Goal: Task Accomplishment & Management: Manage account settings

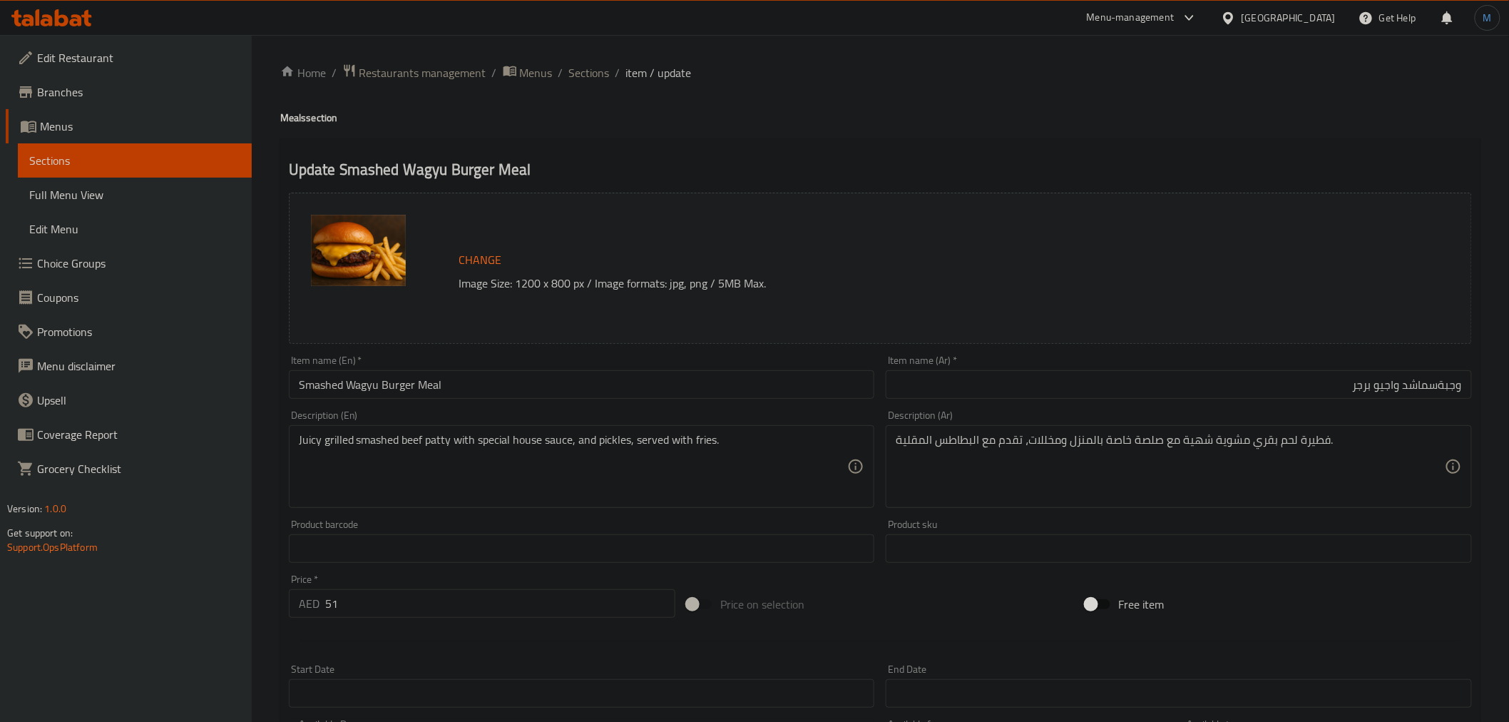
drag, startPoint x: 1371, startPoint y: 403, endPoint x: 1203, endPoint y: 358, distance: 174.2
click at [1203, 358] on div "Item name (Ar)   * وجبةسماشد واجيو برجر Item name (Ar) *" at bounding box center [1179, 376] width 586 height 43
click at [1438, 387] on input "وجبةسماشد واجيو برجر" at bounding box center [1179, 384] width 586 height 29
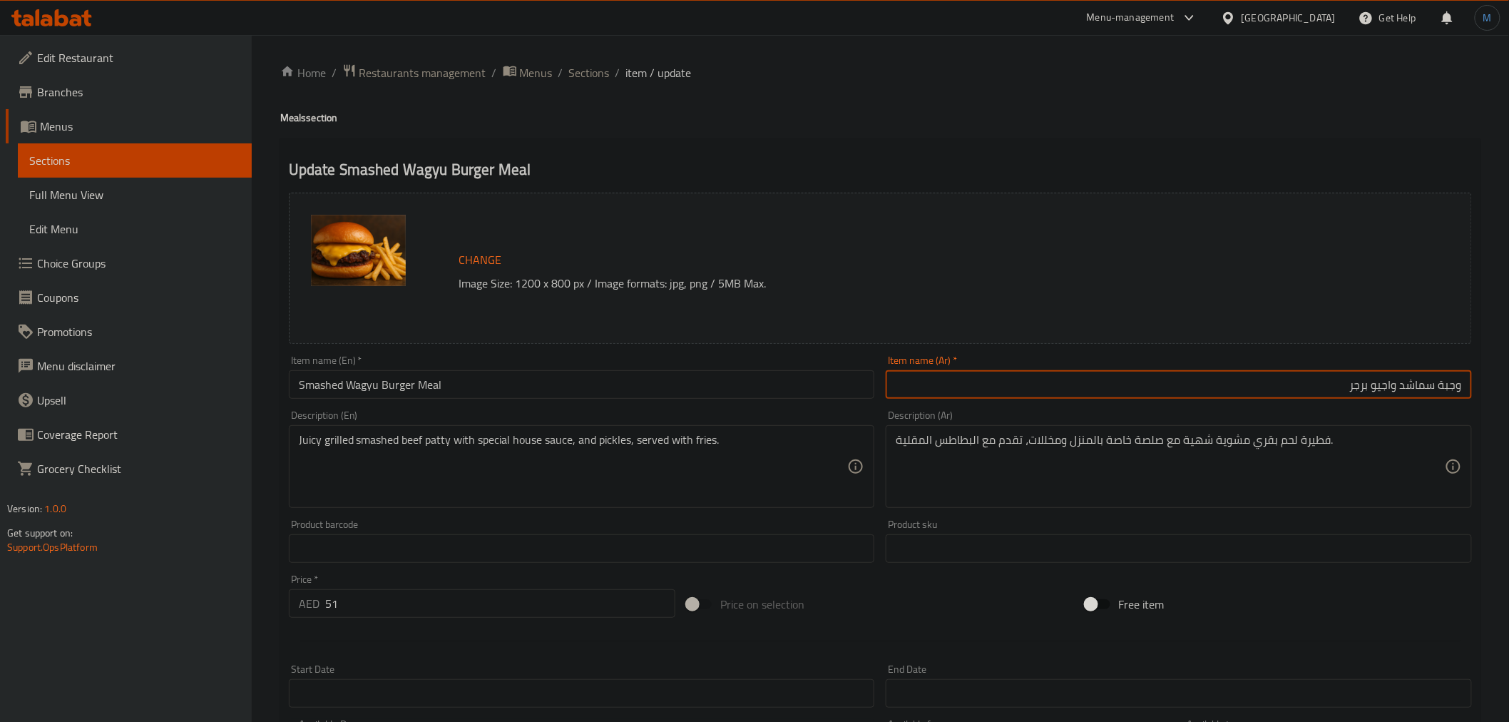
type input "وجبة سماشد واجيو برجر"
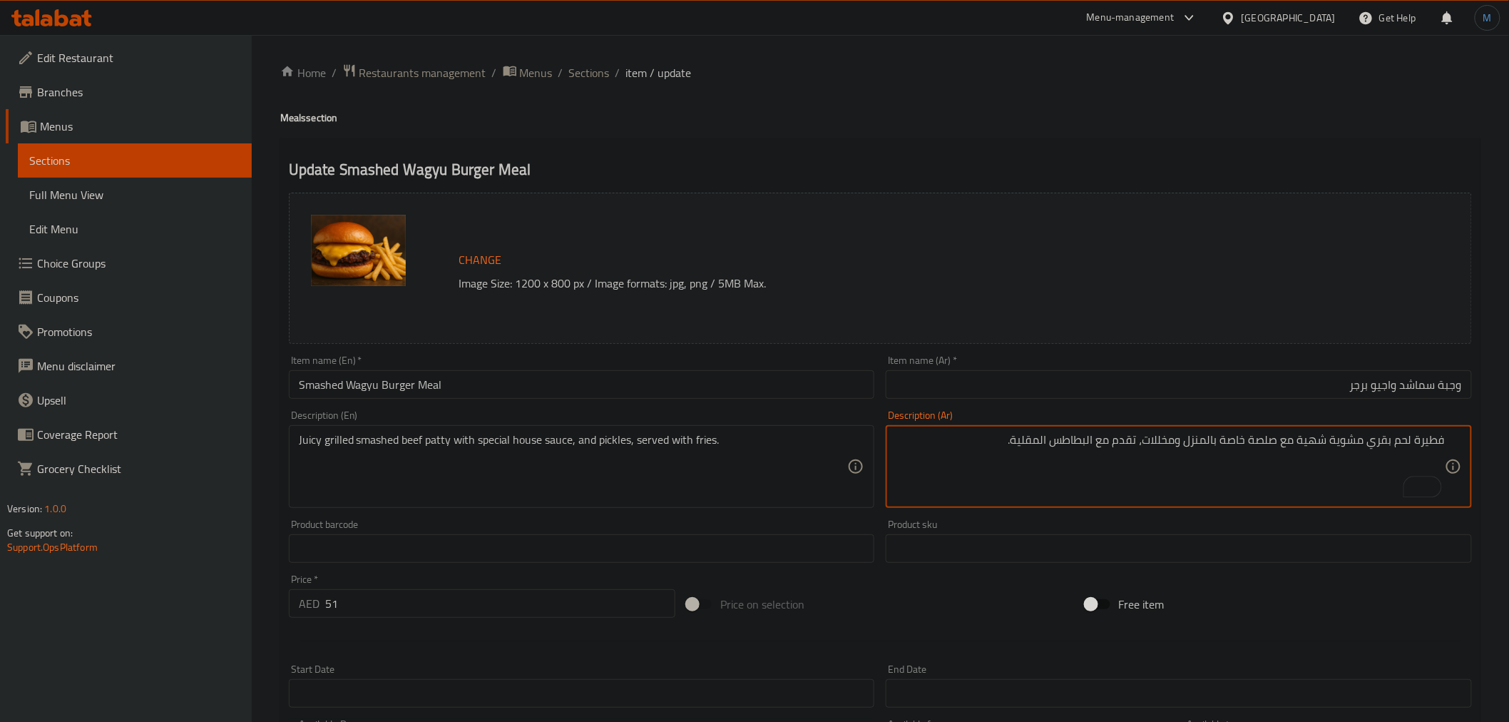
paste textarea "Signature Wagyu smashed burger with fries and a soft drink."
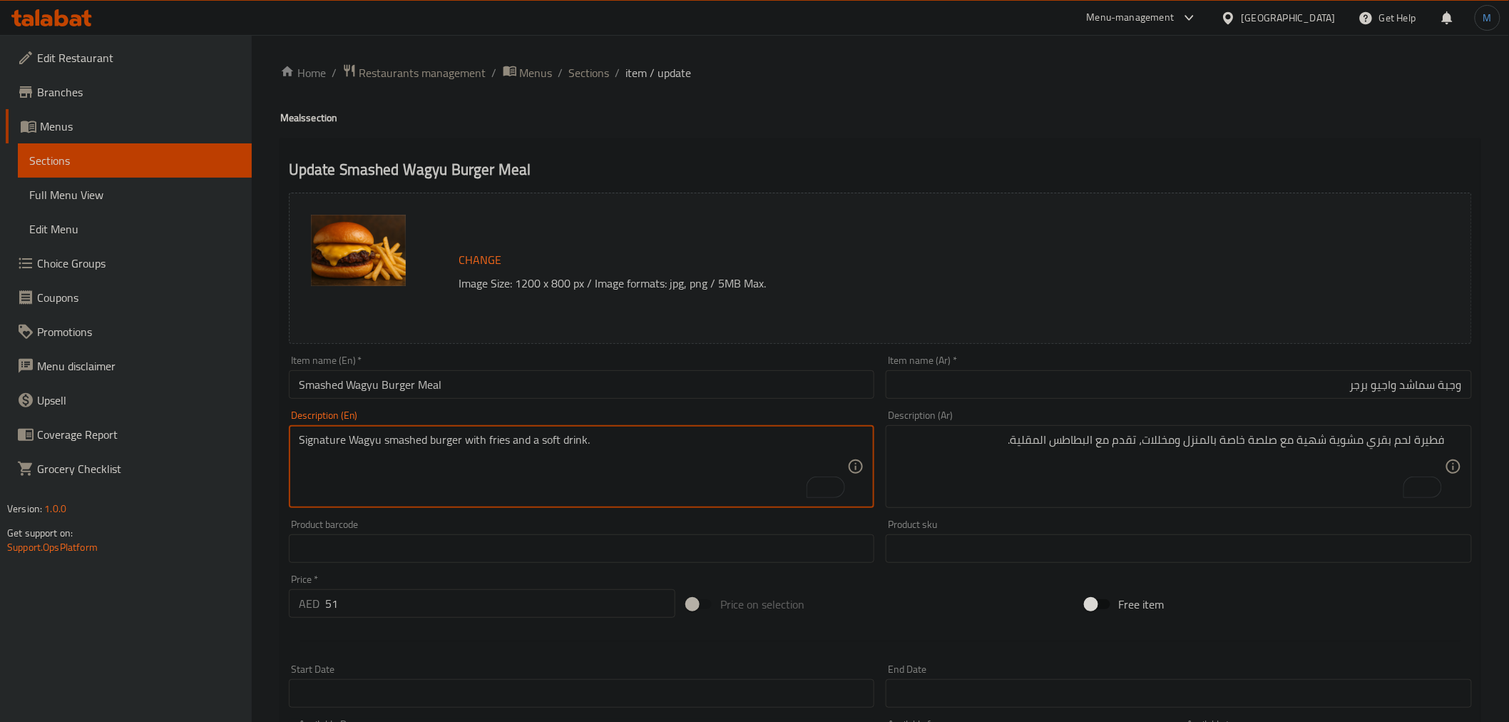
type textarea "Signature Wagyu smashed burger with fries and a soft drink."
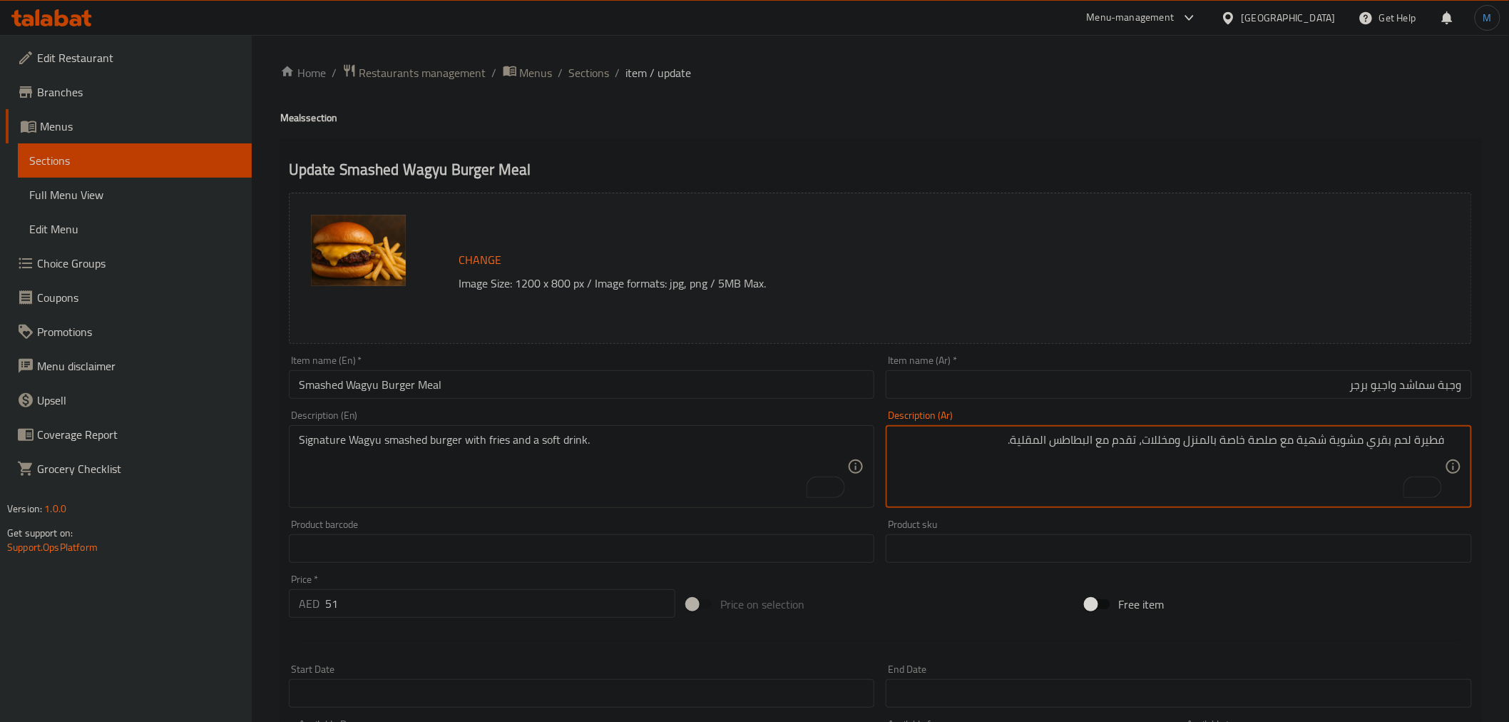
paste textarea "برجر واغيو المميز مع البطاطس المقلية والمشروبات الغازية."
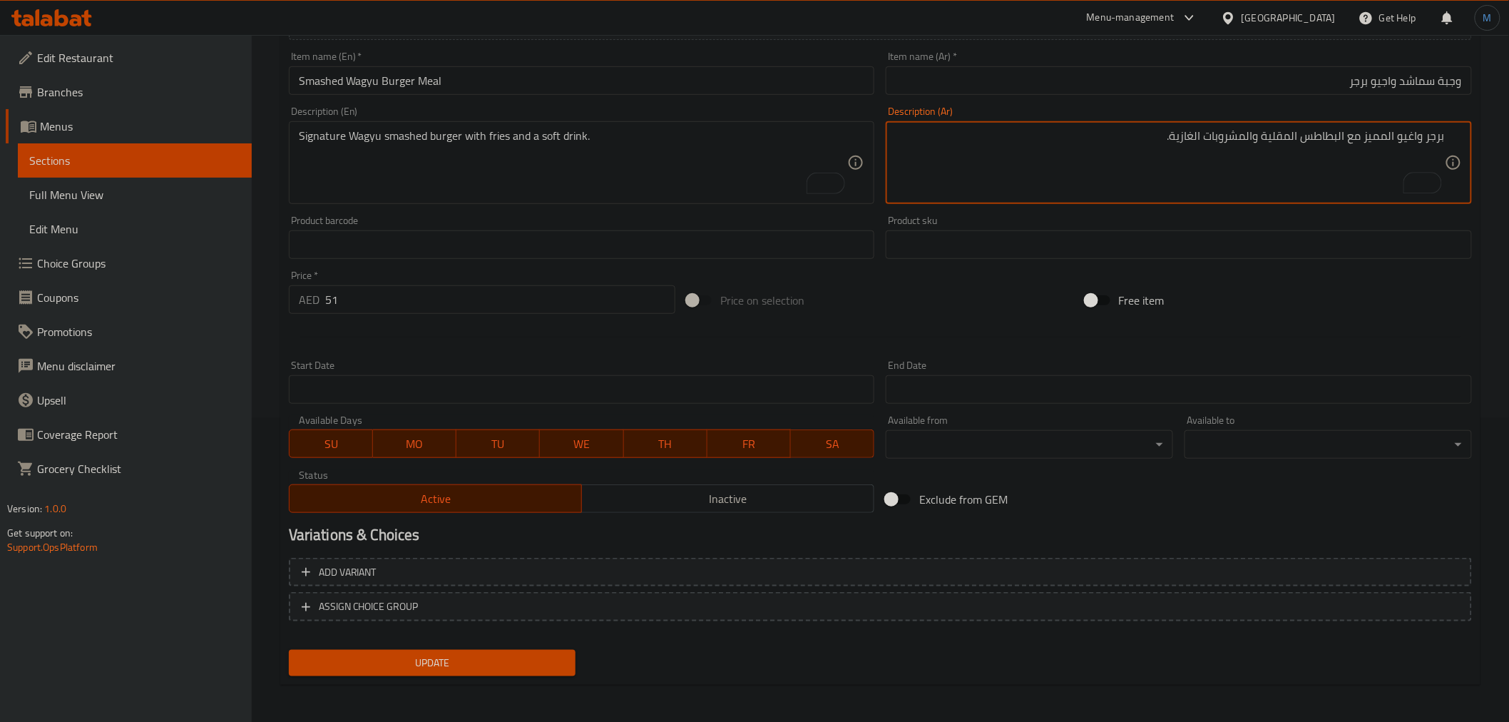
type textarea "برجر واغيو المميز مع البطاطس المقلية والمشروبات الغازية."
click at [529, 654] on span "Update" at bounding box center [432, 663] width 265 height 18
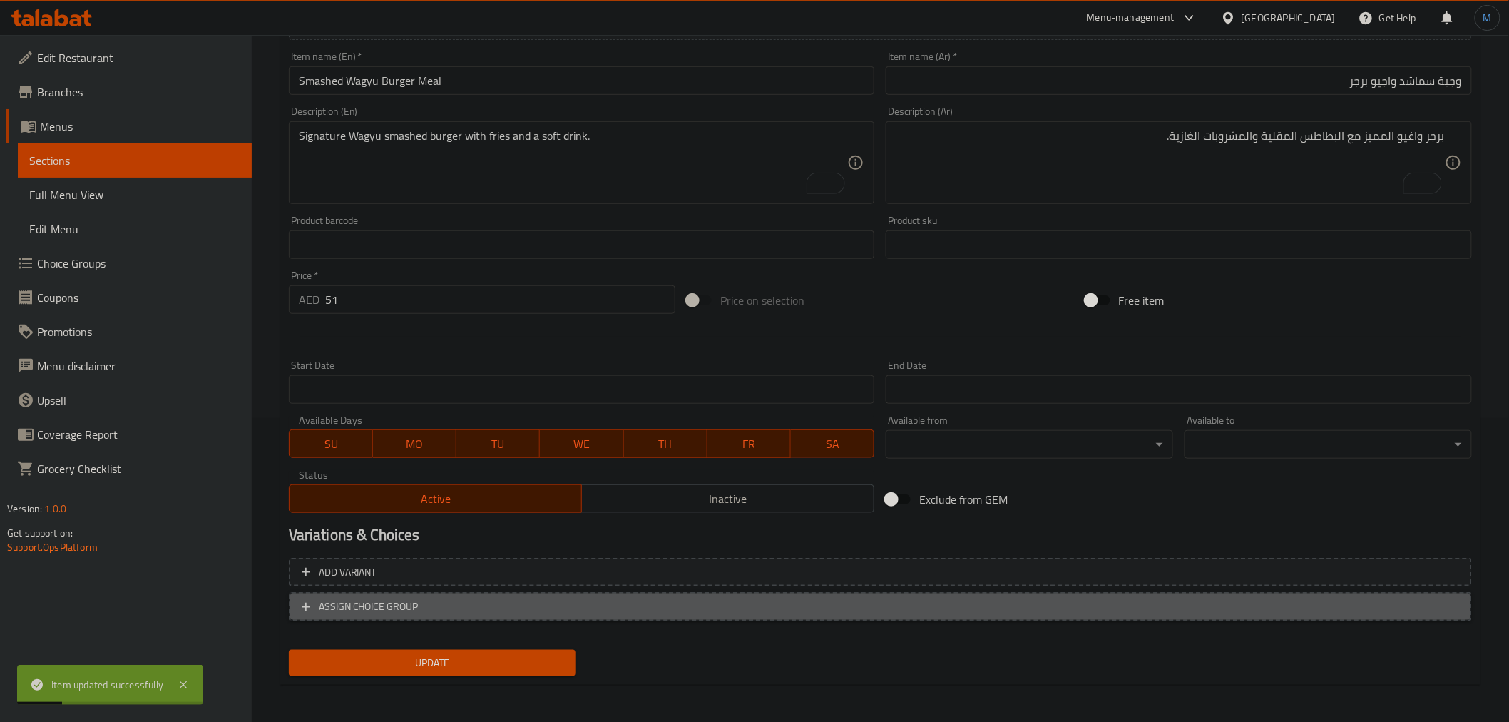
click at [719, 615] on button "ASSIGN CHOICE GROUP" at bounding box center [880, 606] width 1183 height 29
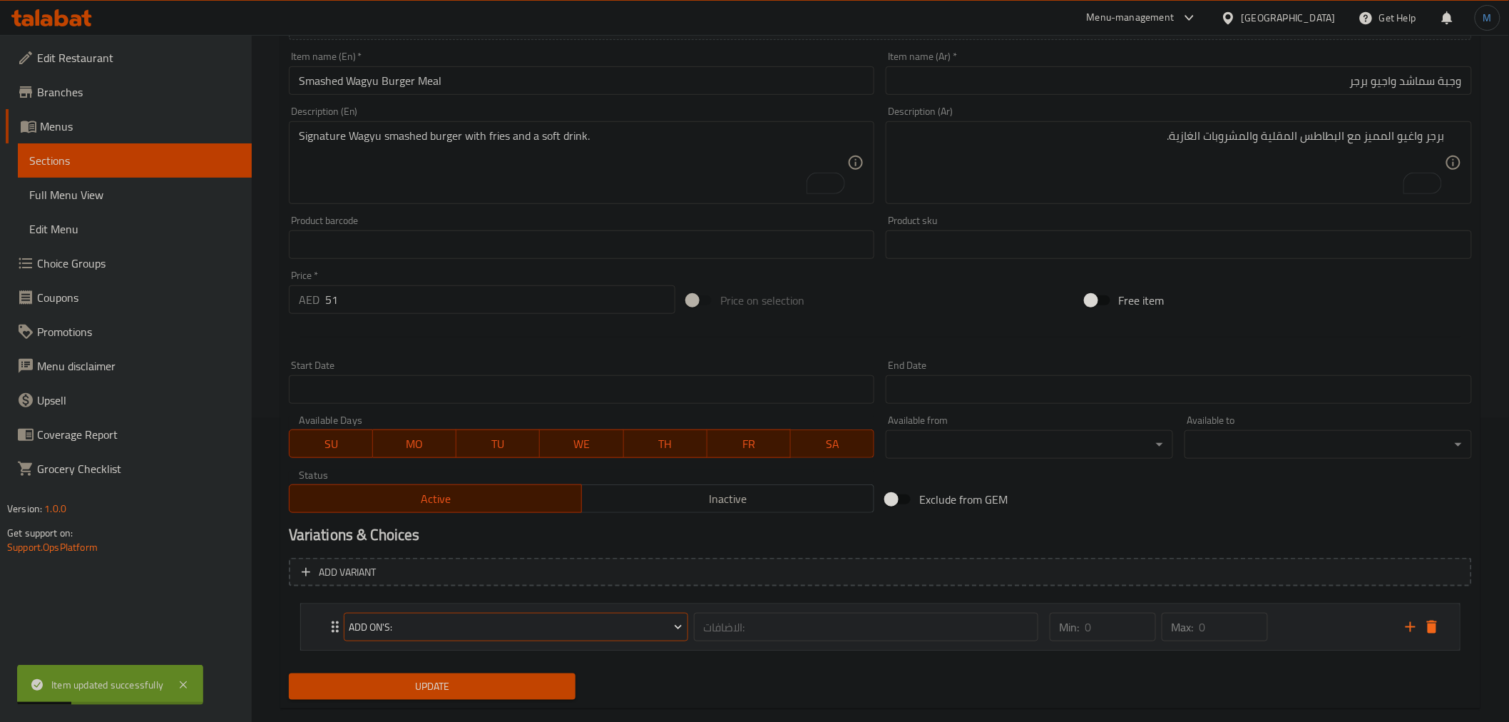
click at [538, 631] on span "Add On's:" at bounding box center [516, 627] width 334 height 18
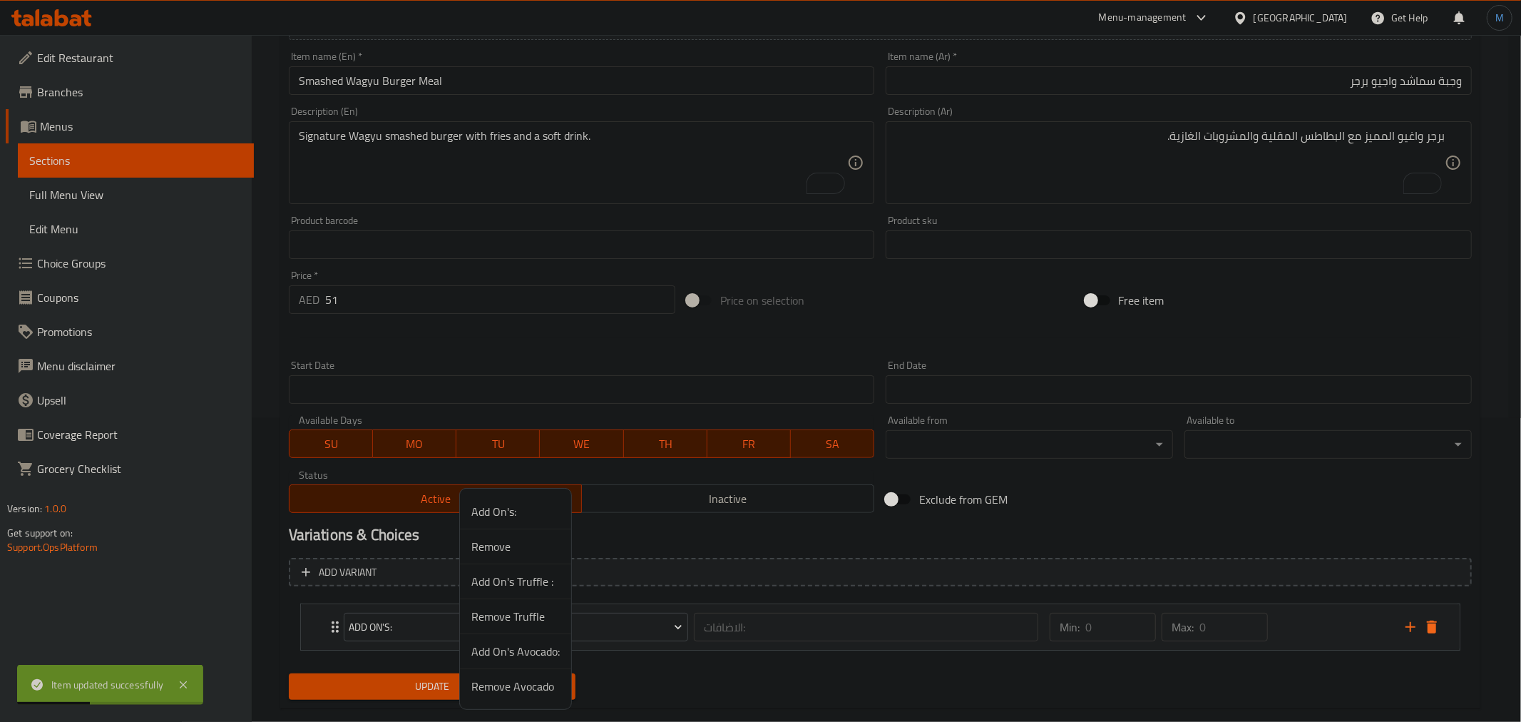
click at [512, 549] on span "Remove" at bounding box center [515, 546] width 88 height 17
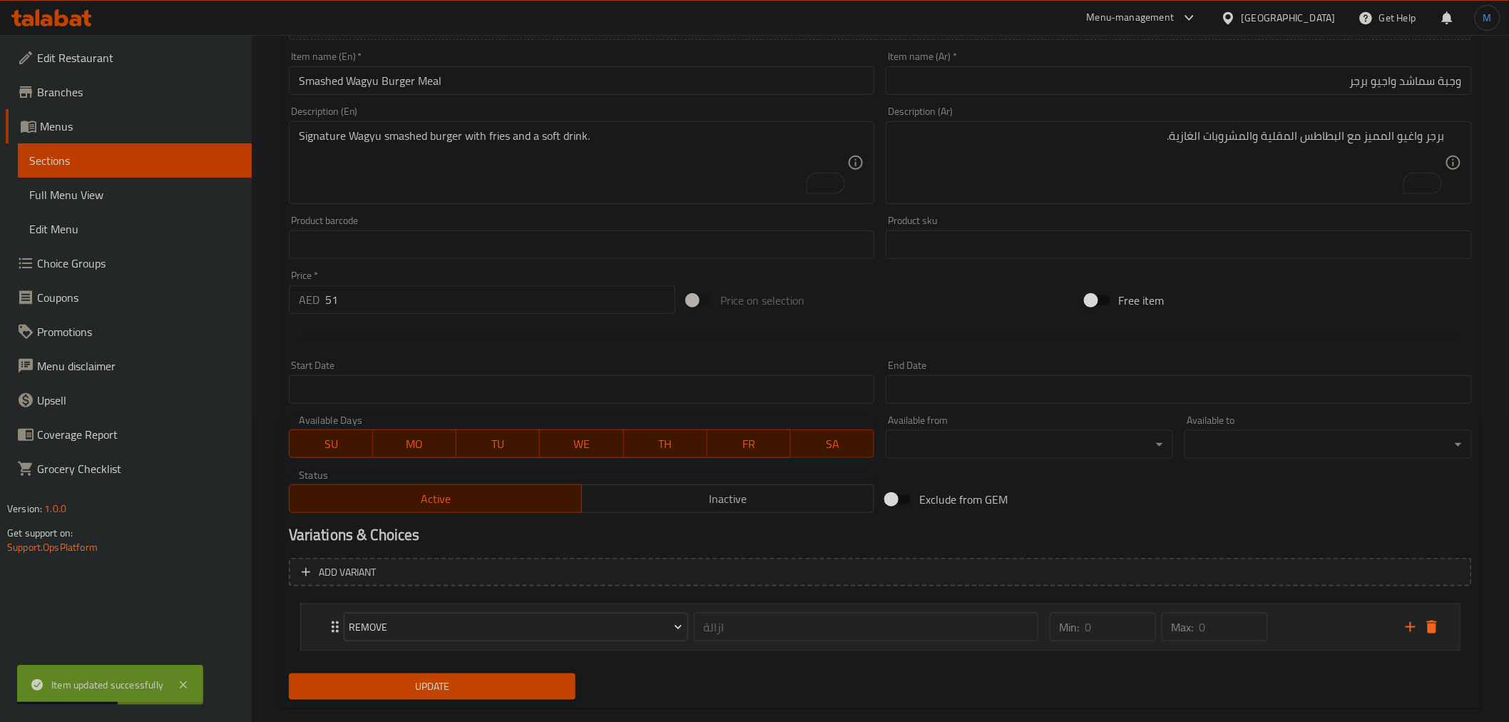
click at [1291, 625] on div "Min: 0 ​ Max: 0 ​" at bounding box center [1219, 627] width 356 height 46
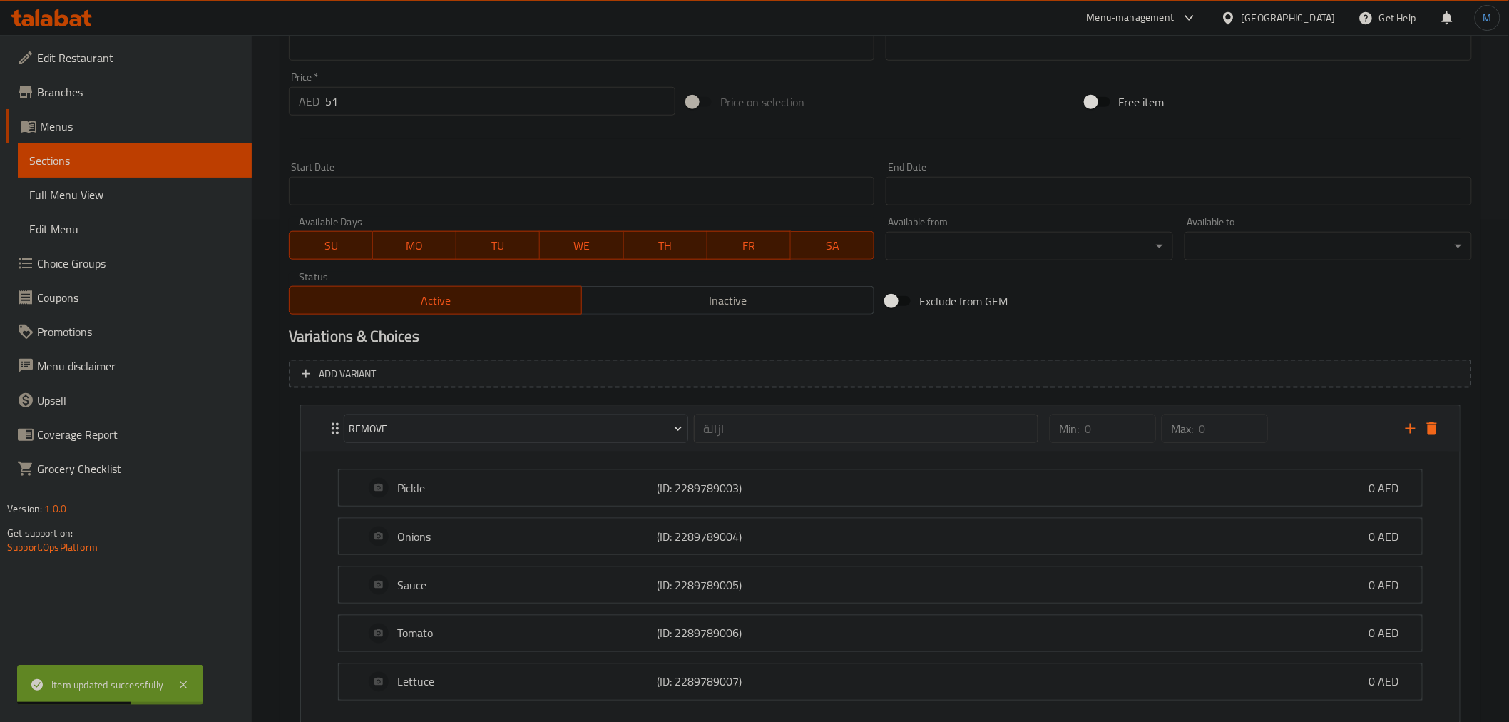
scroll to position [542, 0]
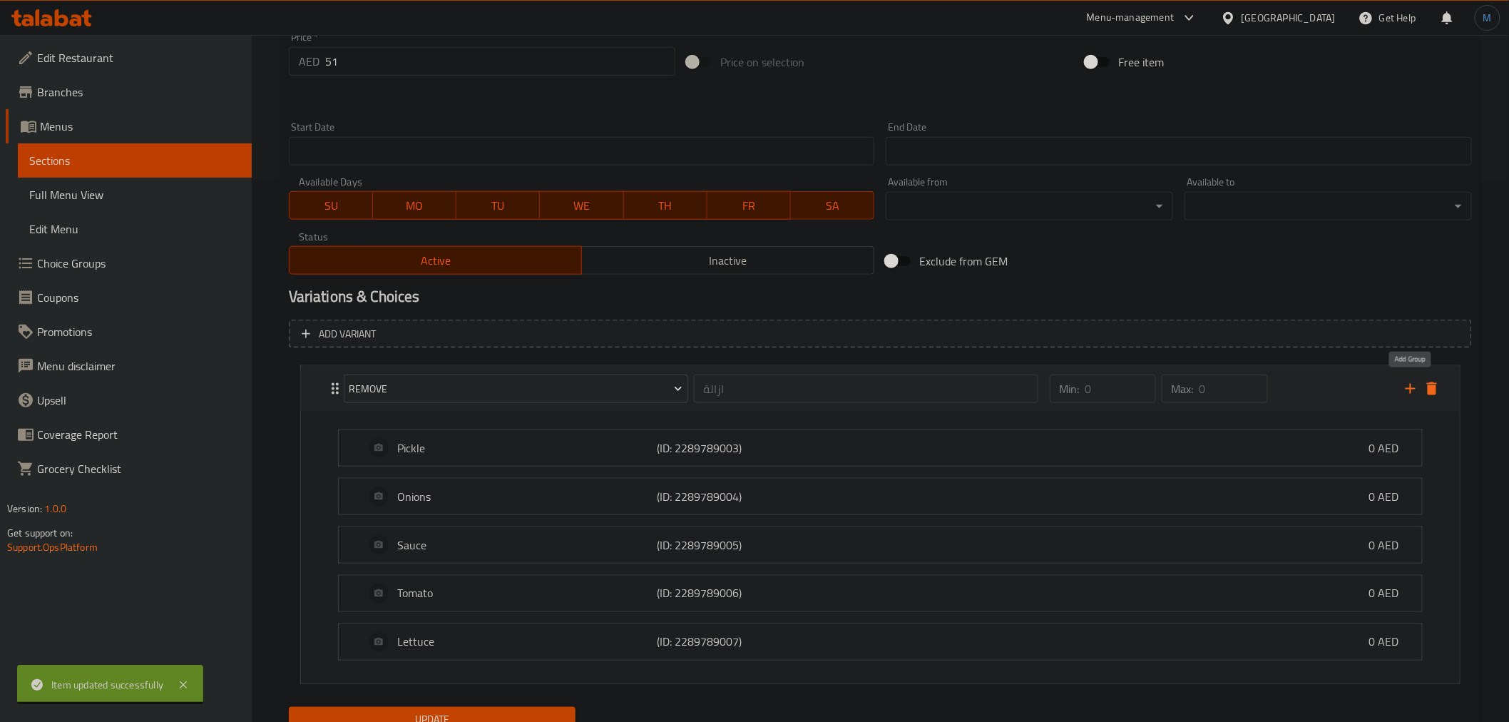
click at [1413, 380] on icon "add" at bounding box center [1410, 388] width 17 height 17
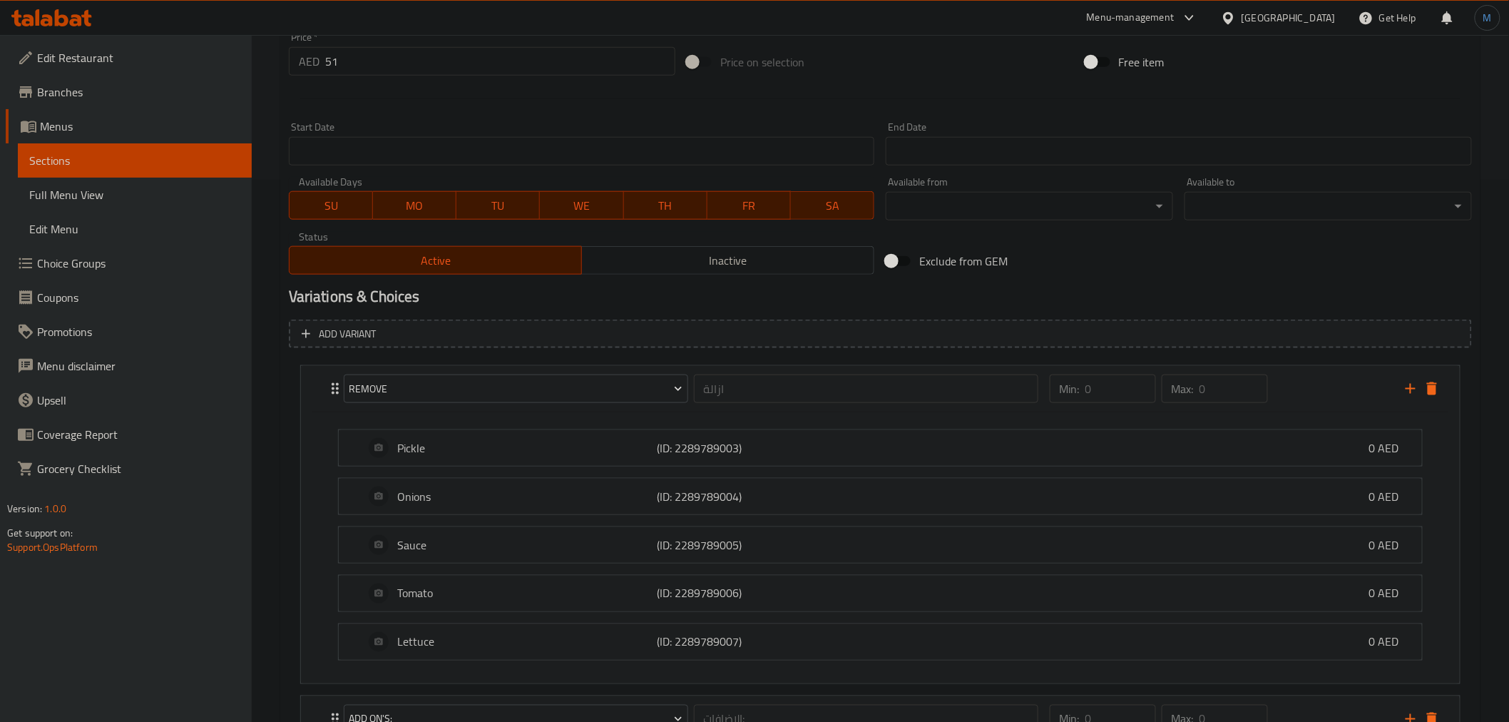
scroll to position [660, 0]
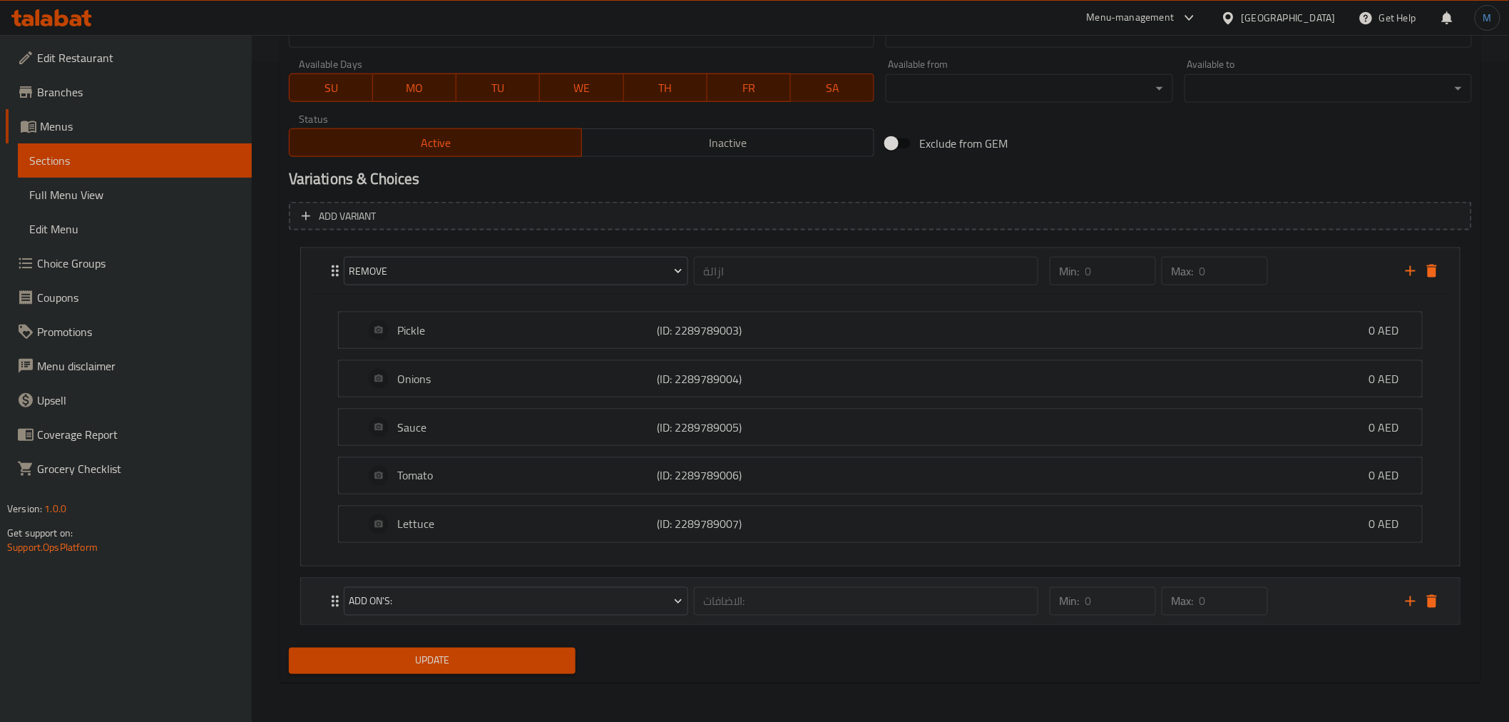
click at [1330, 587] on div "Min: 0 ​ Max: 0 ​" at bounding box center [1219, 601] width 356 height 46
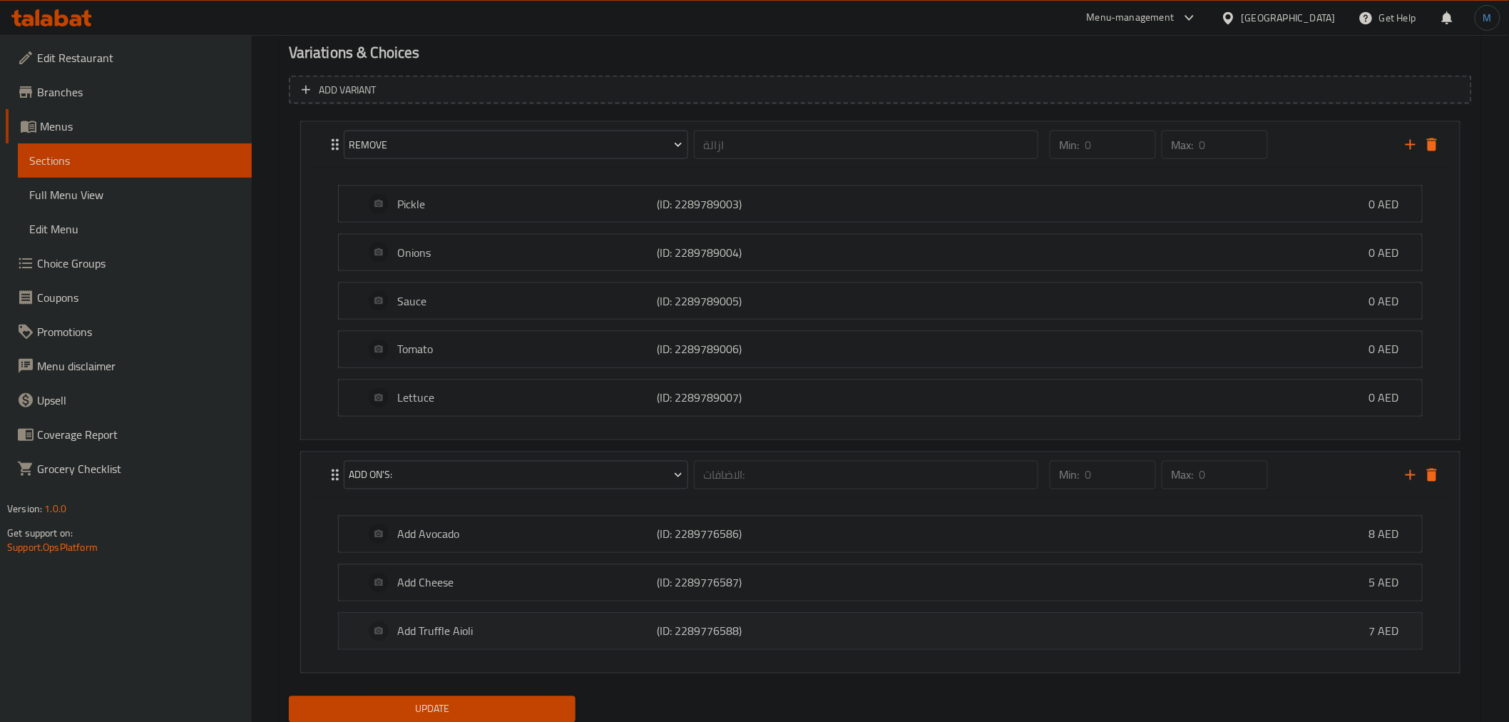
scroll to position [835, 0]
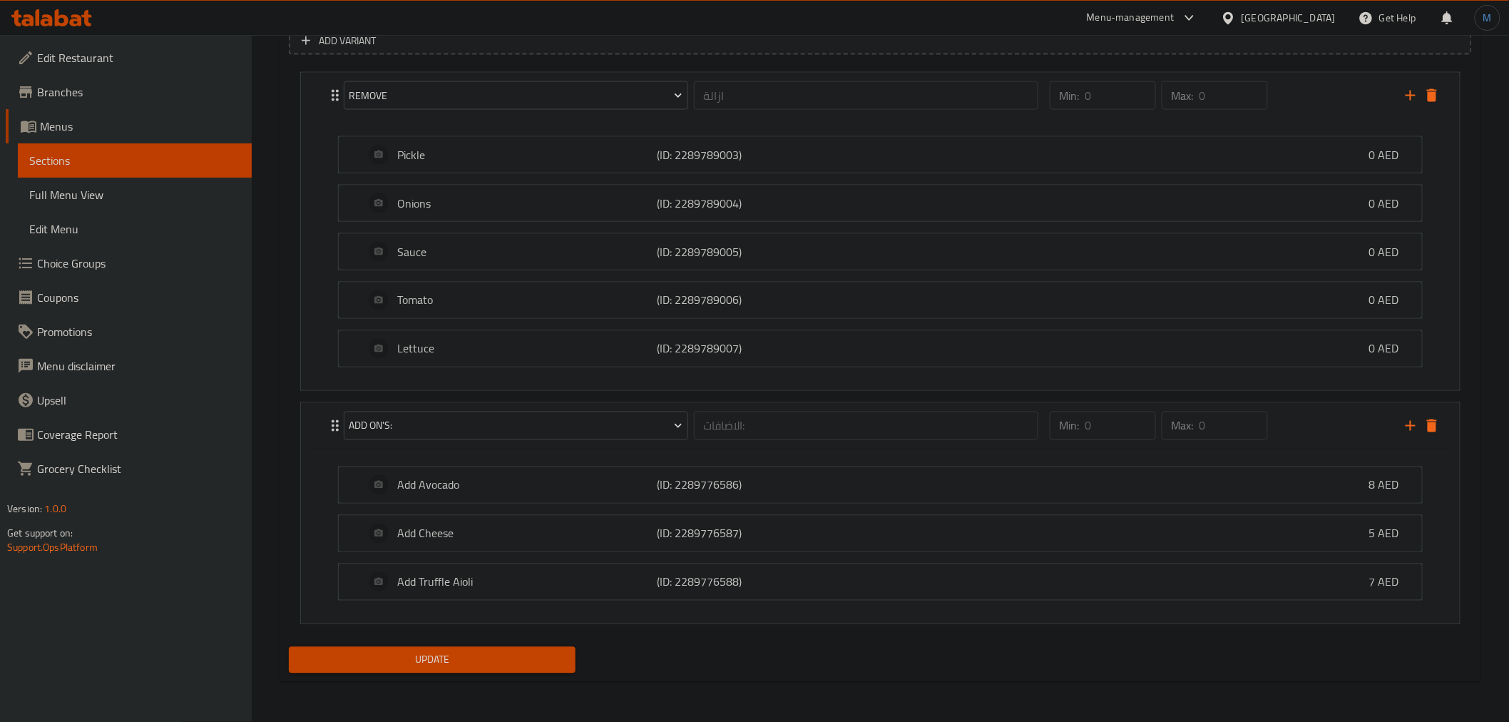
click at [535, 664] on span "Update" at bounding box center [432, 660] width 265 height 18
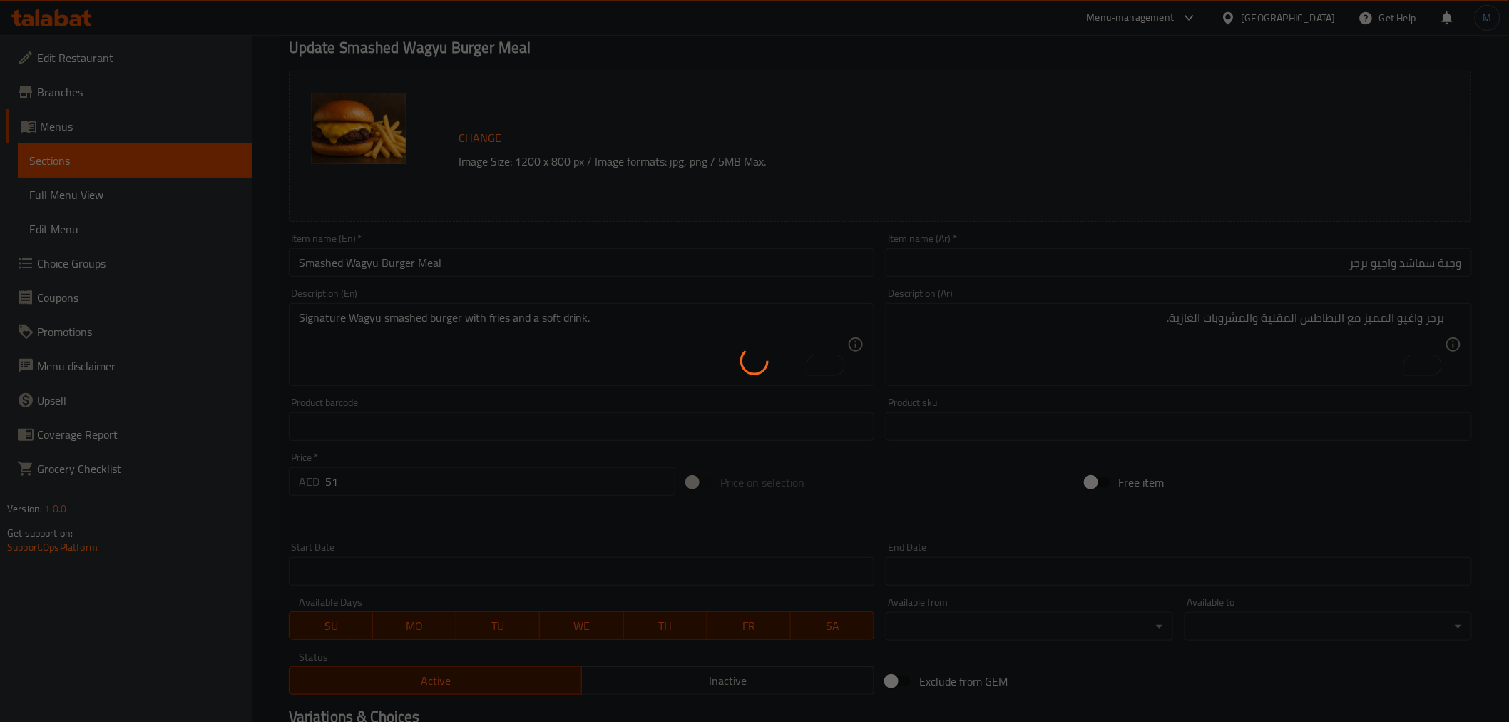
scroll to position [0, 0]
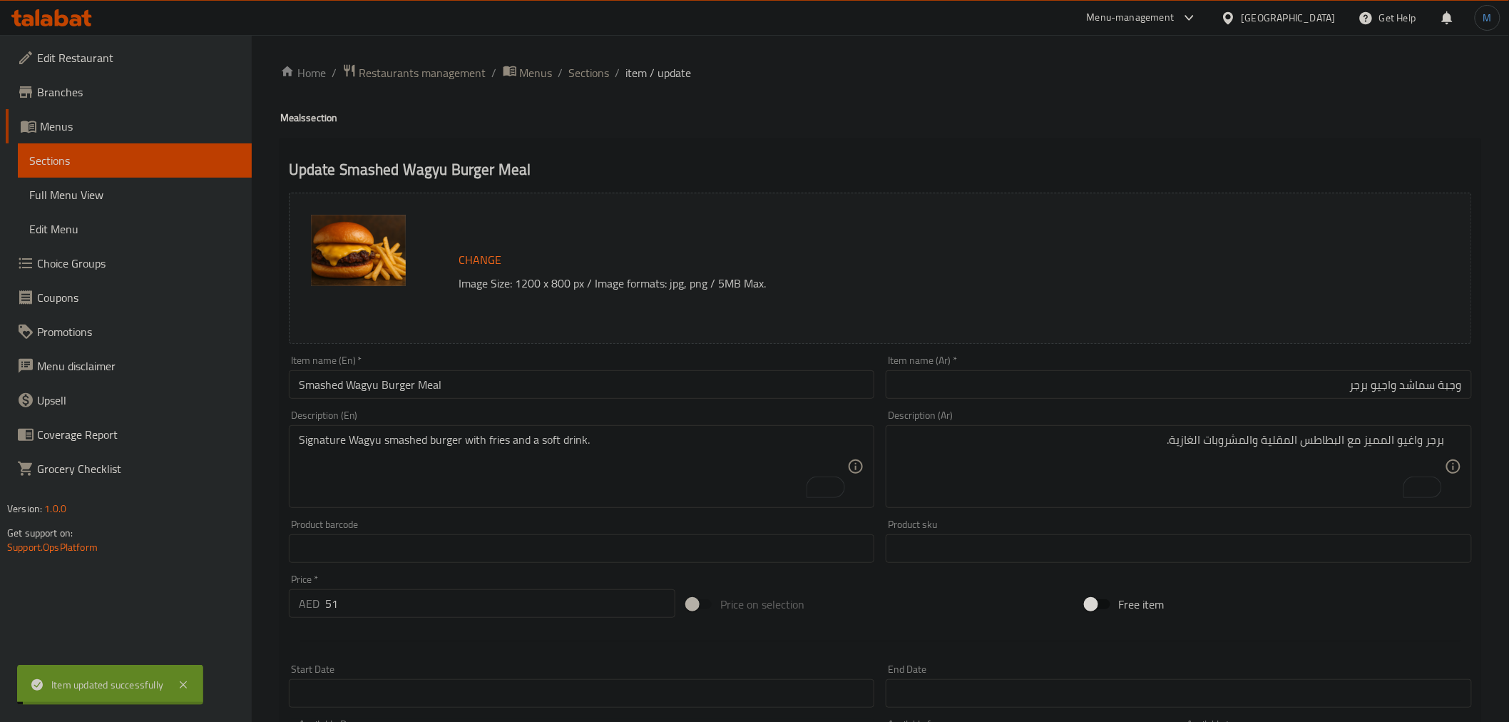
click at [549, 394] on input "Smashed Wagyu Burger Meal" at bounding box center [582, 384] width 586 height 29
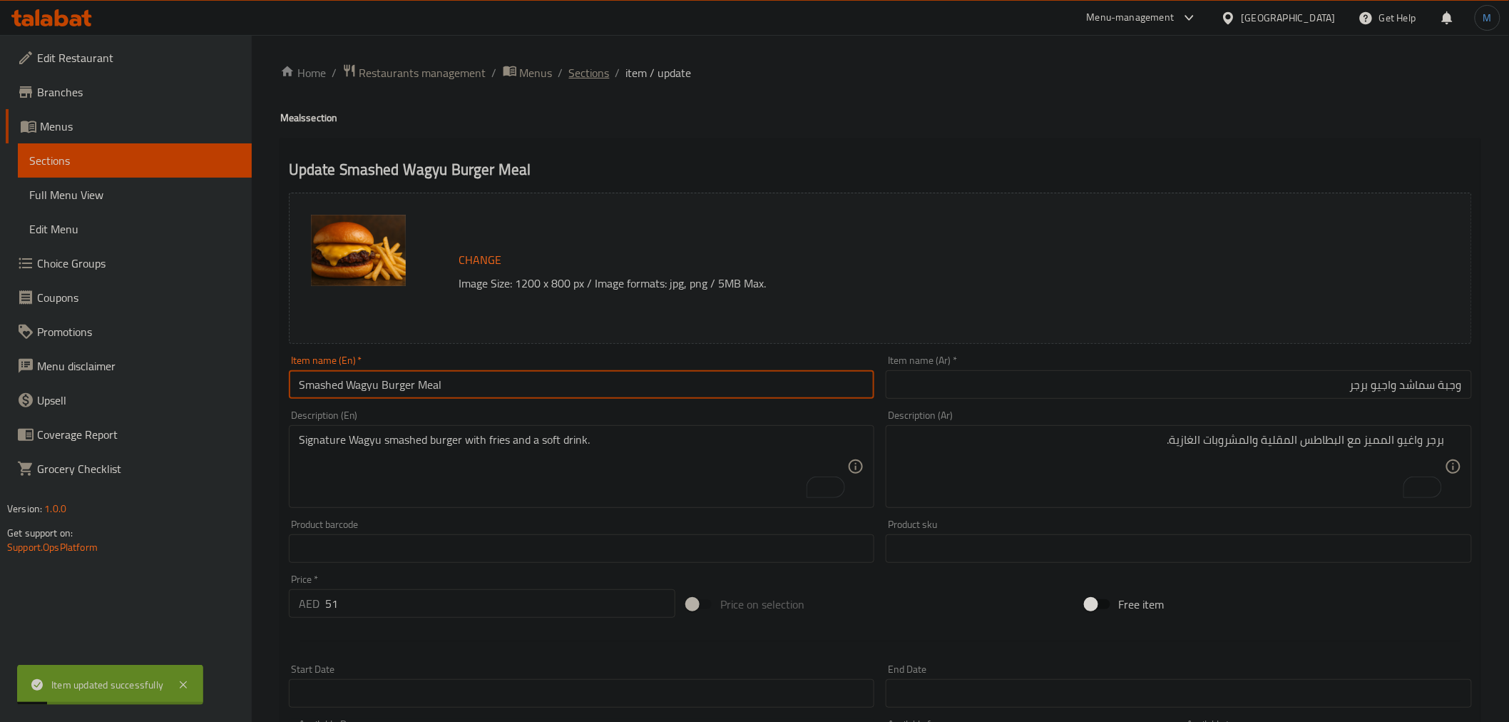
click at [580, 72] on span "Sections" at bounding box center [589, 72] width 41 height 17
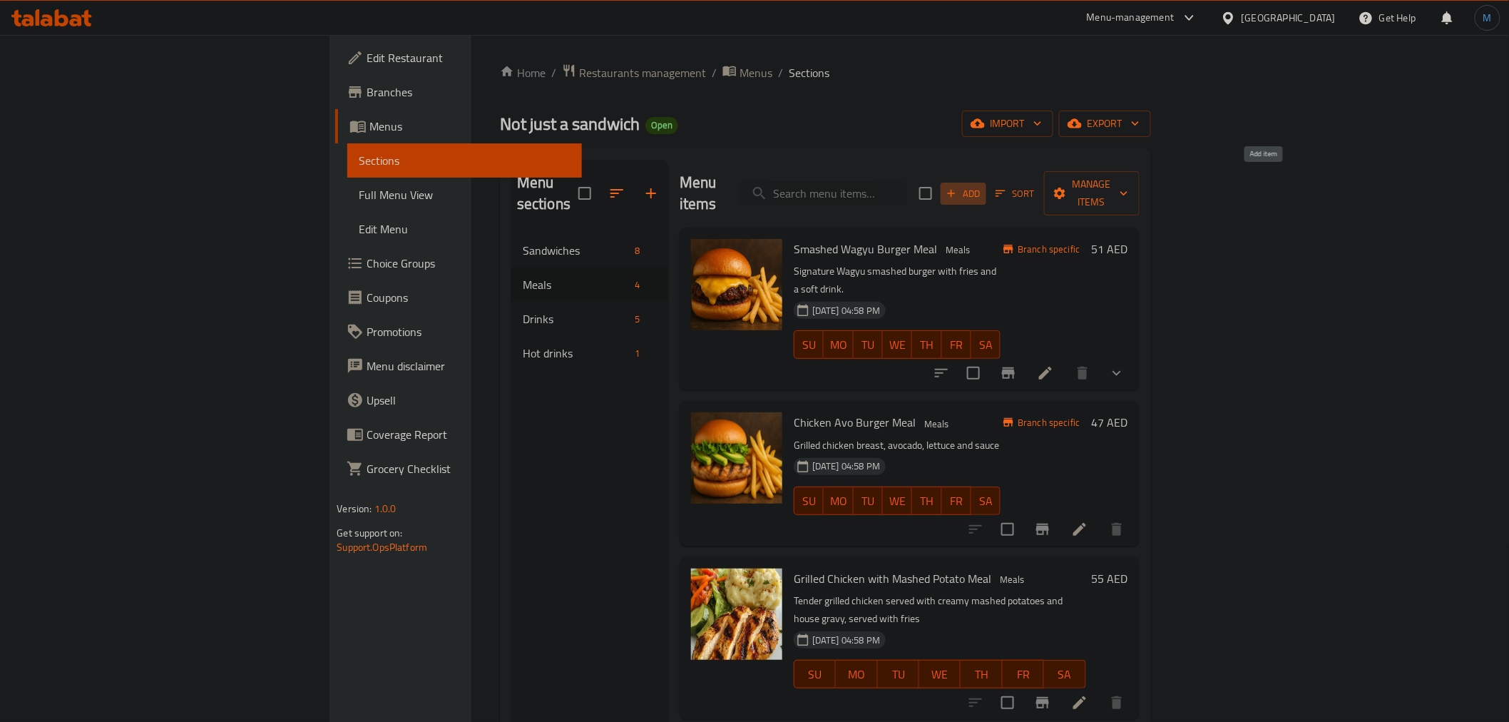
click at [983, 185] on span "Add" at bounding box center [963, 193] width 39 height 16
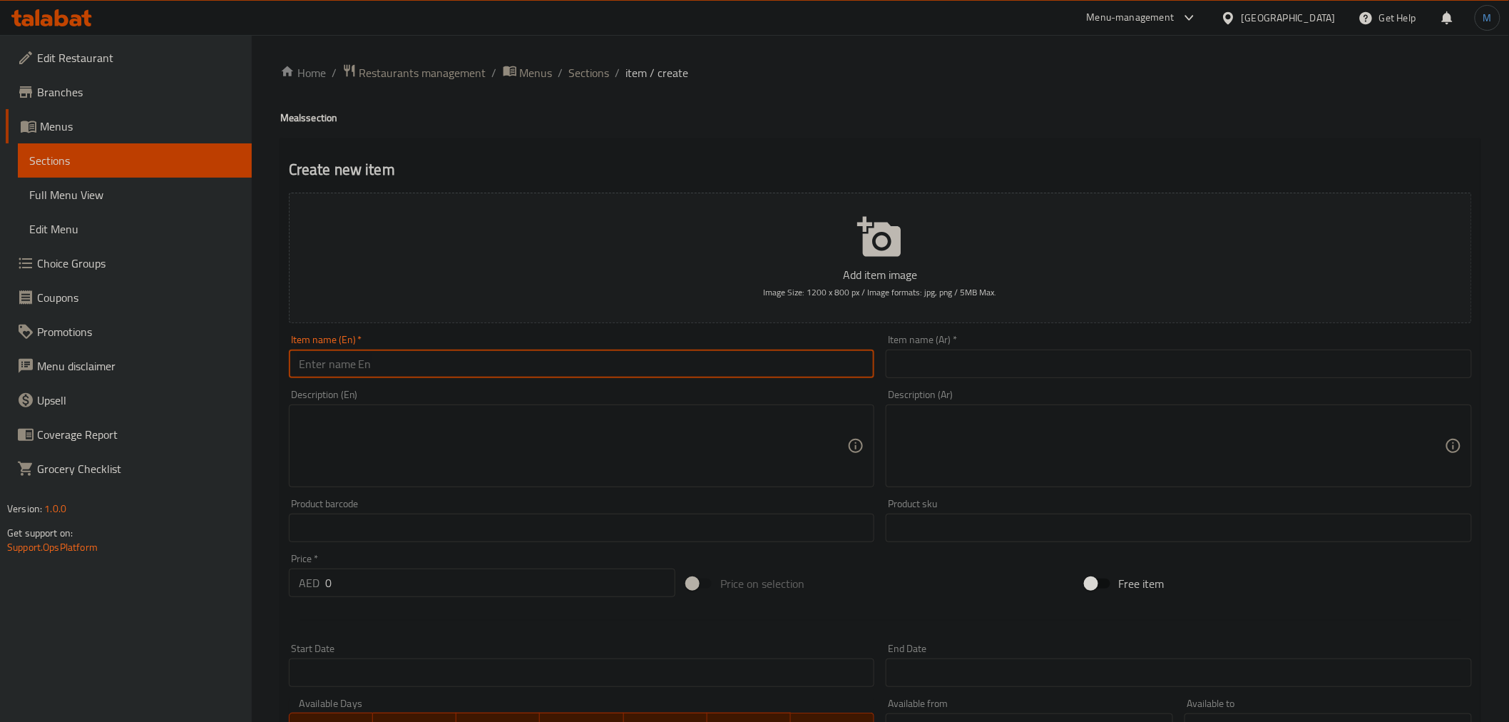
click at [702, 350] on input "text" at bounding box center [582, 363] width 586 height 29
paste input "Truffle Mushroom Burger Meal"
type input "Truffle Mushroom Burger Meal"
click at [1084, 368] on input "text" at bounding box center [1179, 363] width 586 height 29
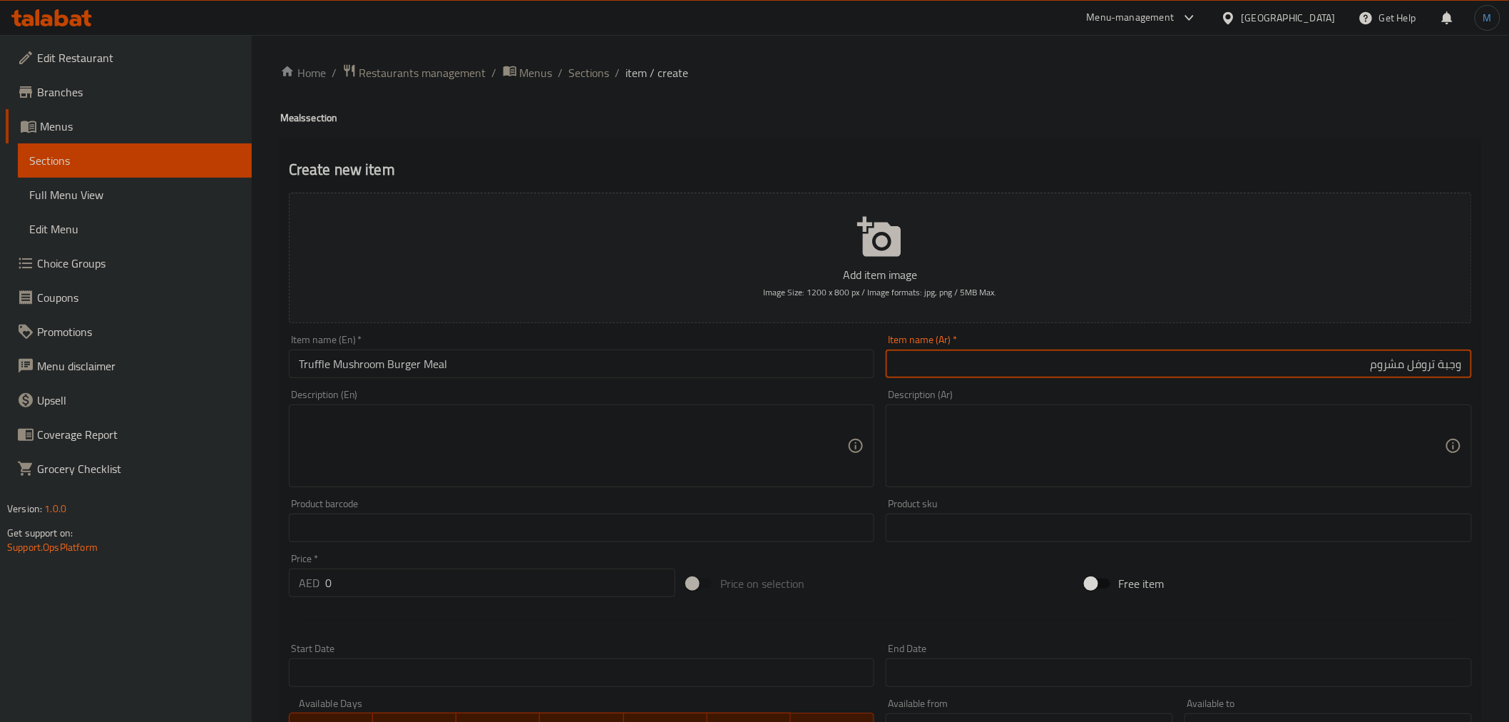
paste input "رجر"
type input "وجبة برجر تروفل مشروم"
click at [394, 580] on input "0" at bounding box center [500, 582] width 350 height 29
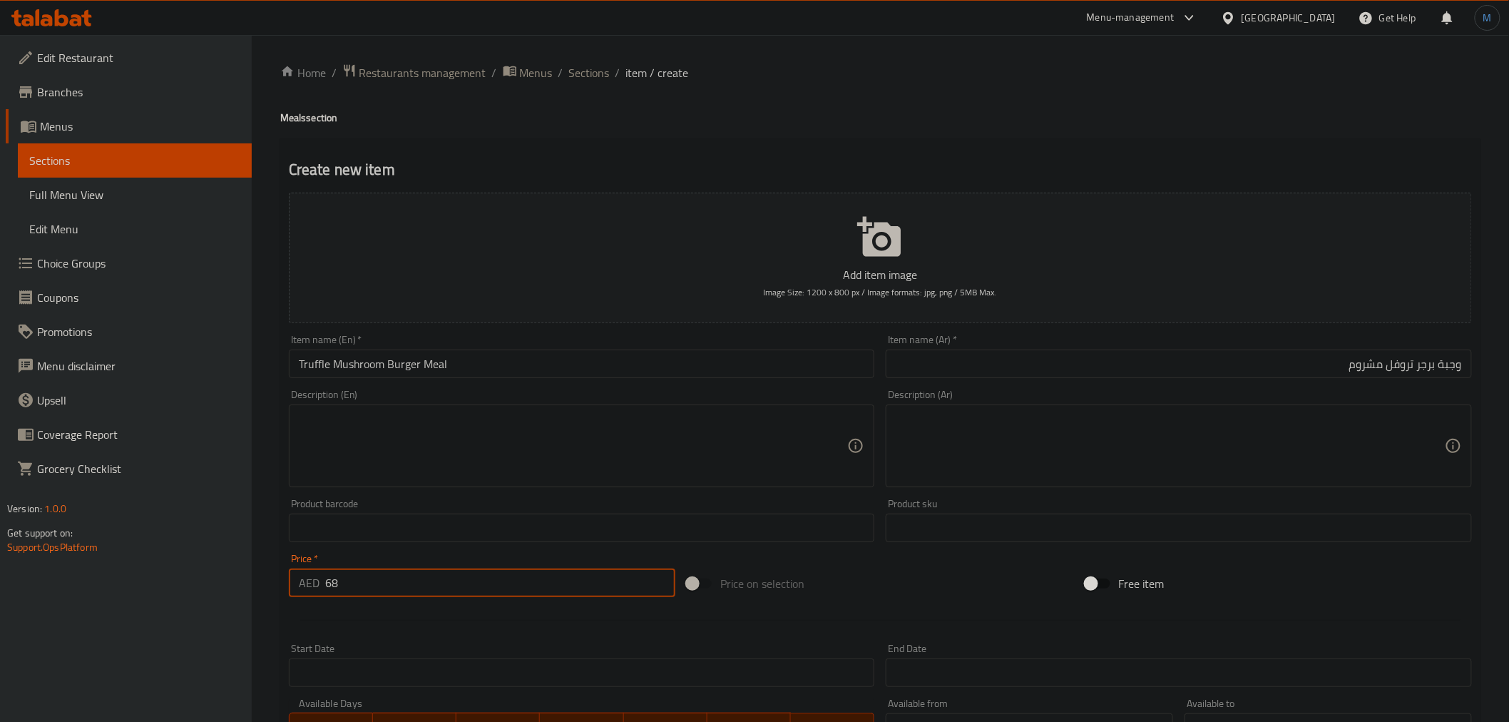
type input "68"
click at [512, 436] on textarea at bounding box center [573, 446] width 549 height 68
paste textarea "Rich Wagyu burger with mushrooms & truffle touch, served with fries and a soft …"
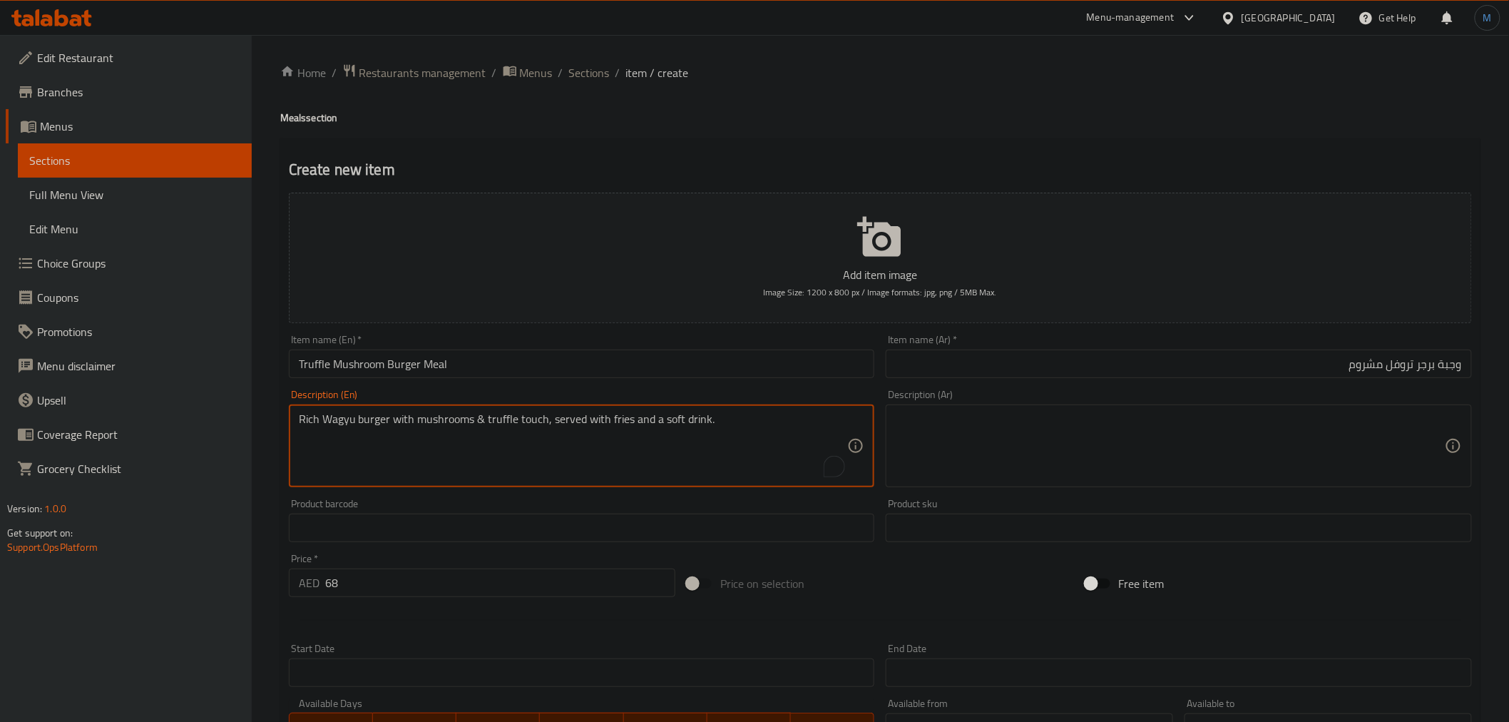
type textarea "Rich Wagyu burger with mushrooms & truffle touch, served with fries and a soft …"
click at [1204, 401] on div "Description (Ar) Description (Ar)" at bounding box center [1179, 438] width 586 height 98
click at [1206, 455] on textarea at bounding box center [1170, 446] width 549 height 68
paste textarea "برجر واغيو غني بالفطر ولمسة من الكمأة، يقدم مع البطاطس المقلية والمشروبات الغاز…"
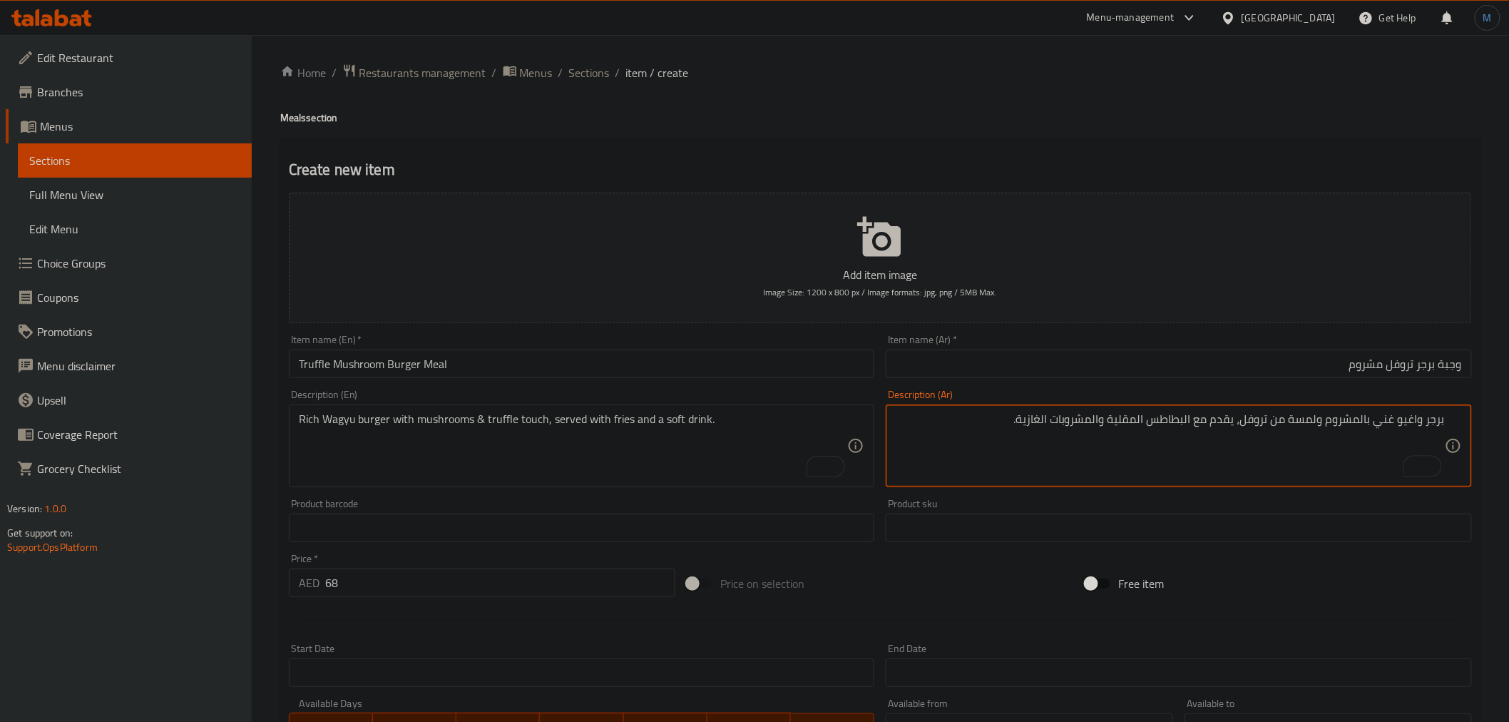
type textarea "برجر واغيو غني بالمشروم ولمسة من تروفل، يقدم مع البطاطس المقلية والمشروبات الغا…"
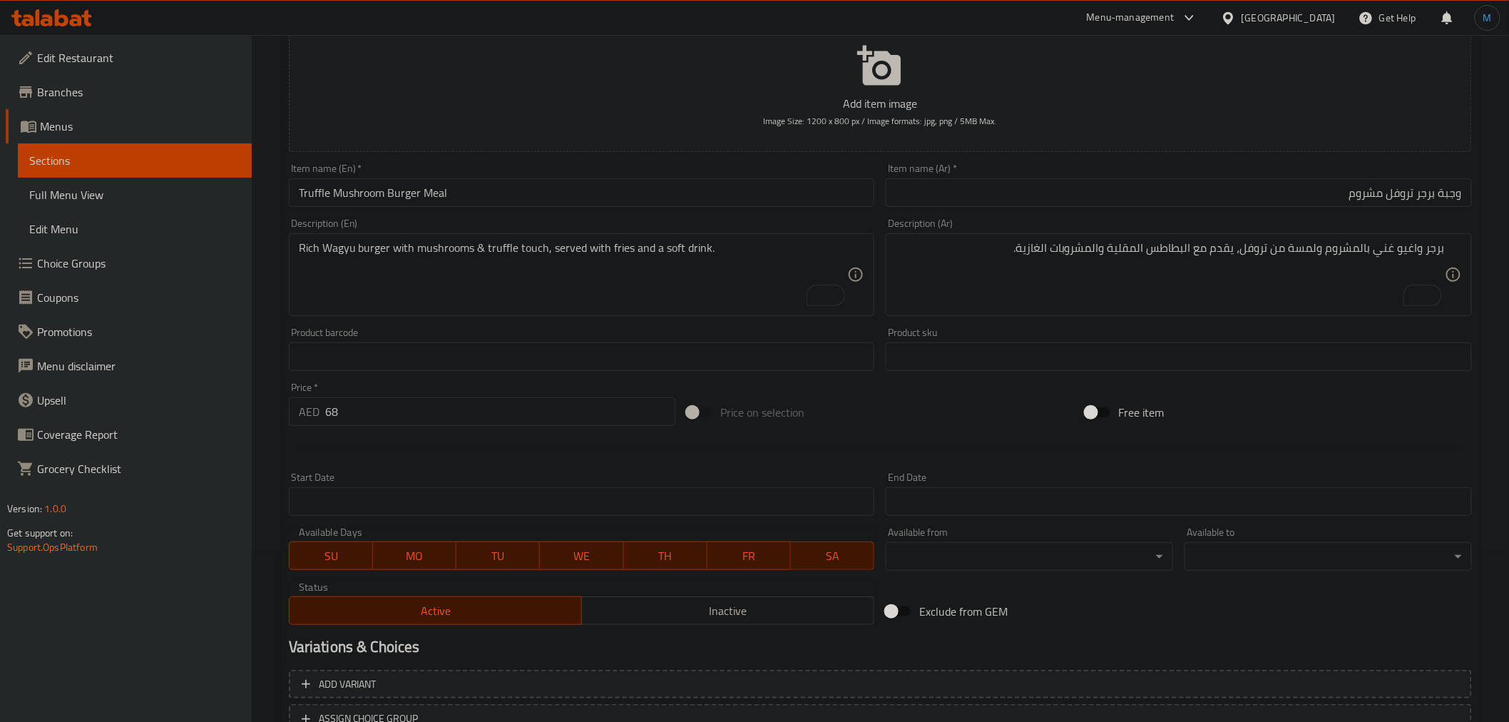
scroll to position [283, 0]
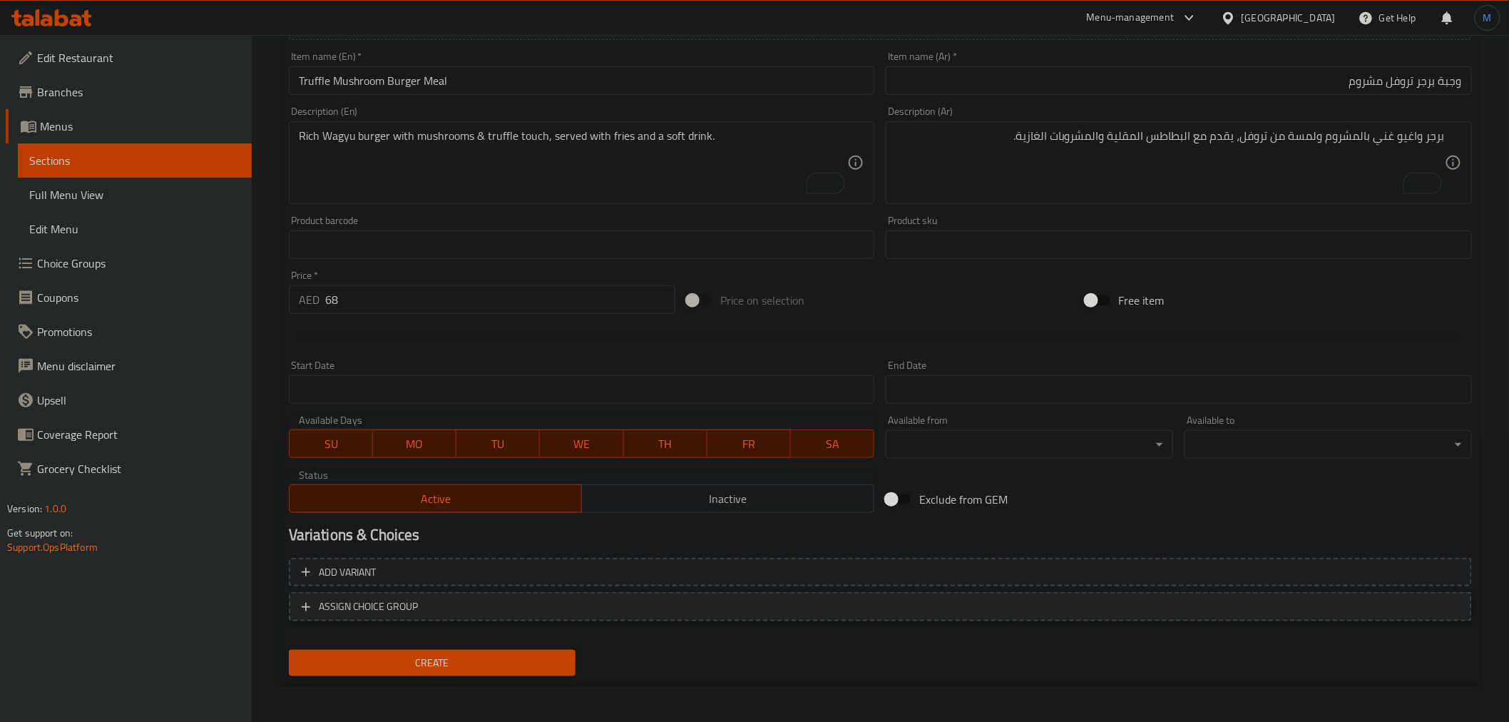
click at [549, 619] on div "Add variant ASSIGN CHOICE GROUP" at bounding box center [880, 598] width 1194 height 93
click at [545, 609] on span "ASSIGN CHOICE GROUP" at bounding box center [880, 607] width 1157 height 18
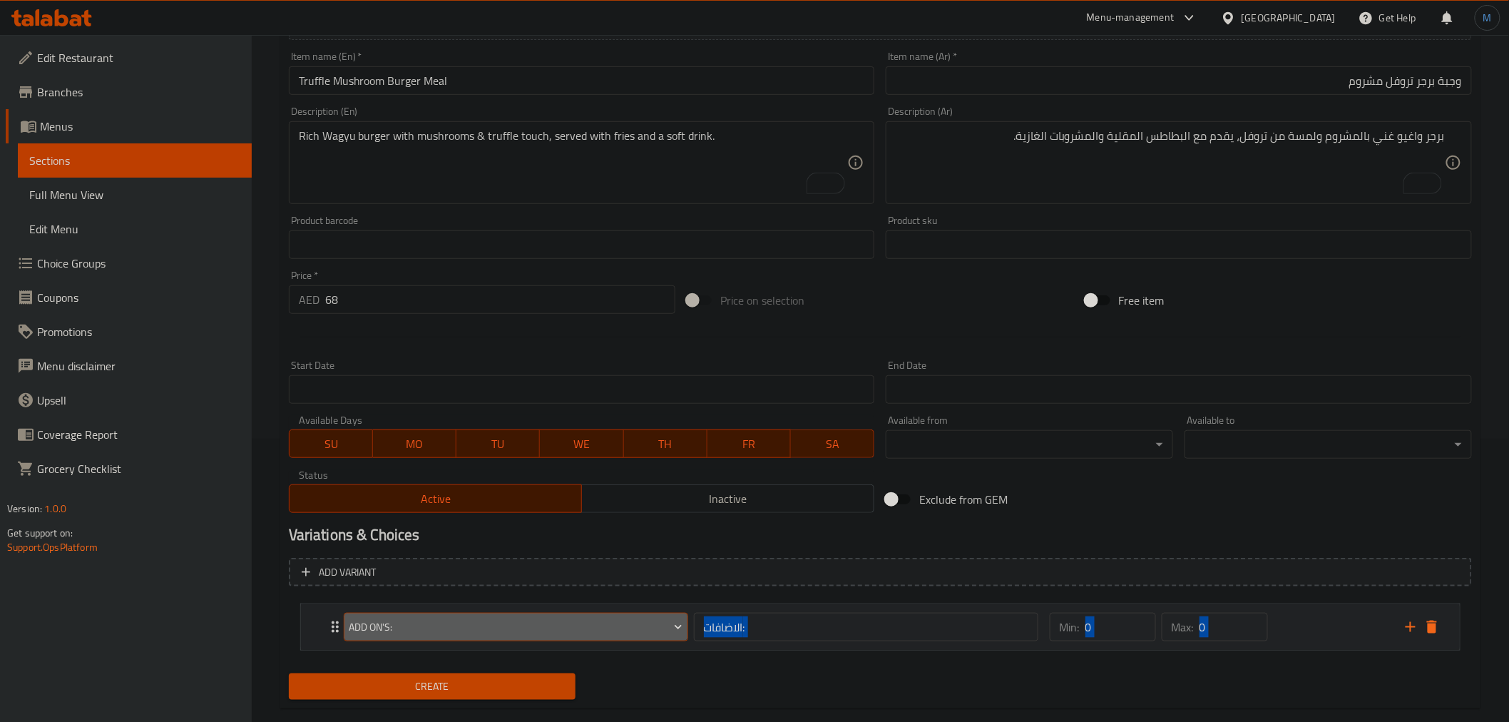
click at [430, 625] on span "Add On's:" at bounding box center [516, 627] width 334 height 18
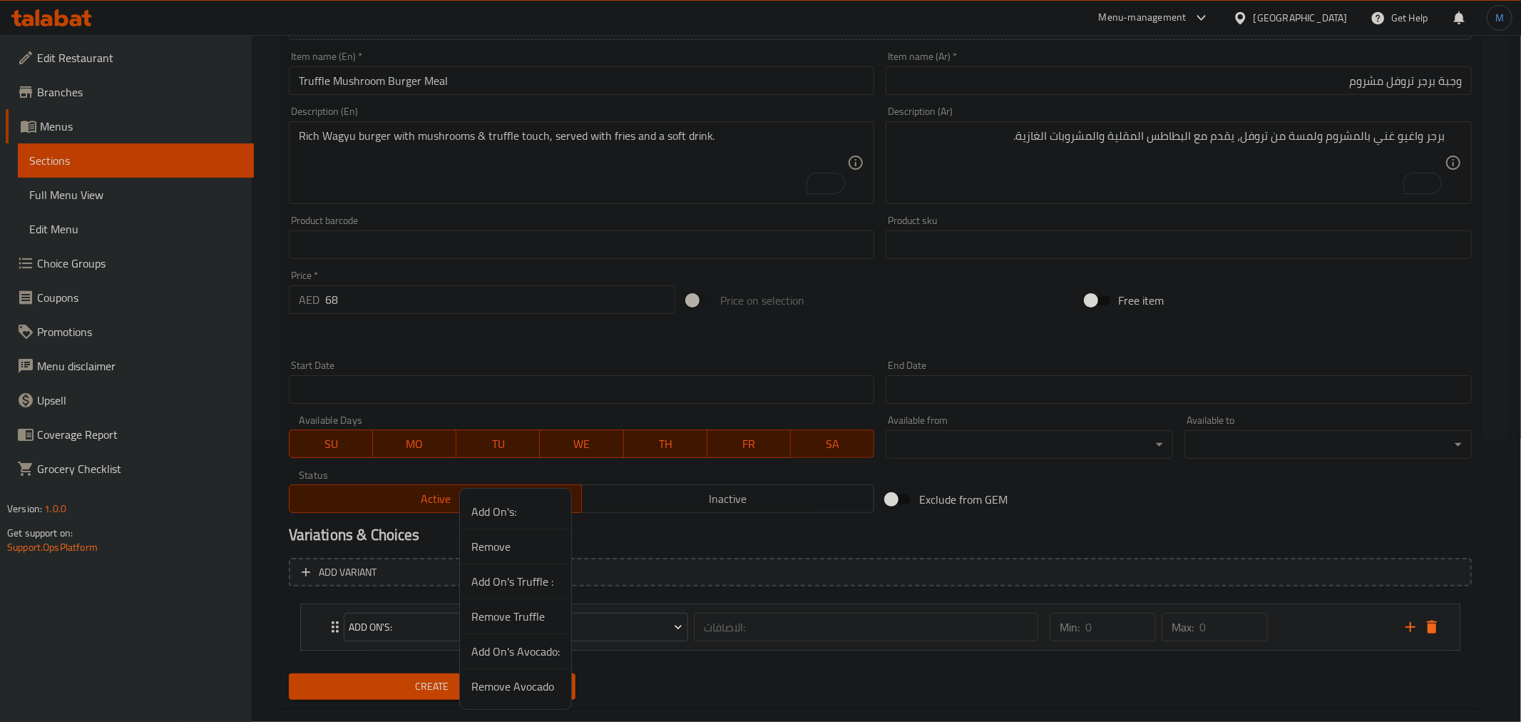
click at [516, 585] on span "Add On's Truffle :" at bounding box center [515, 581] width 88 height 17
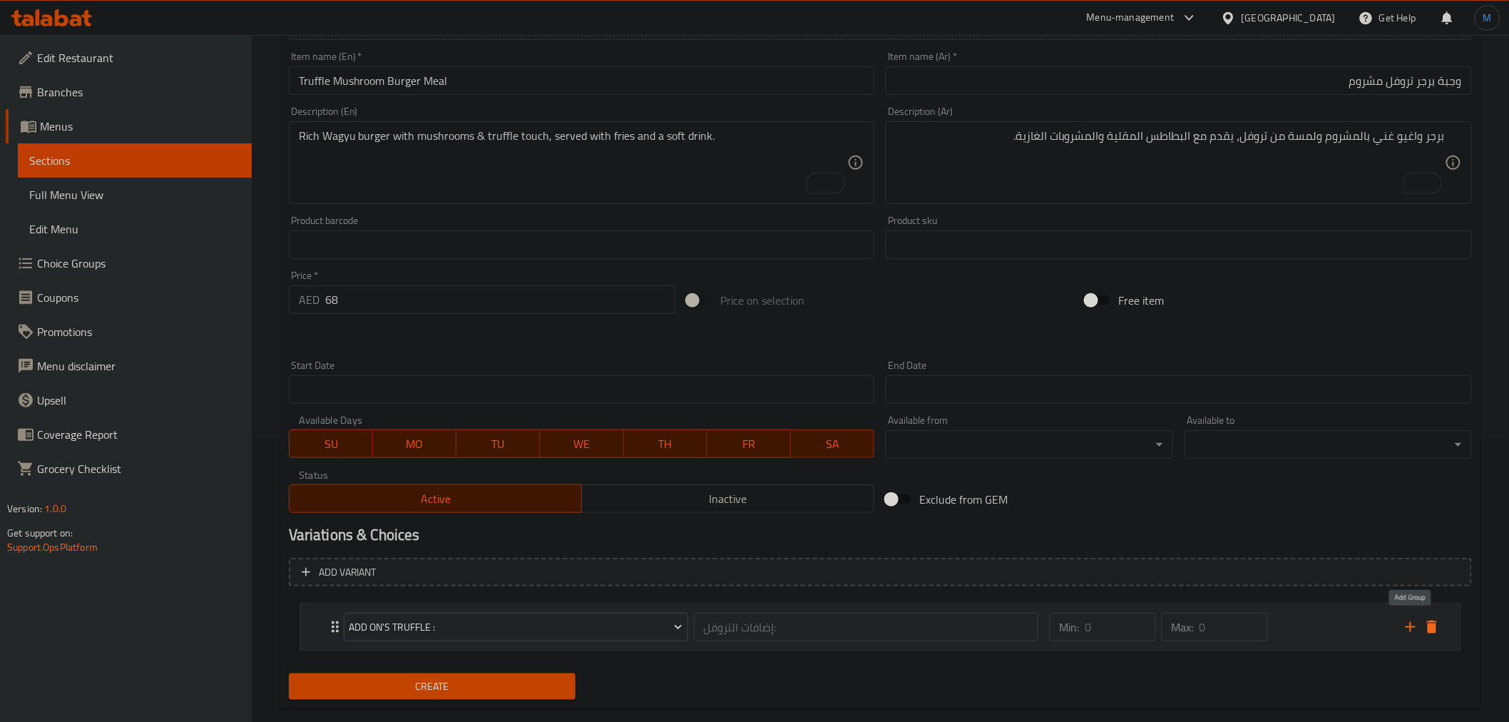
click at [1405, 621] on icon "add" at bounding box center [1410, 626] width 17 height 17
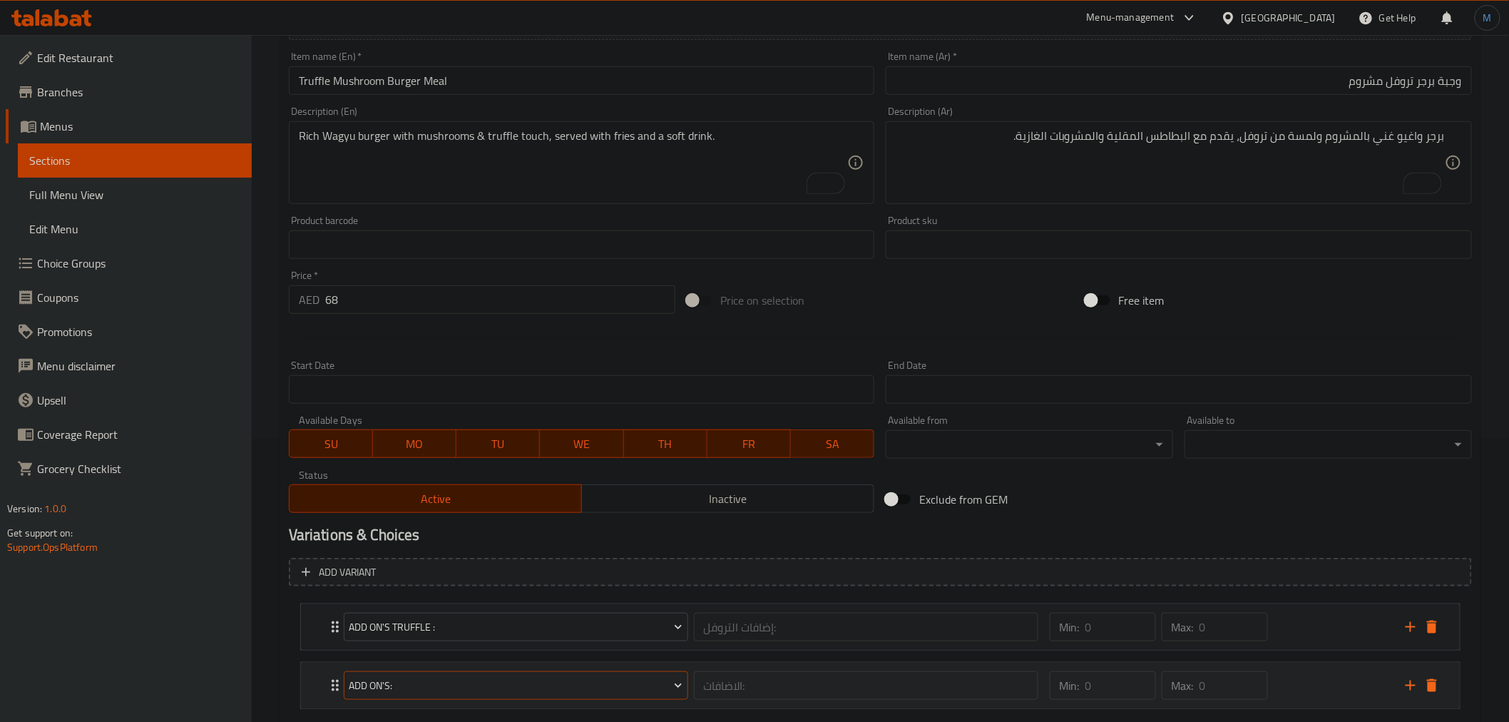
click at [510, 680] on span "Add On's:" at bounding box center [516, 686] width 334 height 18
click at [518, 625] on span "Remove Truffle" at bounding box center [515, 615] width 88 height 17
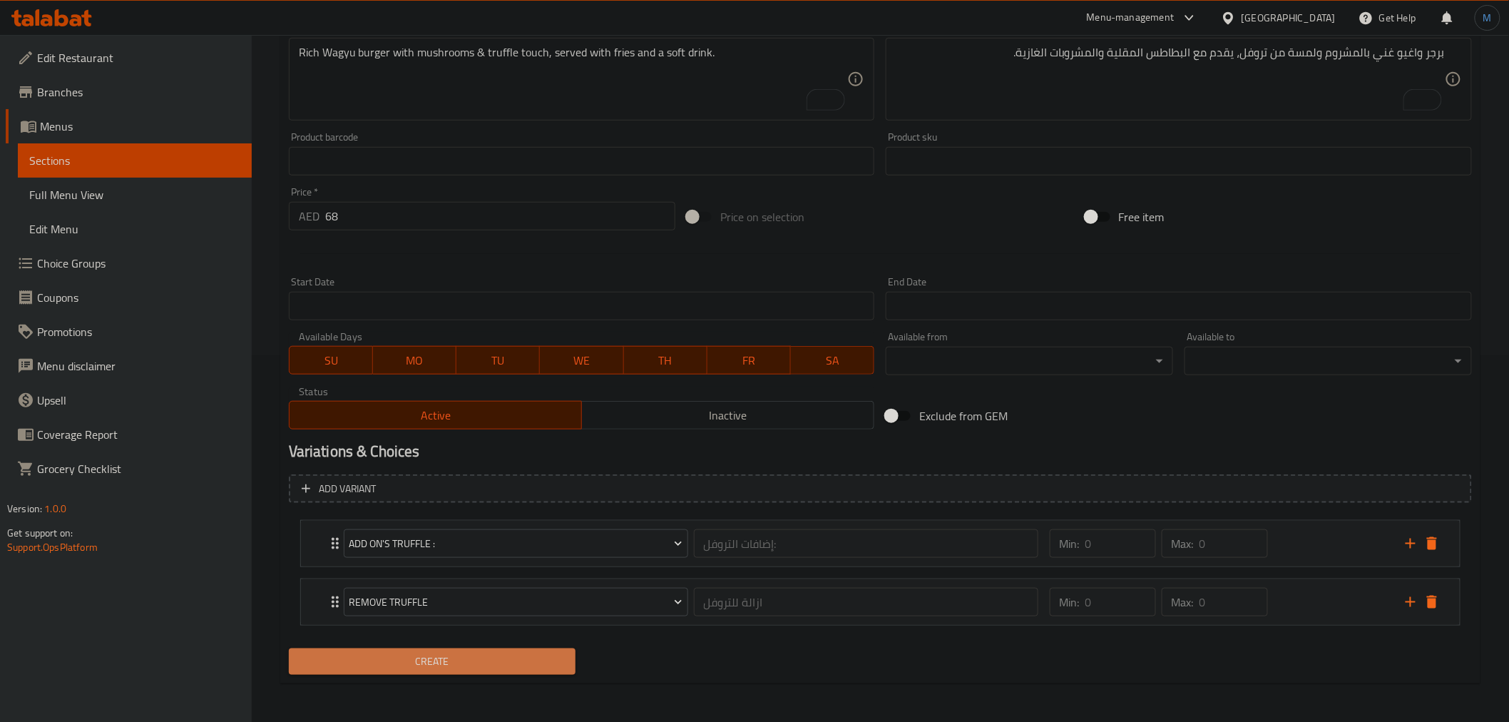
click at [508, 653] on span "Create" at bounding box center [432, 661] width 265 height 18
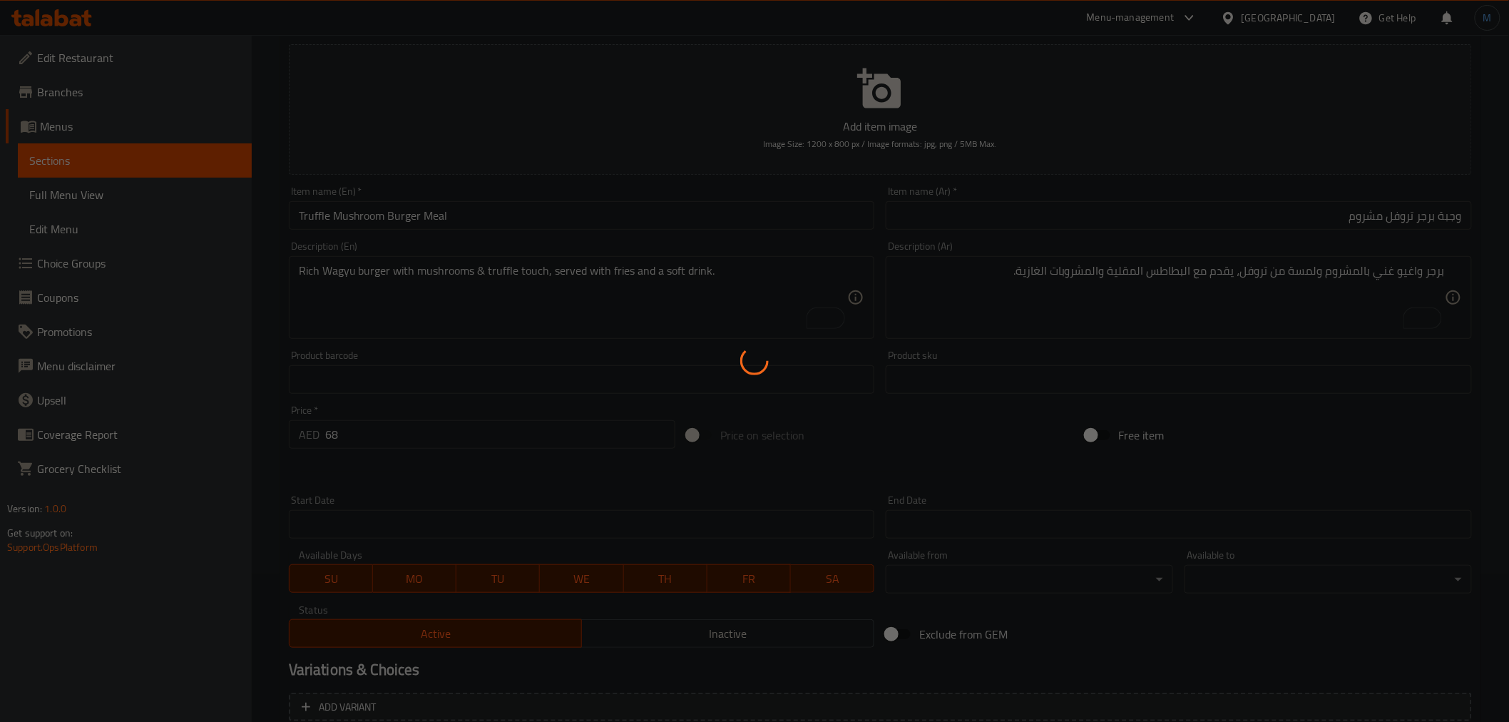
scroll to position [0, 0]
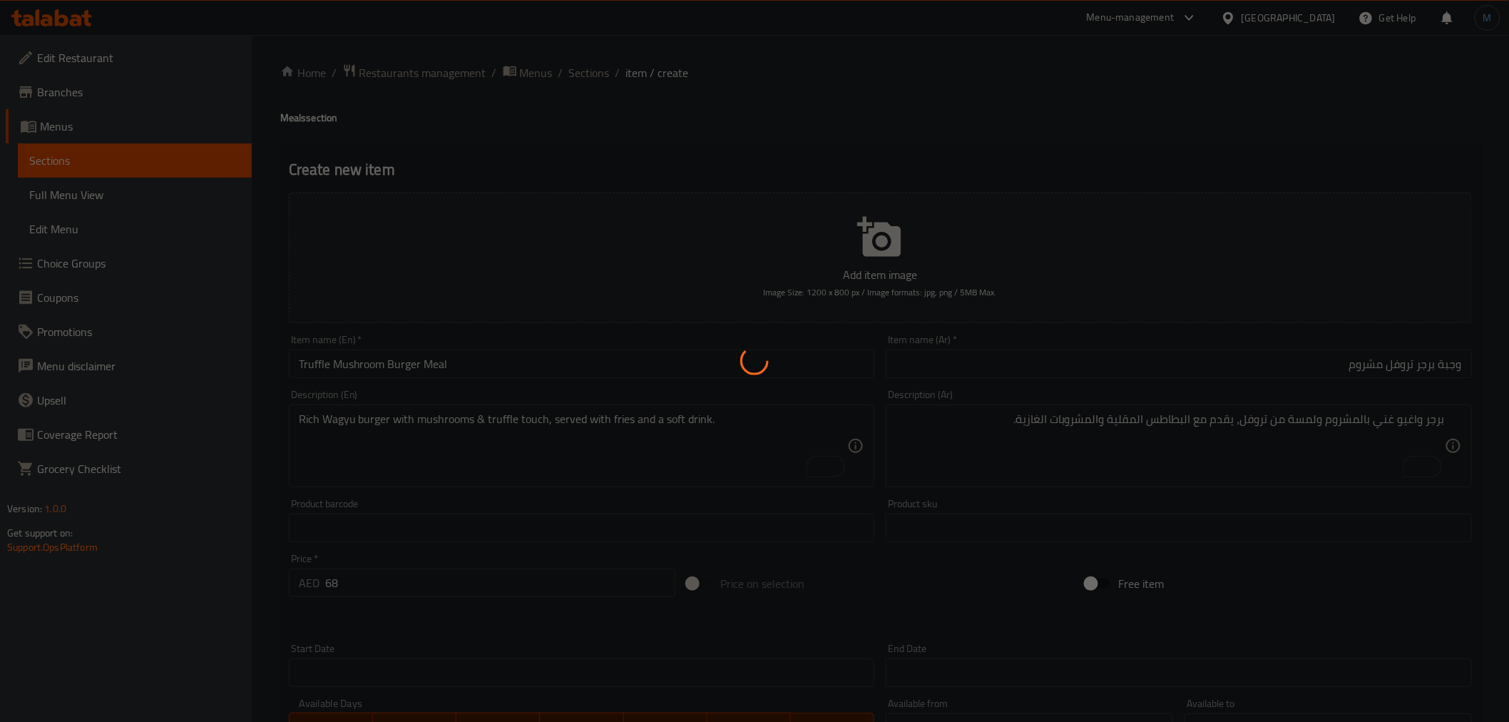
type input "0"
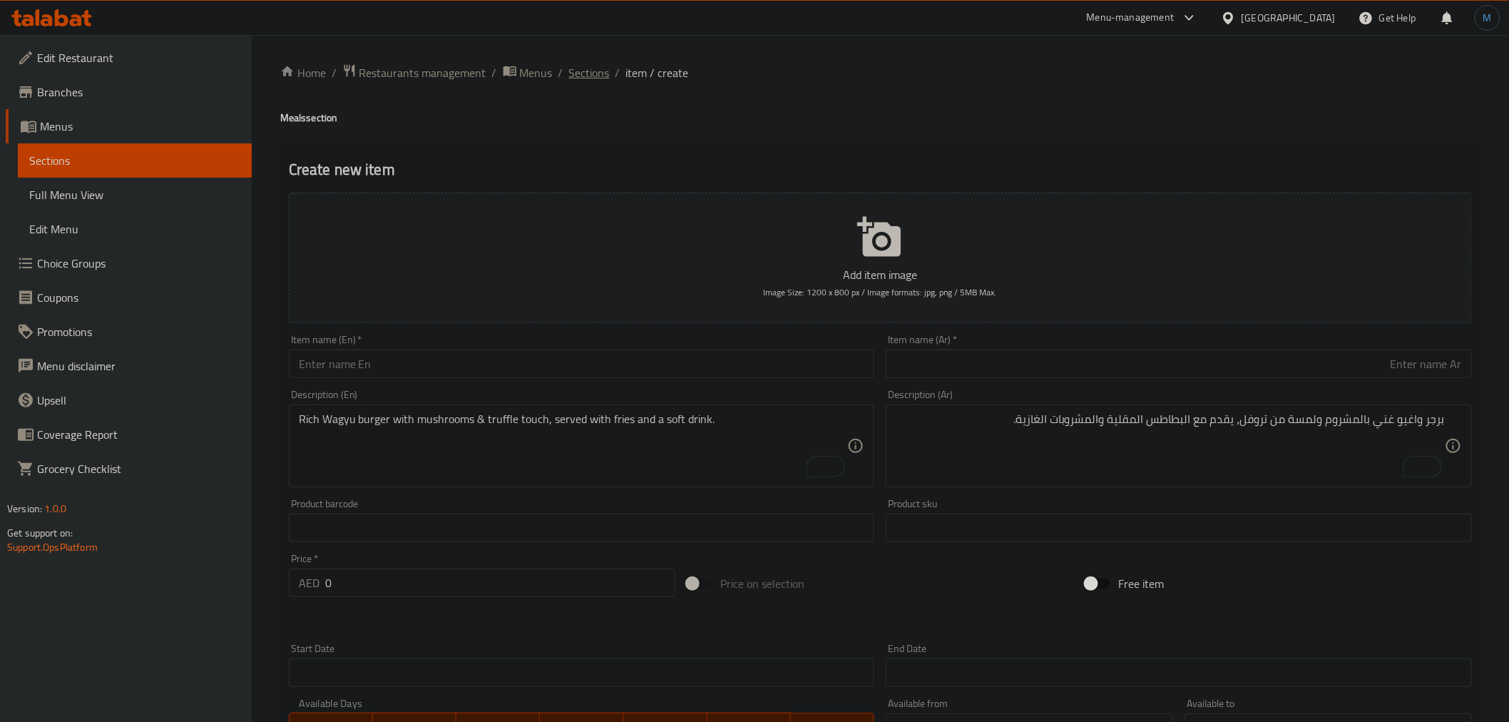
click at [578, 64] on span "Sections" at bounding box center [589, 72] width 41 height 17
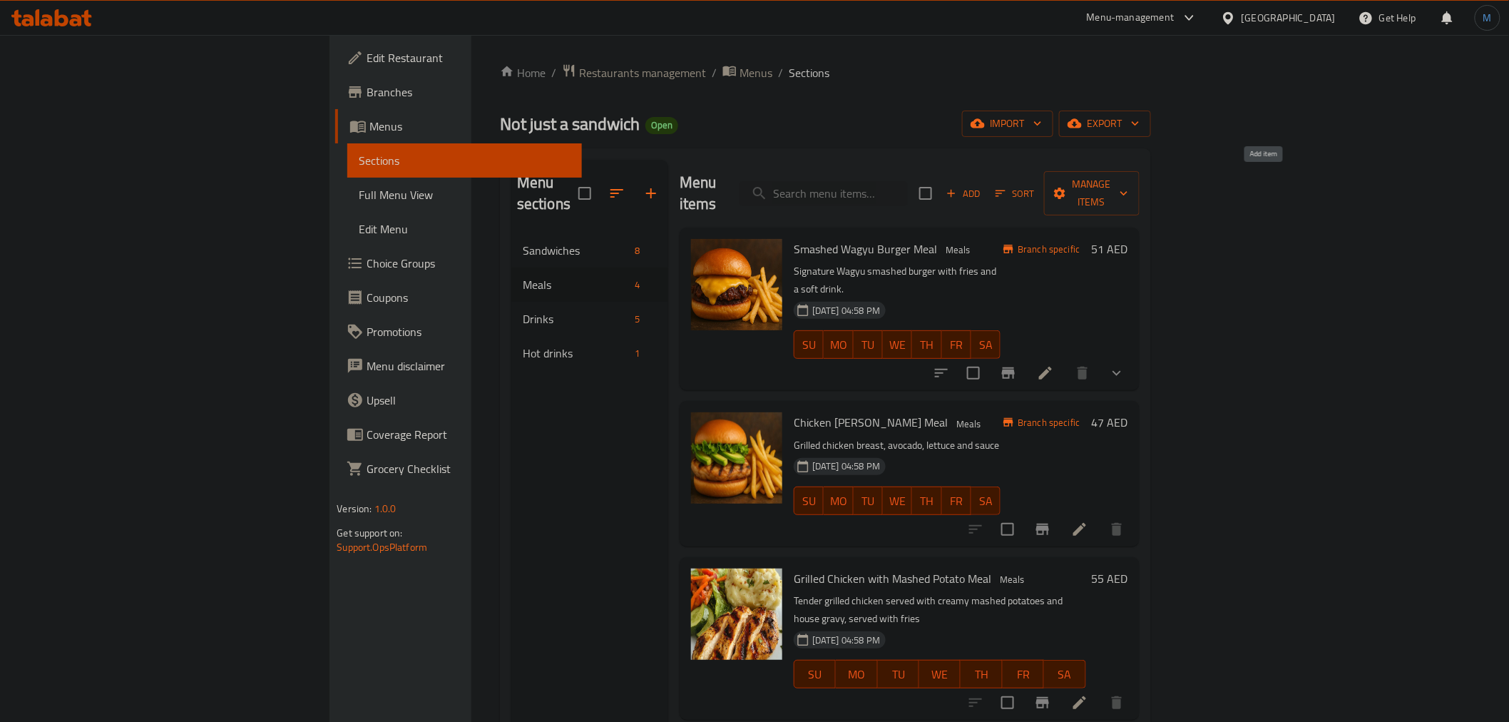
click at [983, 185] on span "Add" at bounding box center [963, 193] width 39 height 16
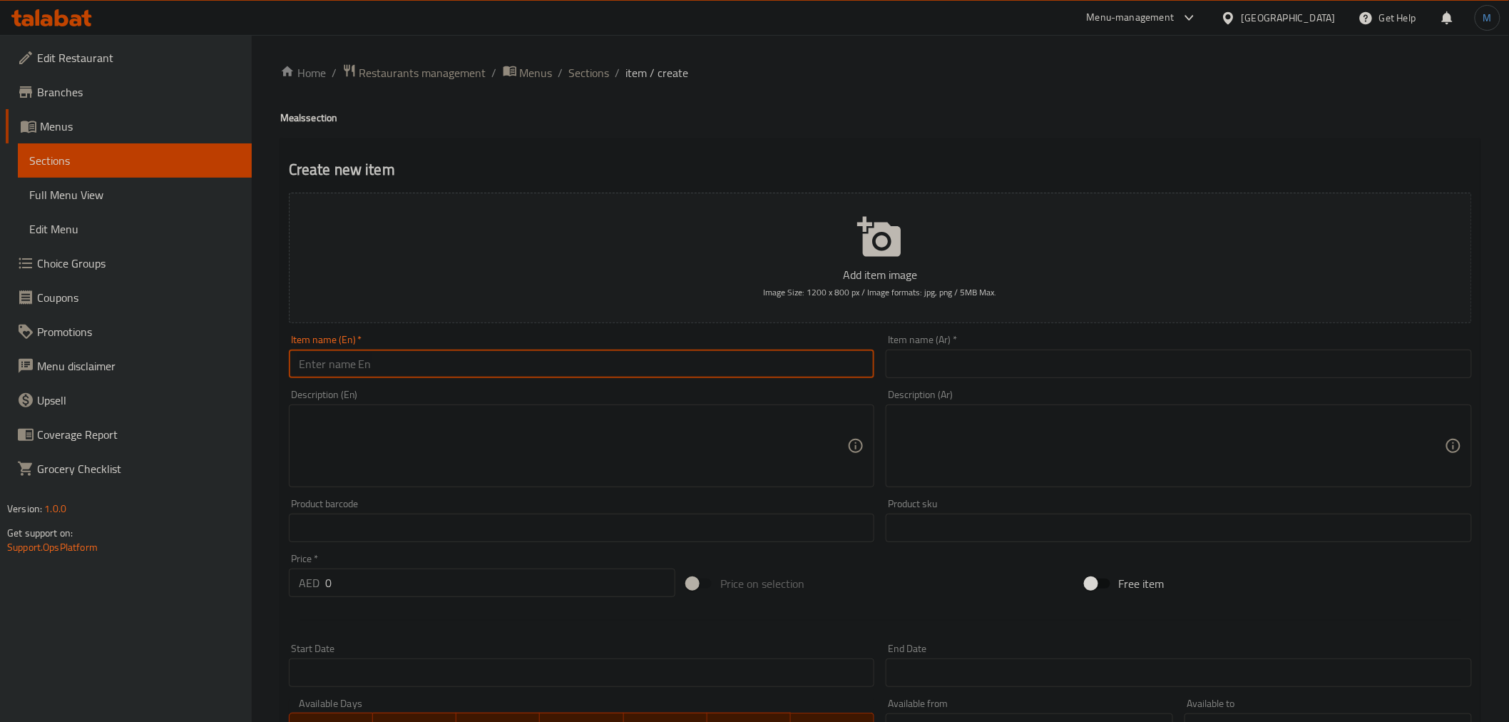
click at [579, 362] on input "text" at bounding box center [582, 363] width 586 height 29
paste input "Chicken Avocado Meal"
type input "Chicken Avocado Meal"
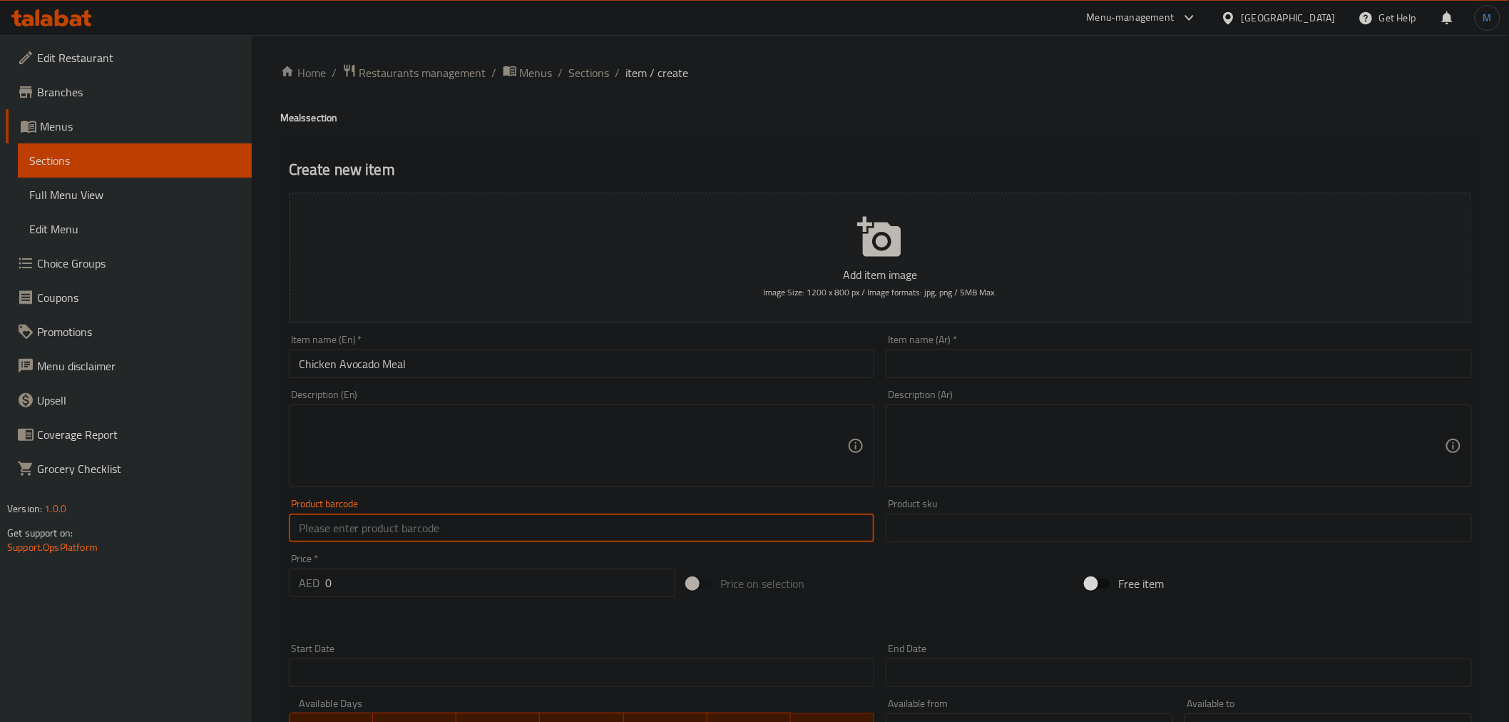
click at [568, 525] on input "text" at bounding box center [582, 527] width 586 height 29
click at [516, 578] on input "0" at bounding box center [500, 582] width 350 height 29
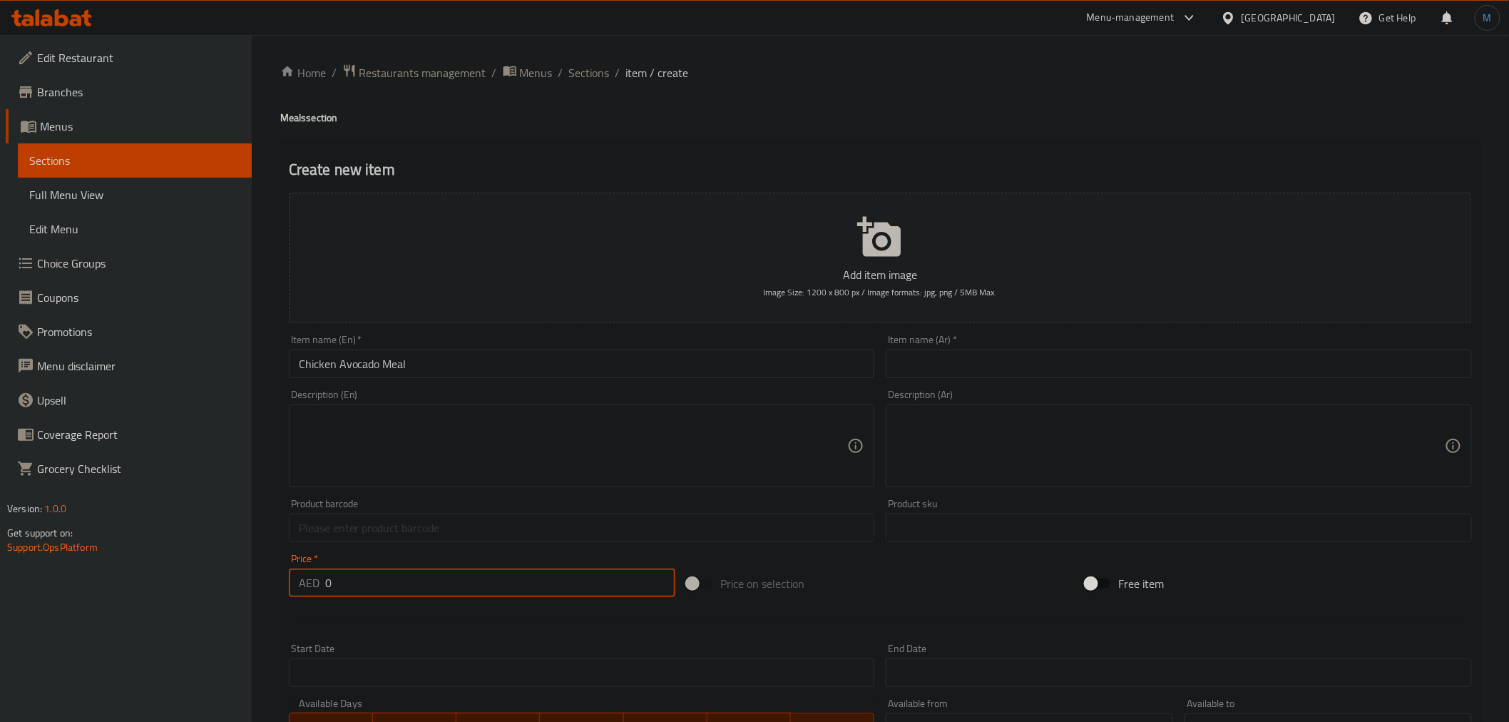
paste input "62"
type input "62"
click at [565, 381] on div "Item name (En)   * Chicken Avocado Meal Item name (En) *" at bounding box center [582, 356] width 598 height 55
click at [564, 375] on input "Chicken Avocado Meal" at bounding box center [582, 363] width 586 height 29
click at [1057, 385] on div "Description (Ar) Description (Ar)" at bounding box center [1179, 438] width 598 height 109
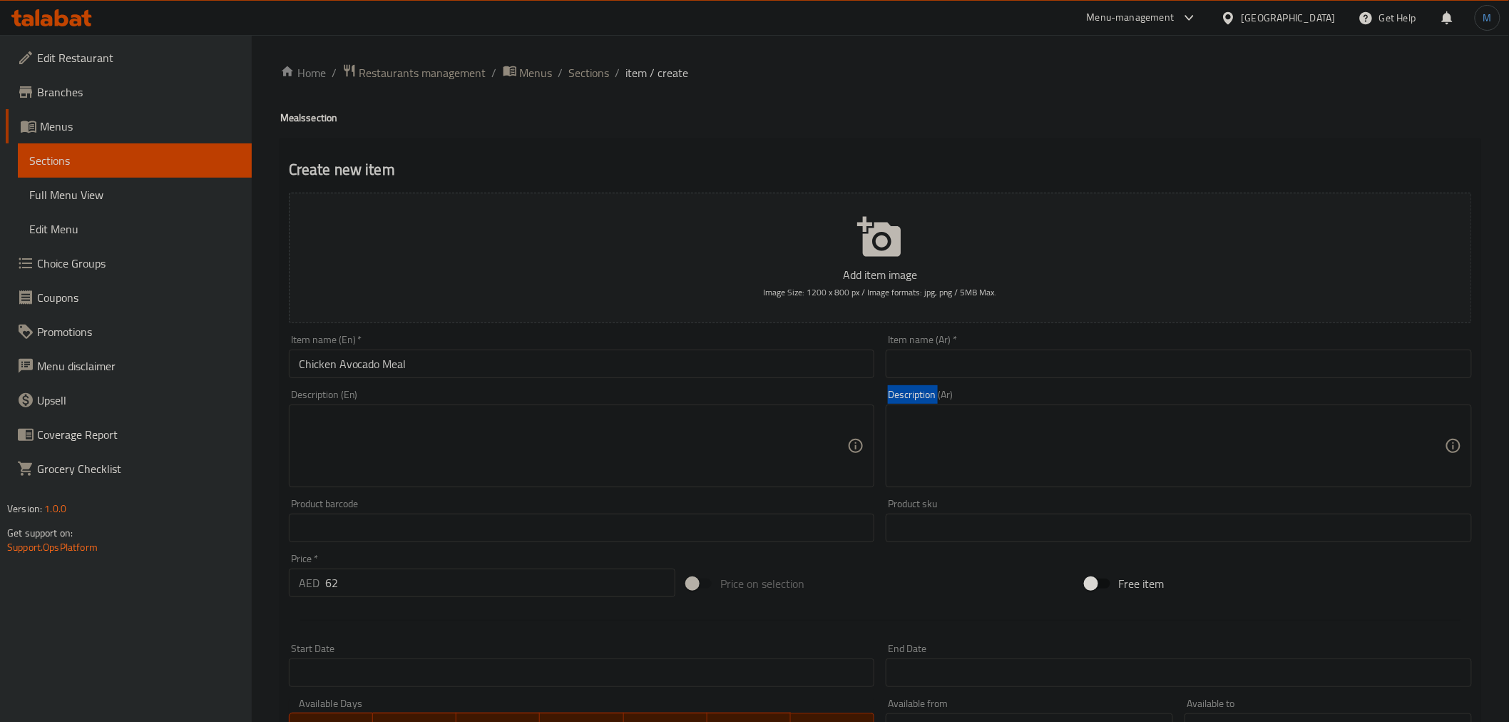
click at [1057, 381] on div "Add item image Image Size: 1200 x 800 px / Image formats: jpg, png / 5MB Max. I…" at bounding box center [880, 494] width 1194 height 615
click at [1057, 380] on div "Item name (Ar)   * Item name (Ar) *" at bounding box center [1179, 356] width 598 height 55
click at [1061, 362] on input "text" at bounding box center [1179, 363] width 586 height 29
type input "وجبة دجاج افوكادو"
click at [650, 462] on textarea at bounding box center [573, 446] width 549 height 68
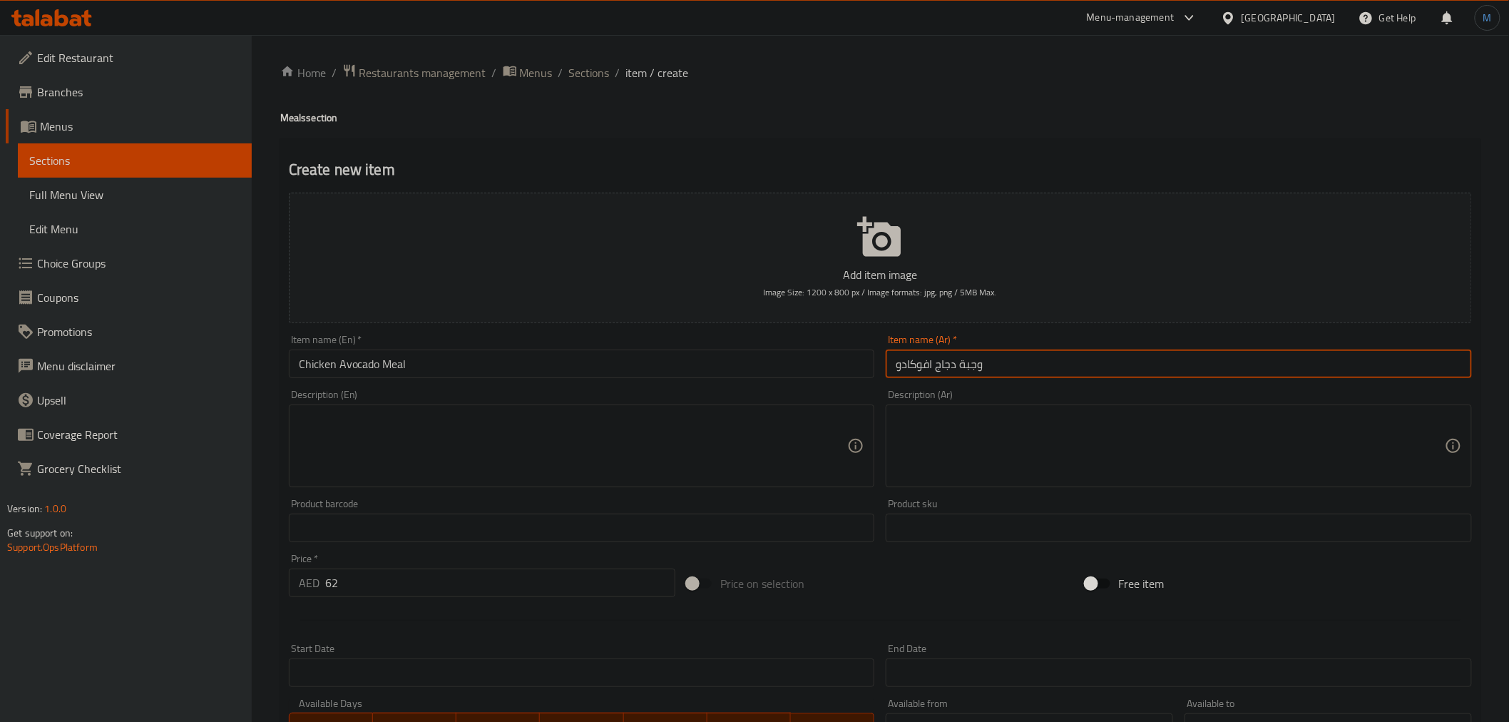
paste textarea "Grilled chicken and avocado burger with fries and a soft drink."
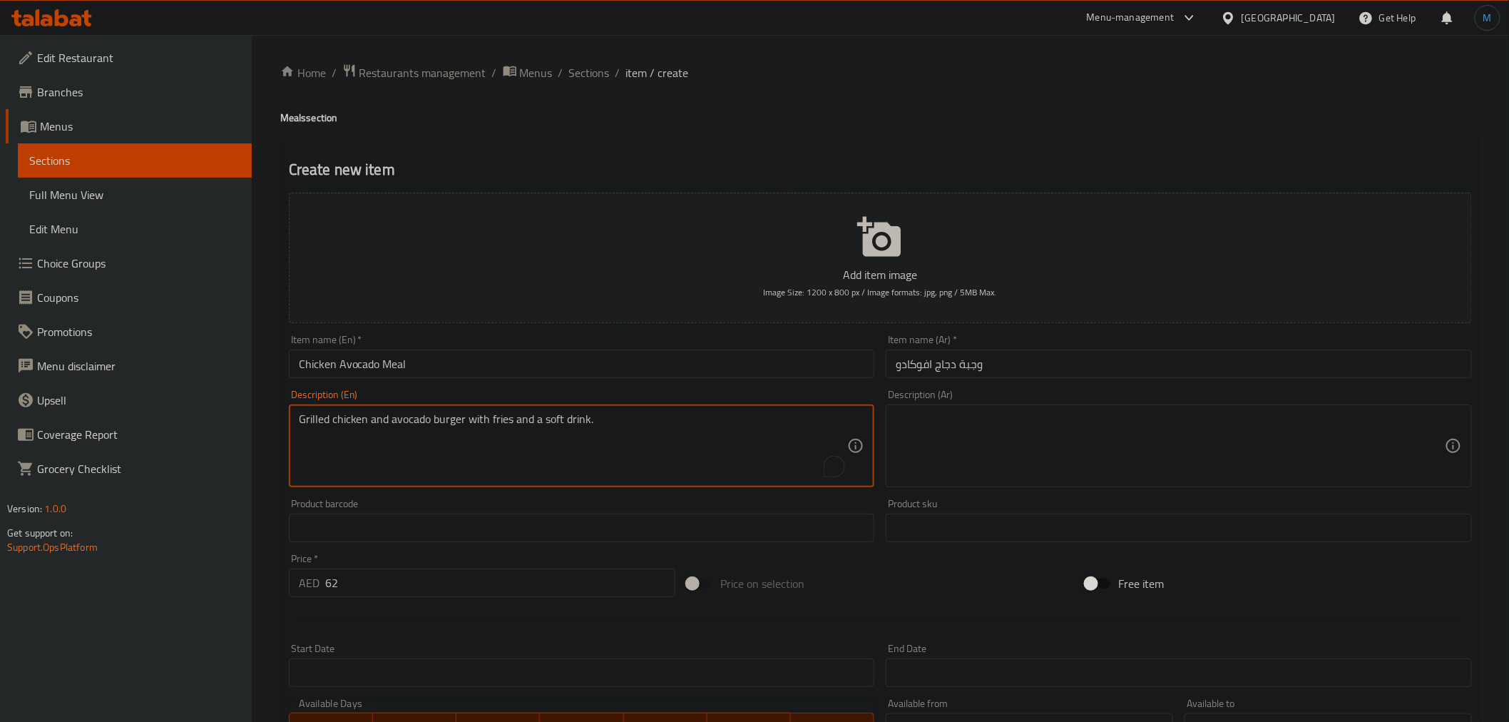
type textarea "Grilled chicken and avocado burger with fries and a soft drink."
click at [1205, 489] on div "Description (Ar) Description (Ar)" at bounding box center [1179, 438] width 598 height 109
click at [1231, 446] on textarea at bounding box center [1170, 446] width 549 height 68
paste textarea "برجر دجاج مشوي مع أفوكادو وبطاطس مقلية ومشروب غازي."
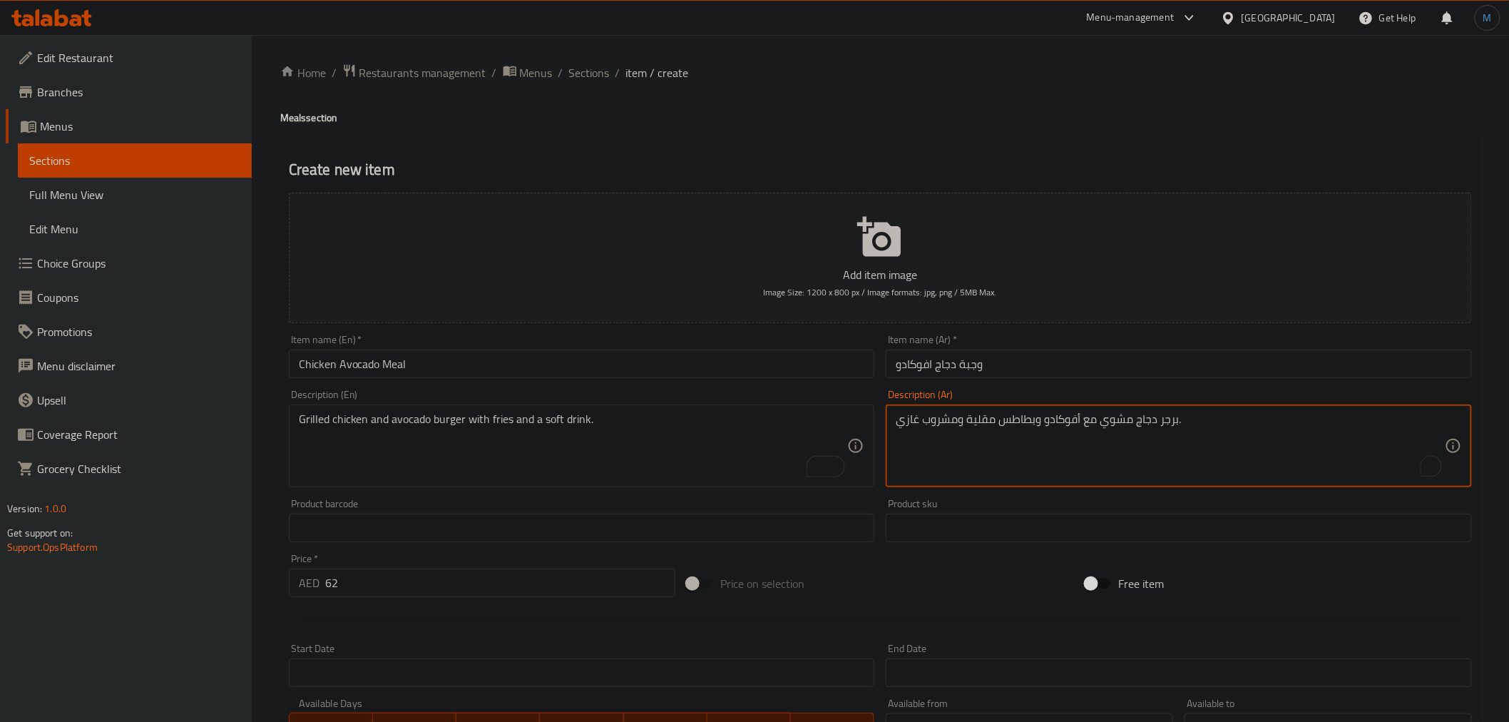
type textarea "برجر دجاج مشوي مع أفوكادو وبطاطس مقلية ومشروب غازي."
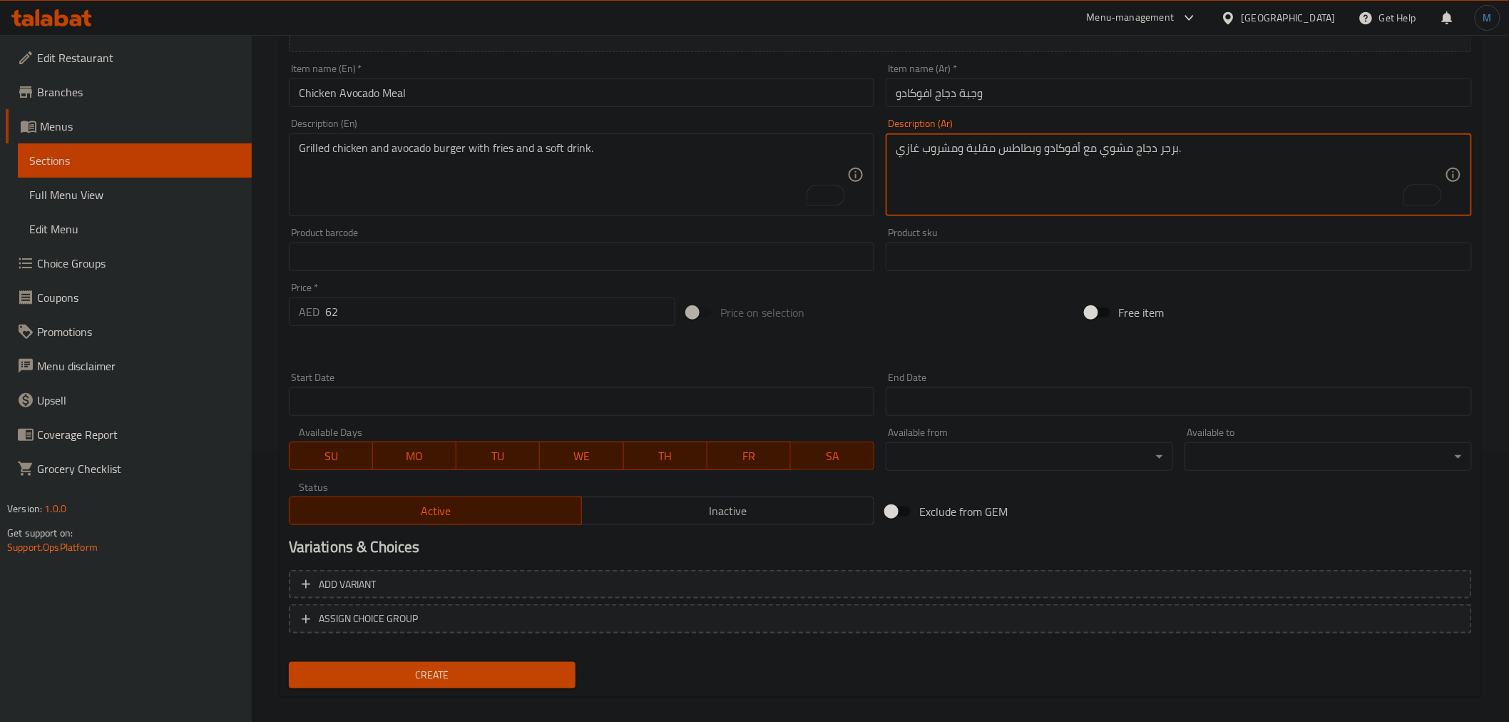
scroll to position [283, 0]
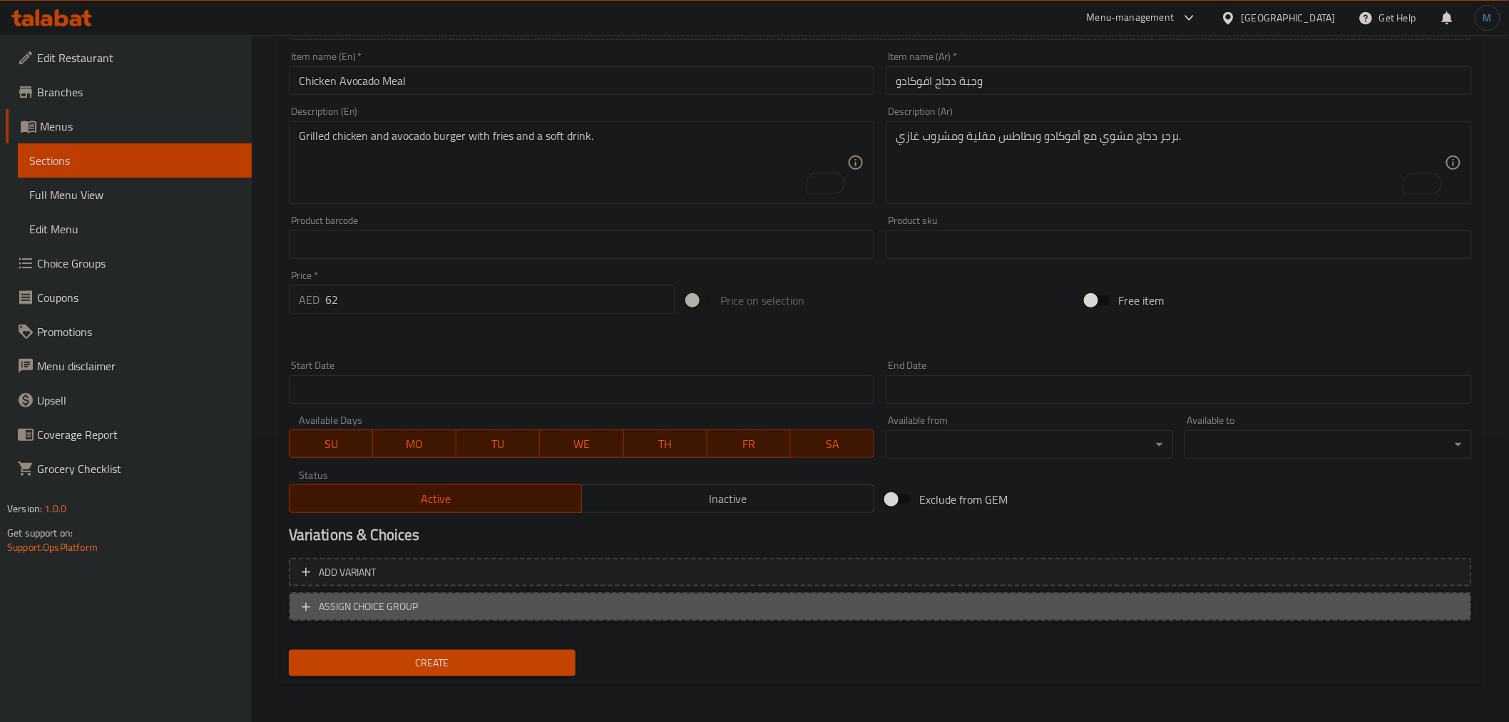
click at [479, 615] on button "ASSIGN CHOICE GROUP" at bounding box center [880, 606] width 1183 height 29
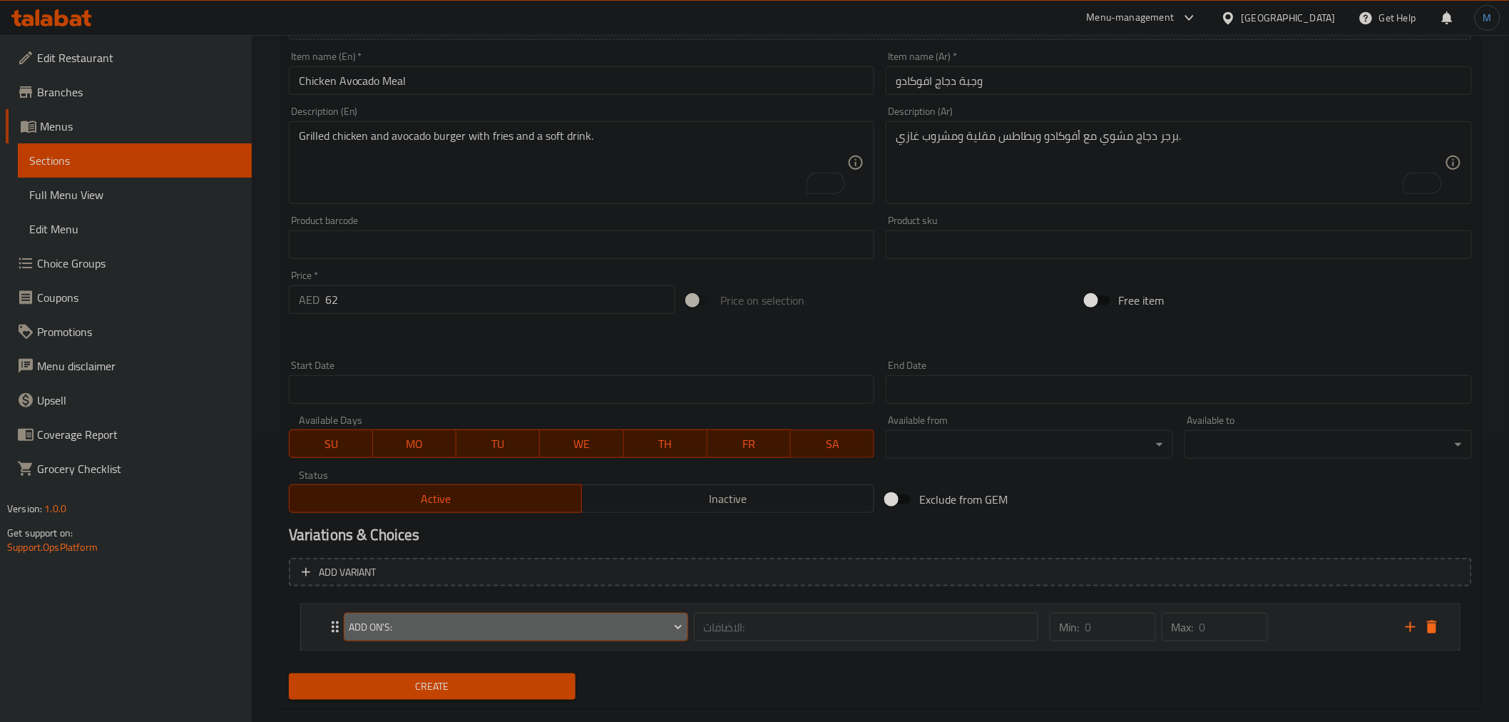
click at [476, 632] on span "Add On's:" at bounding box center [516, 627] width 334 height 18
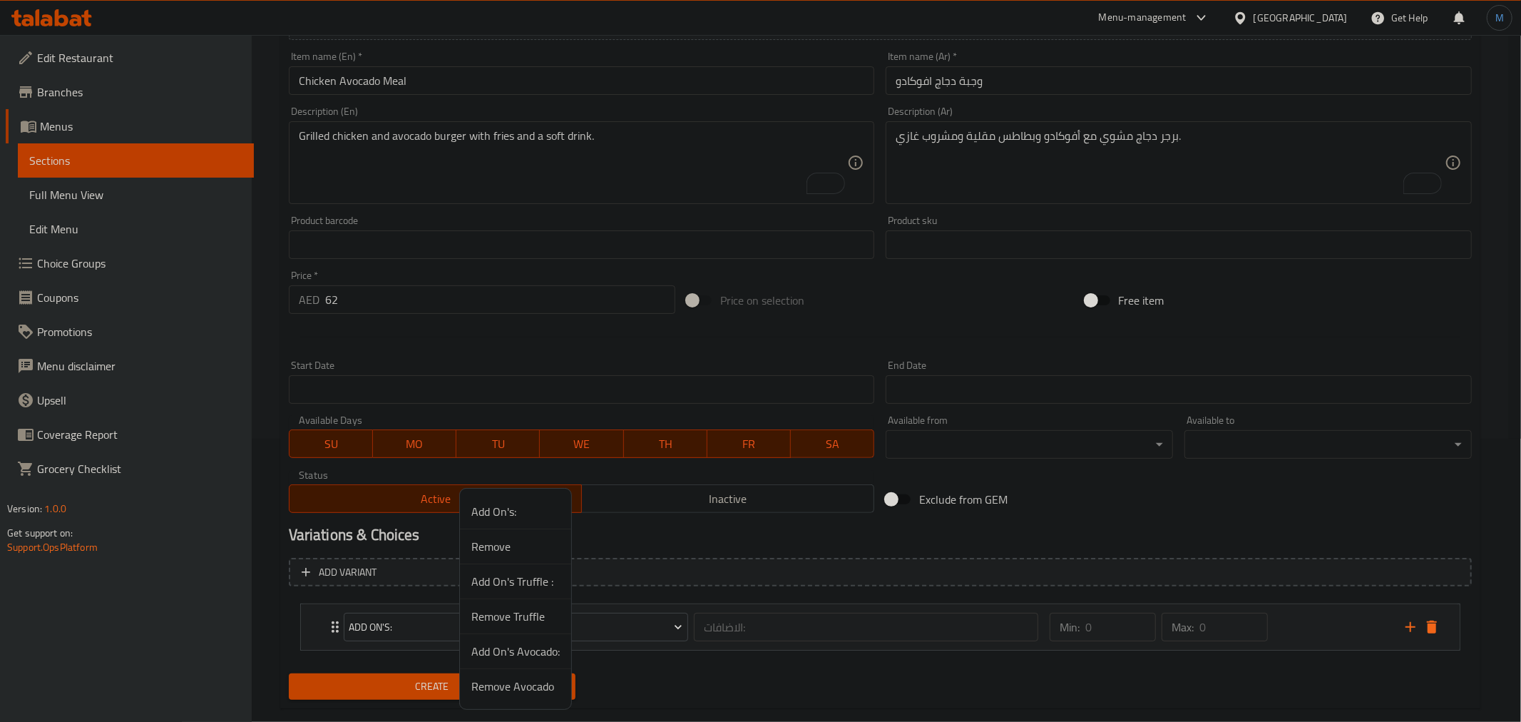
click at [519, 659] on span "Add On's Avocado:" at bounding box center [515, 650] width 88 height 17
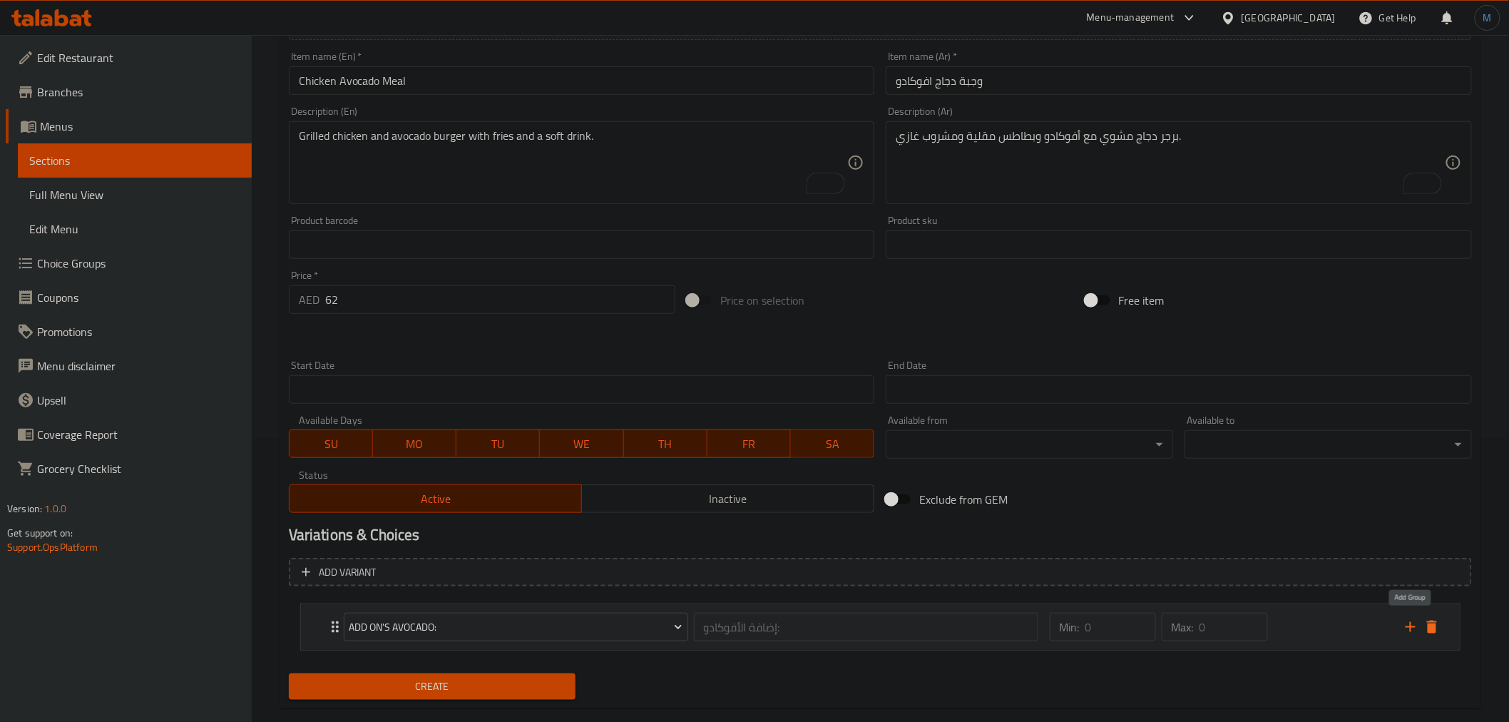
click at [1409, 616] on div "Expand" at bounding box center [1421, 626] width 43 height 21
click at [1413, 631] on icon "add" at bounding box center [1410, 626] width 17 height 17
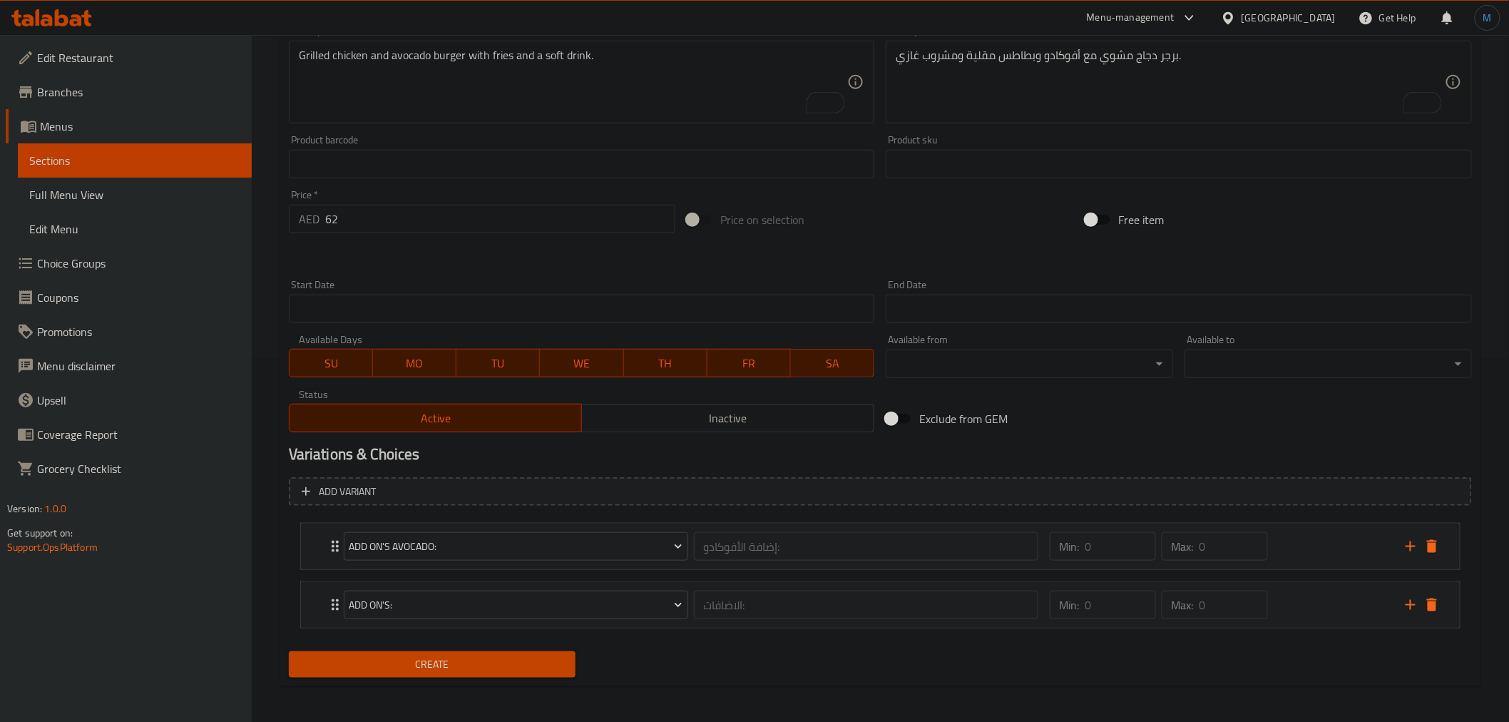
scroll to position [366, 0]
click at [430, 607] on span "Add On's:" at bounding box center [516, 602] width 334 height 18
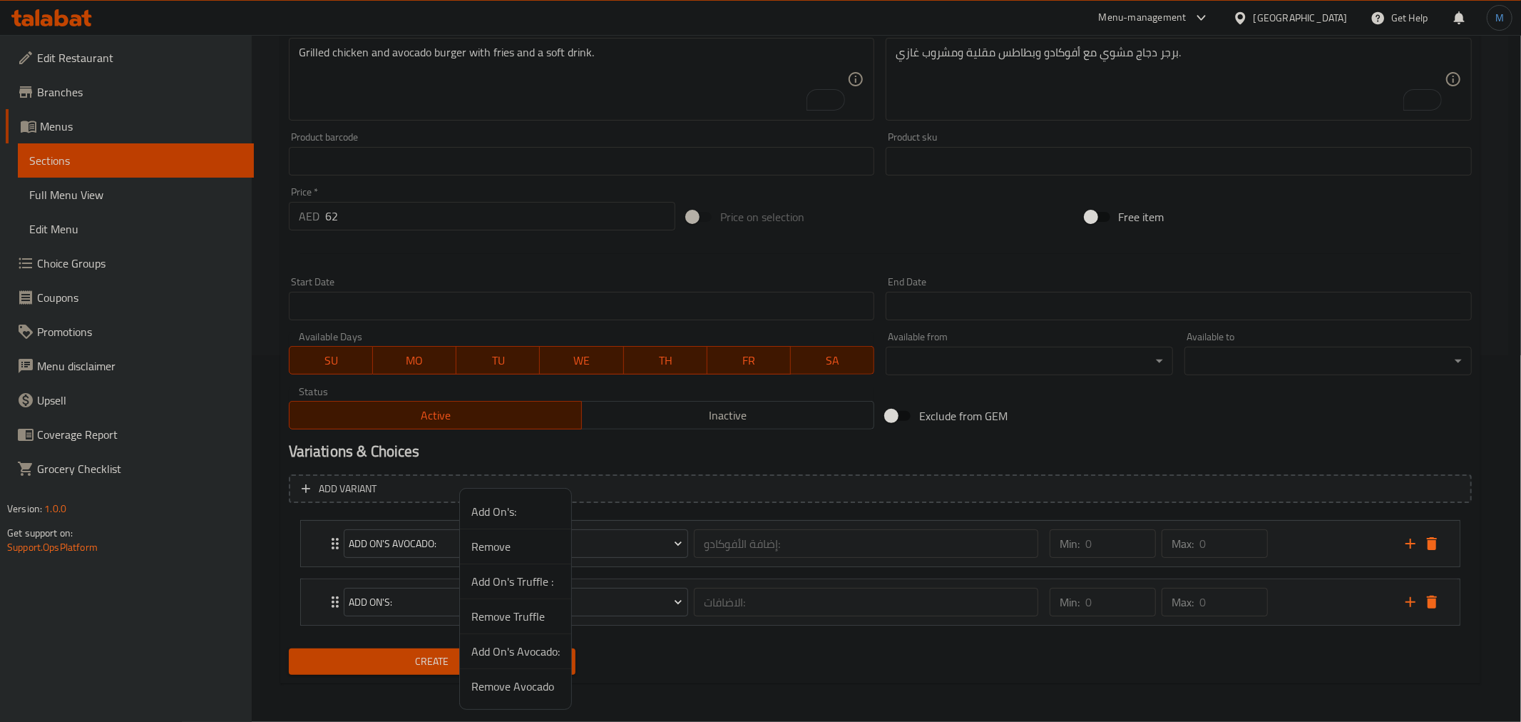
click at [543, 689] on span "Remove Avocado" at bounding box center [515, 685] width 88 height 17
click at [516, 680] on div "Create new item Add item image Image Size: 1200 x 800 px / Image formats: jpg, …" at bounding box center [880, 228] width 1200 height 912
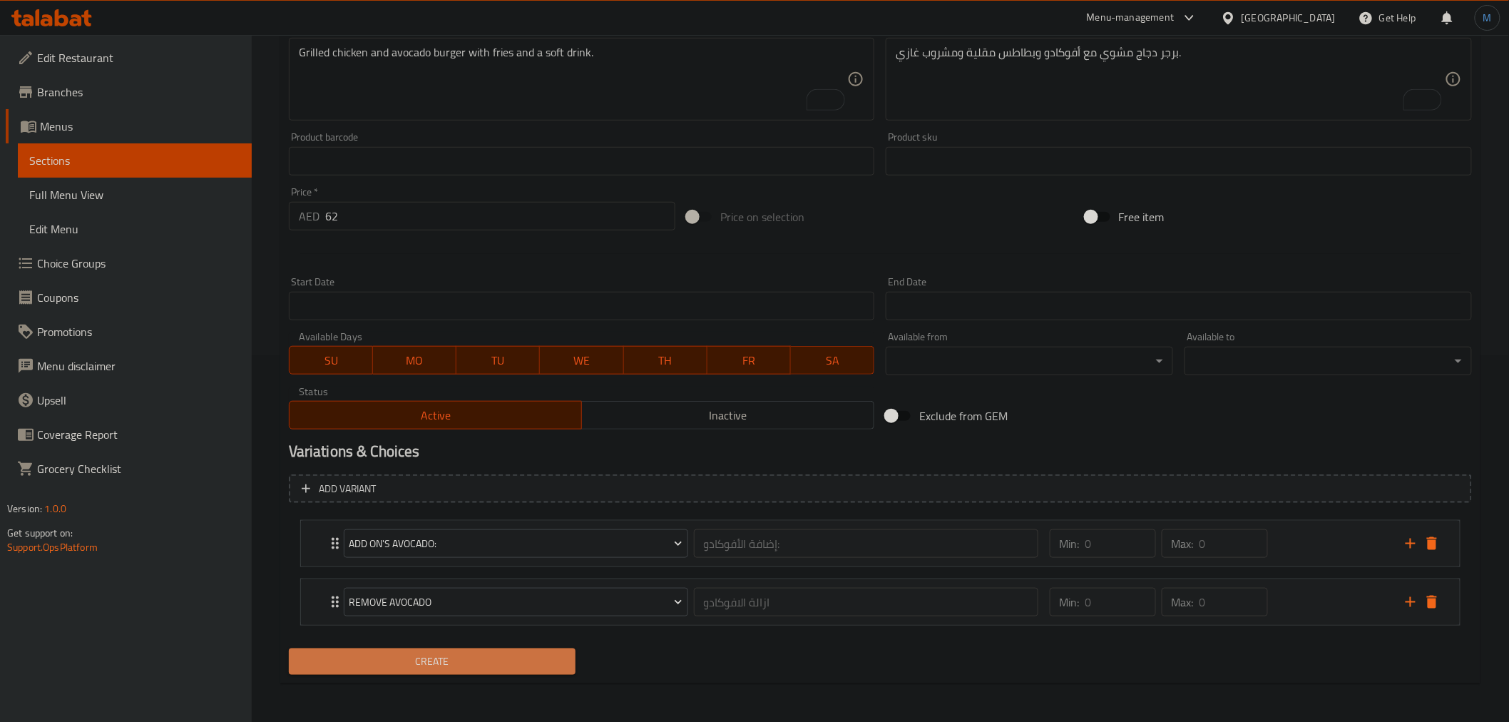
click at [510, 661] on span "Create" at bounding box center [432, 661] width 265 height 18
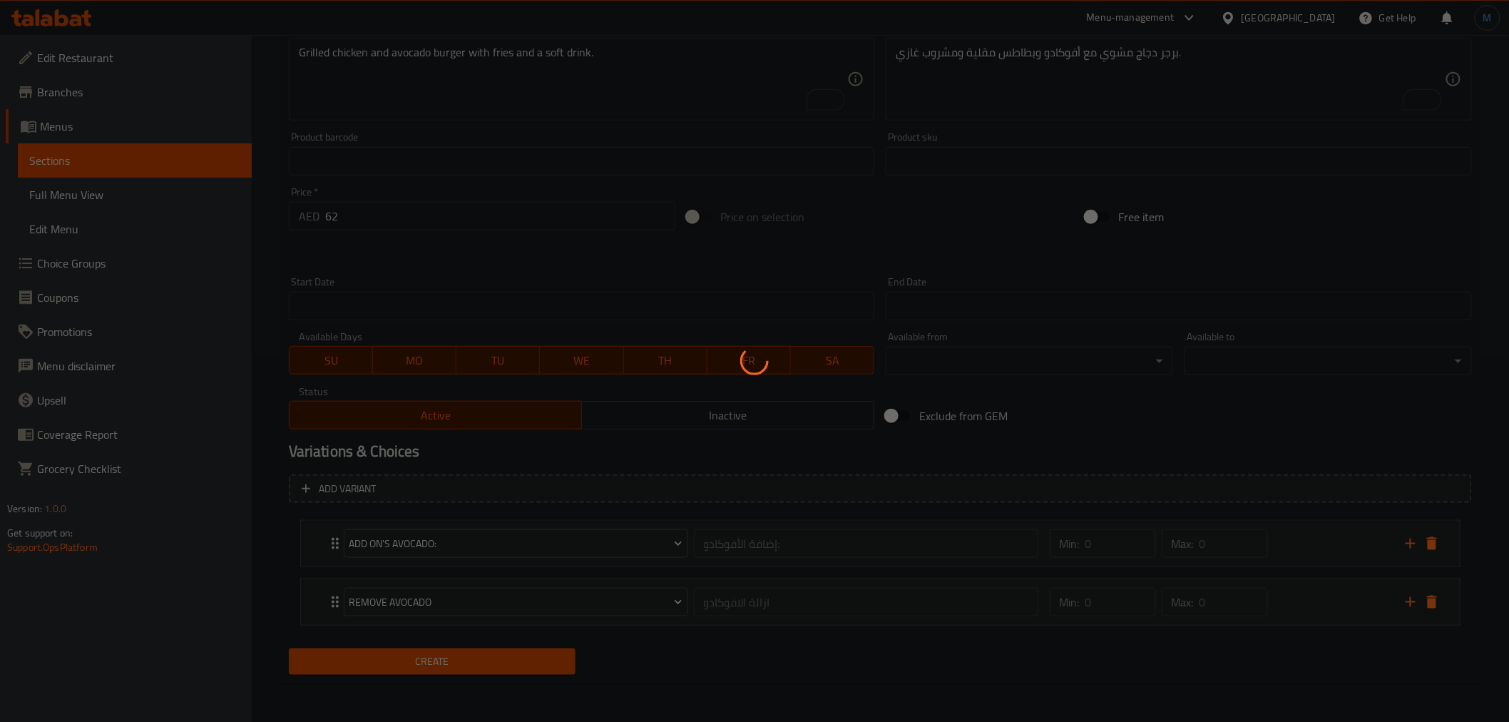
type input "0"
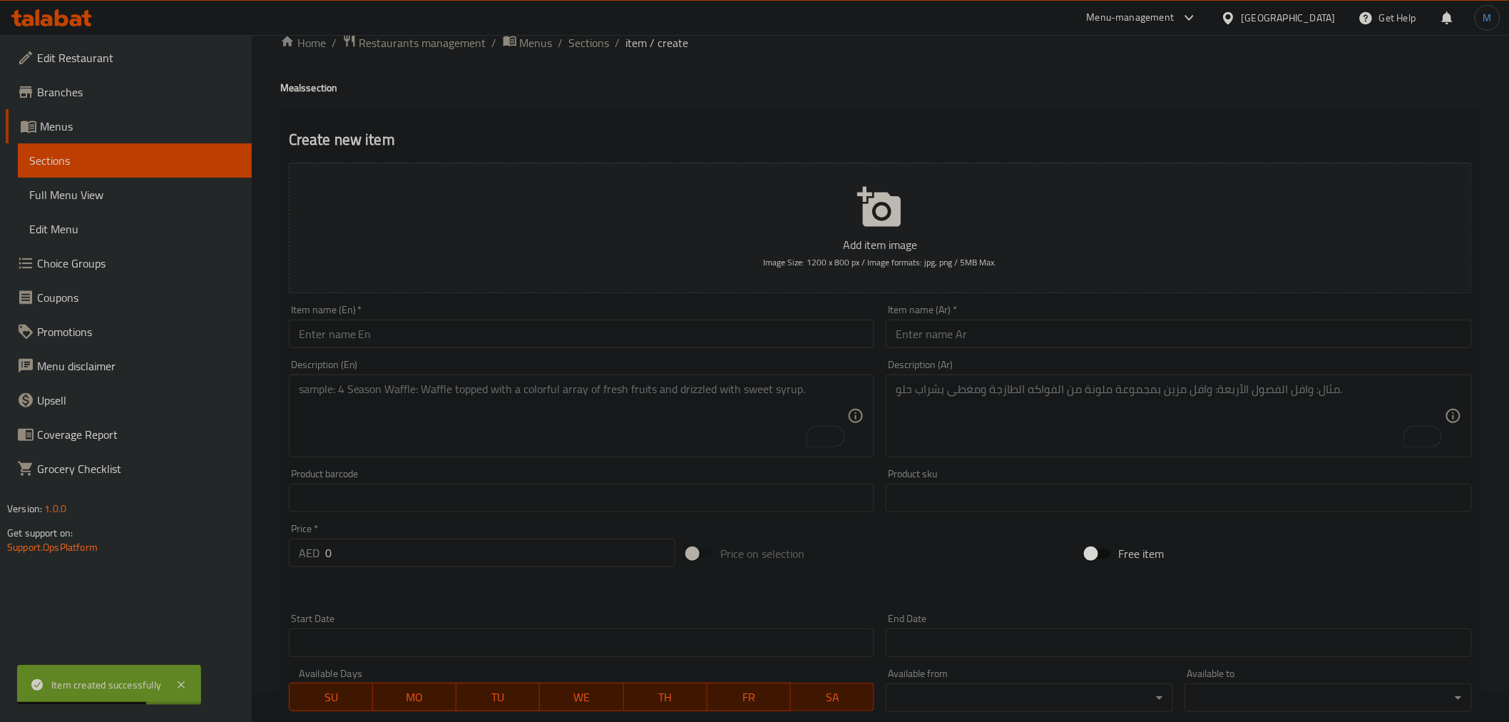
scroll to position [0, 0]
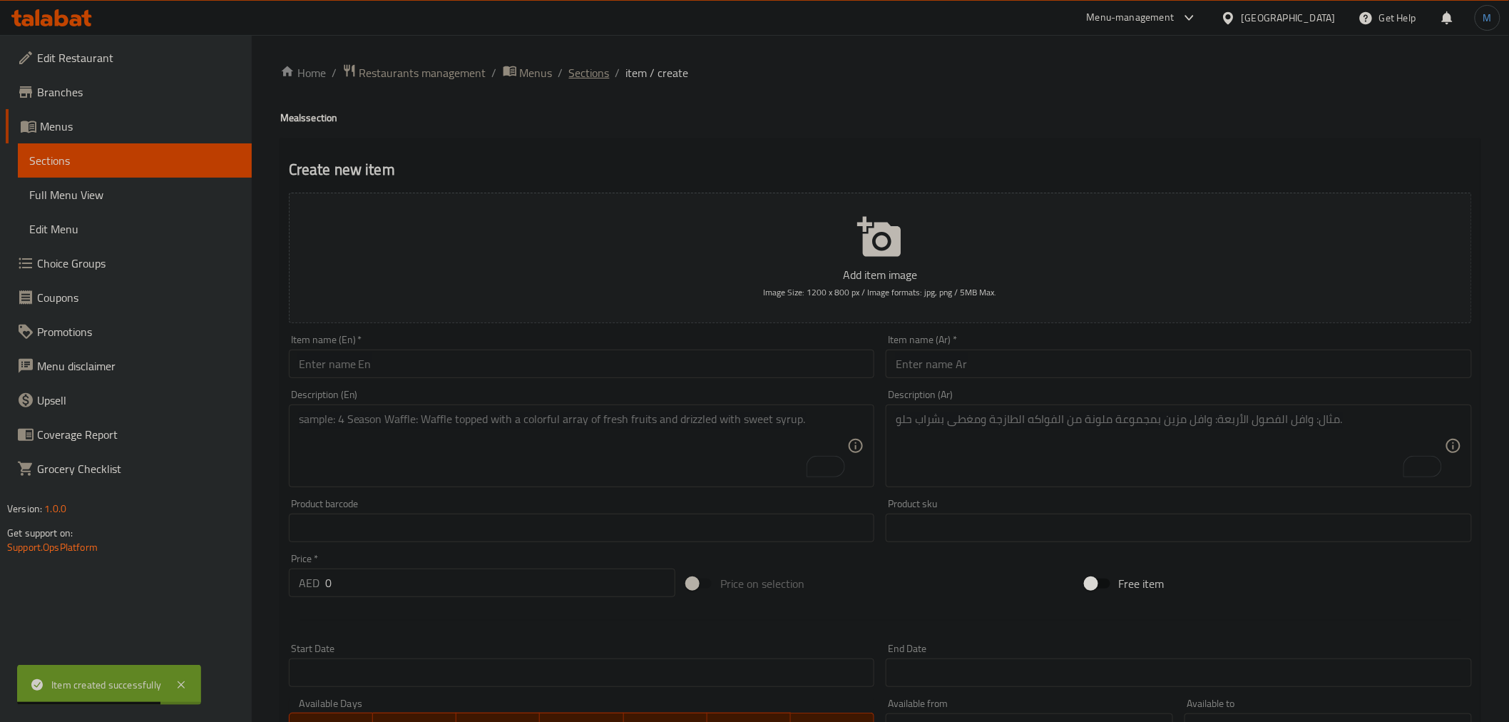
click at [592, 81] on span "Sections" at bounding box center [589, 72] width 41 height 17
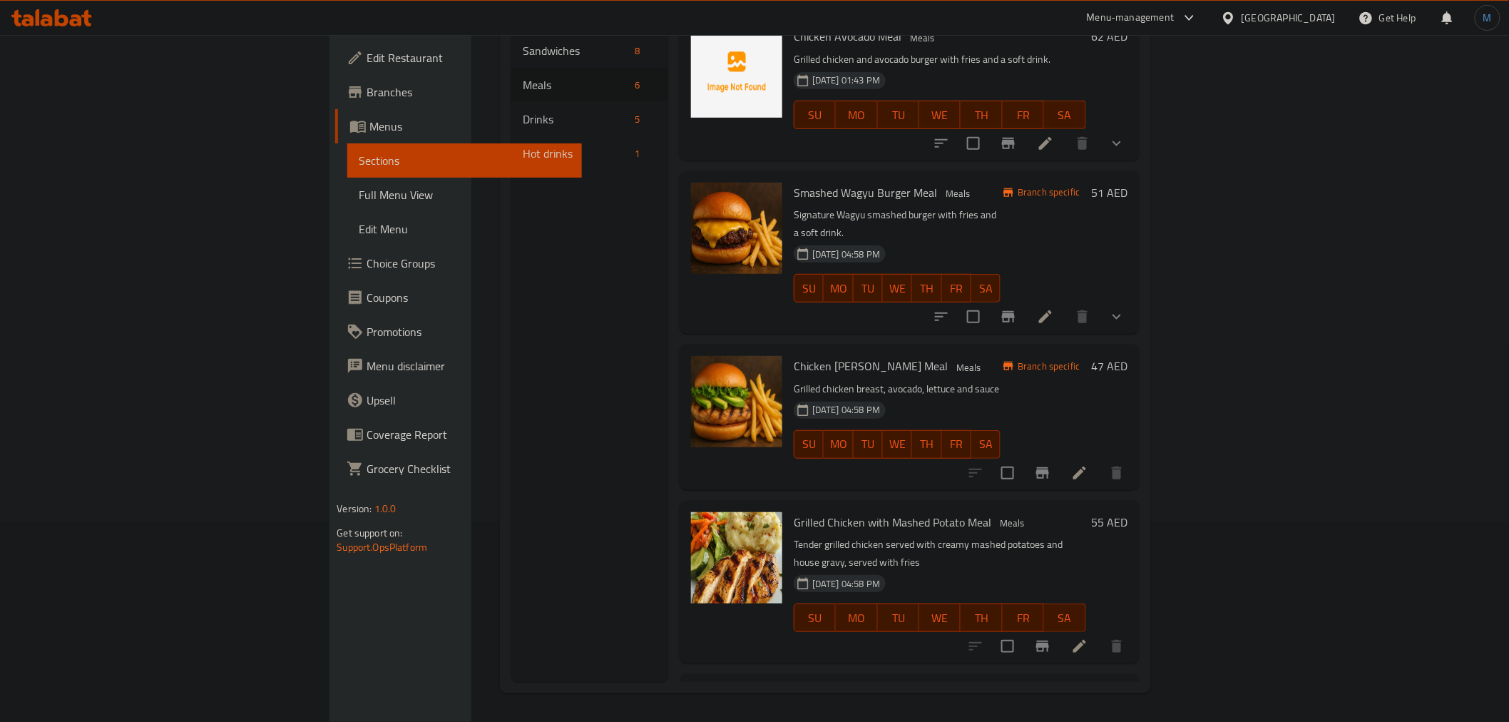
scroll to position [168, 0]
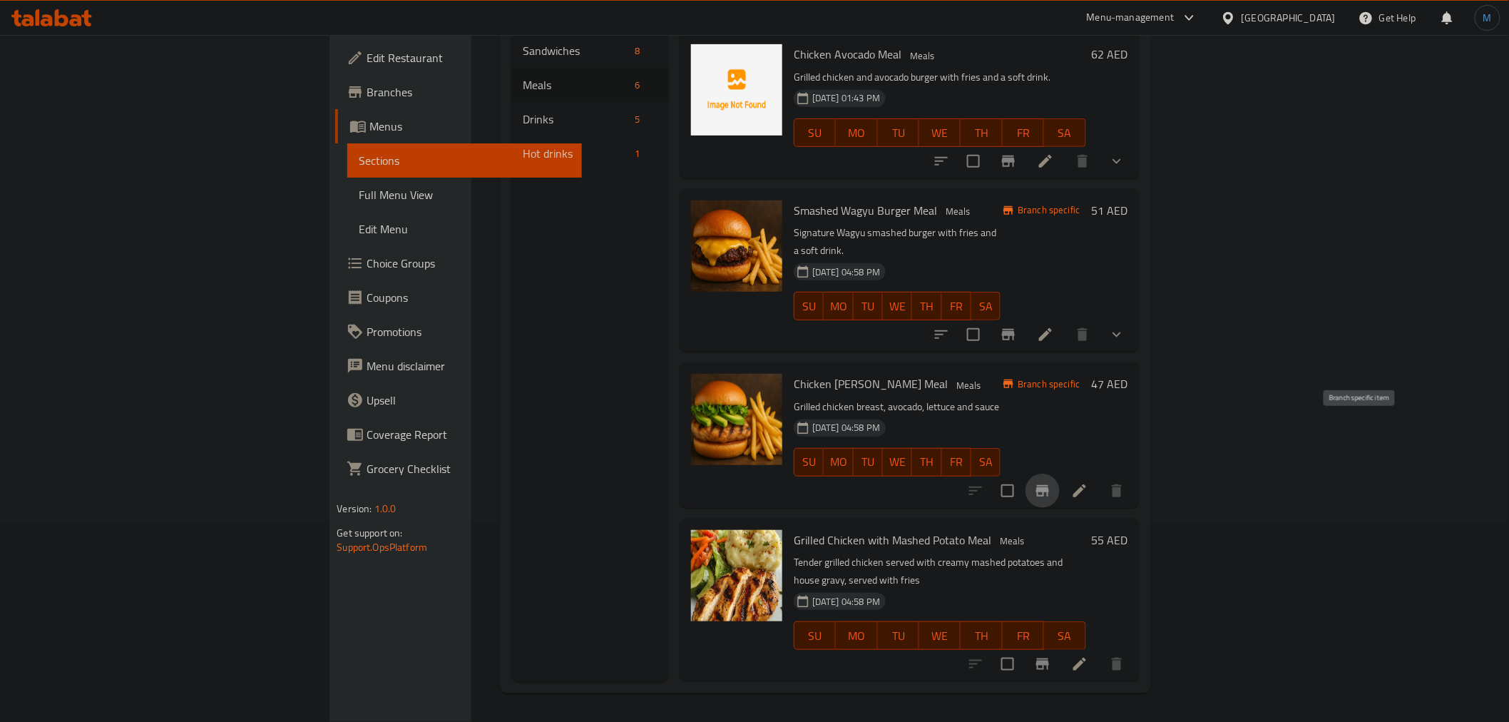
click at [1049, 485] on icon "Branch-specific-item" at bounding box center [1042, 490] width 13 height 11
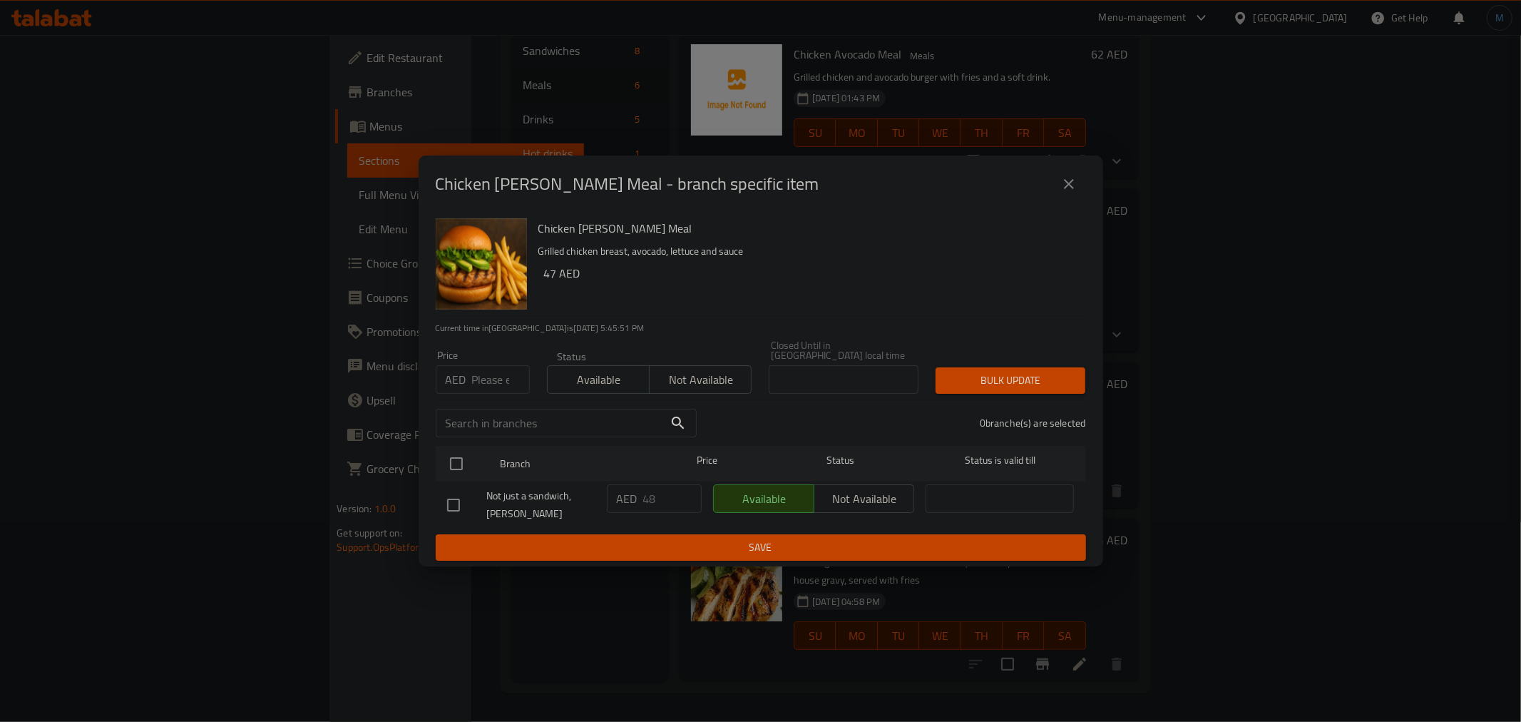
click at [505, 379] on input "number" at bounding box center [501, 379] width 58 height 29
type input "62"
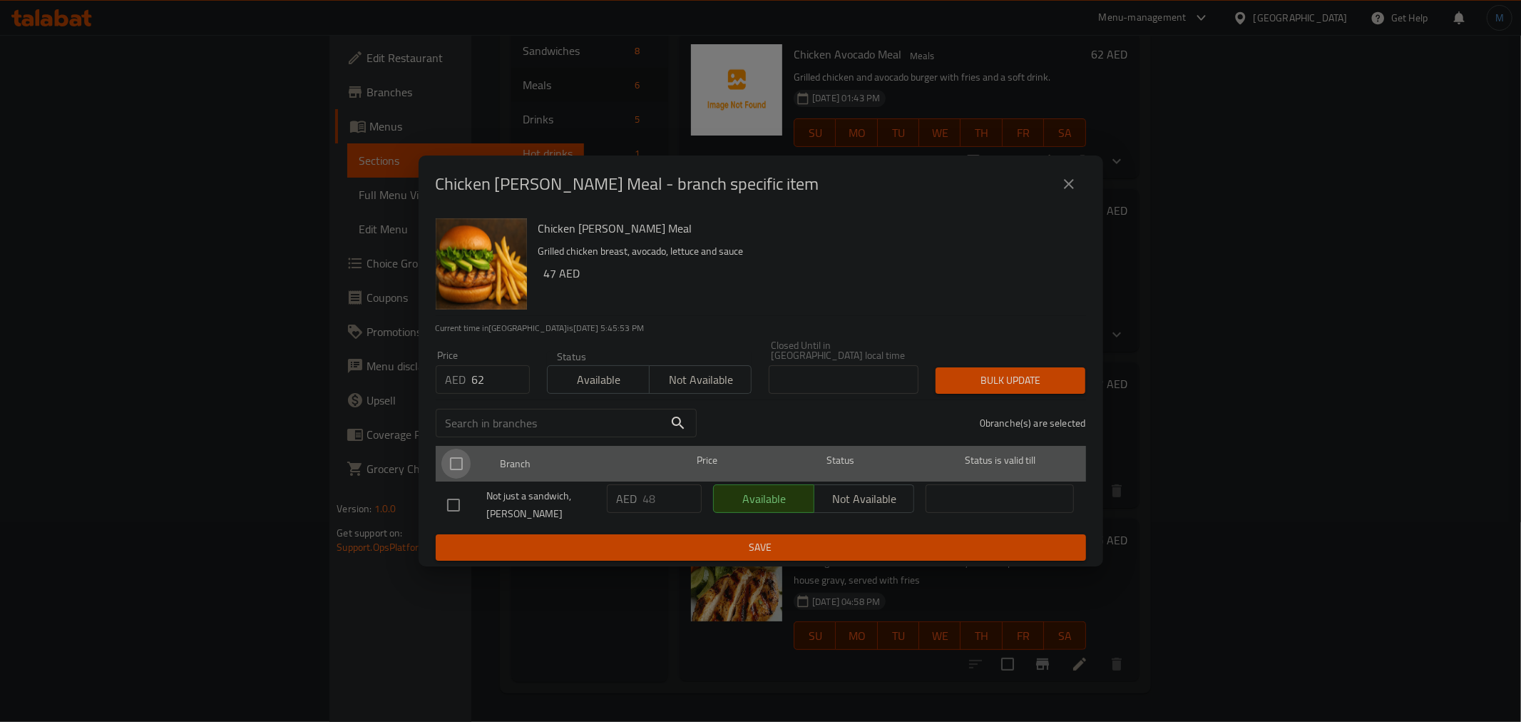
click at [462, 473] on input "checkbox" at bounding box center [456, 463] width 30 height 30
checkbox input "true"
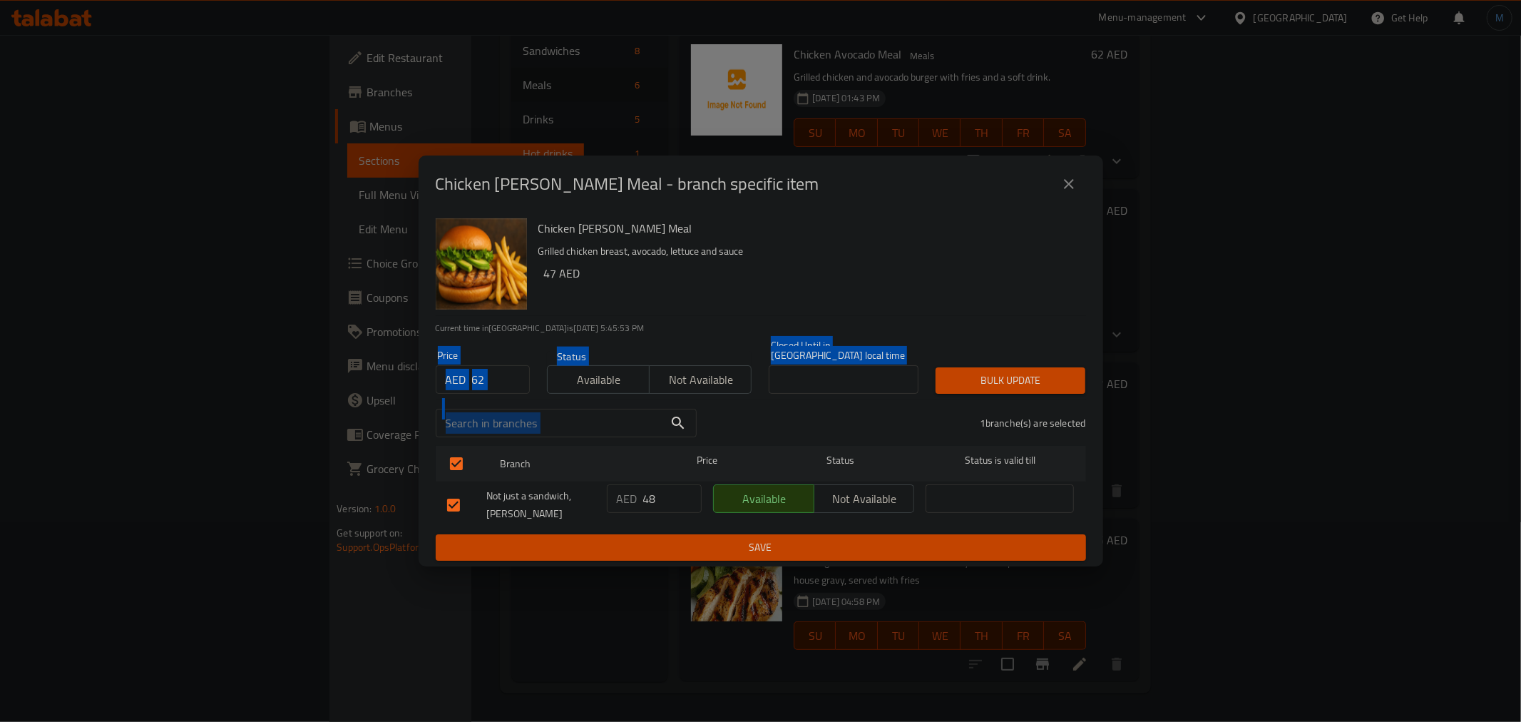
drag, startPoint x: 916, startPoint y: 399, endPoint x: 958, endPoint y: 393, distance: 41.9
click at [958, 393] on div "Chicken Avo Burger Meal Grilled chicken breast, avocado, lettuce and sauce 47 A…" at bounding box center [761, 389] width 685 height 354
click at [948, 379] on div at bounding box center [948, 379] width 0 height 0
click at [961, 389] on span "Bulk update" at bounding box center [1010, 380] width 127 height 18
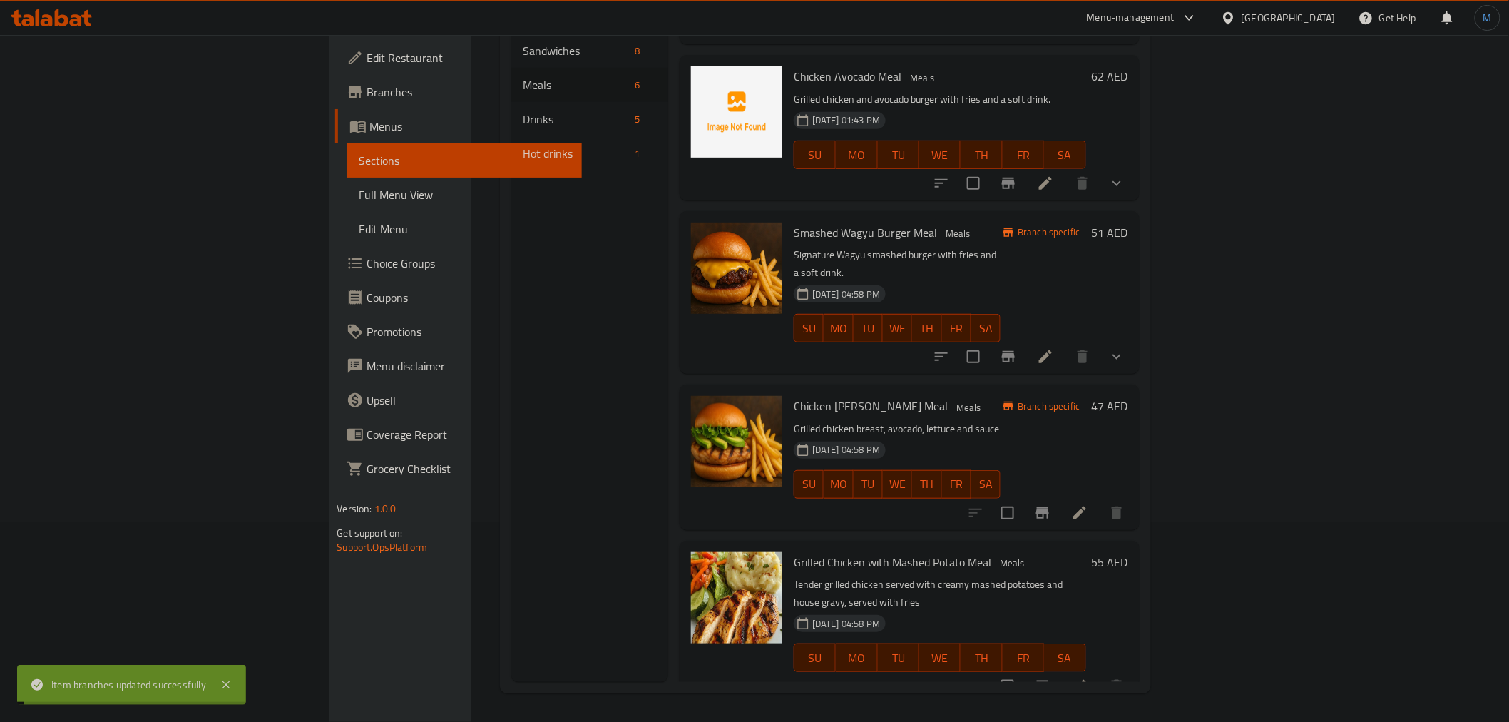
scroll to position [89, 0]
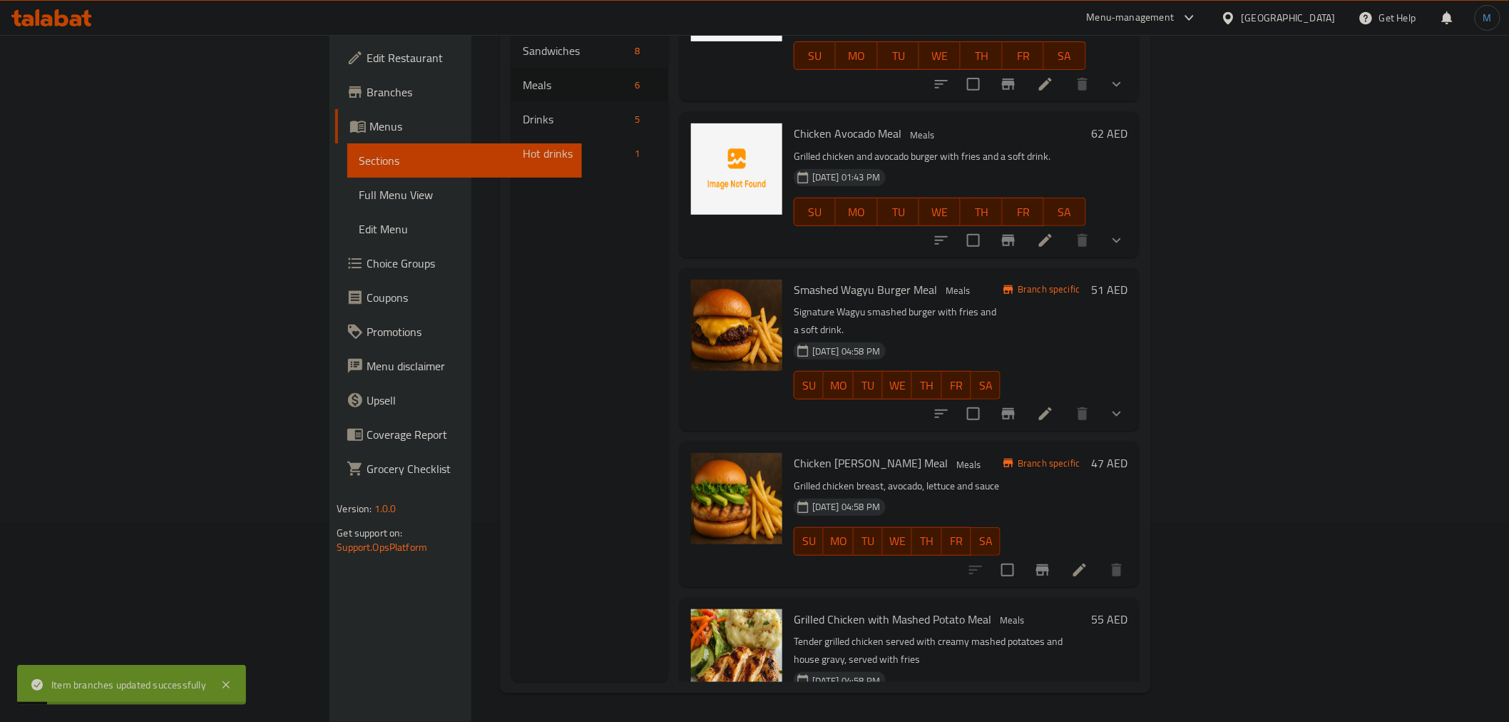
click at [898, 148] on p "Grilled chicken and avocado burger with fries and a soft drink." at bounding box center [940, 157] width 292 height 18
click at [1017, 232] on icon "Branch-specific-item" at bounding box center [1008, 240] width 17 height 17
click at [1052, 234] on icon at bounding box center [1045, 240] width 13 height 13
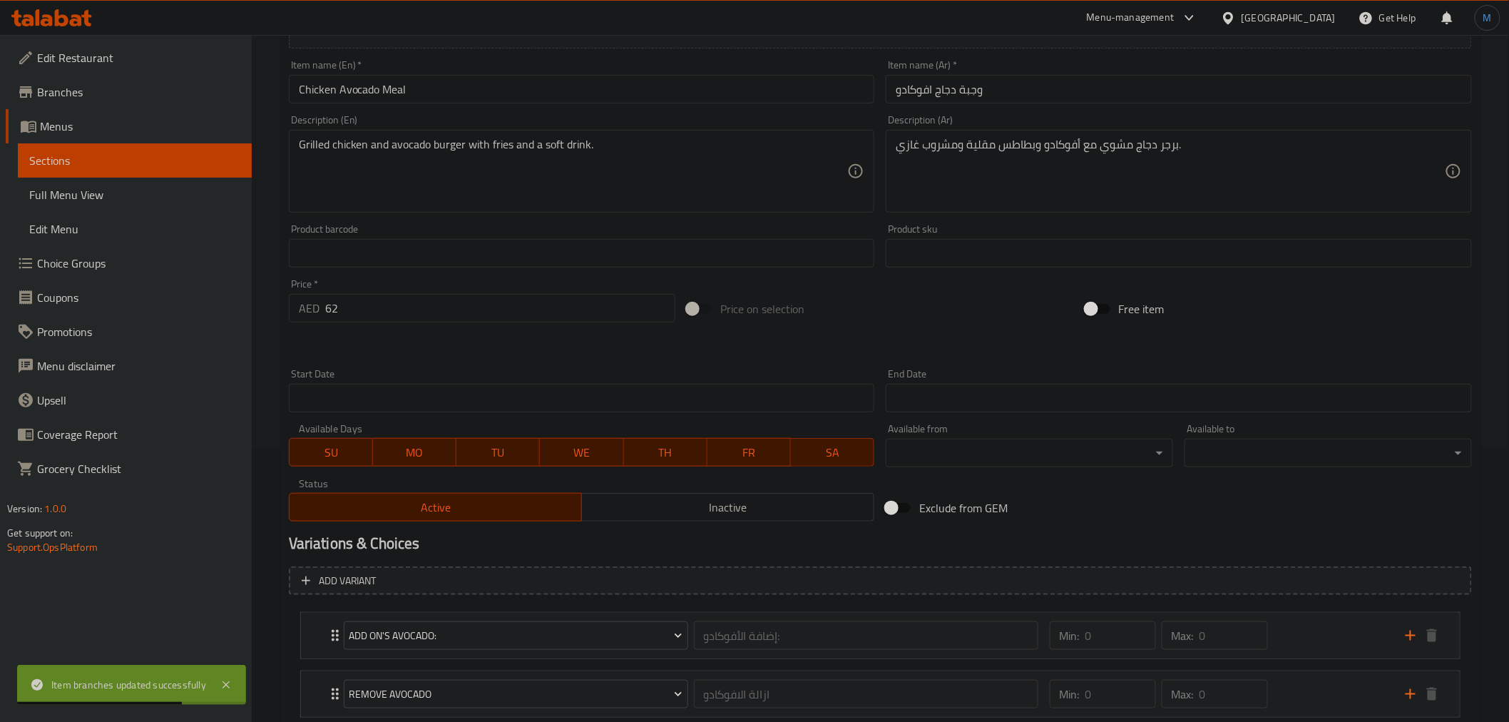
scroll to position [366, 0]
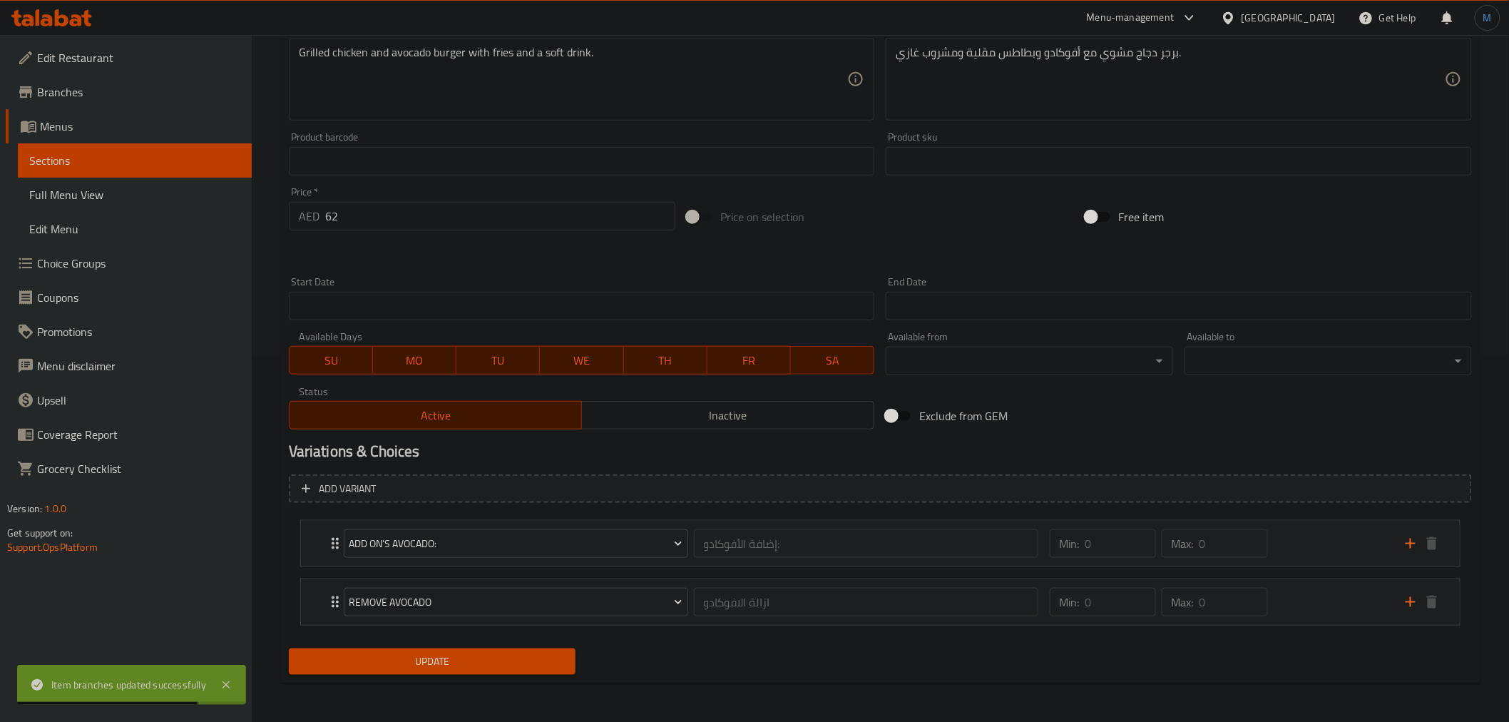
click at [685, 426] on button "Inactive" at bounding box center [727, 415] width 293 height 29
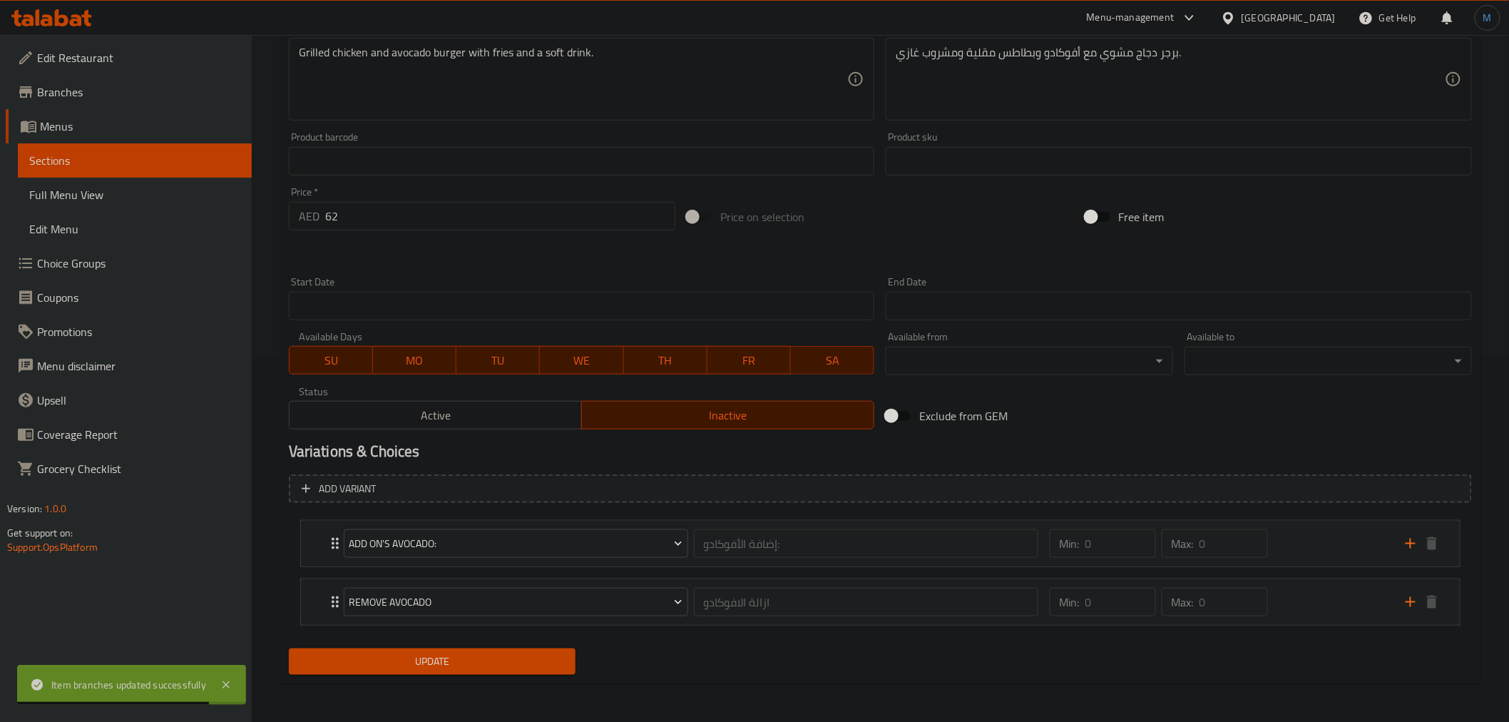
click at [546, 649] on button "Update" at bounding box center [432, 661] width 287 height 26
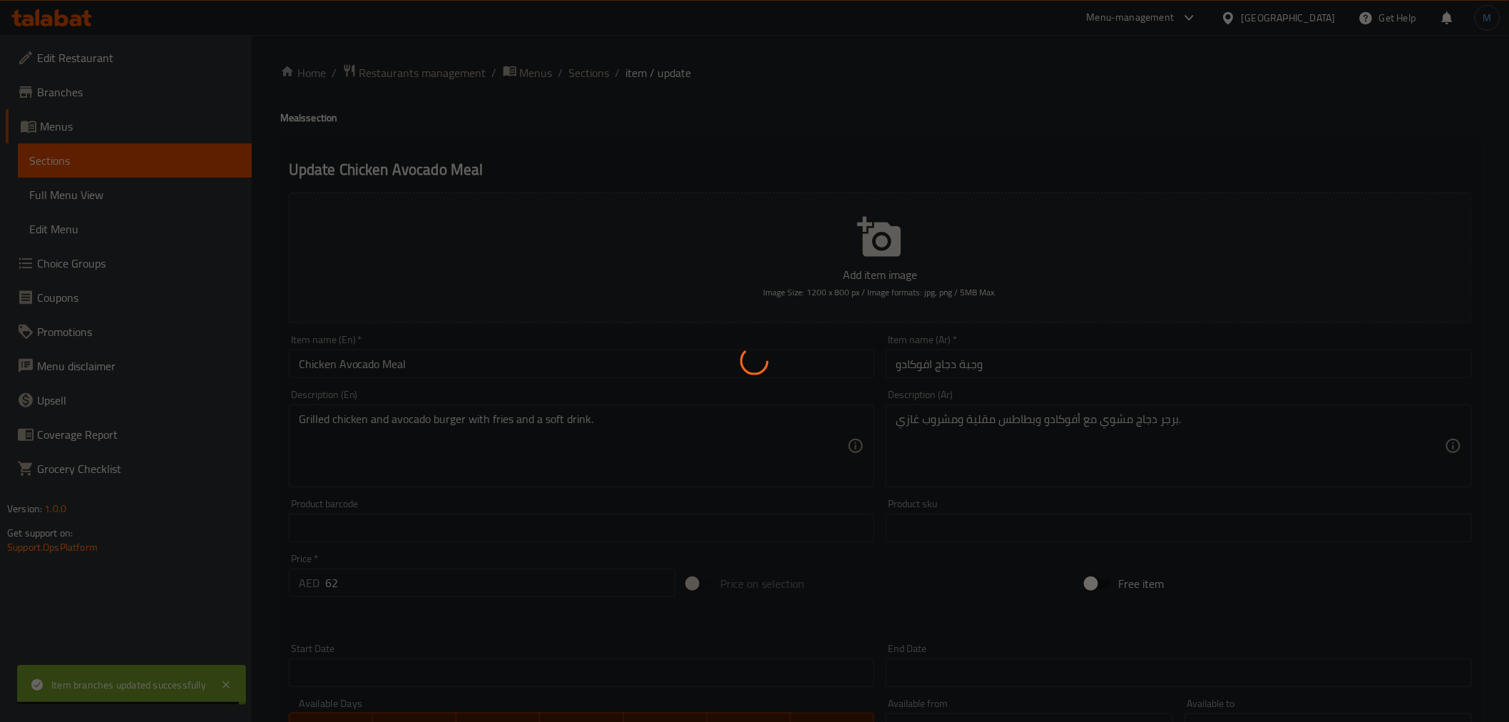
click at [575, 76] on div at bounding box center [754, 361] width 1509 height 722
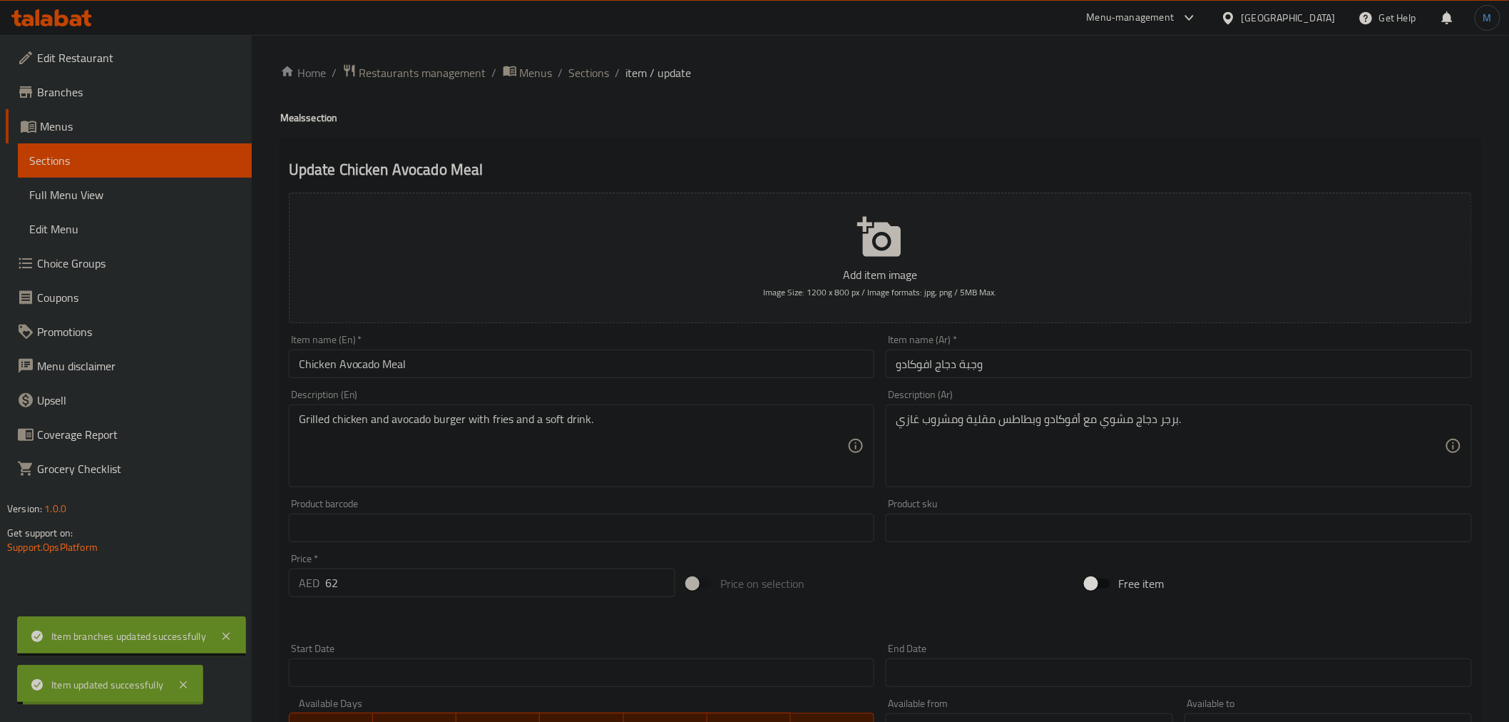
click at [575, 76] on span "Sections" at bounding box center [589, 72] width 41 height 17
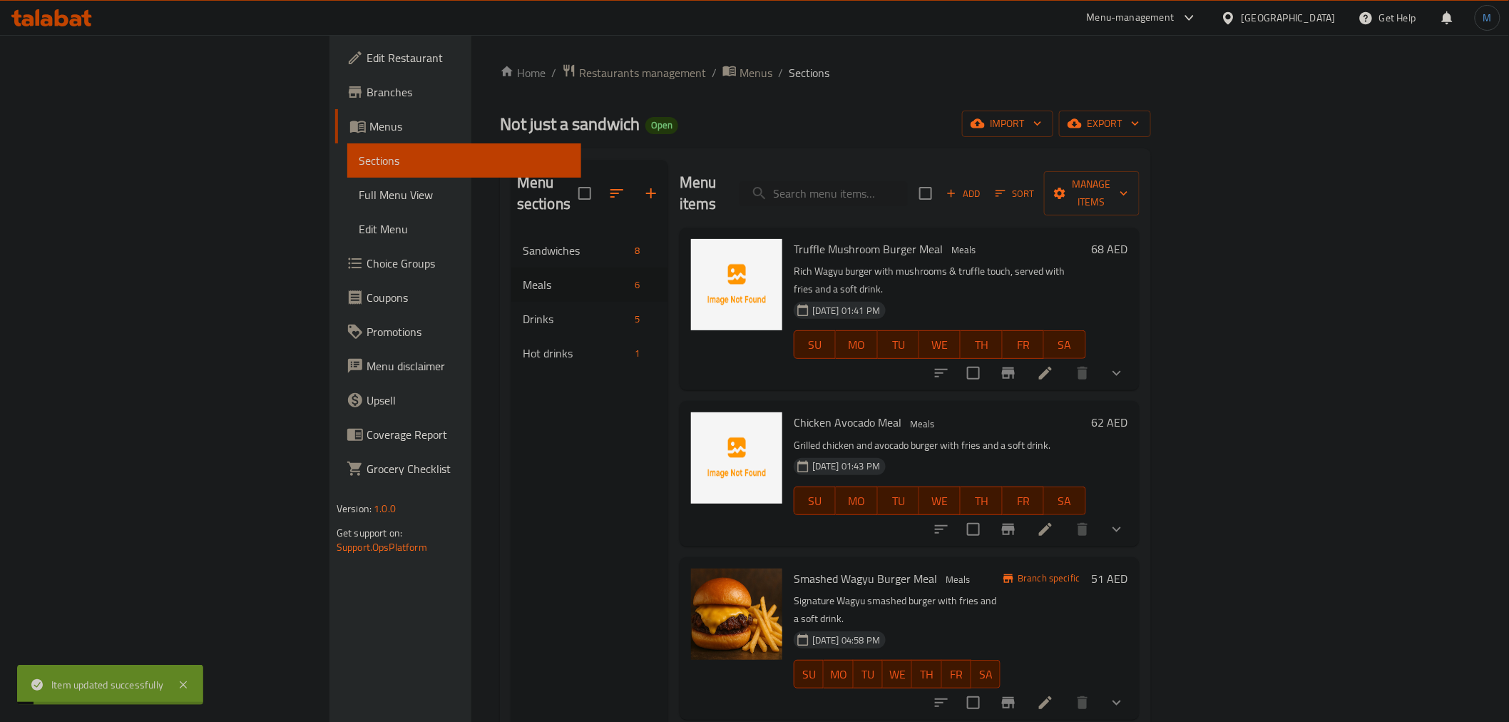
scroll to position [247, 0]
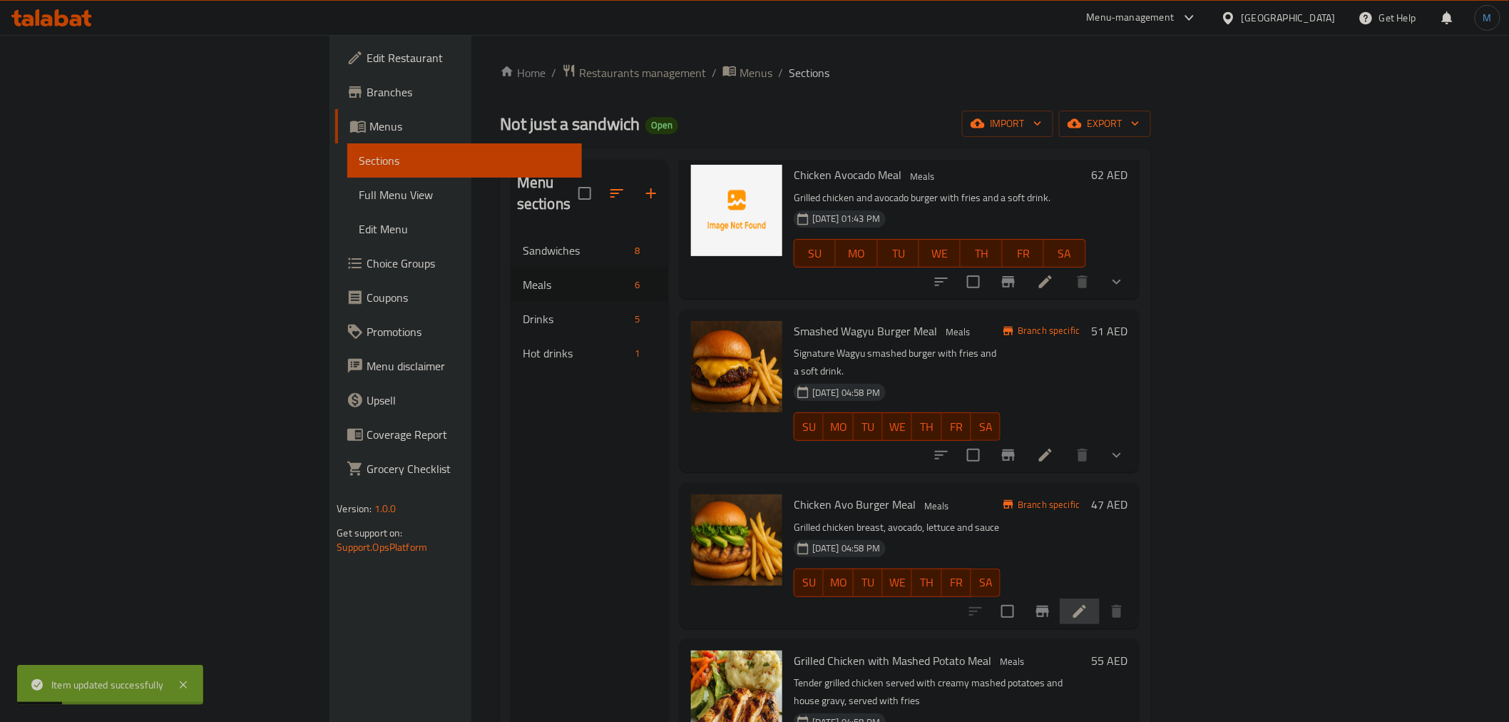
click at [1099, 598] on li at bounding box center [1080, 611] width 40 height 26
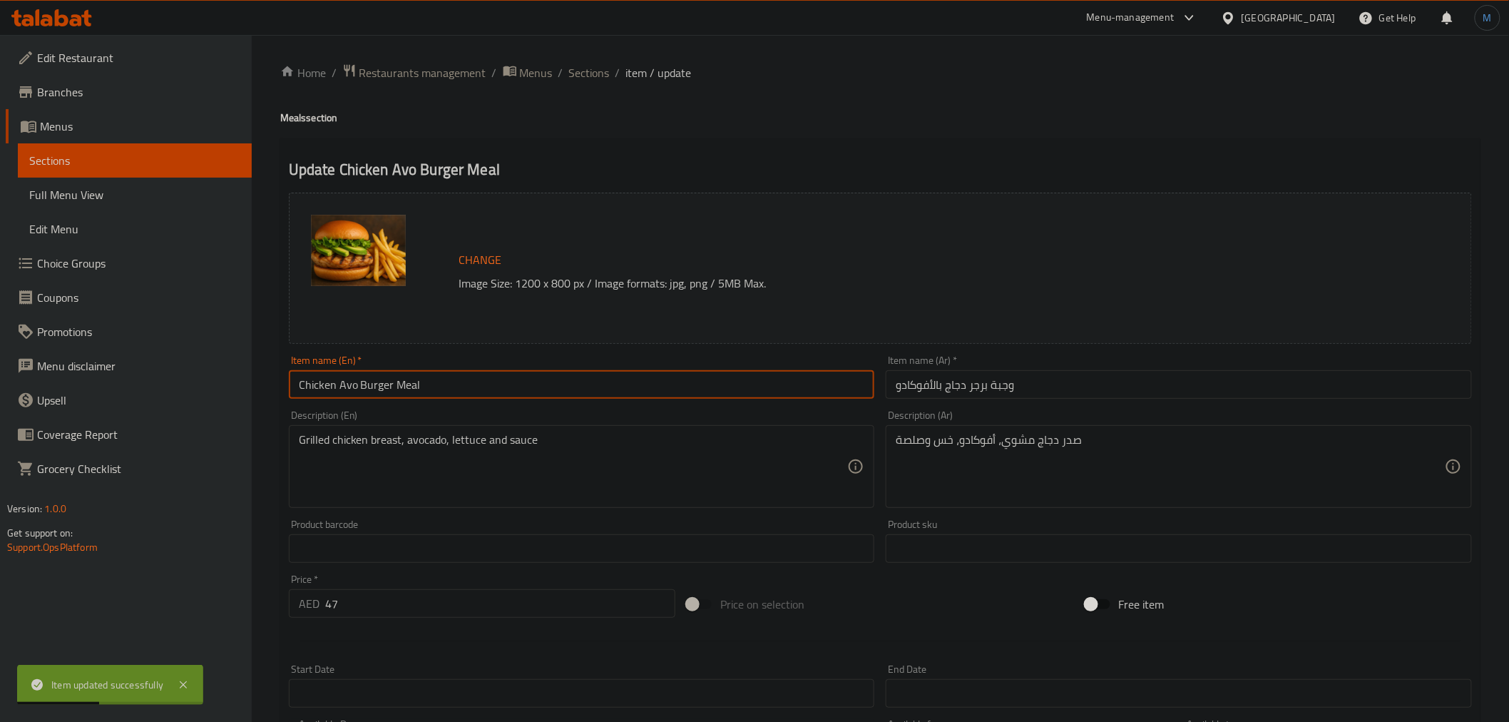
click at [445, 394] on input "Chicken [PERSON_NAME] Meal" at bounding box center [582, 384] width 586 height 29
paste input "cado"
type input "Chicken Avocado Meal"
click at [1179, 393] on input "وجبة برجر دجاج بالأفوكادو" at bounding box center [1179, 384] width 586 height 29
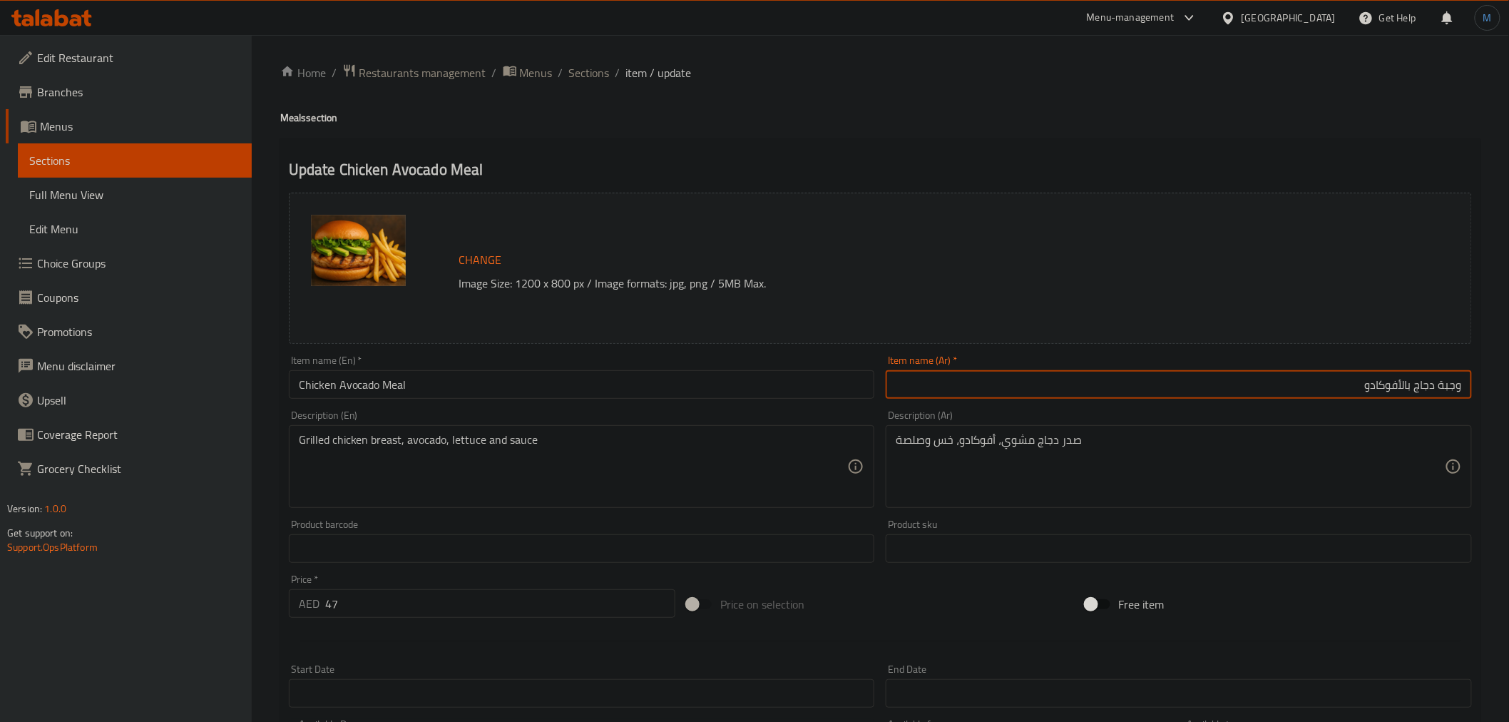
type input "وجبة دجاج بالأفوكادو"
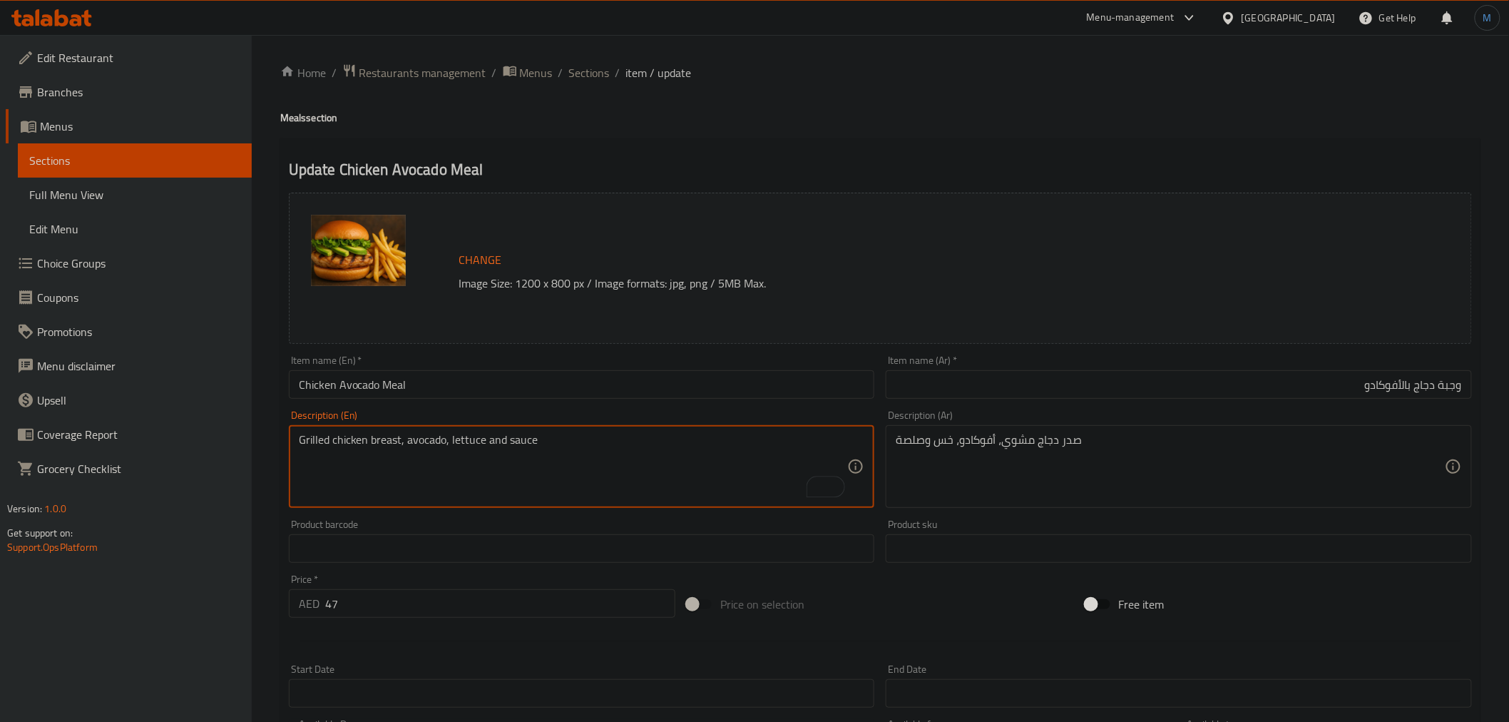
click at [573, 466] on textarea "Grilled chicken breast, avocado, lettuce and sauce" at bounding box center [573, 467] width 549 height 68
paste textarea "and avocado burger with fries and a soft drink."
type textarea "Grilled chicken and avocado burger with fries and a soft drink."
drag, startPoint x: 1139, startPoint y: 390, endPoint x: 1167, endPoint y: 444, distance: 60.9
click at [1141, 391] on input "وجبة دجاج بالأفوكادو" at bounding box center [1179, 384] width 586 height 29
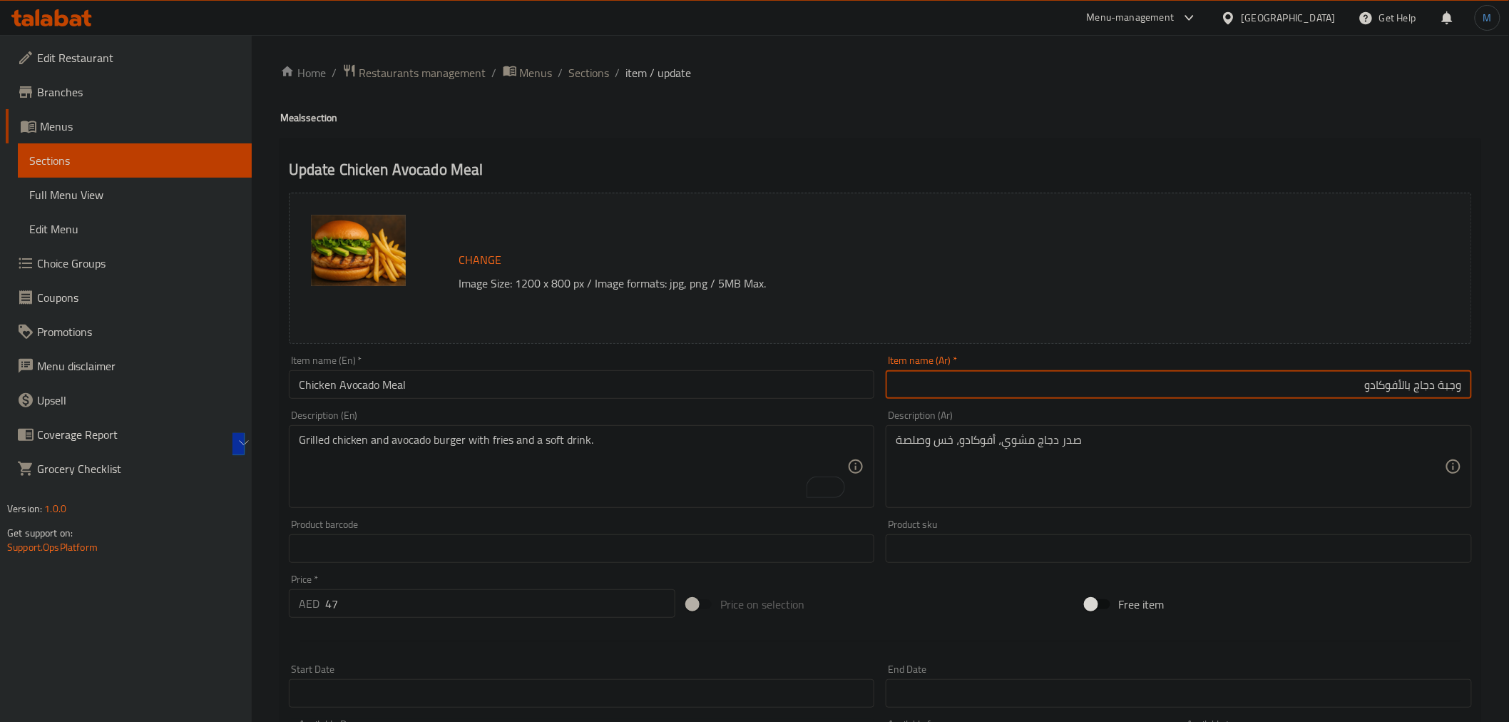
paste textarea "رجر دجاج مشوي مع أفوكادو وبطاطس مقلية ومشروب غازي."
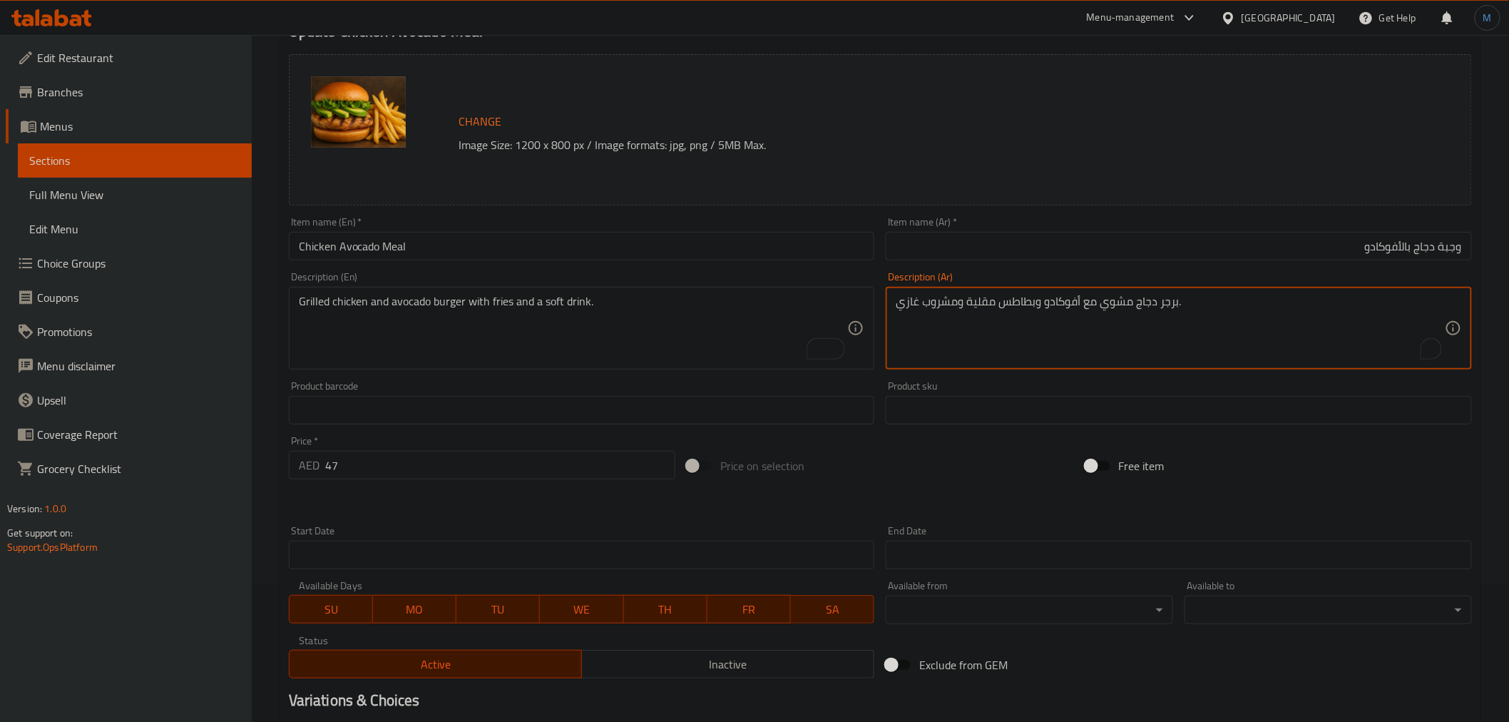
scroll to position [304, 0]
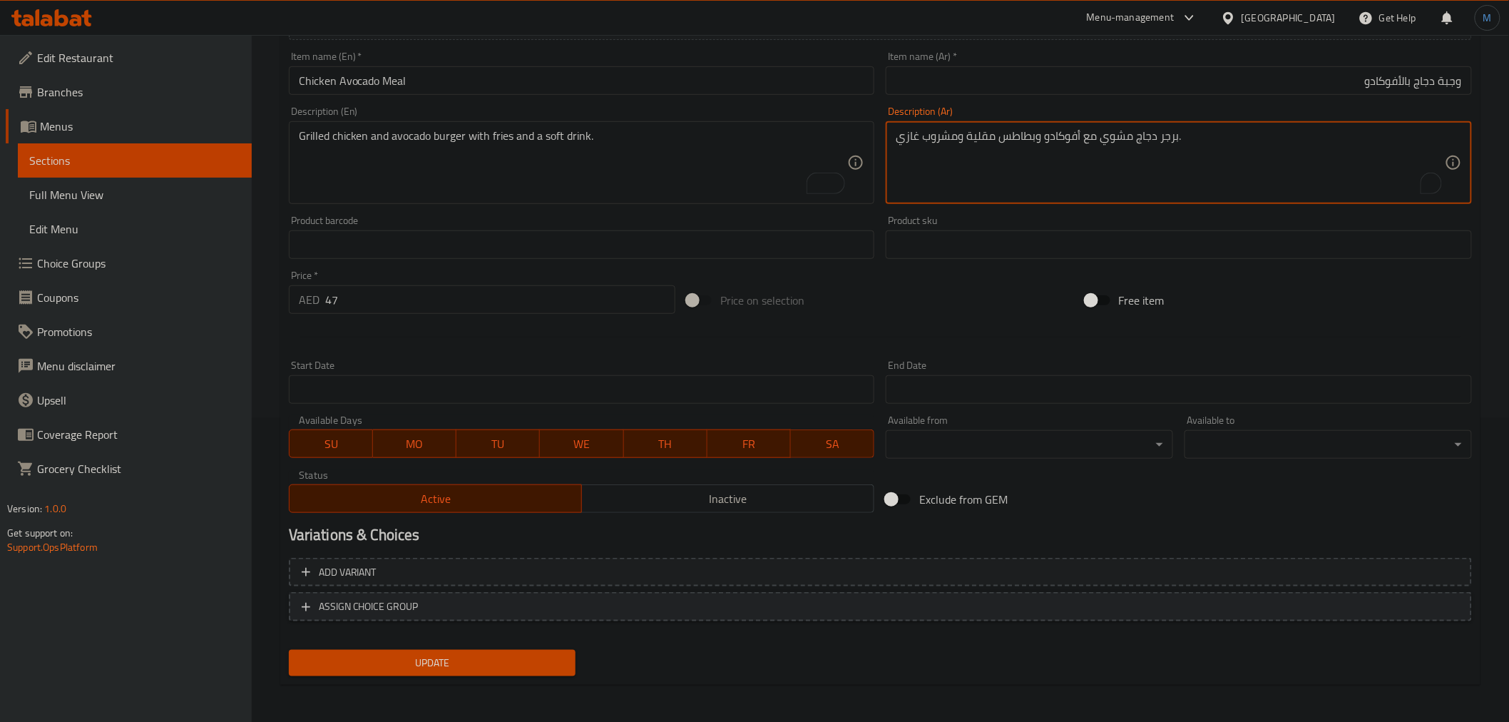
type textarea "برجر دجاج مشوي مع أفوكادو وبطاطس مقلية ومشروب غازي."
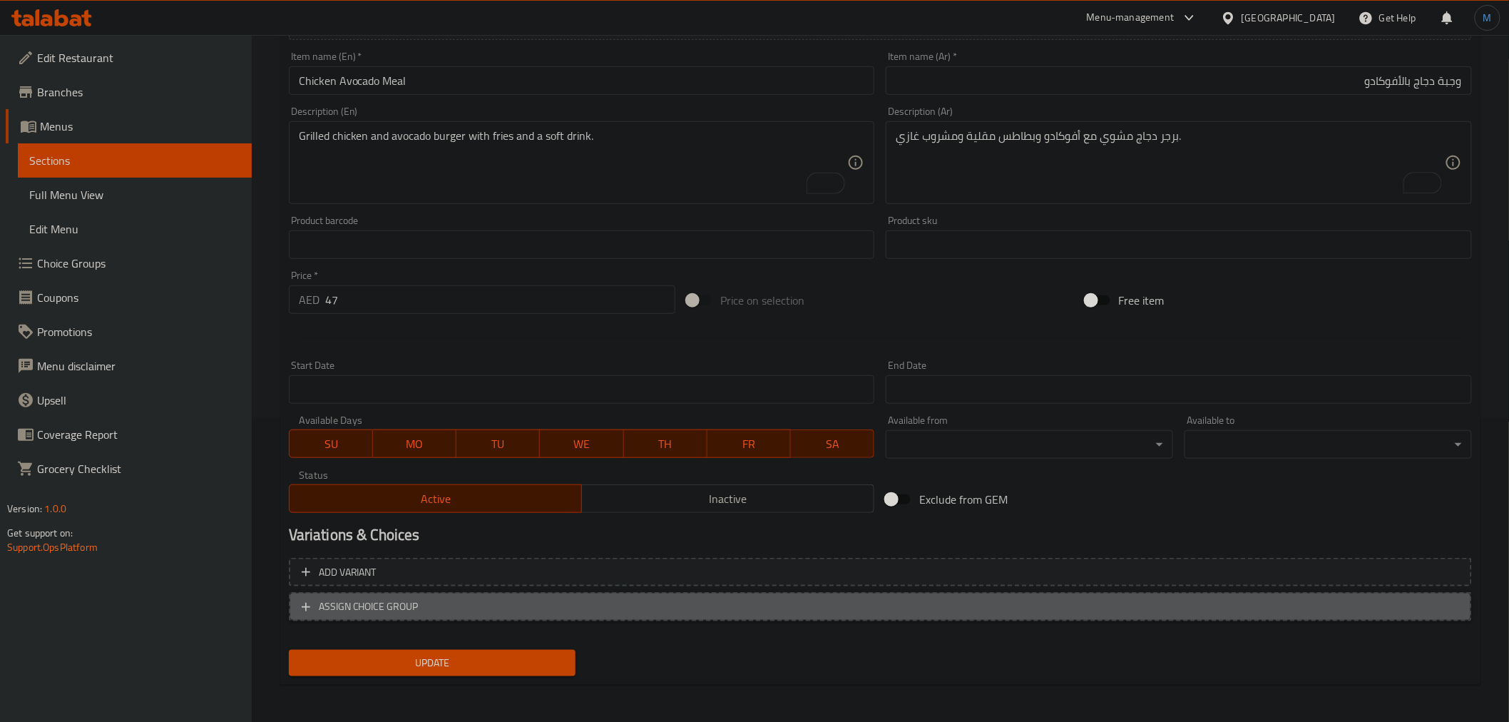
click at [493, 592] on button "ASSIGN CHOICE GROUP" at bounding box center [880, 606] width 1183 height 29
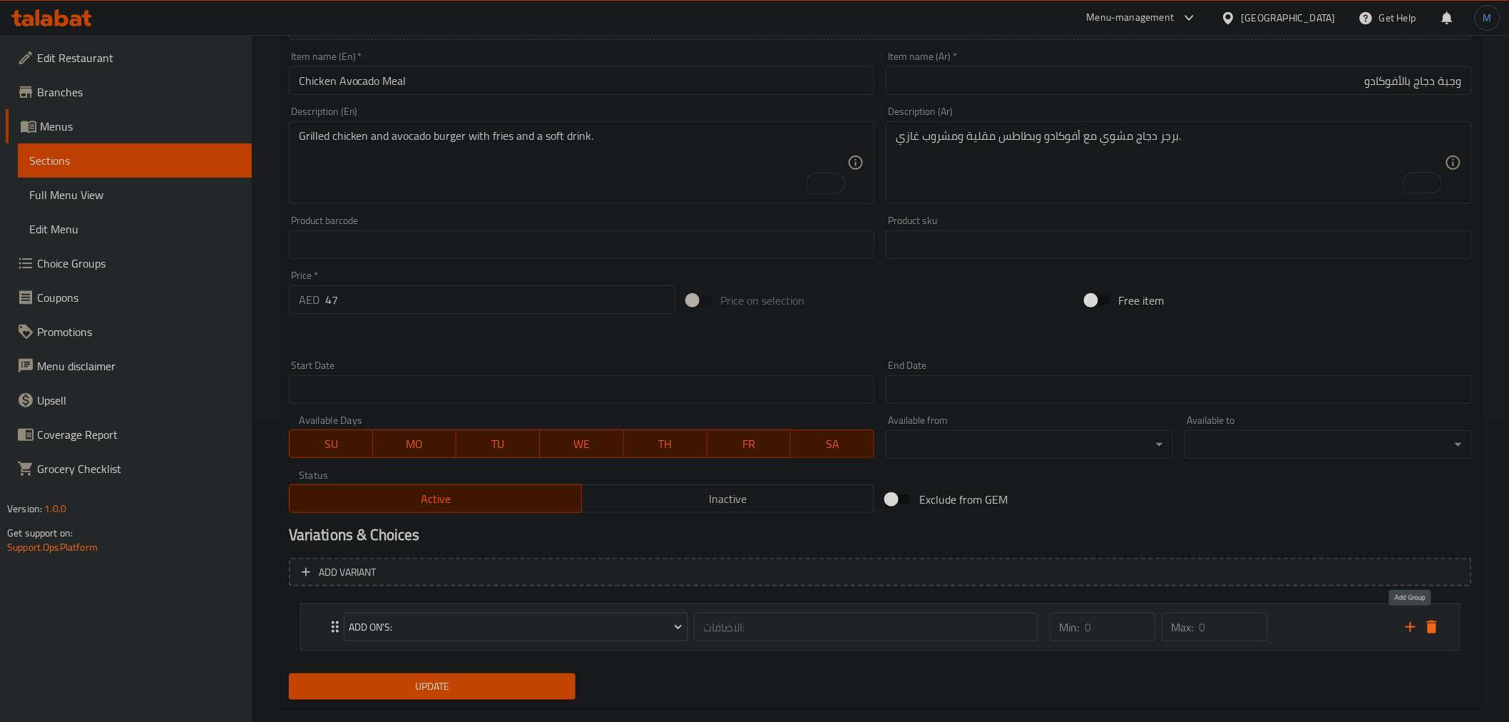
click at [1410, 622] on icon "add" at bounding box center [1410, 627] width 10 height 10
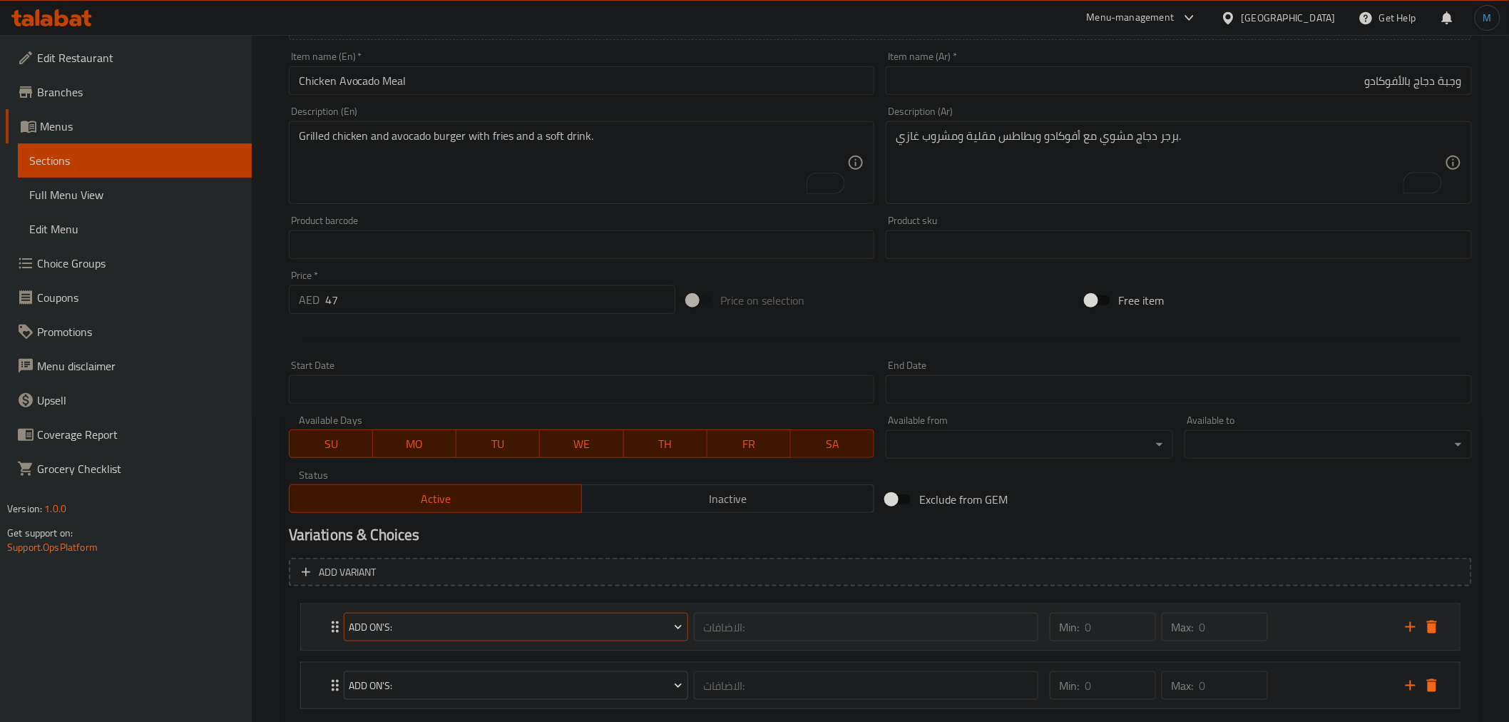
click at [499, 618] on span "Add On's:" at bounding box center [516, 627] width 334 height 18
click at [516, 658] on span "Add On's Avocado:" at bounding box center [515, 650] width 88 height 17
click at [513, 677] on span "Add On's:" at bounding box center [516, 686] width 334 height 18
click at [513, 697] on li "Remove Avocado" at bounding box center [515, 686] width 111 height 34
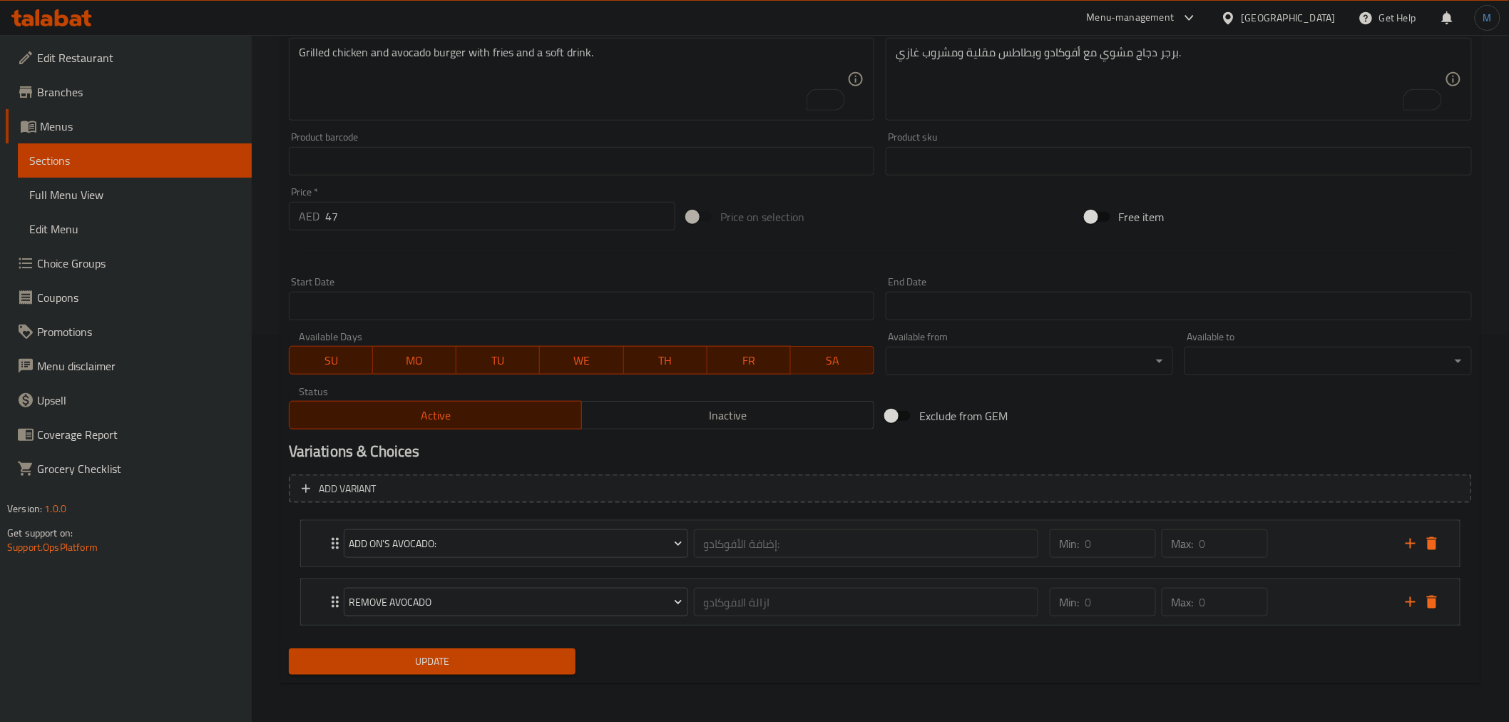
click at [504, 660] on span "Update" at bounding box center [432, 661] width 265 height 18
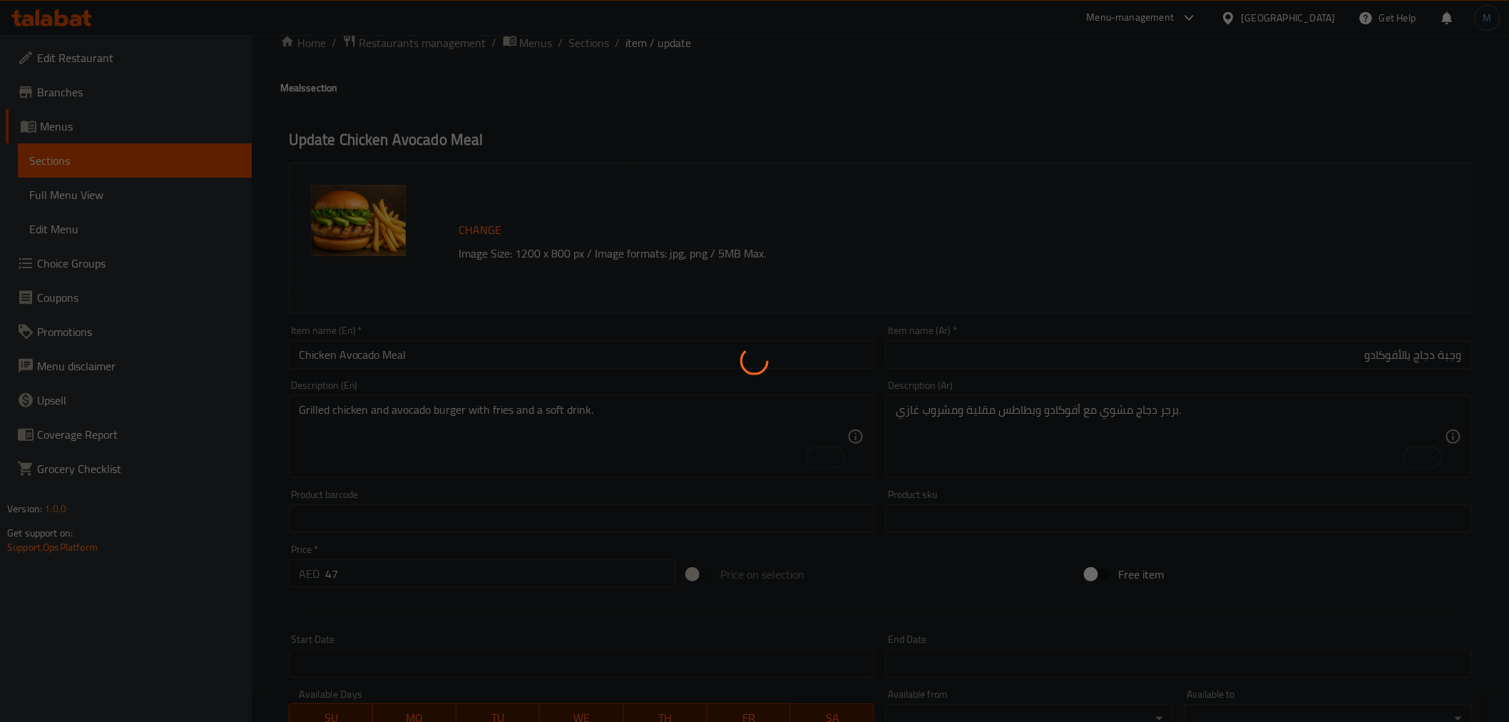
scroll to position [0, 0]
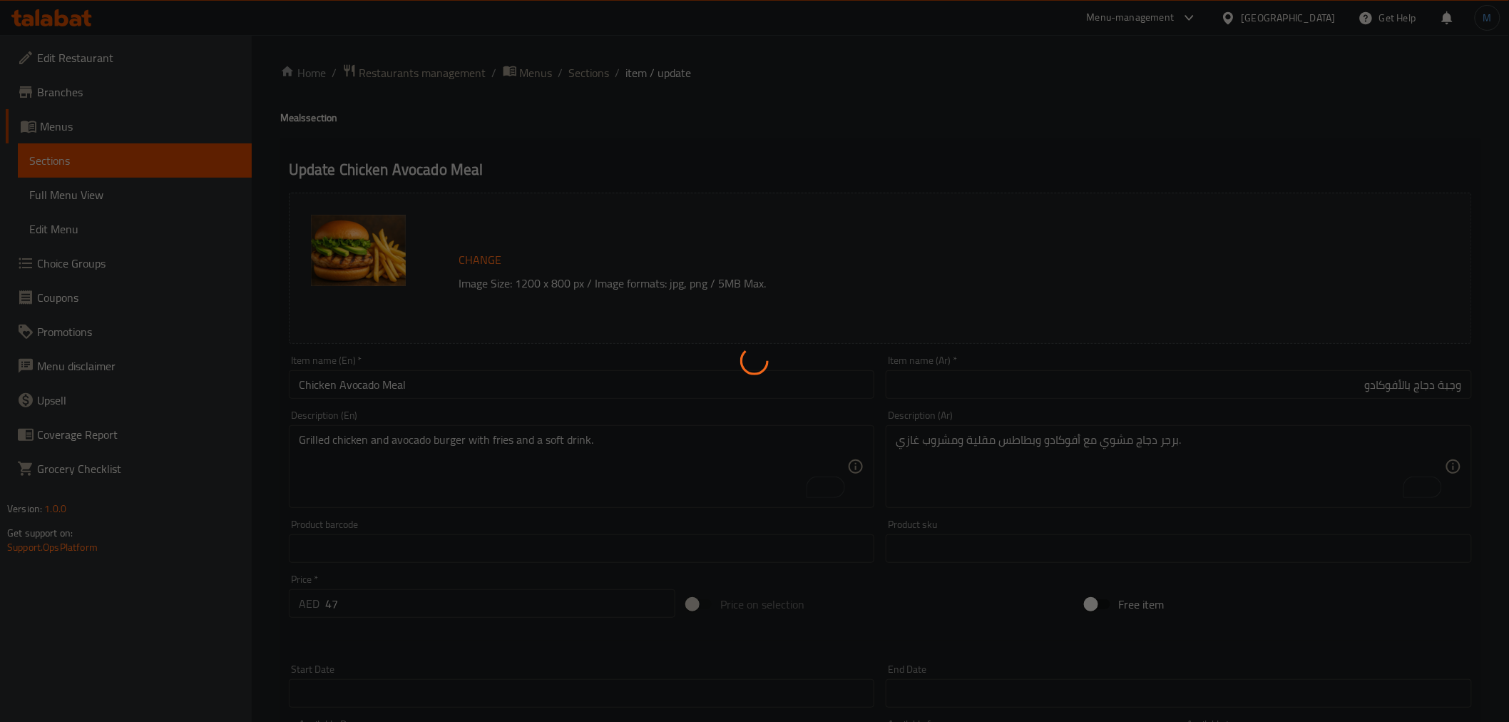
click at [583, 75] on div at bounding box center [754, 361] width 1509 height 722
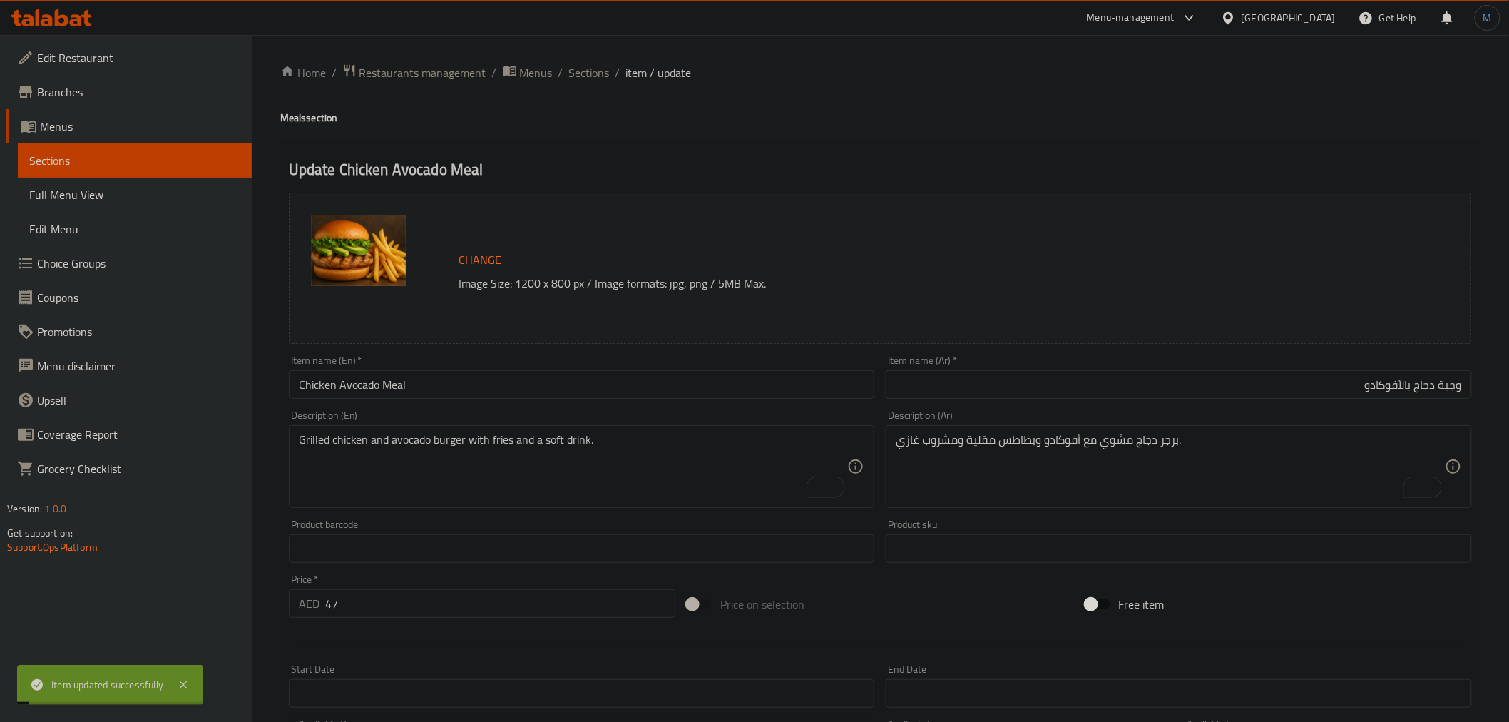
click at [587, 76] on span "Sections" at bounding box center [589, 72] width 41 height 17
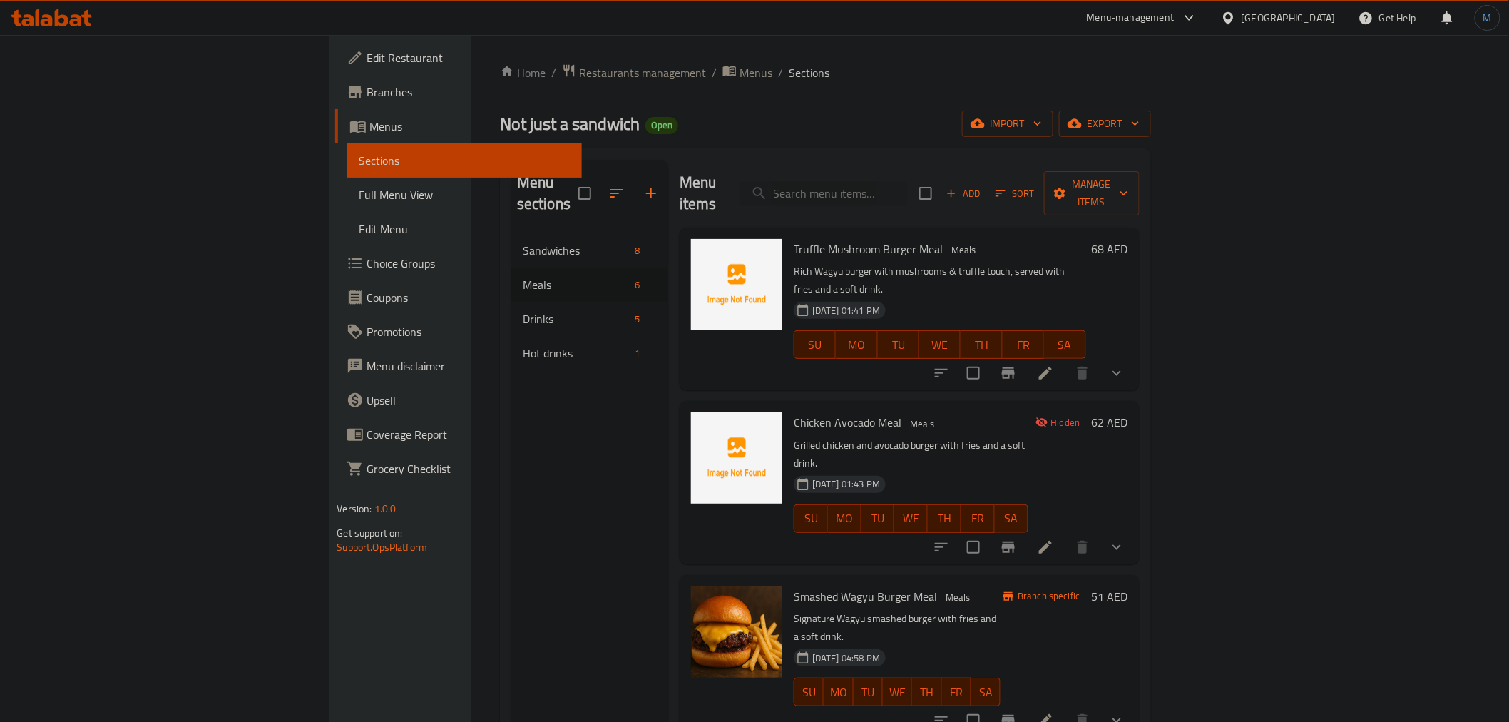
click at [965, 498] on div "SU MO TU WE TH FR SA" at bounding box center [911, 518] width 246 height 40
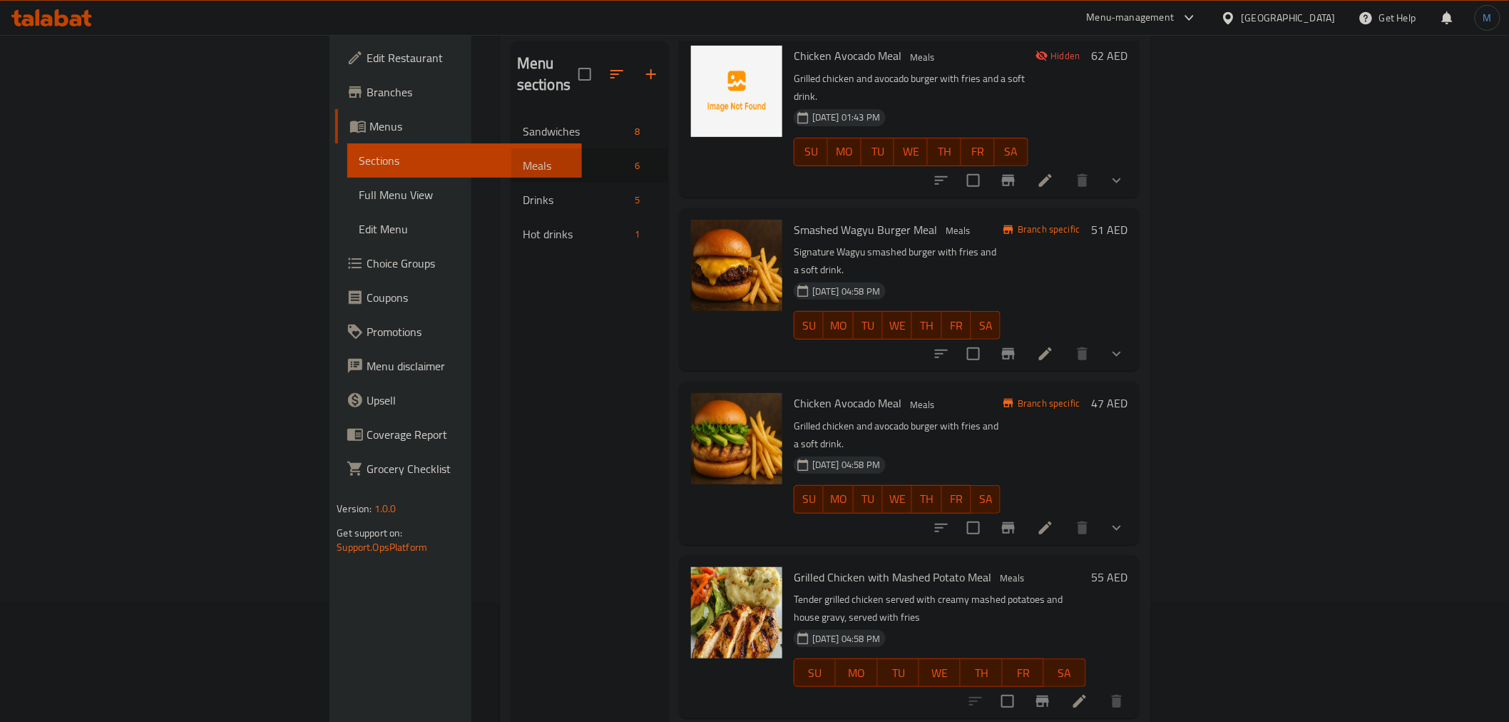
scroll to position [200, 0]
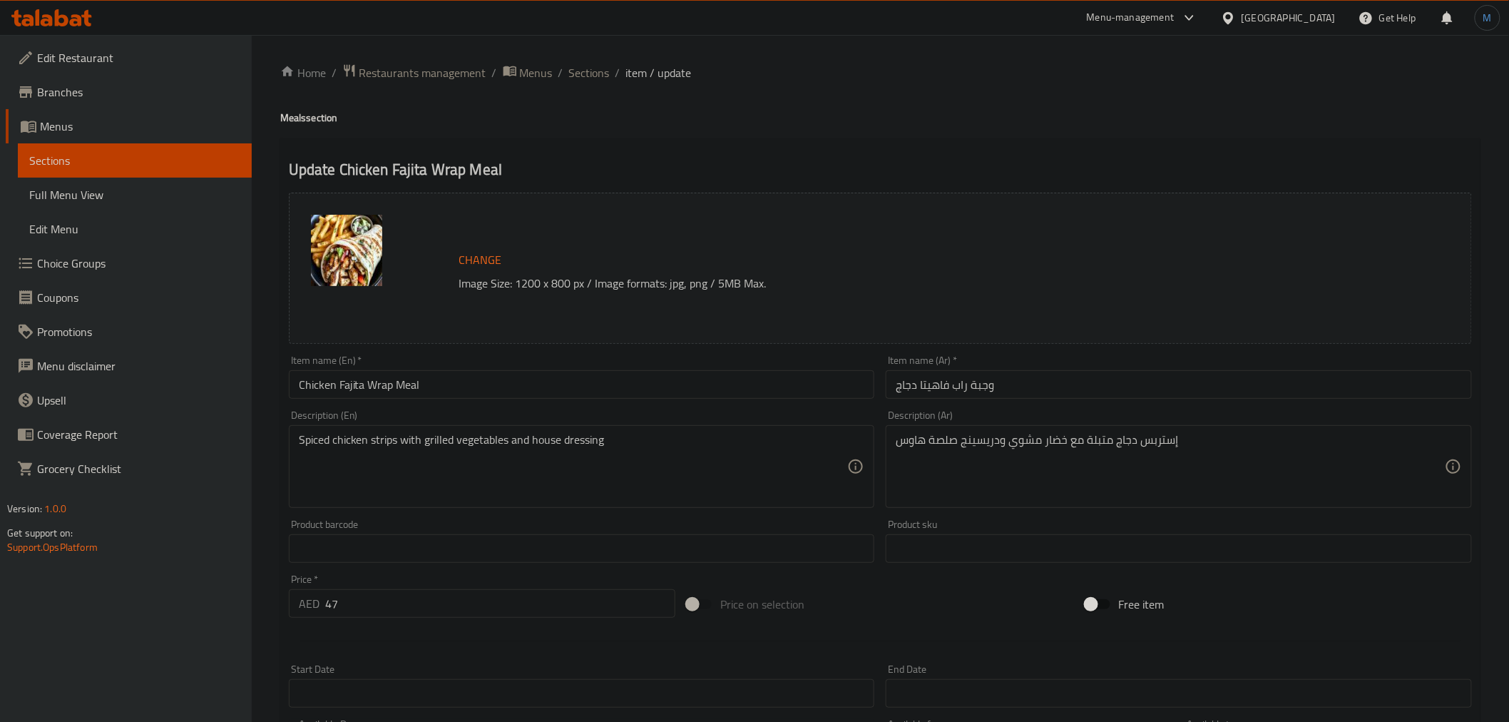
click at [519, 394] on input "Chicken Fajita Wrap Meal" at bounding box center [582, 384] width 586 height 29
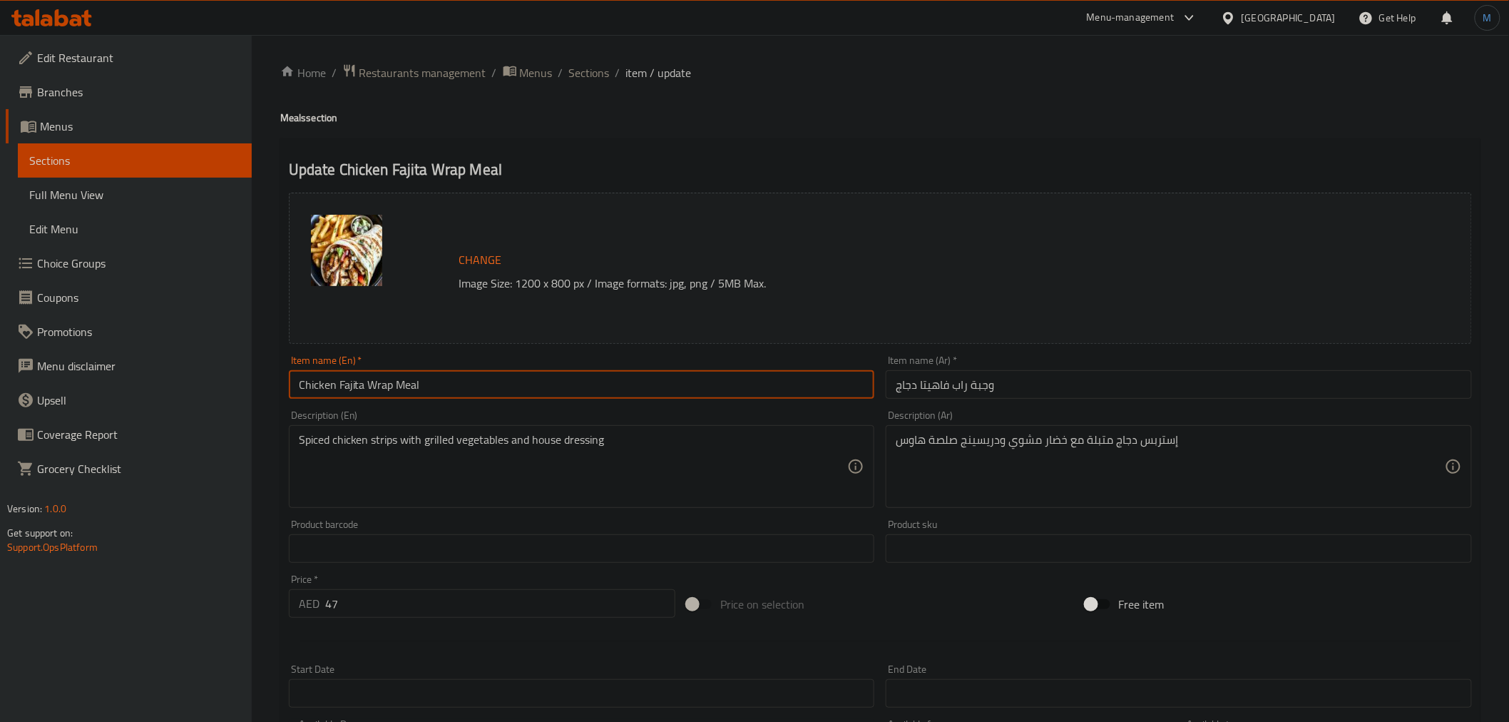
paste input "text"
type input "Chicken Fajita Meal"
click at [1214, 395] on input "وجبة راب فاهيتا دجاج" at bounding box center [1179, 384] width 586 height 29
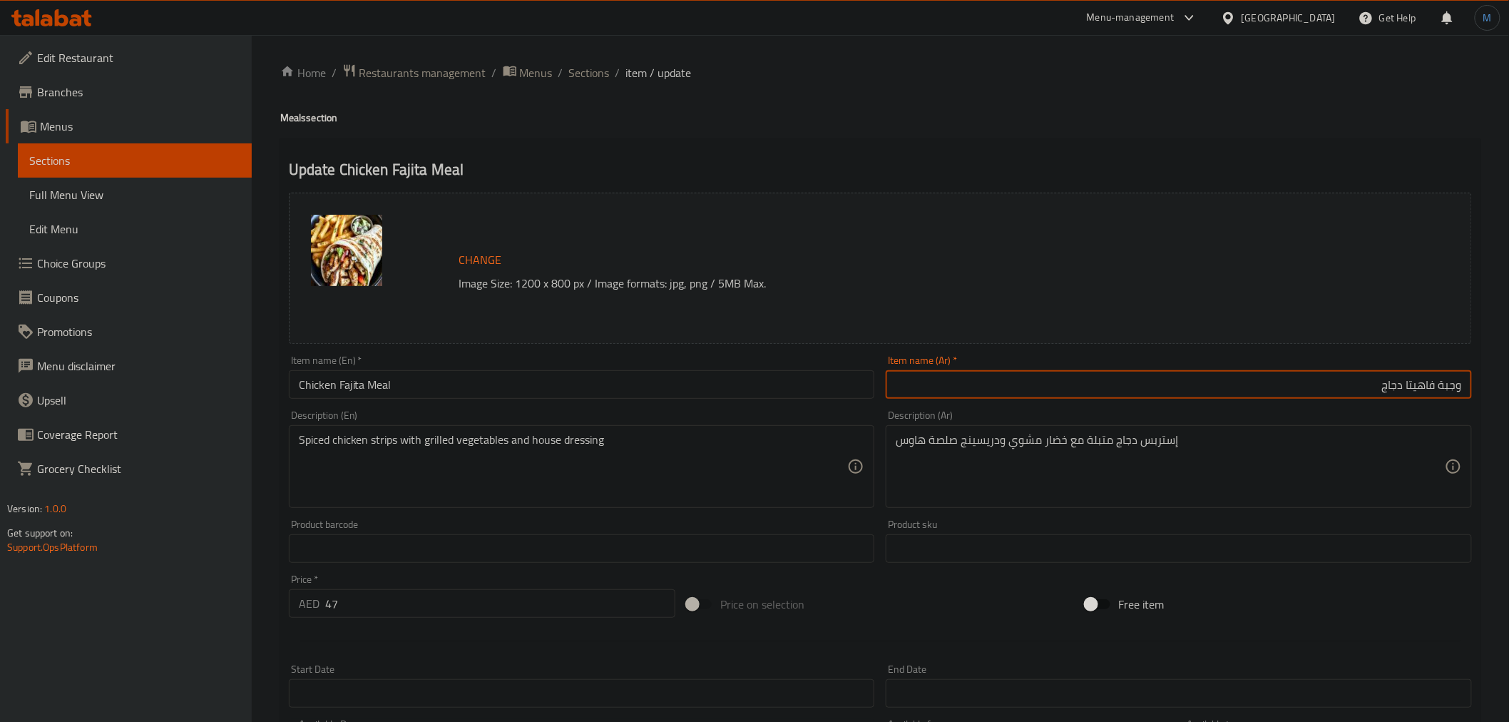
type input "وجبة فاهيتا دجاج"
paste textarea "Tender grilled chicken strips with sautéed peppers and onions, served with frie…"
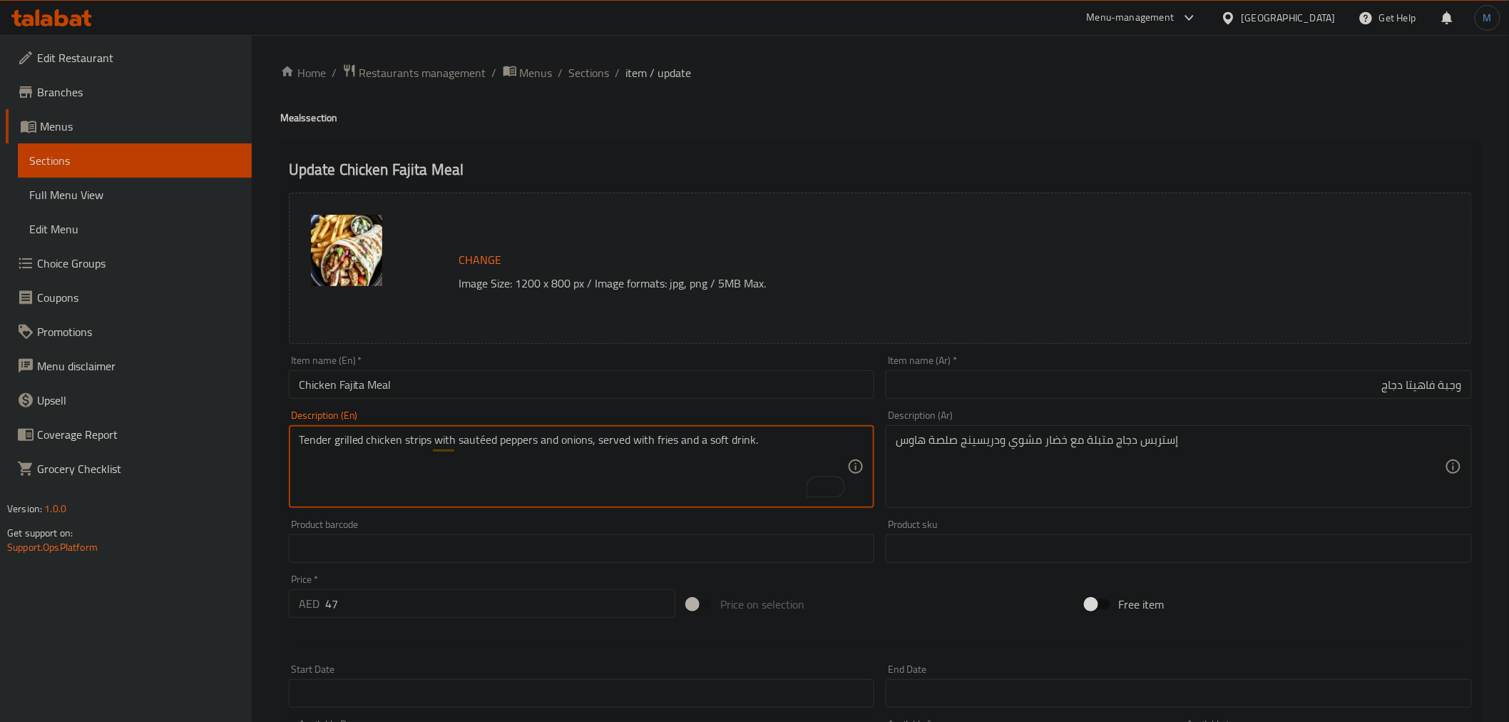
type textarea "Tender grilled chicken strips with sautéed peppers and onions, served with frie…"
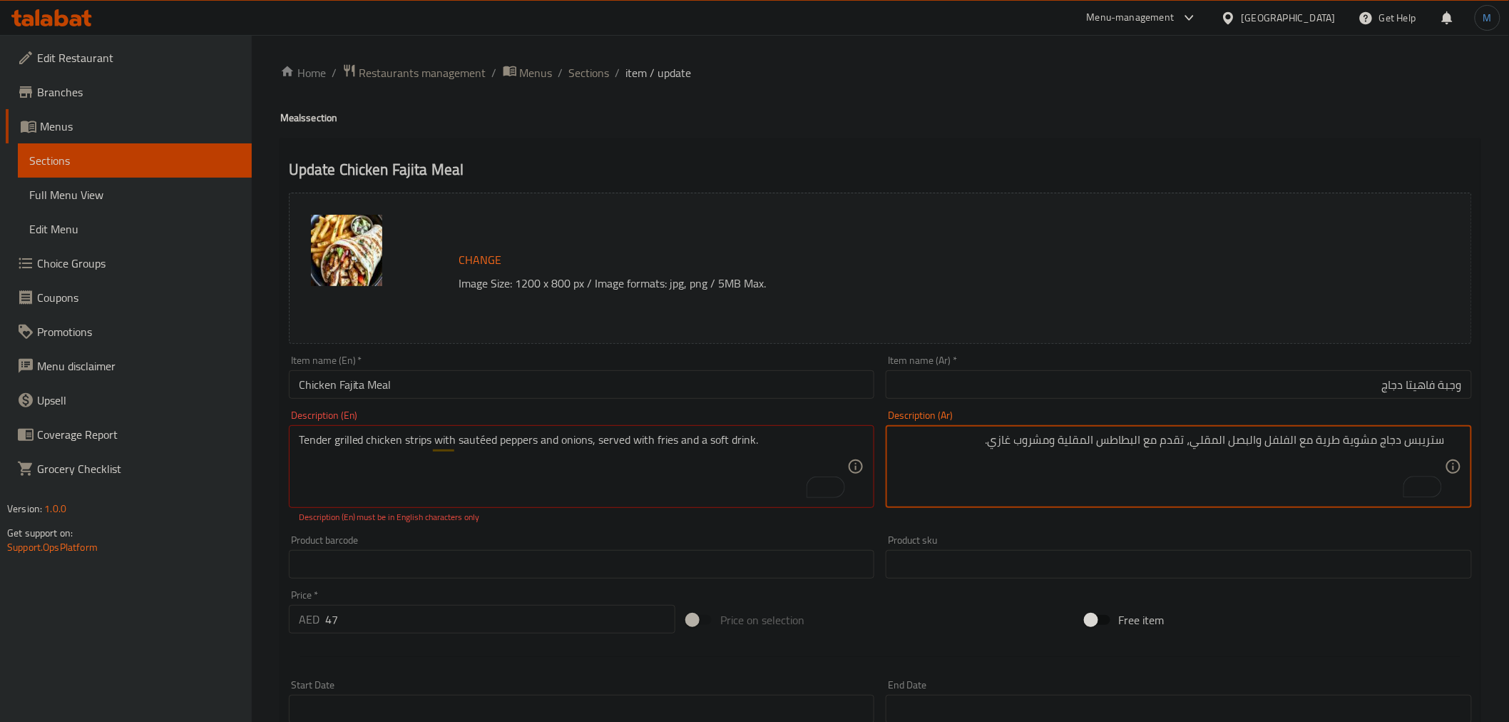
click at [1087, 446] on textarea "ستريبس دجاج مشوية طرية مع الفلفل والبصل المقلي، تقدم مع البطاطس المقلية ومشروب …" at bounding box center [1170, 467] width 549 height 68
type textarea "ستريبس دجاج مشوية طرية مع الفلفل والبصل المقلي، تقدم مع البطاطس المقلية ومشروب …"
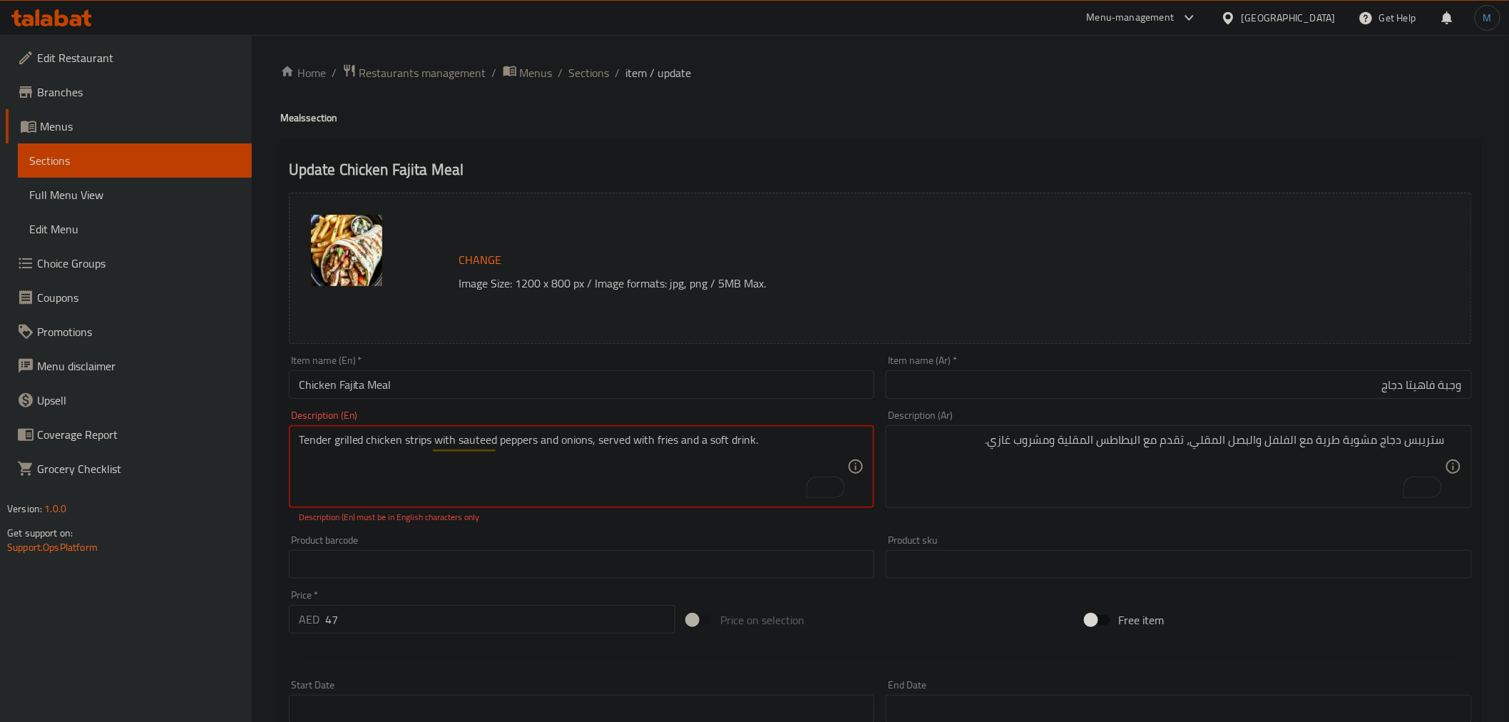
type textarea "Tender grilled chicken strips with sauteed peppers and onions, served with frie…"
click at [1089, 518] on div "Change Image Size: 1200 x 800 px / Image formats: jpg, png / 5MB Max. Item name…" at bounding box center [880, 512] width 1194 height 651
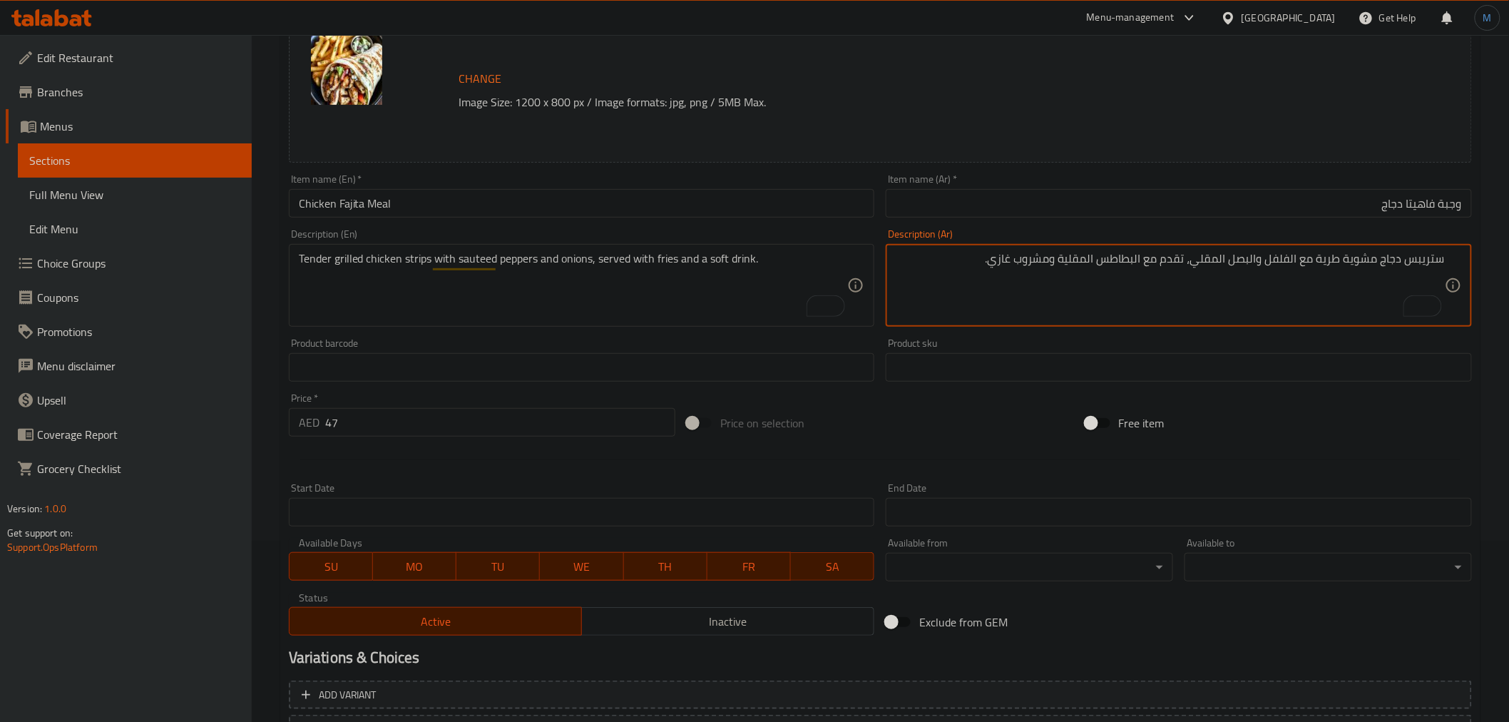
scroll to position [304, 0]
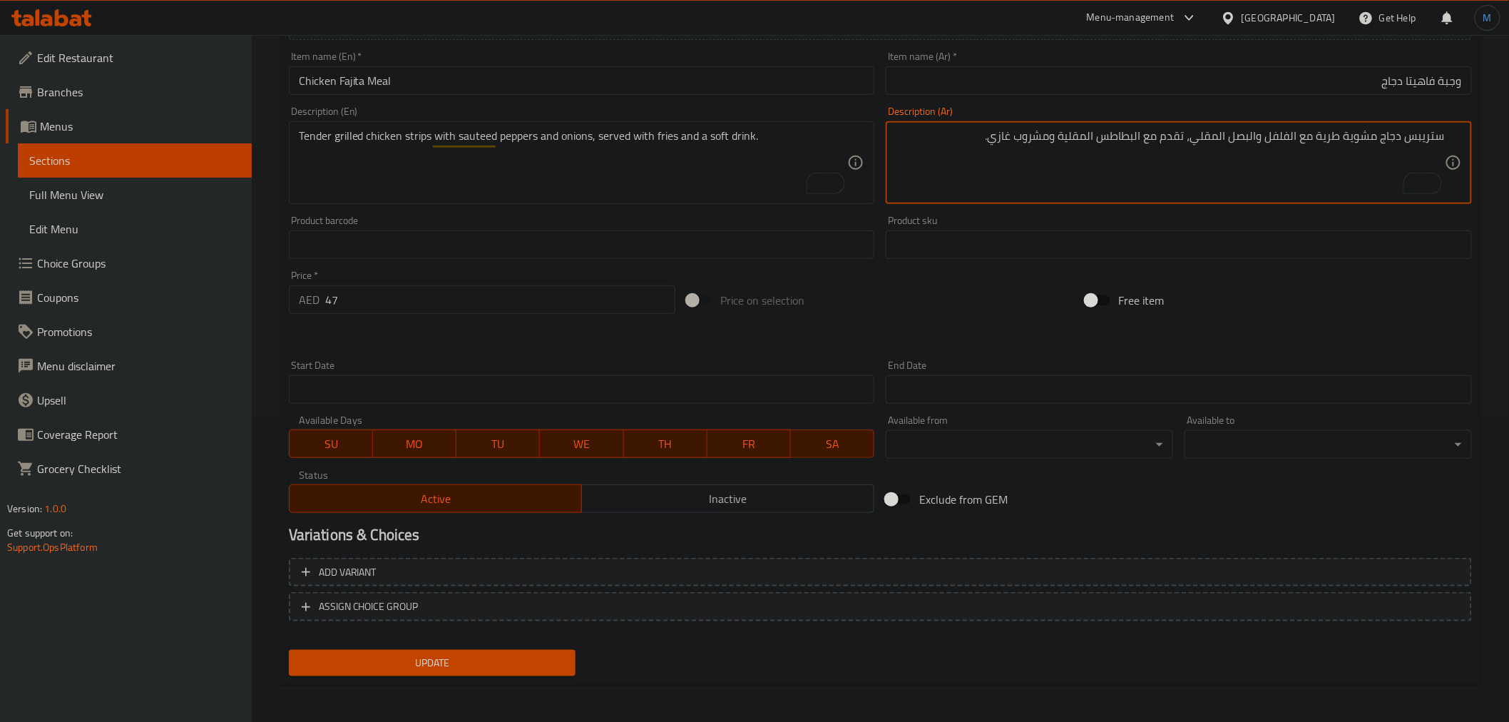
click at [441, 650] on button "Update" at bounding box center [432, 663] width 287 height 26
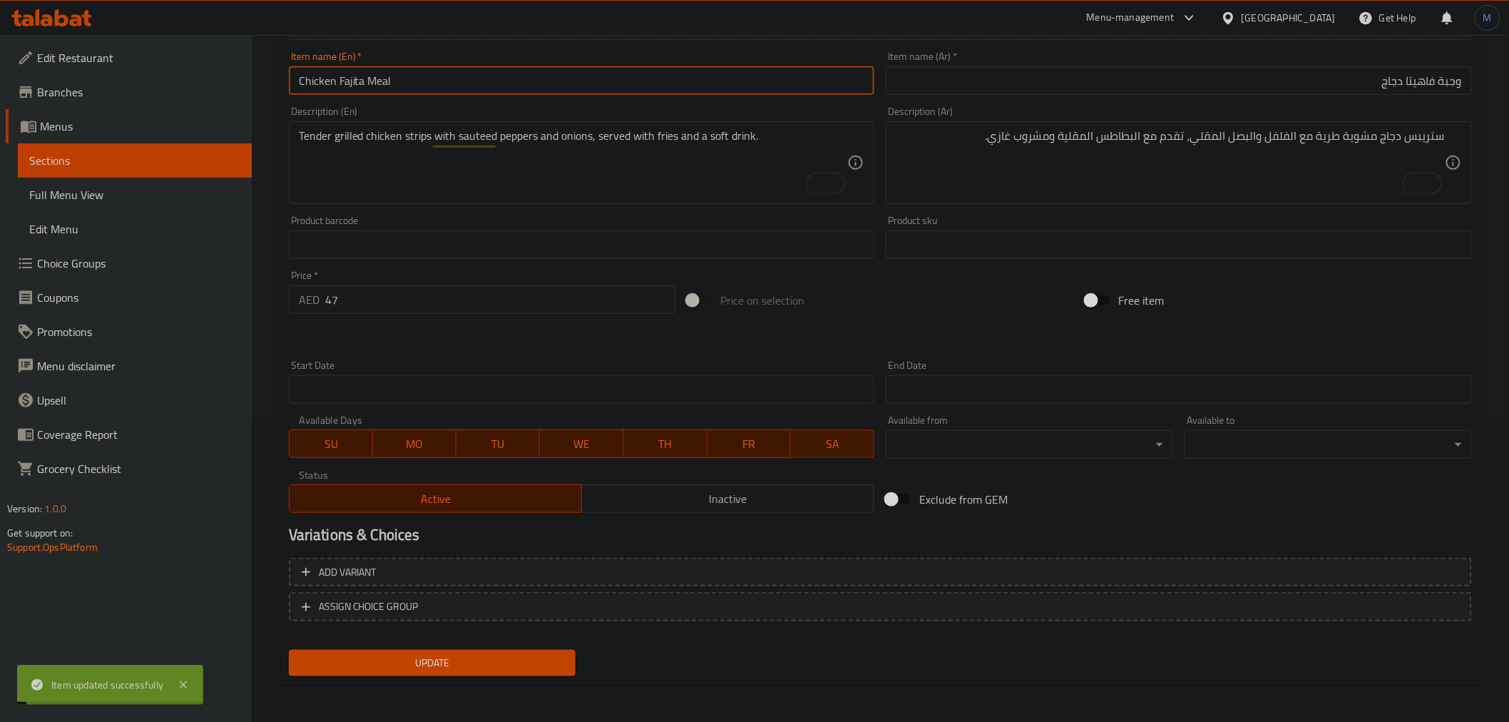
click at [422, 75] on input "Chicken Fajita Meal" at bounding box center [582, 80] width 586 height 29
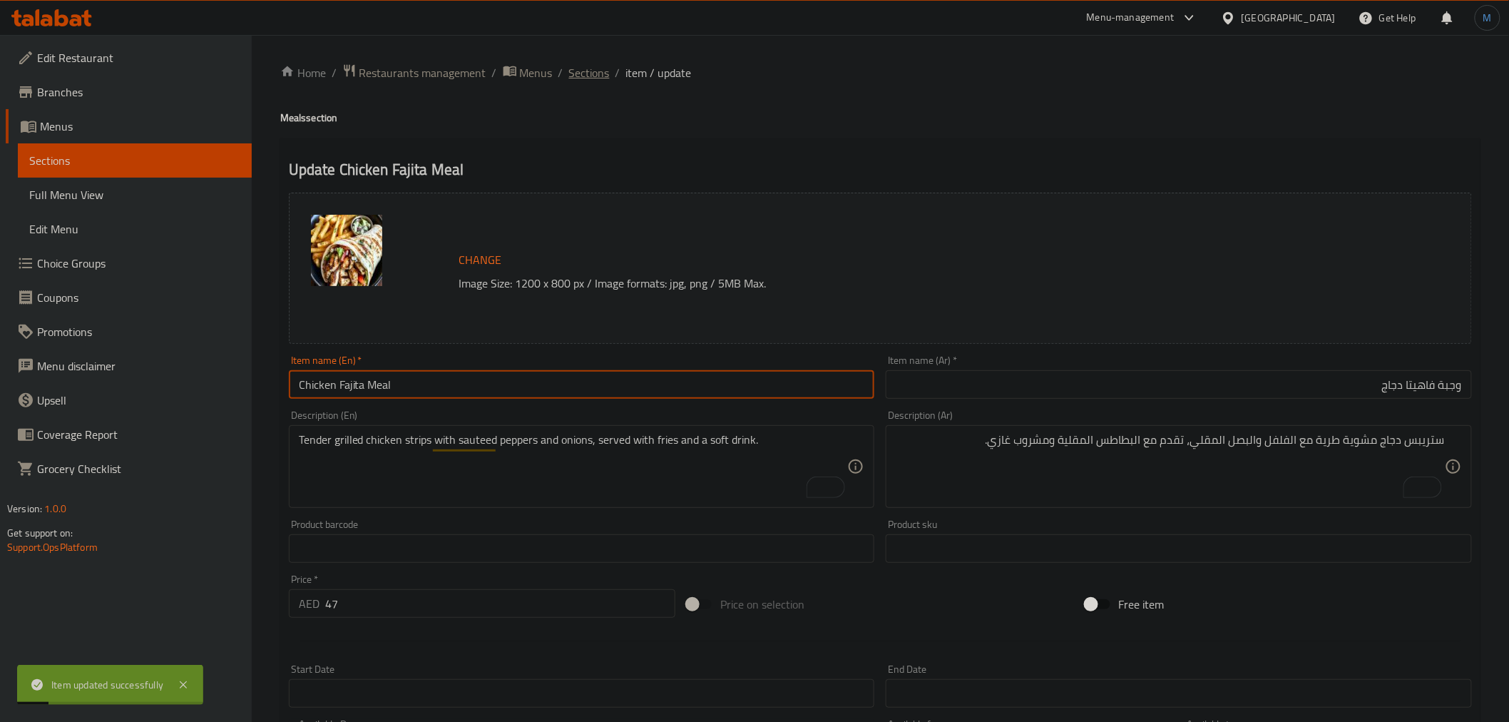
click at [592, 76] on span "Sections" at bounding box center [589, 72] width 41 height 17
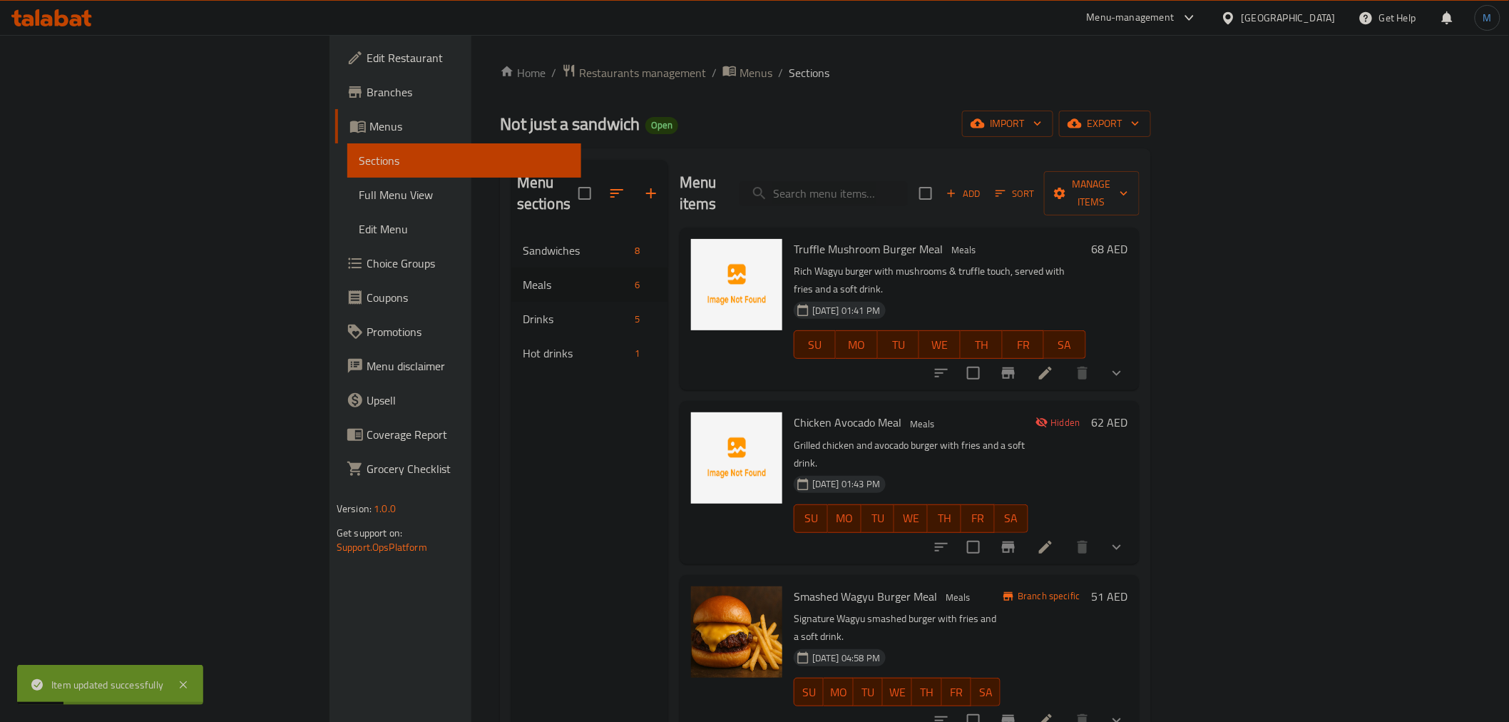
click at [914, 470] on div "12-09-2025 01:43 PM SU MO TU WE TH FR SA" at bounding box center [911, 508] width 246 height 77
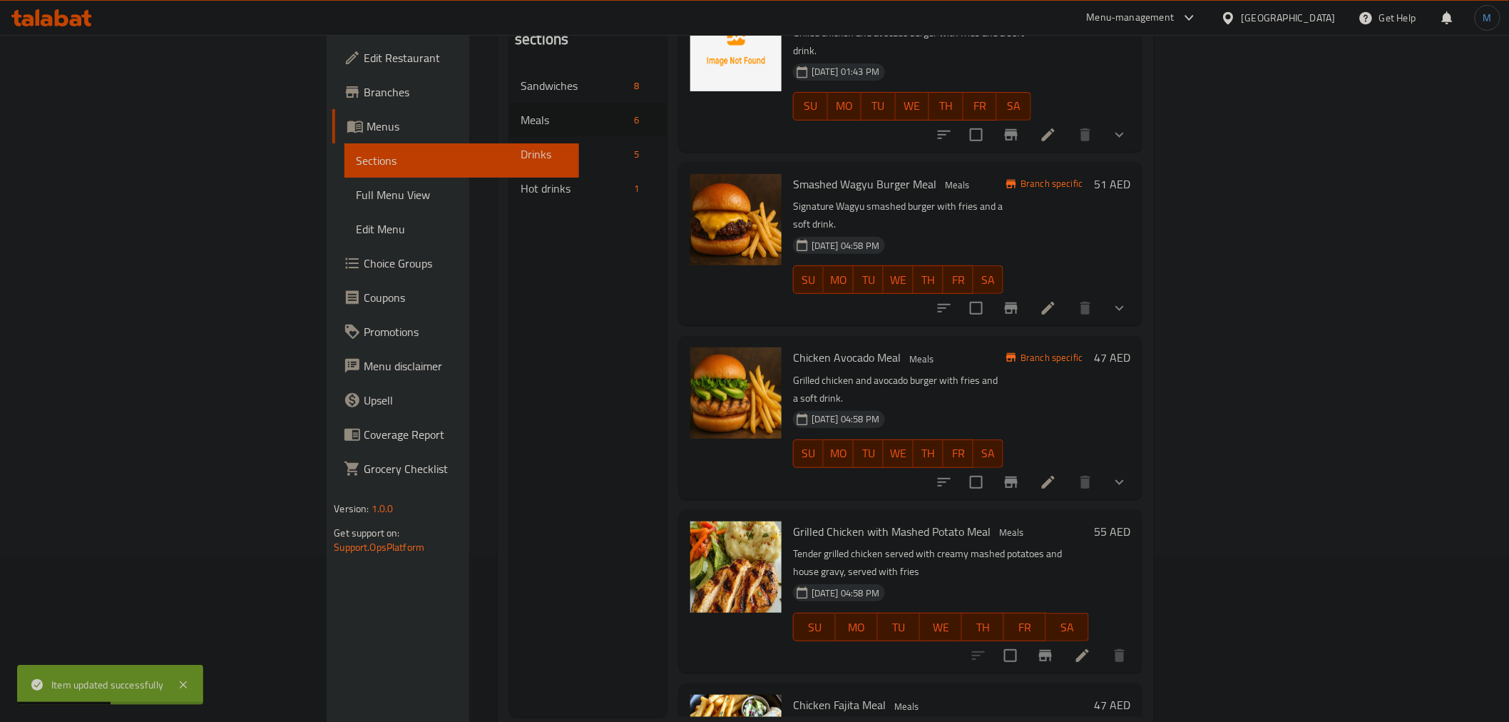
scroll to position [200, 0]
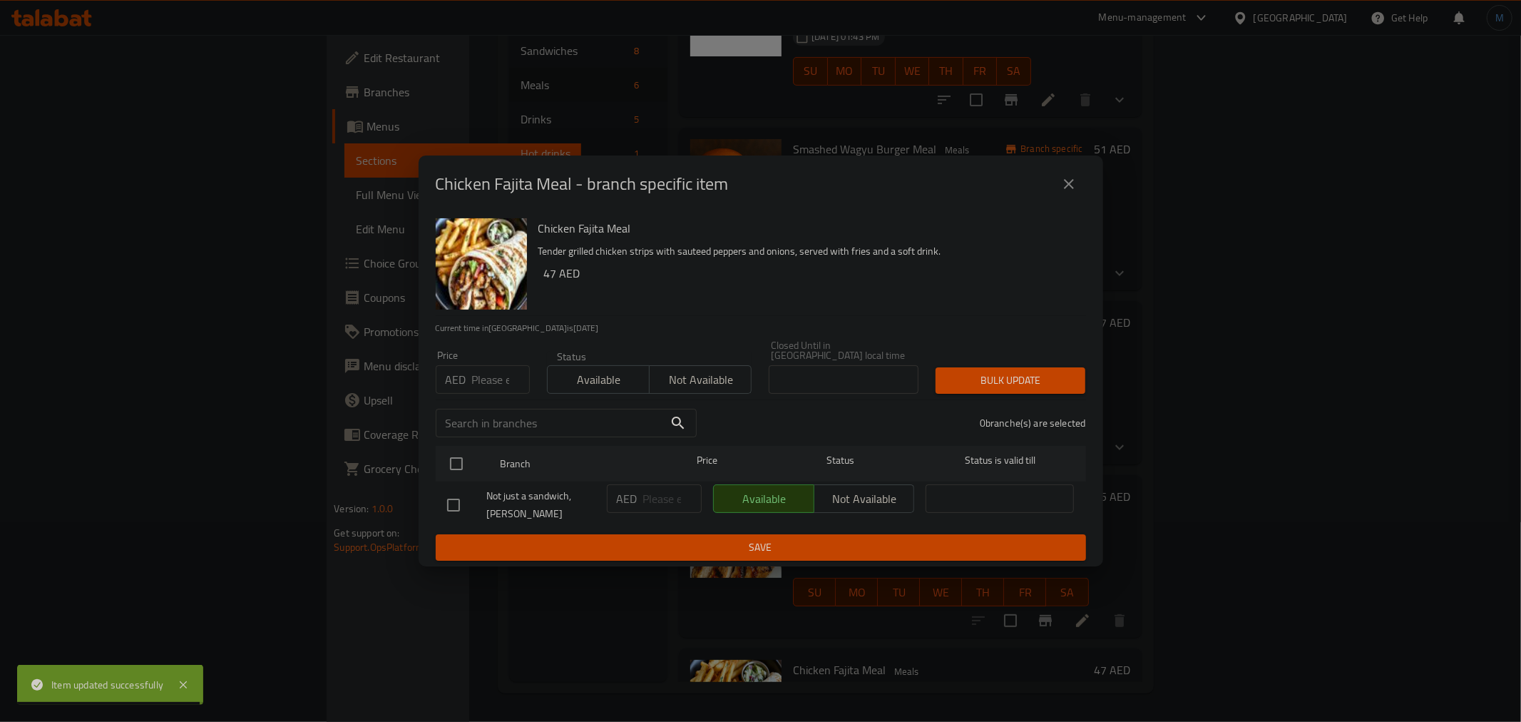
click at [495, 391] on input "number" at bounding box center [501, 379] width 58 height 29
type input "60"
click at [443, 468] on input "checkbox" at bounding box center [456, 463] width 30 height 30
checkbox input "true"
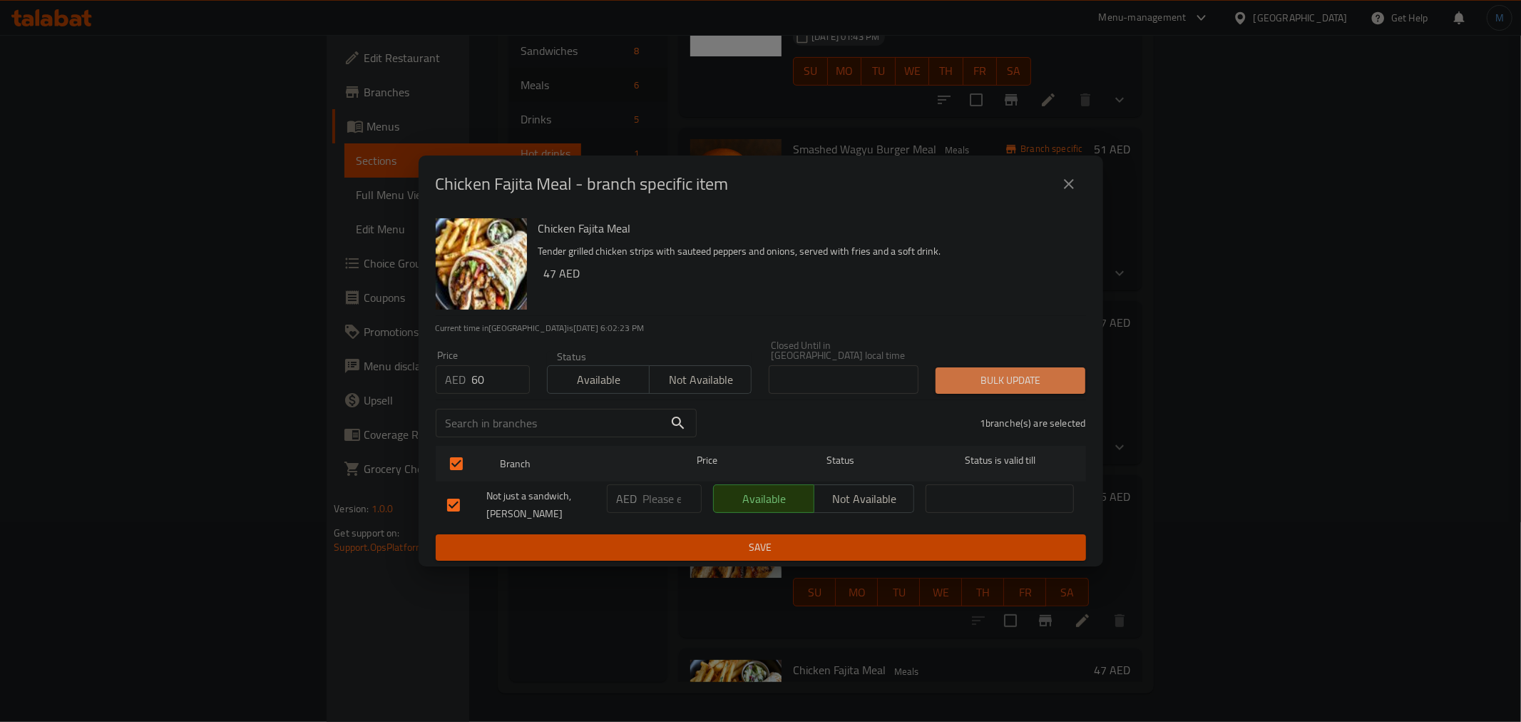
click at [1010, 383] on span "Bulk update" at bounding box center [1010, 380] width 127 height 18
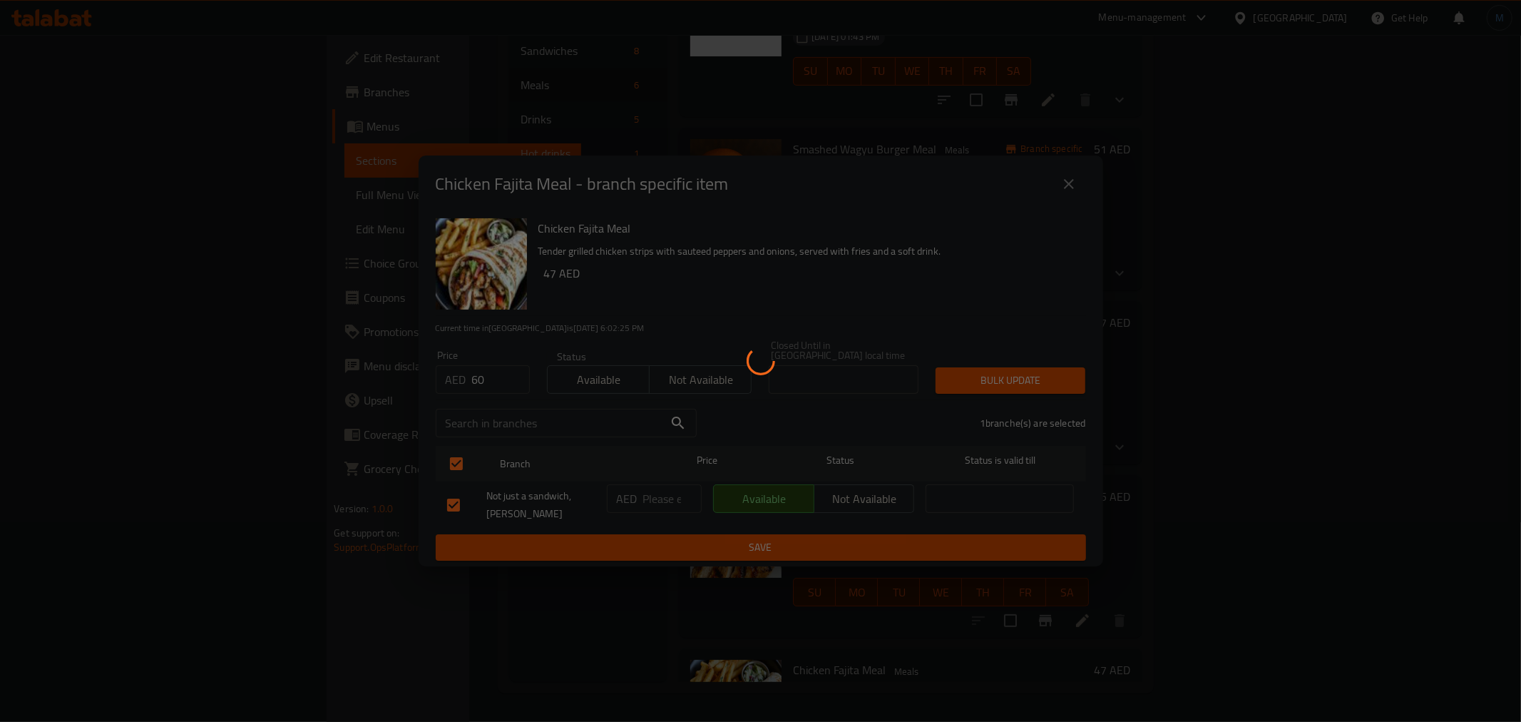
click at [87, 255] on div at bounding box center [760, 361] width 1521 height 722
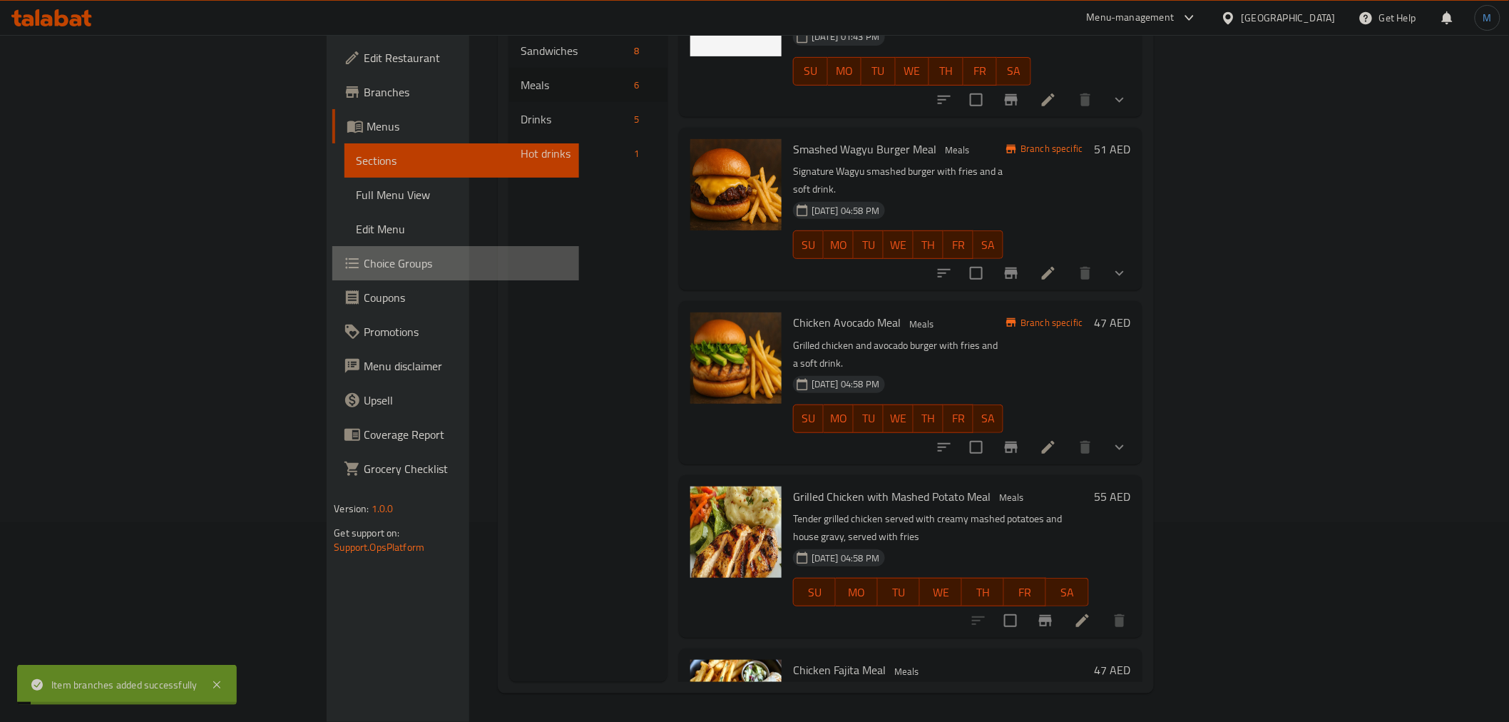
click at [364, 255] on span "Choice Groups" at bounding box center [465, 263] width 203 height 17
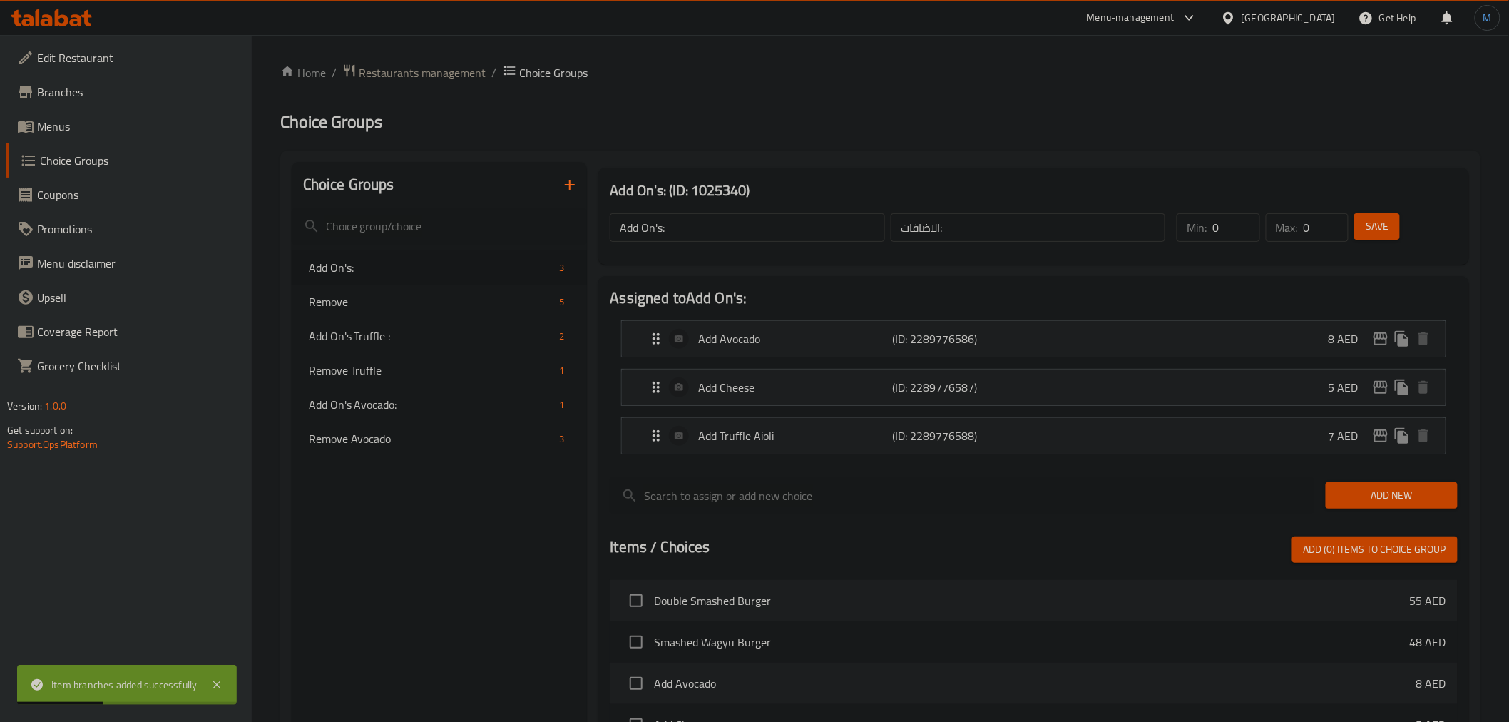
click at [567, 194] on button "button" at bounding box center [570, 185] width 34 height 34
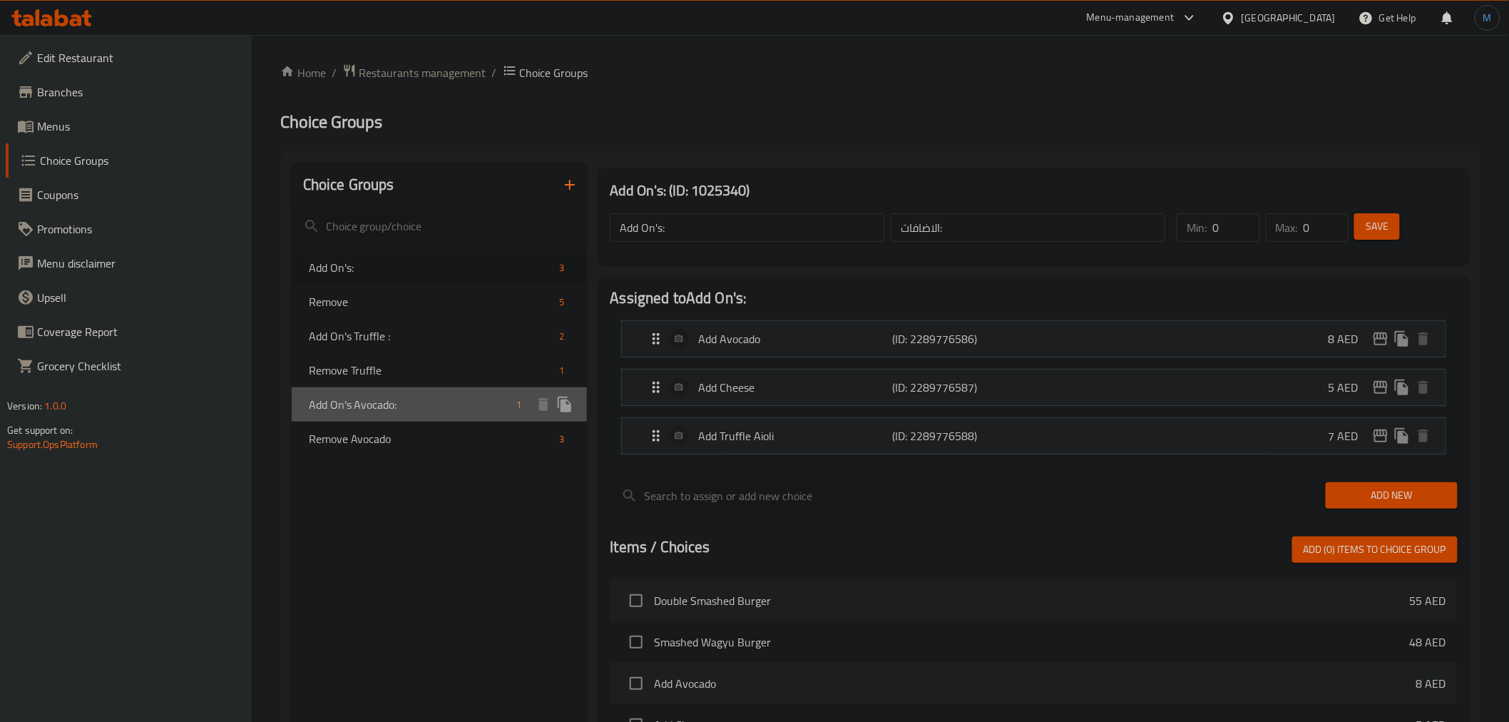
click at [436, 392] on div "Add On's Avocado: 1" at bounding box center [440, 404] width 296 height 34
type input "Add On's Avocado:"
type input "إضافة الأفوكادو:"
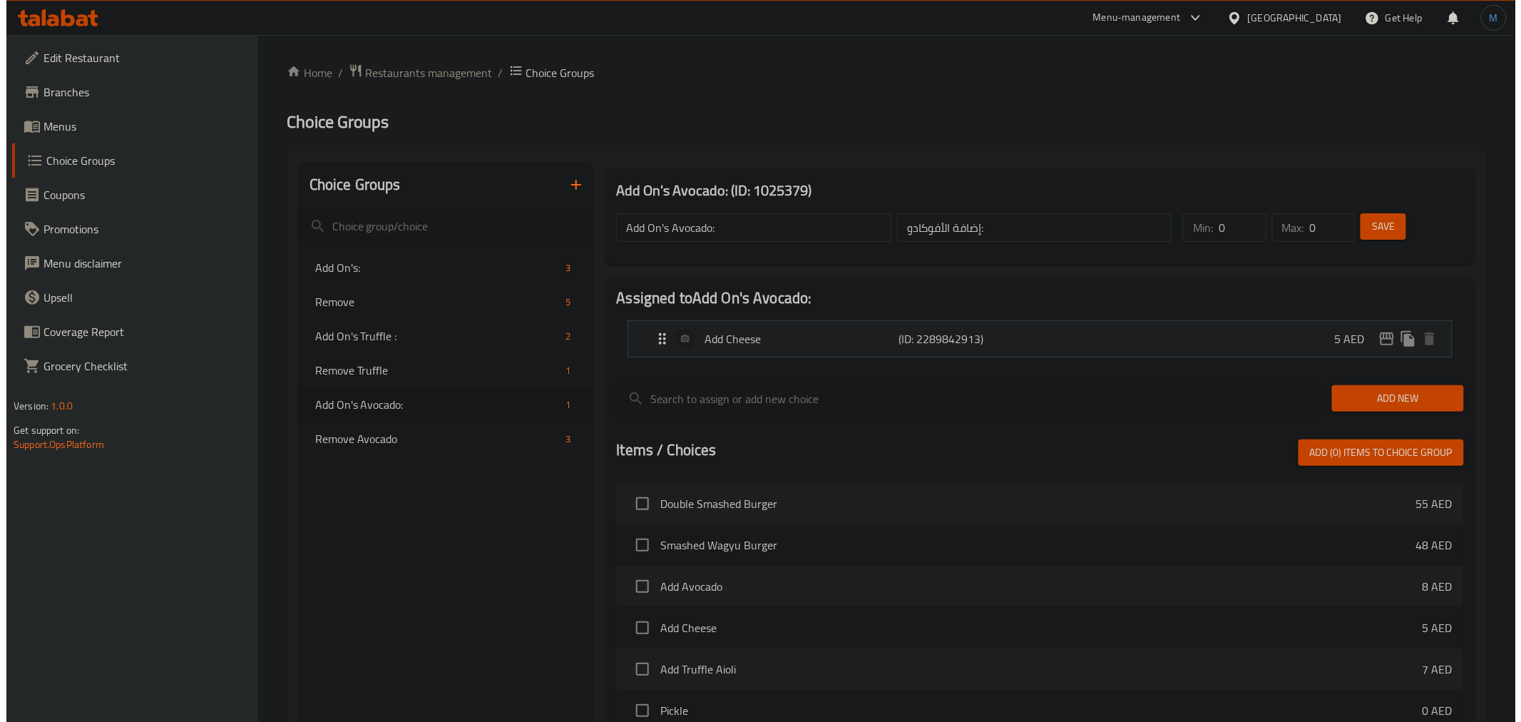
scroll to position [317, 0]
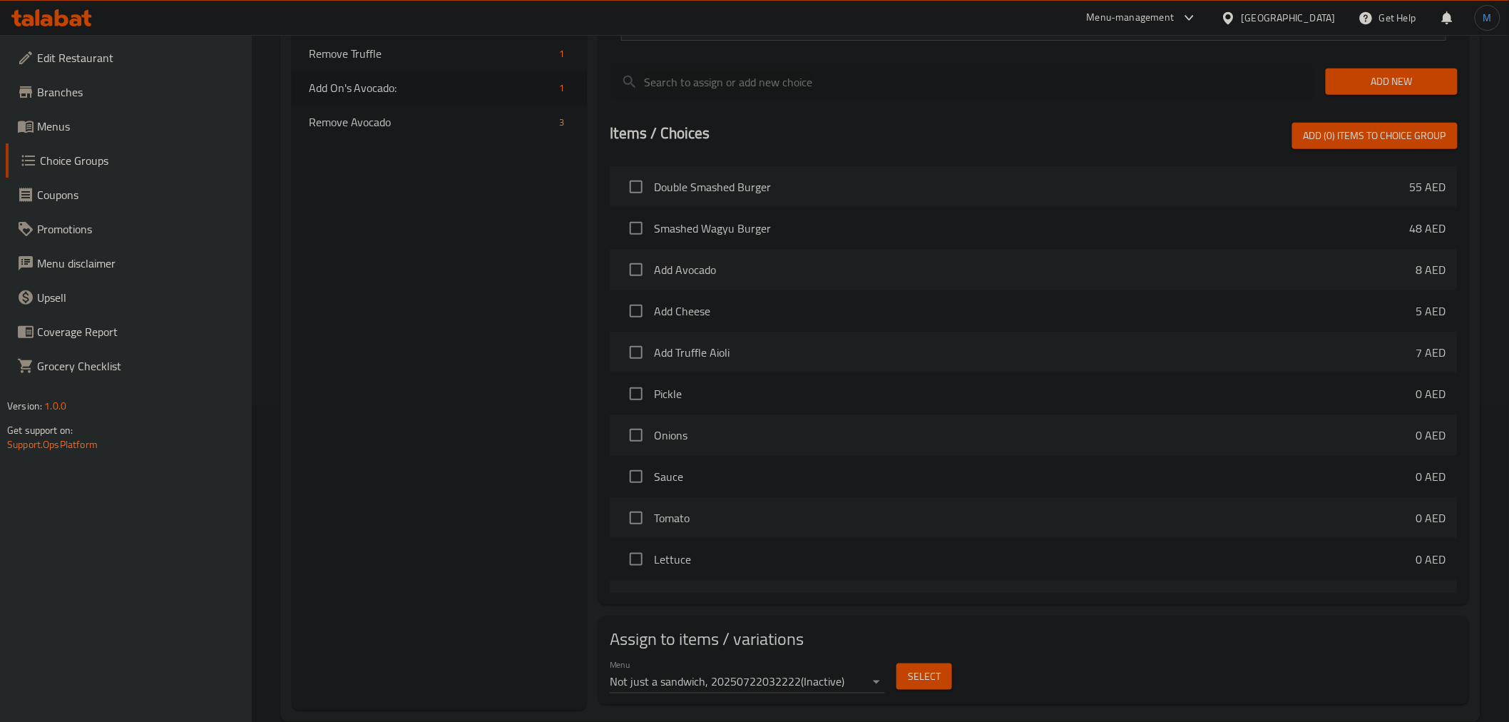
click at [853, 668] on div "Menu Not just a sandwich, 20250722032222 ( Inactive )" at bounding box center [747, 676] width 275 height 34
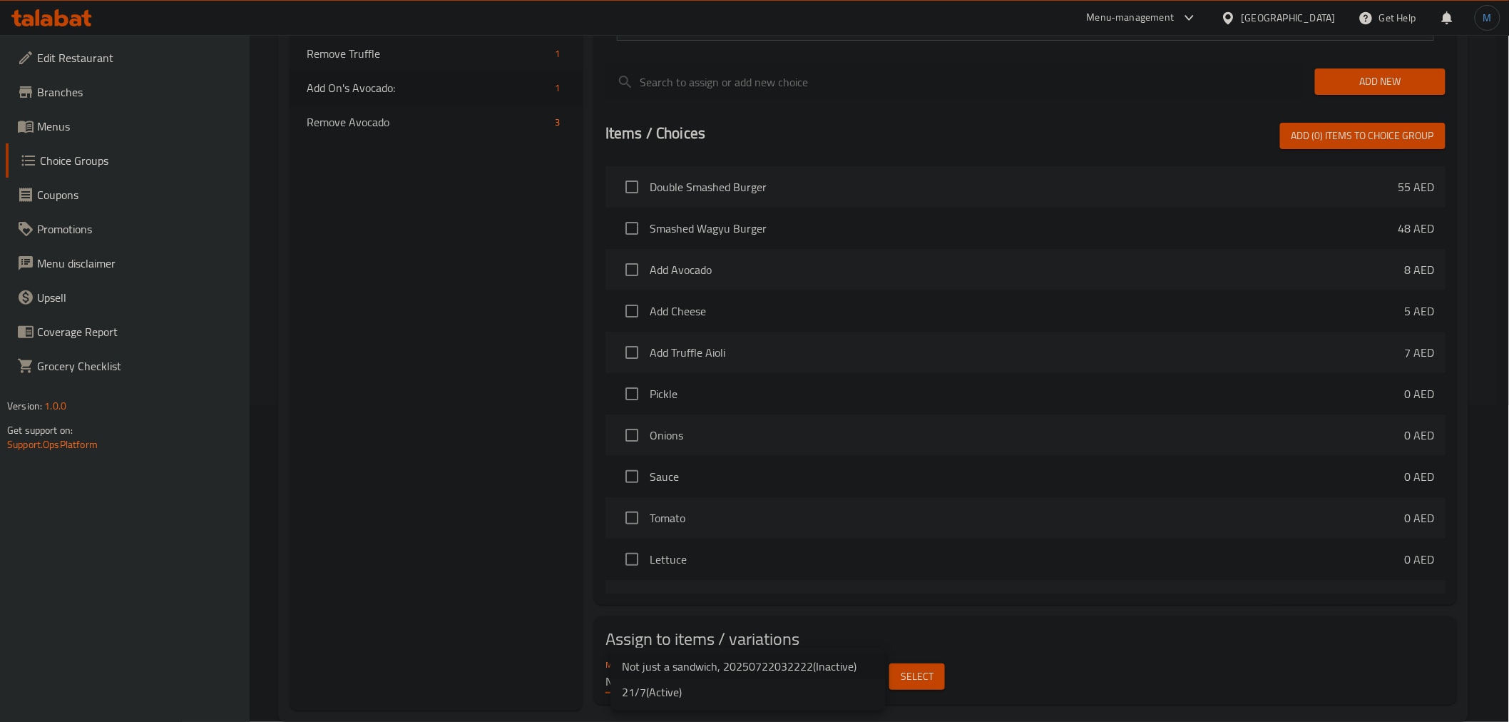
click at [852, 405] on body "​ Menu-management United Arab Emirates Get Help M Edit Restaurant Branches Menu…" at bounding box center [754, 61] width 1509 height 687
click at [799, 687] on li "21/7 ( Active )" at bounding box center [747, 692] width 275 height 26
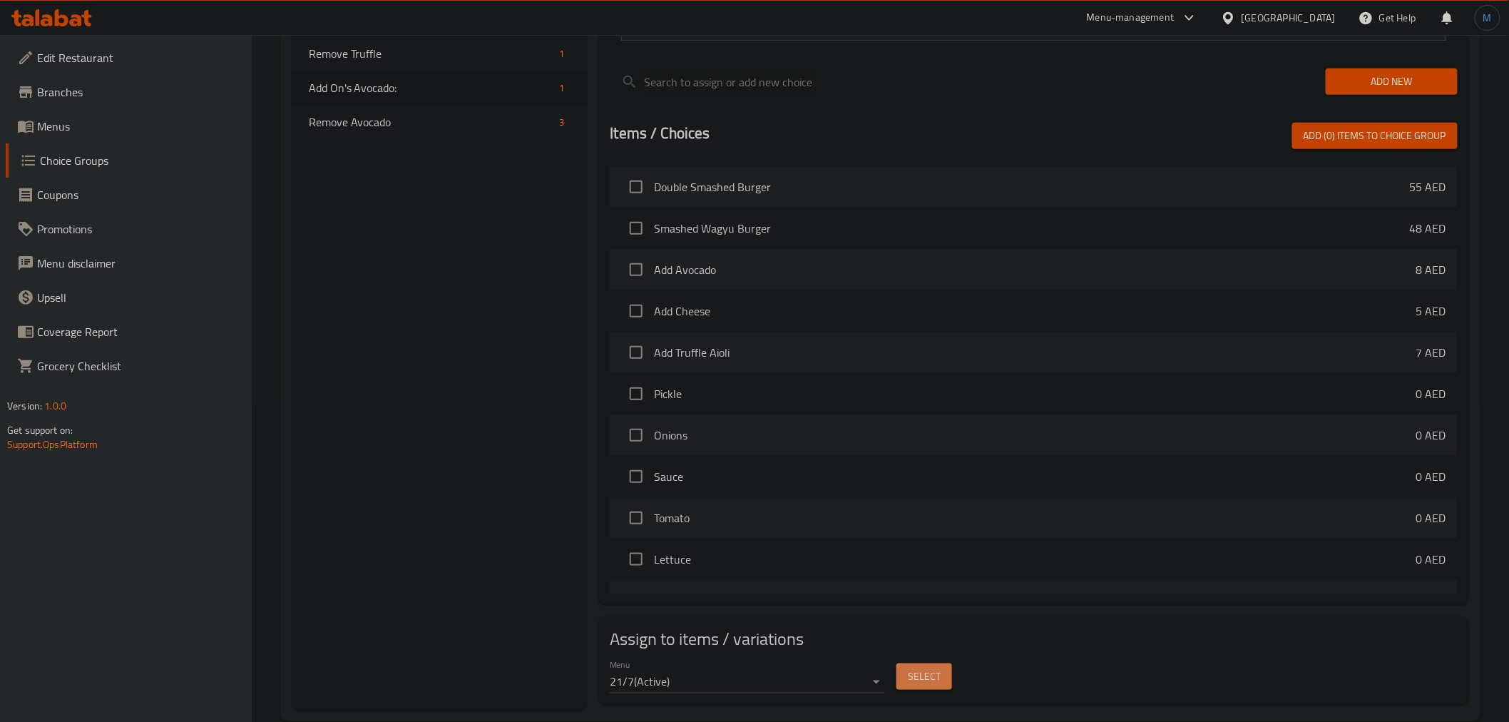
click at [938, 680] on span "Select" at bounding box center [924, 676] width 33 height 18
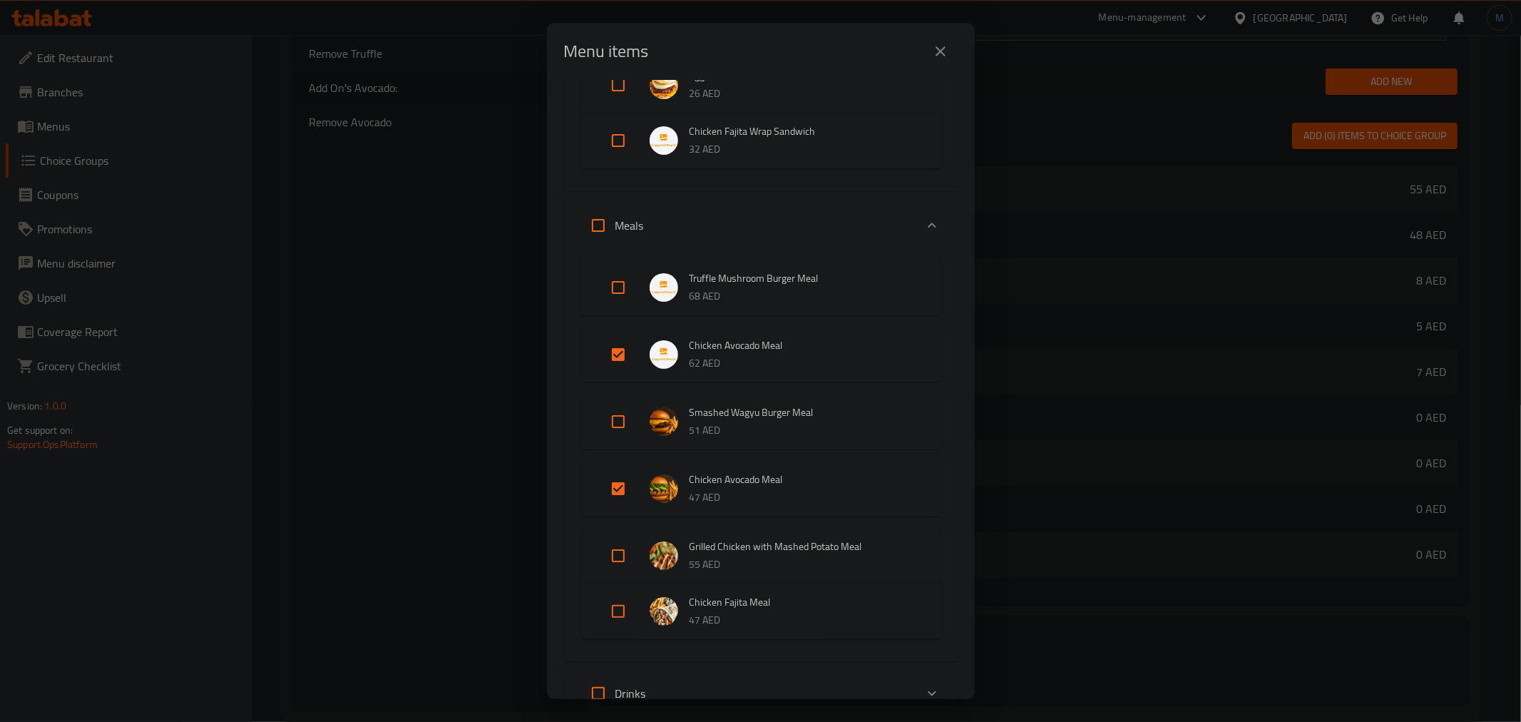
scroll to position [554, 0]
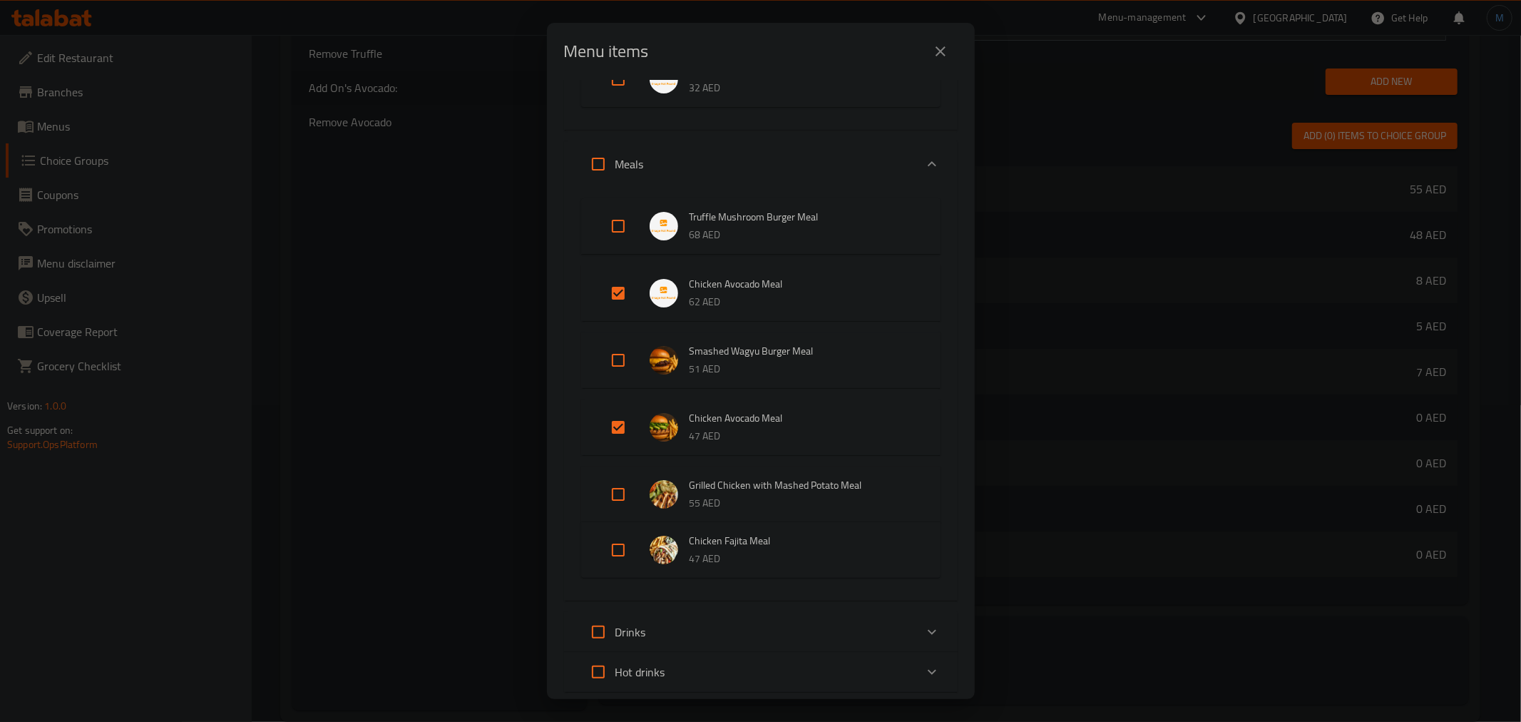
click at [623, 550] on input "Expand" at bounding box center [618, 550] width 34 height 34
checkbox input "true"
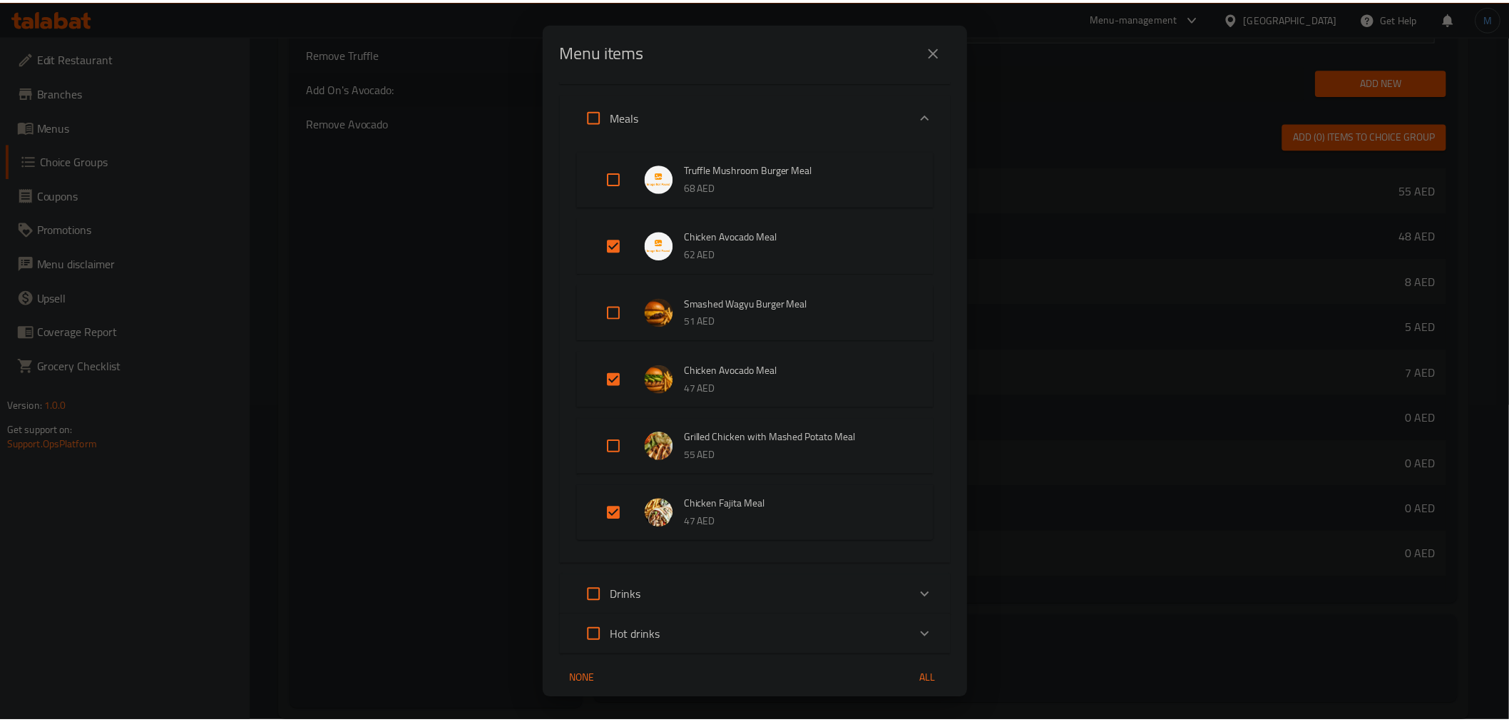
scroll to position [656, 0]
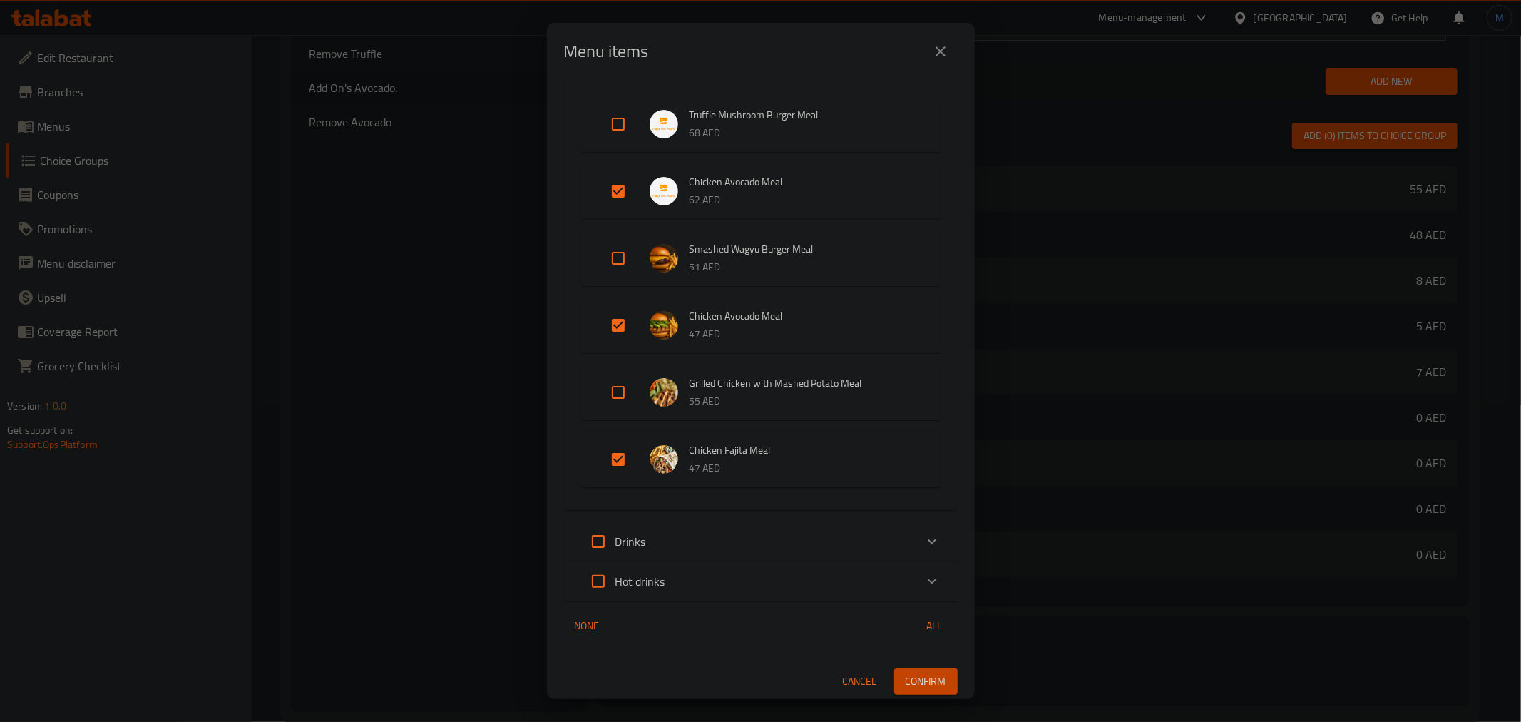
click at [920, 687] on span "Confirm" at bounding box center [926, 681] width 41 height 18
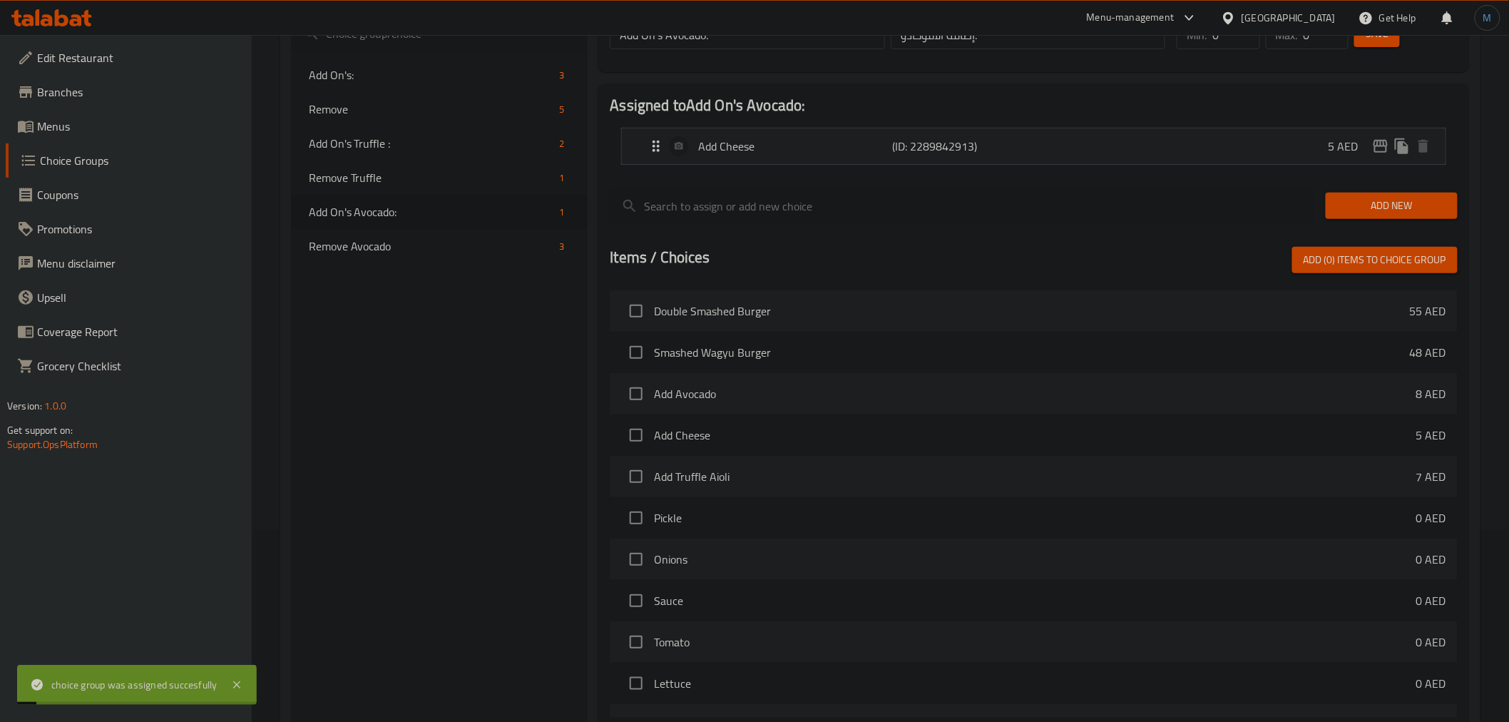
scroll to position [0, 0]
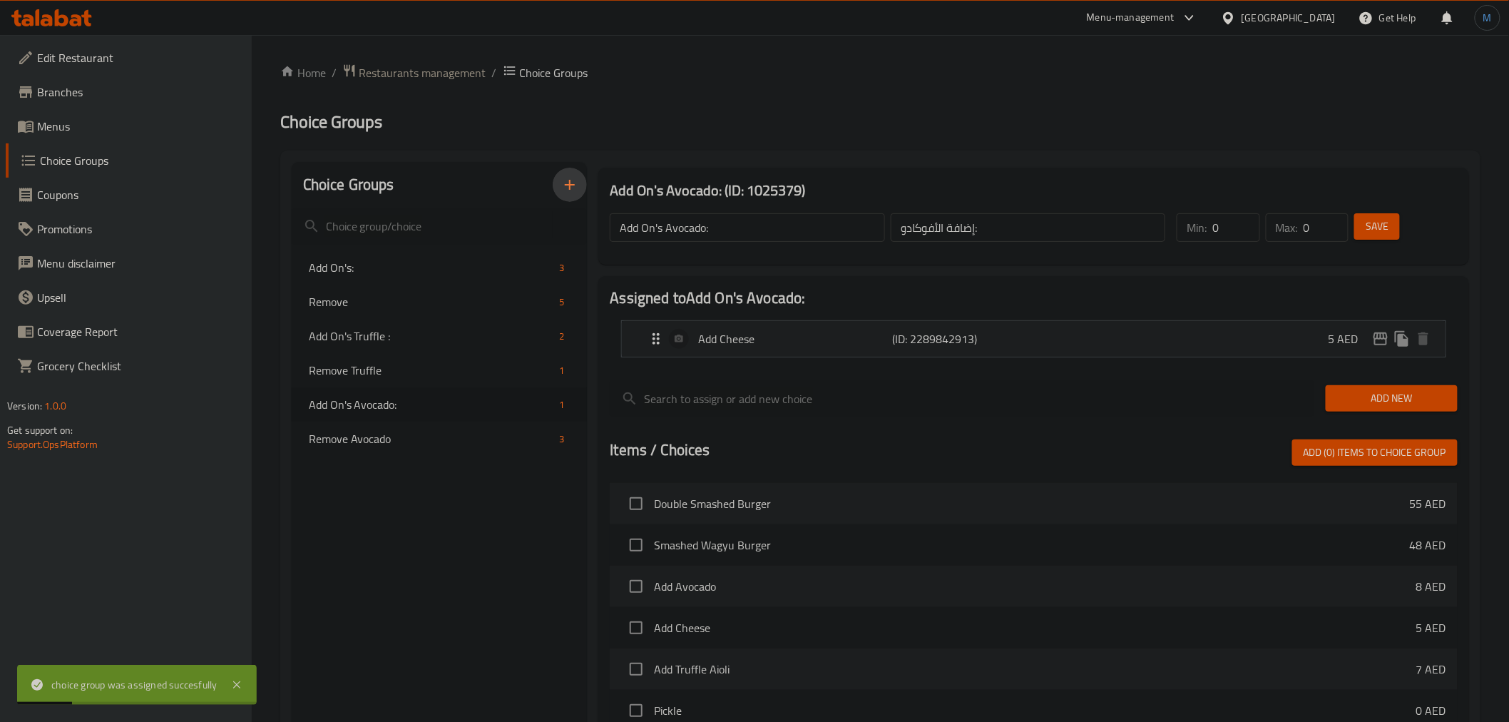
click at [562, 175] on button "button" at bounding box center [570, 185] width 34 height 34
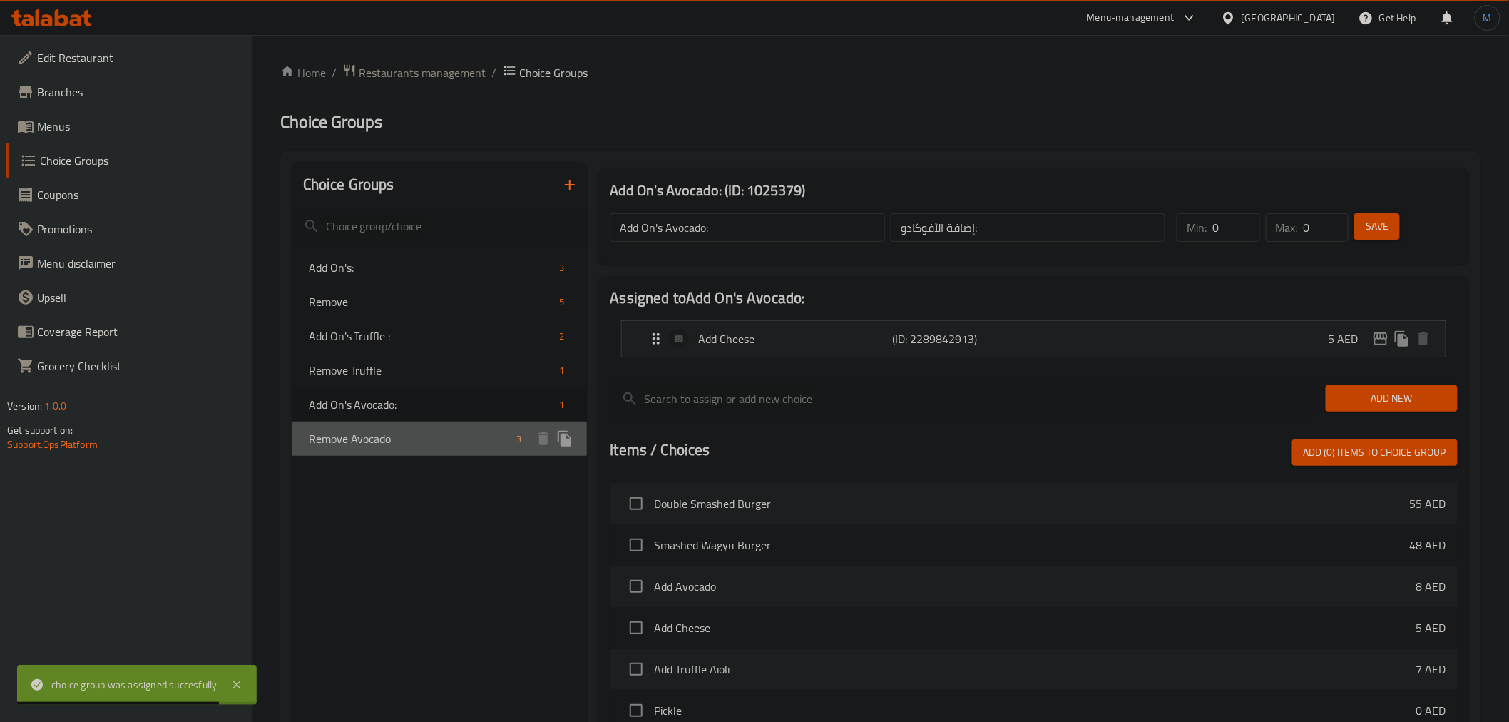
click at [392, 432] on span "Remove Avocado" at bounding box center [410, 438] width 202 height 17
type input "Remove Avocado"
type input "ازالة الافوكادو"
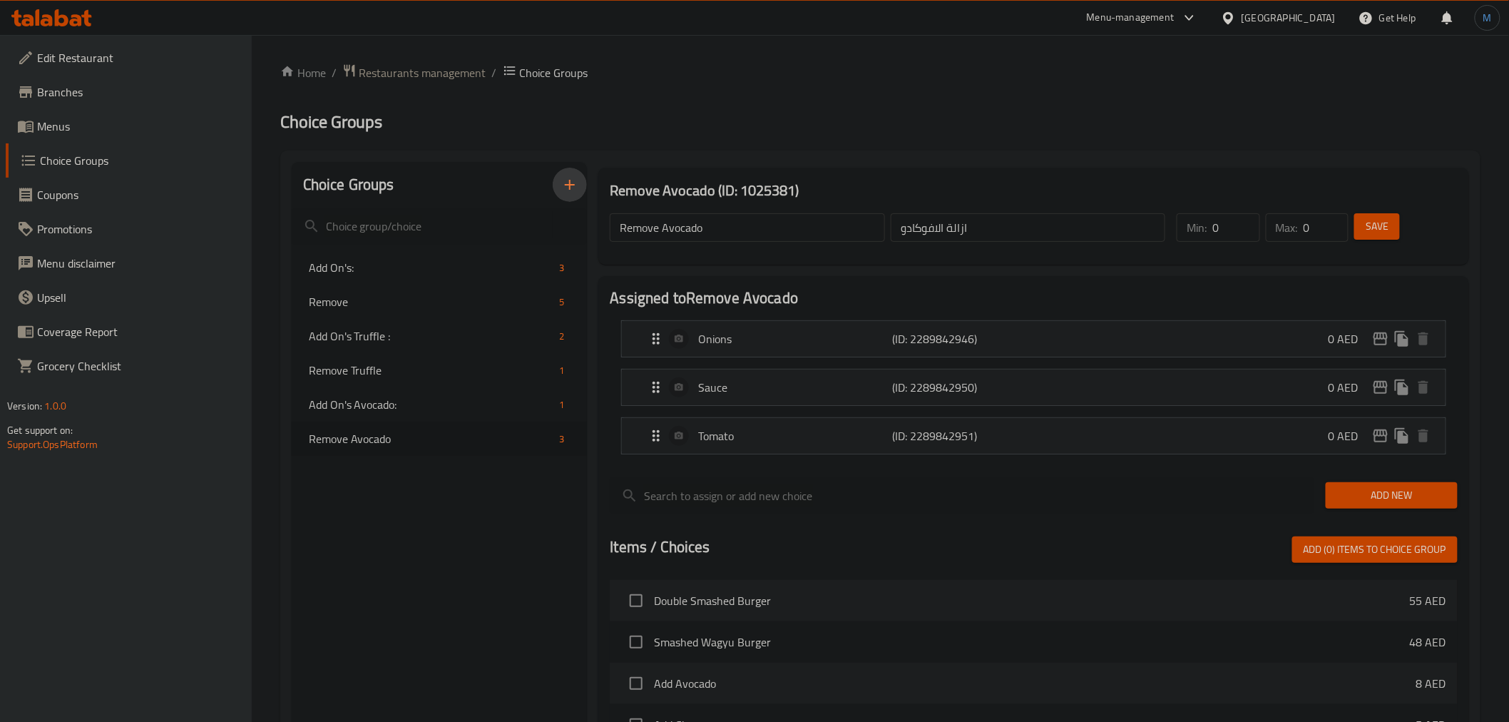
click at [563, 195] on button "button" at bounding box center [570, 185] width 34 height 34
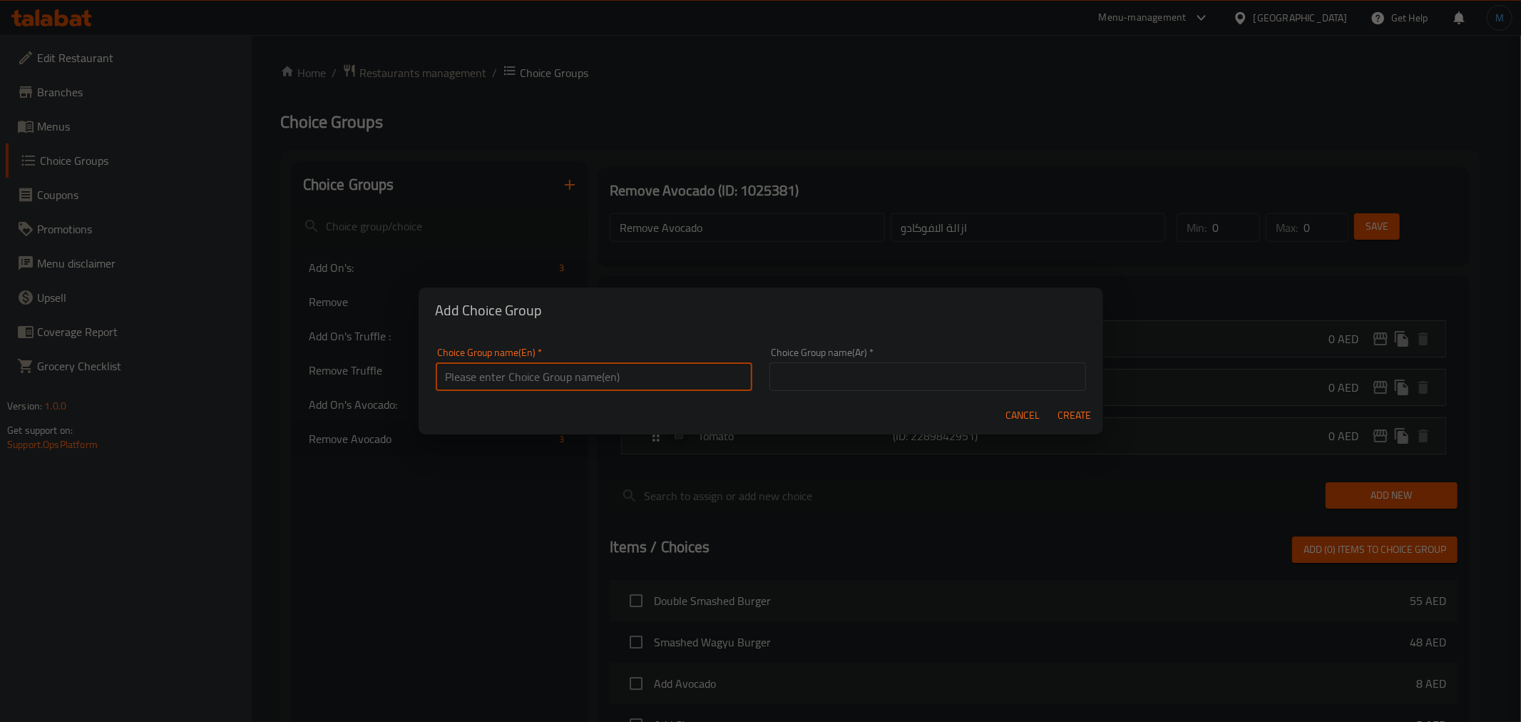
click at [522, 374] on input "text" at bounding box center [594, 376] width 317 height 29
type input "Remove Fajita"
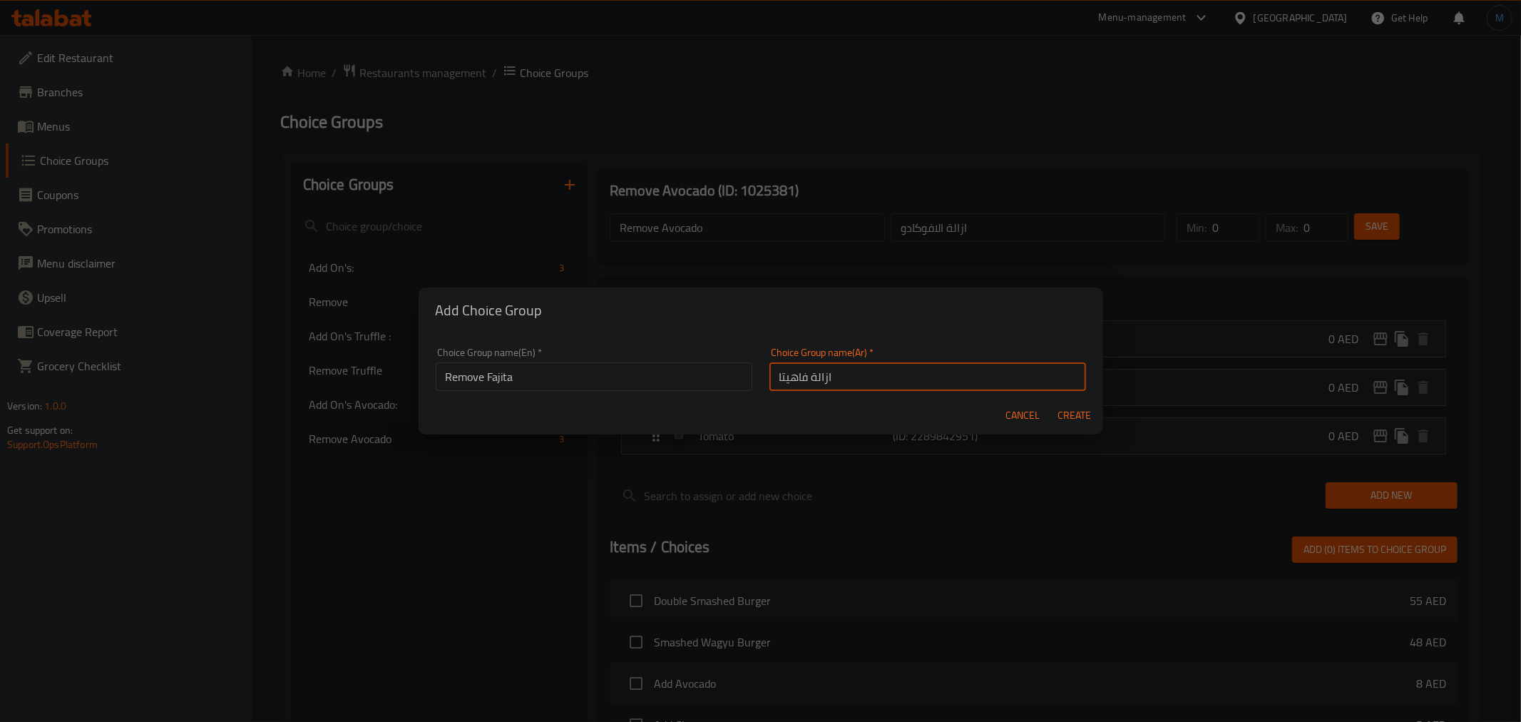
type input "ازالة فاهيتا"
click at [1052, 402] on button "Create" at bounding box center [1075, 415] width 46 height 26
type input "Remove Fajita"
type input "ازالة فاهيتا"
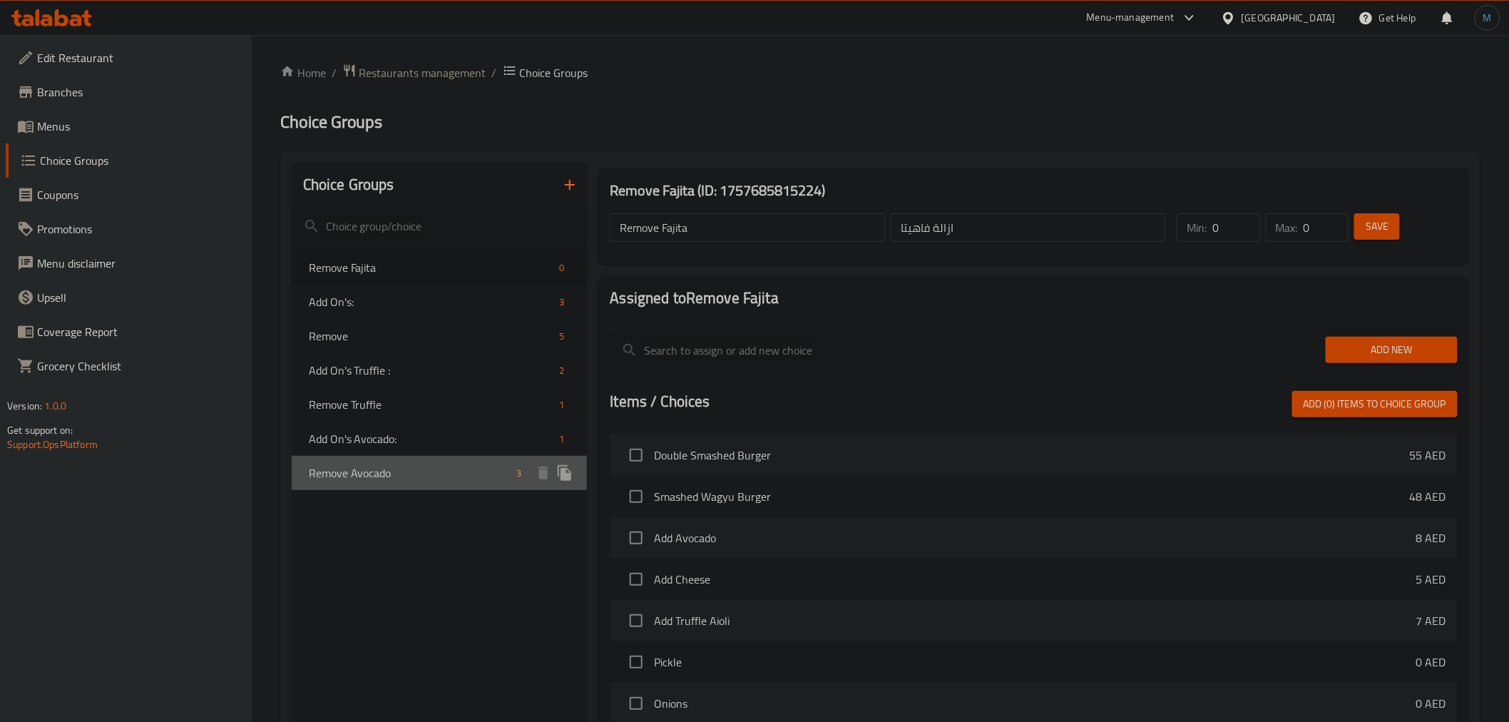
click at [396, 460] on div "Remove Avocado 3" at bounding box center [440, 473] width 296 height 34
type input "Remove Avocado"
type input "ازالة الافوكادو"
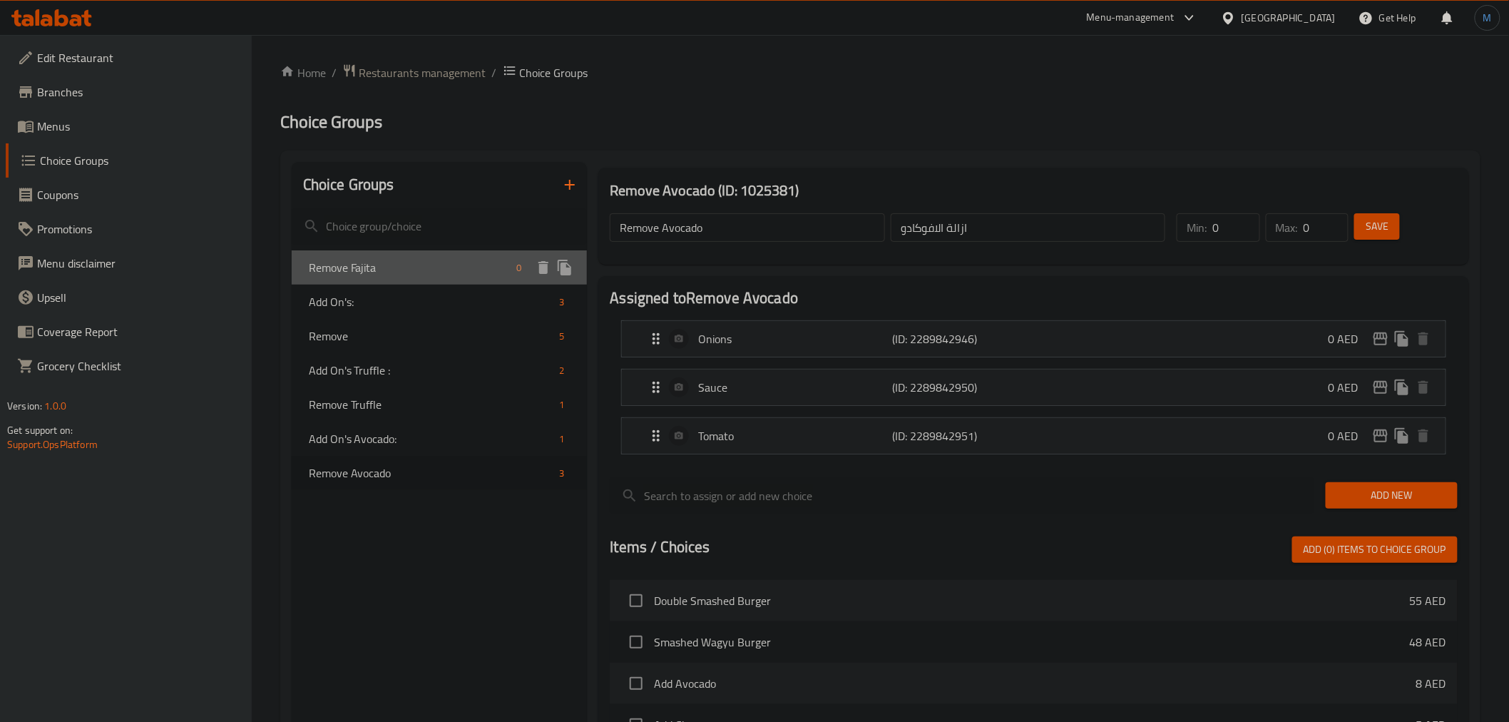
click at [354, 272] on span "Remove Fajita" at bounding box center [410, 267] width 202 height 17
type input "Remove Fajita"
type input "ازالة فاهيتا"
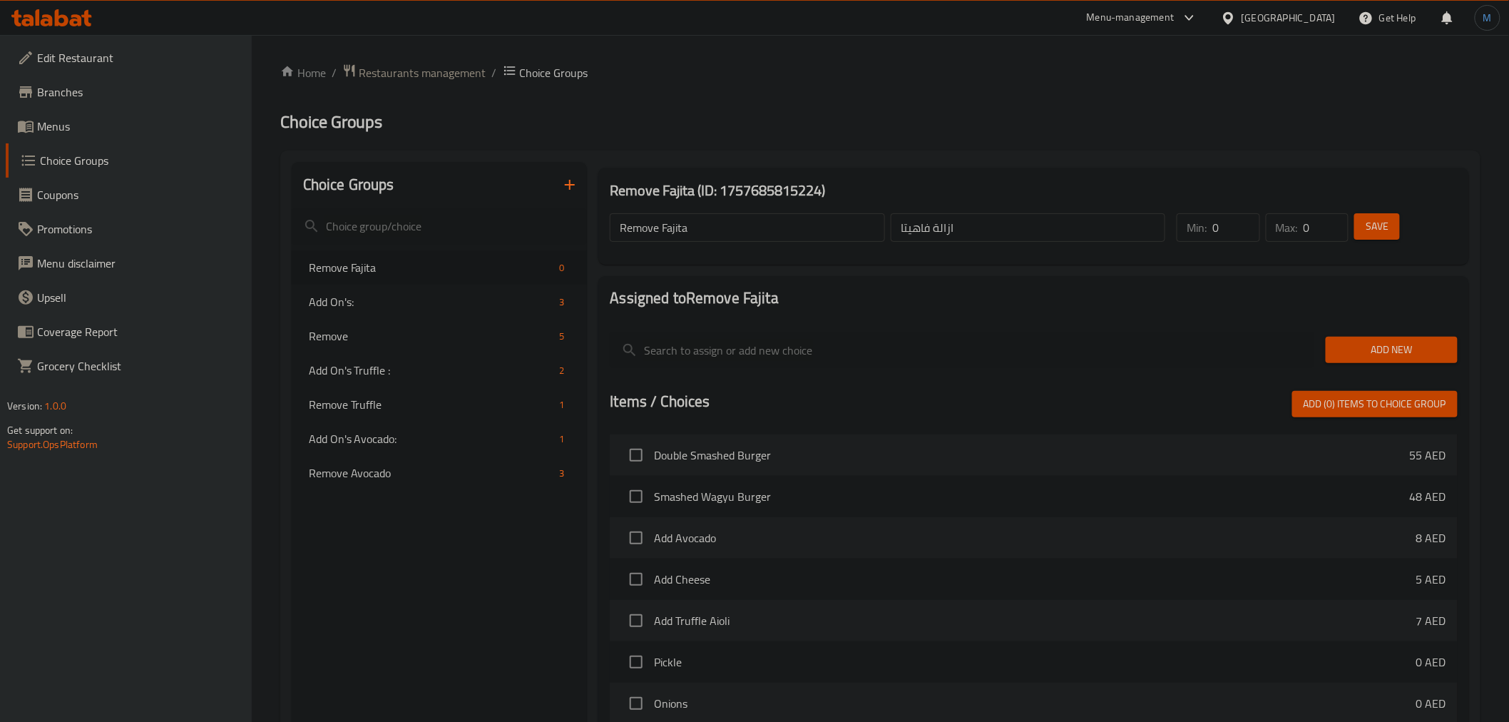
click at [1360, 349] on span "Add New" at bounding box center [1391, 350] width 109 height 18
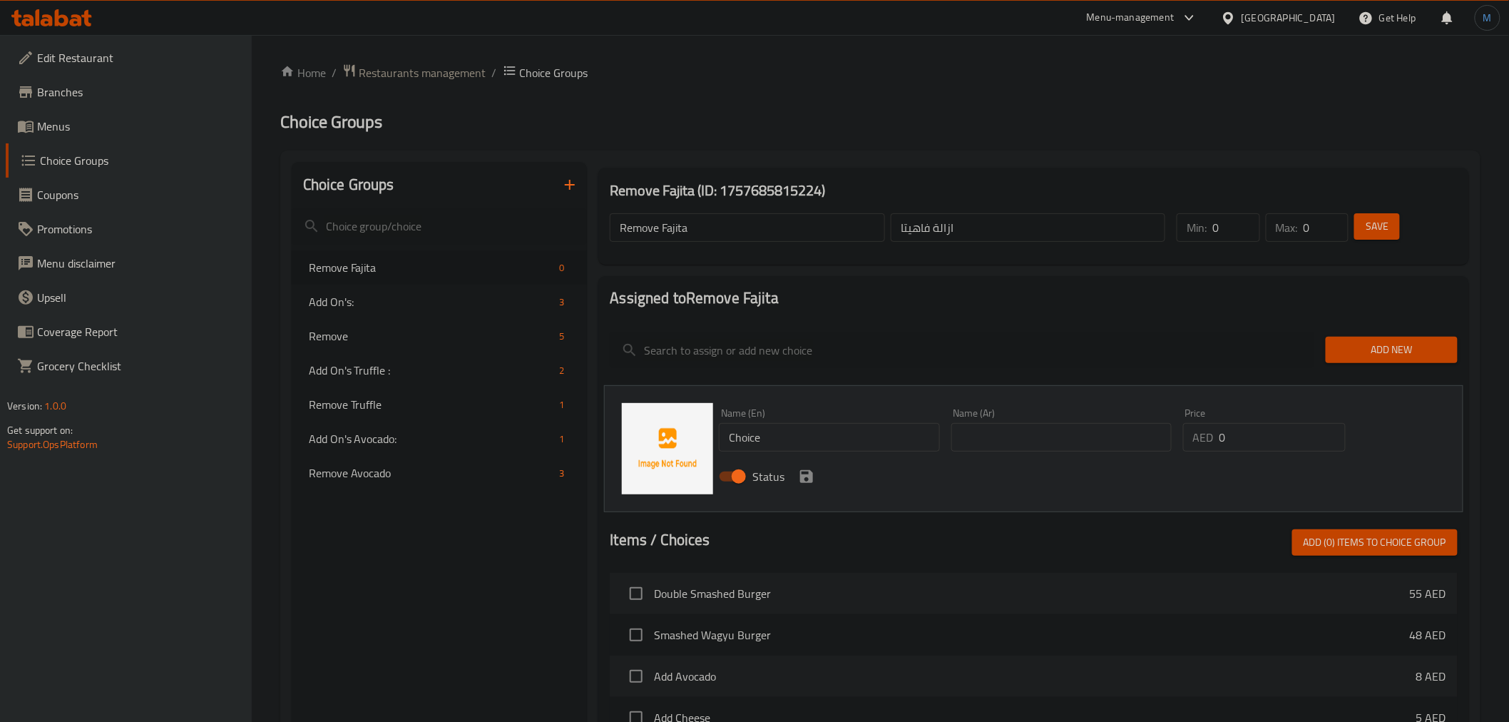
click at [771, 436] on input "Choice" at bounding box center [829, 437] width 220 height 29
paste input "Onions"
type input "Onions"
click at [1024, 444] on input "text" at bounding box center [1061, 437] width 220 height 29
paste input "البصل"
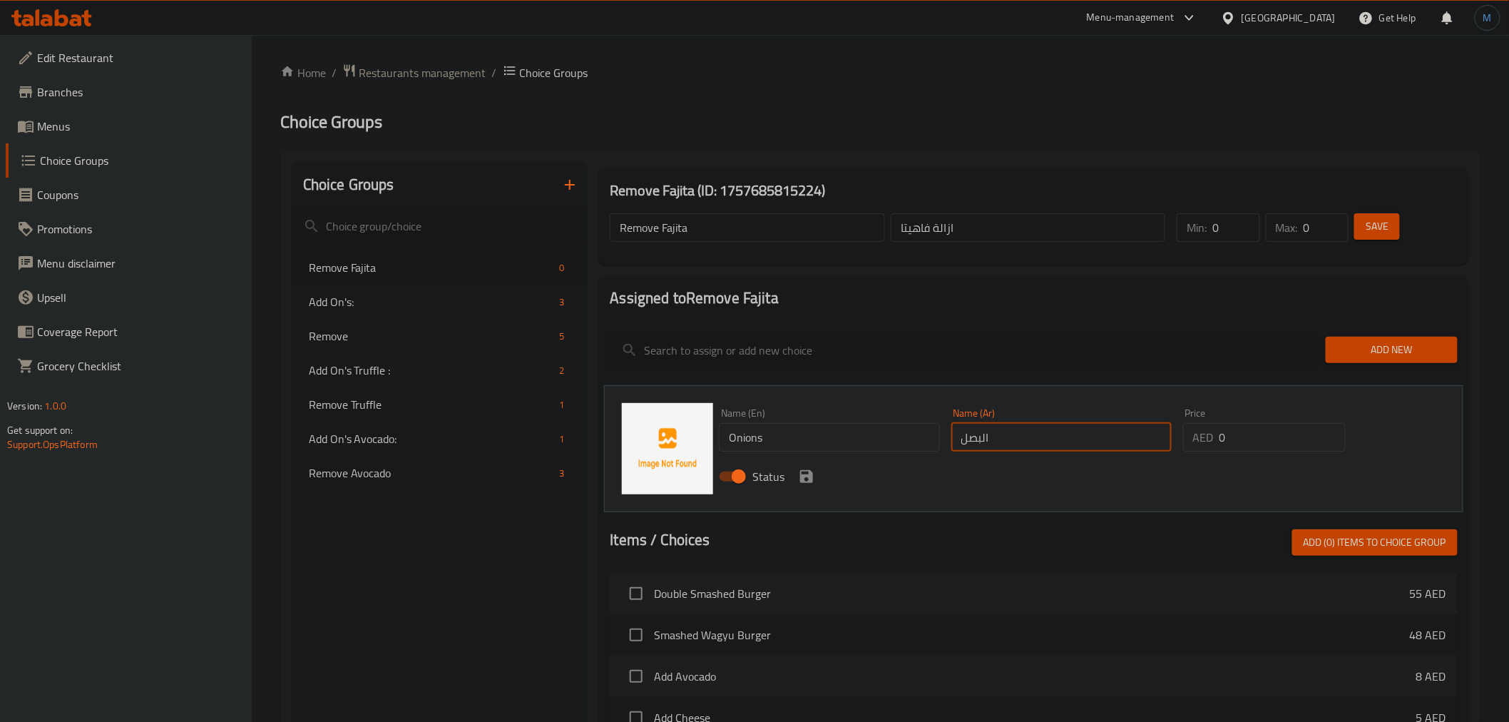
type input "البصل"
click at [799, 474] on icon "save" at bounding box center [806, 476] width 17 height 17
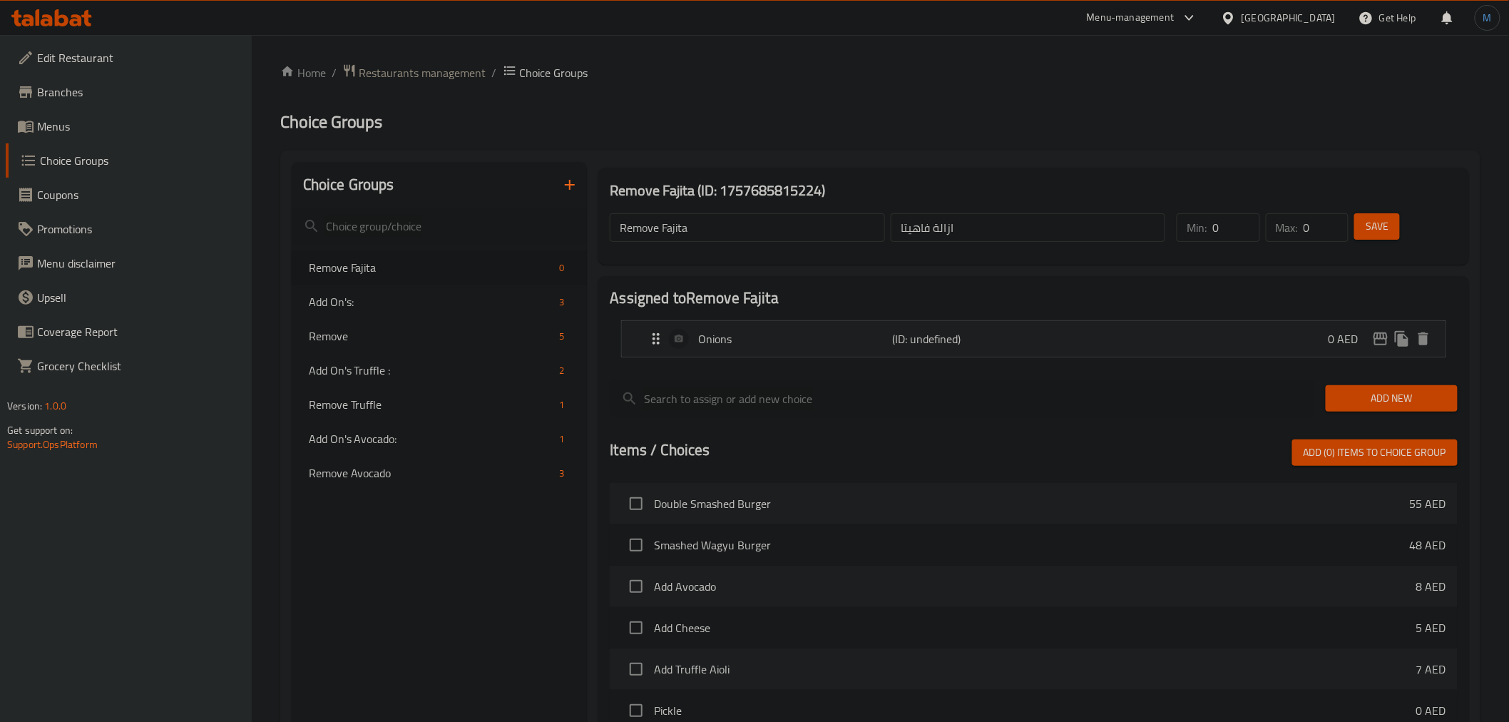
click at [1353, 386] on button "Add New" at bounding box center [1392, 398] width 132 height 26
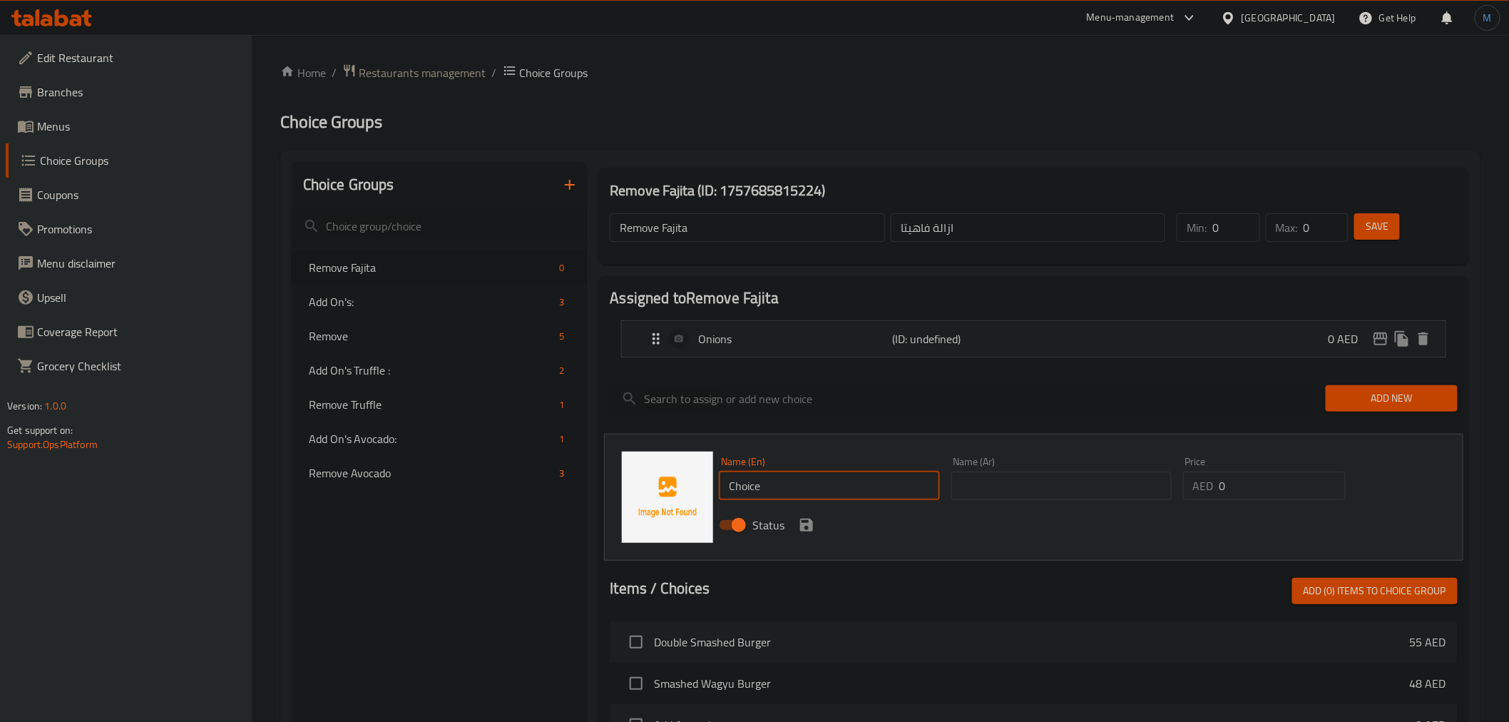
click at [801, 488] on input "Choice" at bounding box center [829, 485] width 220 height 29
paste input "Peppers"
type input "Peppers"
type input "الفلفل"
click at [808, 522] on icon "save" at bounding box center [806, 524] width 17 height 17
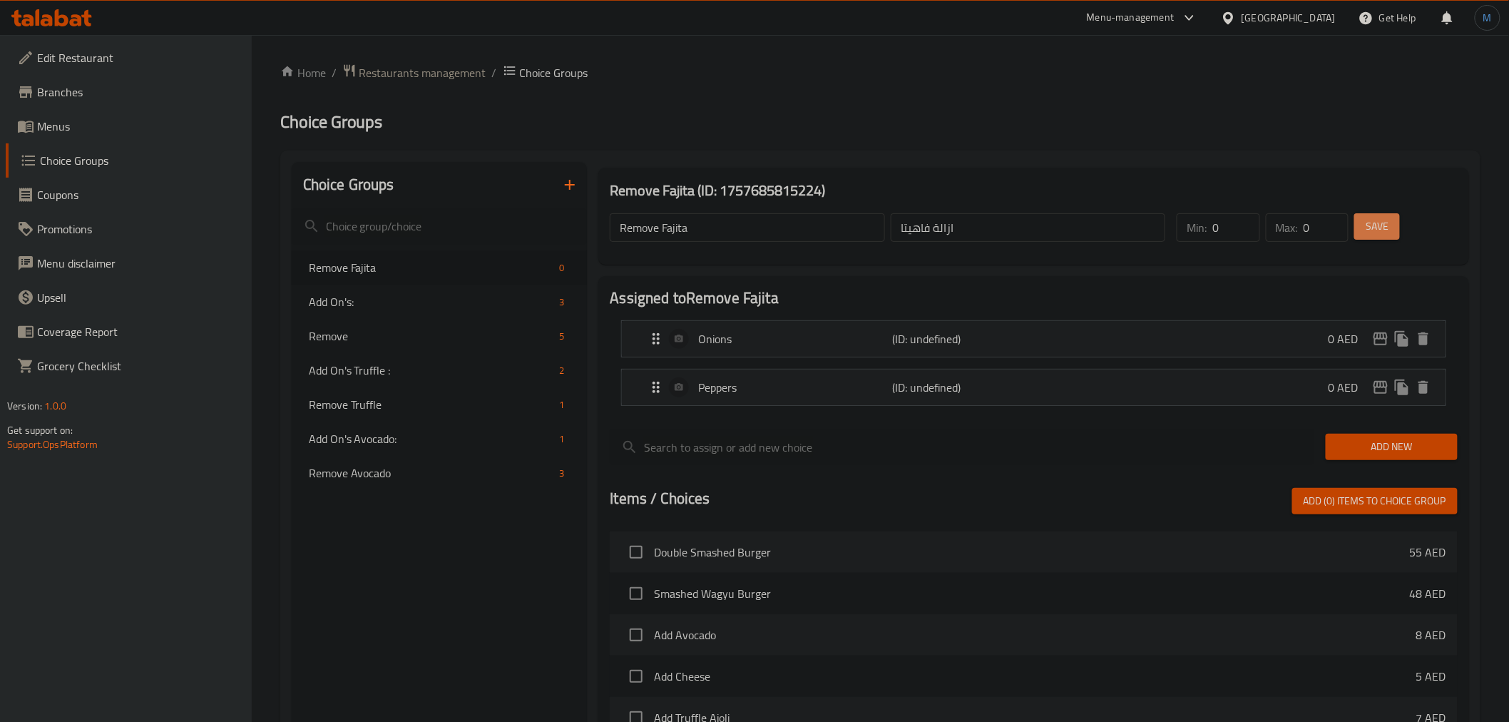
click at [1384, 237] on button "Save" at bounding box center [1377, 226] width 46 height 26
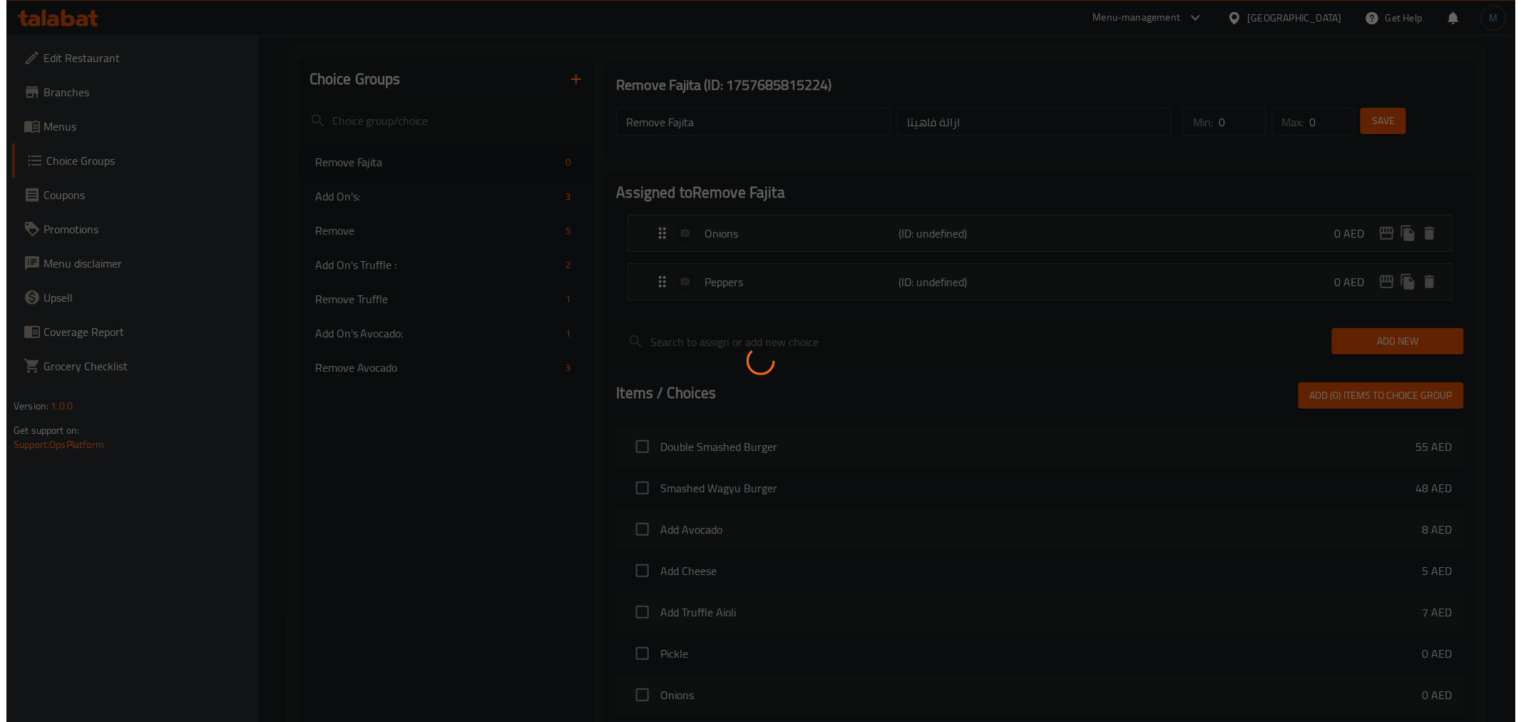
scroll to position [394, 0]
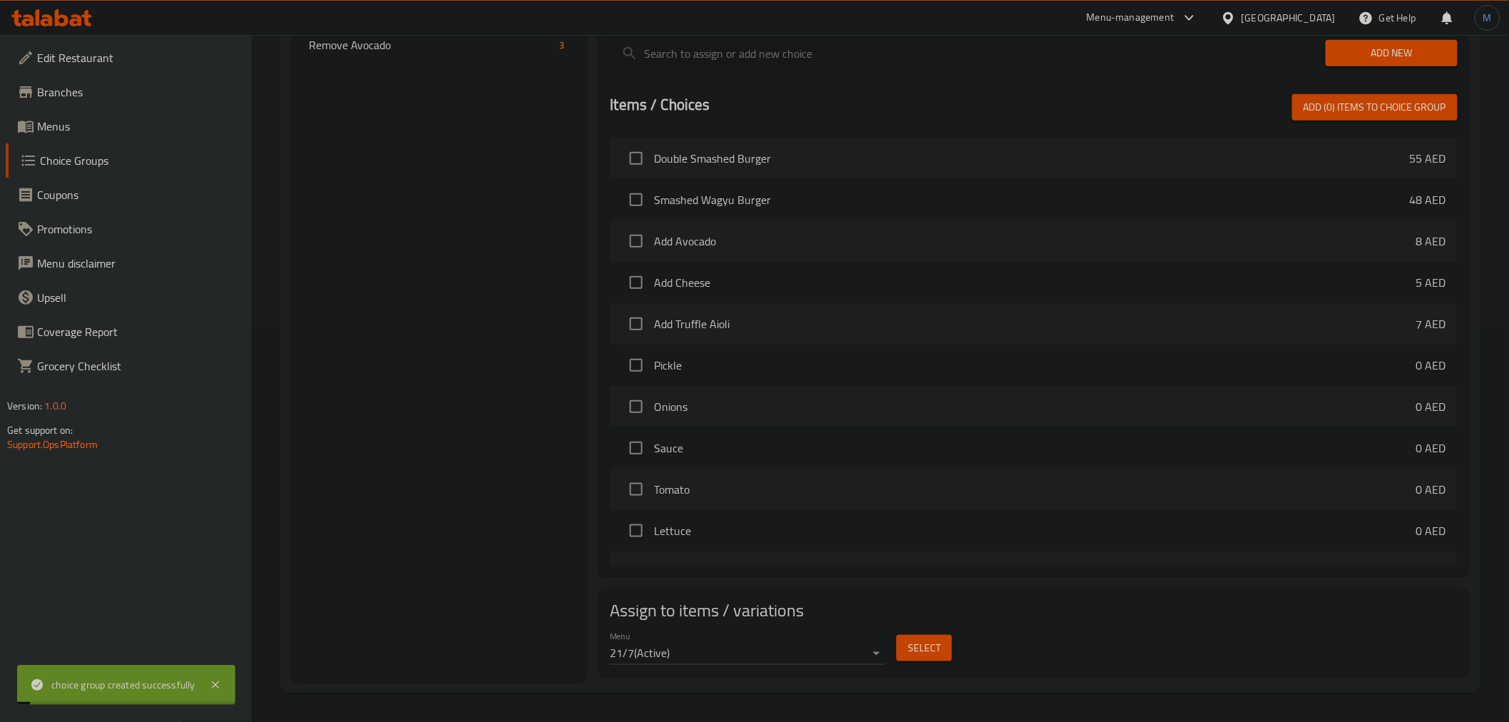
click at [916, 651] on span "Select" at bounding box center [924, 648] width 33 height 18
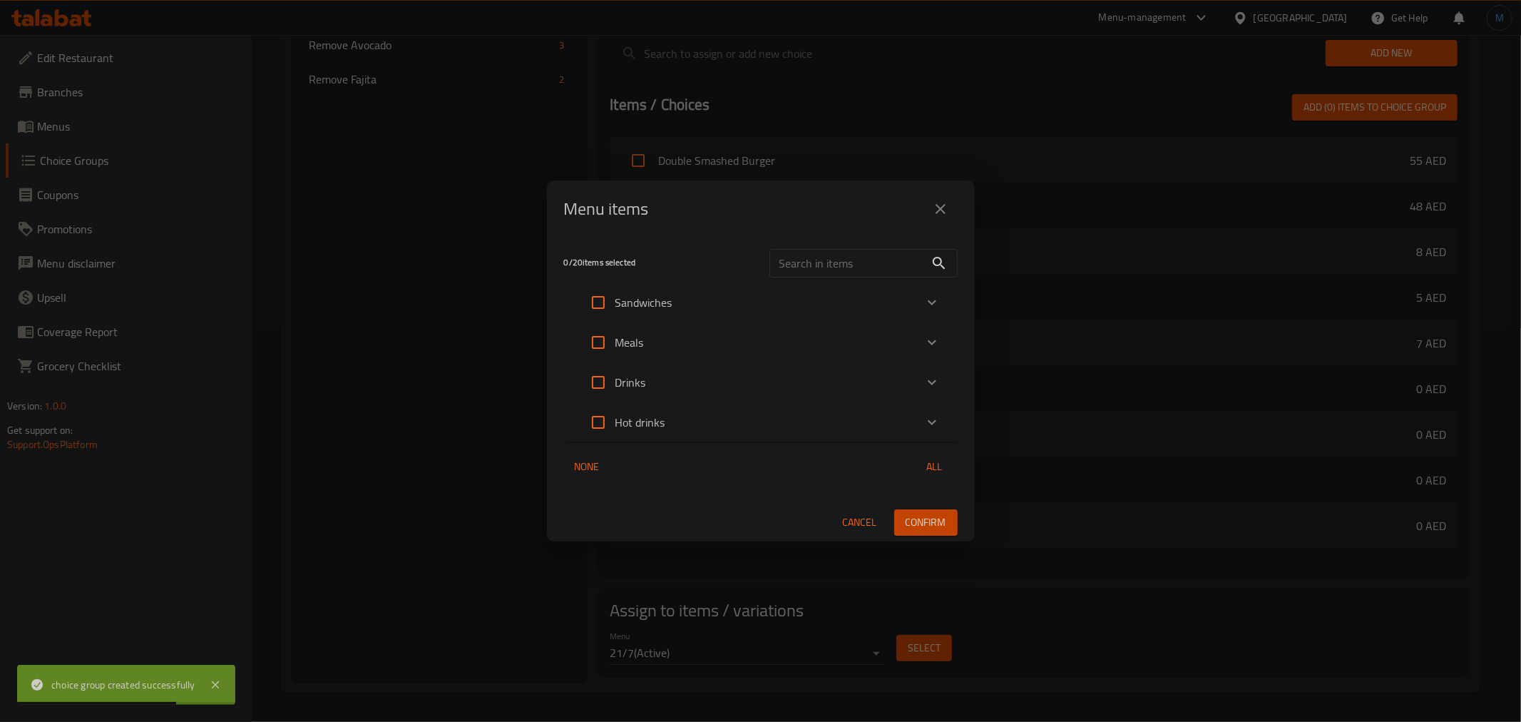
click at [664, 337] on div "Meals" at bounding box center [748, 342] width 334 height 34
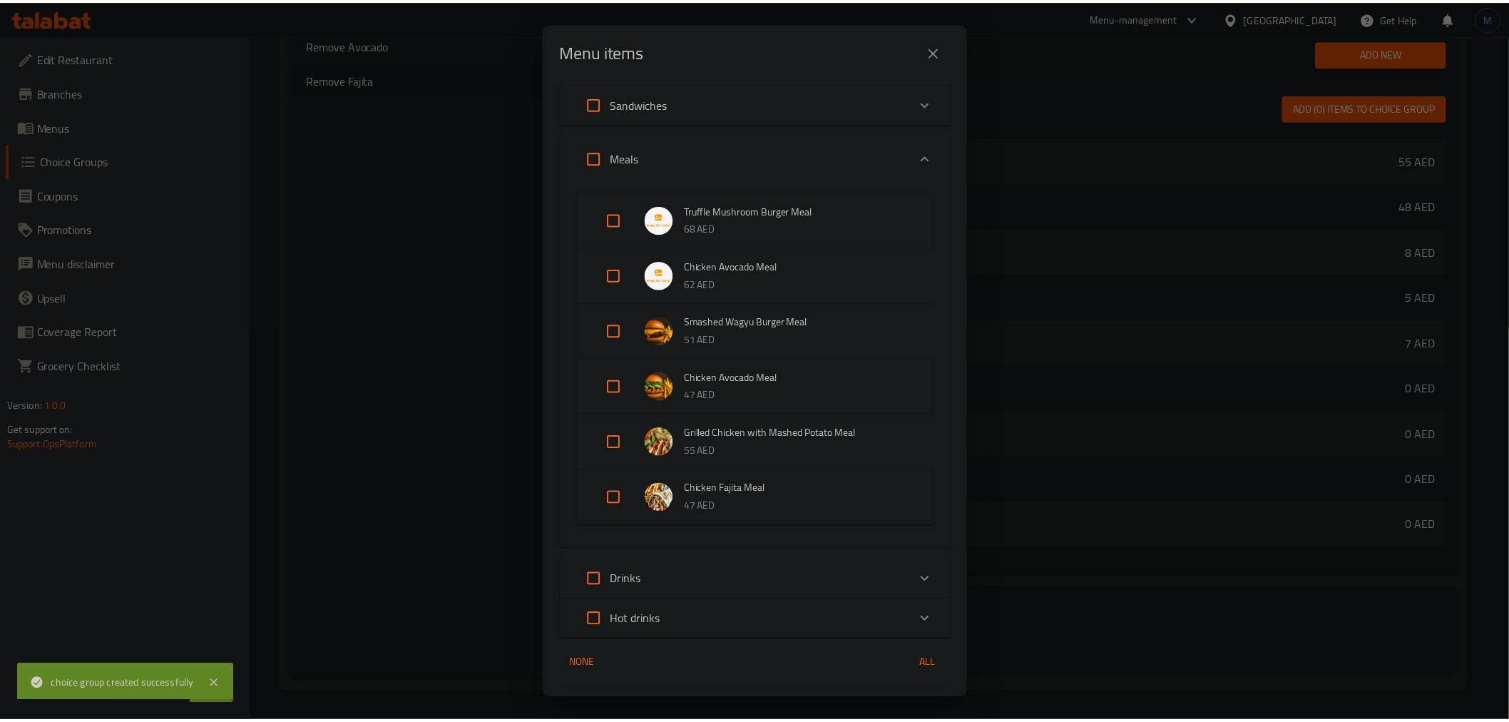
scroll to position [81, 0]
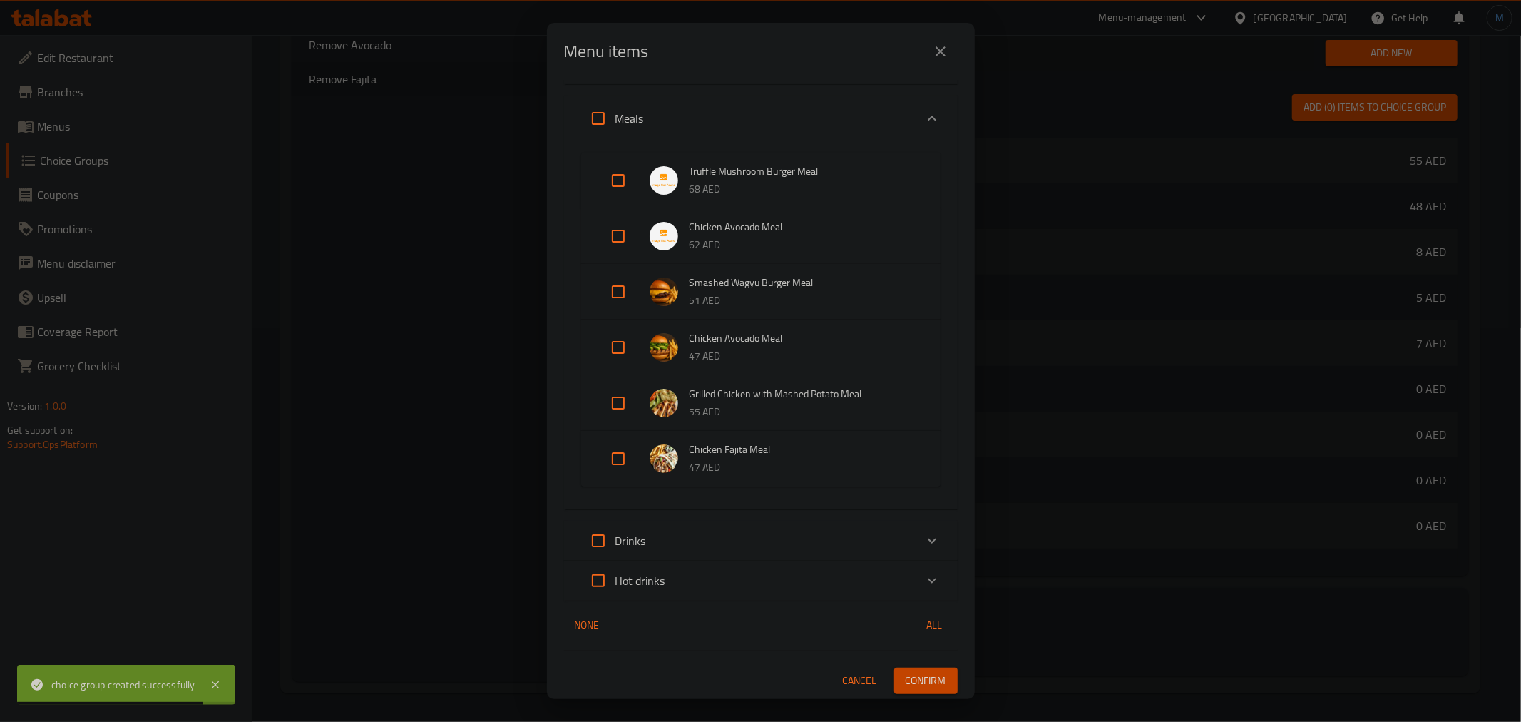
click at [632, 453] on input "Expand" at bounding box center [618, 458] width 34 height 34
checkbox input "true"
click at [909, 683] on span "Confirm" at bounding box center [926, 692] width 41 height 18
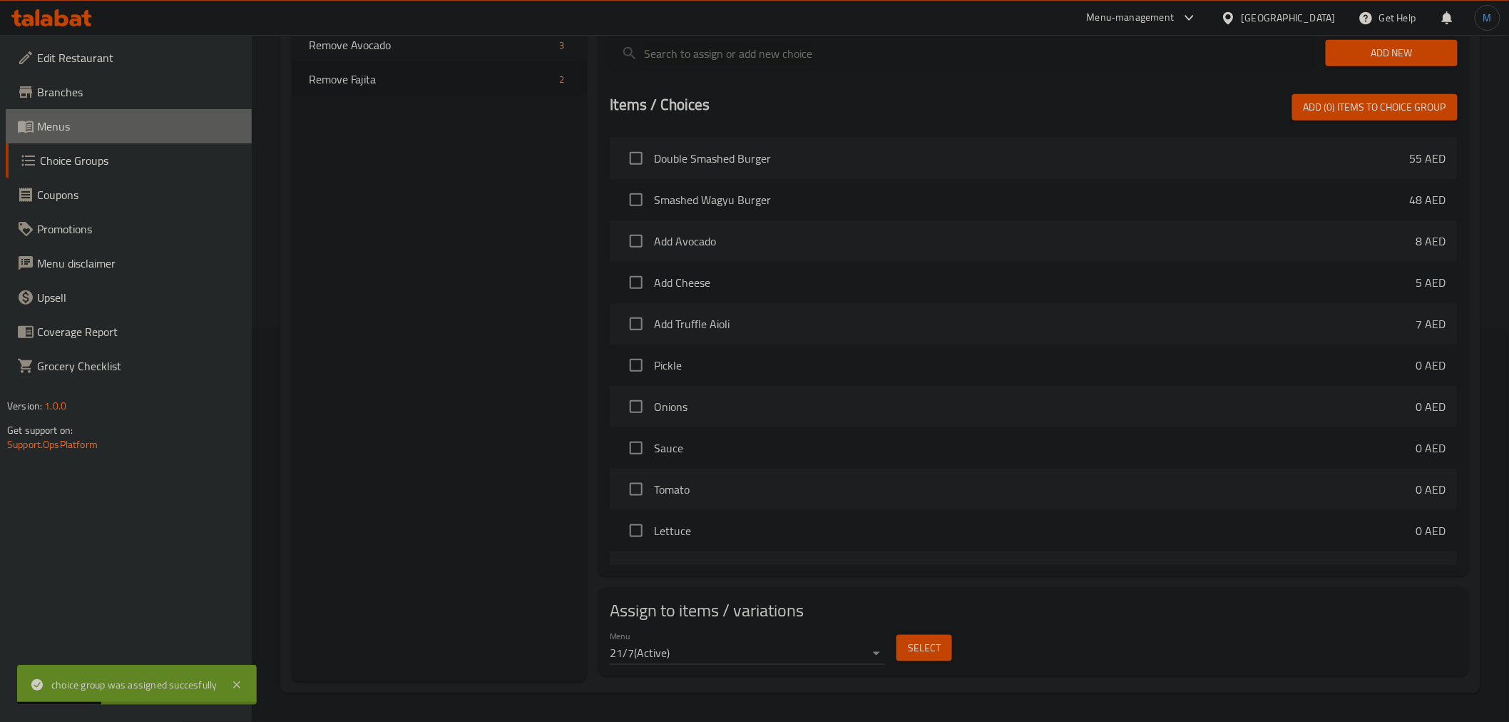
click at [63, 120] on span "Menus" at bounding box center [138, 126] width 203 height 17
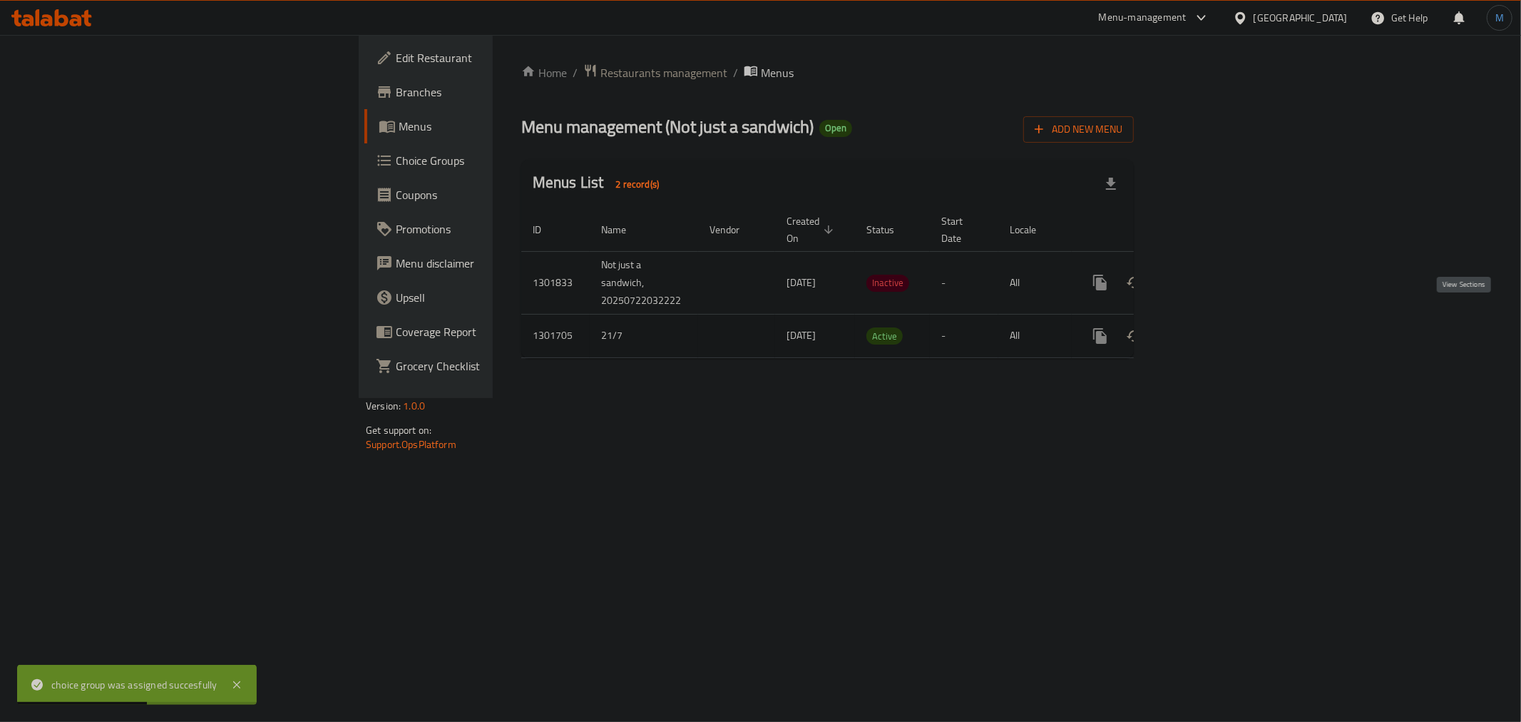
click at [1211, 327] on icon "enhanced table" at bounding box center [1202, 335] width 17 height 17
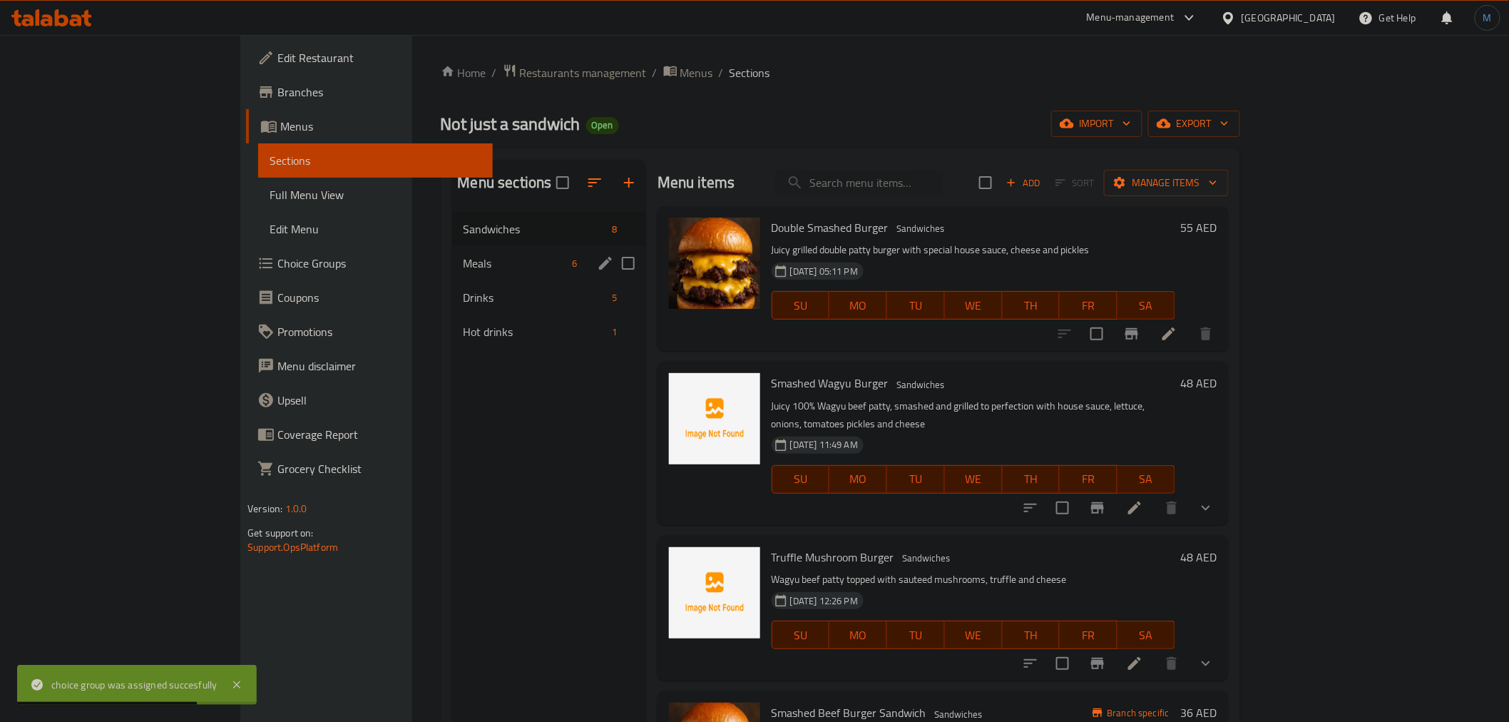
click at [463, 267] on span "Meals" at bounding box center [514, 263] width 103 height 17
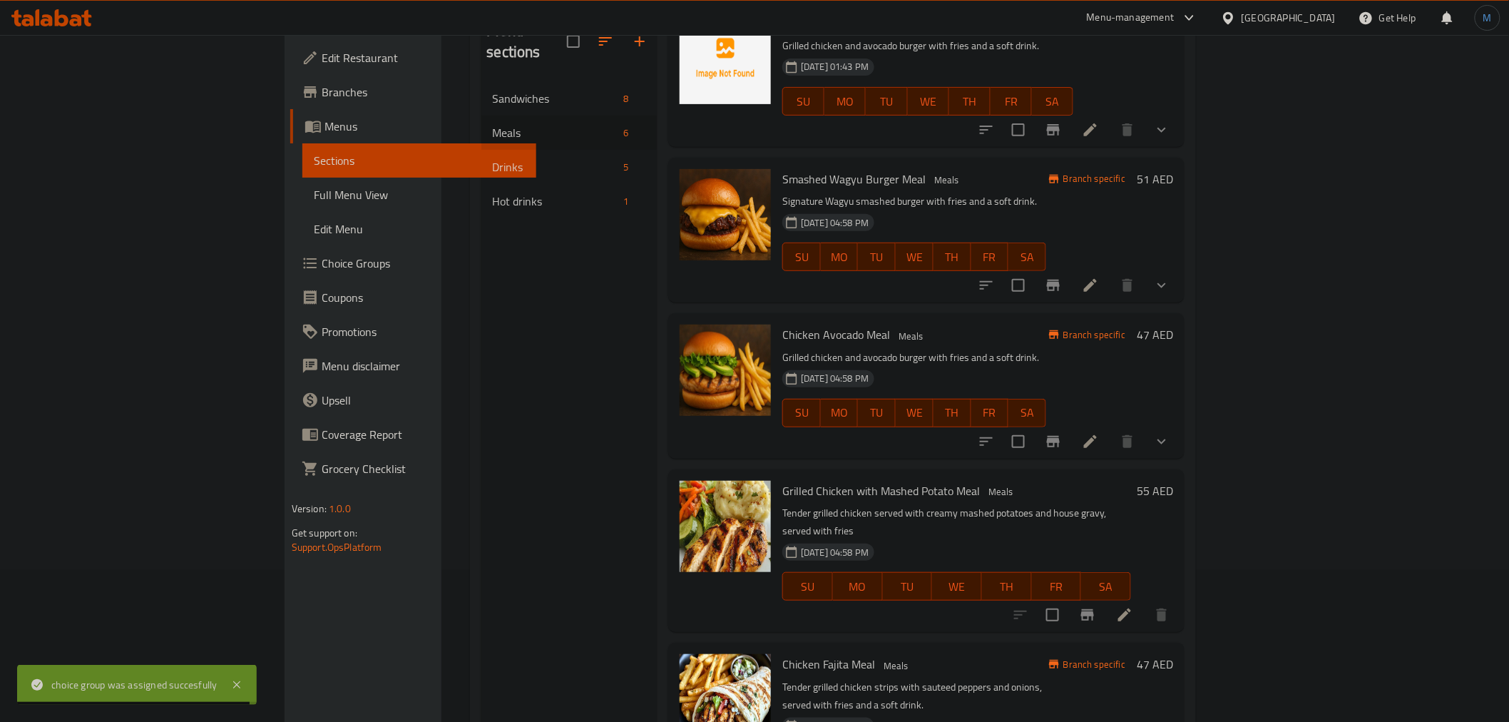
scroll to position [158, 0]
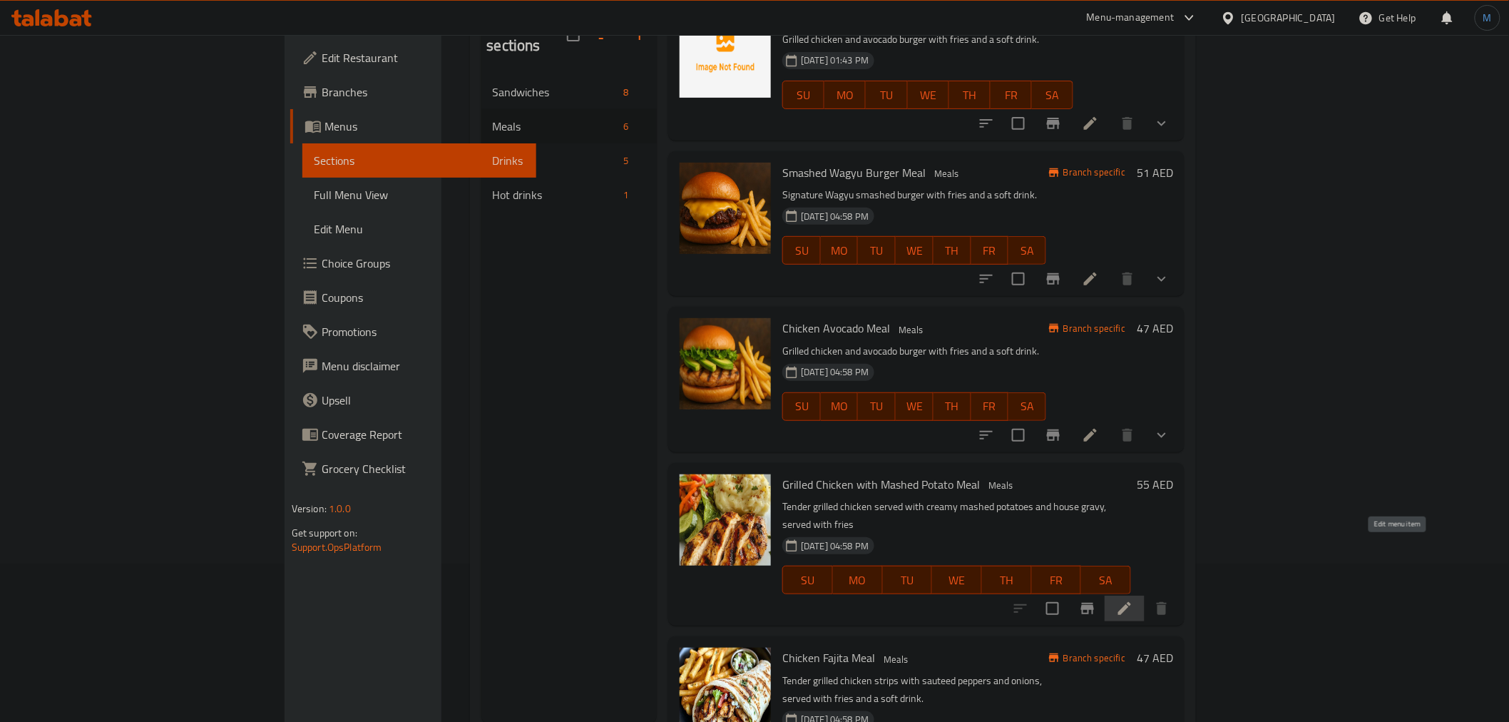
click at [1133, 600] on icon at bounding box center [1124, 608] width 17 height 17
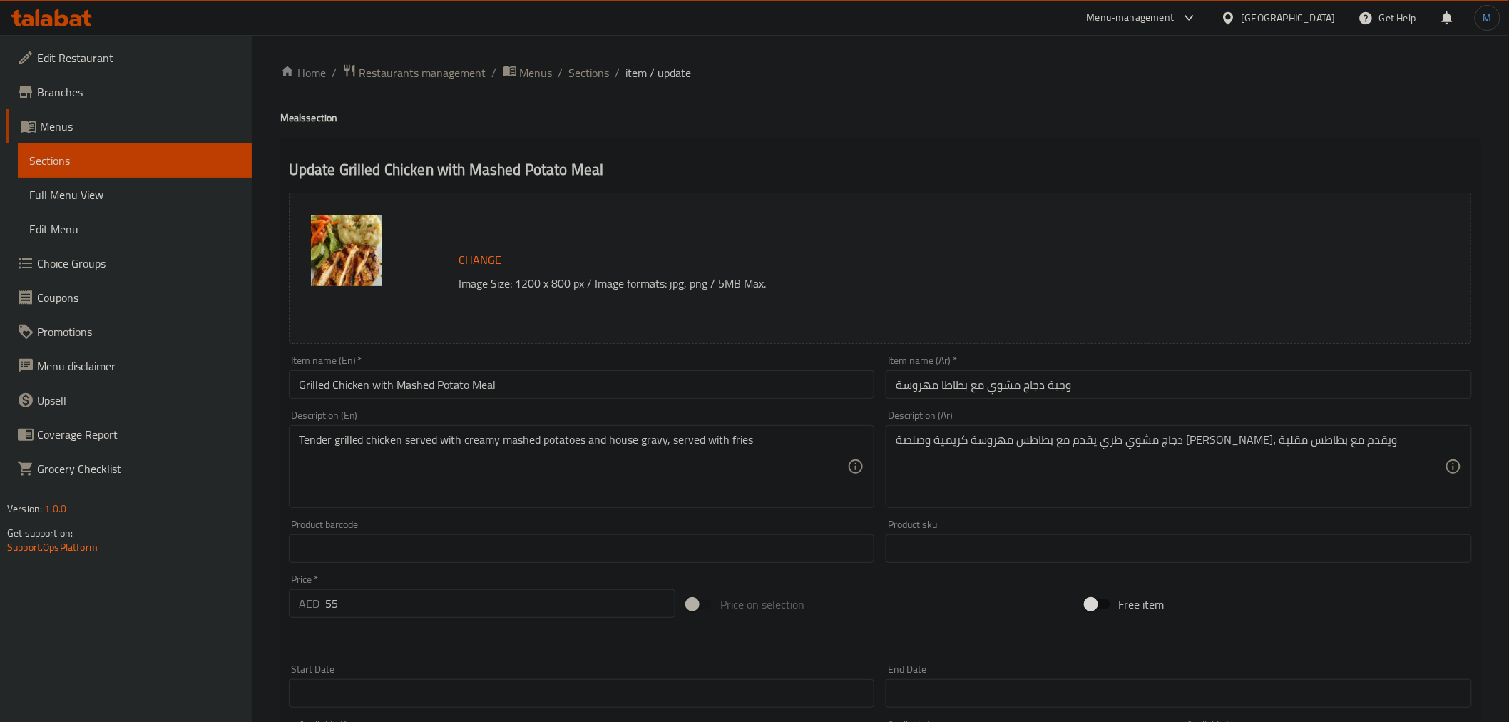
click at [498, 408] on div "Description (En) Tender grilled chicken served with creamy mashed potatoes and …" at bounding box center [582, 458] width 598 height 109
click at [522, 386] on input "Grilled Chicken with Mashed Potato Meal" at bounding box center [582, 384] width 586 height 29
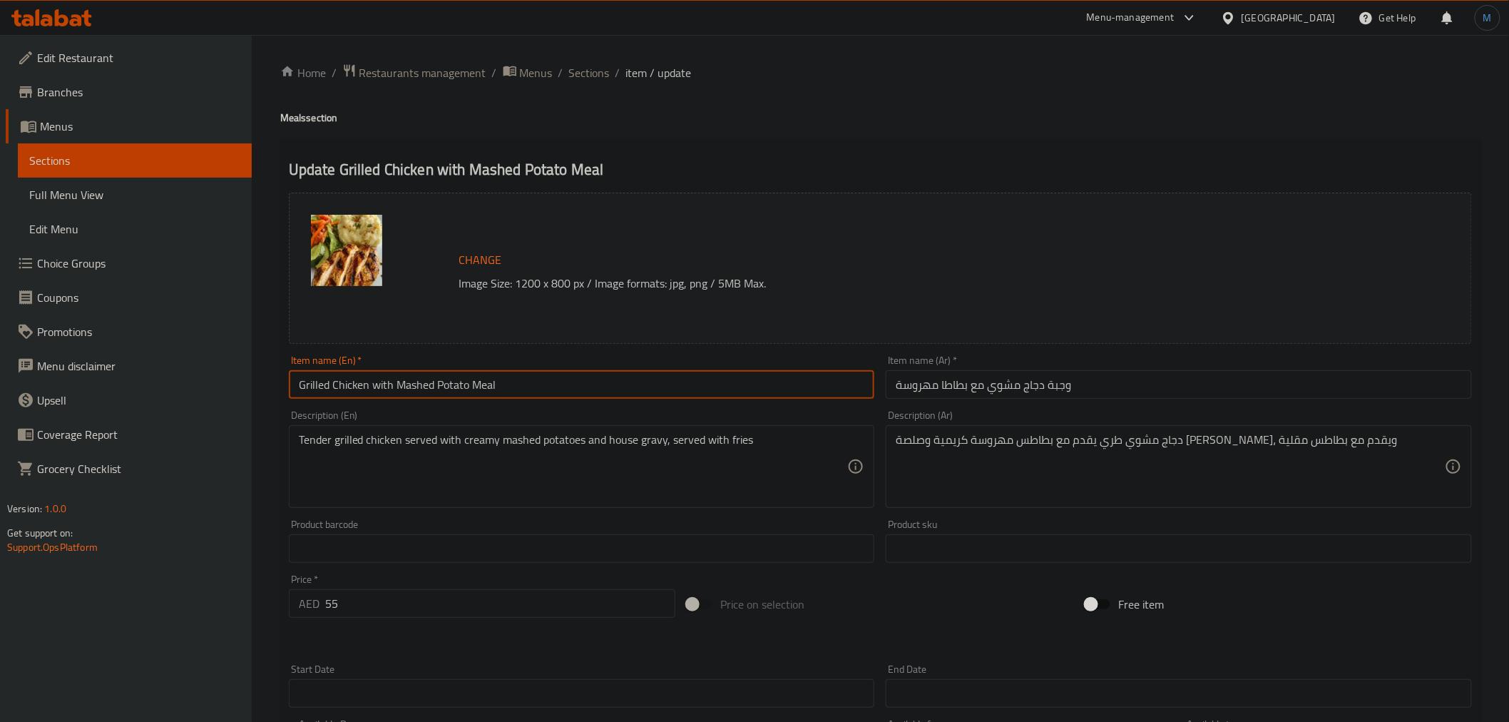
paste input "& Mash"
type input "Grilled Chicken & Mash Meal"
click at [1109, 379] on input "وجبة دجاج مشوي مع بطاطا مهروسة" at bounding box center [1179, 384] width 586 height 29
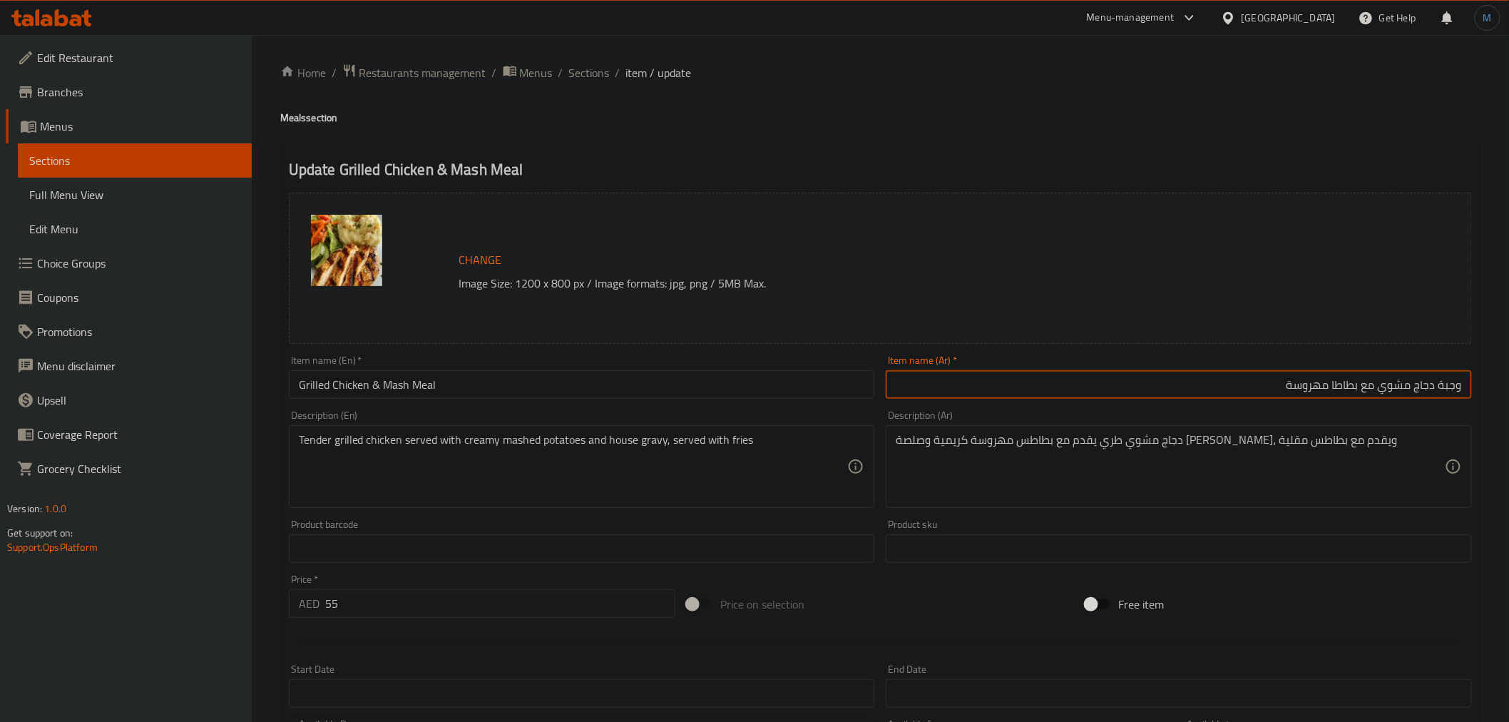
paste textarea "Juicy grilled chicken breast paired with creamy mashed potatoes and a soft drin…"
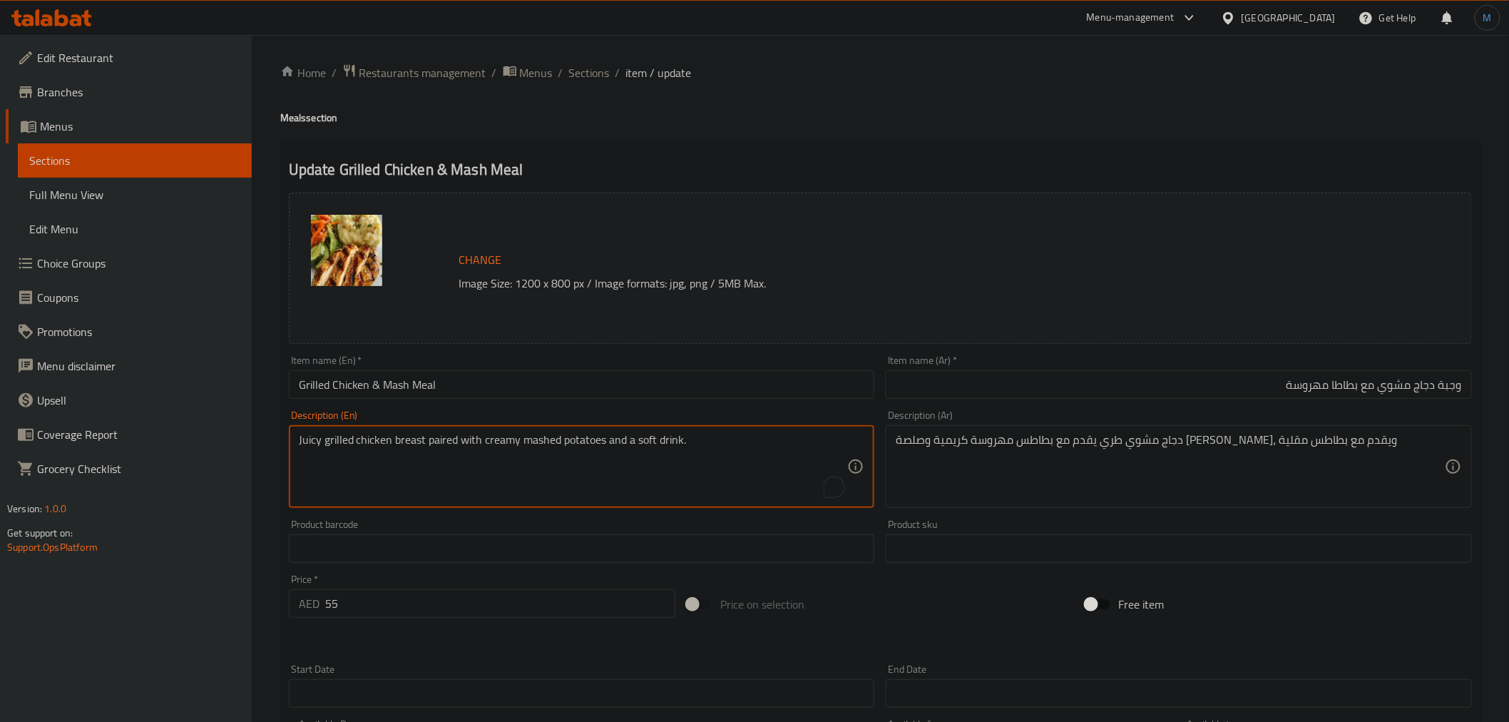
type textarea "Juicy grilled chicken breast paired with creamy mashed potatoes and a soft drin…"
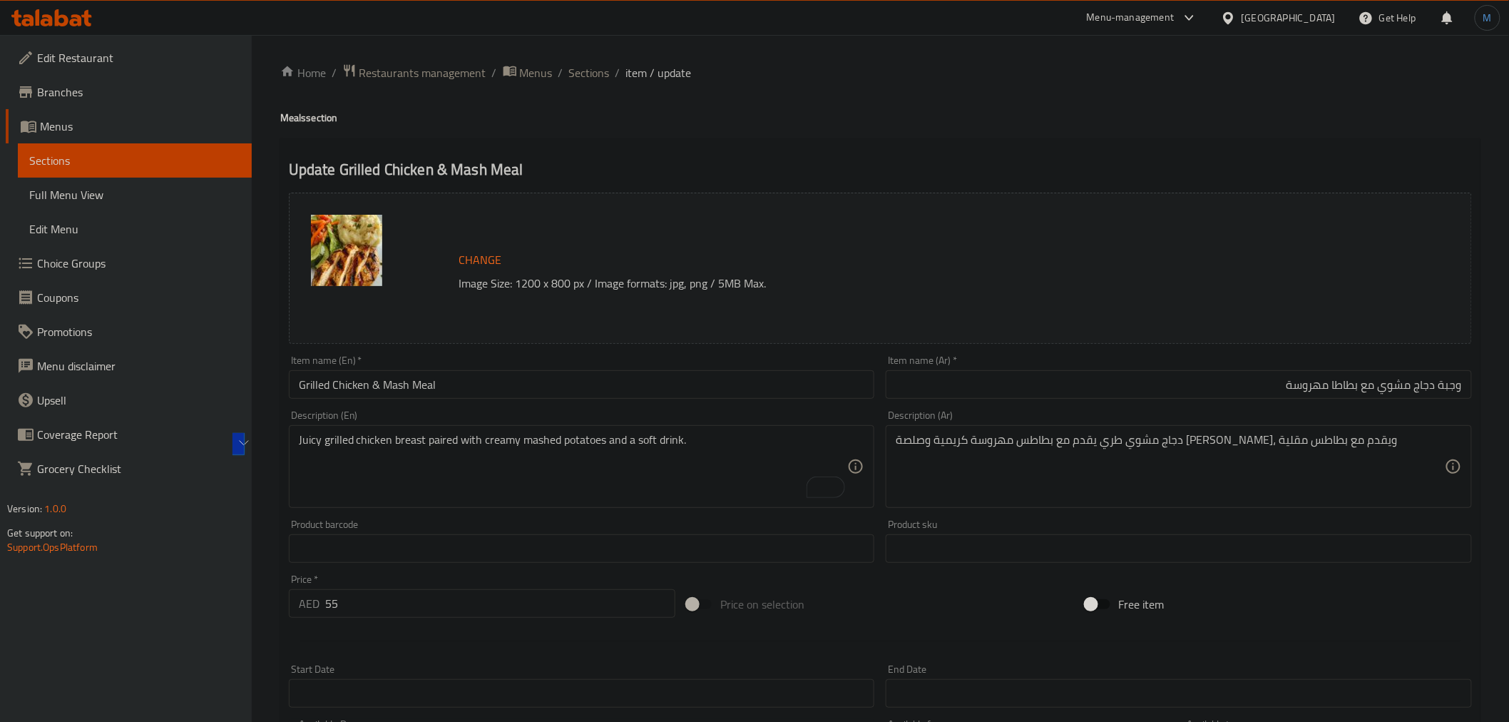
paste textarea "در دجاج مشوي شهي يقدم مع البطاطس المهروسة الكريمية والمشروبات الغازية."
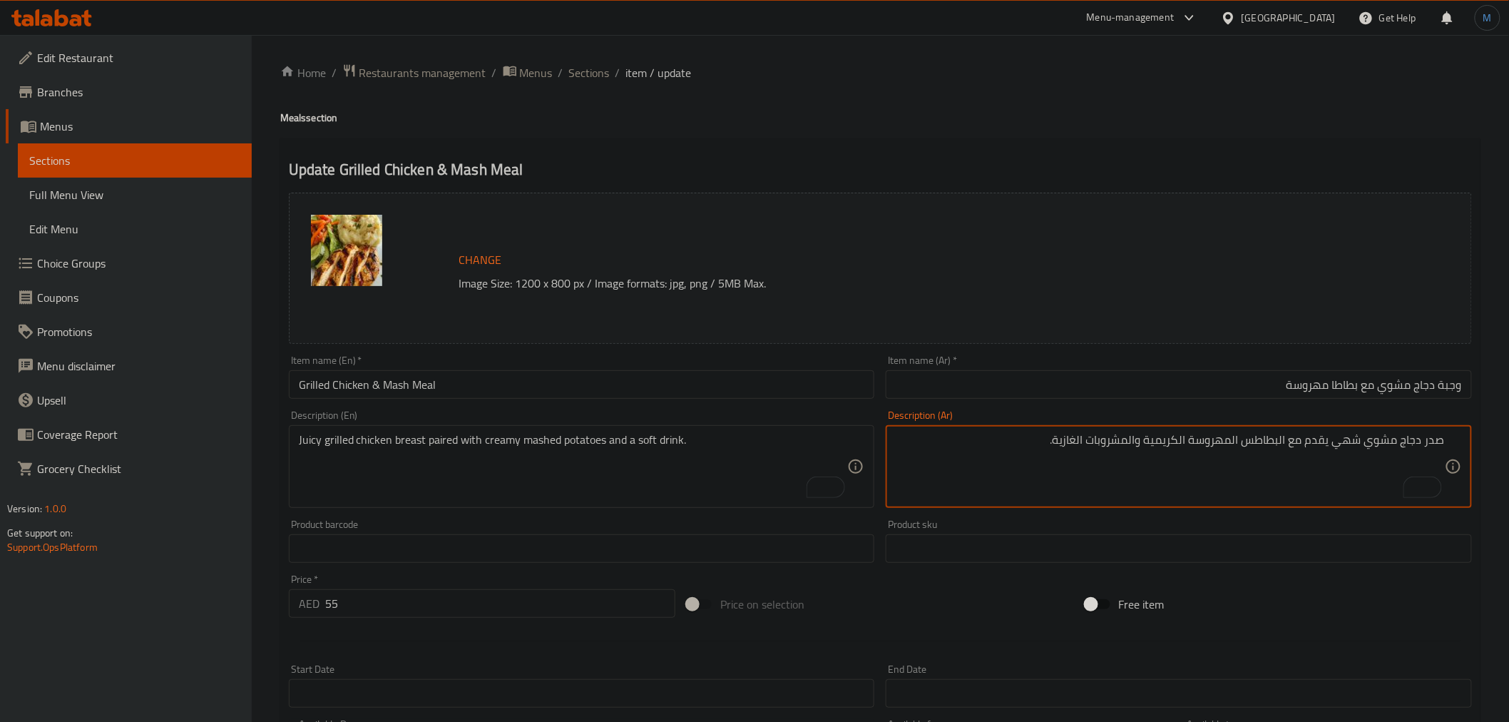
type textarea "صدر دجاج مشوي شهي يقدم مع البطاطس المهروسة الكريمية والمشروبات الغازية."
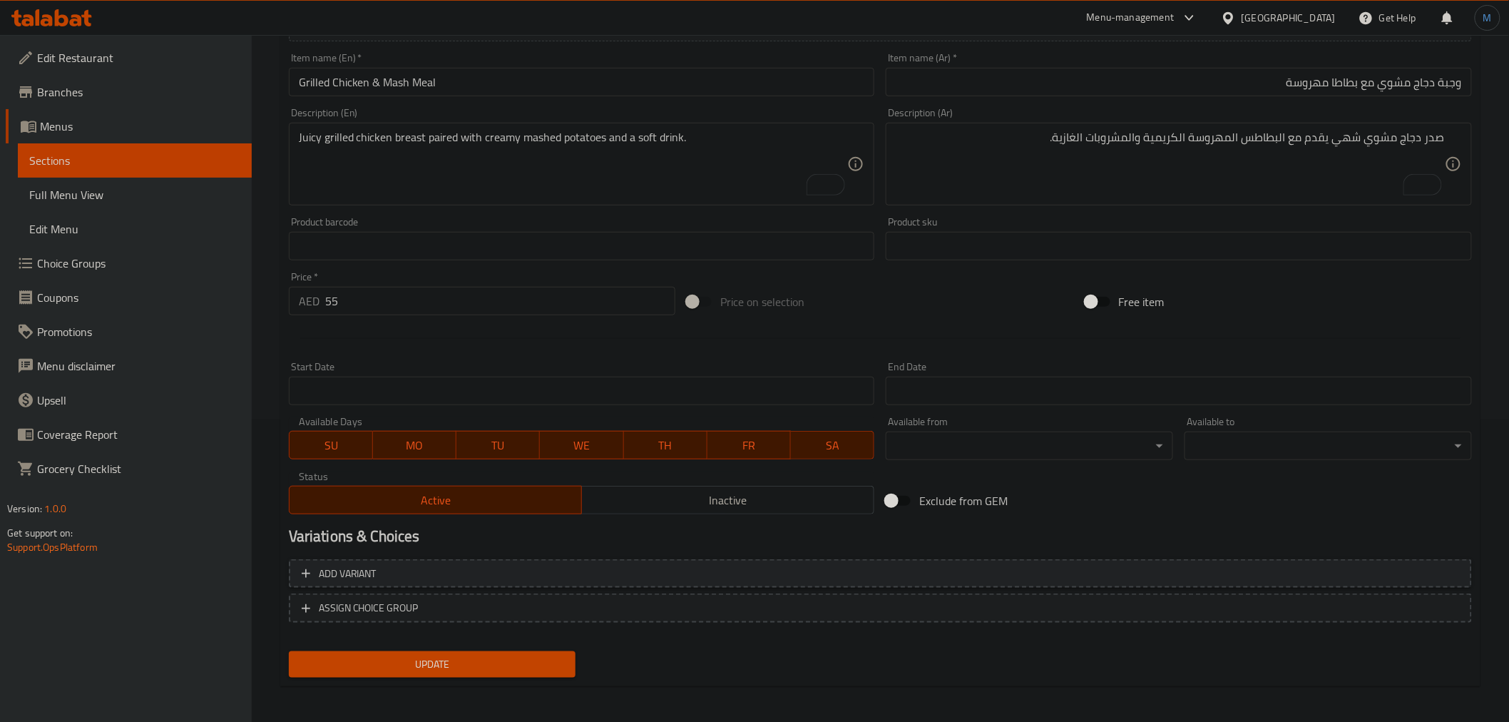
scroll to position [304, 0]
click at [538, 662] on span "Update" at bounding box center [432, 663] width 265 height 18
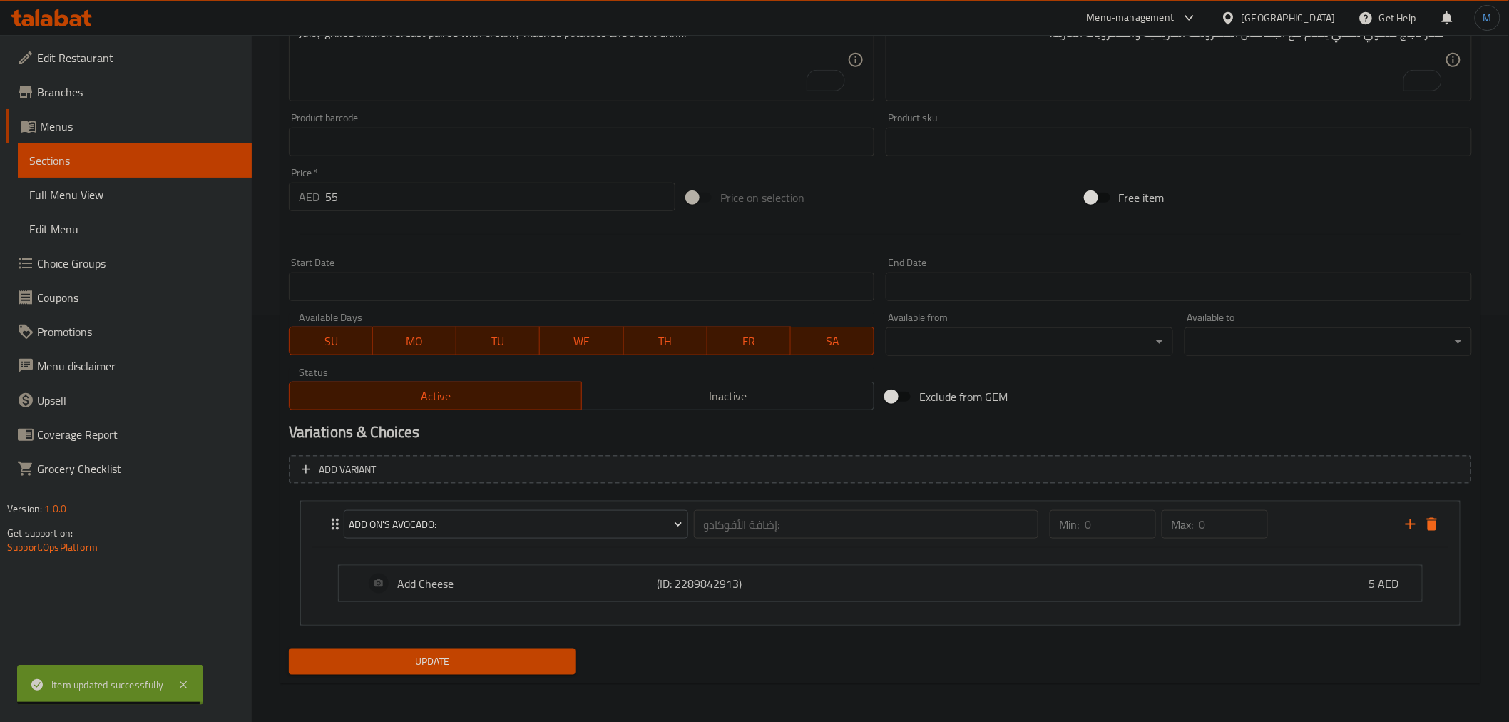
click at [486, 665] on span "Update" at bounding box center [432, 661] width 265 height 18
click at [75, 262] on span "Choice Groups" at bounding box center [138, 263] width 203 height 17
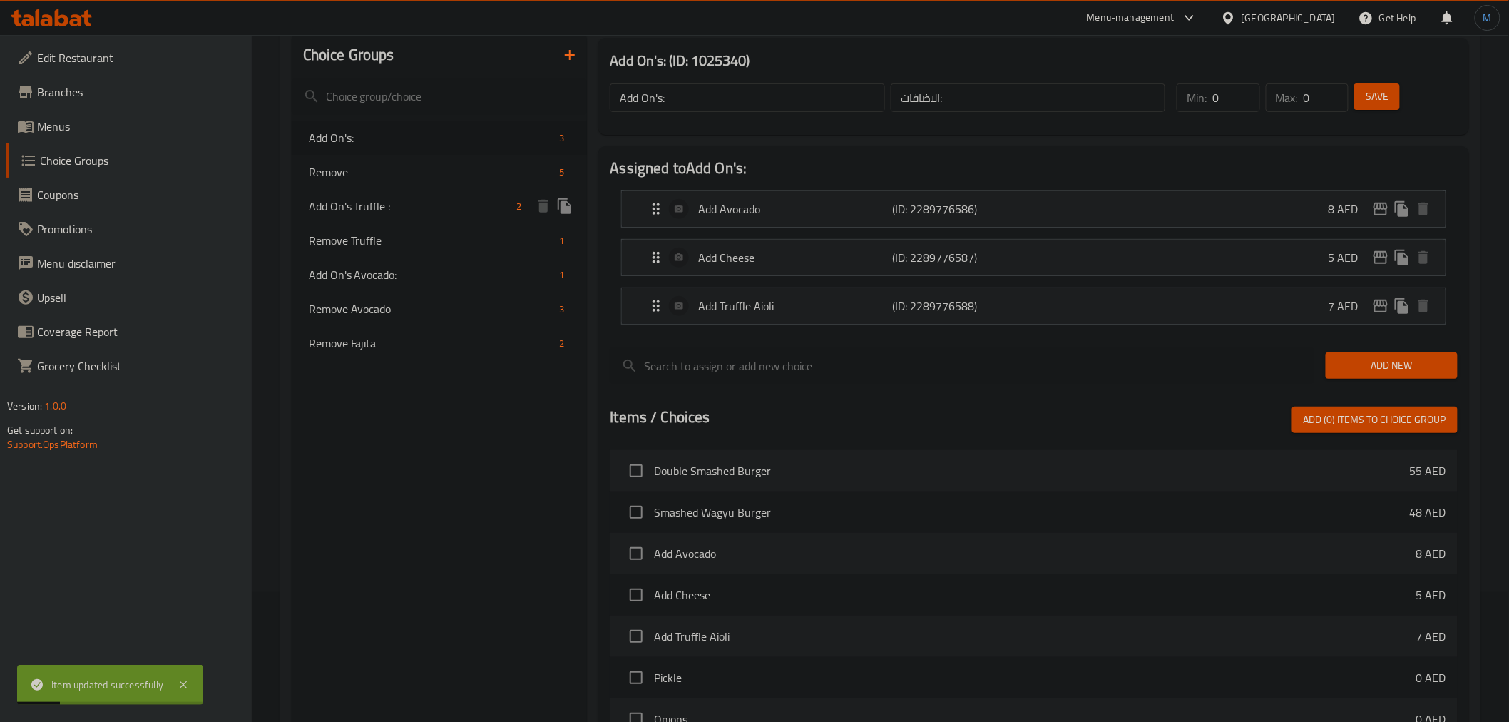
scroll to position [89, 0]
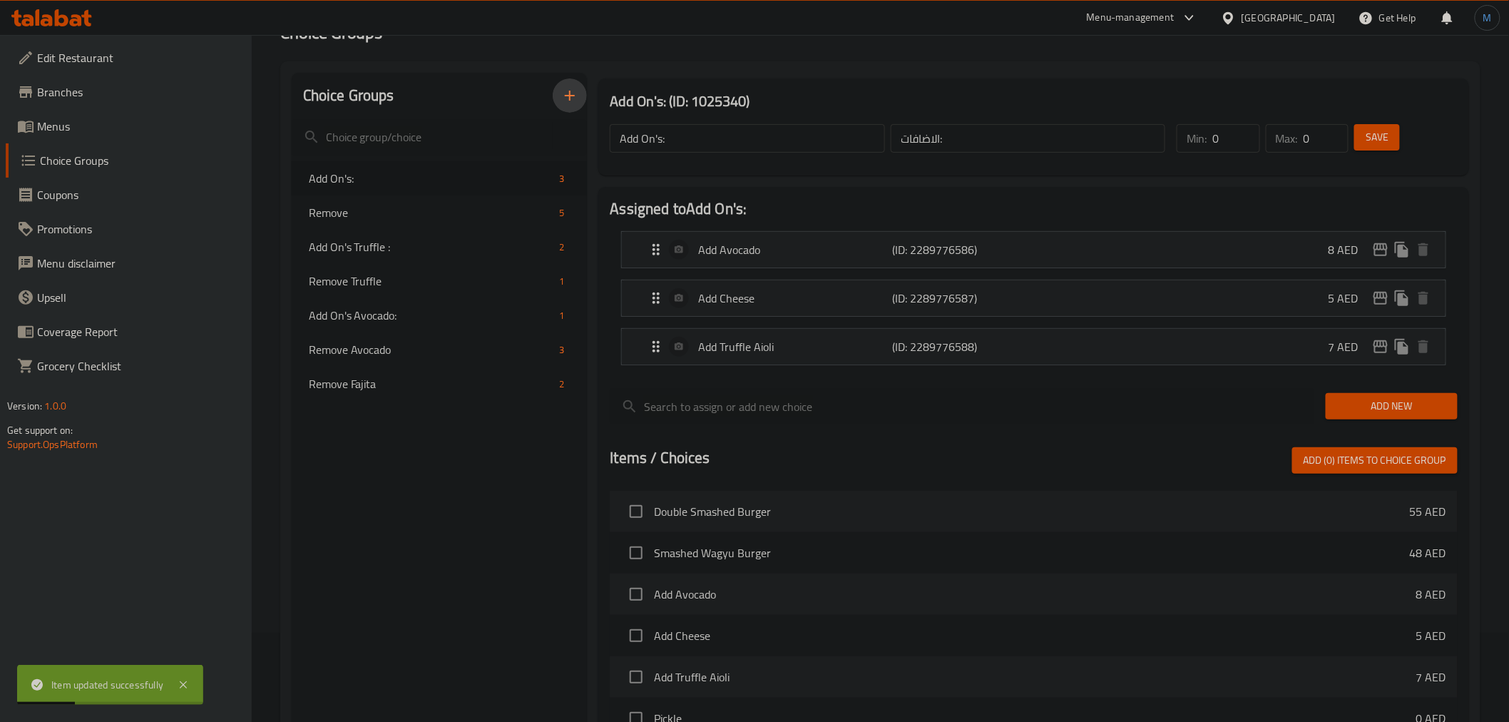
click at [564, 98] on icon "button" at bounding box center [569, 95] width 17 height 17
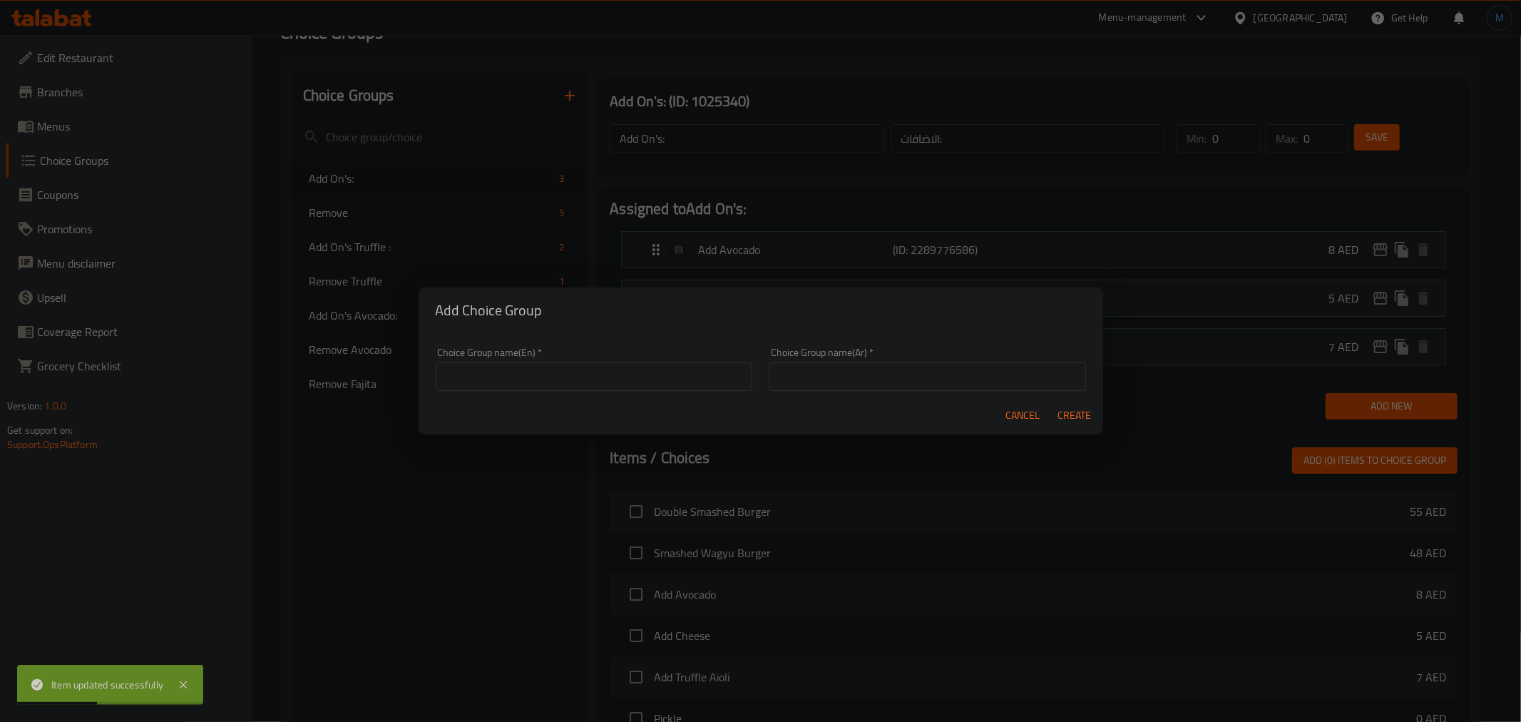
click at [486, 362] on input "text" at bounding box center [594, 376] width 317 height 29
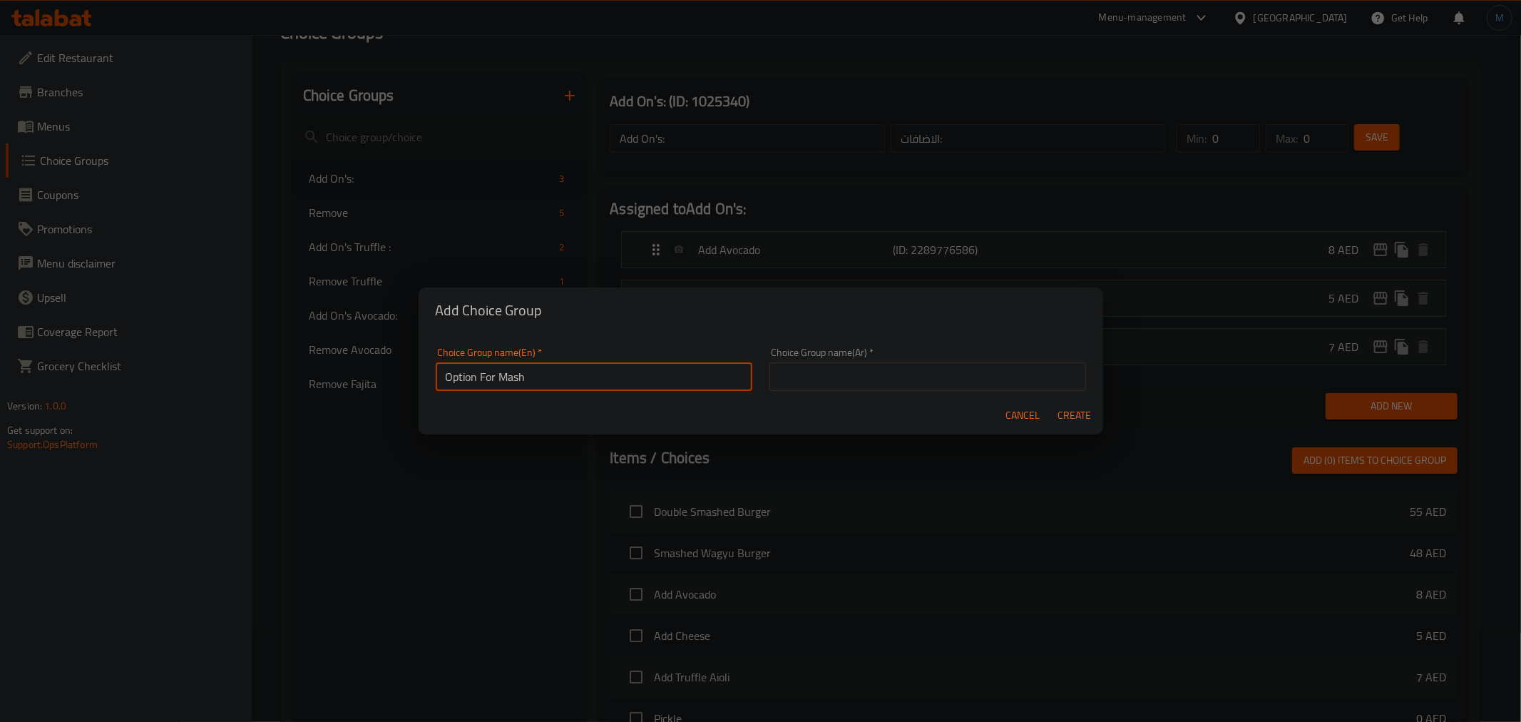
type input "Option For Mash"
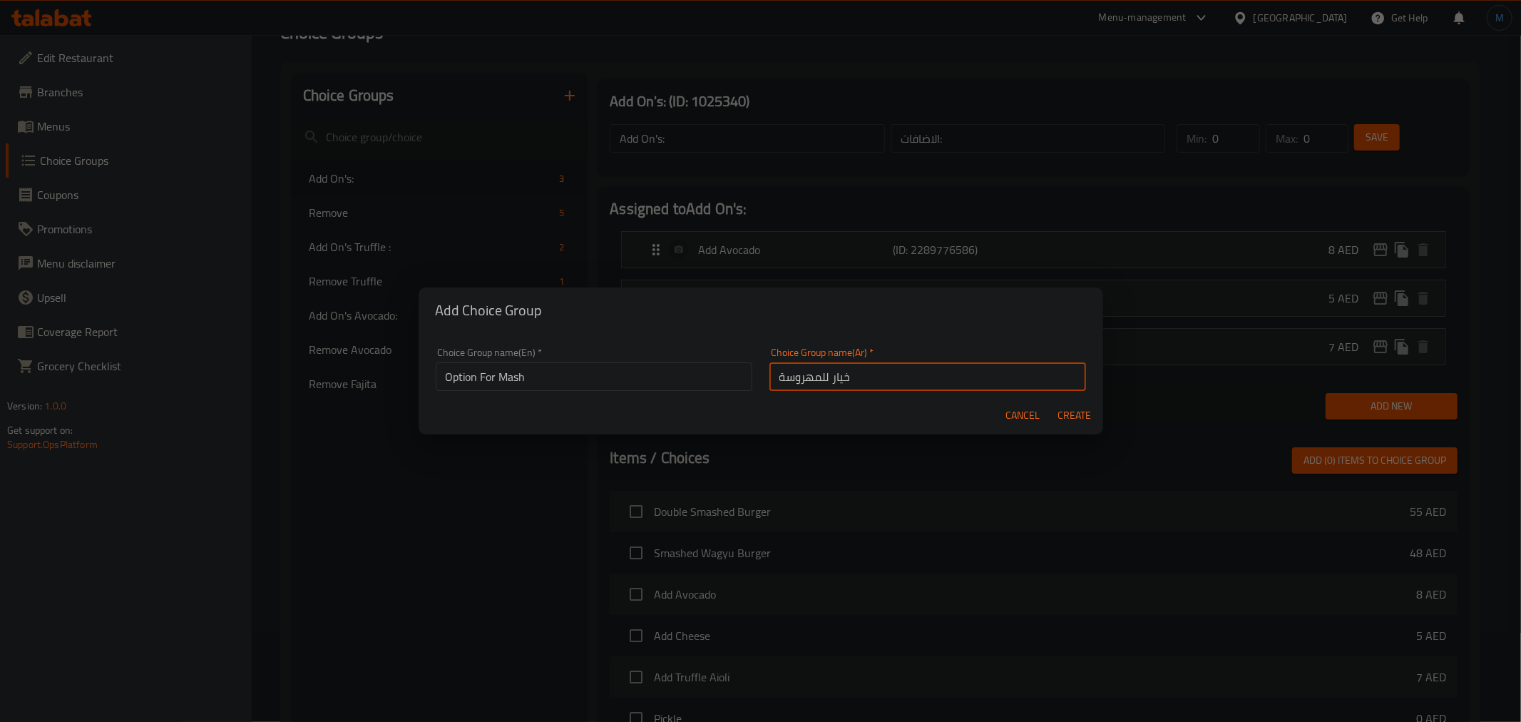
type input "خيار للمهروسة"
click at [1052, 402] on button "Create" at bounding box center [1075, 415] width 46 height 26
type input "Option For Mash"
type input "خيار للمهروسة"
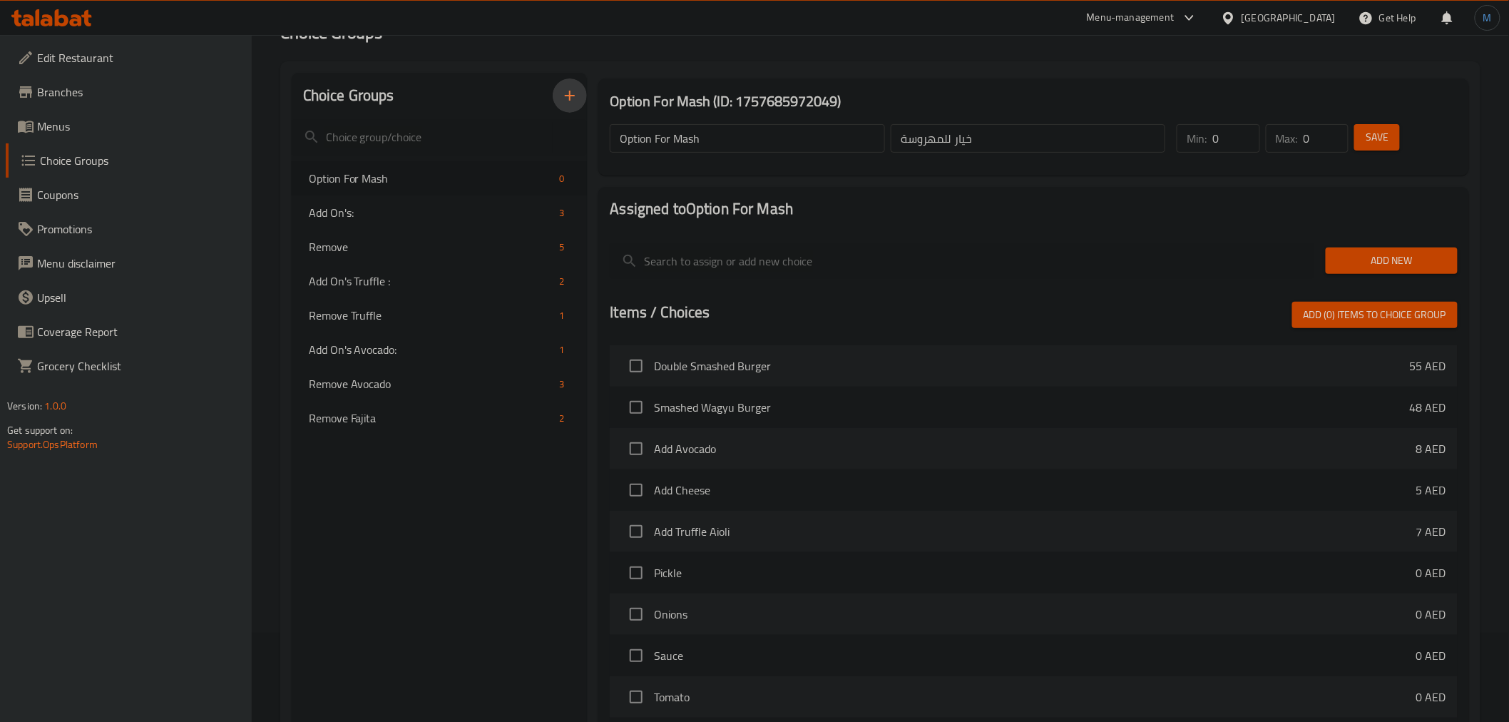
click at [1373, 257] on span "Add New" at bounding box center [1391, 261] width 109 height 18
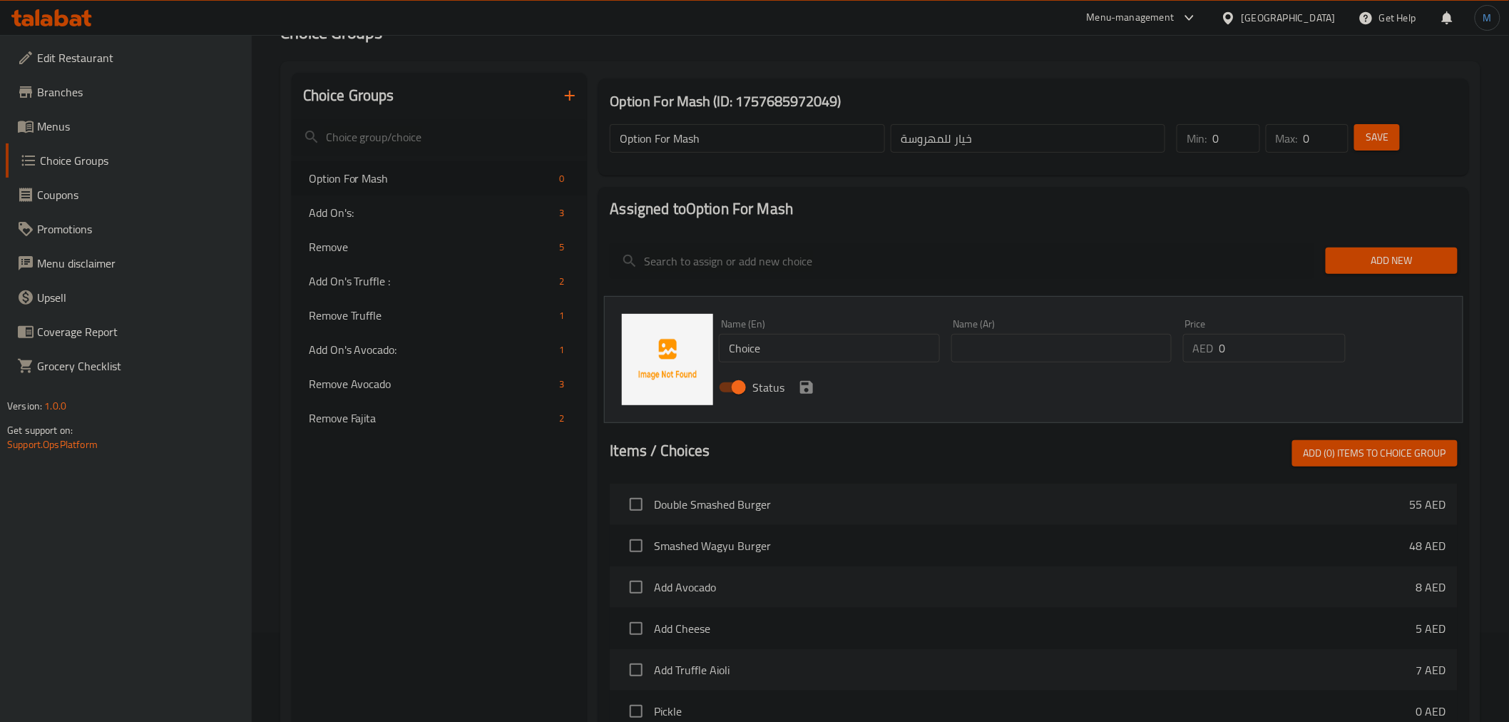
click at [806, 372] on div "Status" at bounding box center [1060, 387] width 695 height 39
click at [821, 347] on input "Choice" at bounding box center [829, 348] width 220 height 29
paste input "Swap Mash for Fri"
type input "Swap Mash for Fries"
type input "f"
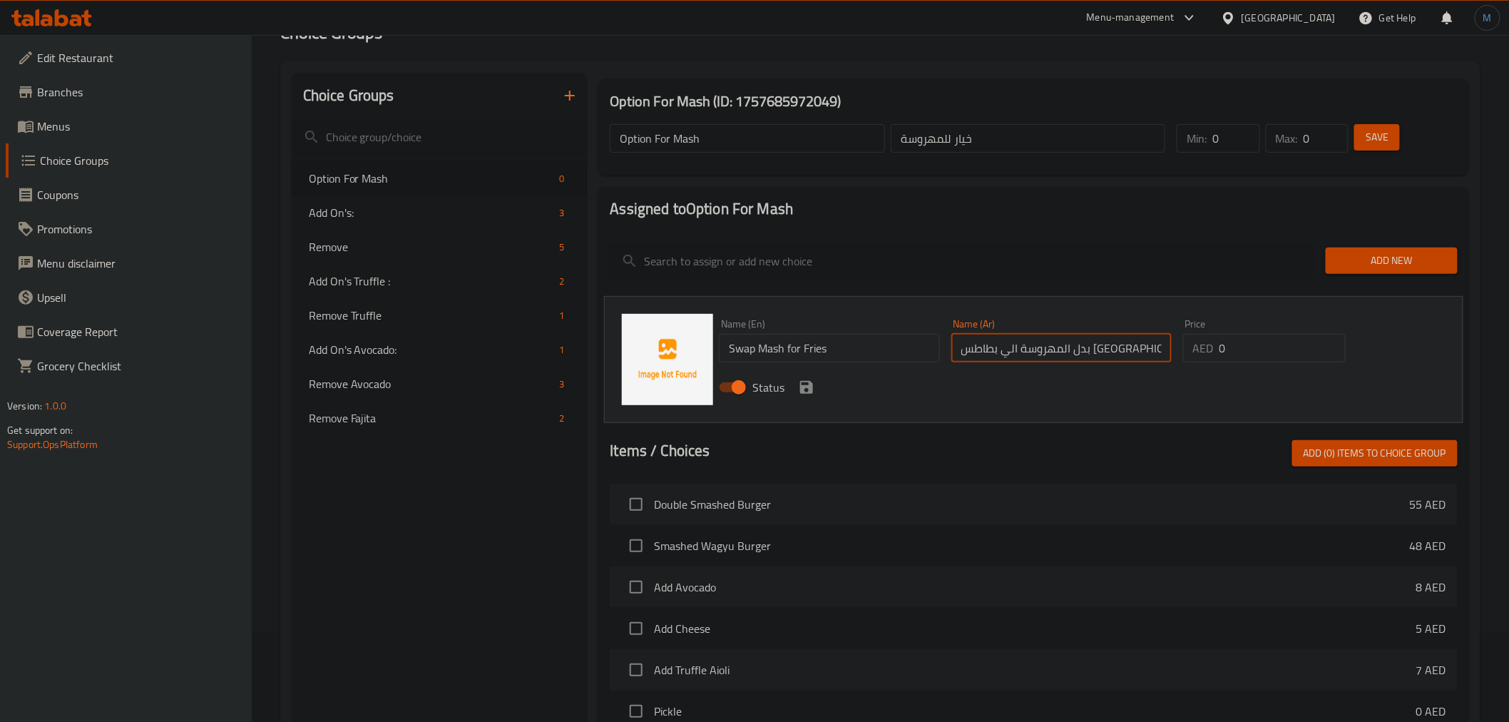
type input "بدل المهروسة الي بطاطس مقلية"
type input "2"
click at [816, 385] on button "save" at bounding box center [806, 386] width 21 height 21
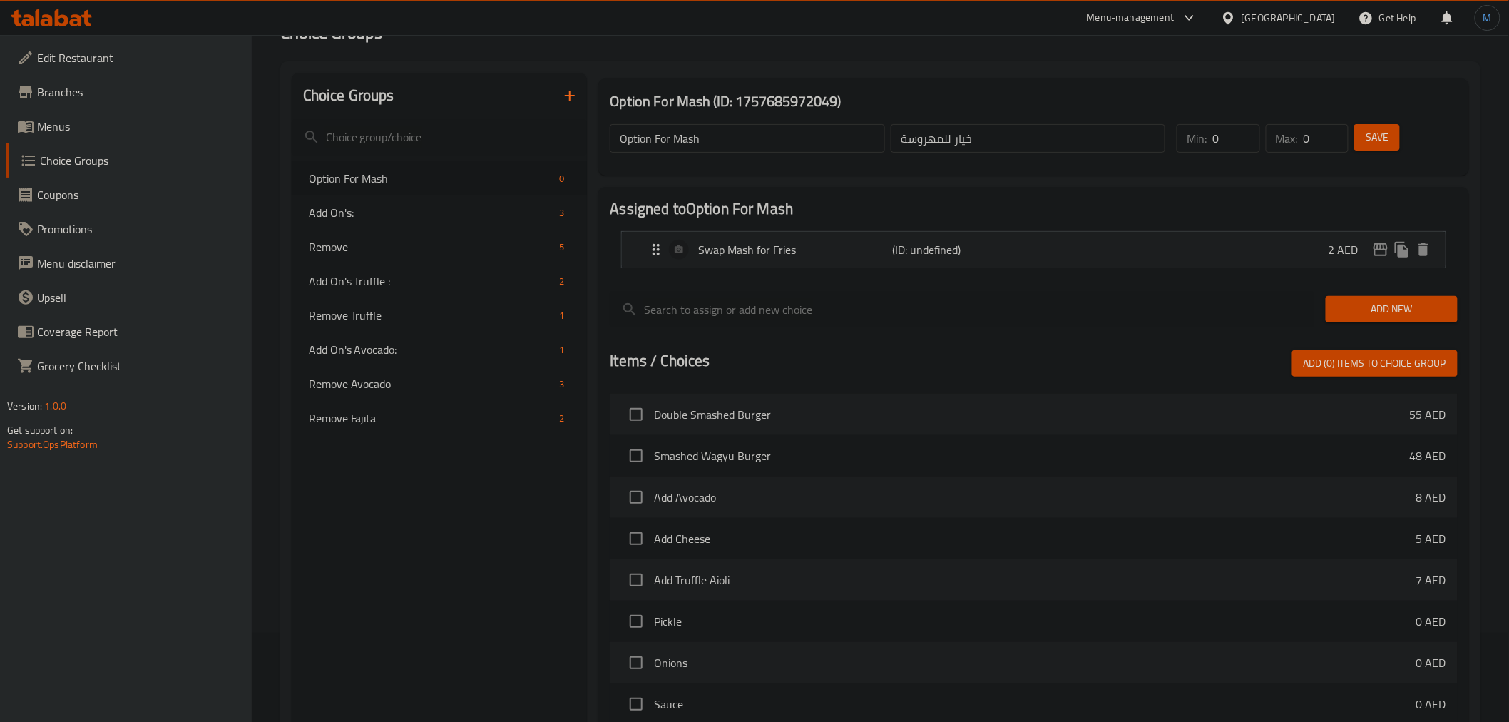
click at [1406, 136] on div "Save" at bounding box center [1396, 138] width 91 height 34
drag, startPoint x: 1368, startPoint y: 155, endPoint x: 1374, endPoint y: 145, distance: 11.9
click at [1374, 145] on div "Min: 0 ​ Max: 0 ​ Save" at bounding box center [1311, 139] width 286 height 46
click at [1374, 145] on span "Save" at bounding box center [1376, 137] width 23 height 18
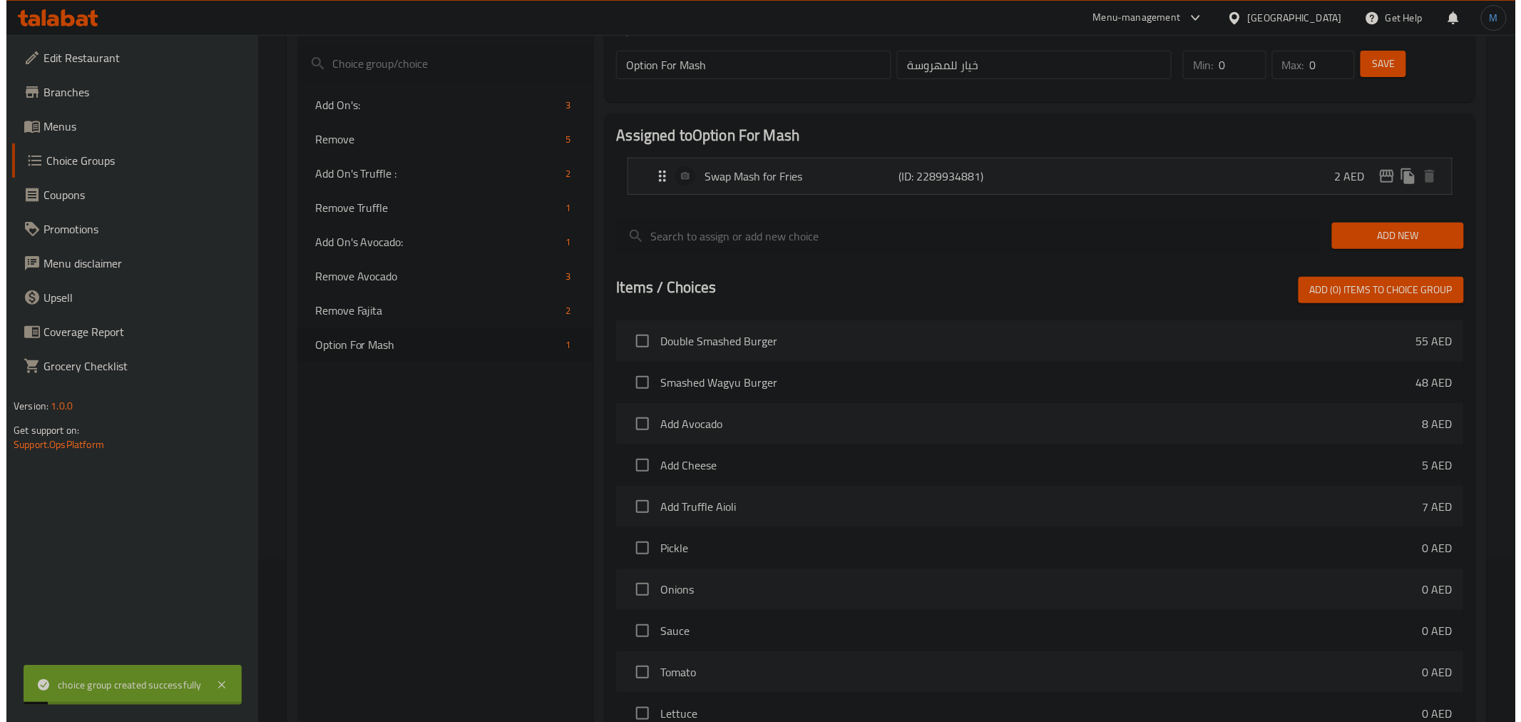
scroll to position [345, 0]
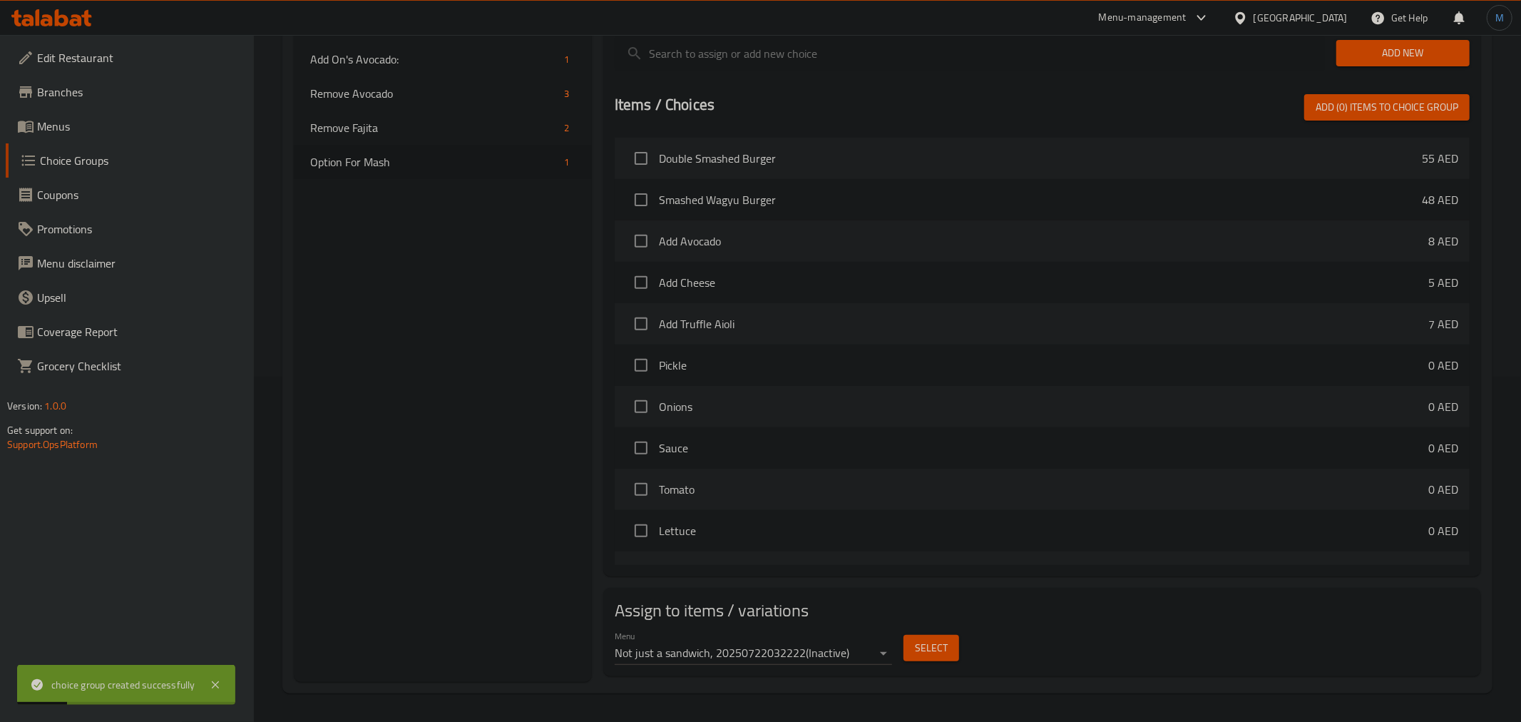
click at [881, 376] on body "choice group created successfully ​ Menu-management United Arab Emirates Get He…" at bounding box center [760, 33] width 1521 height 687
click at [757, 692] on ul "Not just a sandwich, 20250722032222 ( Inactive ) 21/7 ( Active )" at bounding box center [747, 666] width 275 height 63
click at [759, 683] on li "21/7 ( Active )" at bounding box center [747, 679] width 275 height 26
click at [930, 642] on span "Select" at bounding box center [924, 648] width 33 height 18
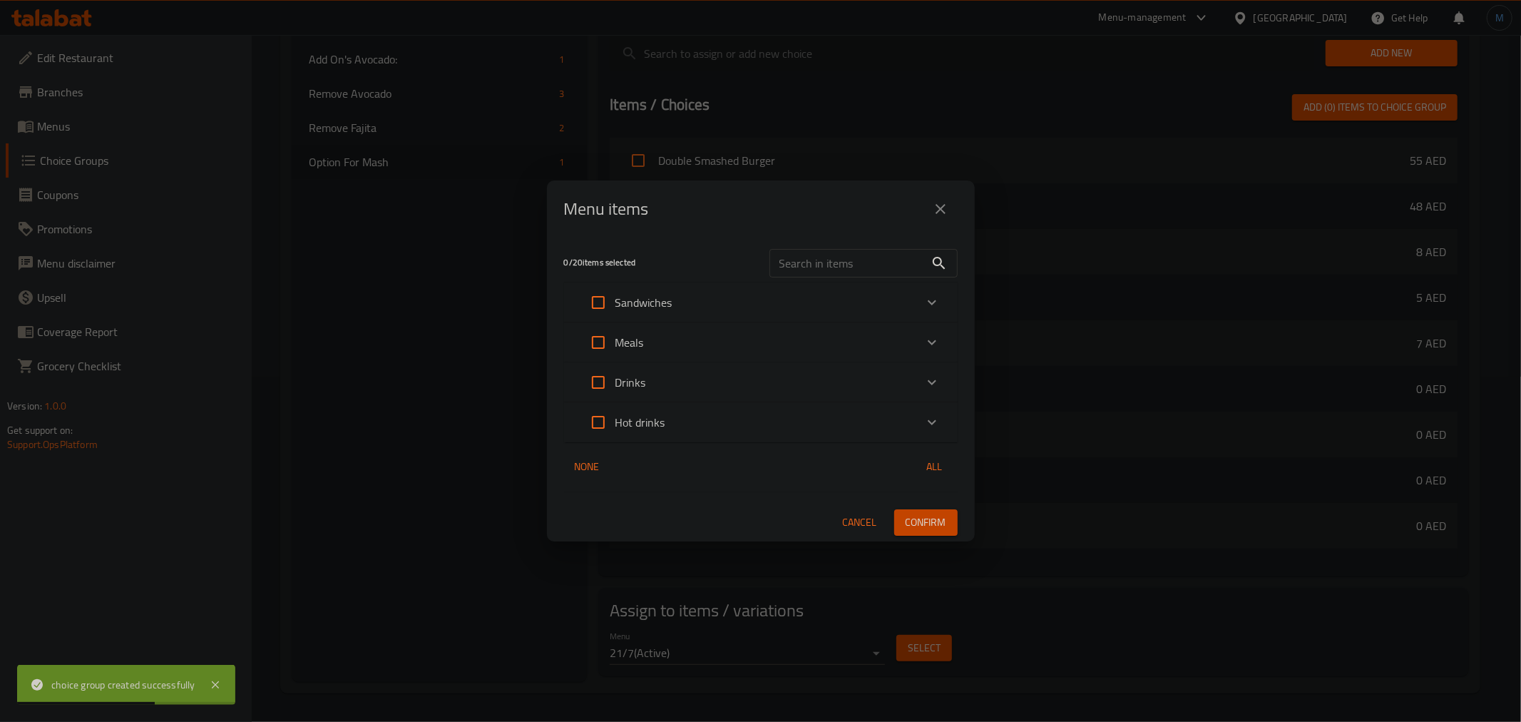
click at [724, 347] on div "Meals" at bounding box center [748, 342] width 334 height 34
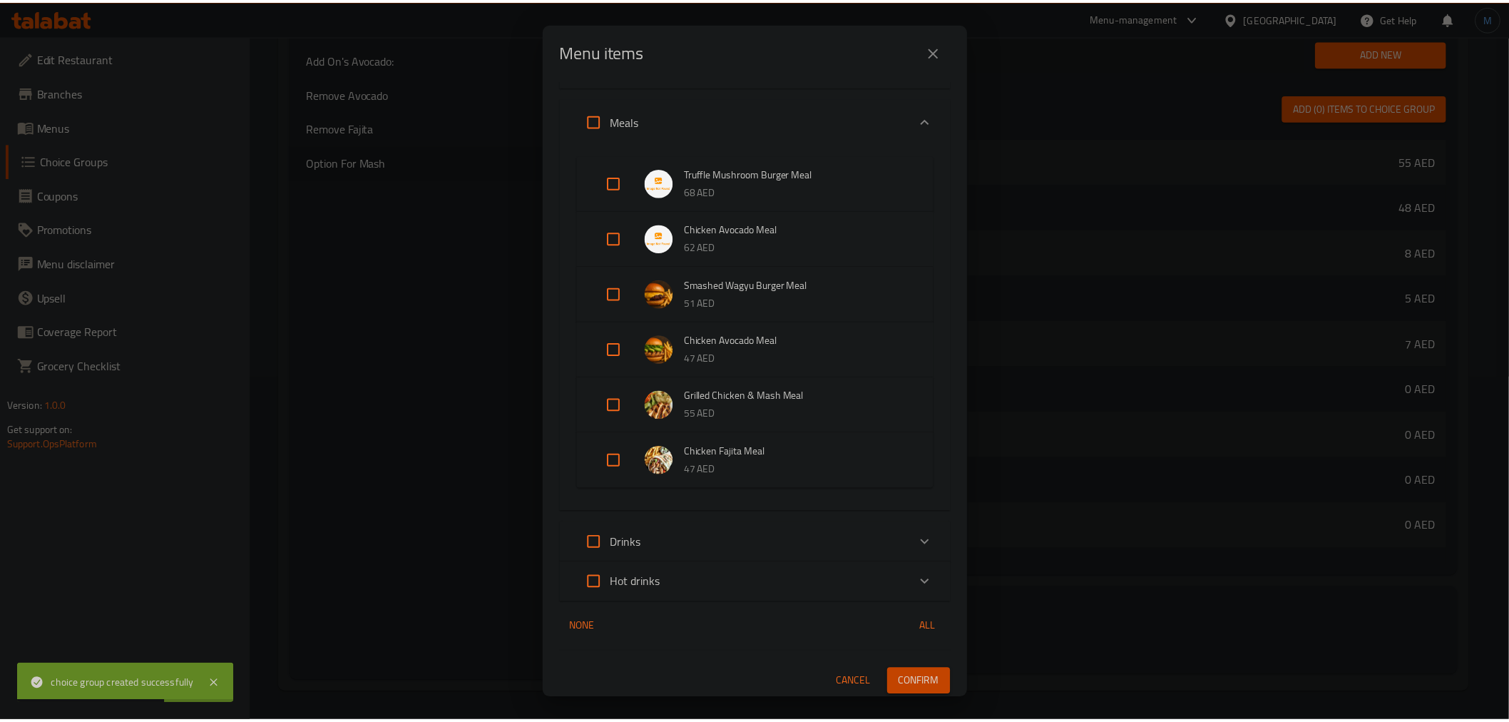
scroll to position [81, 0]
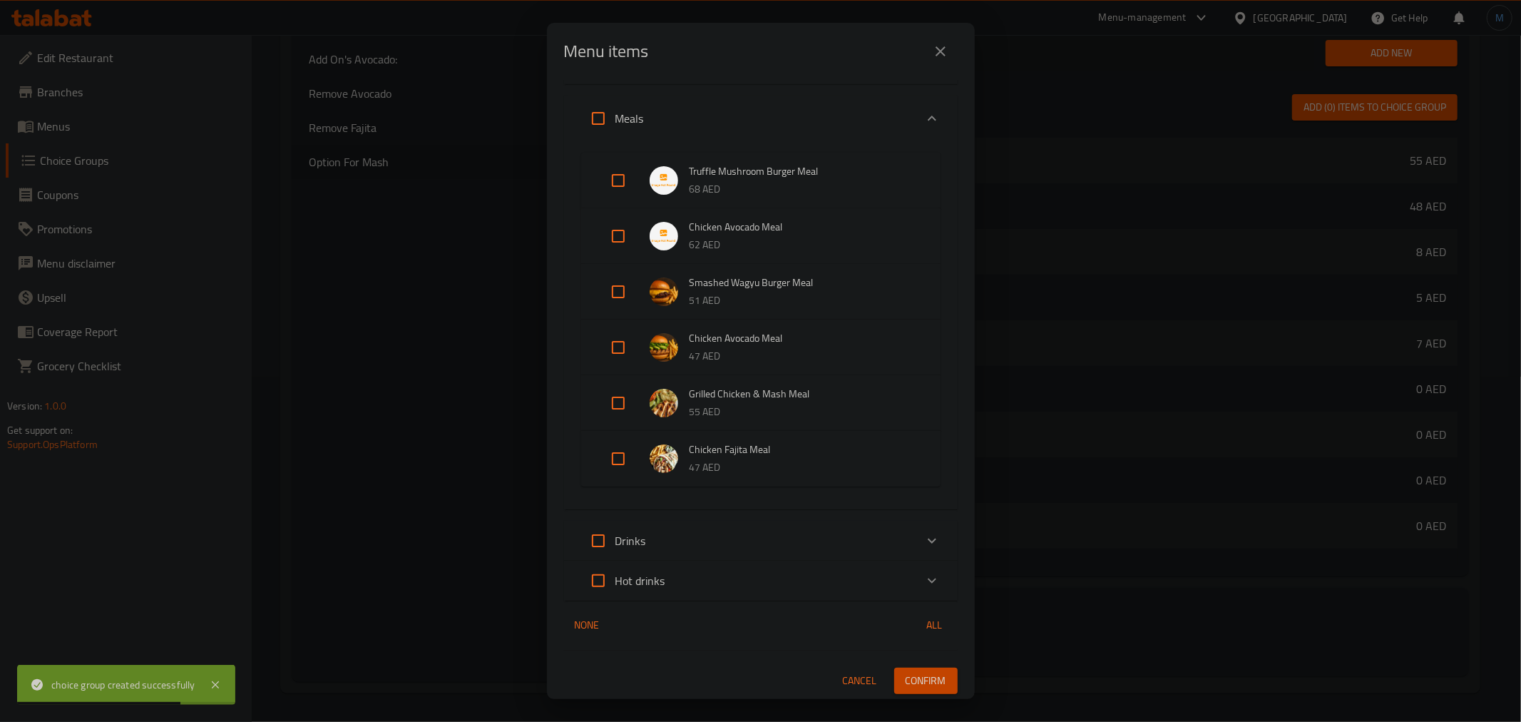
click at [620, 466] on input "Expand" at bounding box center [618, 458] width 34 height 34
click at [645, 459] on div "Expand" at bounding box center [630, 470] width 40 height 34
click at [625, 472] on input "Expand" at bounding box center [618, 458] width 34 height 34
checkbox input "false"
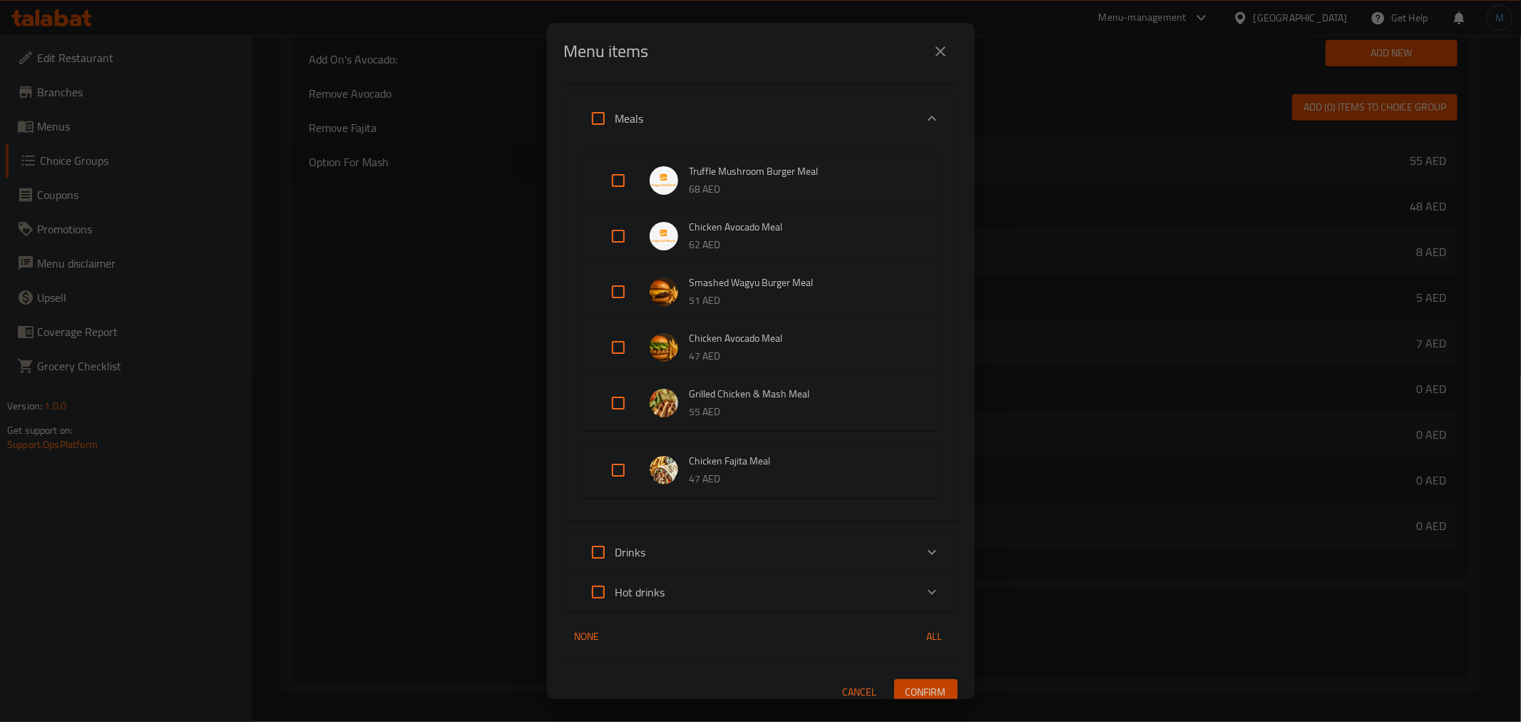
click at [625, 411] on input "Expand" at bounding box center [618, 403] width 34 height 34
checkbox input "true"
click at [914, 686] on div "1 / 20 items selected ​ Sandwiches Double Smashed Burger 55 AED Smashed Wagyu B…" at bounding box center [761, 389] width 428 height 619
click at [914, 692] on button "Confirm" at bounding box center [925, 703] width 63 height 26
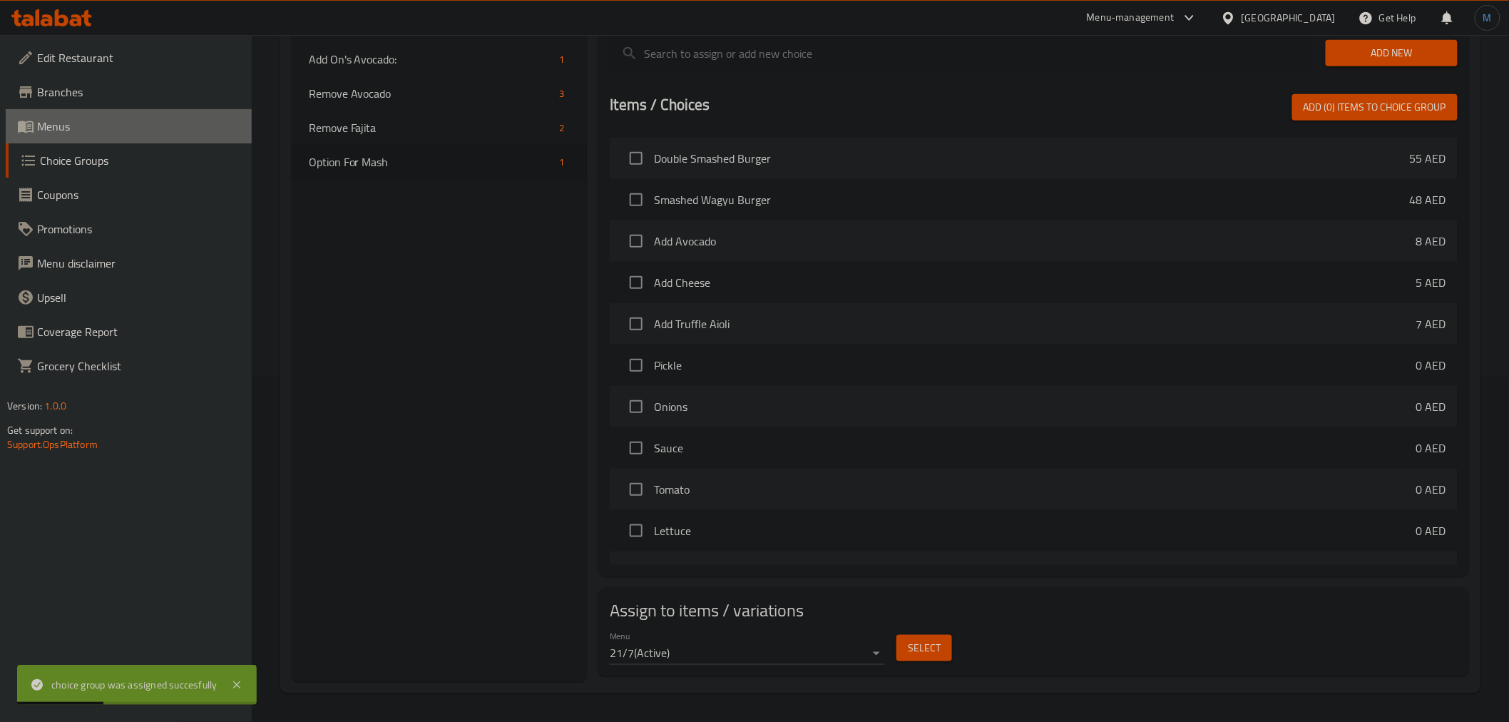
click at [91, 129] on span "Menus" at bounding box center [138, 126] width 203 height 17
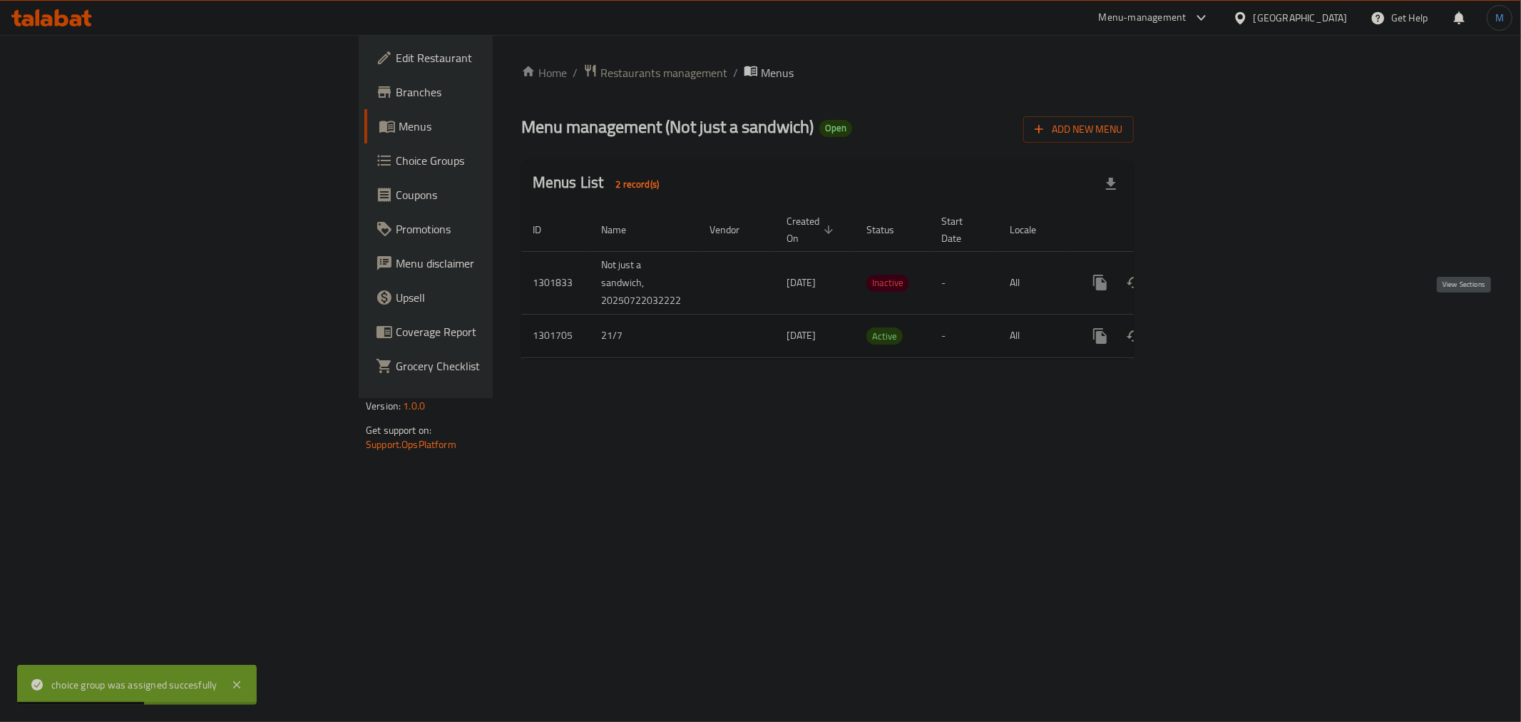
click at [1220, 319] on link "enhanced table" at bounding box center [1203, 336] width 34 height 34
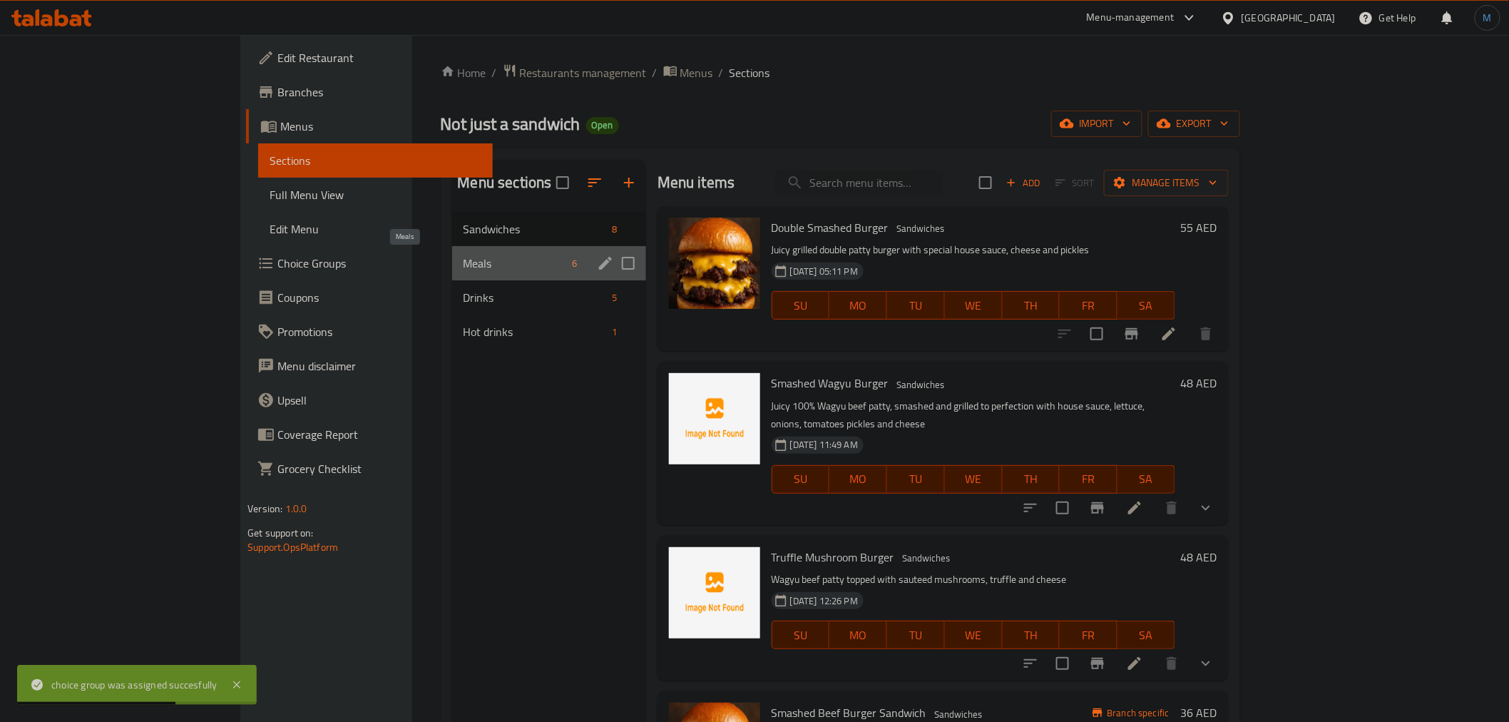
click at [463, 255] on span "Meals" at bounding box center [514, 263] width 103 height 17
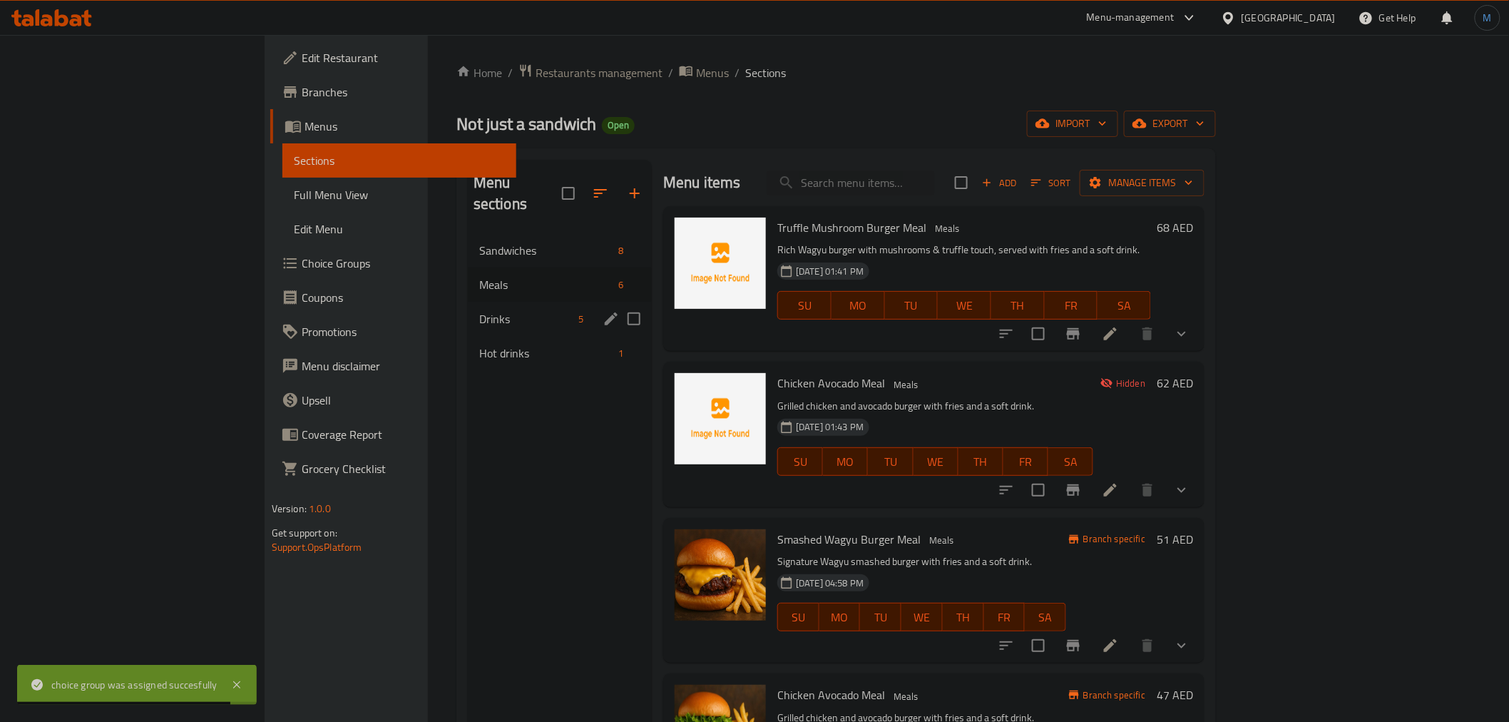
click at [479, 310] on span "Drinks" at bounding box center [525, 318] width 93 height 17
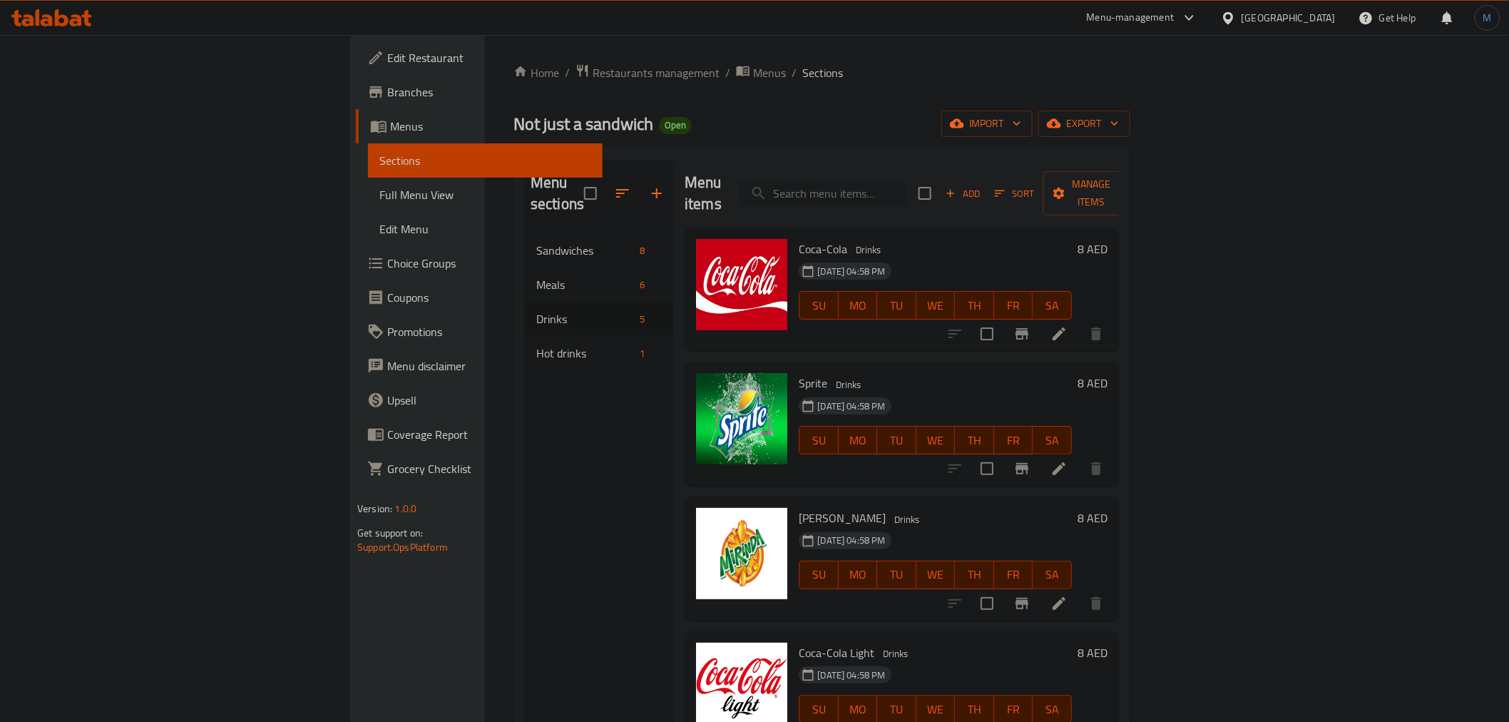
click at [907, 193] on input "search" at bounding box center [823, 193] width 168 height 25
paste input "Fries"
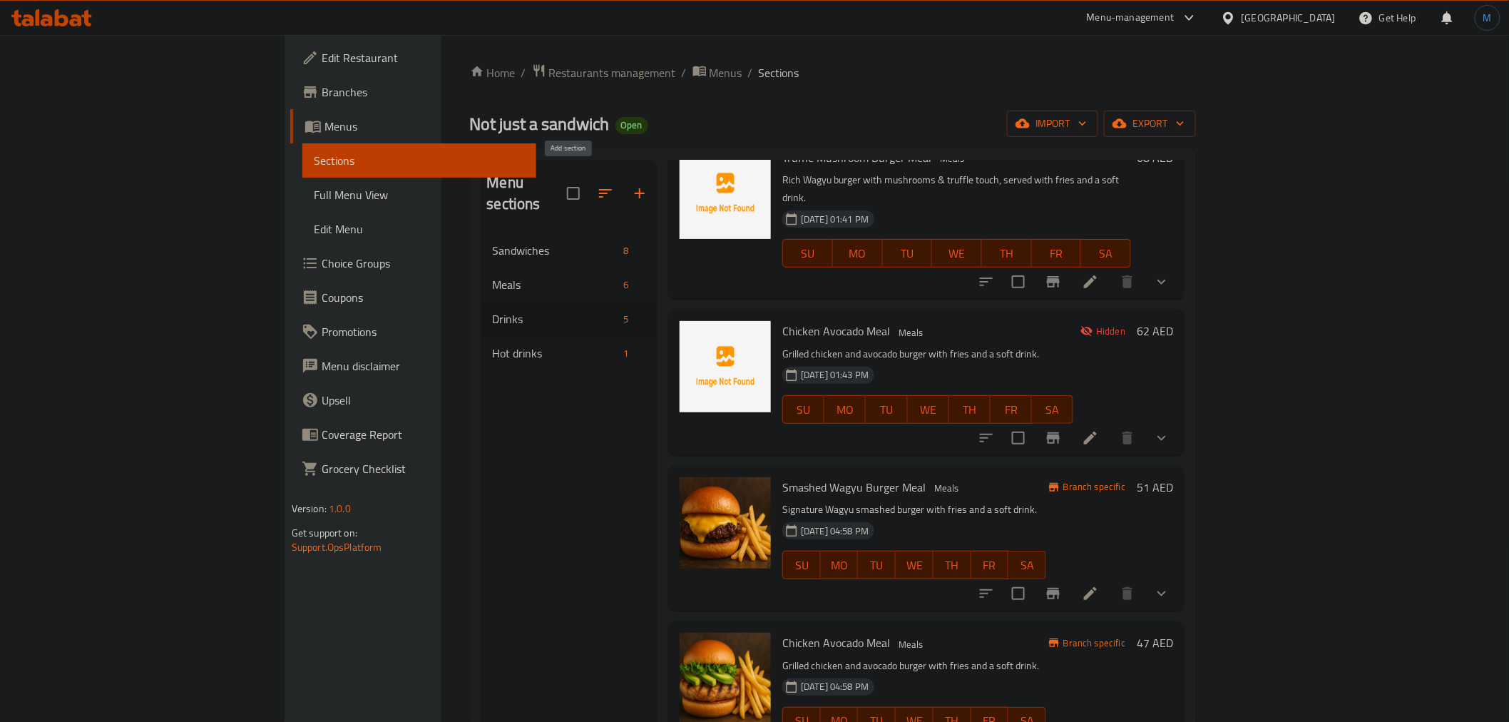
type input "Fries"
click at [635, 188] on icon "button" at bounding box center [640, 193] width 10 height 10
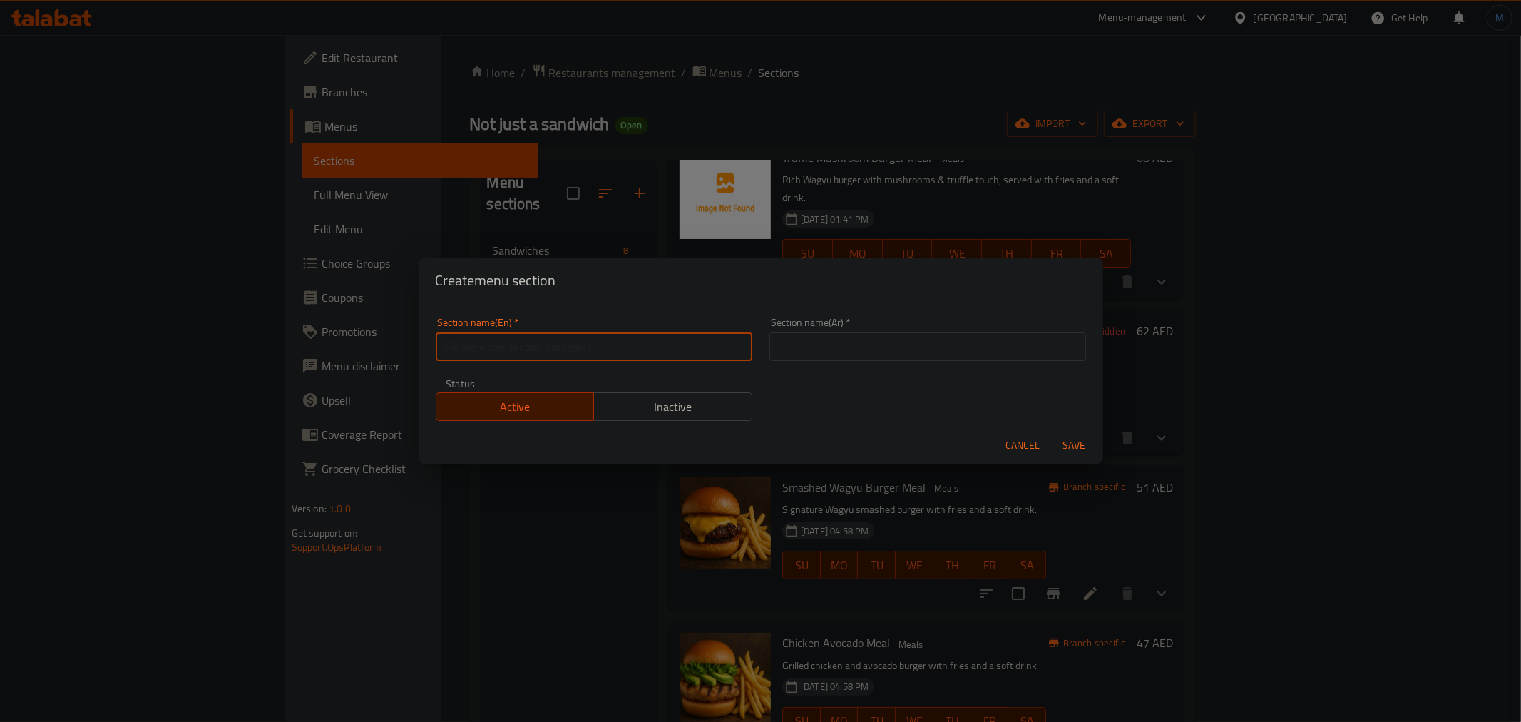
click at [506, 346] on input "text" at bounding box center [594, 346] width 317 height 29
paste input "Sides"
type input "Sides"
click at [614, 361] on div "Section name(En)   * Sides Section name(En) *" at bounding box center [594, 339] width 334 height 61
drag, startPoint x: 463, startPoint y: 349, endPoint x: 442, endPoint y: 349, distance: 21.4
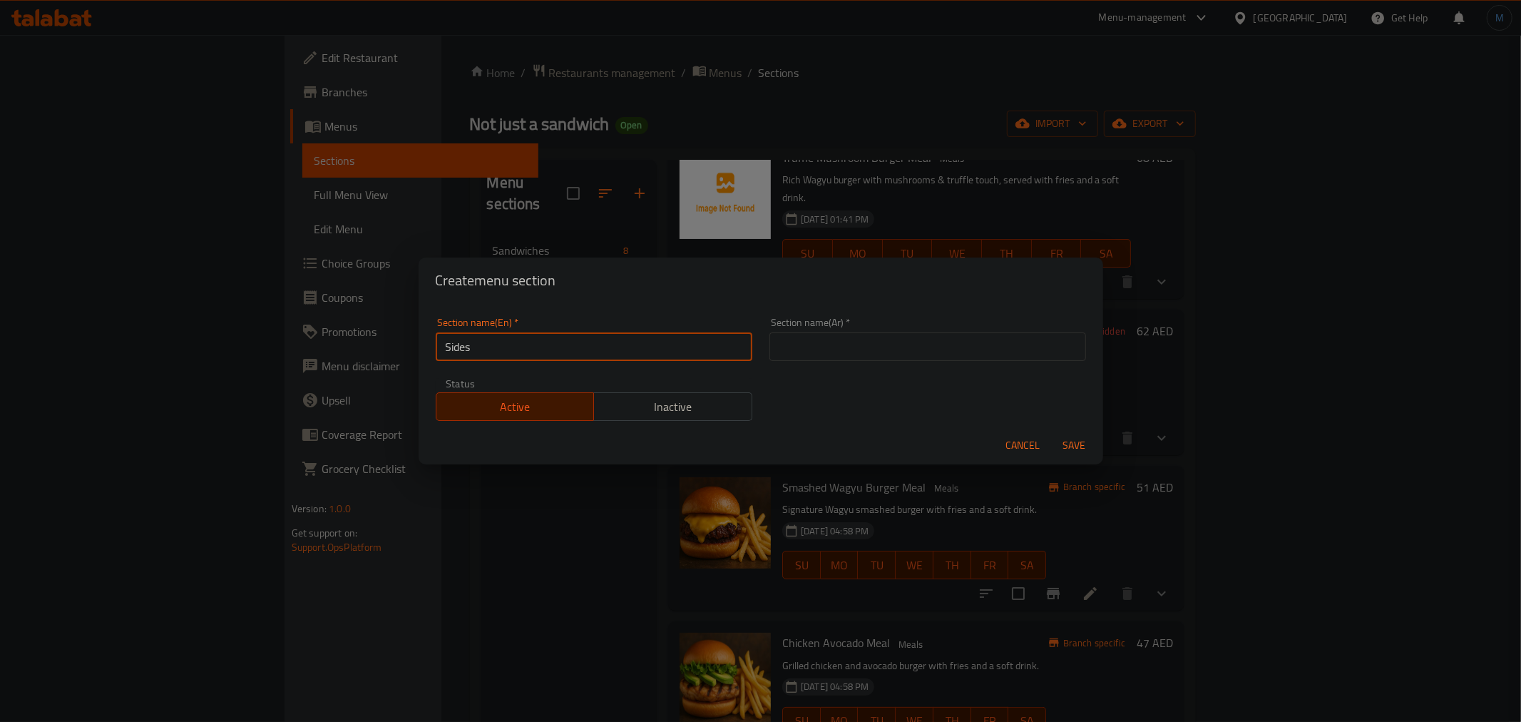
click at [442, 349] on input "Sides" at bounding box center [594, 346] width 317 height 29
click at [868, 330] on div "Section name(Ar)   * Section name(Ar) *" at bounding box center [927, 338] width 317 height 43
click at [881, 340] on input "text" at bounding box center [927, 346] width 317 height 29
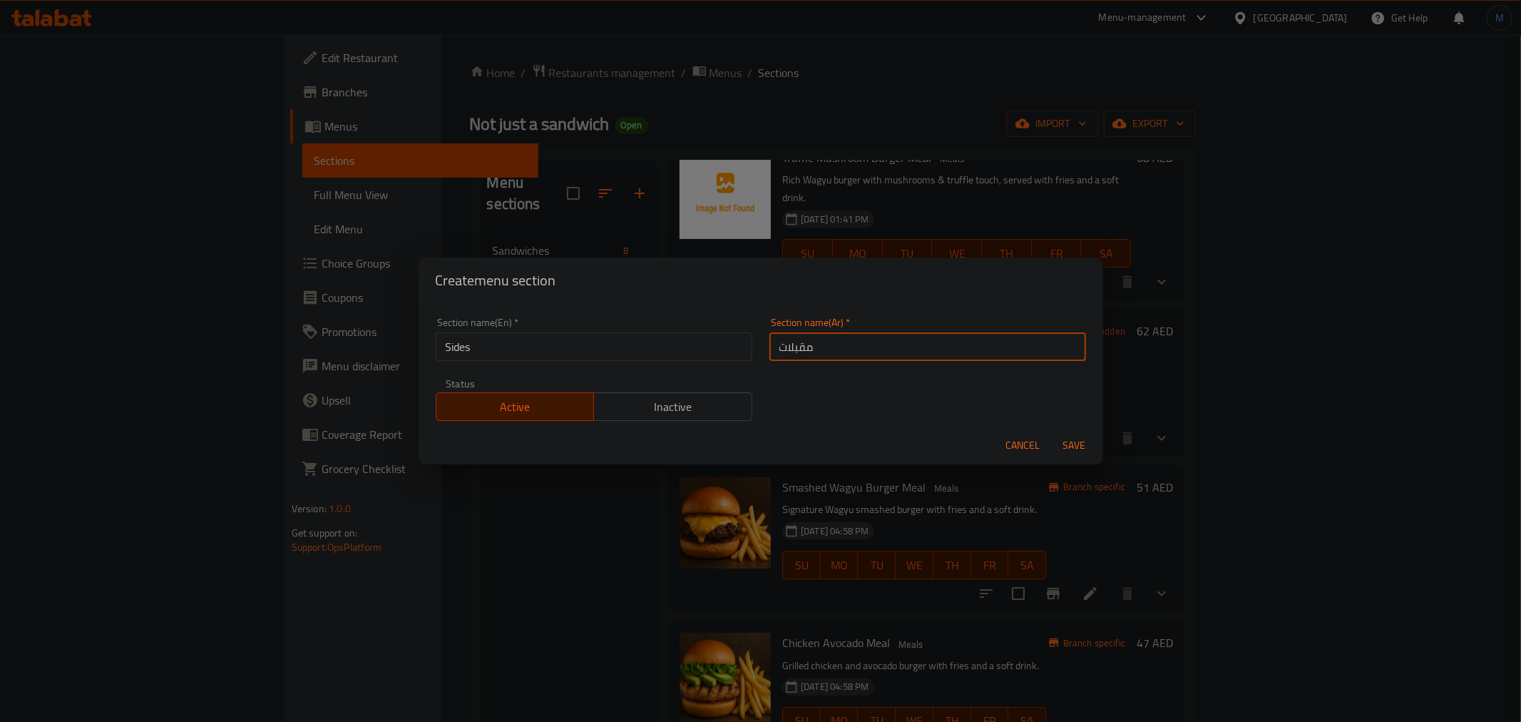
type input "مقبلات"
click at [1052, 432] on button "Save" at bounding box center [1075, 445] width 46 height 26
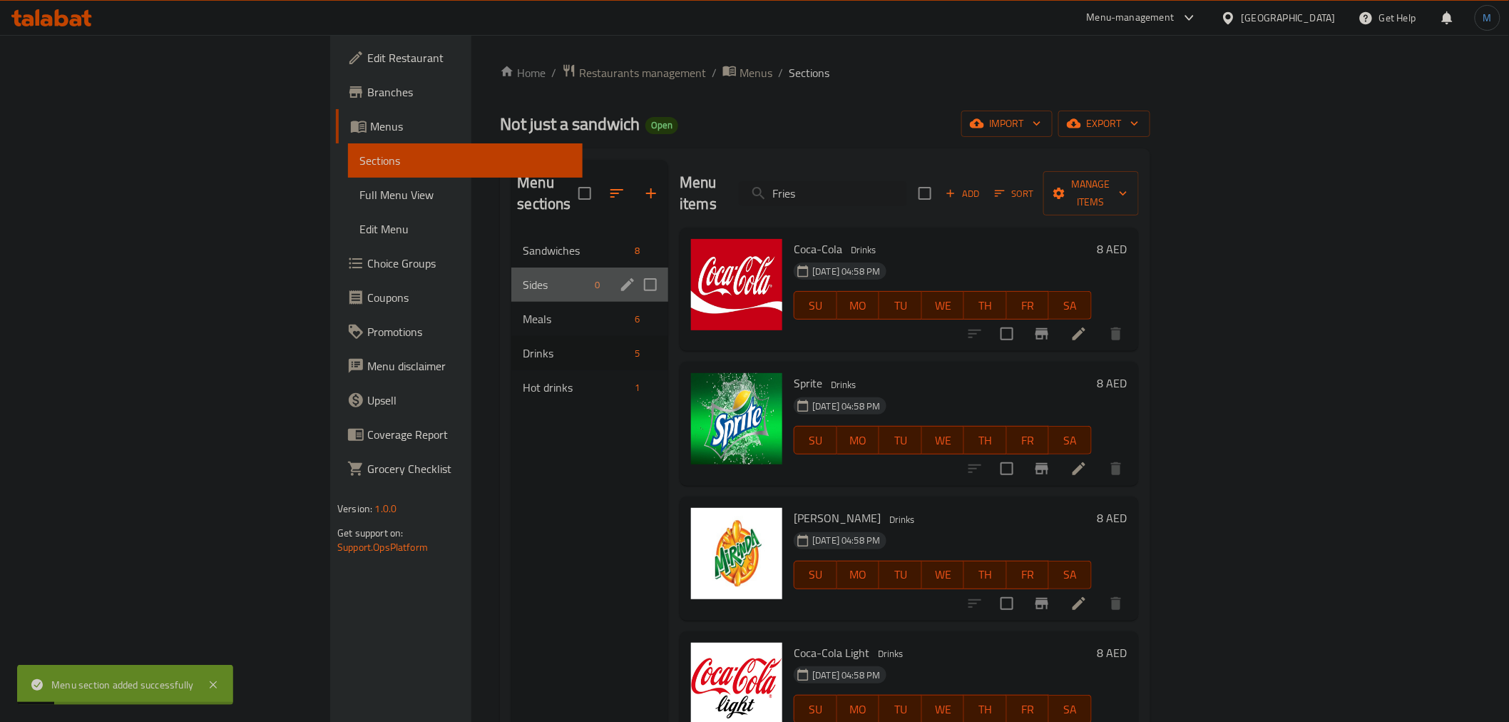
click at [511, 273] on div "Sides 0" at bounding box center [589, 284] width 157 height 34
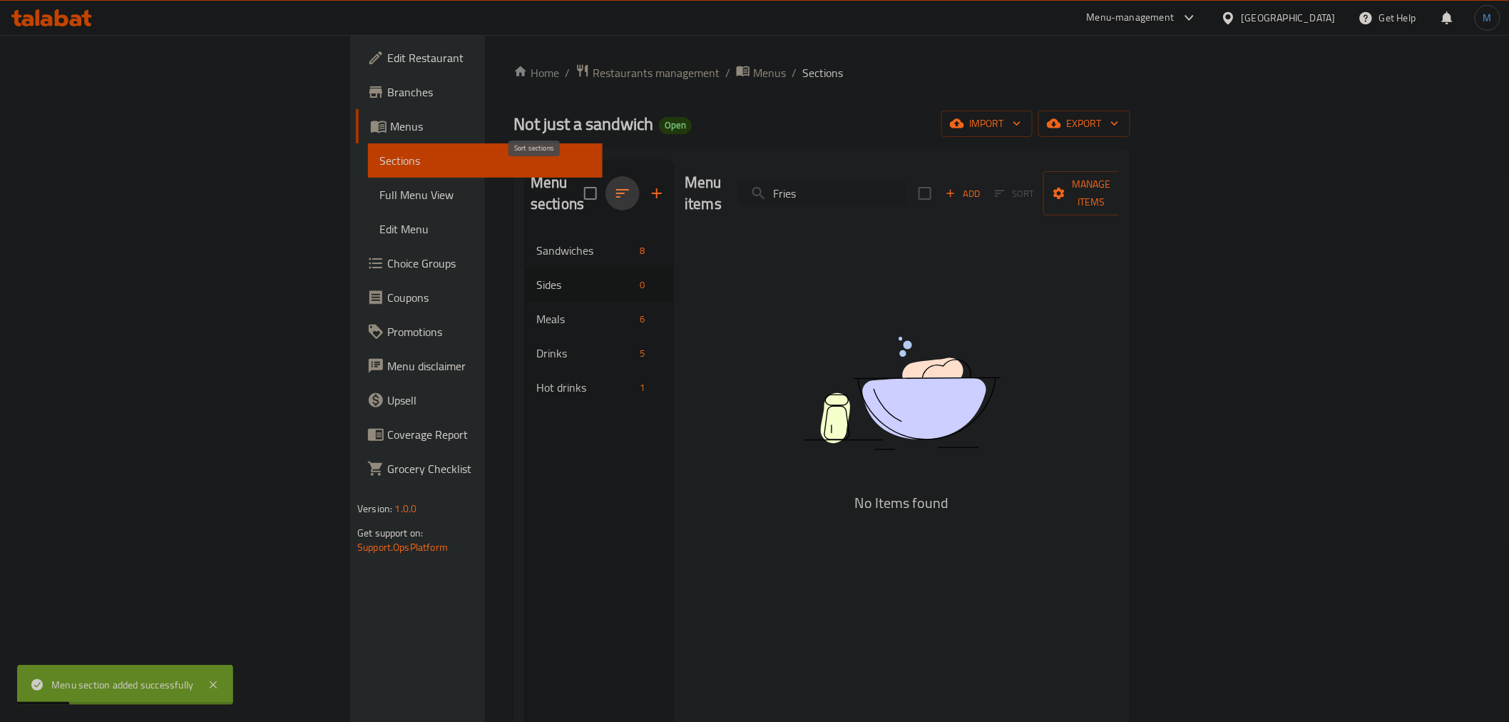
click at [614, 190] on icon "button" at bounding box center [622, 193] width 17 height 17
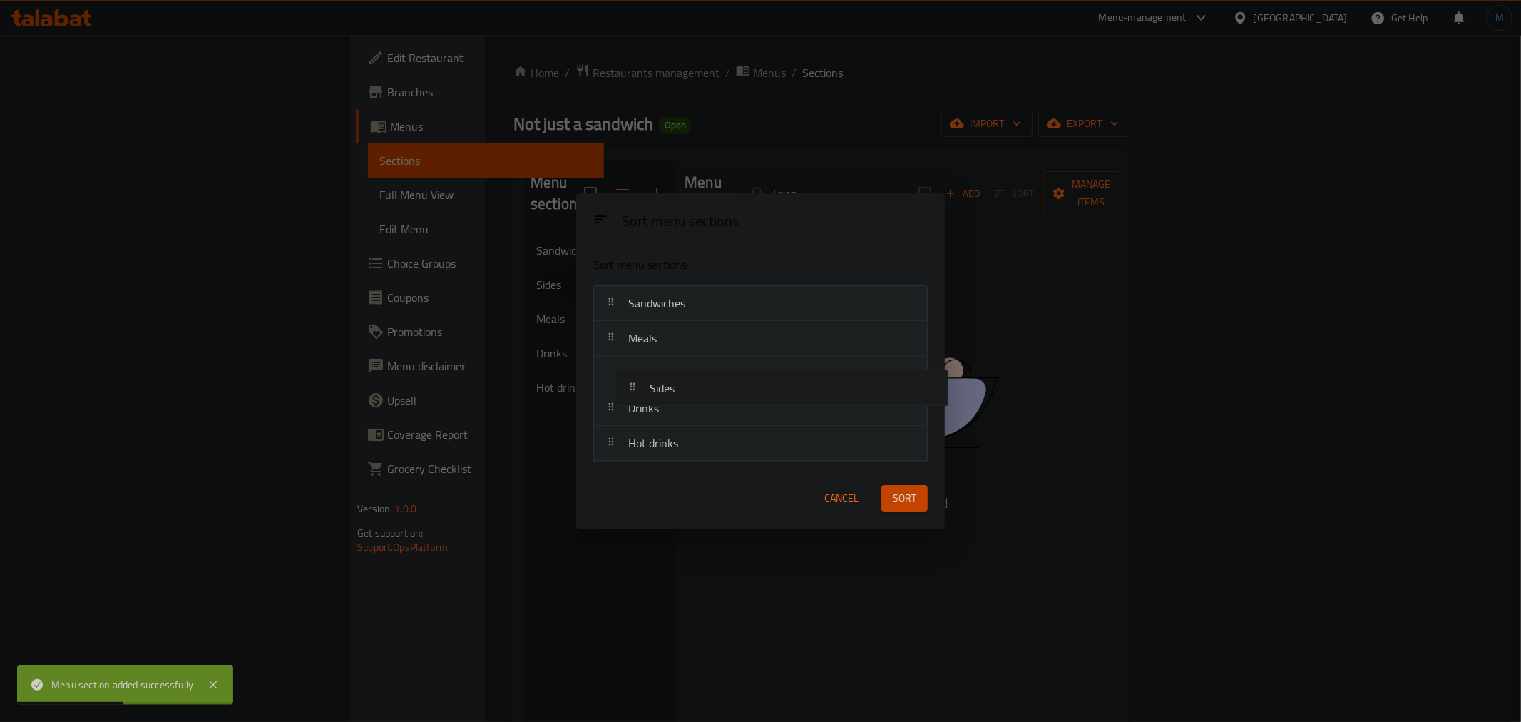
drag, startPoint x: 680, startPoint y: 337, endPoint x: 702, endPoint y: 400, distance: 67.0
click at [702, 400] on nav "Sandwiches Sides Meals Drinks Hot drinks" at bounding box center [760, 373] width 334 height 176
click at [921, 494] on button "Sort" at bounding box center [904, 498] width 46 height 26
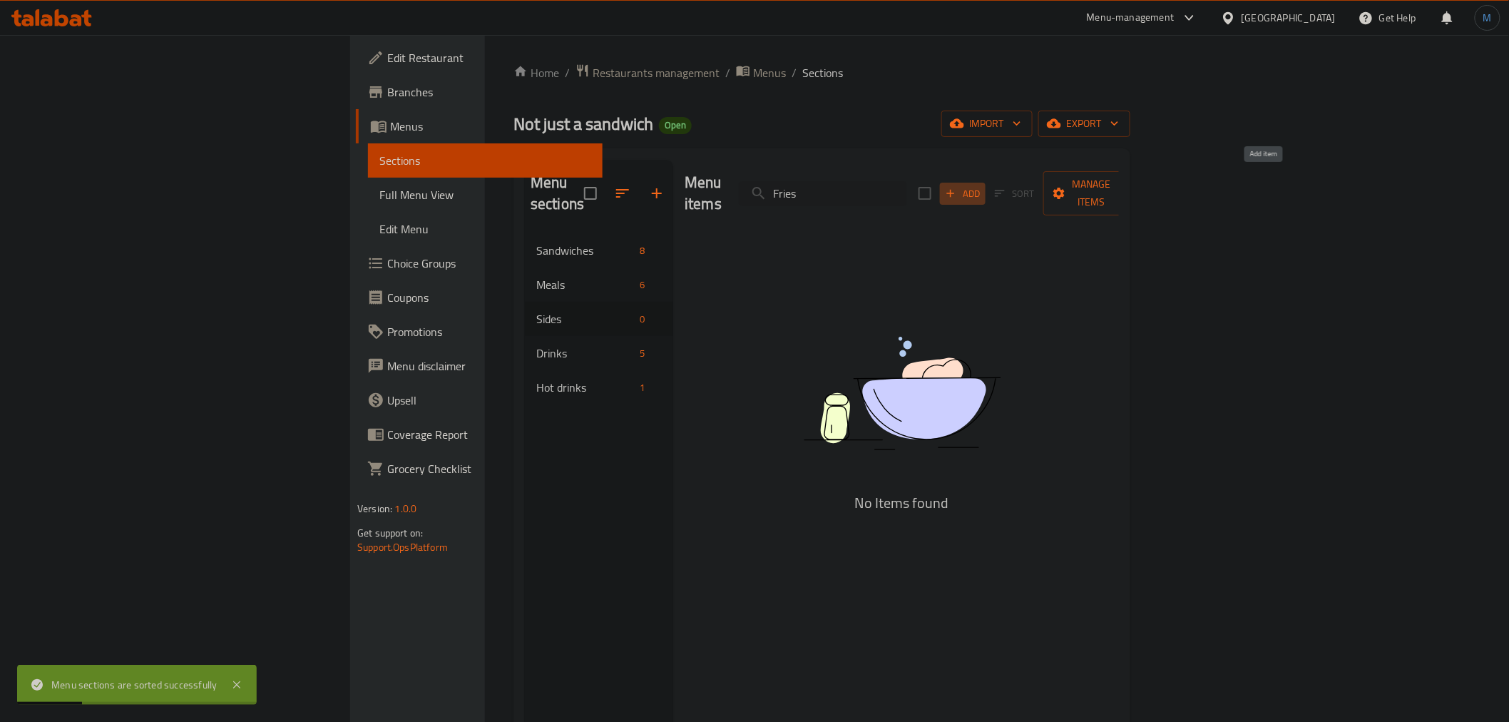
click at [957, 187] on icon "button" at bounding box center [950, 193] width 13 height 13
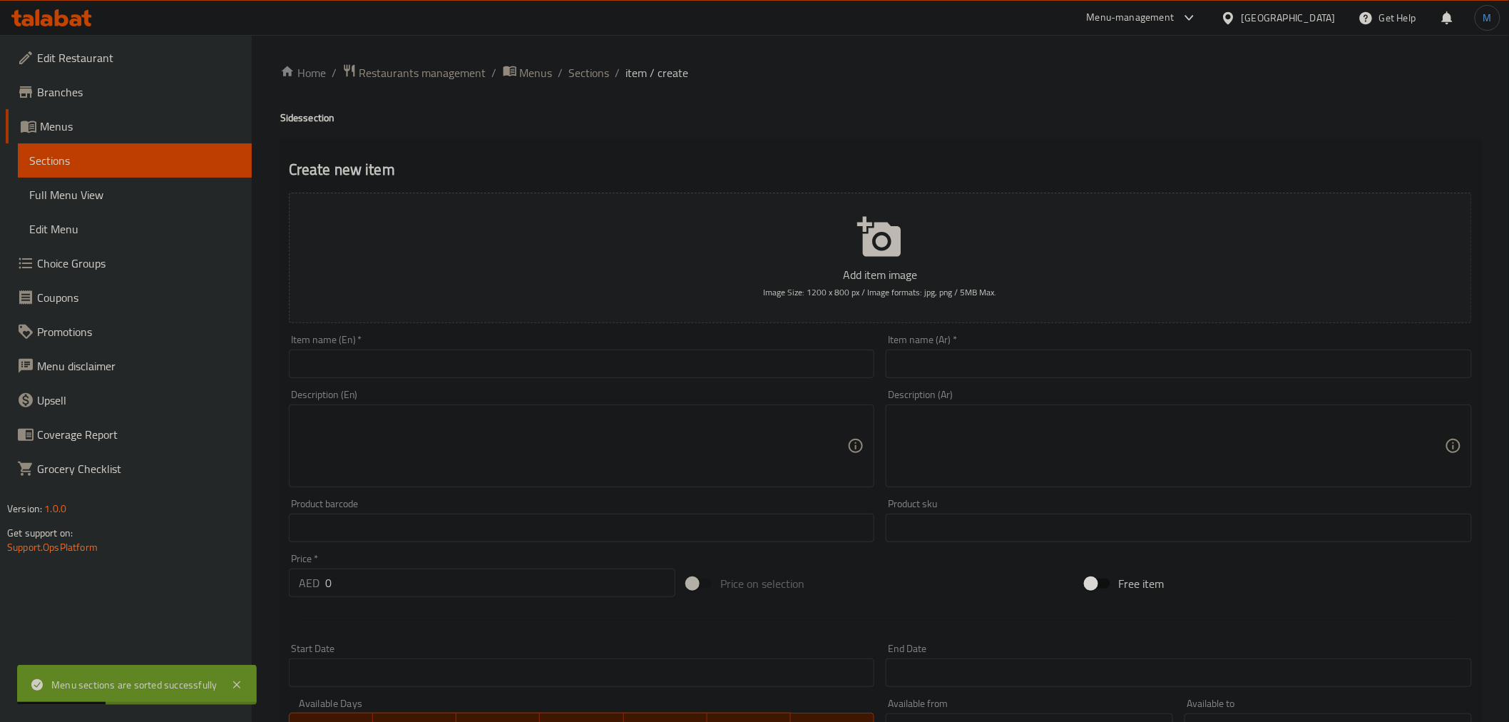
click at [533, 350] on input "text" at bounding box center [582, 363] width 586 height 29
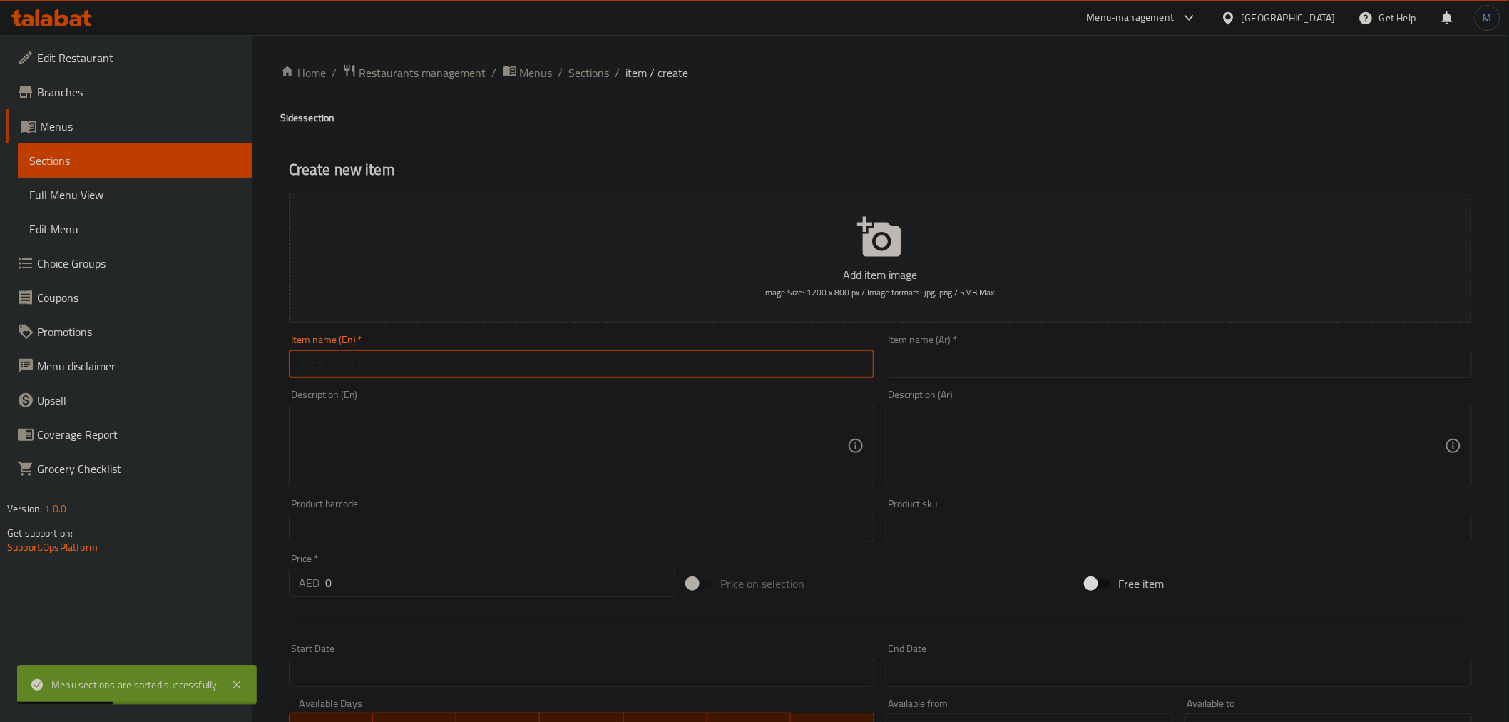
paste input "Fries"
type input "Fries"
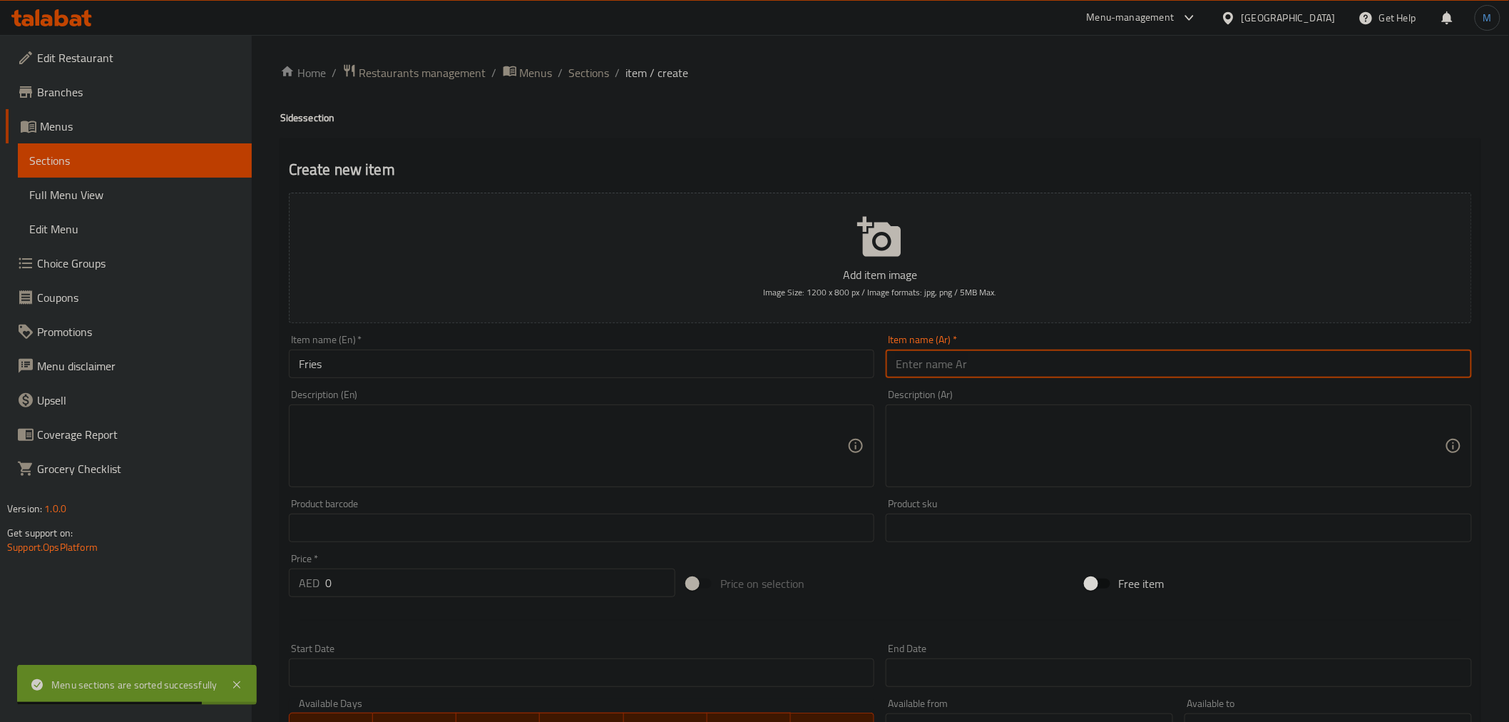
click at [979, 365] on input "text" at bounding box center [1179, 363] width 586 height 29
paste input "بطاطس مقلية"
type input "بطاطس مقلية"
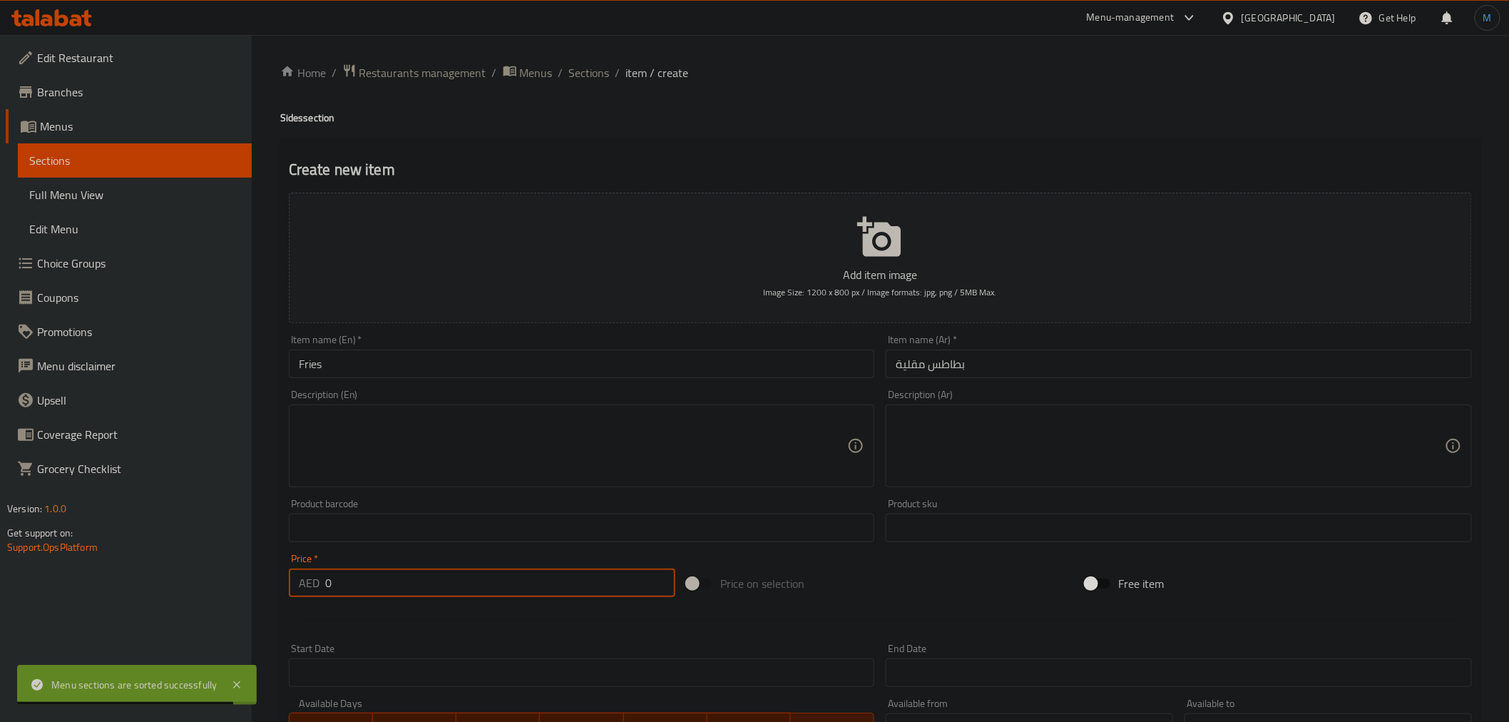
drag, startPoint x: 367, startPoint y: 585, endPoint x: 295, endPoint y: 585, distance: 72.0
click at [295, 585] on div "AED 0 Price *" at bounding box center [482, 582] width 386 height 29
type input "12"
click at [521, 421] on textarea at bounding box center [573, 446] width 549 height 68
paste textarea "Golden, crispy fries with a light seasoning."
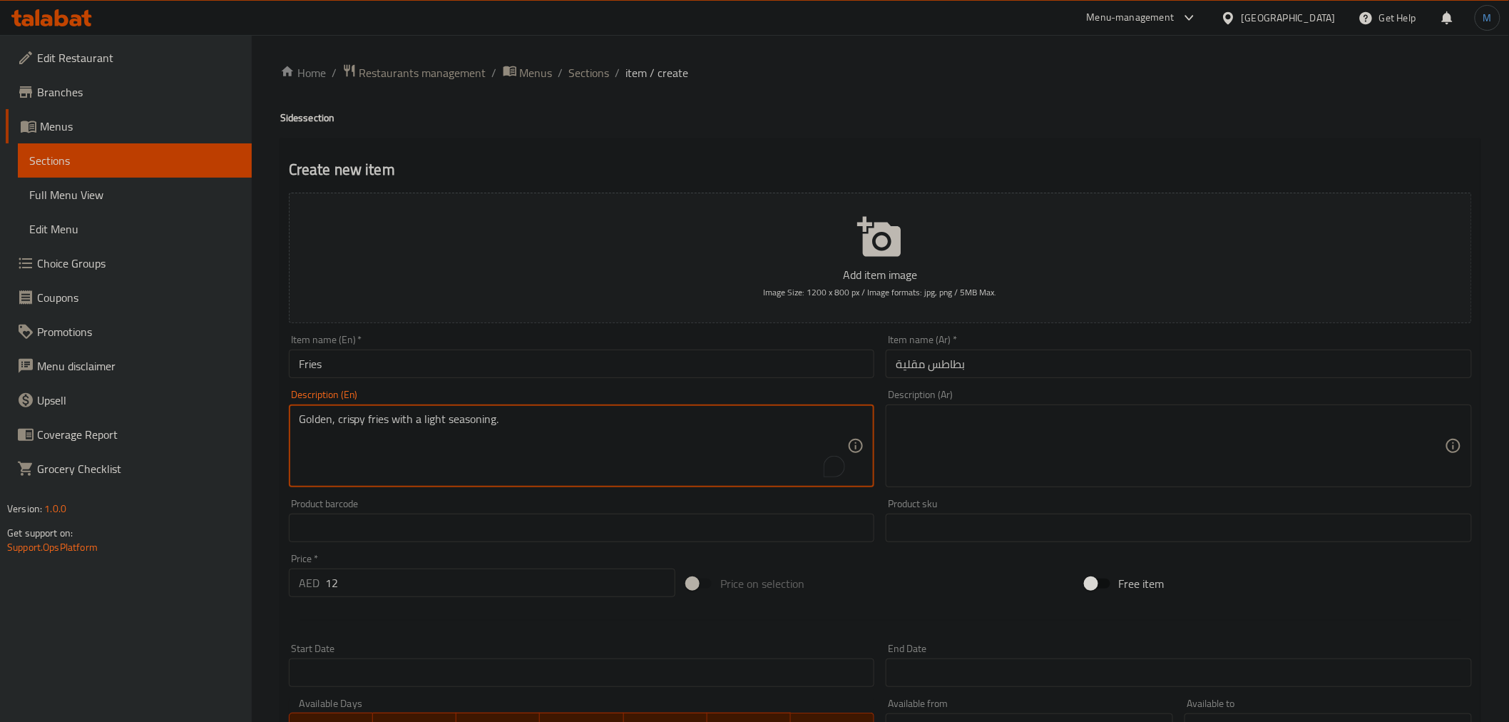
type textarea "Golden, crispy fries with a light seasoning."
click at [1071, 428] on textarea at bounding box center [1170, 446] width 549 height 68
paste textarea "بطاطس مقلية ذهبية اللون ومقرمشة مع توابل خفيفة."
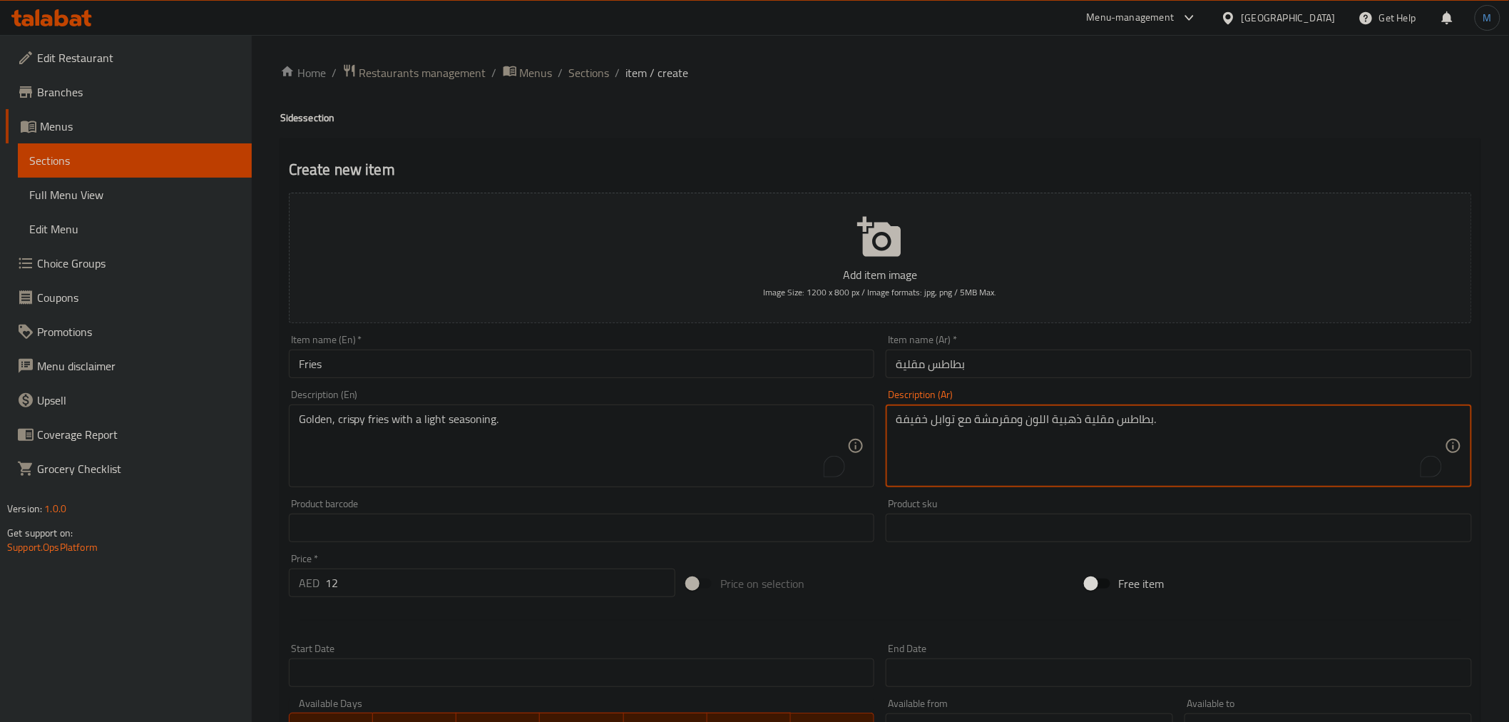
scroll to position [283, 0]
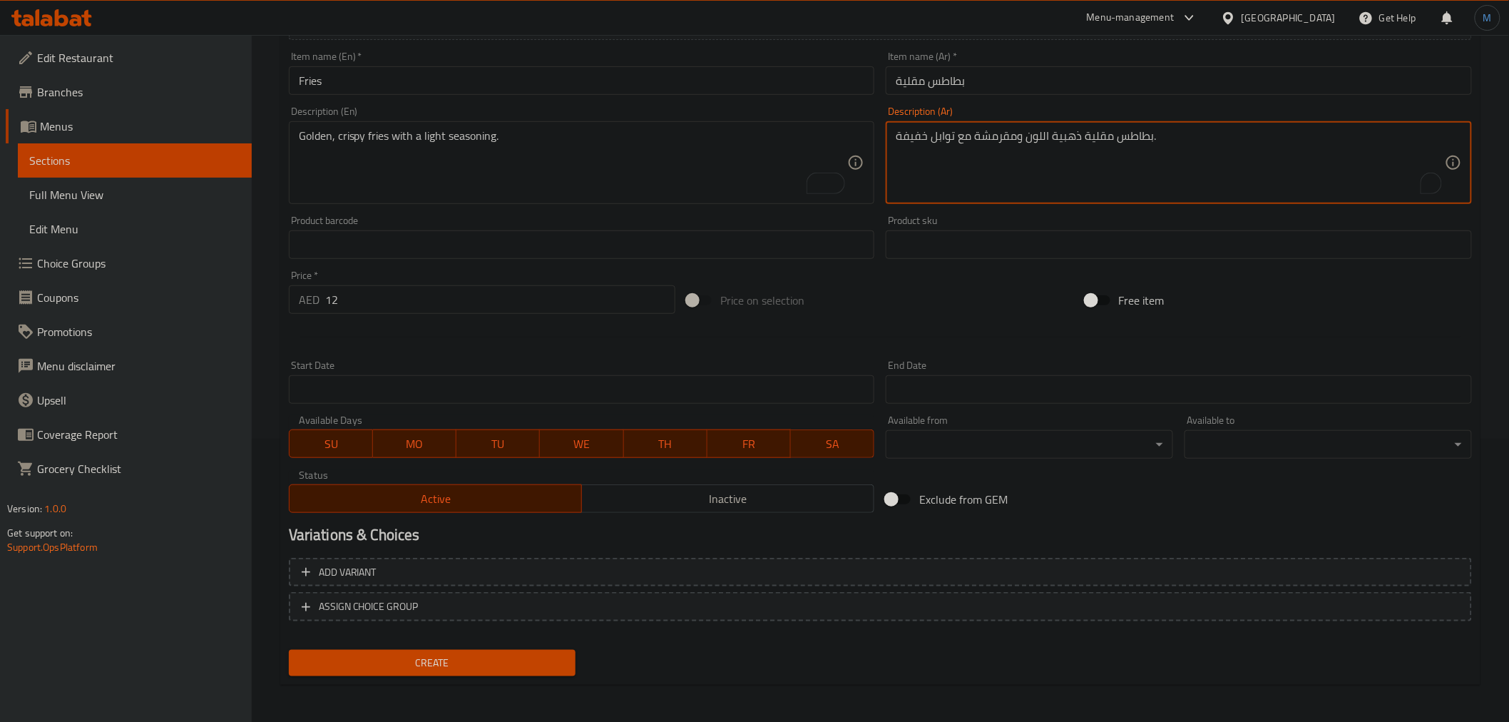
type textarea "بطاطس مقلية ذهبية اللون ومقرمشة مع توابل خفيفة."
click at [439, 654] on span "Create" at bounding box center [432, 663] width 265 height 18
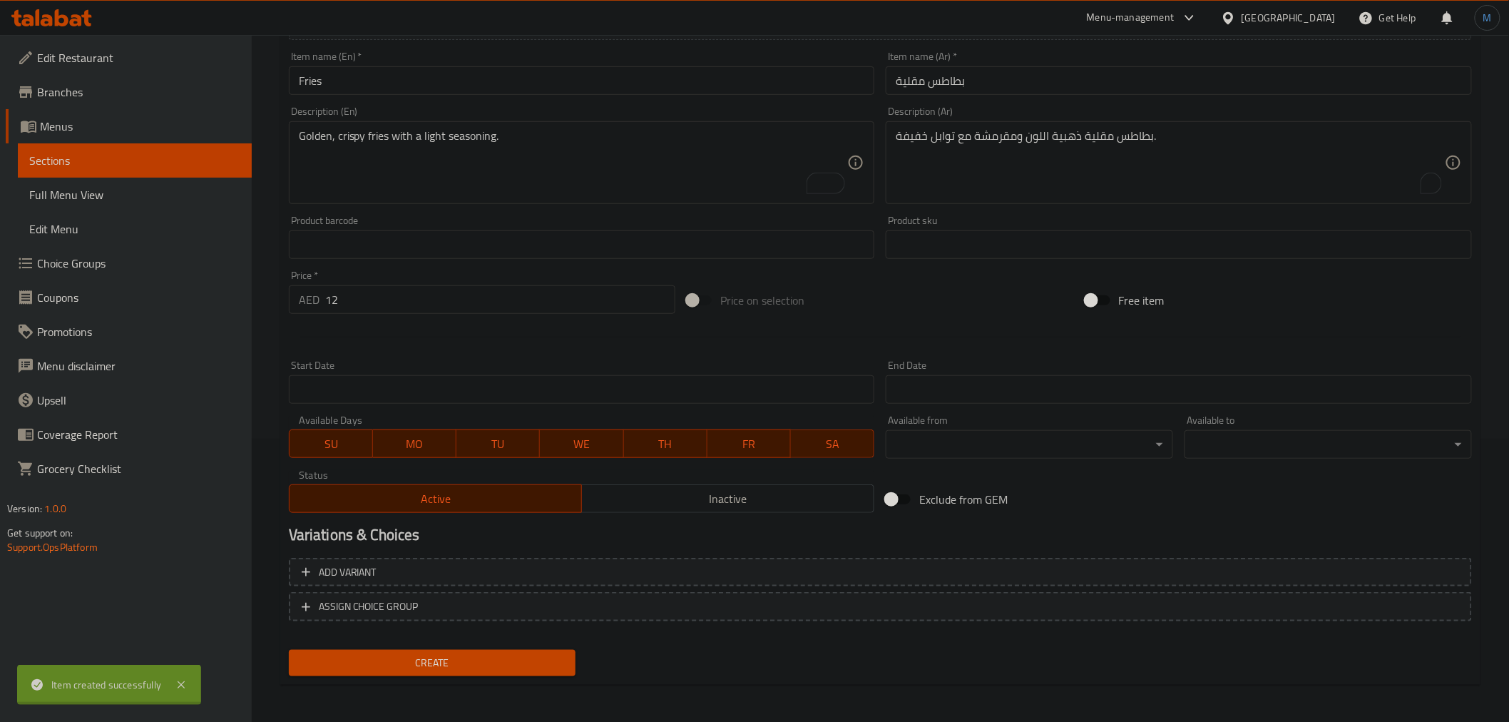
type input "0"
click at [538, 103] on div "Description (En) Description (En)" at bounding box center [582, 155] width 598 height 109
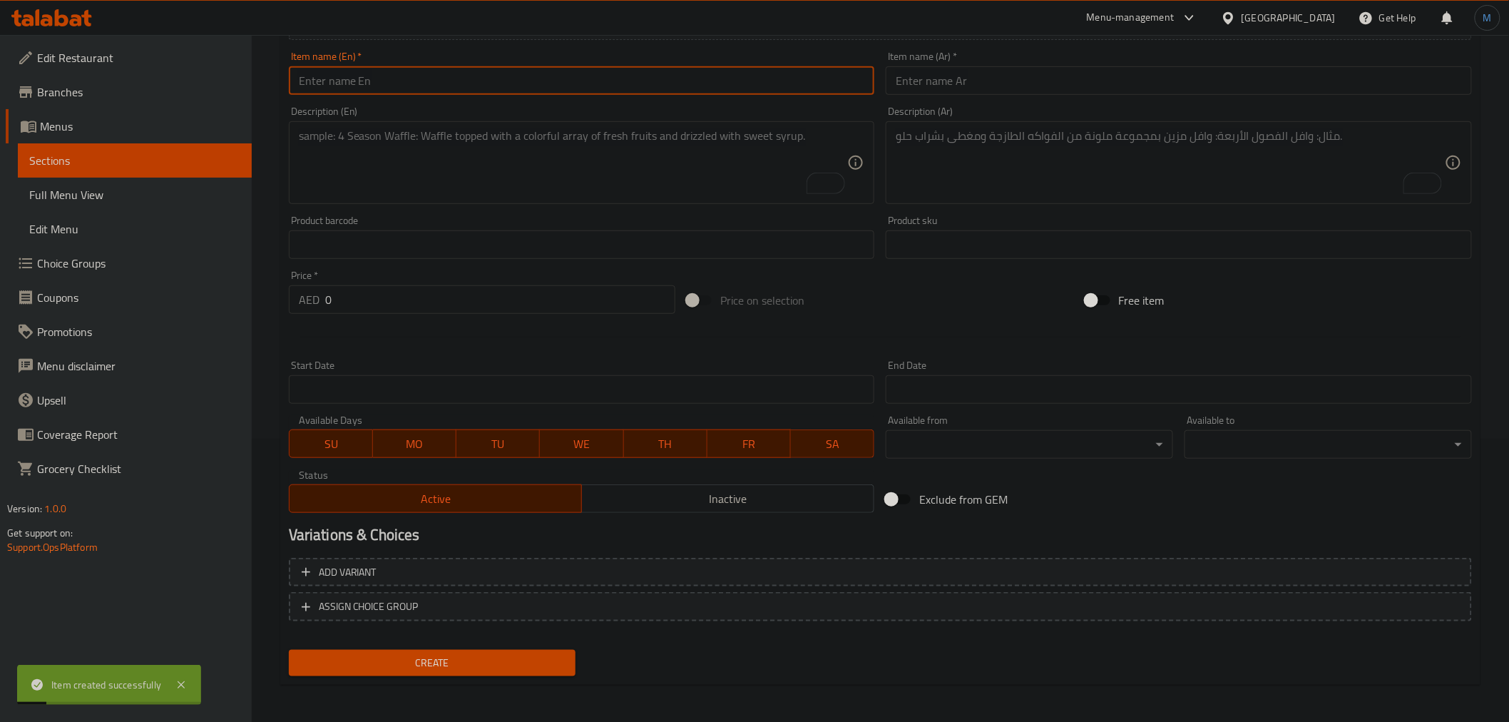
click at [545, 93] on input "text" at bounding box center [582, 80] width 586 height 29
paste input "Mash Potato"
type input "Mash Potato"
drag, startPoint x: 1467, startPoint y: 65, endPoint x: 1438, endPoint y: 75, distance: 30.9
click at [1467, 65] on div "Item name (Ar)   * Item name (Ar) *" at bounding box center [1179, 72] width 586 height 43
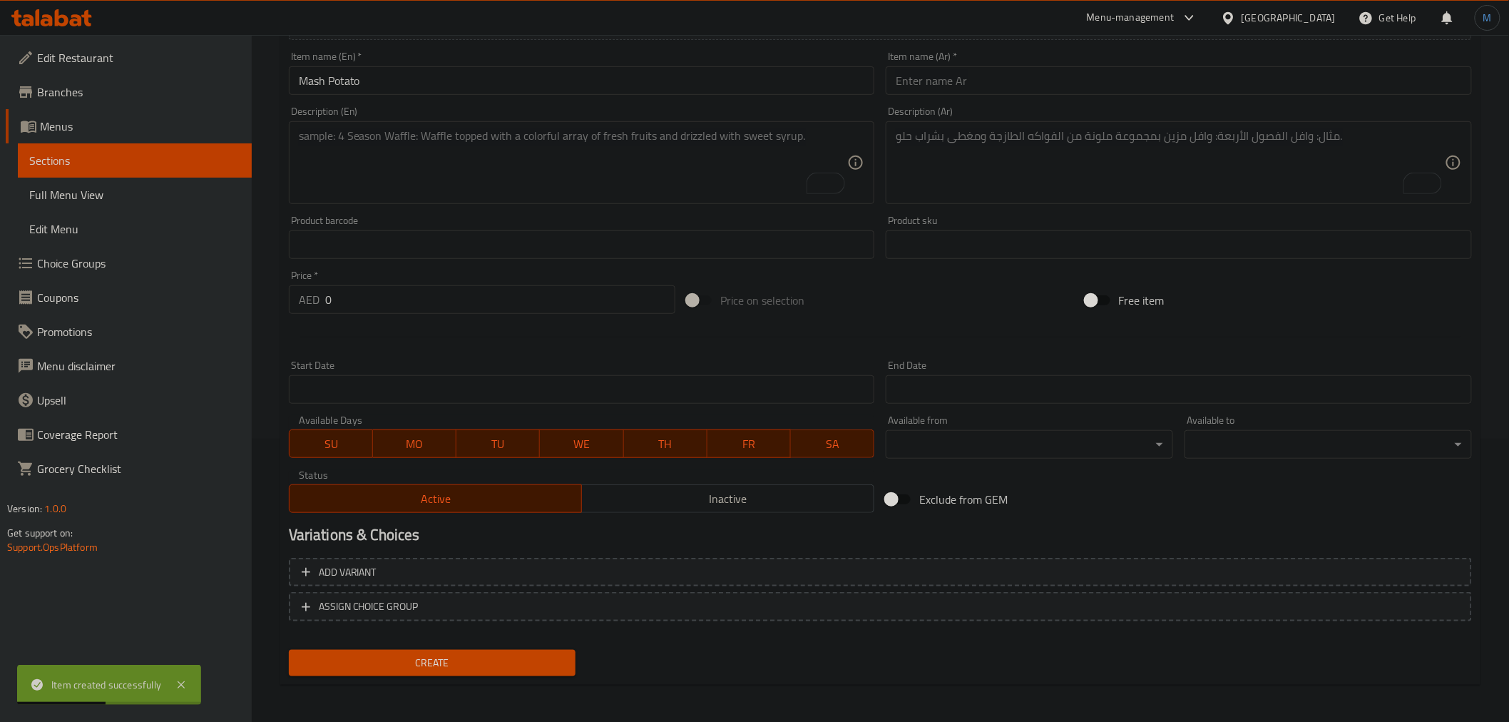
click at [1438, 75] on input "text" at bounding box center [1179, 80] width 586 height 29
paste input "بطاطس مهروسة"
type input "بطاطس مهروسة"
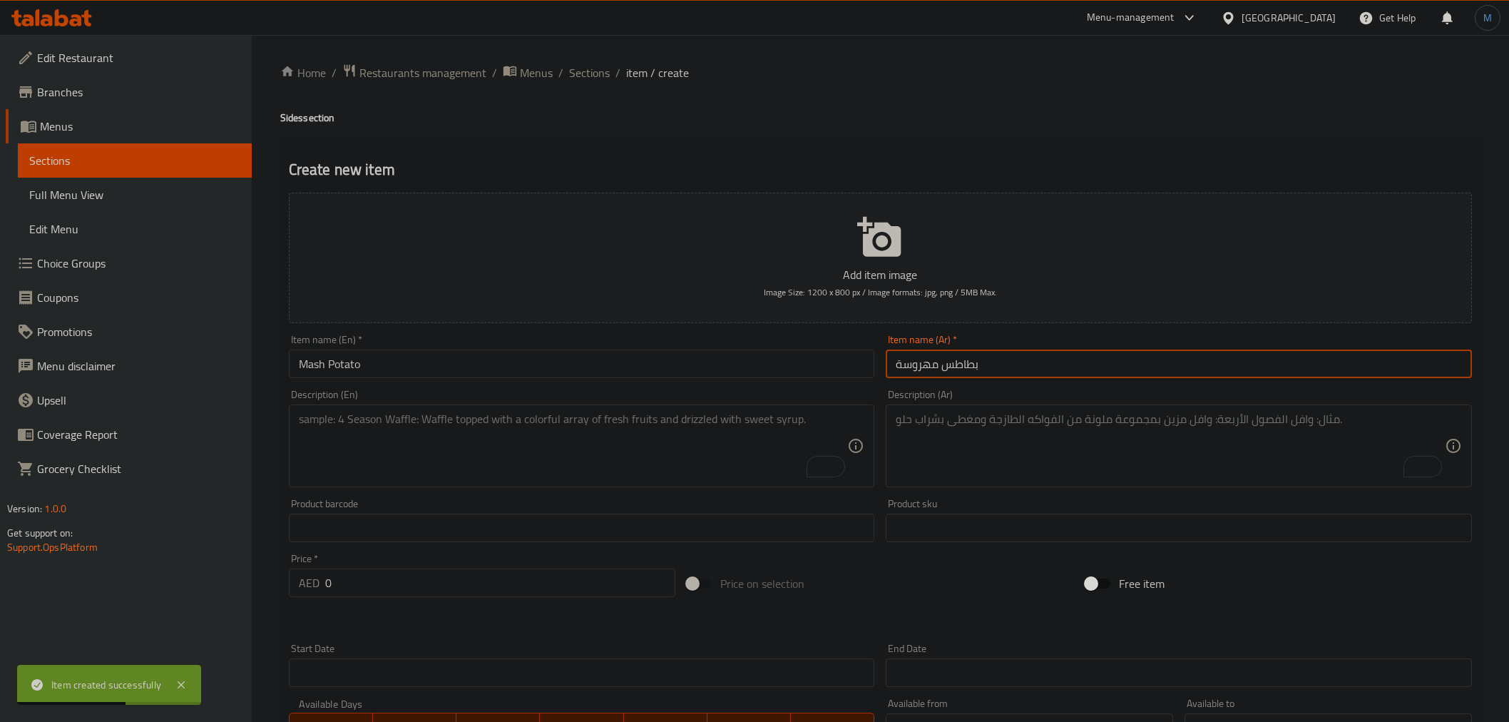
click at [410, 568] on input "0" at bounding box center [500, 582] width 350 height 29
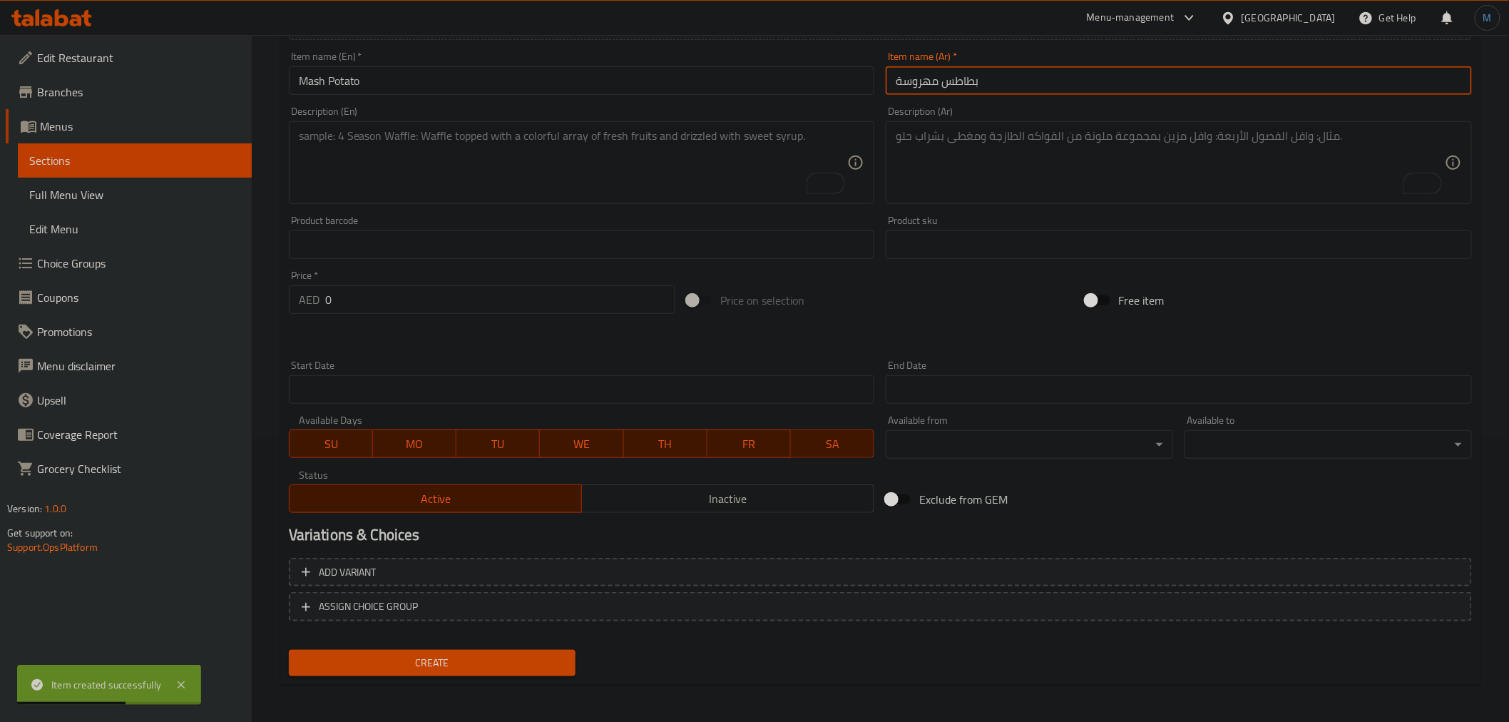
scroll to position [283, 0]
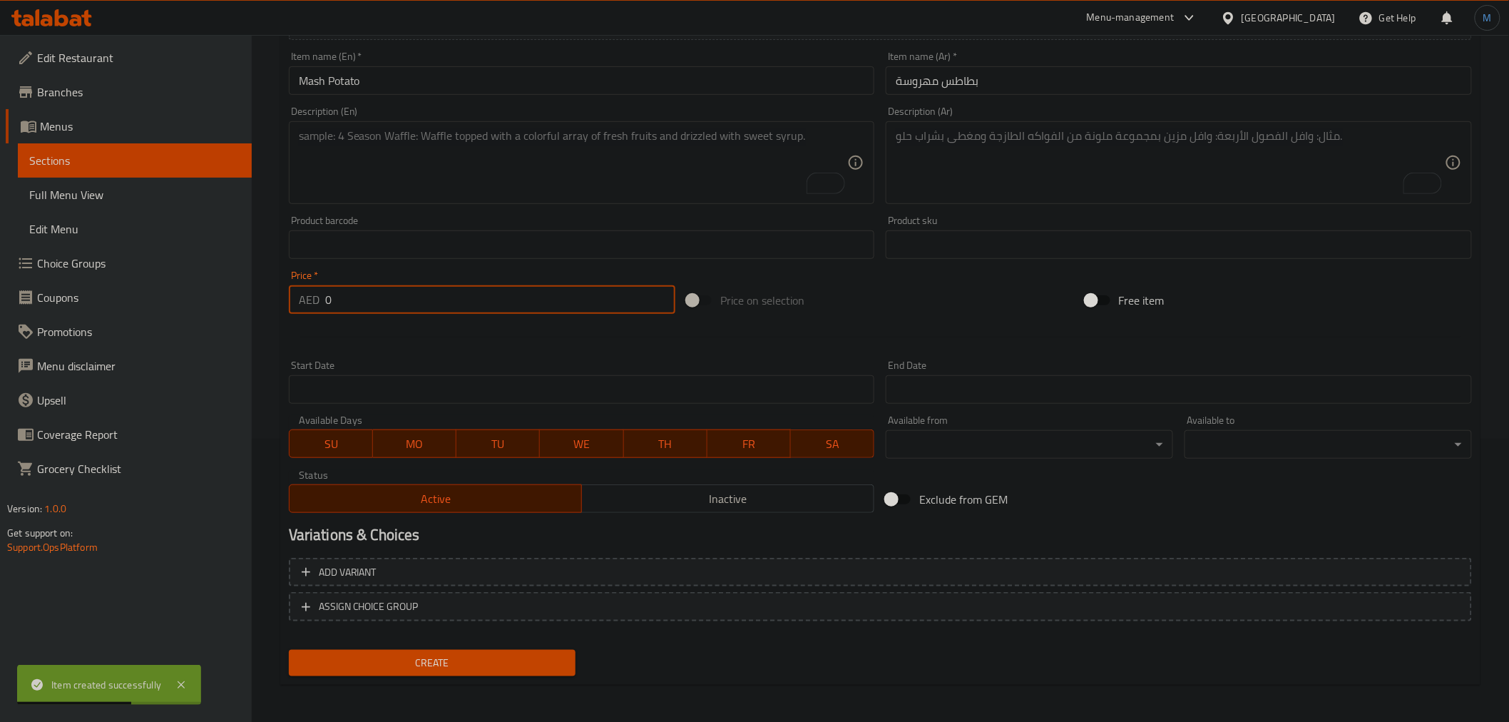
click at [414, 298] on input "0" at bounding box center [500, 299] width 350 height 29
paste input "14"
type input "14"
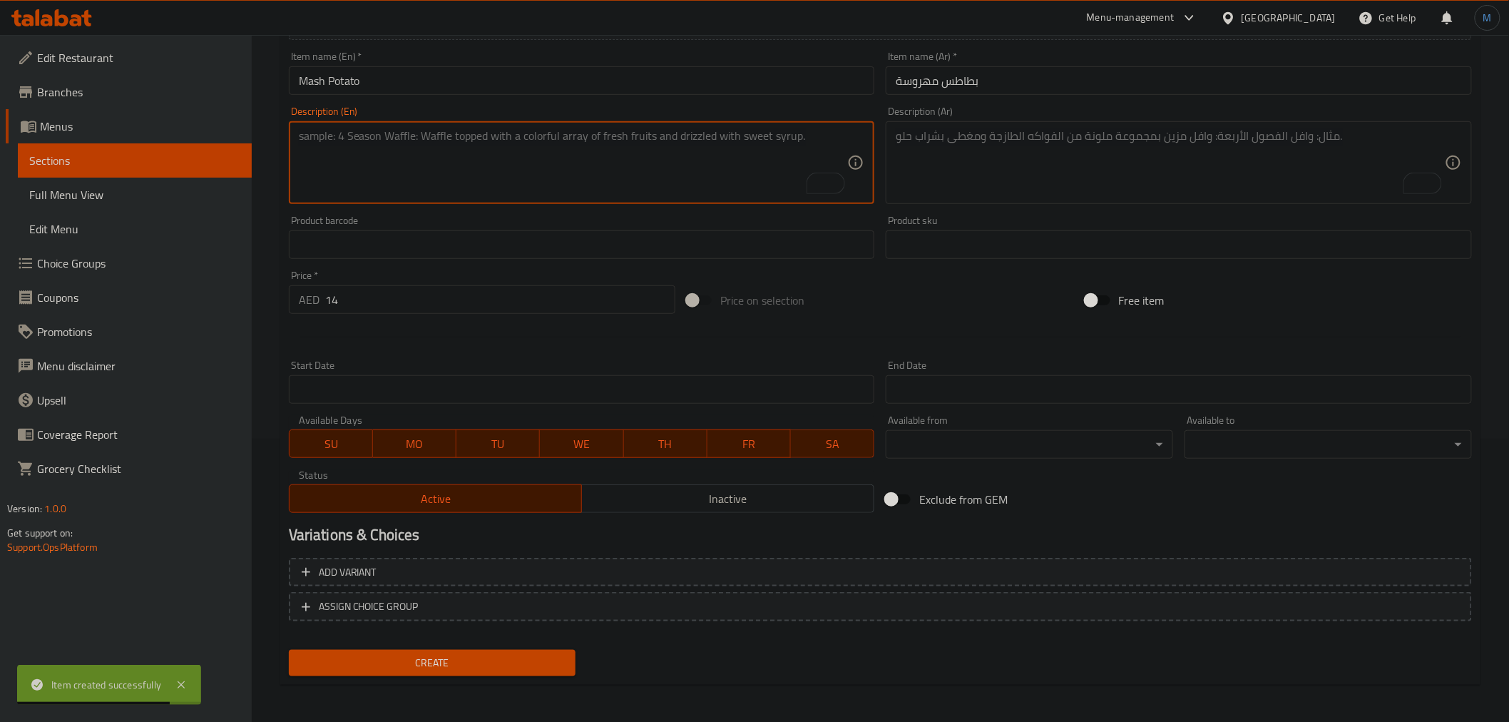
click at [521, 194] on textarea "To enrich screen reader interactions, please activate Accessibility in Grammarl…" at bounding box center [573, 163] width 549 height 68
paste textarea "Creamy and buttery mashed potato."
type textarea "Creamy and buttery mashed potato."
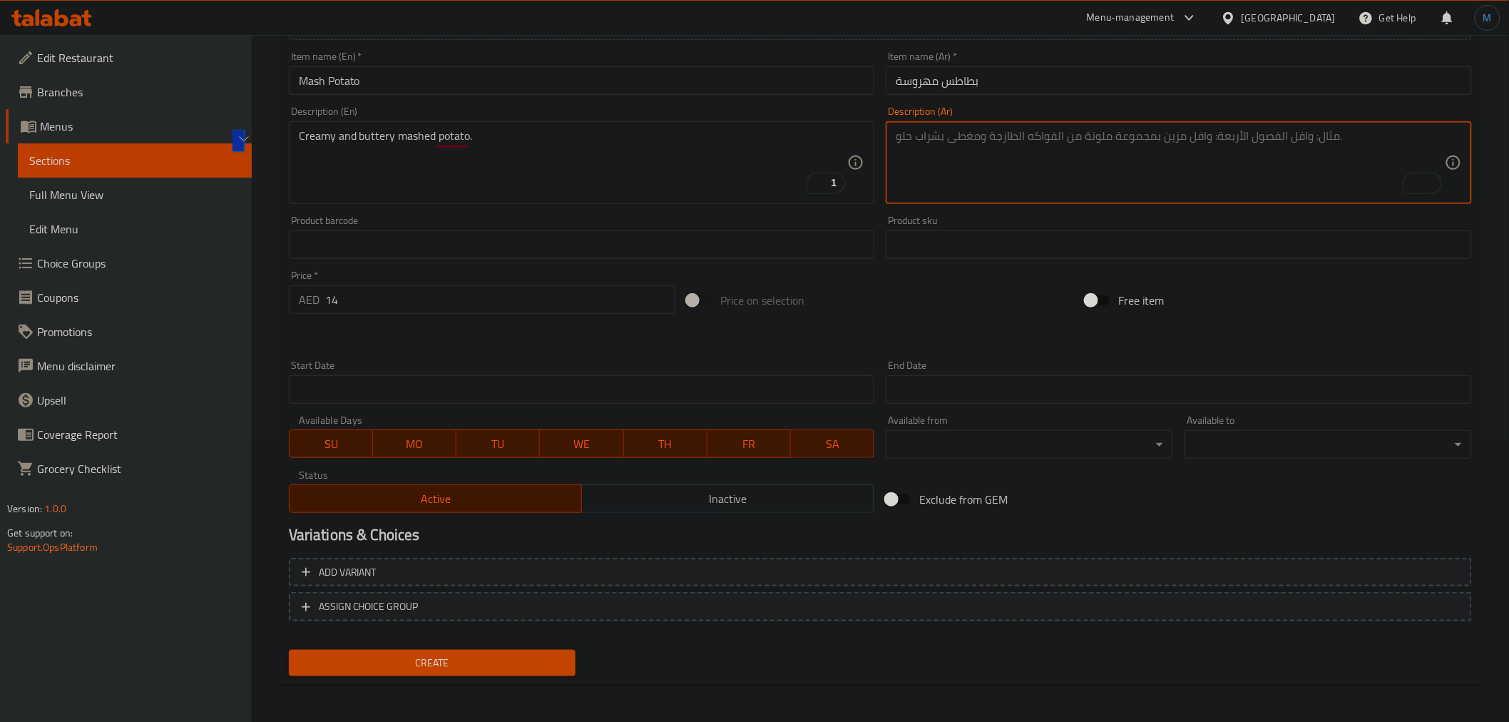
click at [1389, 168] on textarea "To enrich screen reader interactions, please activate Accessibility in Grammarl…" at bounding box center [1170, 163] width 549 height 68
paste textarea "بطاطس مهروسة كريمية وزبدانية."
click at [1291, 139] on textarea "بطاطس مهروسة كريمية وزبدانية." at bounding box center [1170, 163] width 549 height 68
type textarea "بطاطس مهروسة كريمية وزبدة."
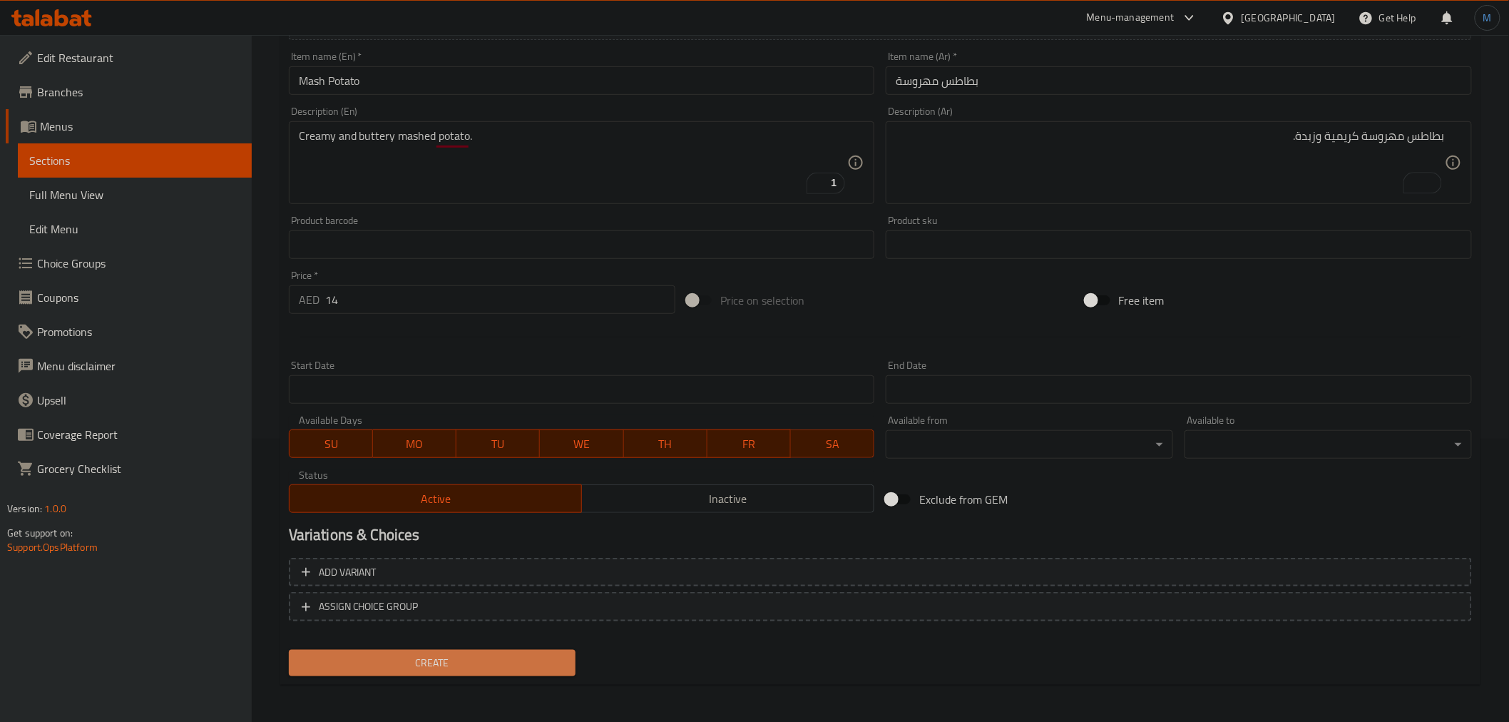
click at [445, 654] on span "Create" at bounding box center [432, 663] width 265 height 18
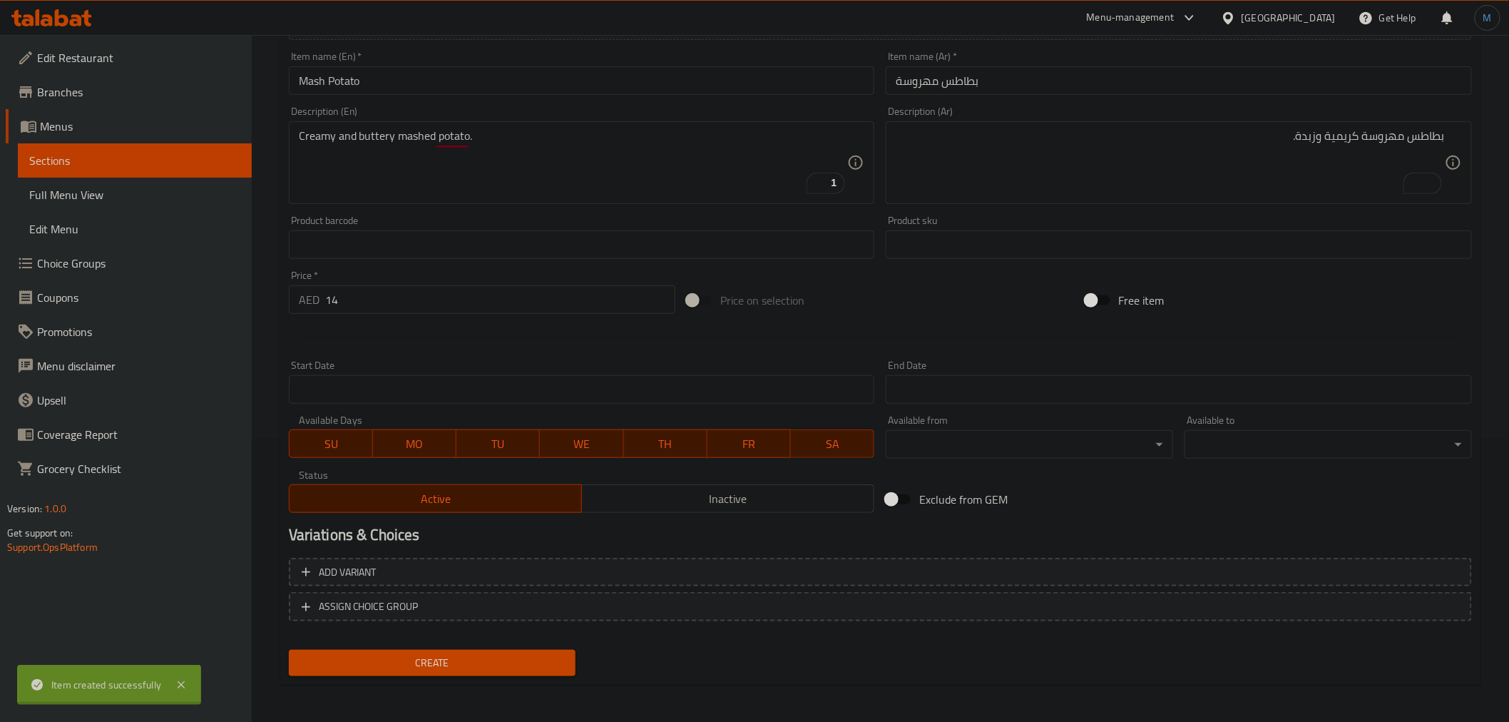
type input "0"
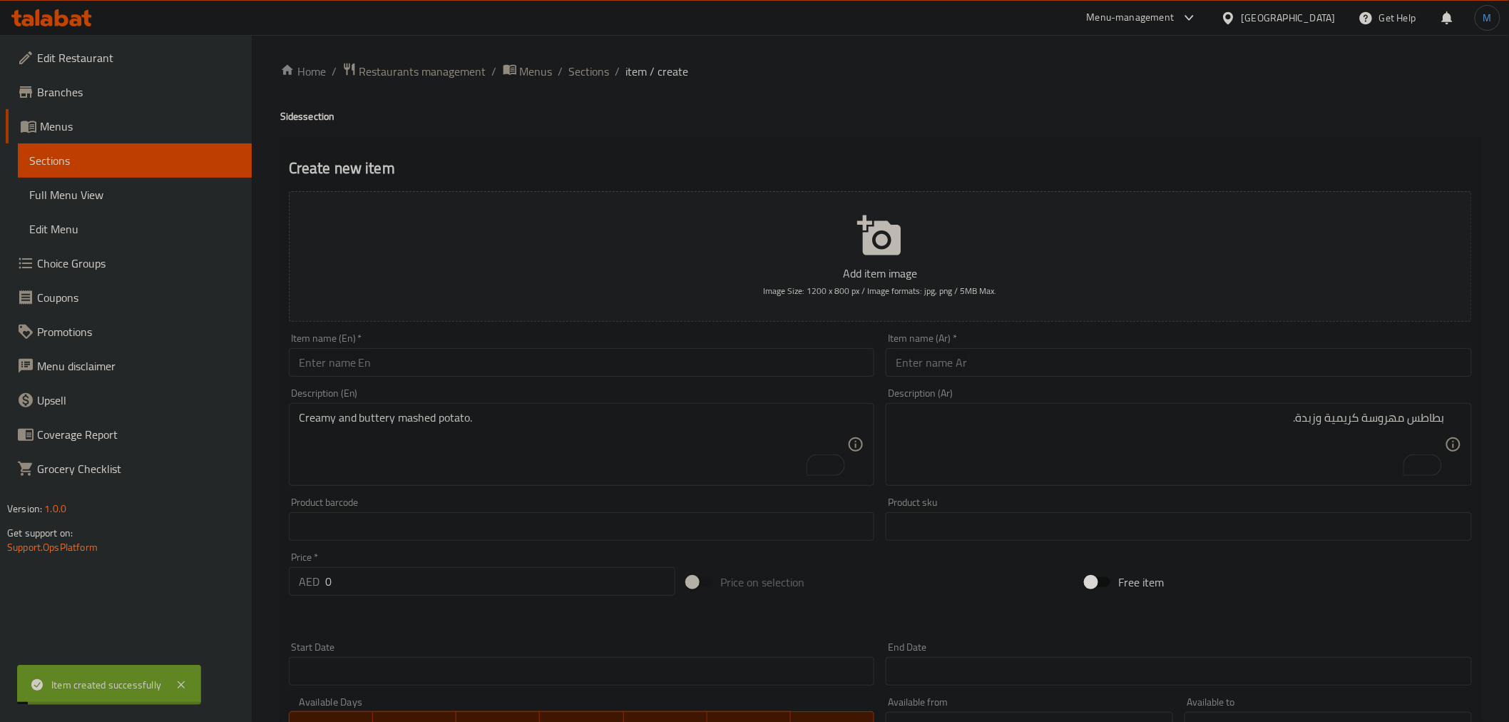
scroll to position [0, 0]
click at [590, 56] on div "Home / Restaurants management / Menus / Sections / item / create Sides section …" at bounding box center [880, 521] width 1257 height 973
click at [592, 56] on div "Home / Restaurants management / Menus / Sections / item / create Sides section …" at bounding box center [880, 521] width 1257 height 973
click at [594, 64] on span "Sections" at bounding box center [589, 72] width 41 height 17
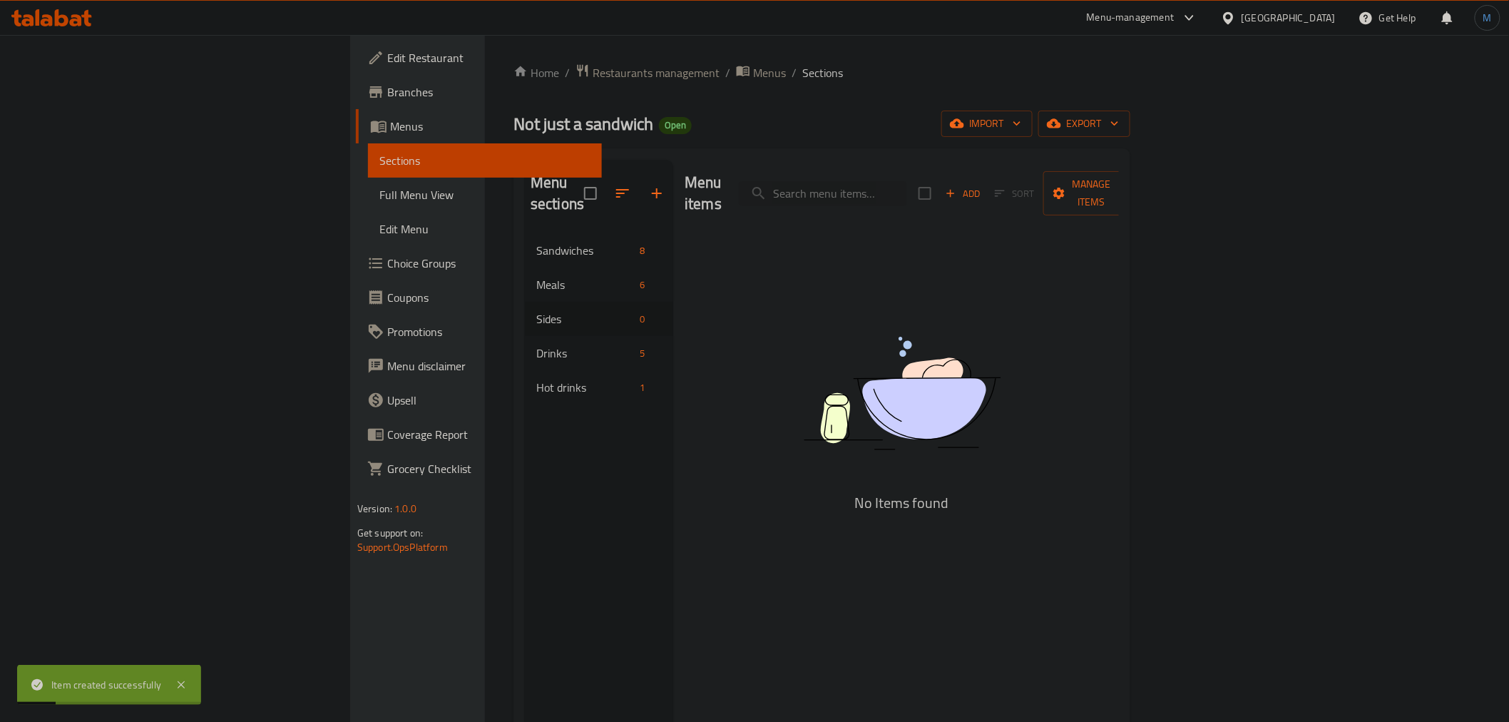
click at [802, 66] on span "Sections" at bounding box center [822, 72] width 41 height 17
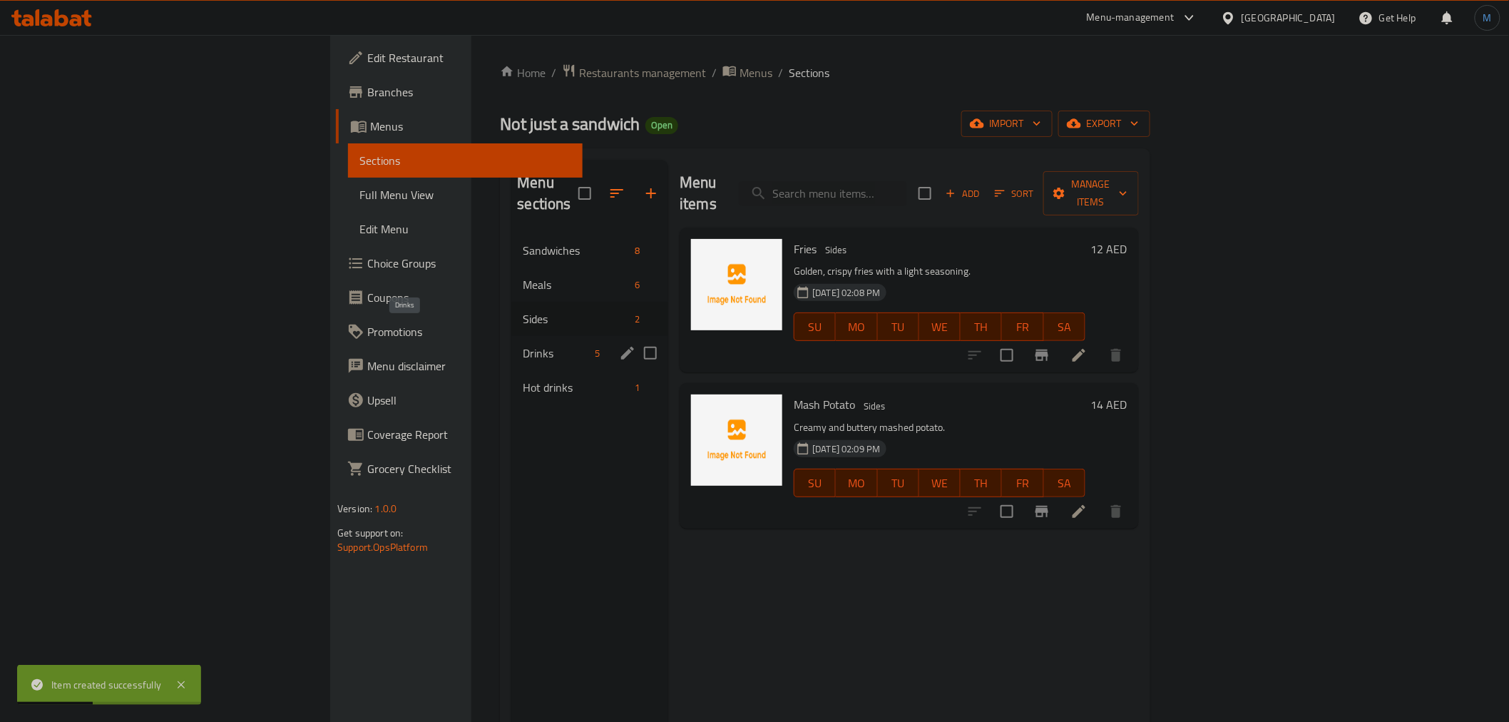
click at [523, 344] on span "Drinks" at bounding box center [556, 352] width 66 height 17
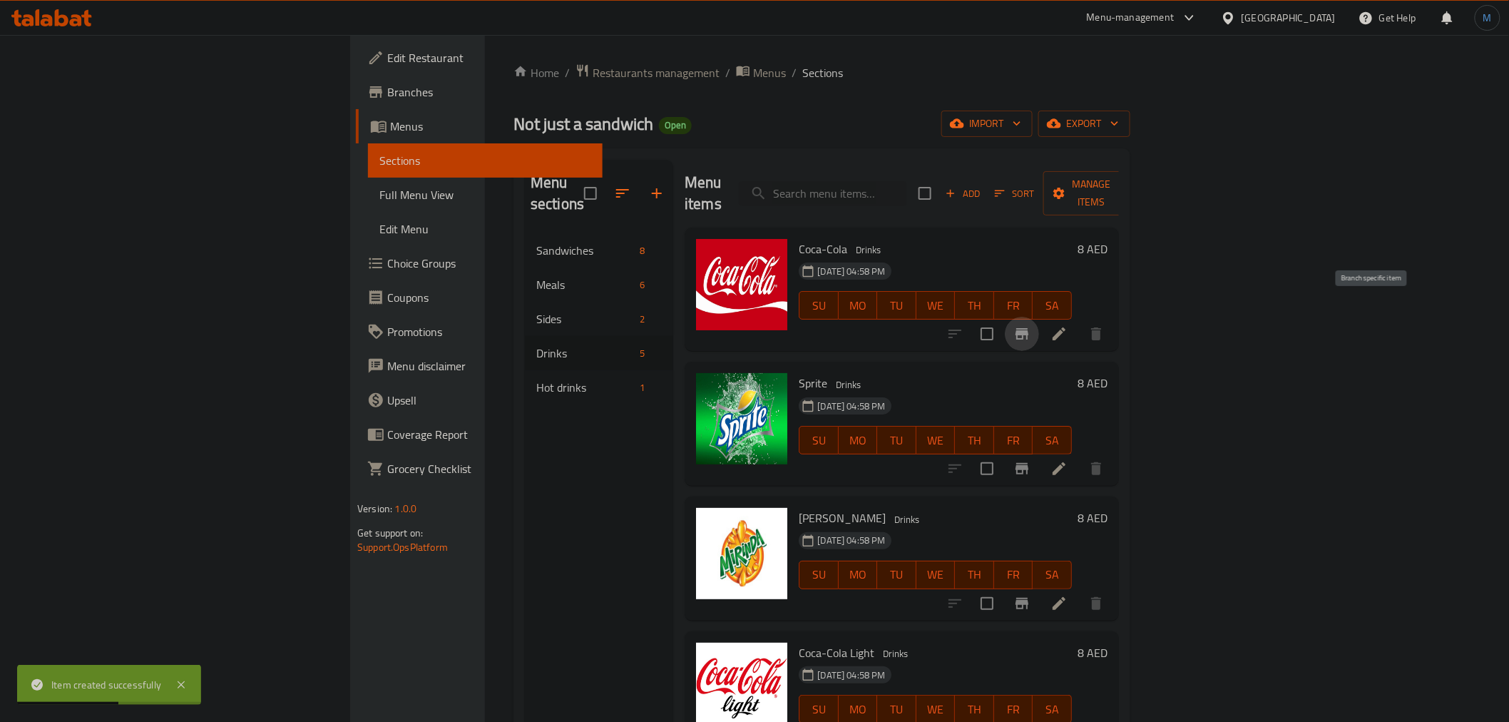
click at [1030, 325] on icon "Branch-specific-item" at bounding box center [1021, 333] width 17 height 17
click at [1079, 321] on li at bounding box center [1059, 334] width 40 height 26
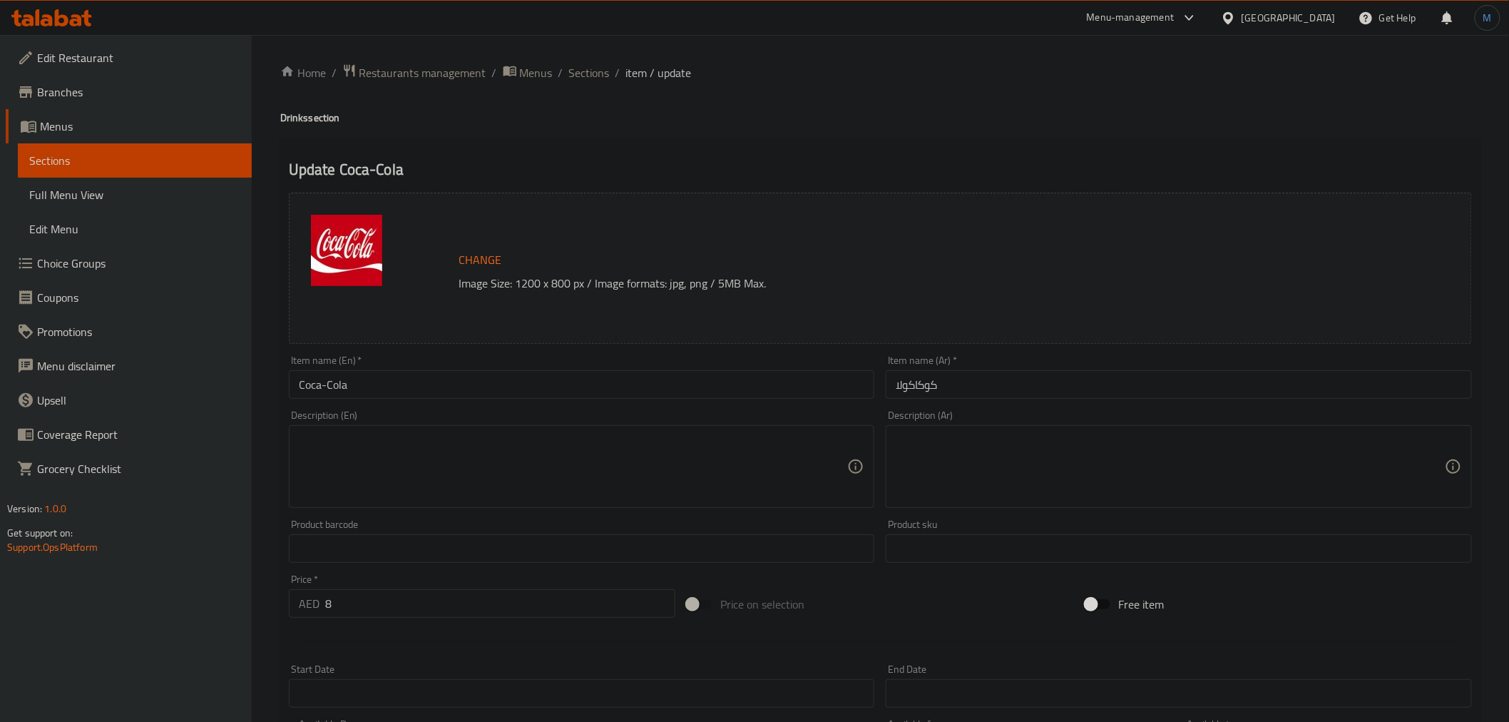
click at [526, 364] on div "Item name (En)   * Coca-Cola Item name (En) *" at bounding box center [582, 376] width 586 height 43
drag, startPoint x: 526, startPoint y: 367, endPoint x: 533, endPoint y: 374, distance: 9.6
click at [529, 369] on div "Item name (En)   * Coca-Cola Item name (En) *" at bounding box center [582, 376] width 586 height 43
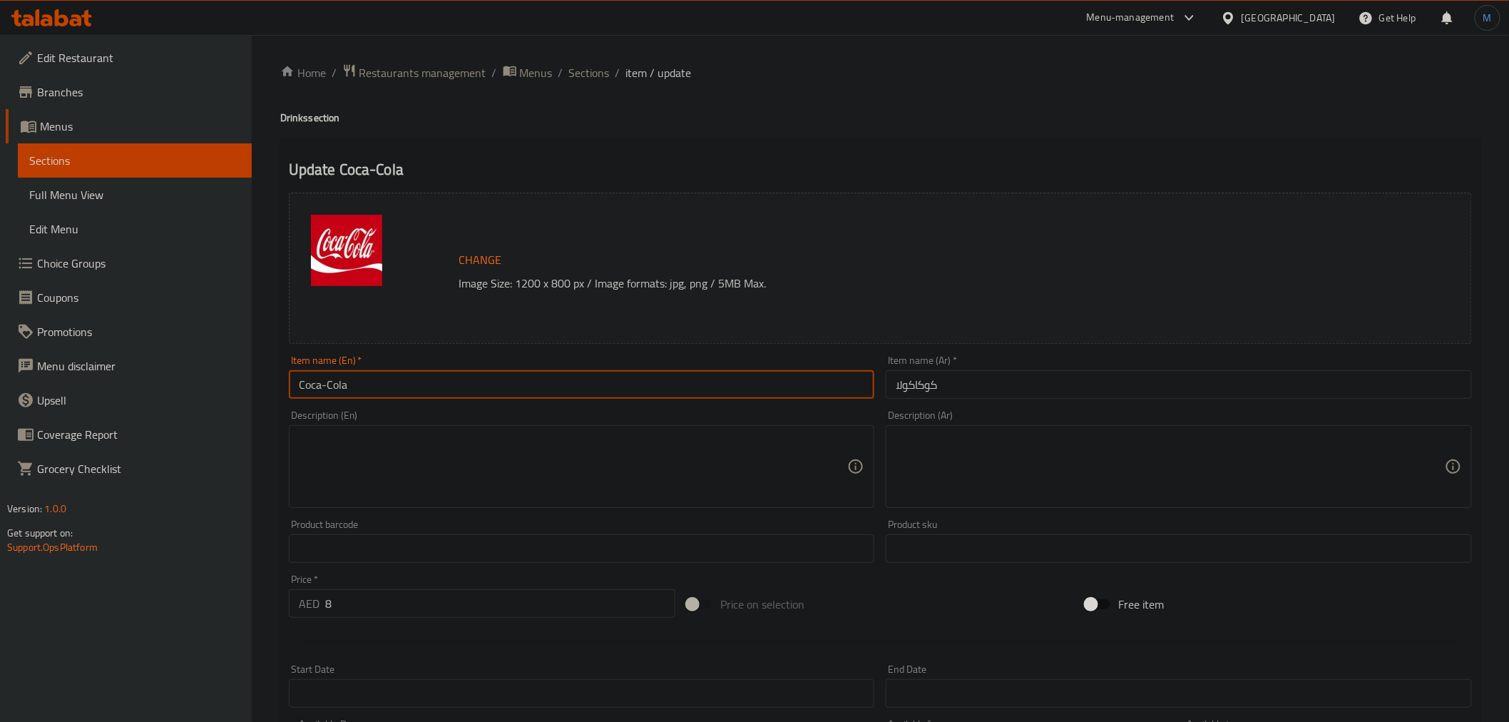
click at [533, 374] on input "Coca-Cola" at bounding box center [582, 384] width 586 height 29
paste input "(330ml)"
type input "Coca-Cola (330ml)"
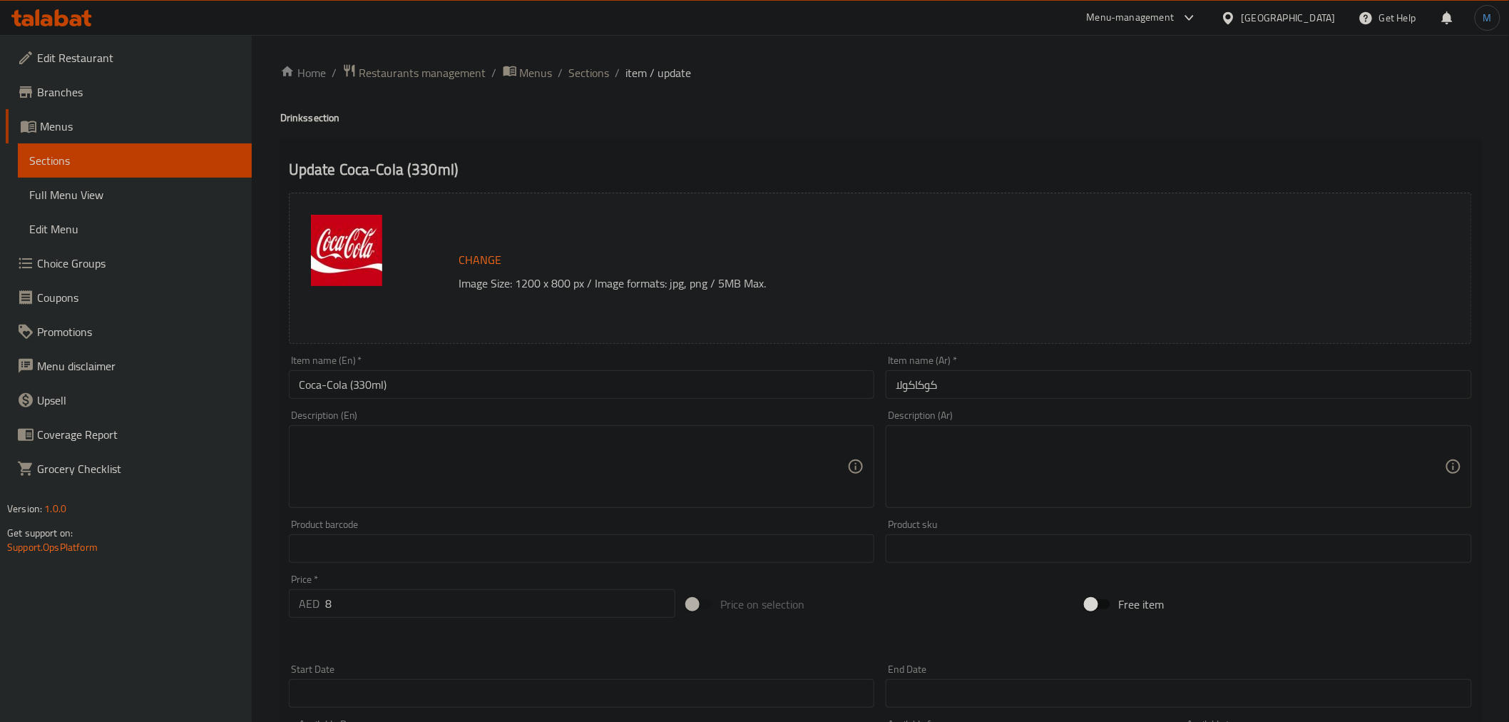
click at [1124, 380] on input "كوكاكولا" at bounding box center [1179, 384] width 586 height 29
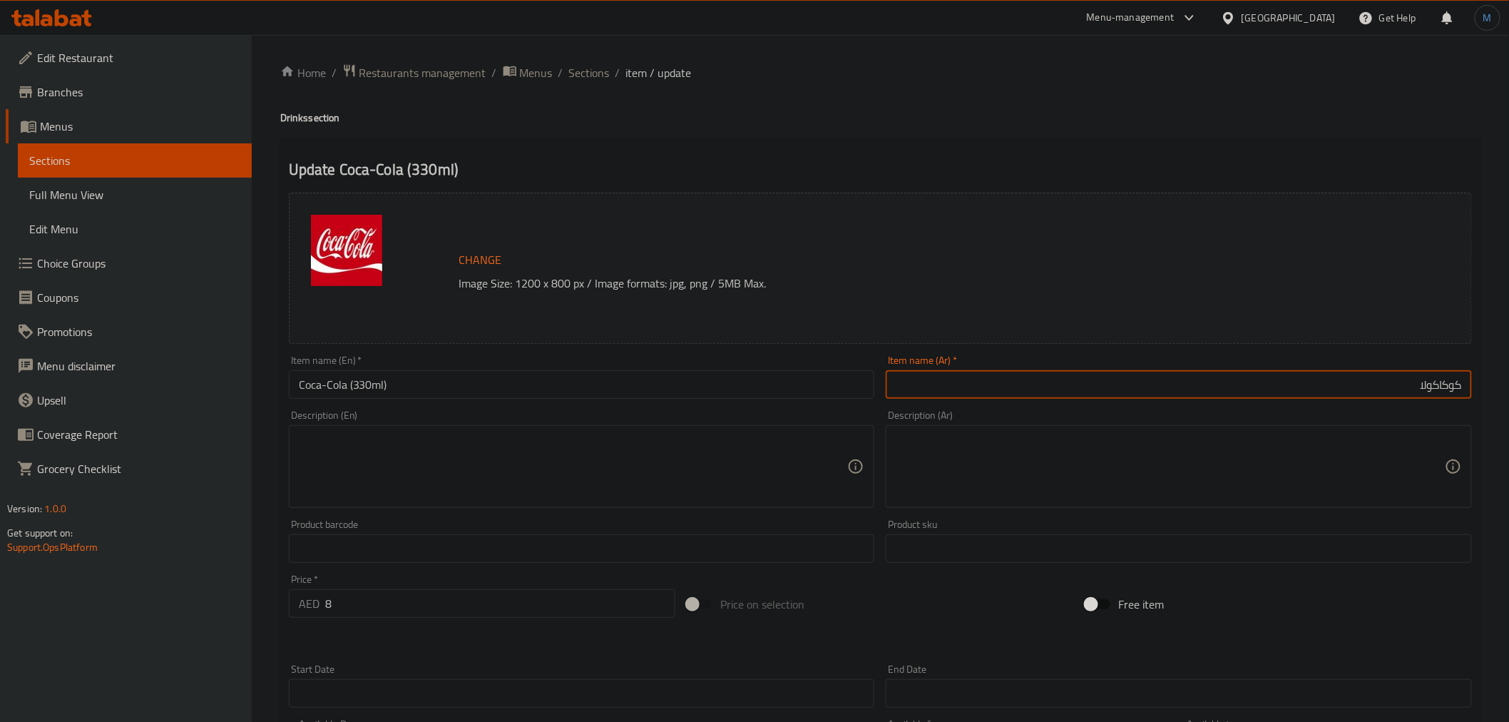
paste input "(330 مل)"
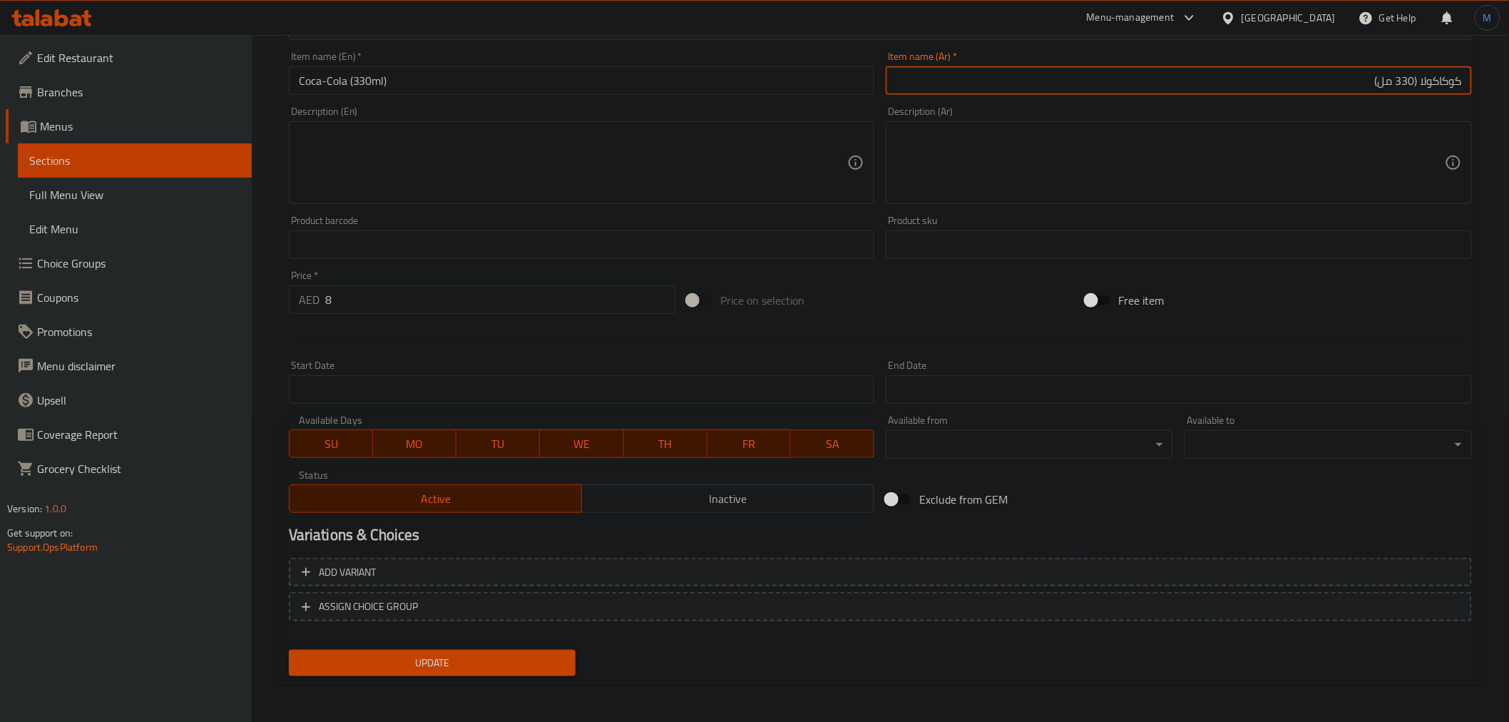
type input "كوكاكولا (330 مل)"
click at [501, 658] on span "Update" at bounding box center [432, 663] width 265 height 18
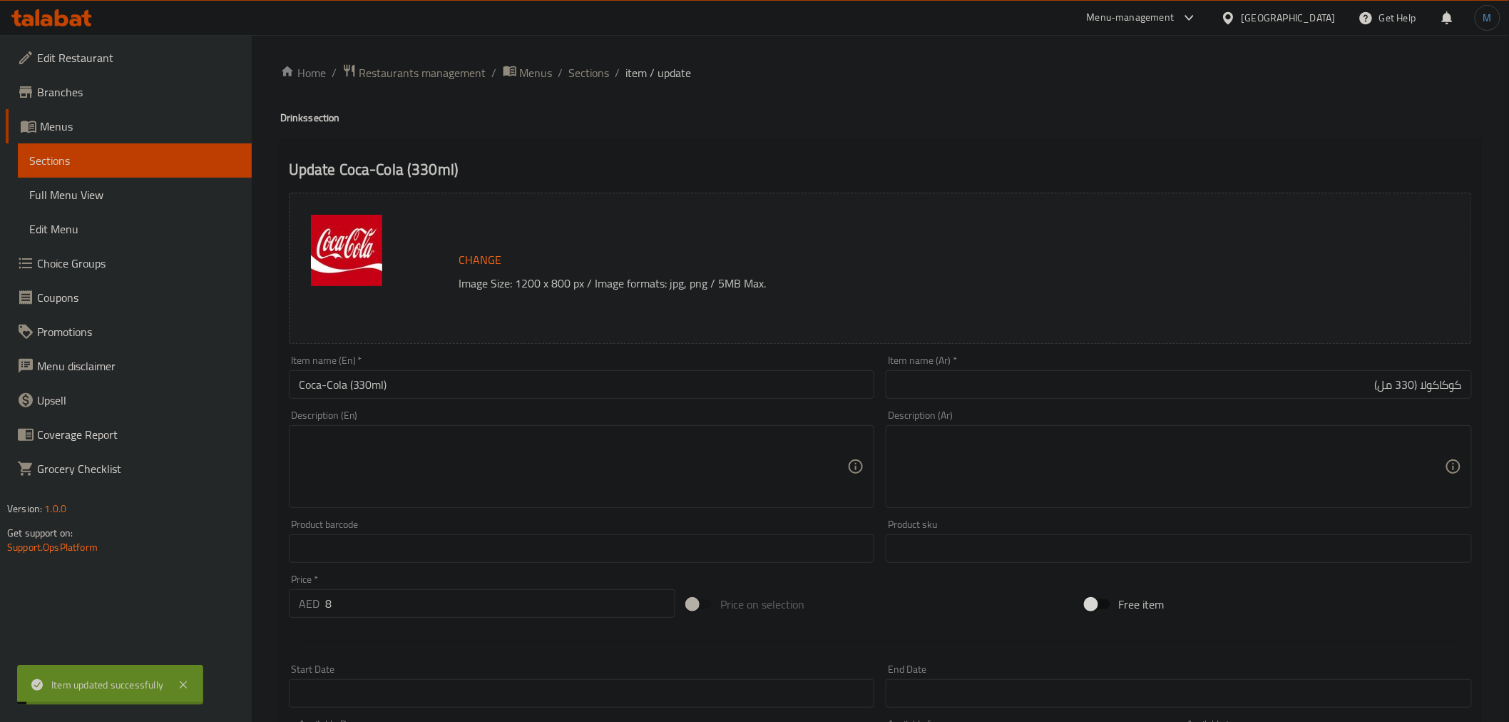
click at [598, 72] on span "Sections" at bounding box center [589, 72] width 41 height 17
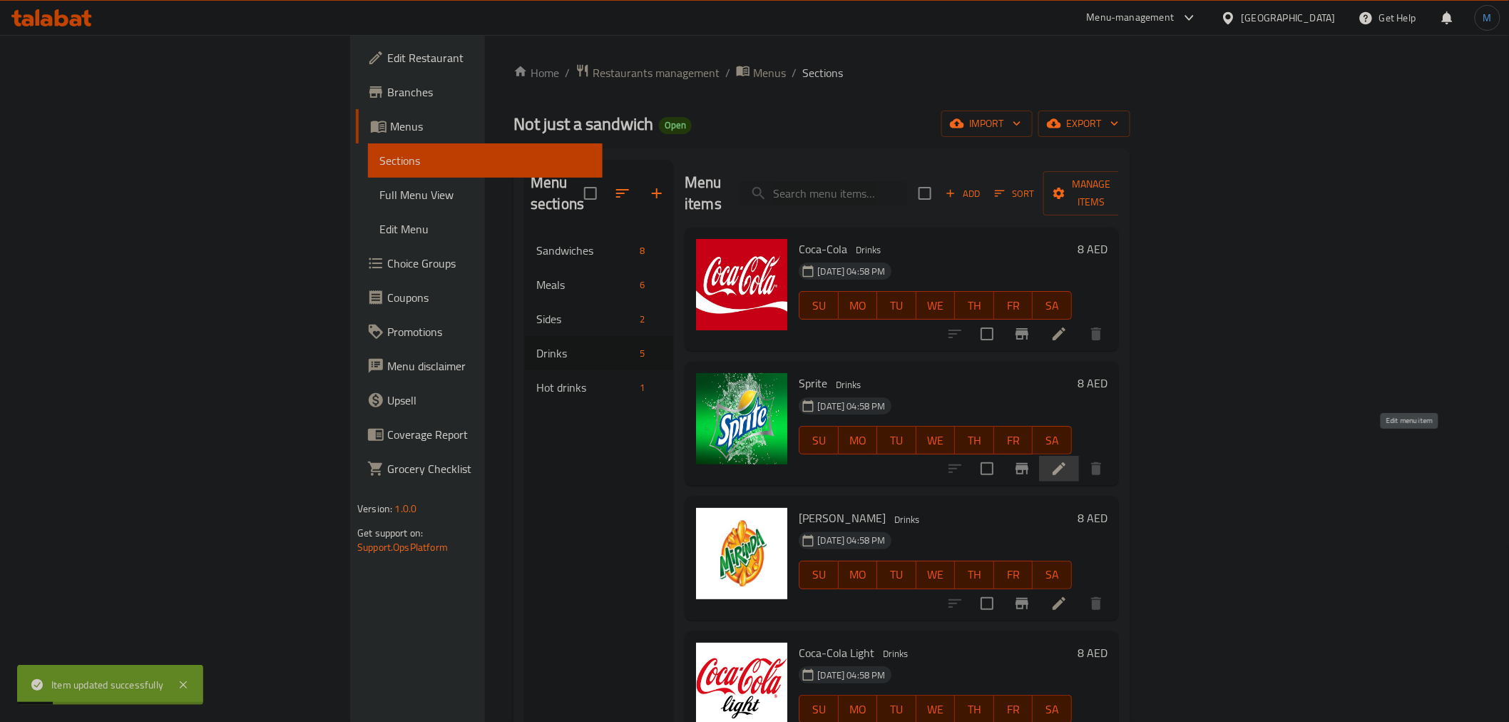
click at [1067, 460] on icon at bounding box center [1058, 468] width 17 height 17
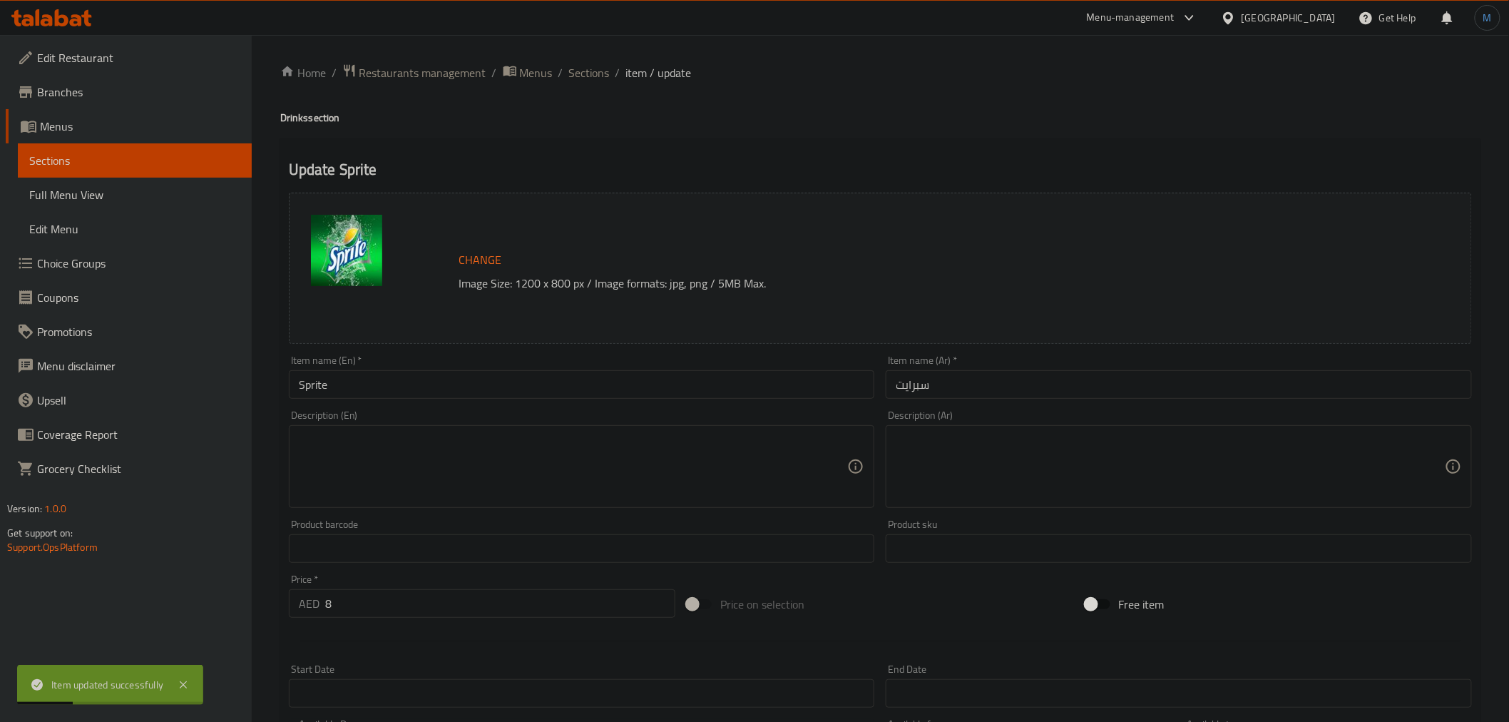
click at [1123, 391] on input "سبرايت" at bounding box center [1179, 384] width 586 height 29
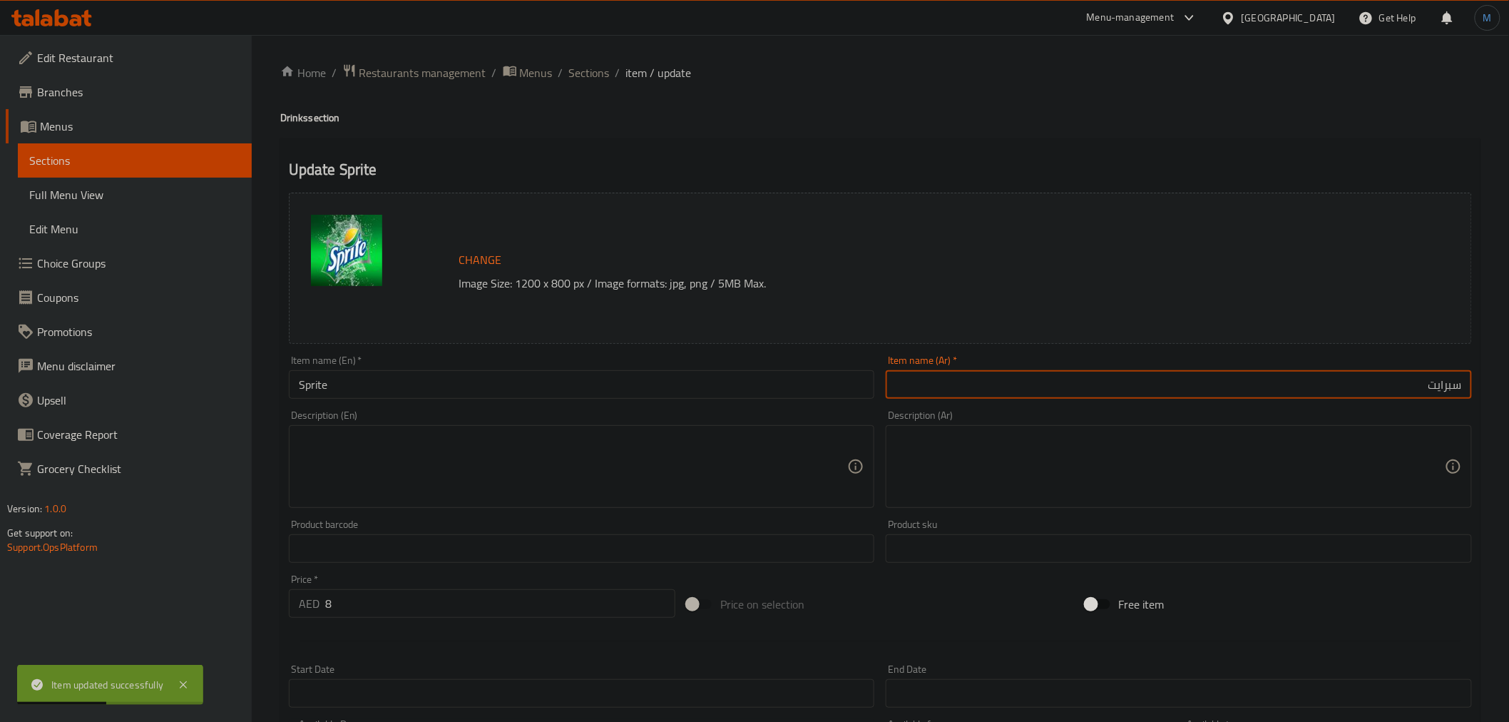
paste input "(330 مل)"
type input "سبرايت (330 مل)"
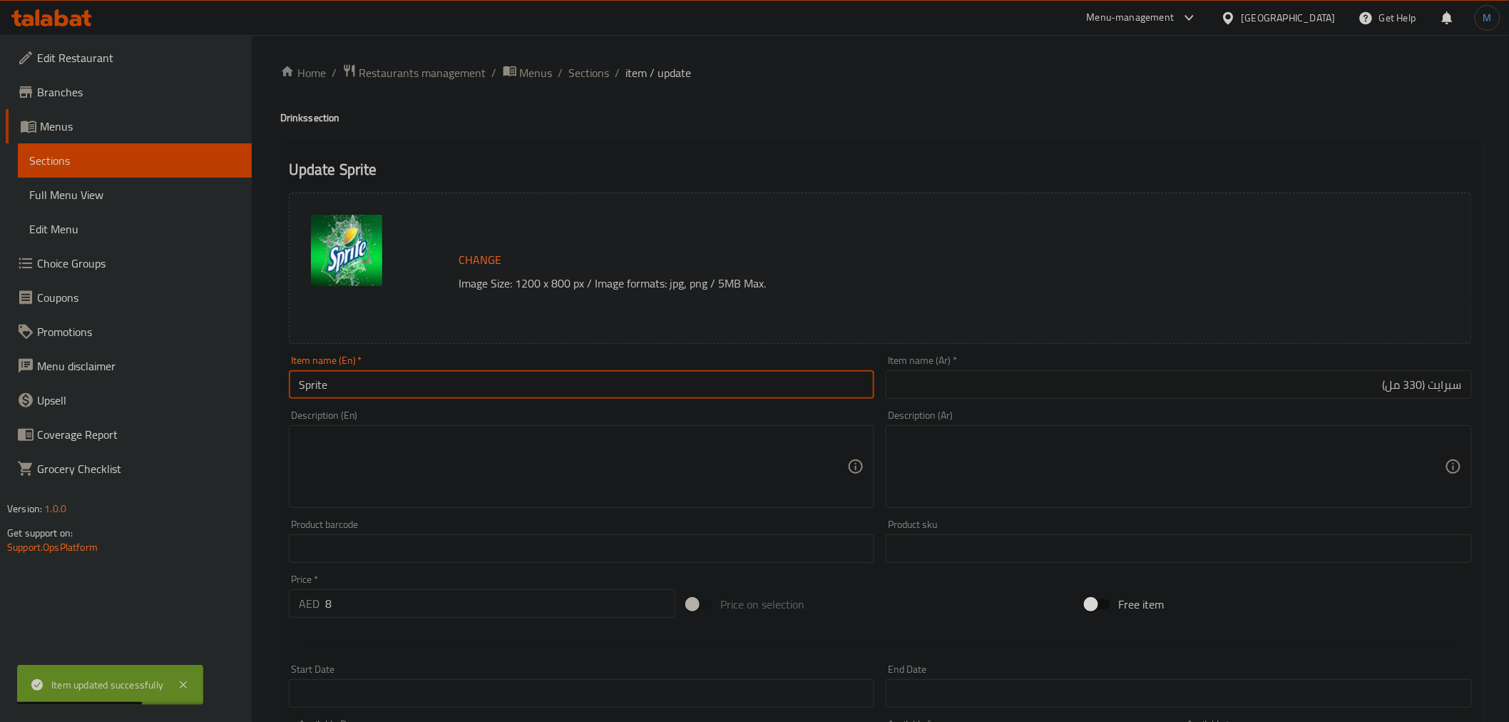
click at [596, 387] on input "Sprite" at bounding box center [582, 384] width 586 height 29
paste input "(330 مل)"
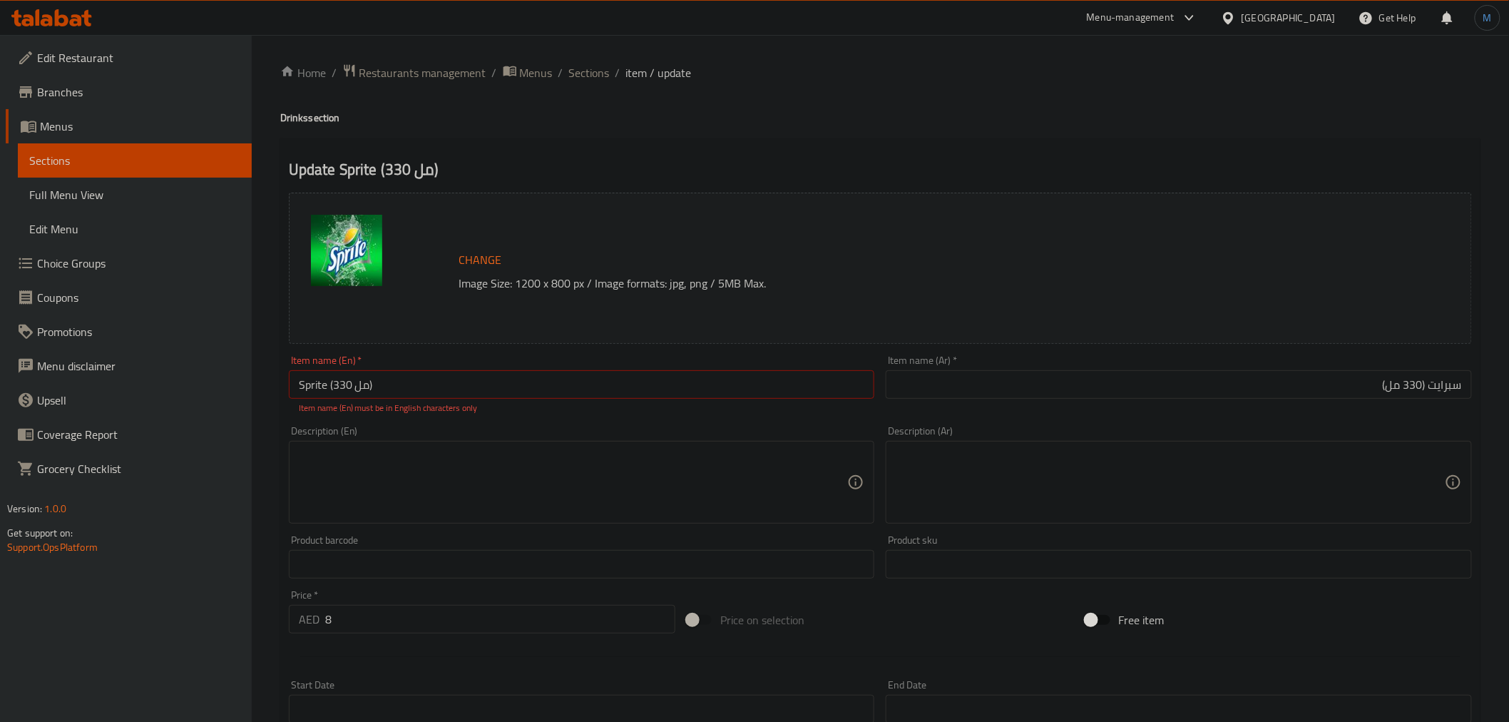
click at [570, 401] on p "Item name (En) must be in English characters only" at bounding box center [582, 407] width 566 height 13
drag, startPoint x: 535, startPoint y: 384, endPoint x: 328, endPoint y: 394, distance: 207.0
click at [328, 394] on input "Sprite (330 مل)" at bounding box center [582, 384] width 586 height 29
paste input "(330ml"
click at [332, 386] on input "Sprite(330ml)" at bounding box center [582, 384] width 586 height 29
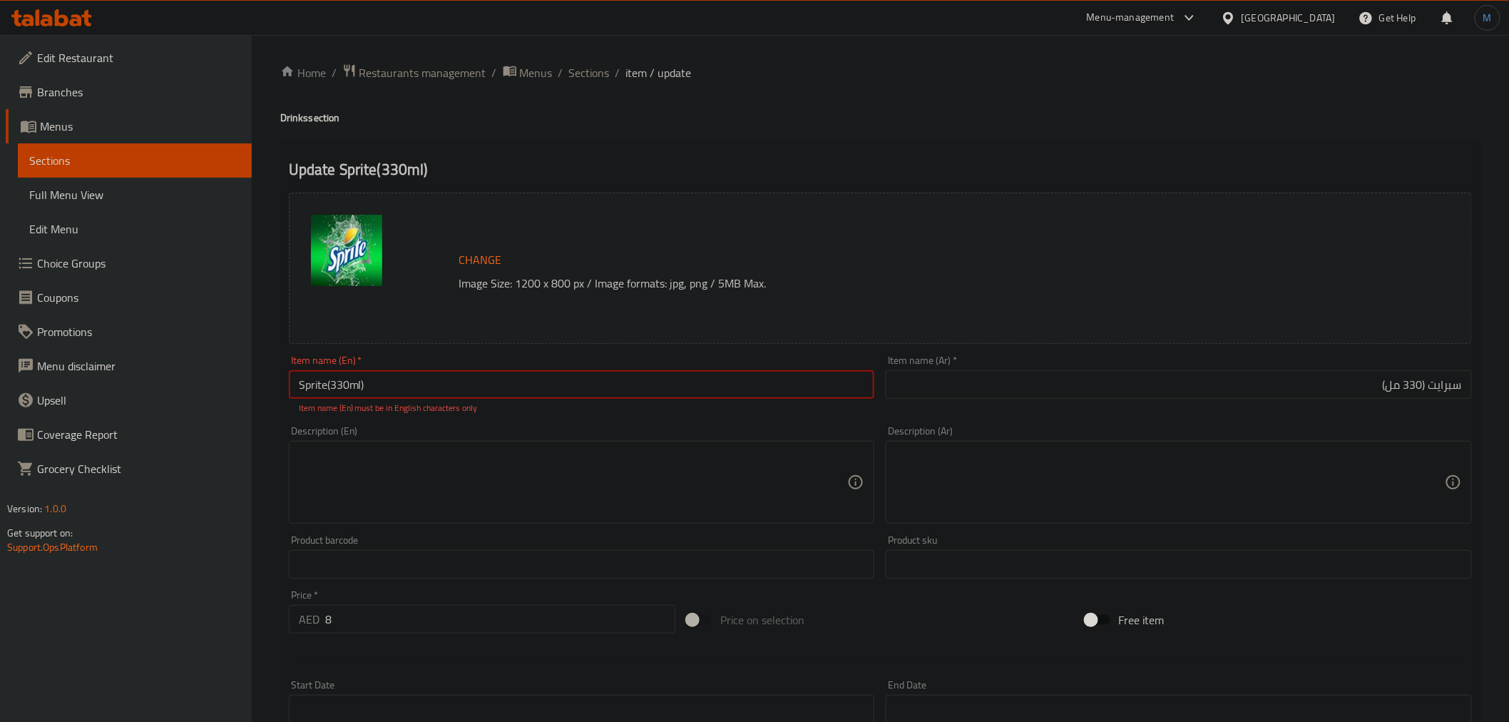
click at [328, 384] on input "Sprite(330ml)" at bounding box center [582, 384] width 586 height 29
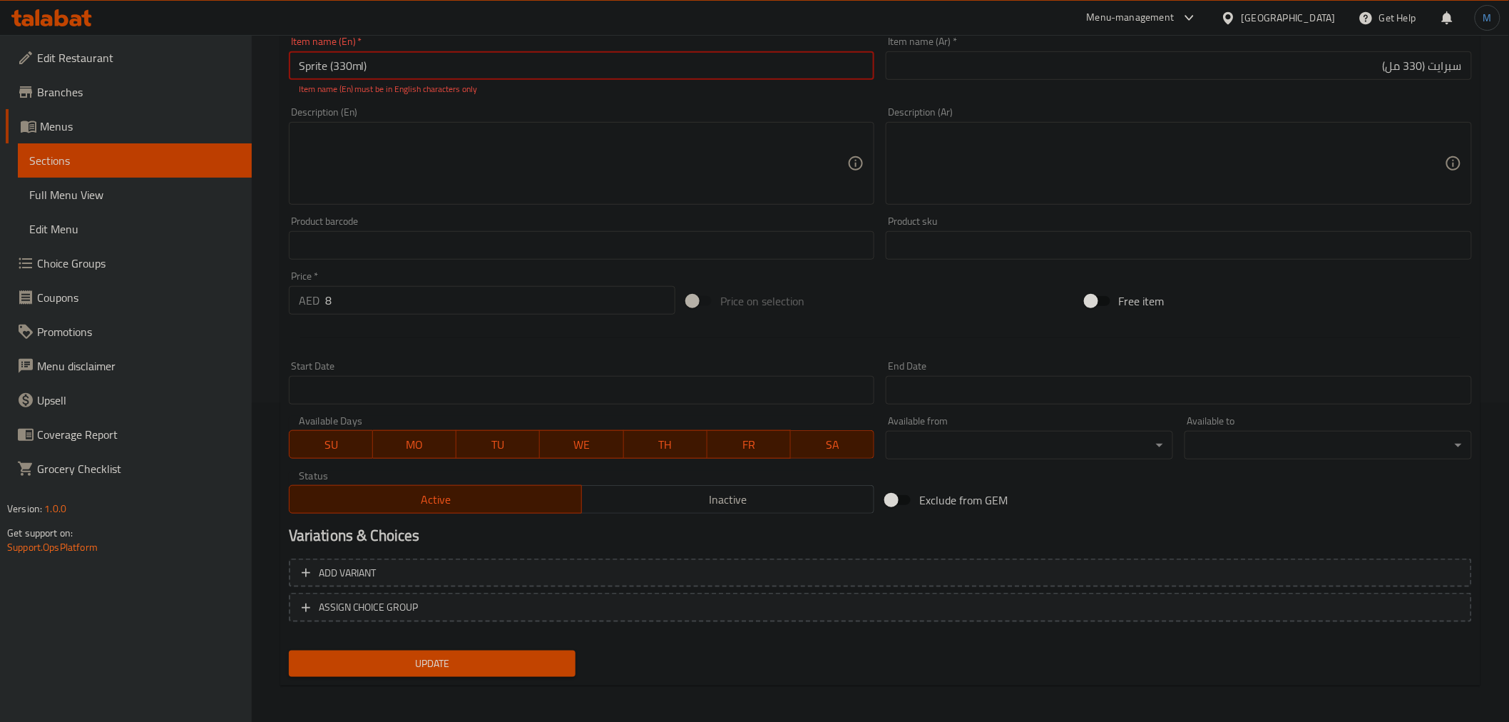
type input "Sprite (330ml)"
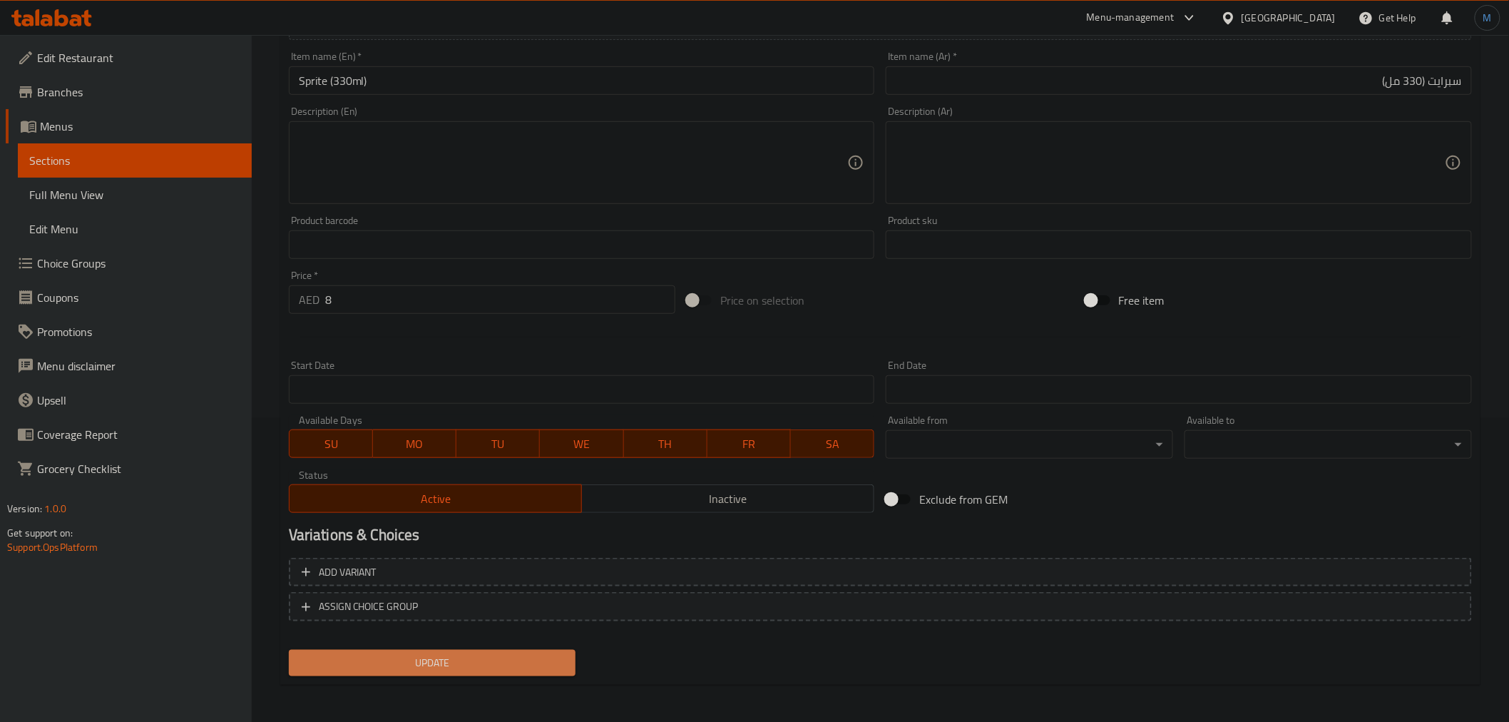
click at [460, 654] on span "Update" at bounding box center [432, 663] width 265 height 18
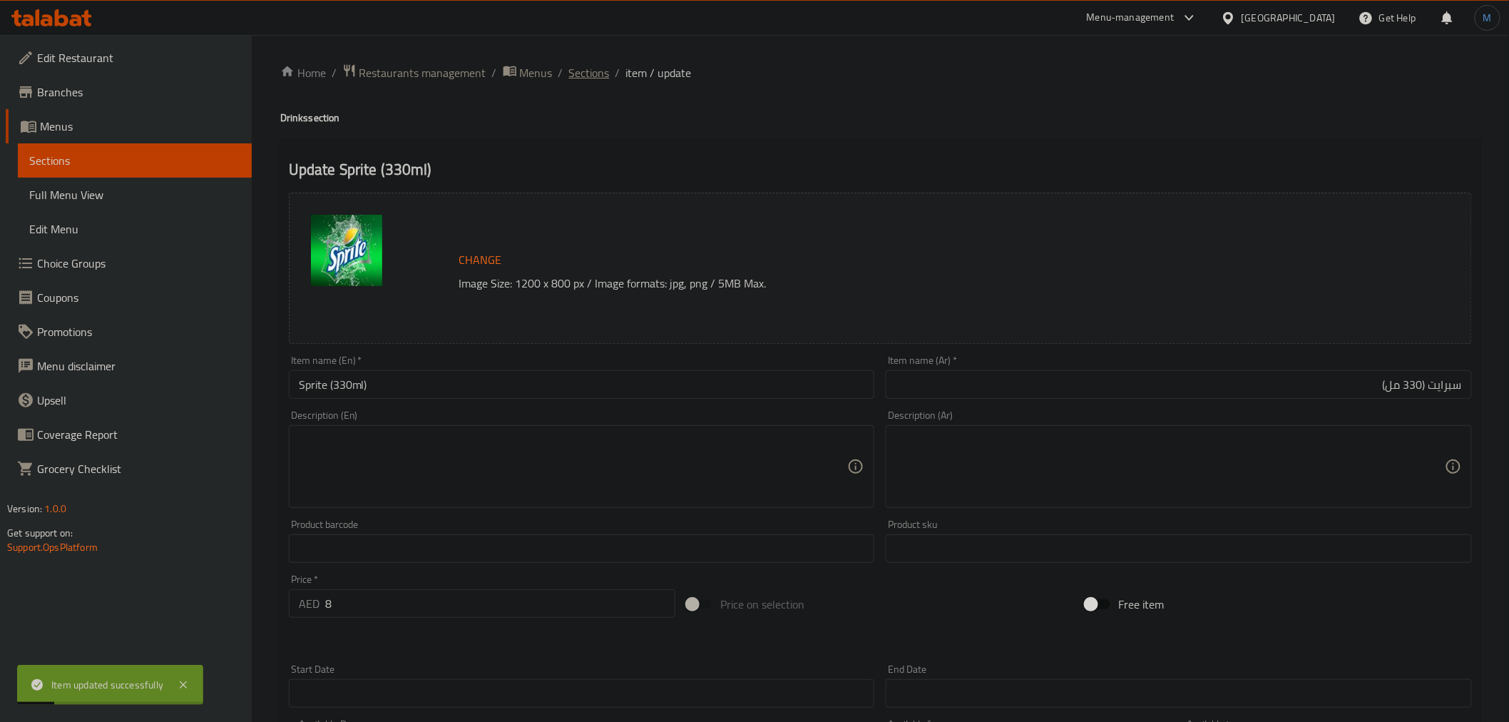
click at [579, 68] on span "Sections" at bounding box center [589, 72] width 41 height 17
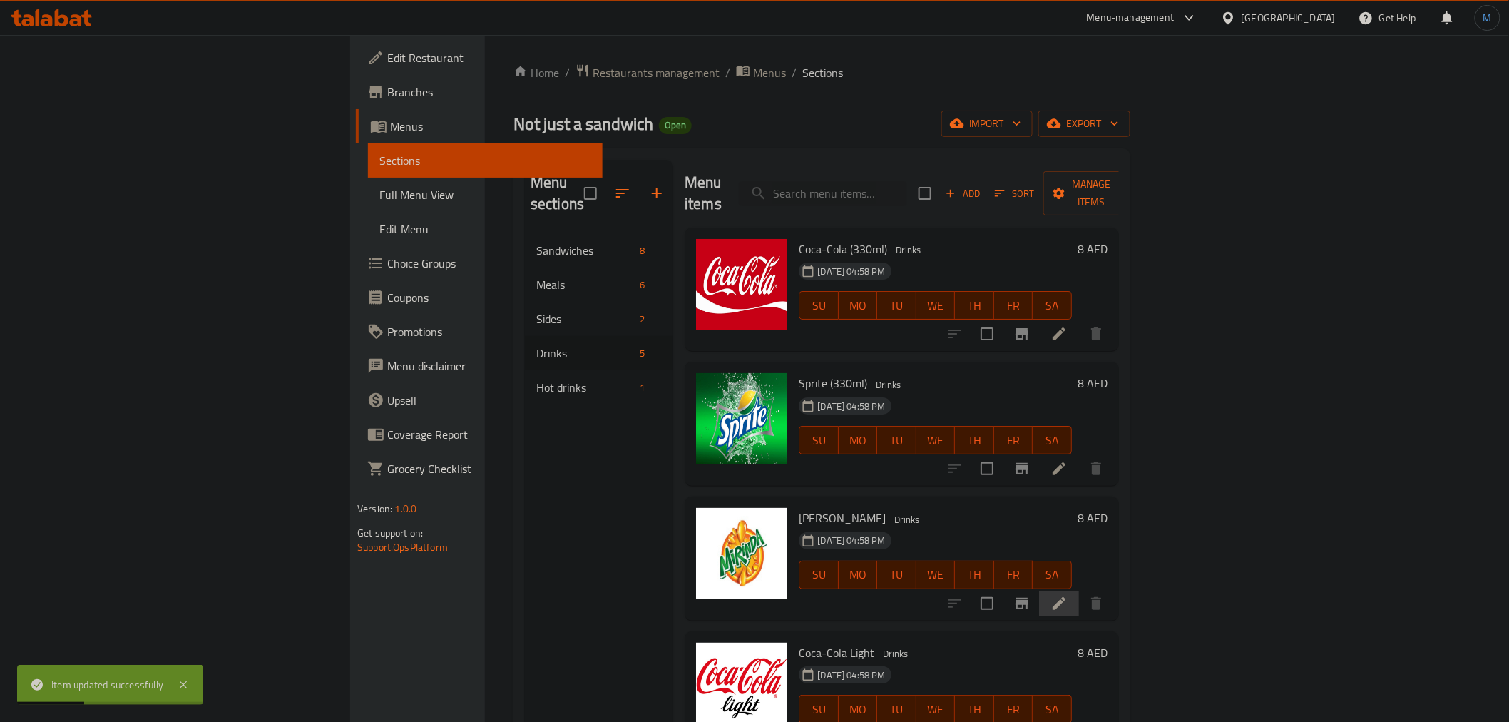
click at [1079, 593] on li at bounding box center [1059, 603] width 40 height 26
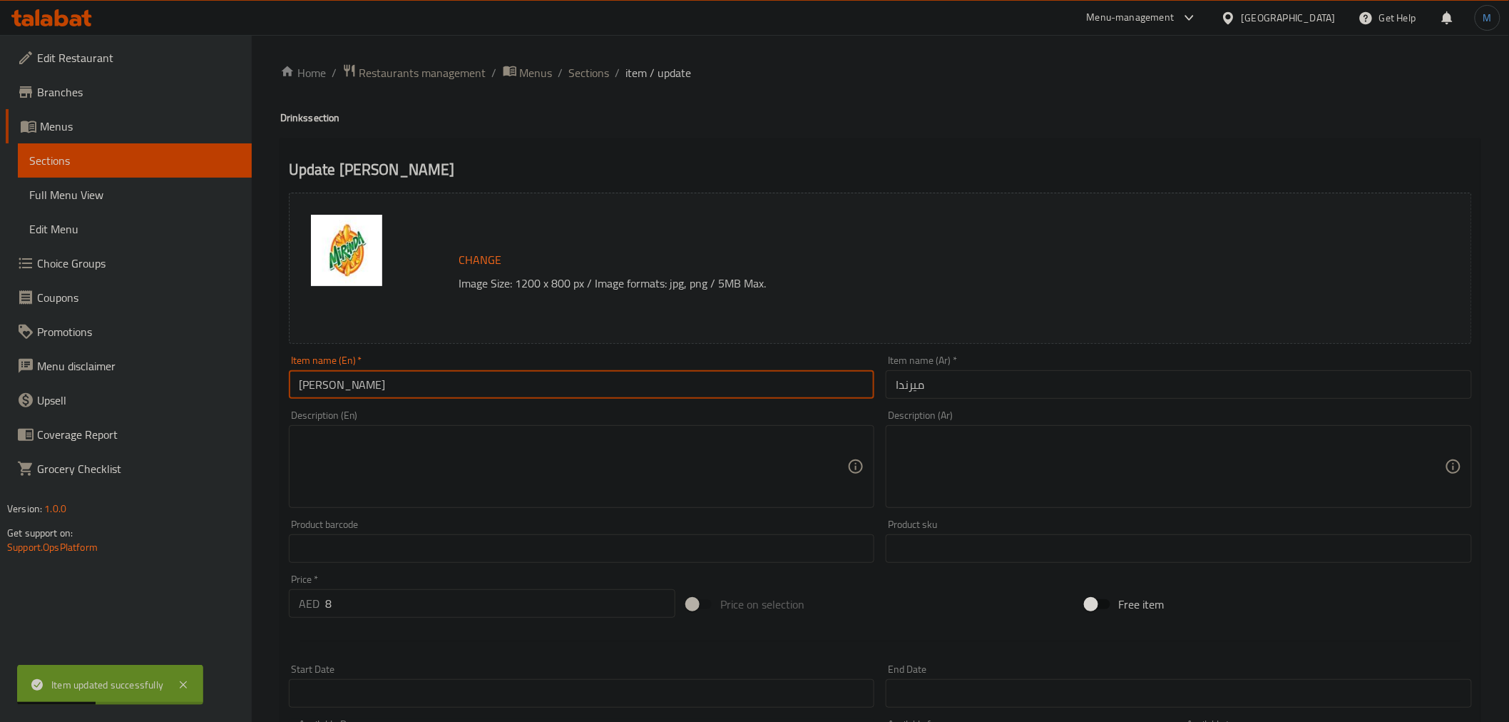
click at [437, 398] on input "[PERSON_NAME]" at bounding box center [582, 384] width 586 height 29
paste input "(330ml)"
type input "Mirinda (330ml)"
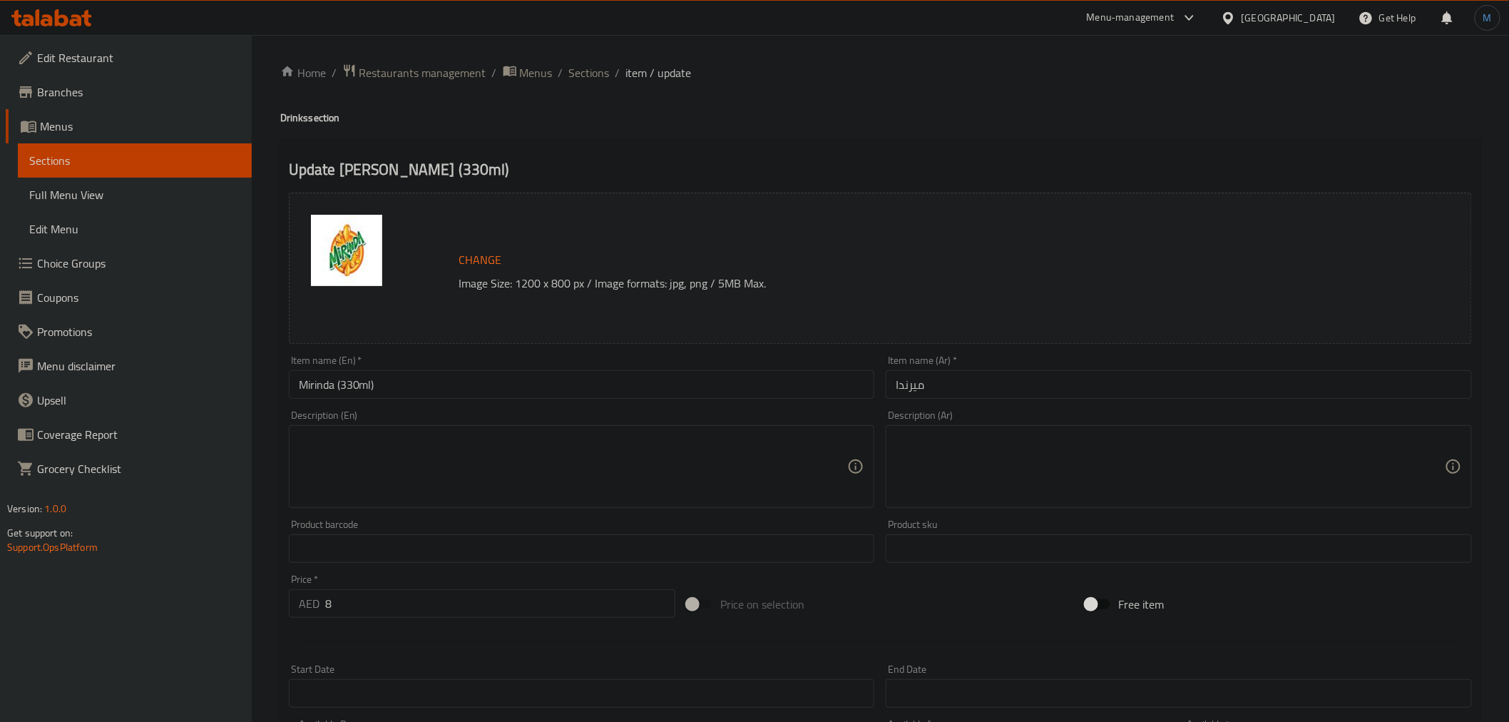
click at [1071, 379] on input "ميرندا" at bounding box center [1179, 384] width 586 height 29
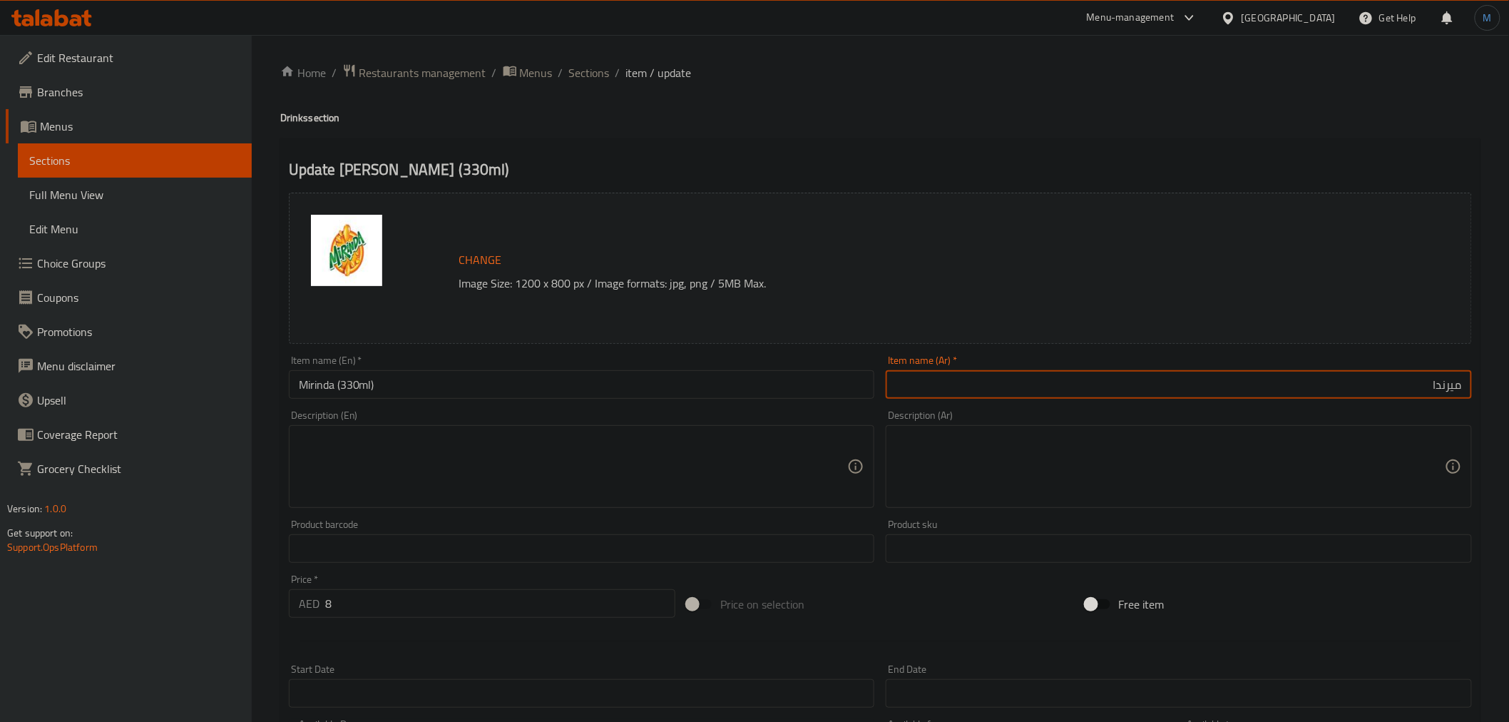
paste input "(330 مل)"
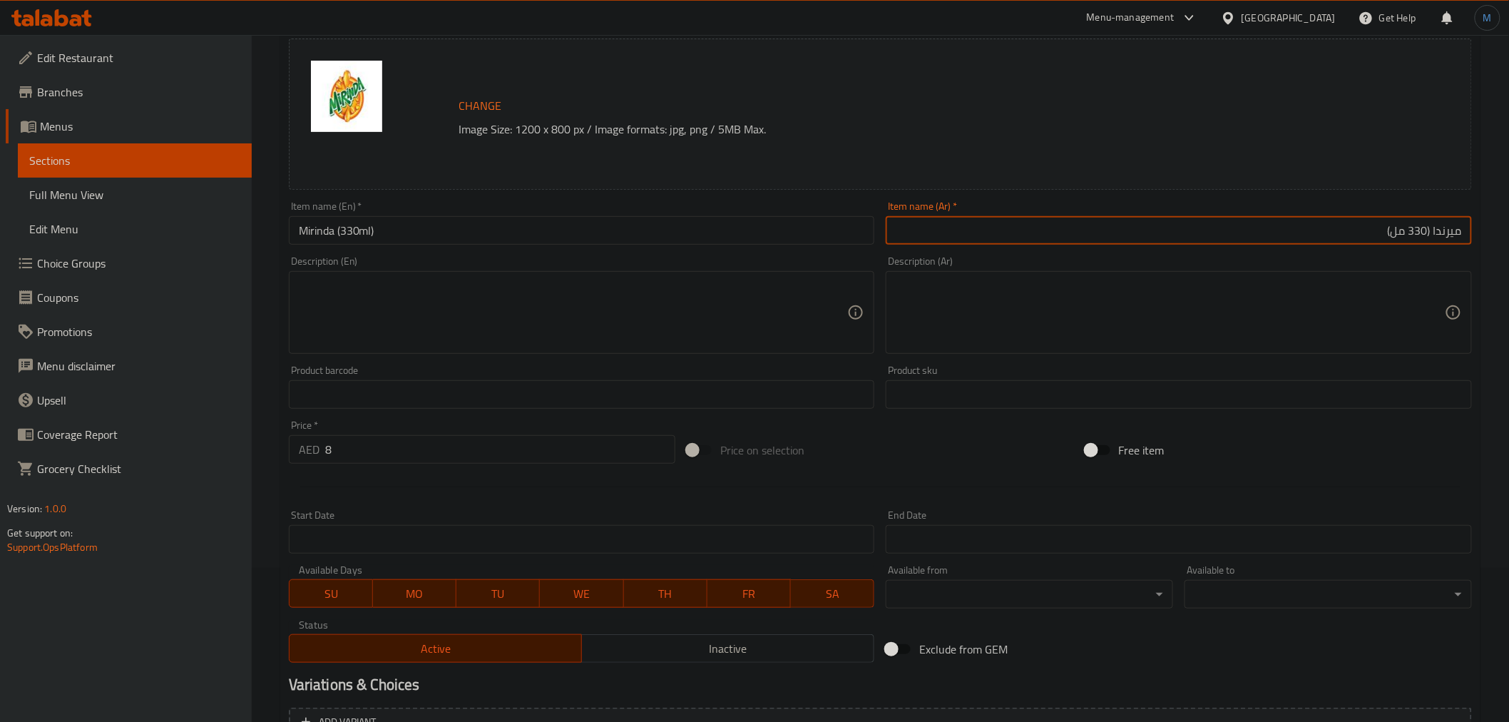
scroll to position [304, 0]
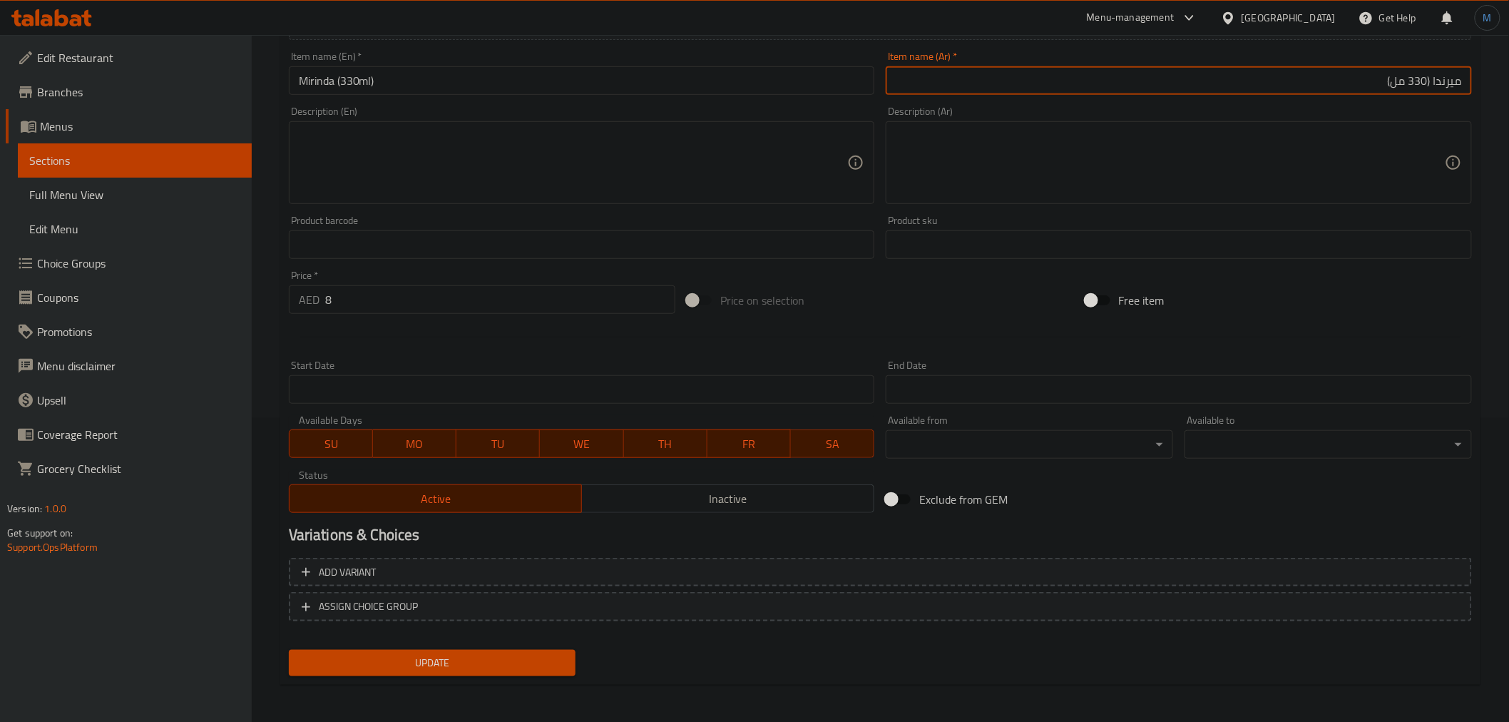
type input "ميرندا (330 مل)"
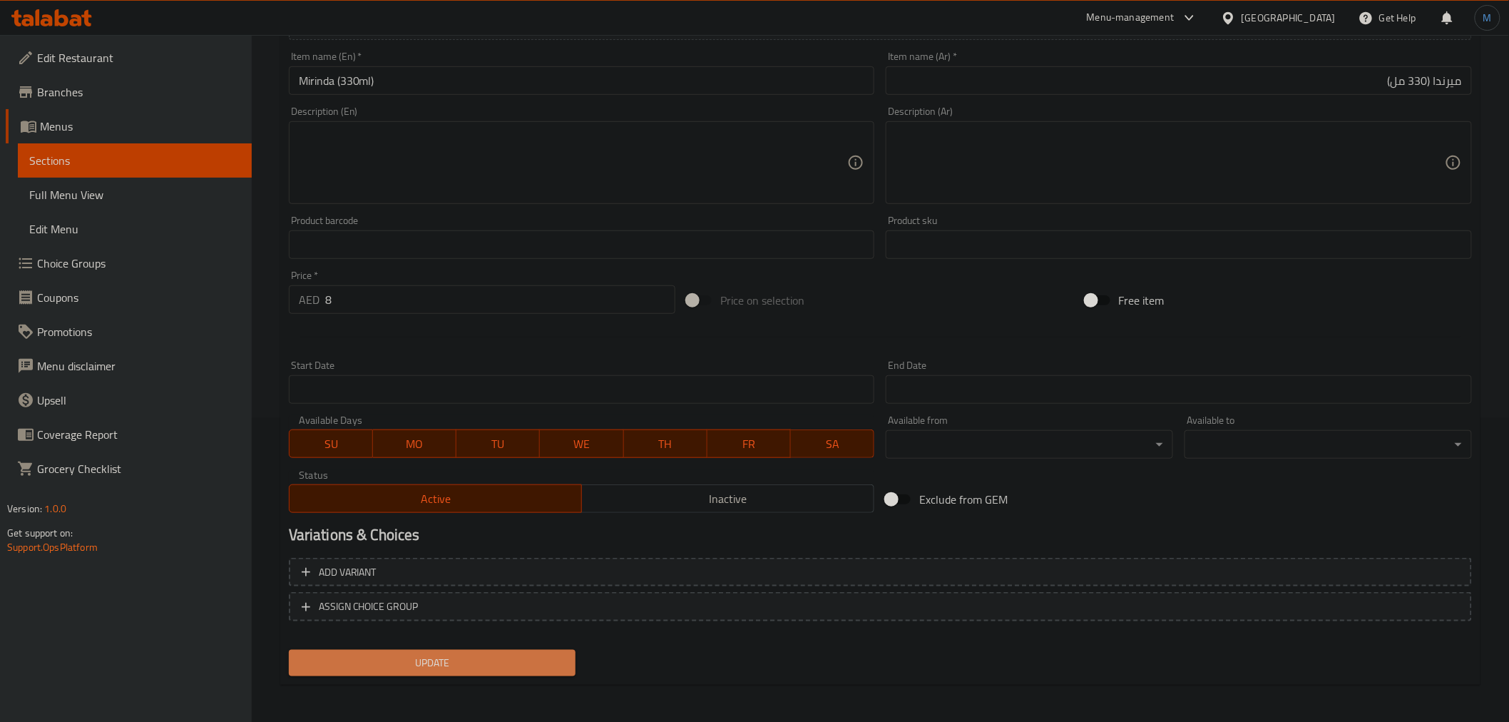
click at [509, 657] on span "Update" at bounding box center [432, 663] width 265 height 18
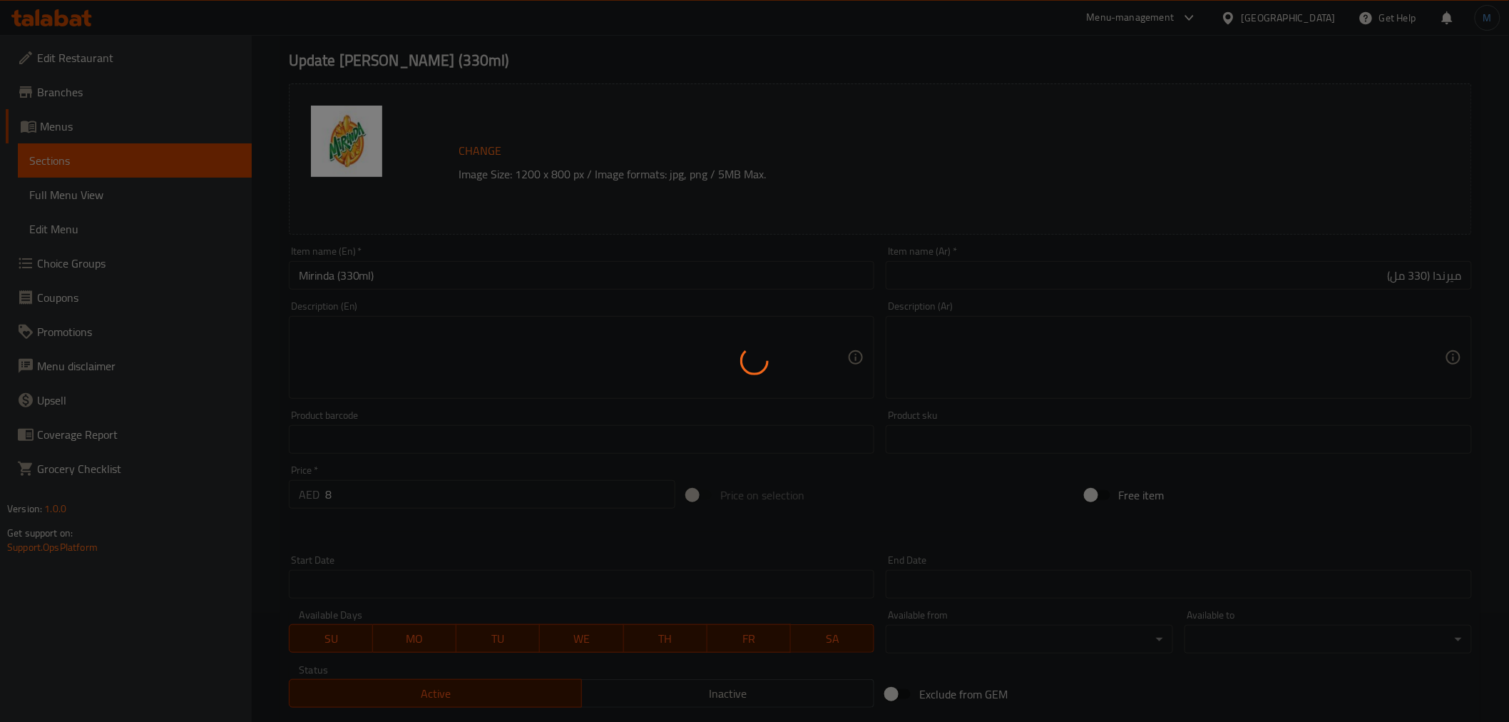
scroll to position [0, 0]
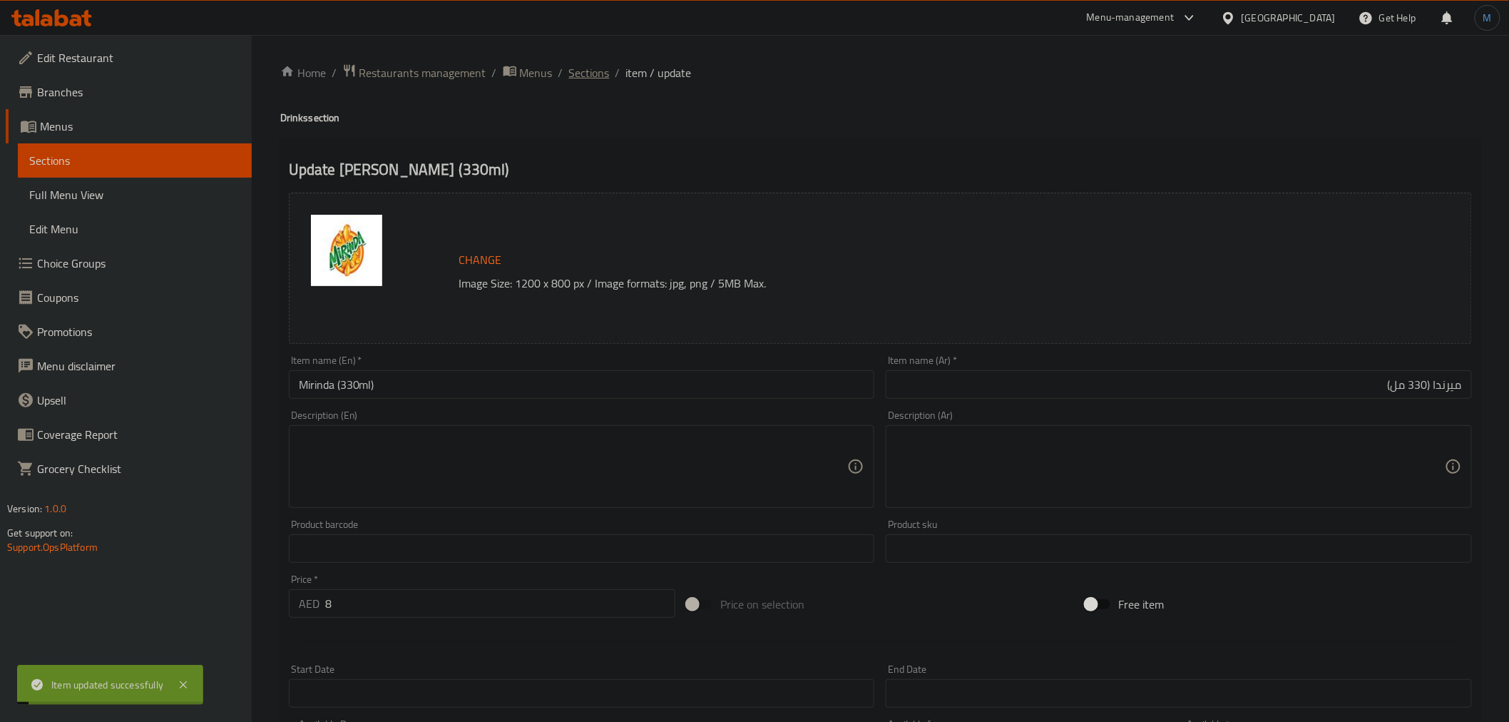
click at [588, 73] on span "Sections" at bounding box center [589, 72] width 41 height 17
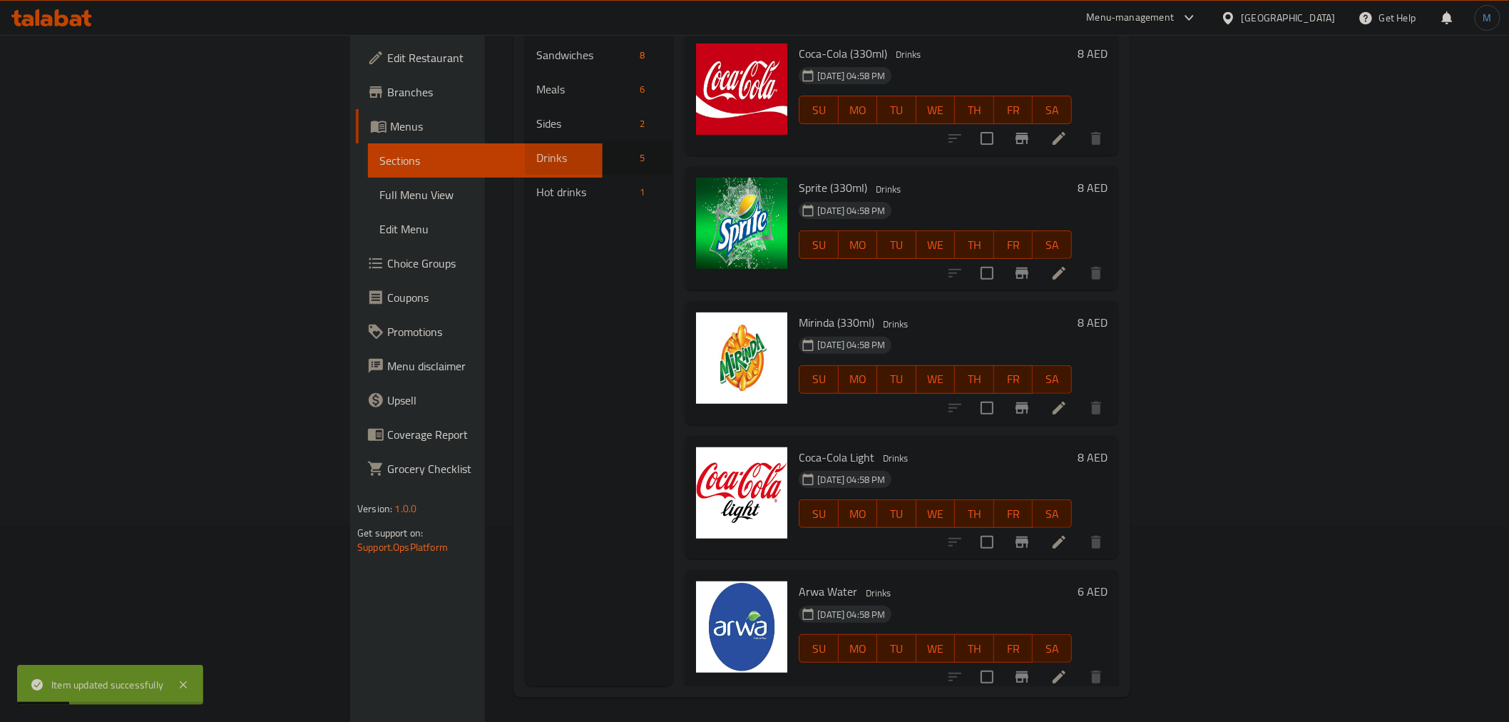
scroll to position [200, 0]
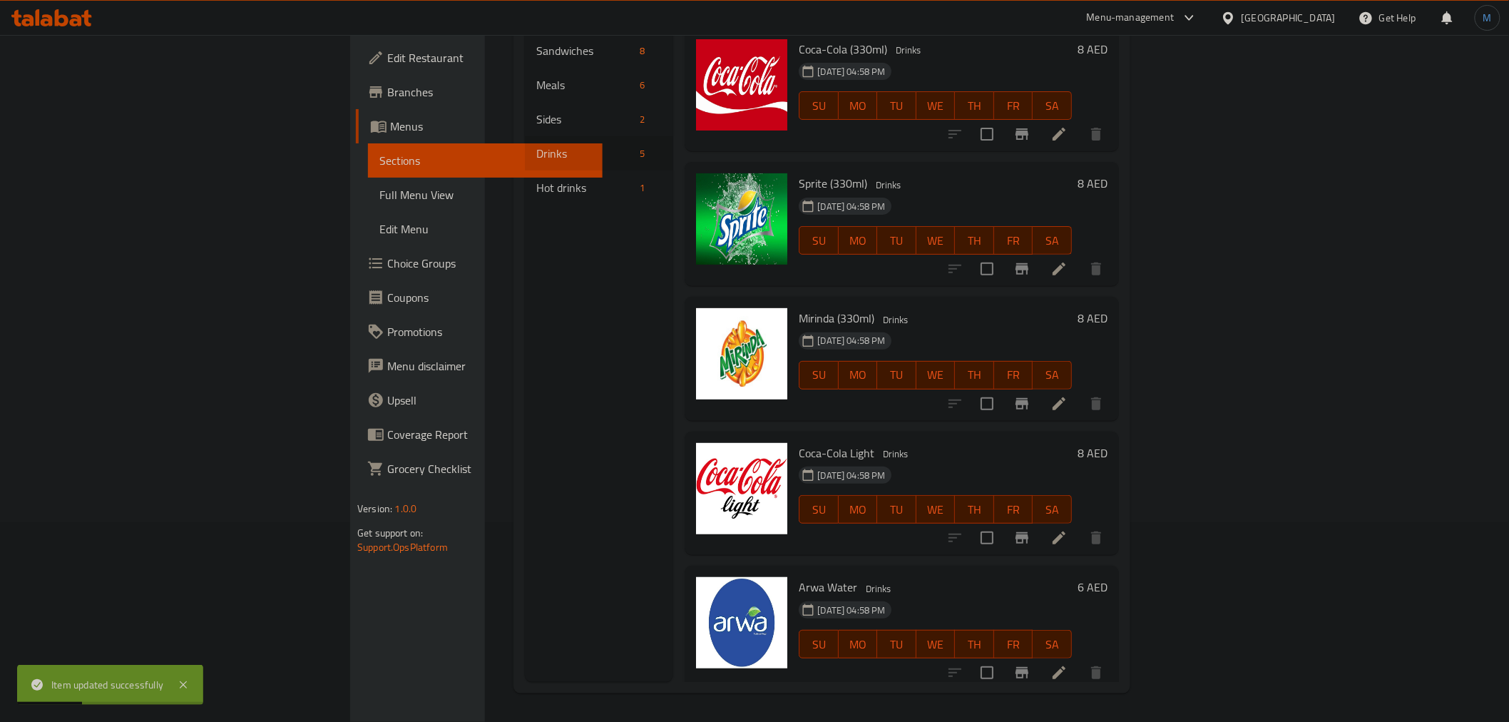
click at [1079, 528] on li at bounding box center [1059, 538] width 40 height 26
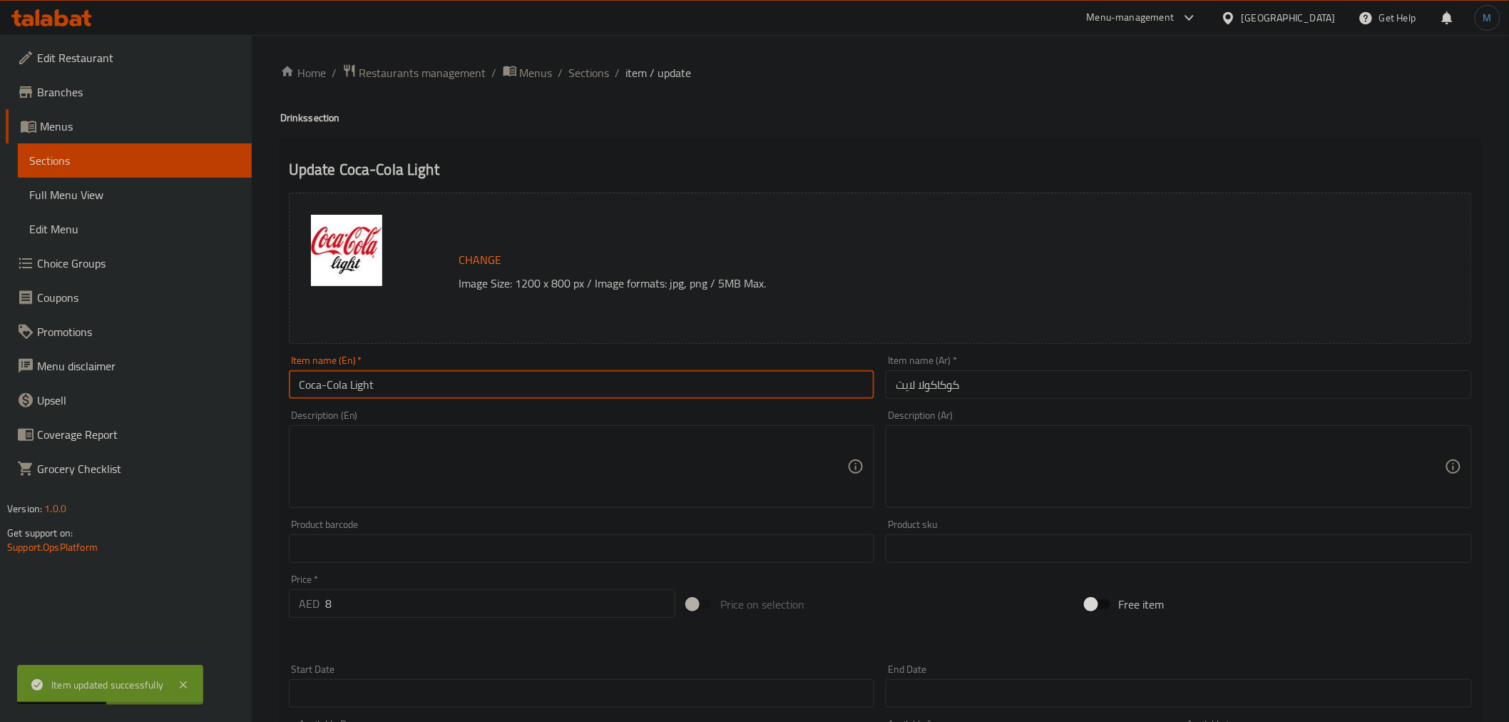
click at [455, 386] on input "Coca-Cola Light" at bounding box center [582, 384] width 586 height 29
paste input "(330ml)"
type input "Coca-Cola Light (330ml)"
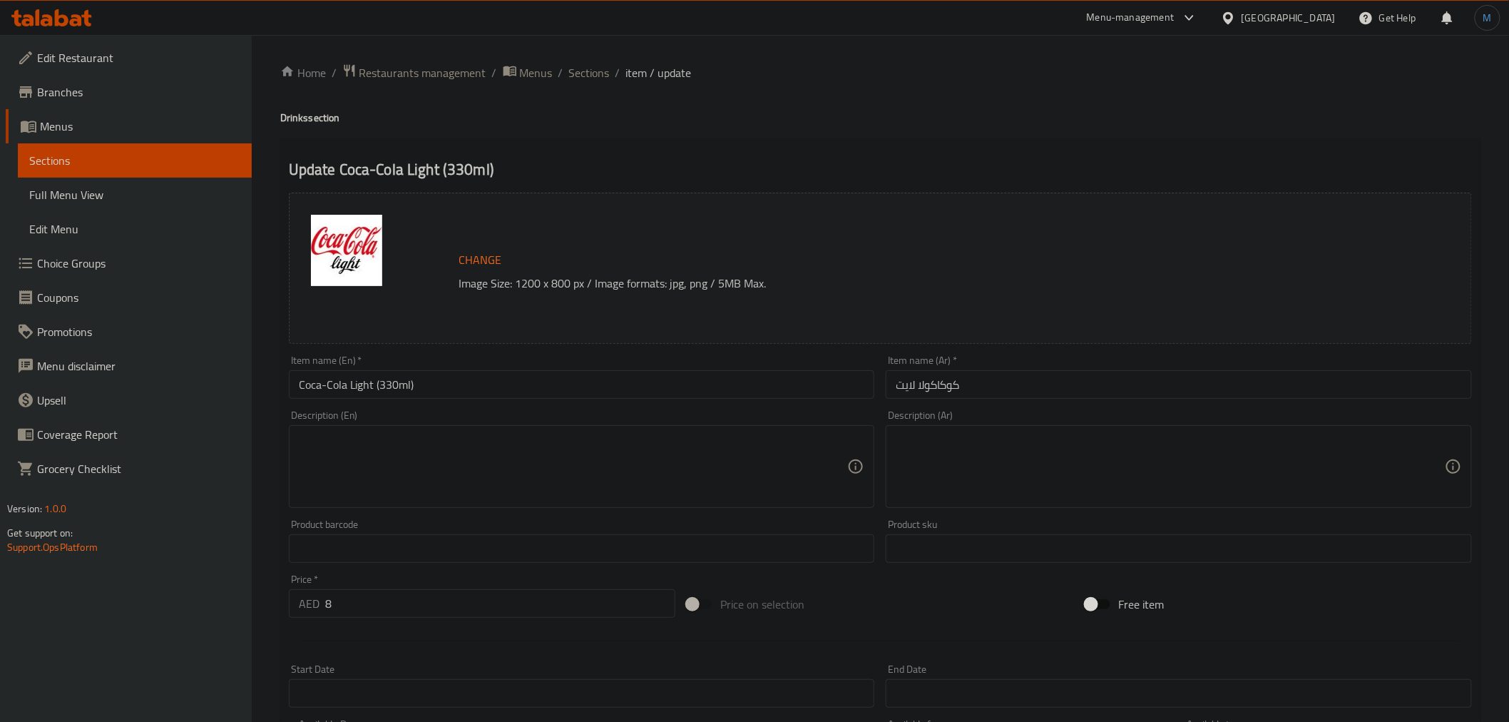
drag, startPoint x: 1093, startPoint y: 402, endPoint x: 1099, endPoint y: 391, distance: 13.1
click at [1094, 401] on div "Item name (Ar)   * كوكاكولا لايت Item name (Ar) *" at bounding box center [1179, 376] width 598 height 55
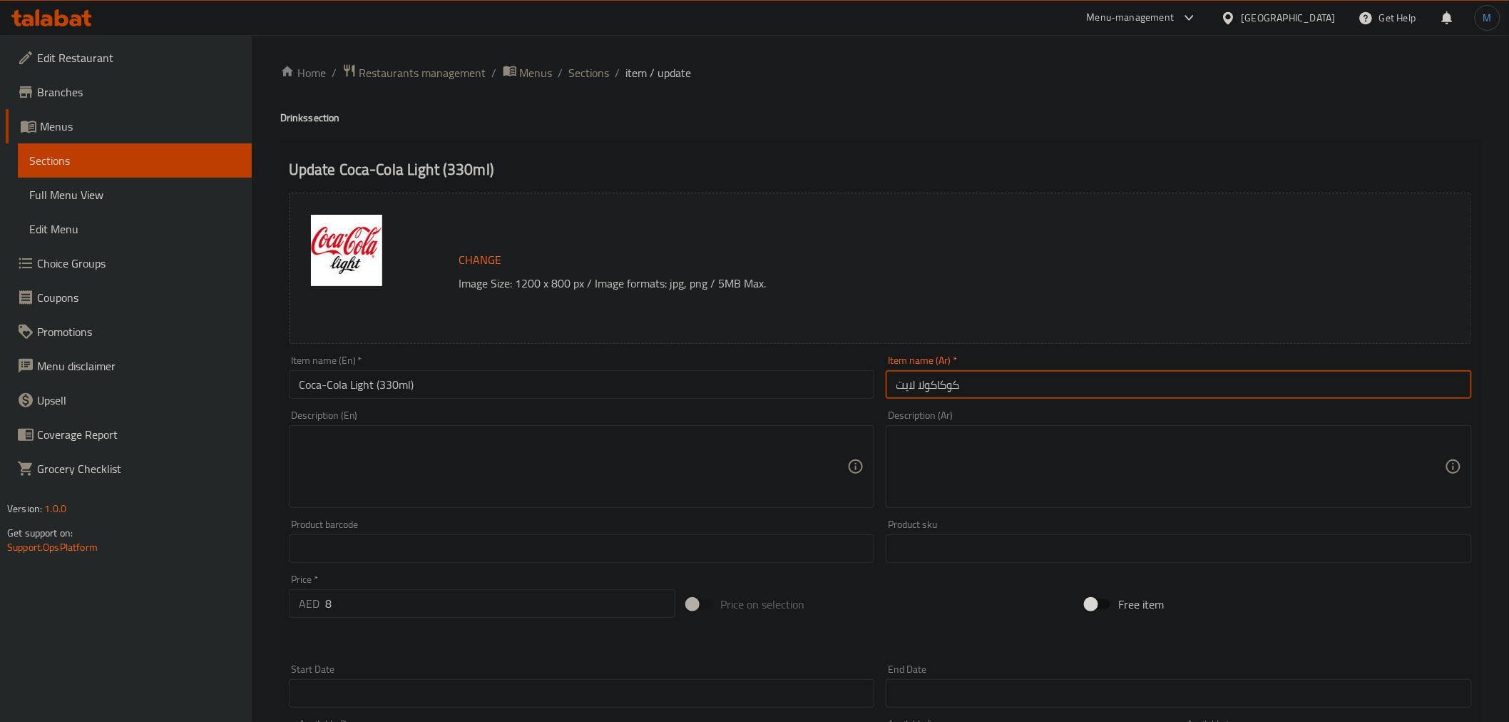
click at [1099, 391] on input "كوكاكولا لايت" at bounding box center [1179, 384] width 586 height 29
paste input "(330 مل)"
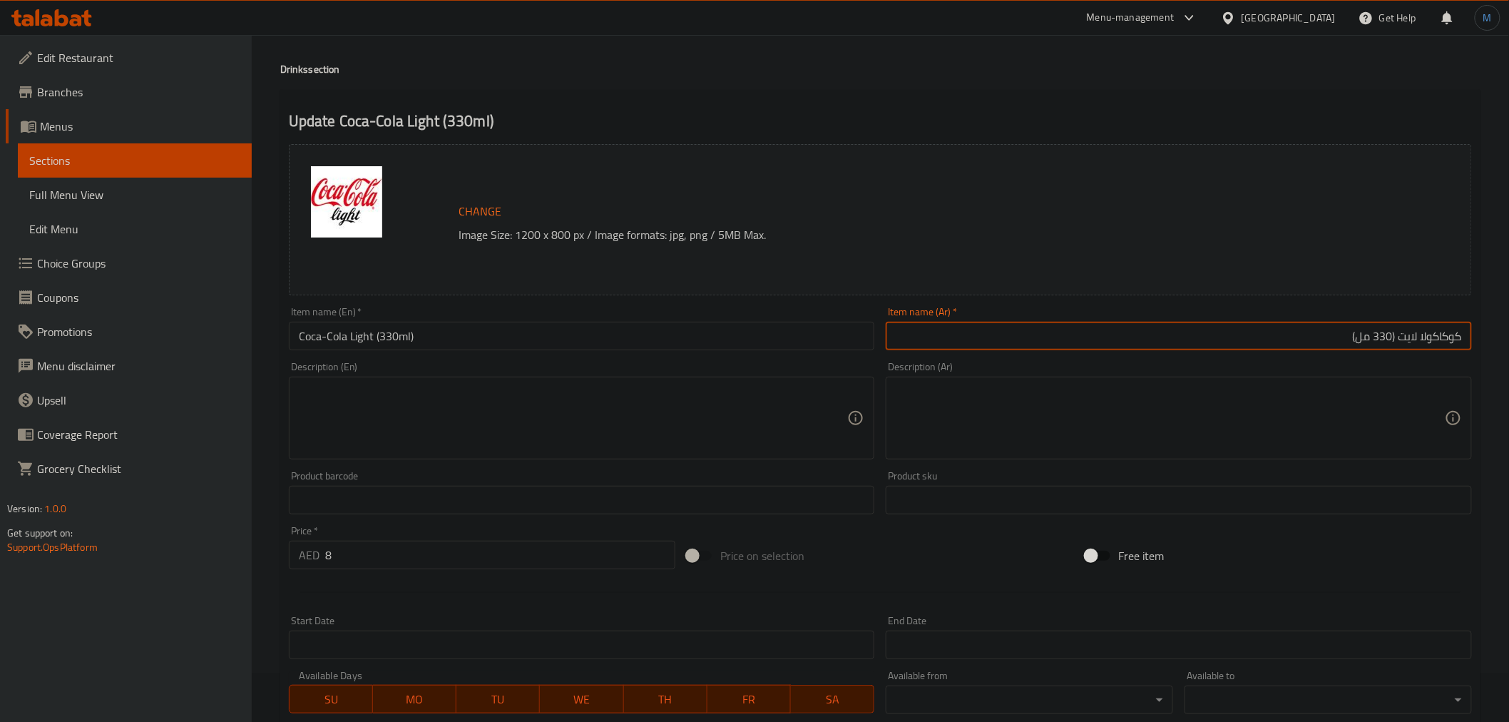
scroll to position [304, 0]
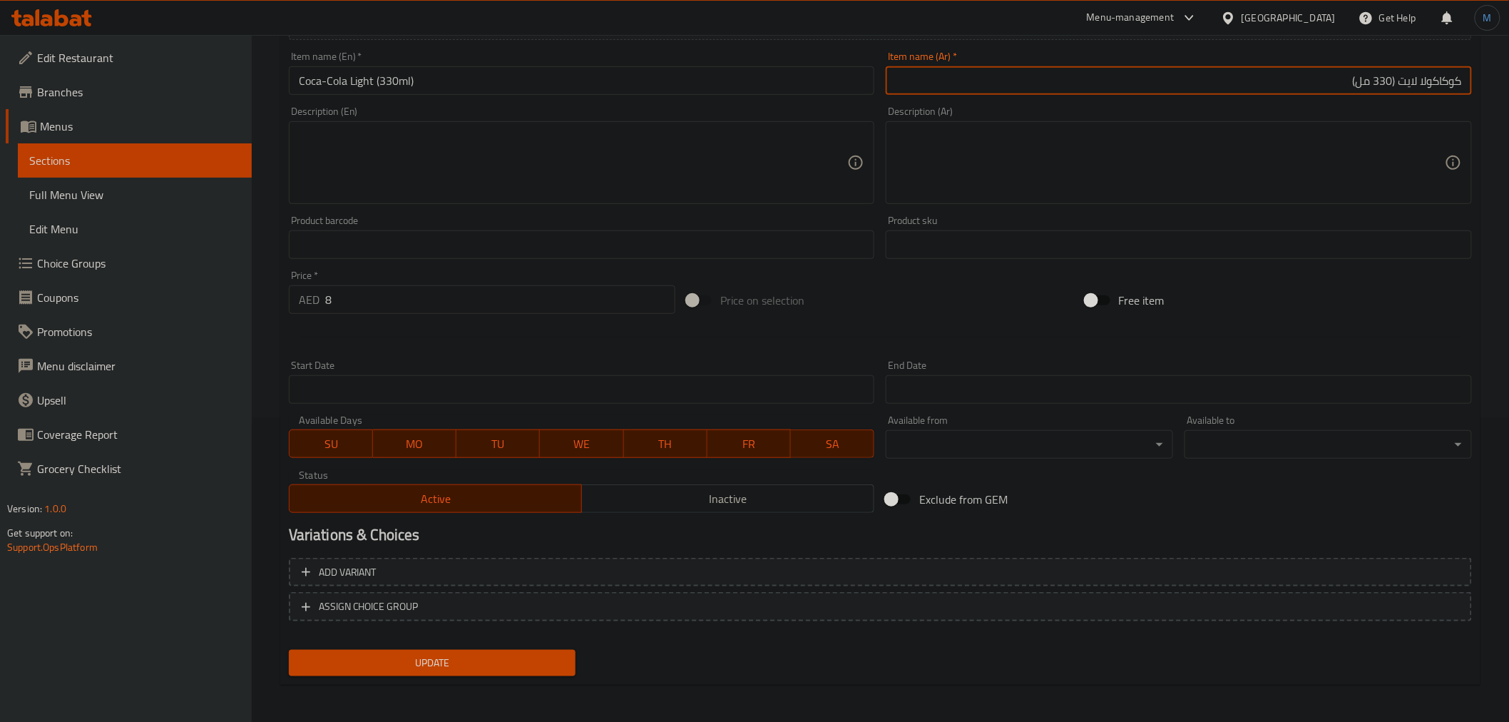
type input "كوكاكولا لايت (330 مل)"
click at [530, 677] on div "Update" at bounding box center [432, 663] width 299 height 38
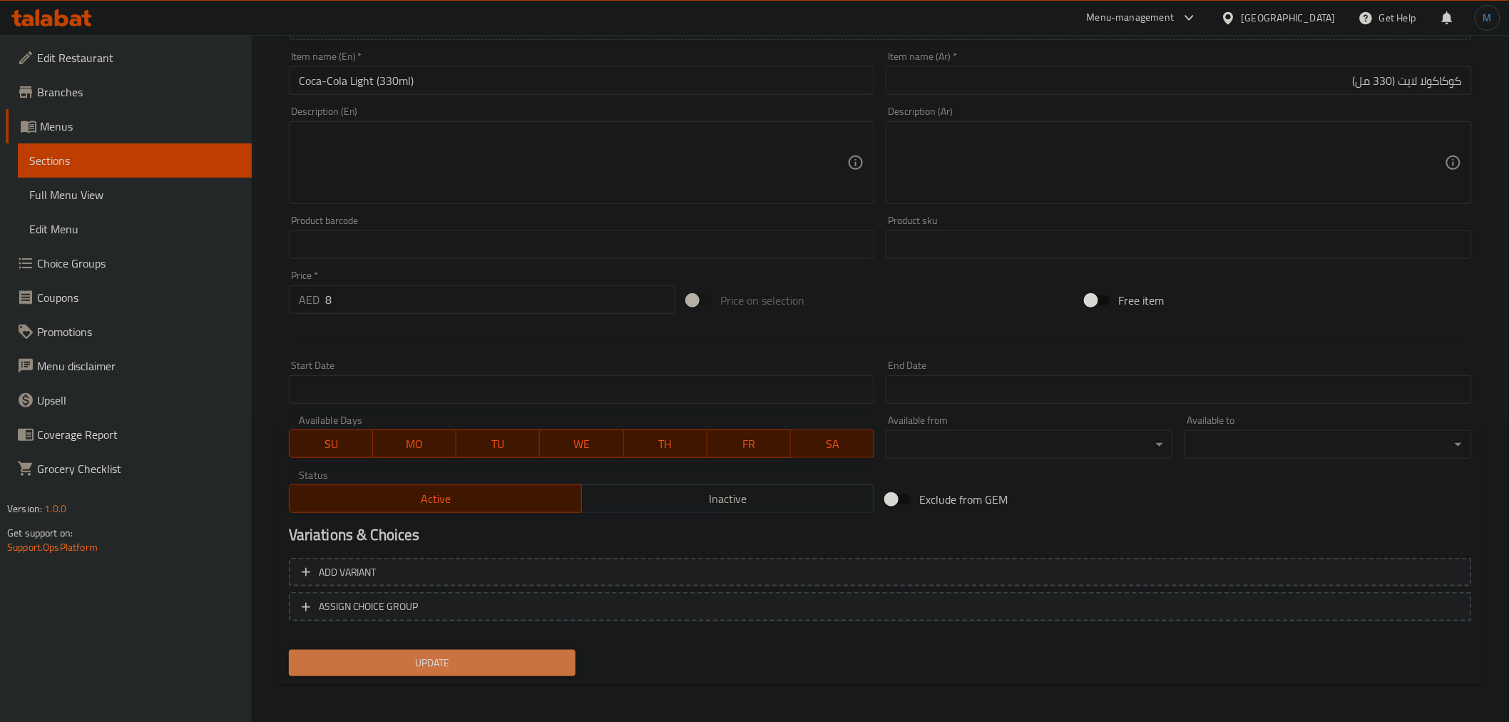
click at [530, 671] on button "Update" at bounding box center [432, 663] width 287 height 26
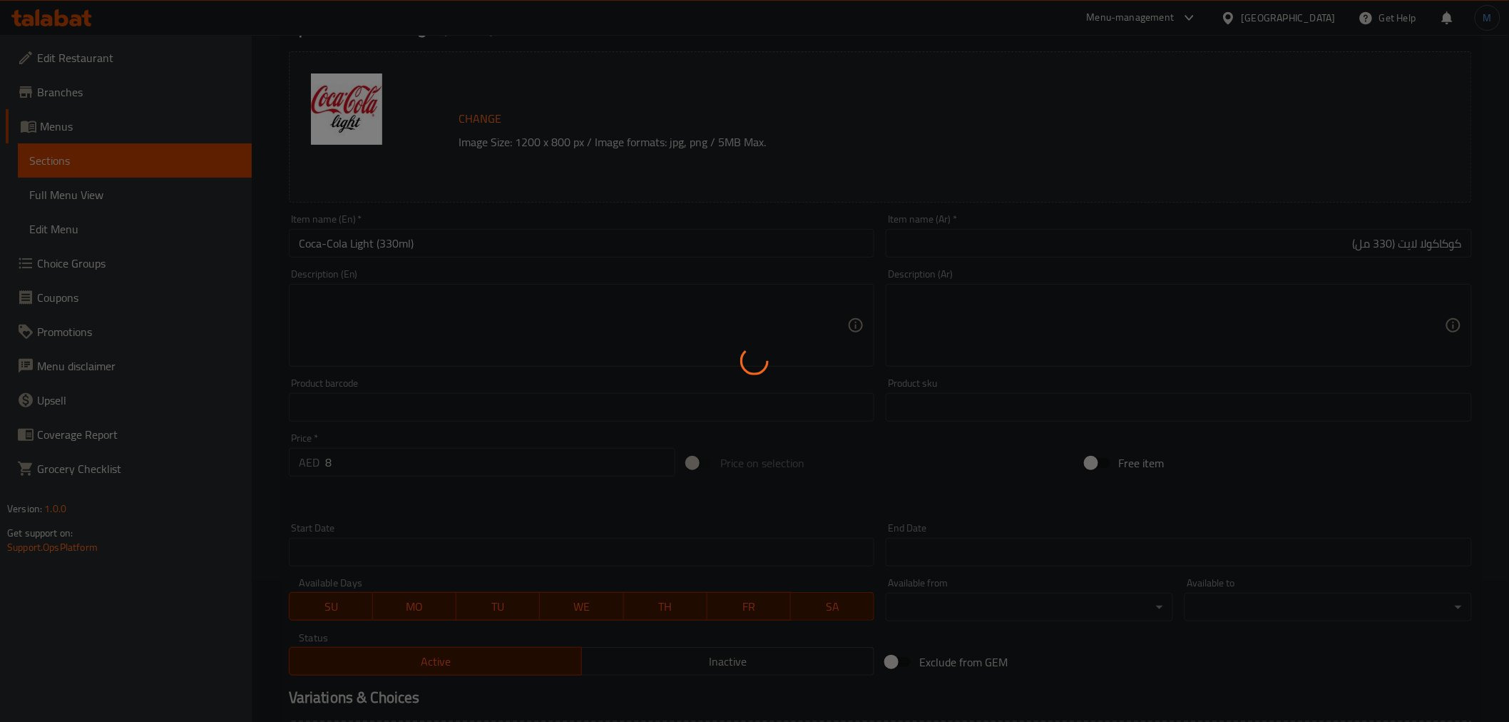
scroll to position [0, 0]
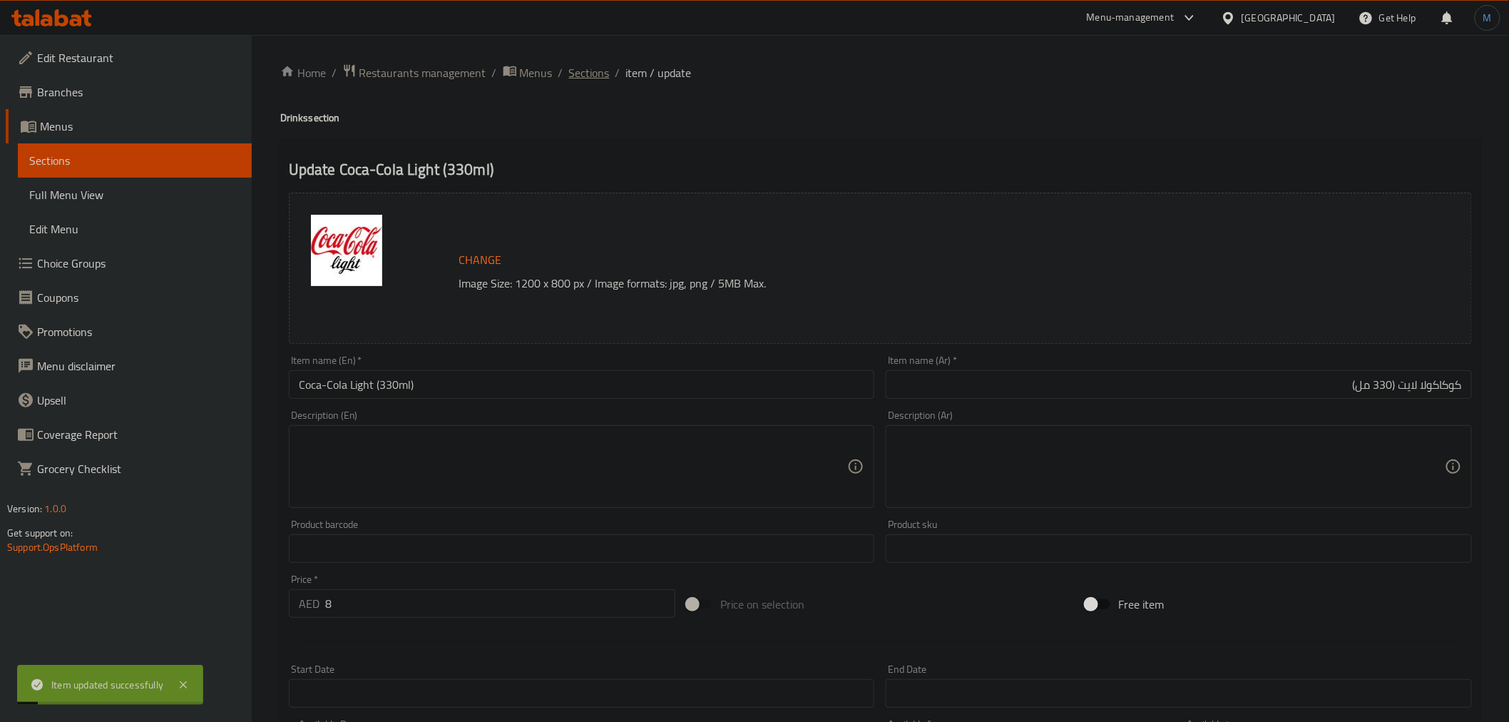
click at [595, 81] on span "Sections" at bounding box center [589, 72] width 41 height 17
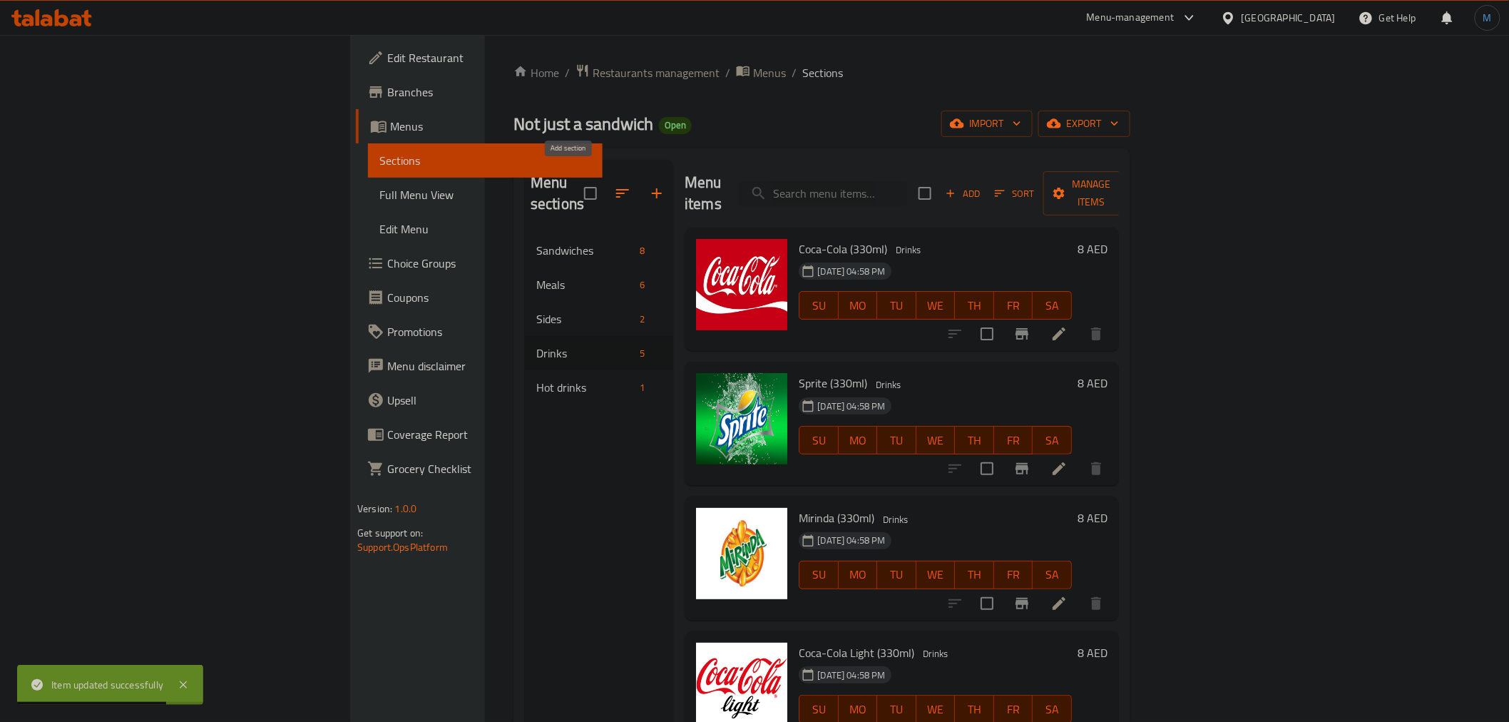
click at [640, 180] on button "button" at bounding box center [657, 193] width 34 height 34
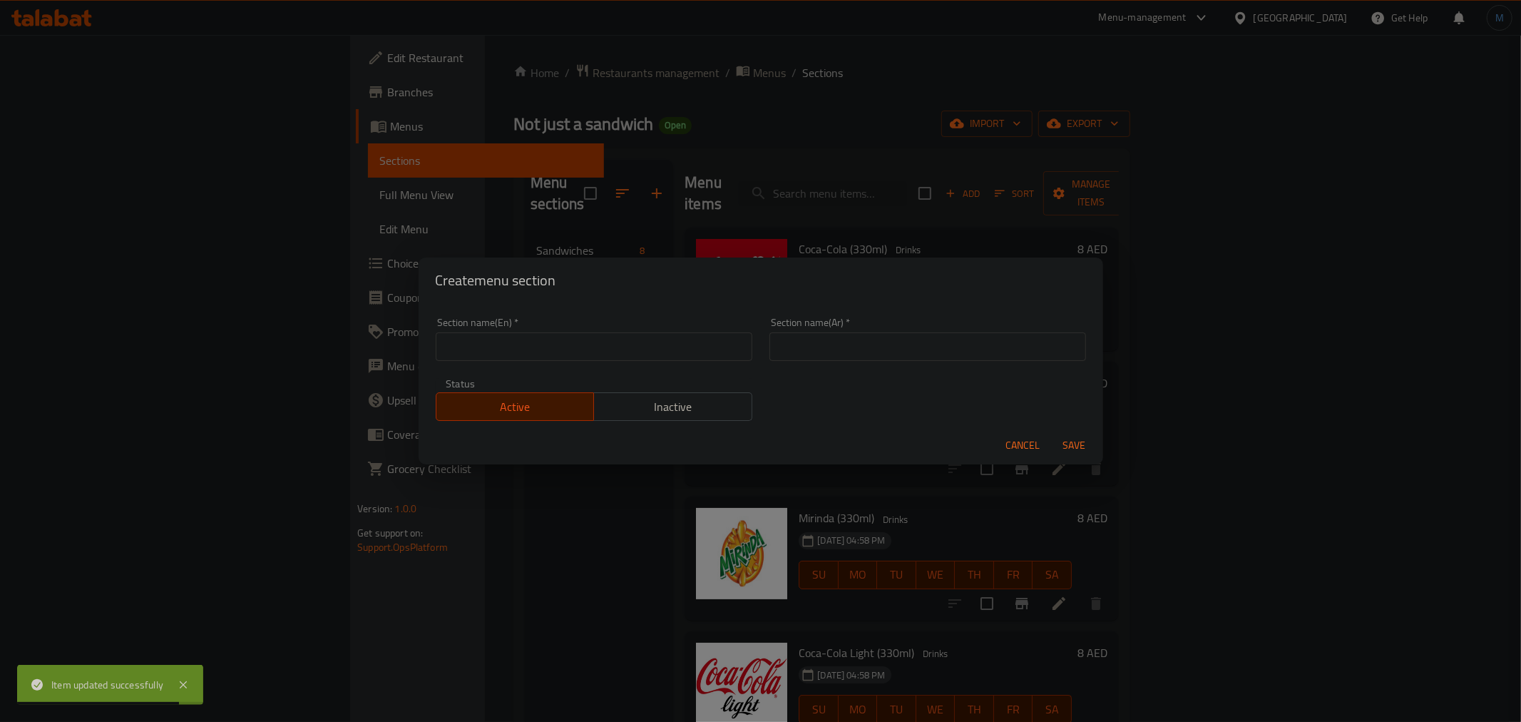
click at [528, 325] on div "Section name(En)   * Section name(En) *" at bounding box center [594, 338] width 317 height 43
click at [529, 329] on div "Section name(En)   * Section name(En) *" at bounding box center [594, 338] width 317 height 43
click at [529, 333] on div "Section name(En)   * Section name(En) *" at bounding box center [594, 338] width 317 height 43
click at [529, 337] on input "text" at bounding box center [594, 346] width 317 height 29
paste input "Add-ons"
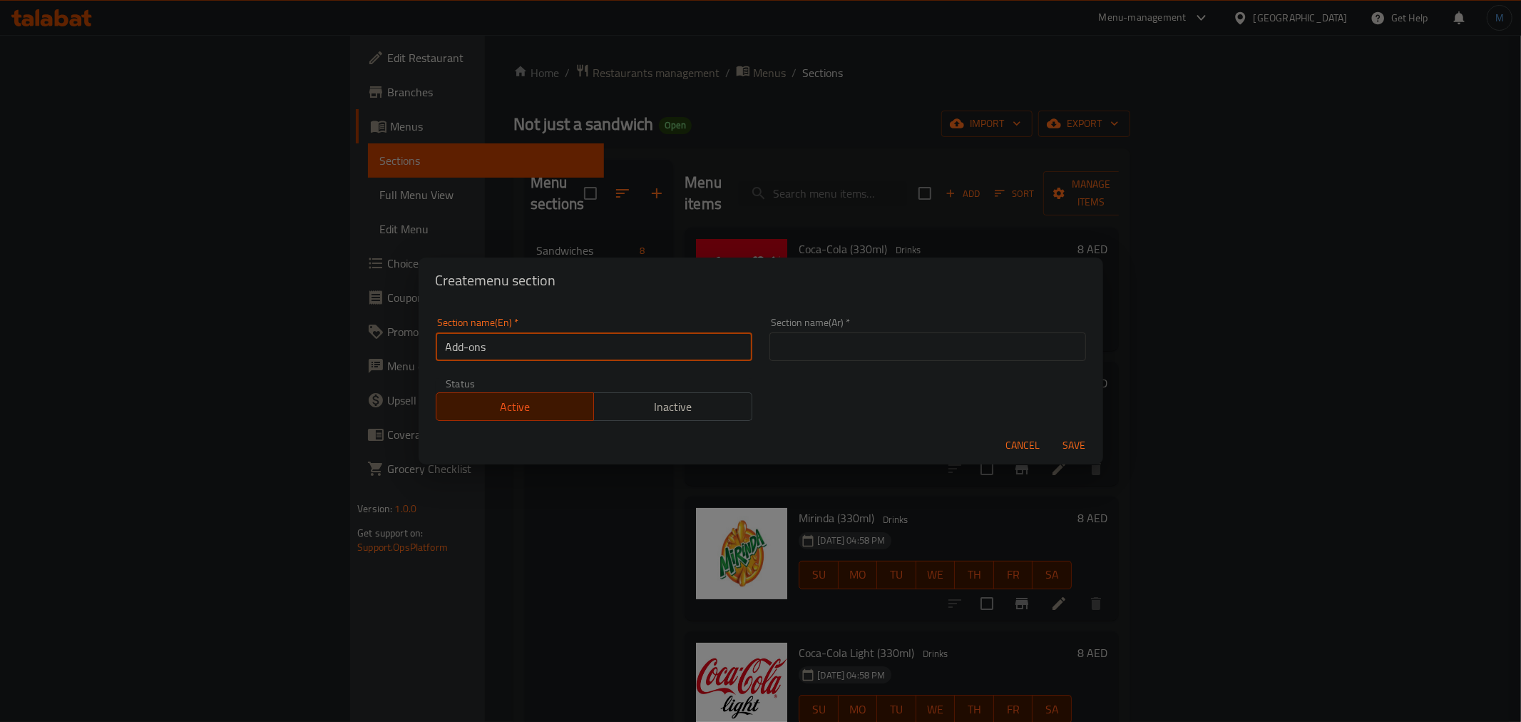
type input "Add-ons"
click at [830, 362] on div "Section name(Ar)   * Section name(Ar) *" at bounding box center [928, 339] width 334 height 61
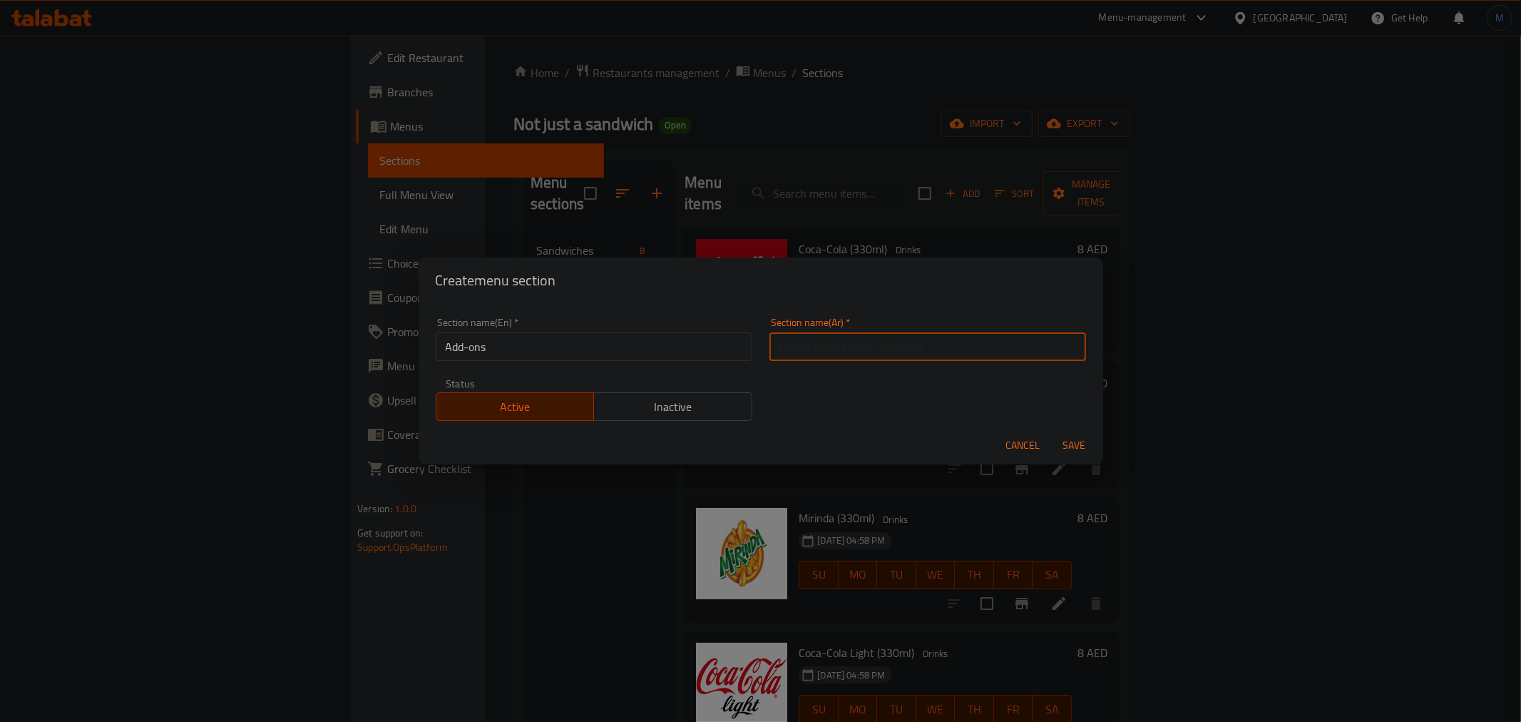
click at [832, 354] on input "text" at bounding box center [927, 346] width 317 height 29
paste input "الإضافات"
type input "الإضافات"
click at [1052, 432] on button "Save" at bounding box center [1075, 445] width 46 height 26
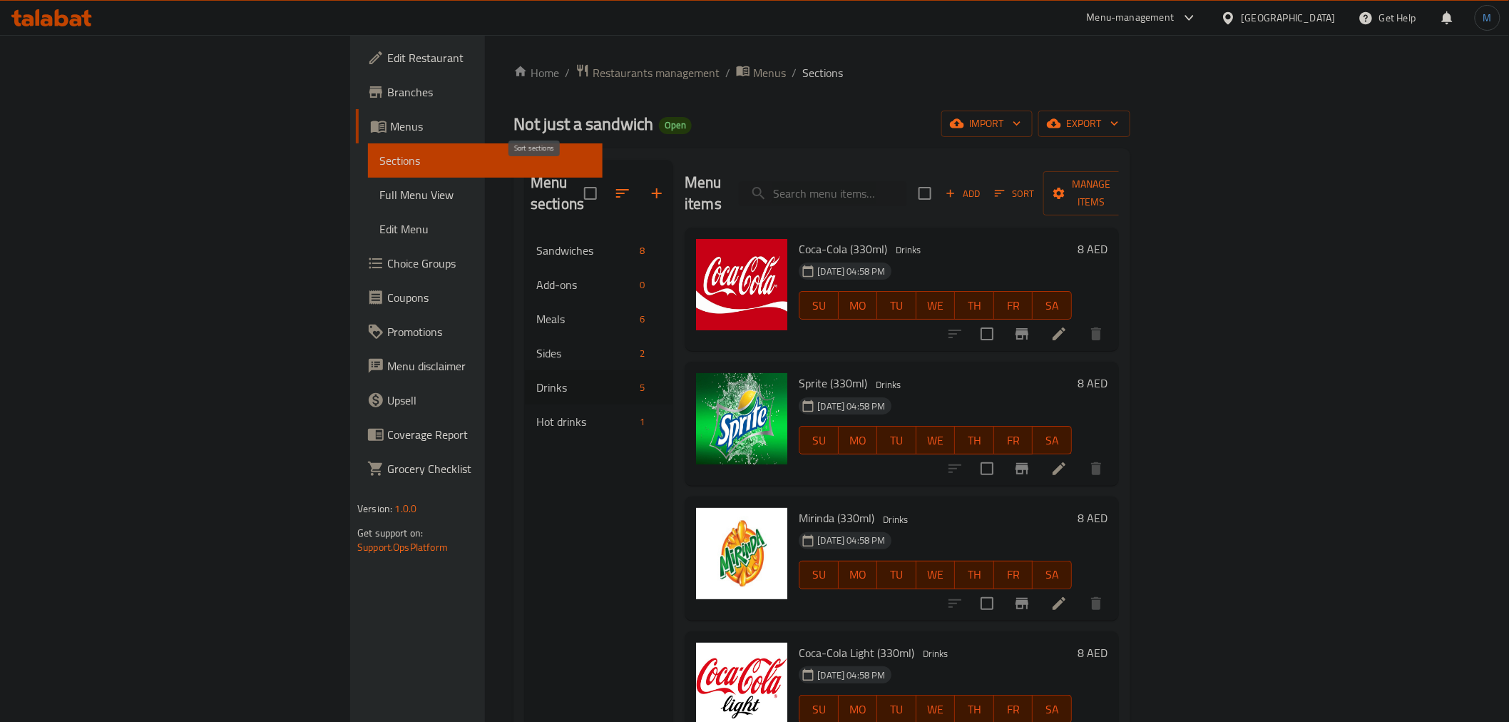
click at [614, 189] on icon "button" at bounding box center [622, 193] width 17 height 17
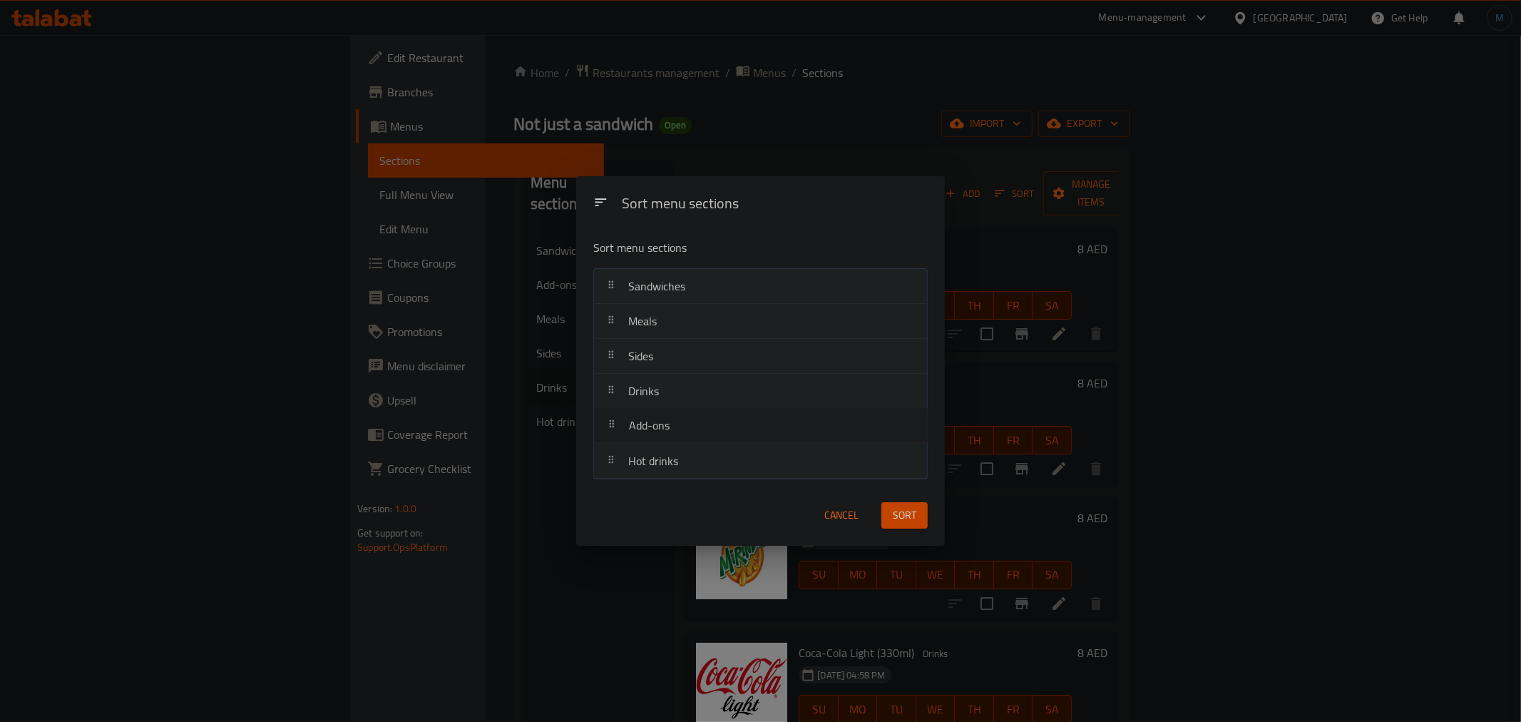
drag, startPoint x: 663, startPoint y: 333, endPoint x: 664, endPoint y: 443, distance: 109.8
click at [664, 443] on nav "Sandwiches Add-ons Meals Sides Drinks Hot drinks" at bounding box center [760, 373] width 334 height 211
click at [922, 519] on button "Sort" at bounding box center [904, 515] width 46 height 26
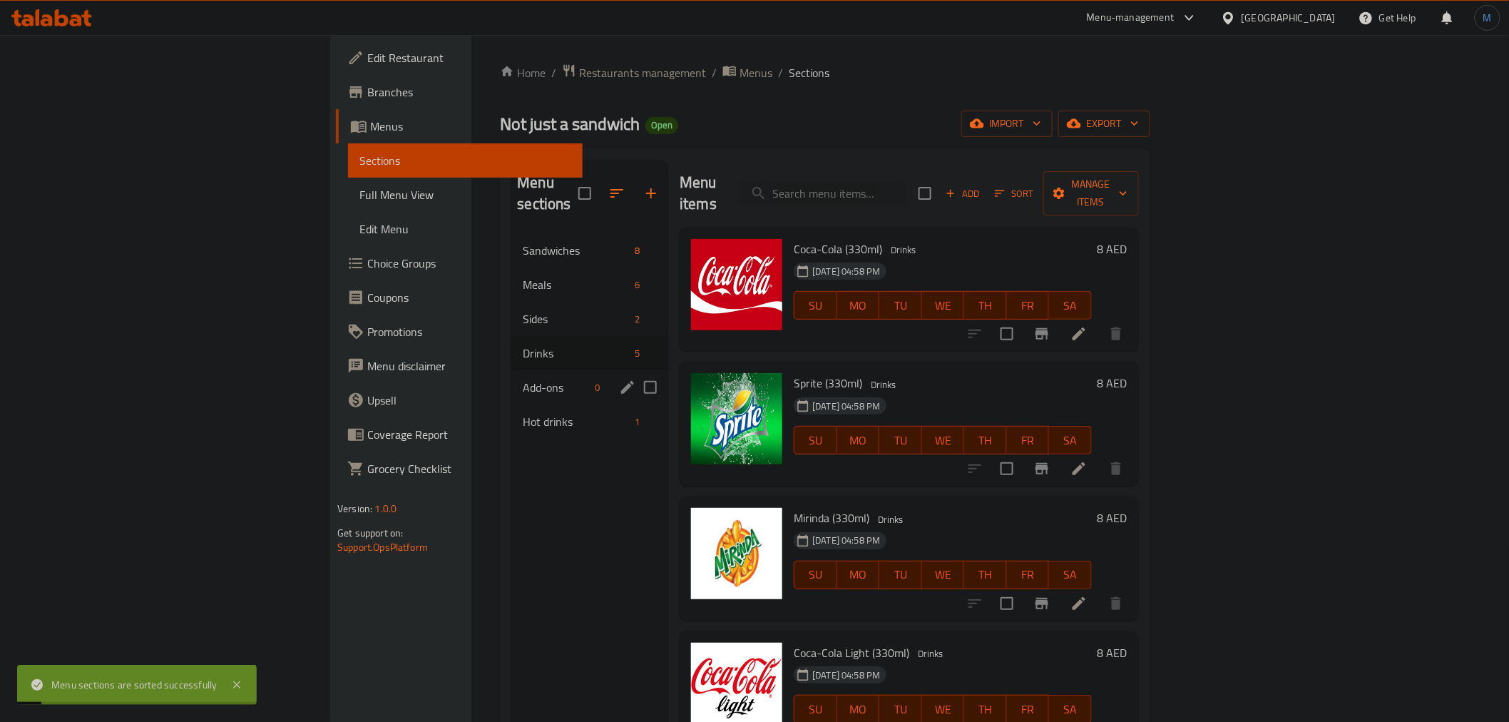
click at [511, 379] on div "Add-ons 0" at bounding box center [589, 387] width 157 height 34
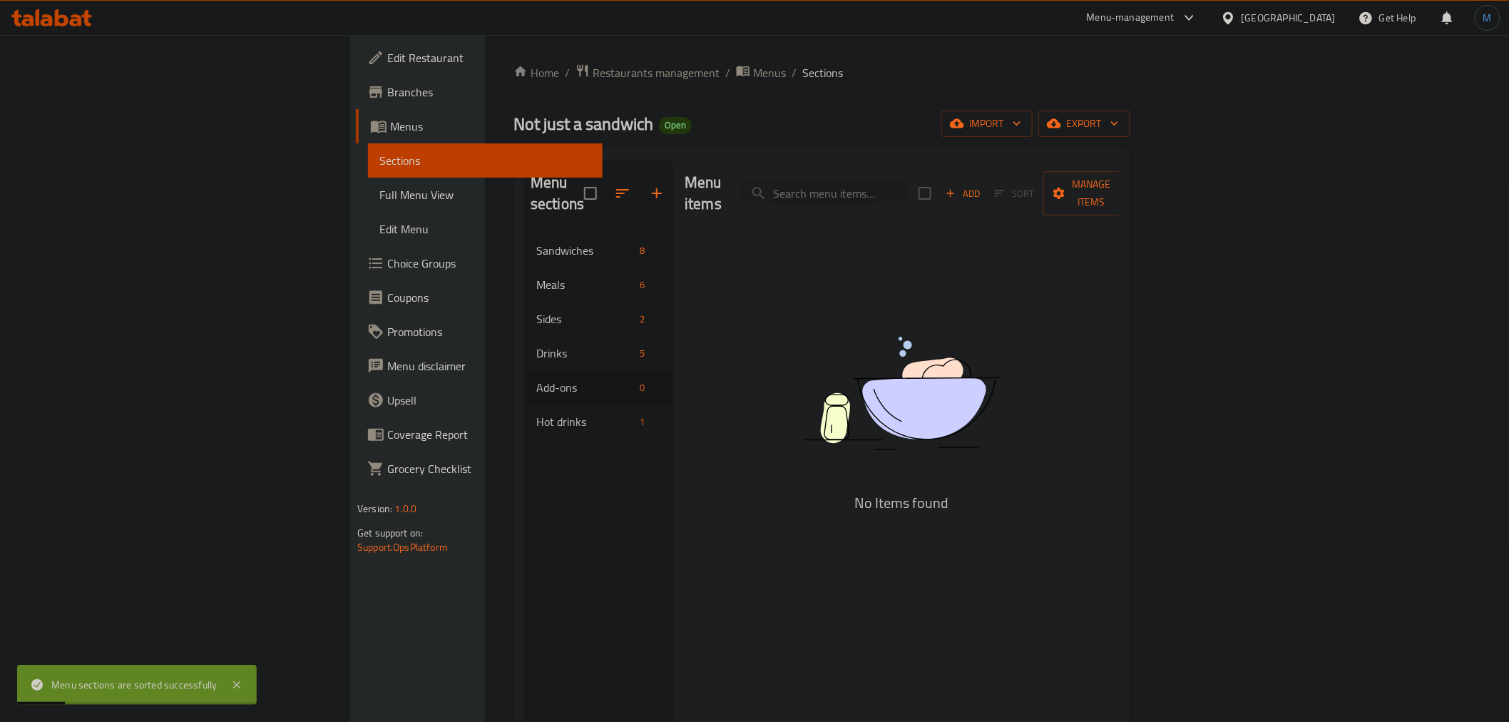
click at [982, 186] on span "Add" at bounding box center [962, 193] width 39 height 16
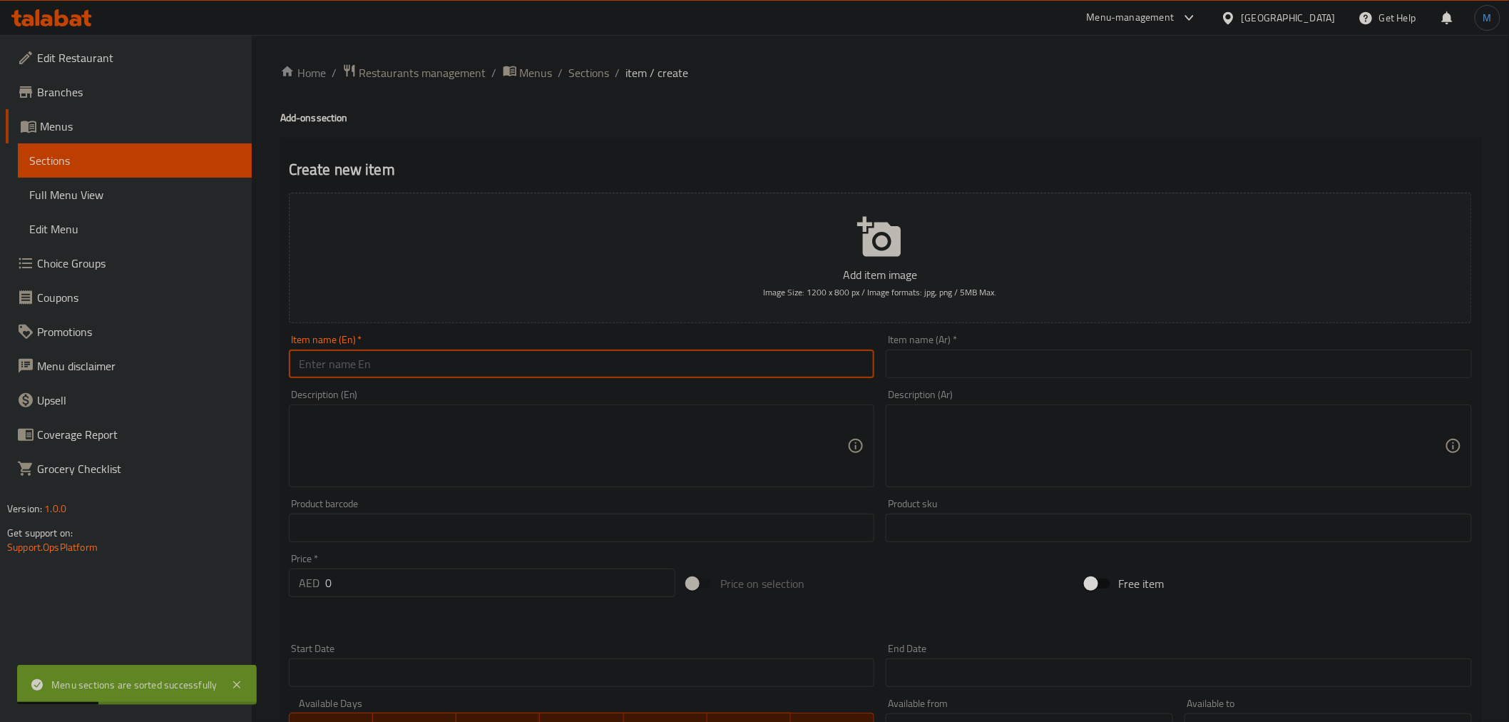
click at [569, 357] on input "text" at bounding box center [582, 363] width 586 height 29
paste input "Add Cheese"
type input "Add Cheese"
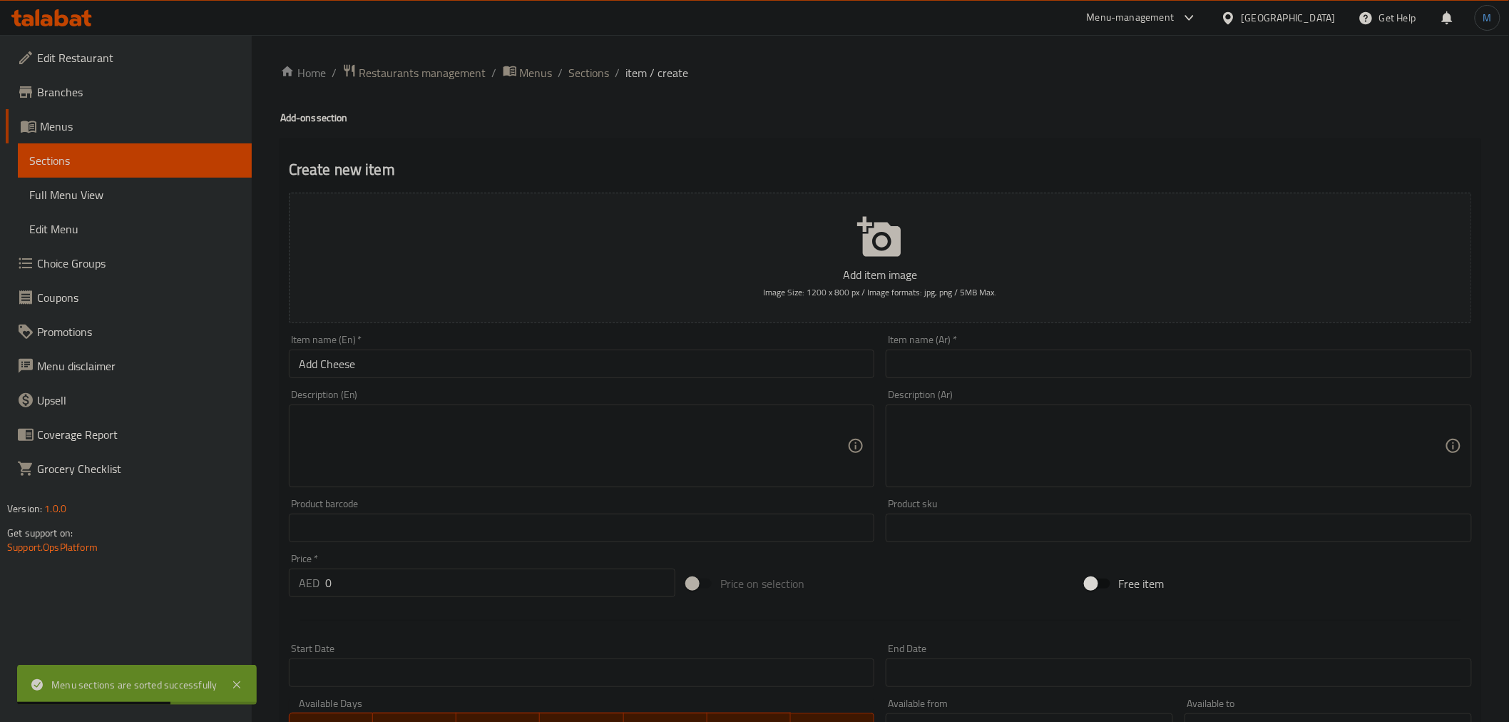
click at [1032, 354] on input "text" at bounding box center [1179, 363] width 586 height 29
type input "اضافة جبنة"
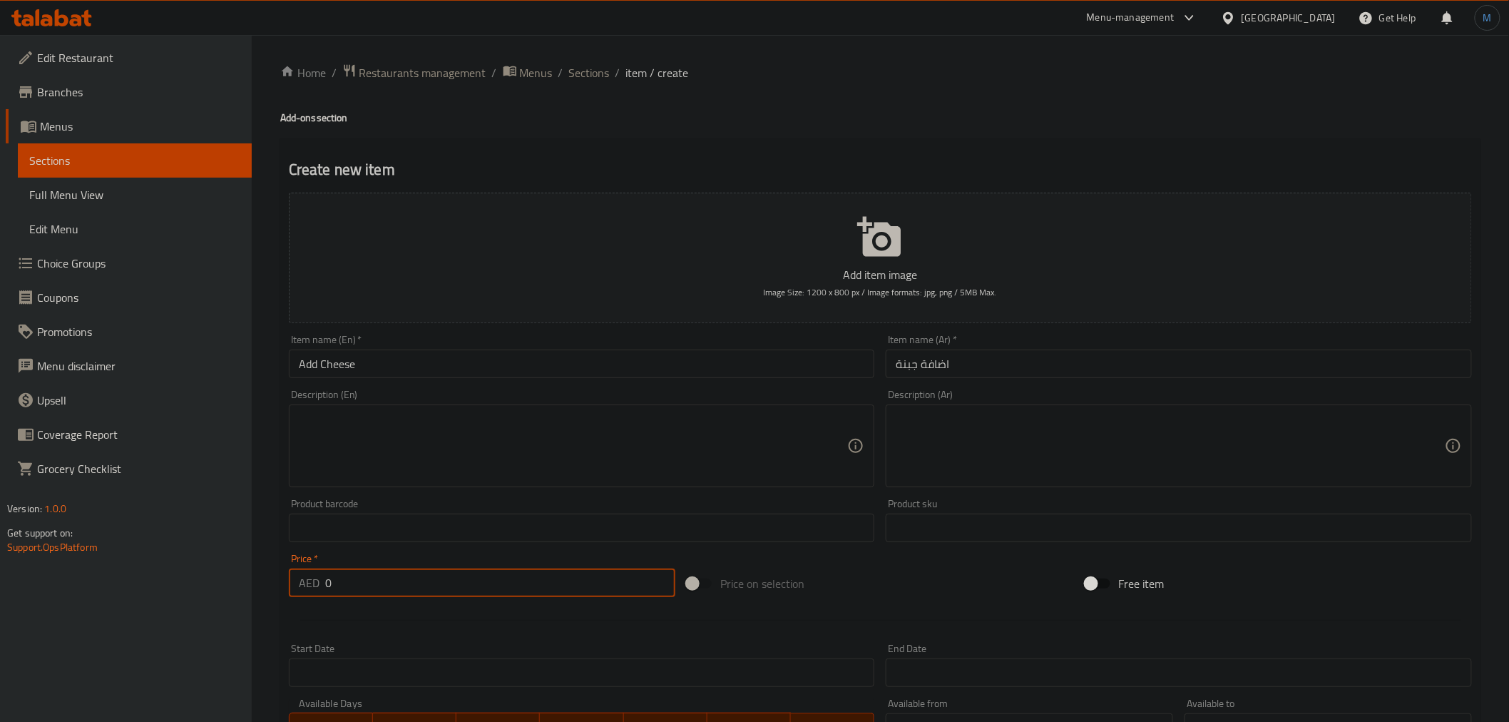
drag, startPoint x: 346, startPoint y: 585, endPoint x: 299, endPoint y: 590, distance: 46.5
click at [299, 590] on div "AED 0 Price *" at bounding box center [482, 582] width 386 height 29
type input "5"
click at [553, 392] on div "Description (En) Description (En)" at bounding box center [582, 438] width 586 height 98
click at [565, 445] on textarea at bounding box center [573, 446] width 549 height 68
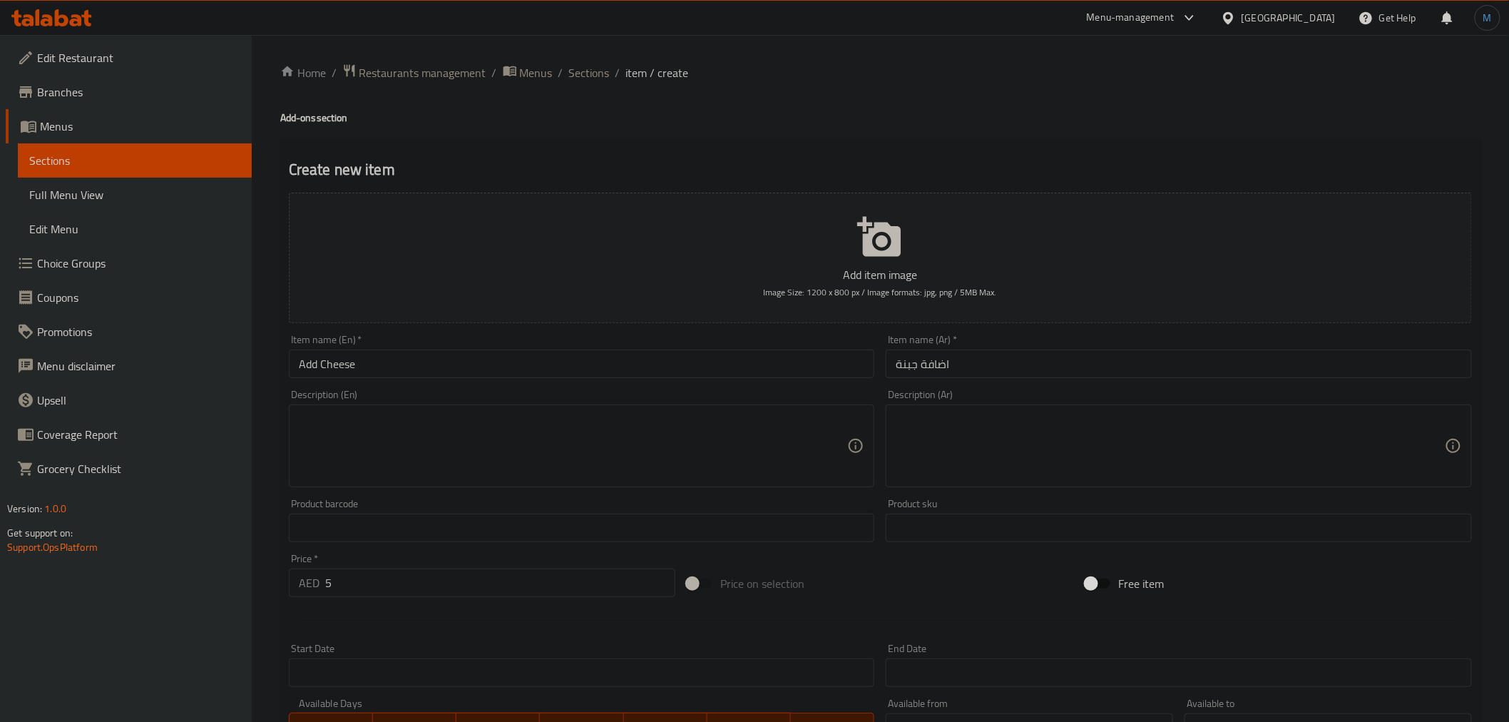
paste textarea "Melted cheese slice added to your burger."
type textarea "Melted cheese slice added to your burger."
click at [1060, 443] on textarea at bounding box center [1170, 446] width 549 height 68
paste textarea "شريحة الجبن المذابة تضاف إلى البرجر الخاص بك."
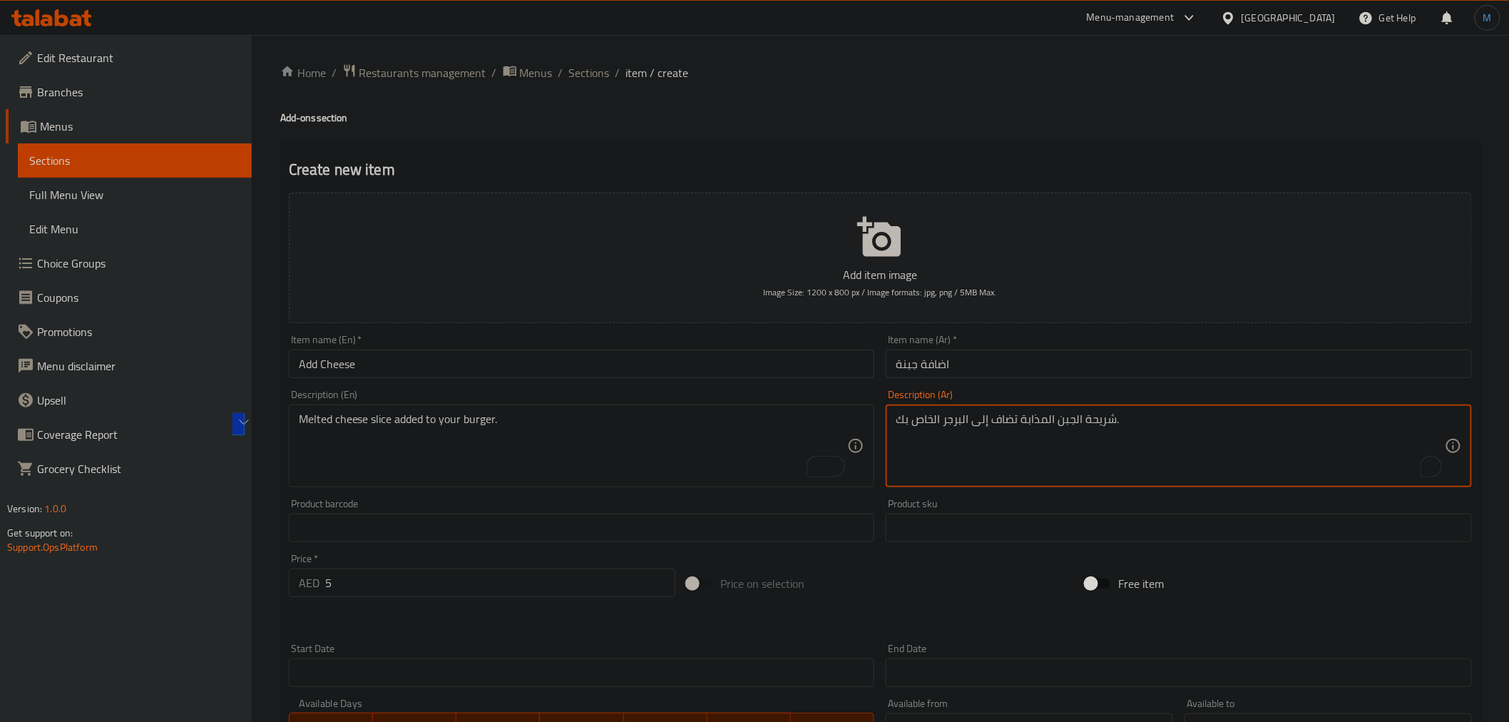
click at [1060, 445] on textarea "شريحة الجبن المذابة تضاف إلى البرجر الخاص بك." at bounding box center [1170, 446] width 549 height 68
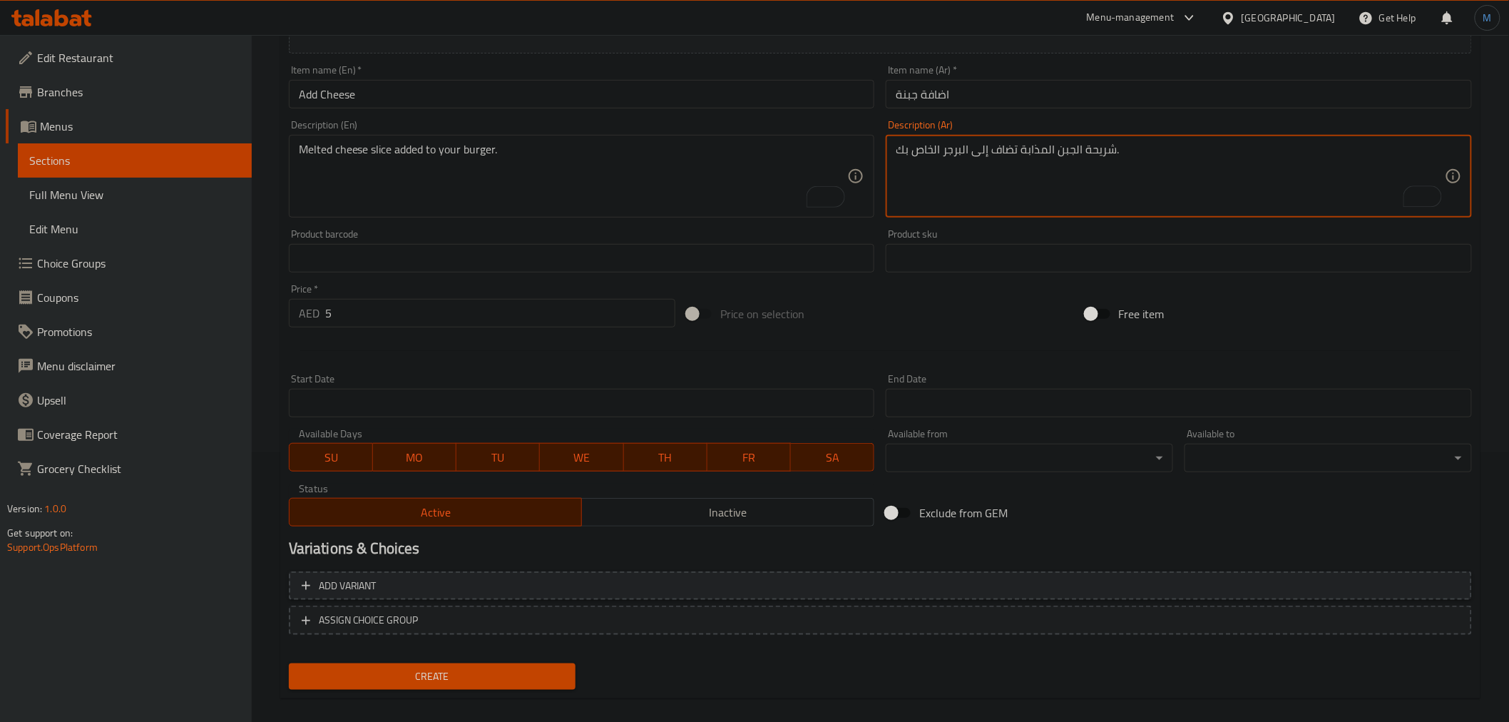
scroll to position [283, 0]
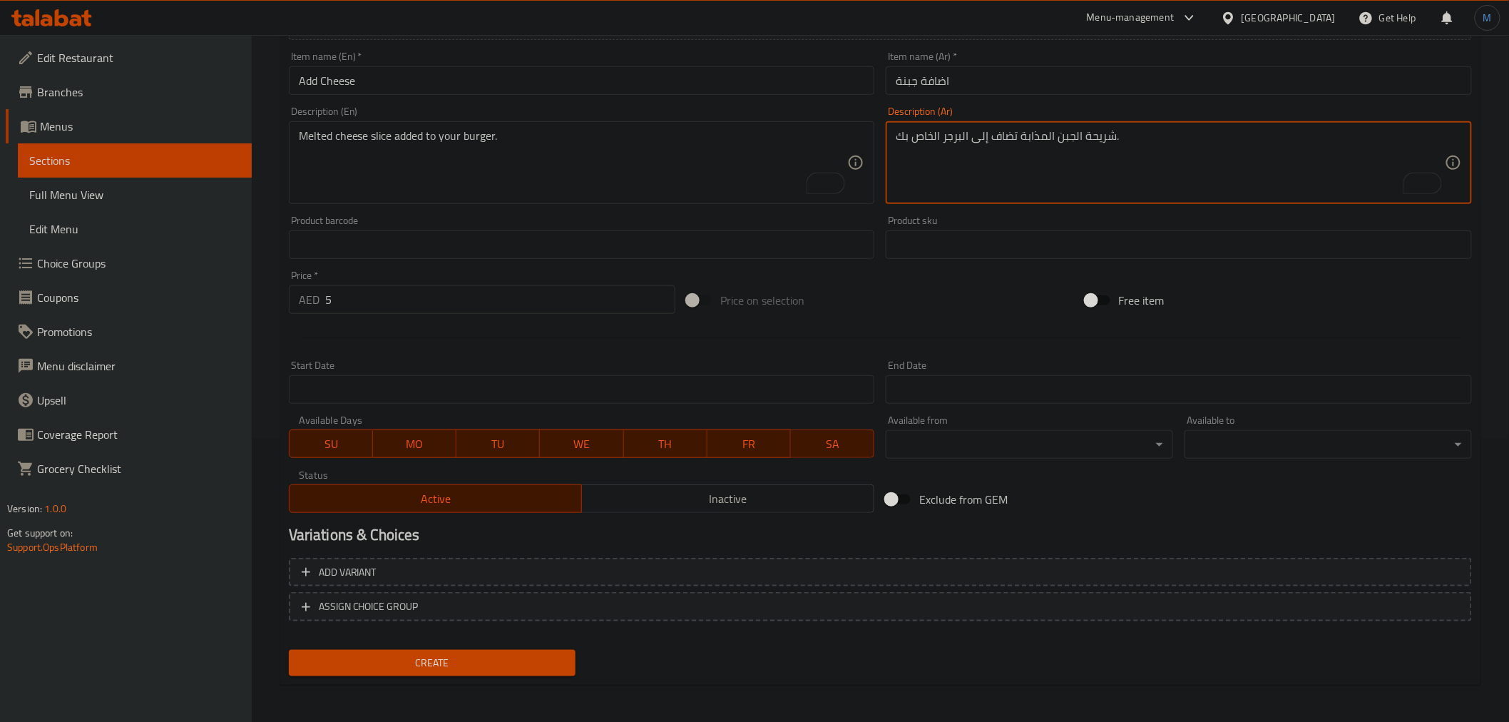
type textarea "شريحة الجبن المذابة تضاف إلى البرجر الخاص بك."
click at [514, 654] on span "Create" at bounding box center [432, 663] width 265 height 18
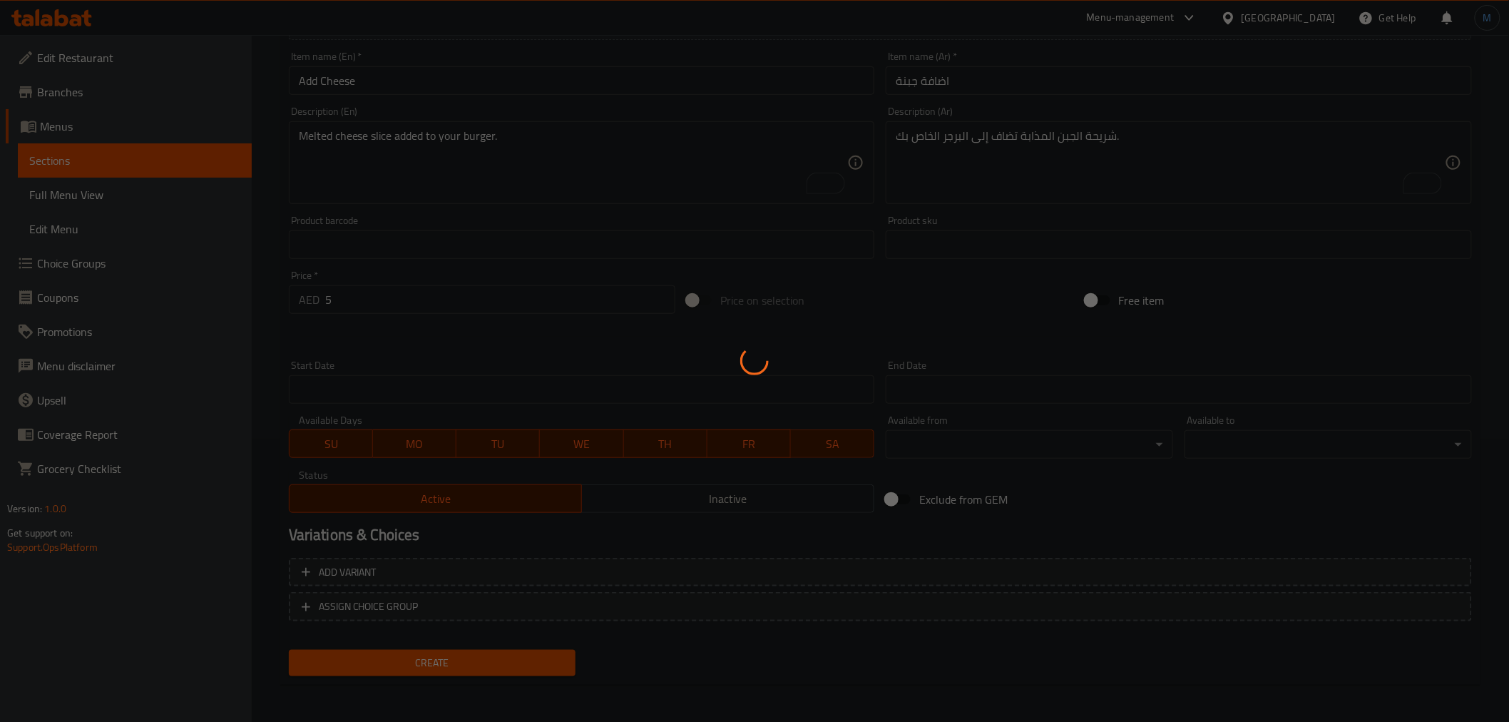
scroll to position [0, 0]
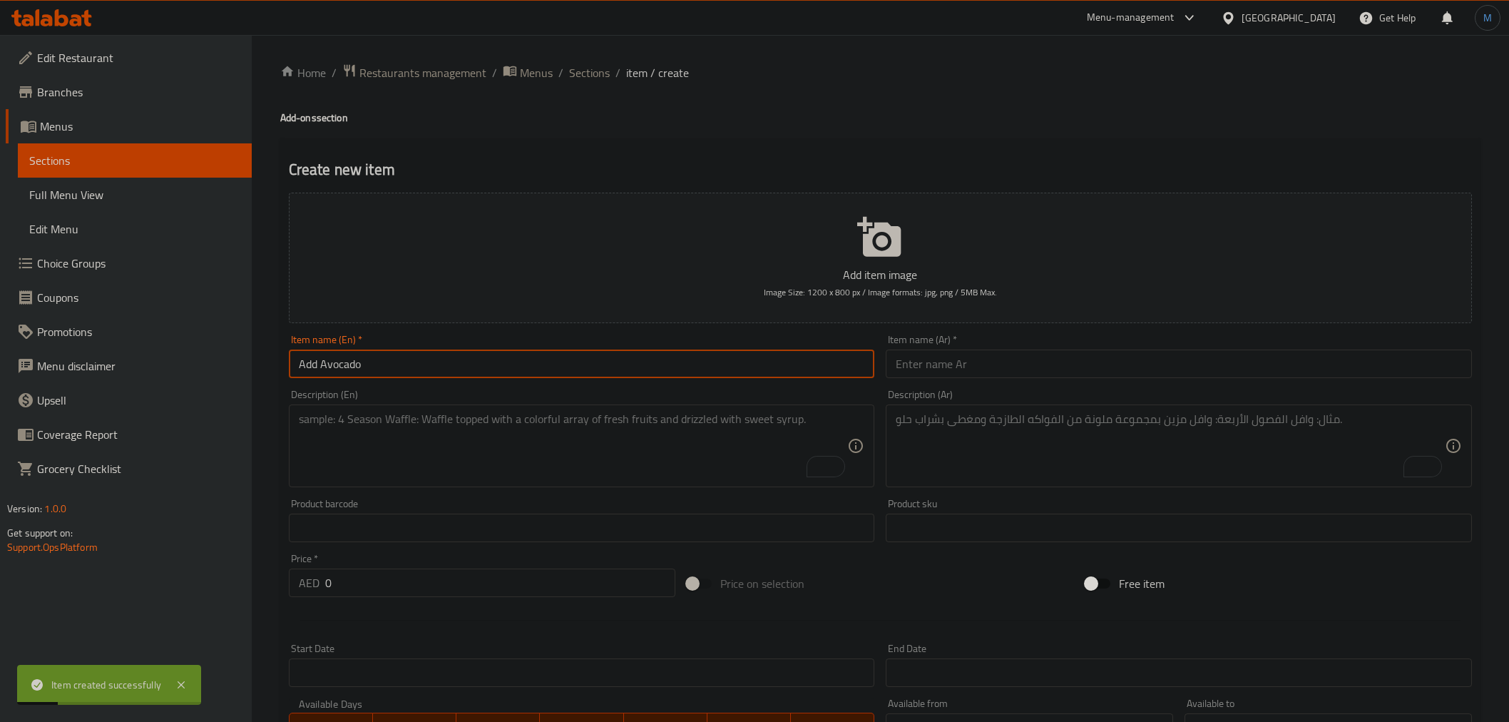
type input "Add Avocado"
click at [1191, 365] on input "text" at bounding box center [1179, 363] width 586 height 29
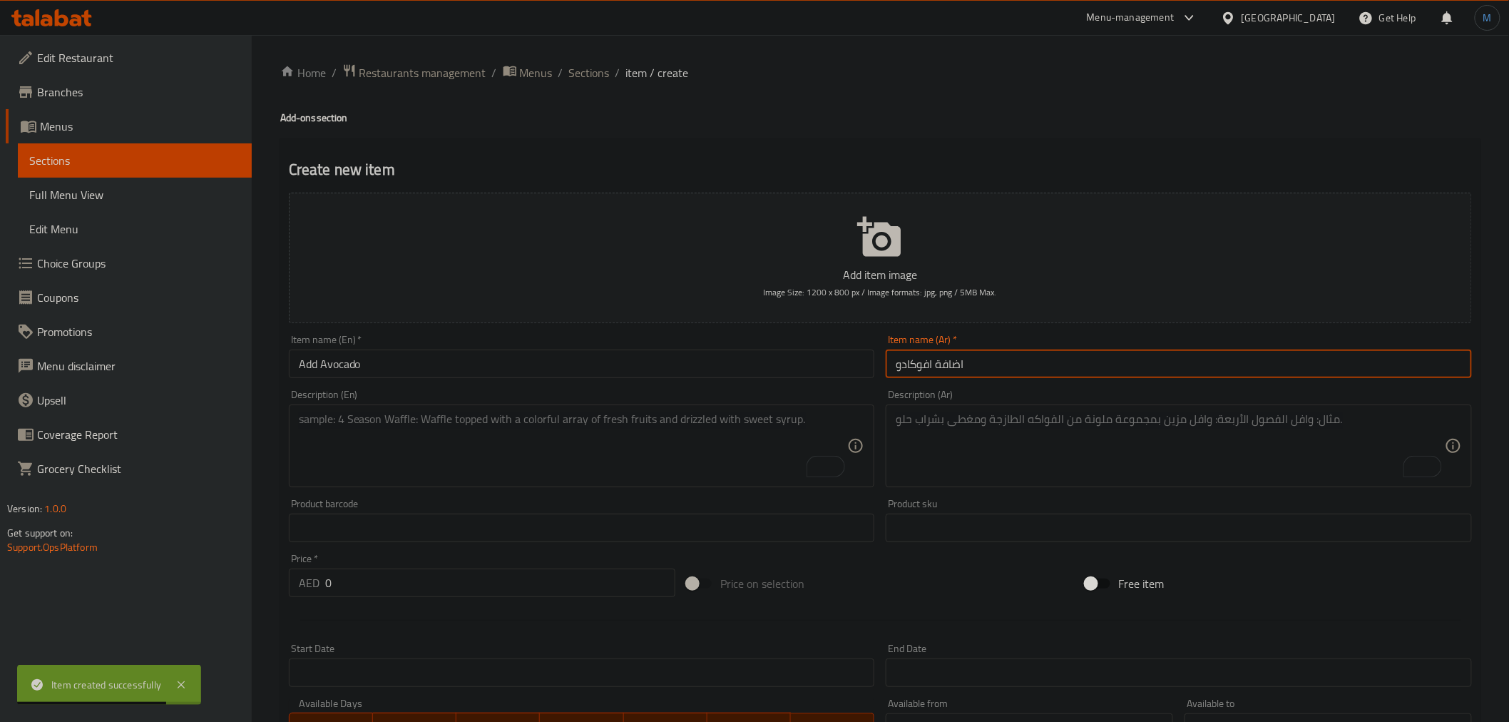
type input "اضافة افوكادو"
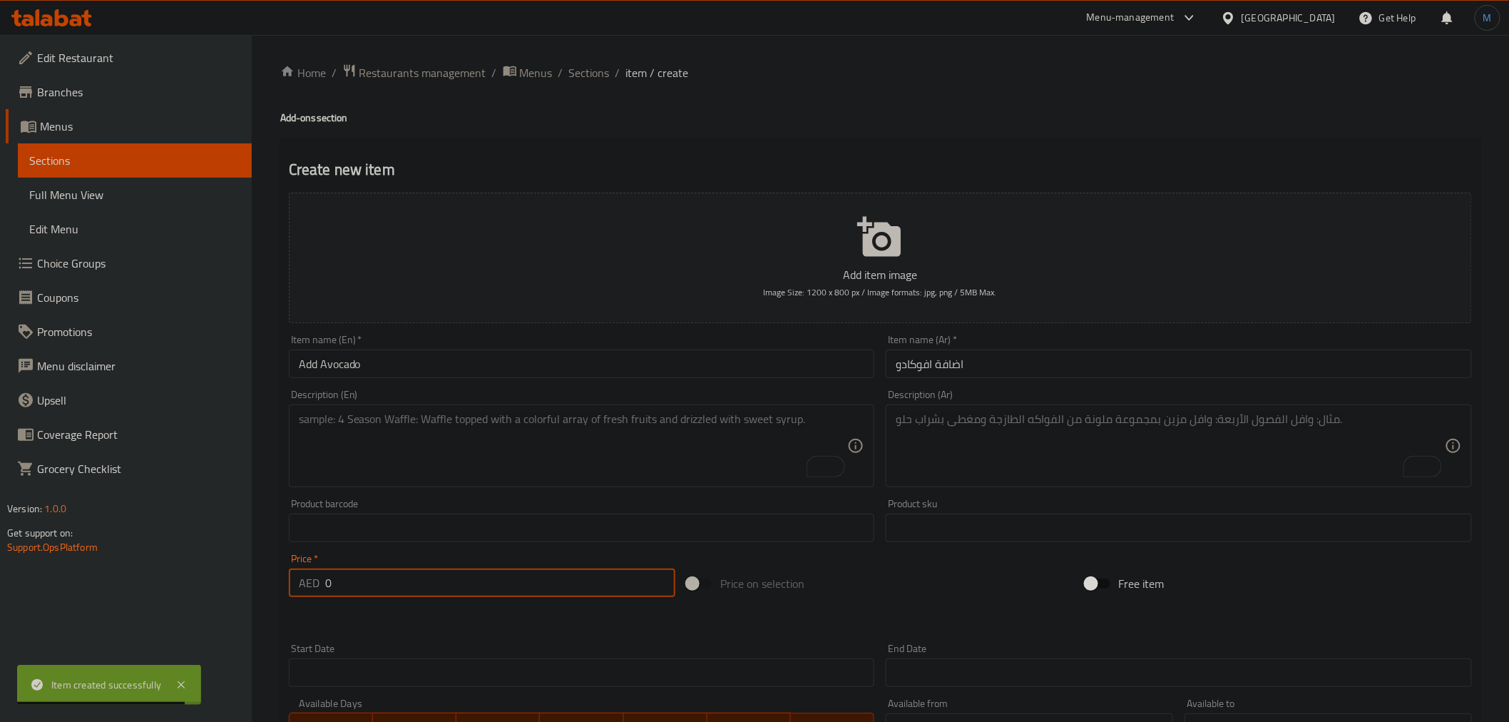
drag, startPoint x: 347, startPoint y: 586, endPoint x: 302, endPoint y: 589, distance: 45.0
click at [302, 589] on div "AED 0 Price *" at bounding box center [482, 582] width 386 height 29
type input "8"
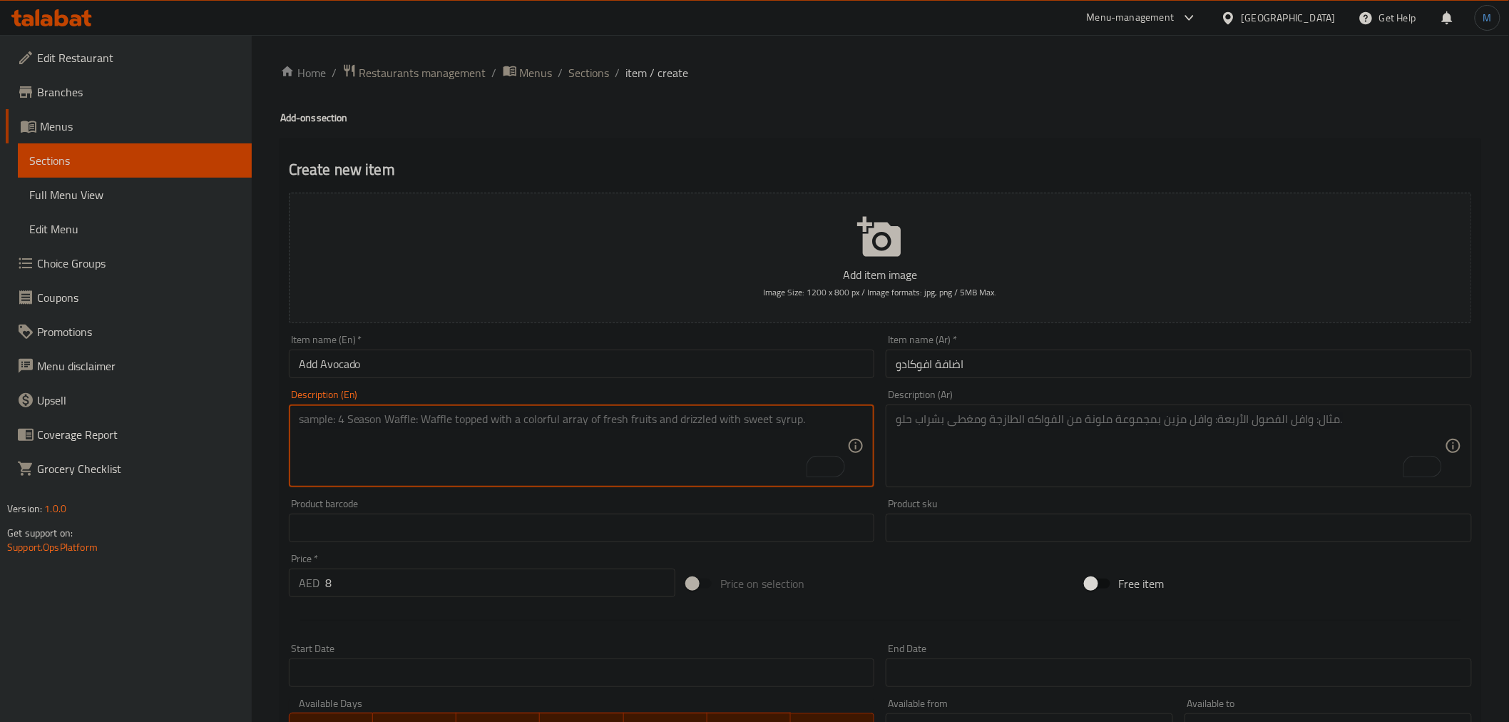
click at [530, 429] on textarea "To enrich screen reader interactions, please activate Accessibility in Grammarl…" at bounding box center [573, 446] width 549 height 68
paste textarea "Fresh avocado slices for extra creaminess."
type textarea "Fresh avocado slices for extra creaminess."
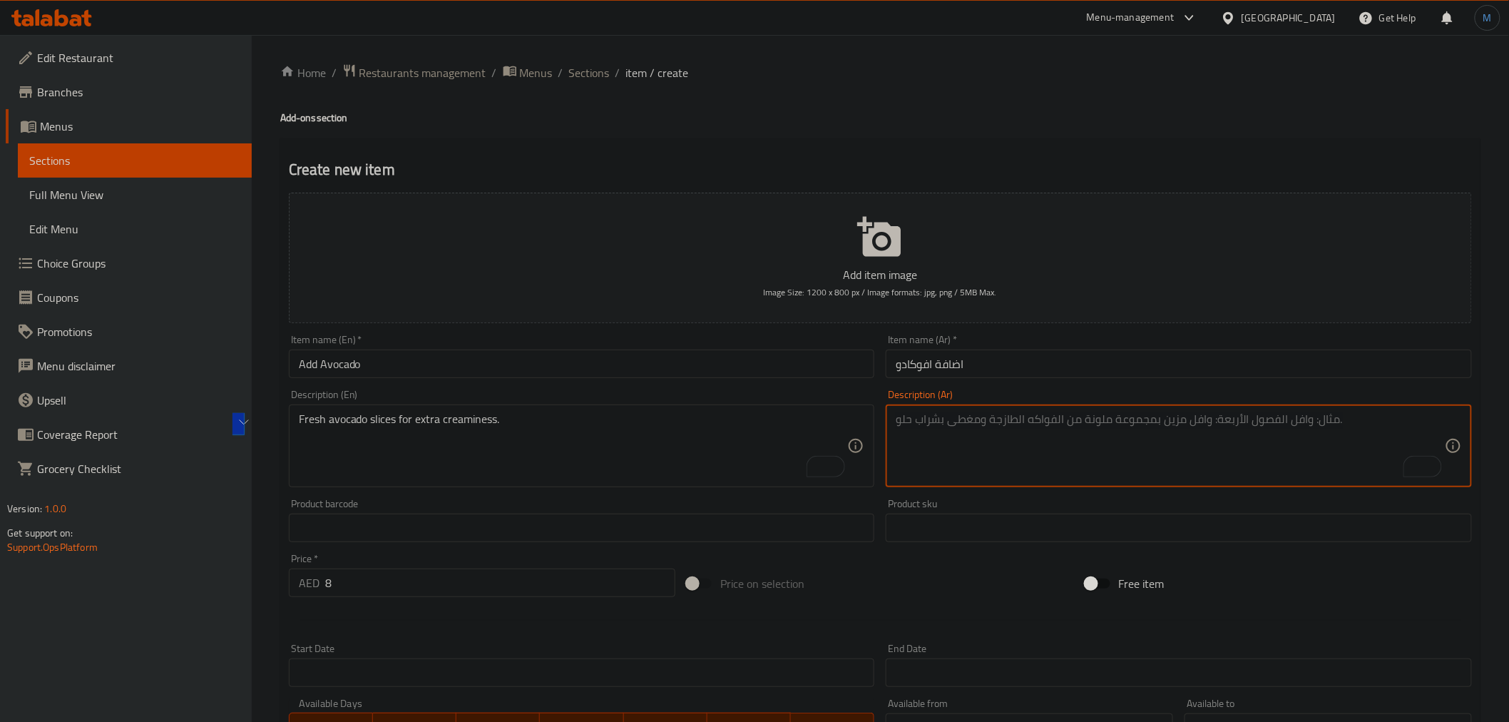
click at [1124, 416] on textarea "To enrich screen reader interactions, please activate Accessibility in Grammarl…" at bounding box center [1170, 446] width 549 height 68
paste textarea "شرائح الأفوكادو الطازجة لمزيد من النكهة الكريمية."
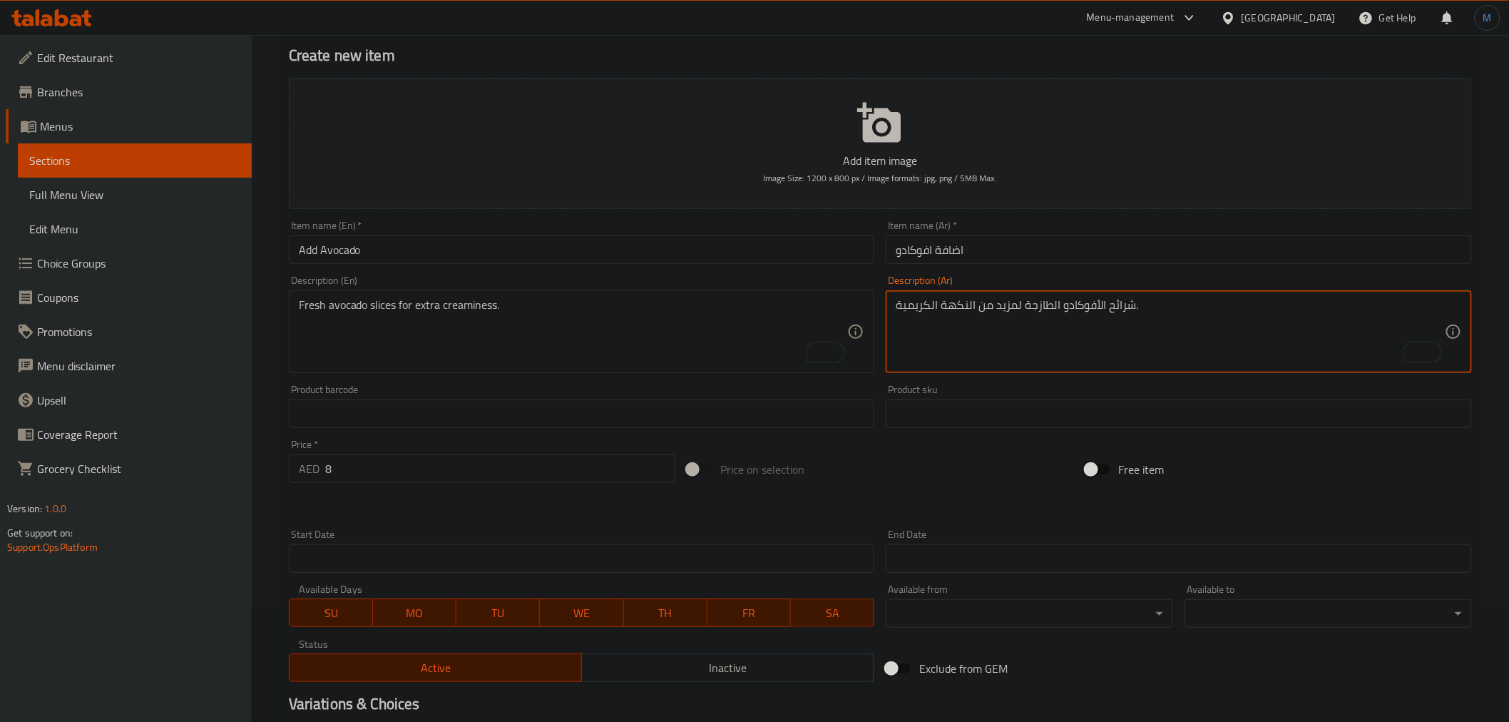
scroll to position [283, 0]
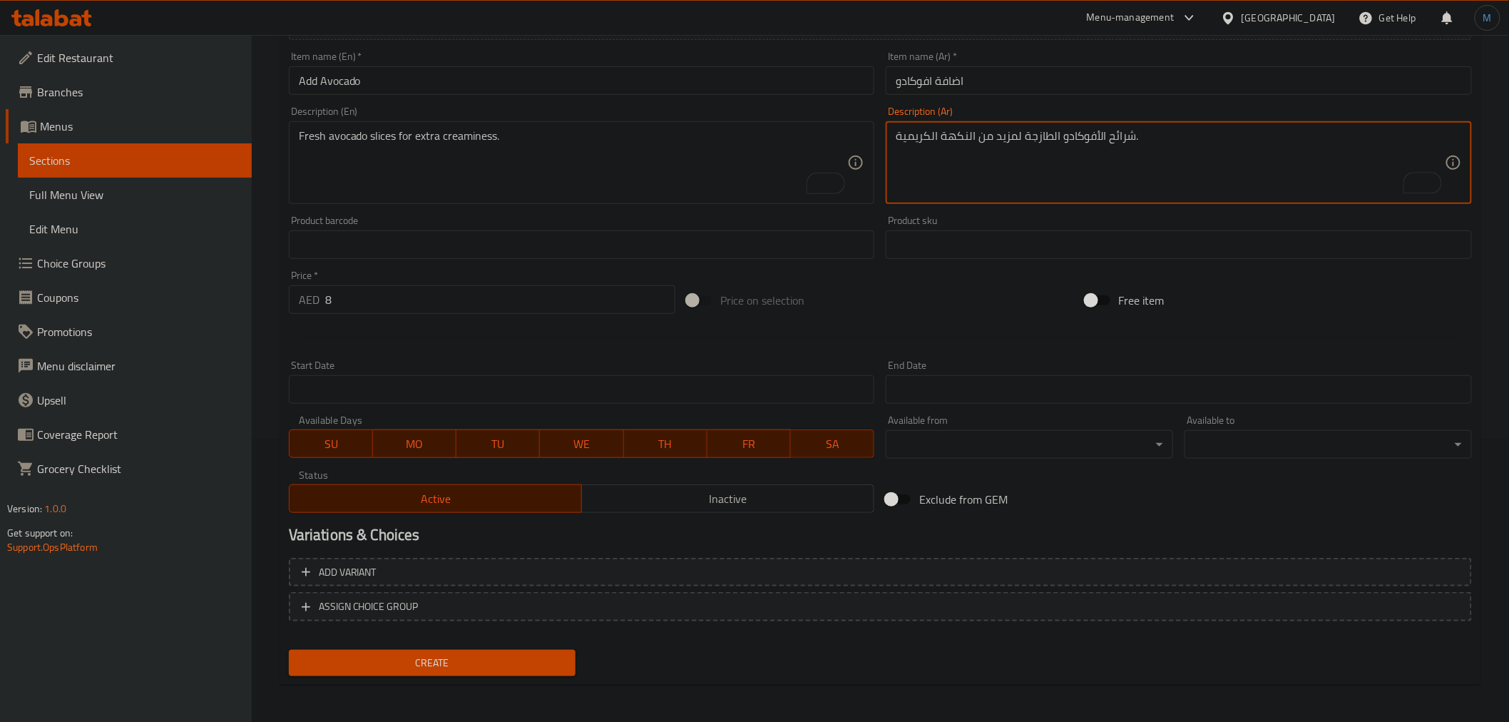
type textarea "شرائح الأفوكادو الطازجة لمزيد من النكهة الكريمية."
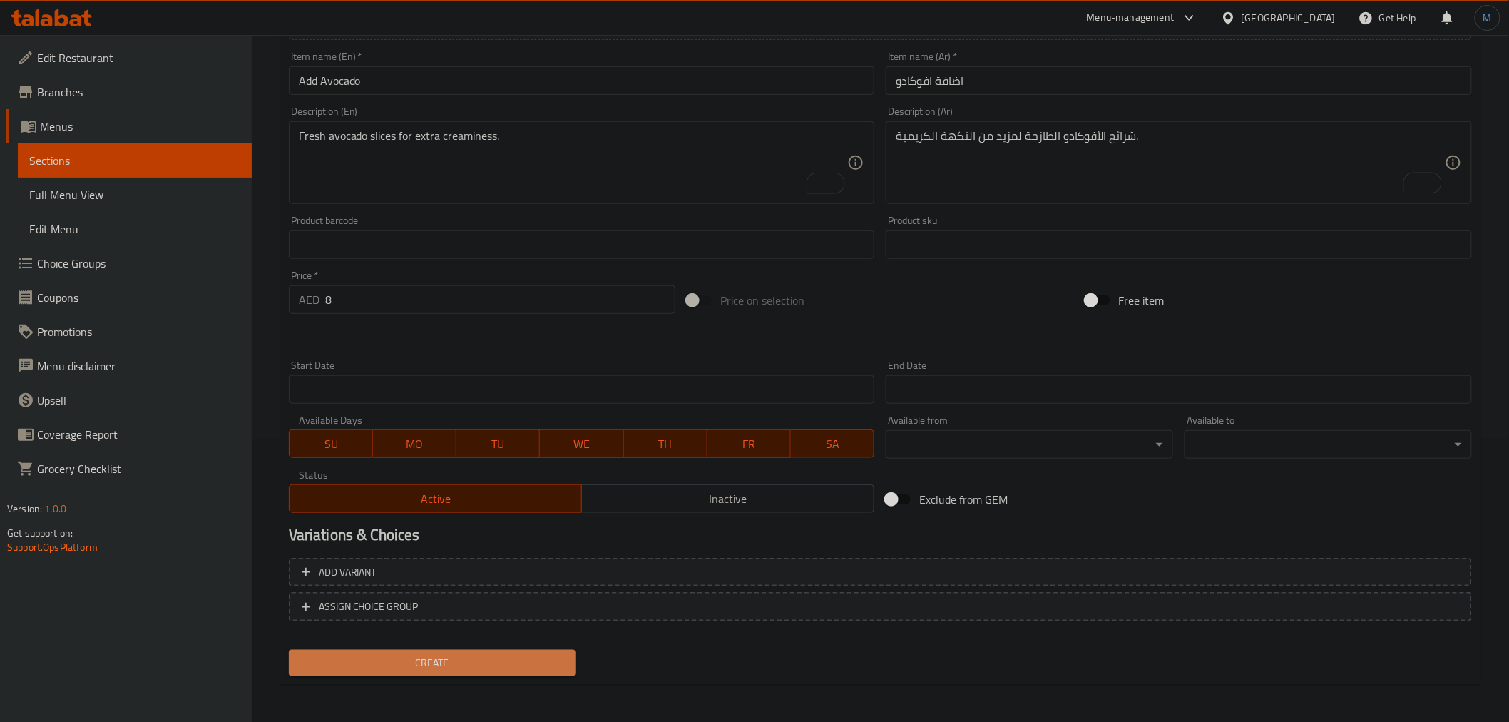
click at [421, 654] on span "Create" at bounding box center [432, 663] width 265 height 18
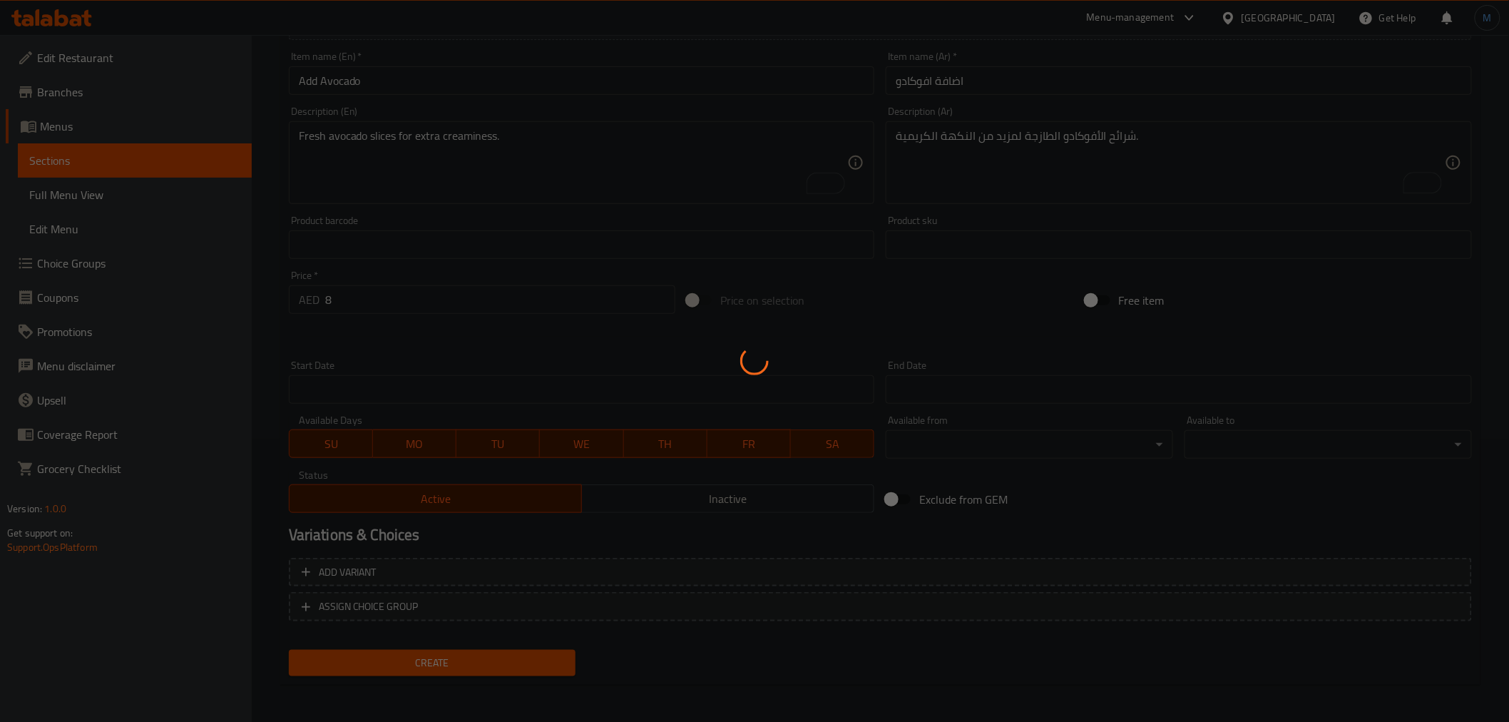
type input "0"
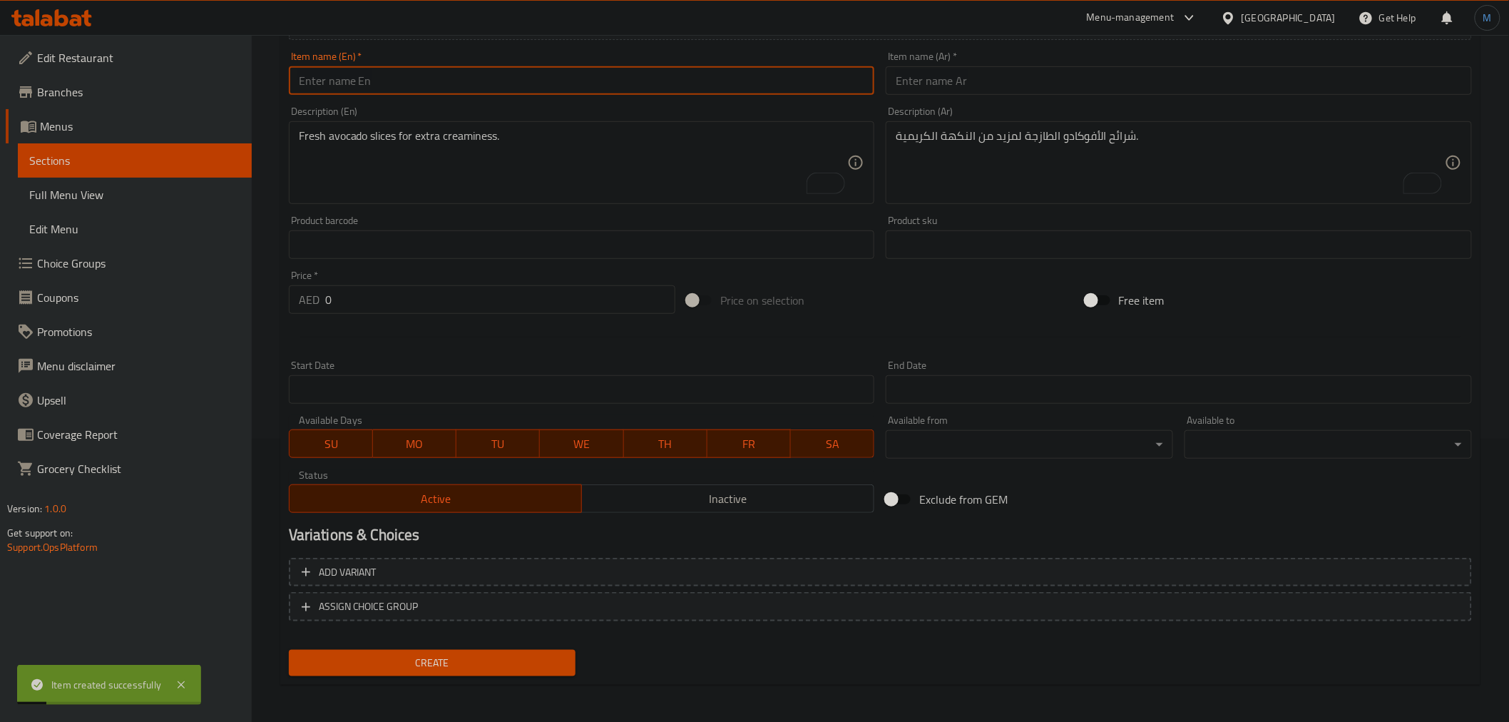
click at [500, 87] on input "text" at bounding box center [582, 80] width 586 height 29
paste input "Add Truffle Aioli"
type input "Add Truffle Aioli"
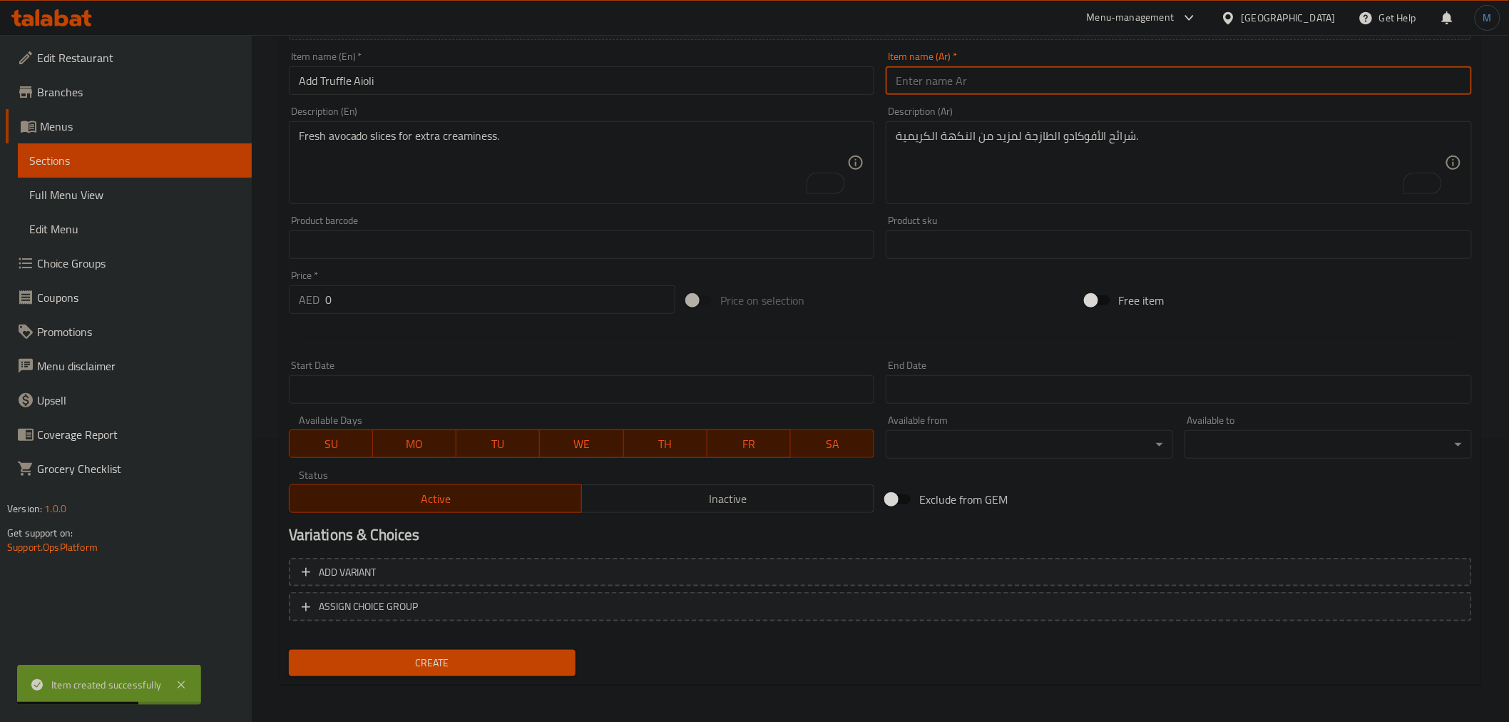
click at [1432, 88] on input "text" at bounding box center [1179, 80] width 586 height 29
paste input "أضف أيولي الكمأة"
type input "اضافة [PERSON_NAME]"
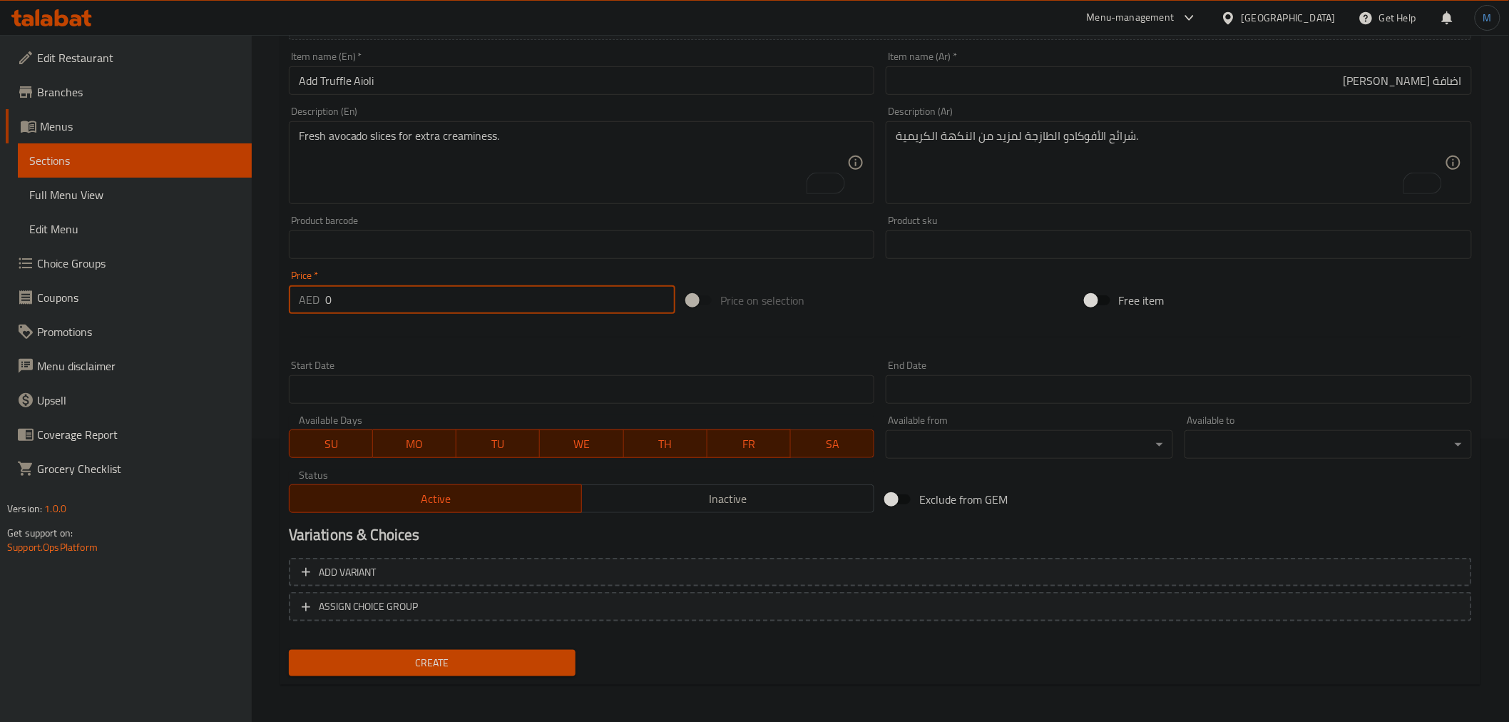
drag, startPoint x: 347, startPoint y: 302, endPoint x: 302, endPoint y: 307, distance: 45.3
click at [302, 307] on div "AED 0 Price *" at bounding box center [482, 299] width 386 height 29
type input "7"
click at [545, 178] on textarea "Fresh avocado slices for extra creaminess." at bounding box center [573, 163] width 549 height 68
paste textarea "Rich truffle-infused aioli sauce."
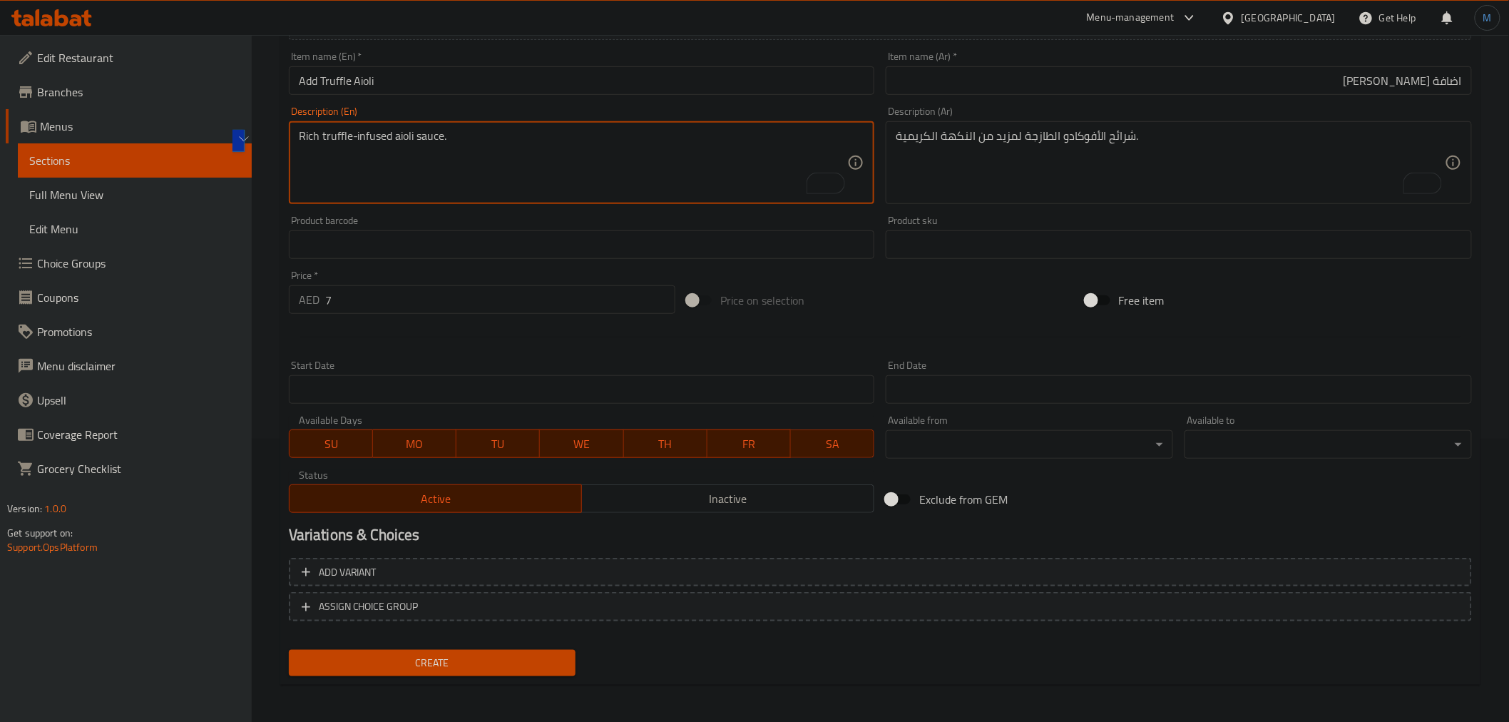
type textarea "Rich truffle-infused aioli sauce."
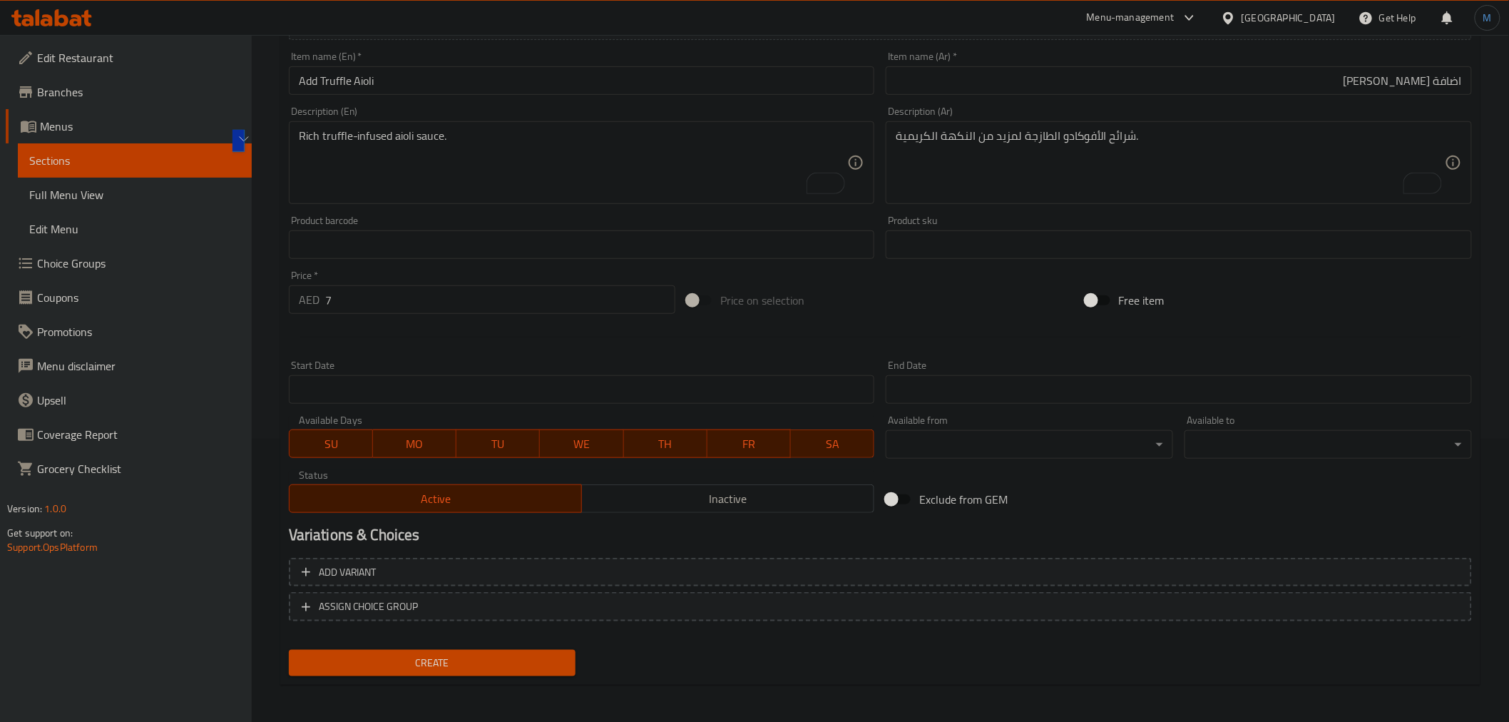
drag, startPoint x: 1170, startPoint y: 194, endPoint x: 1259, endPoint y: 176, distance: 90.9
click at [1222, 185] on textarea "شرائح الأفوكادو الطازجة لمزيد من النكهة الكريمية." at bounding box center [1170, 163] width 549 height 68
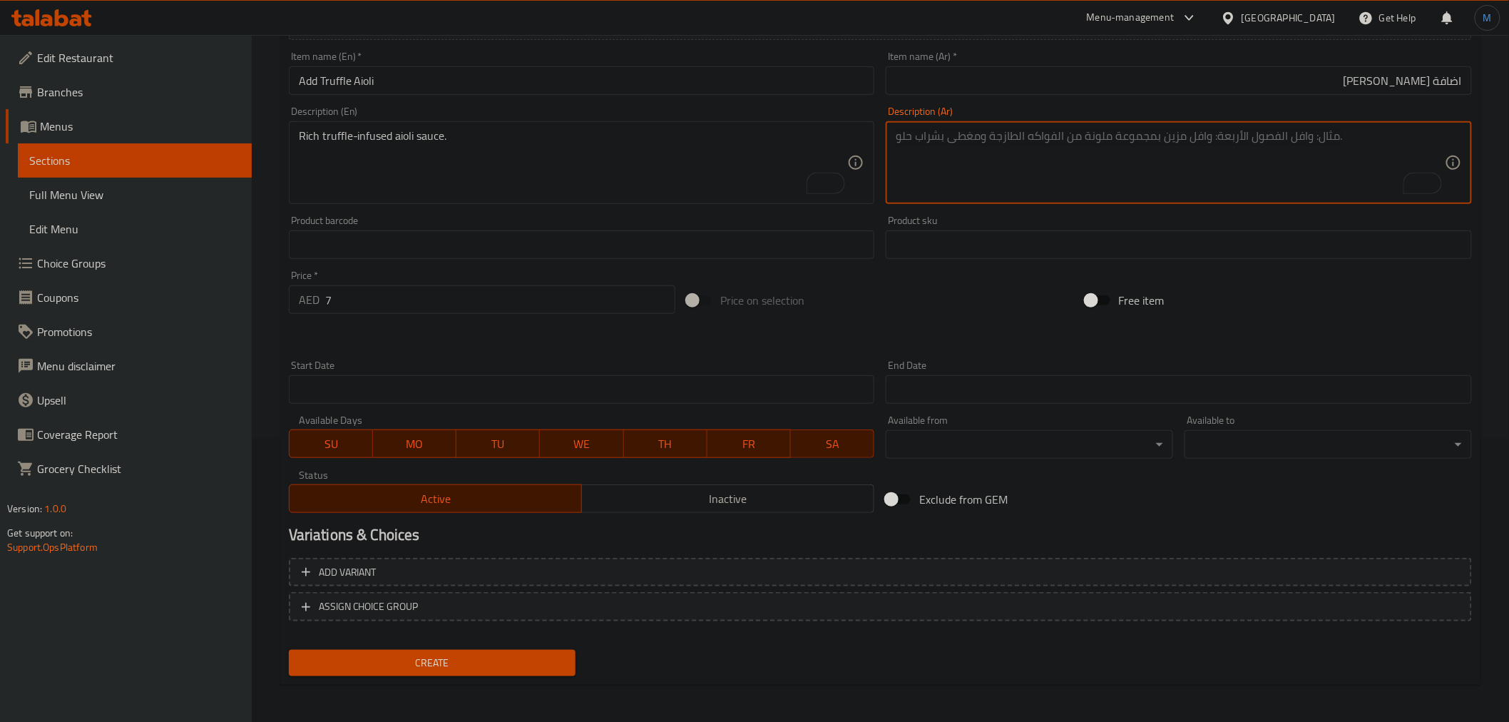
click at [1266, 176] on textarea "To enrich screen reader interactions, please activate Accessibility in Grammarl…" at bounding box center [1170, 163] width 549 height 68
paste textarea "صلصة الأيولي الغنية بالكمأة."
type textarea "صلصة الأيولي الغنية بالتروفل."
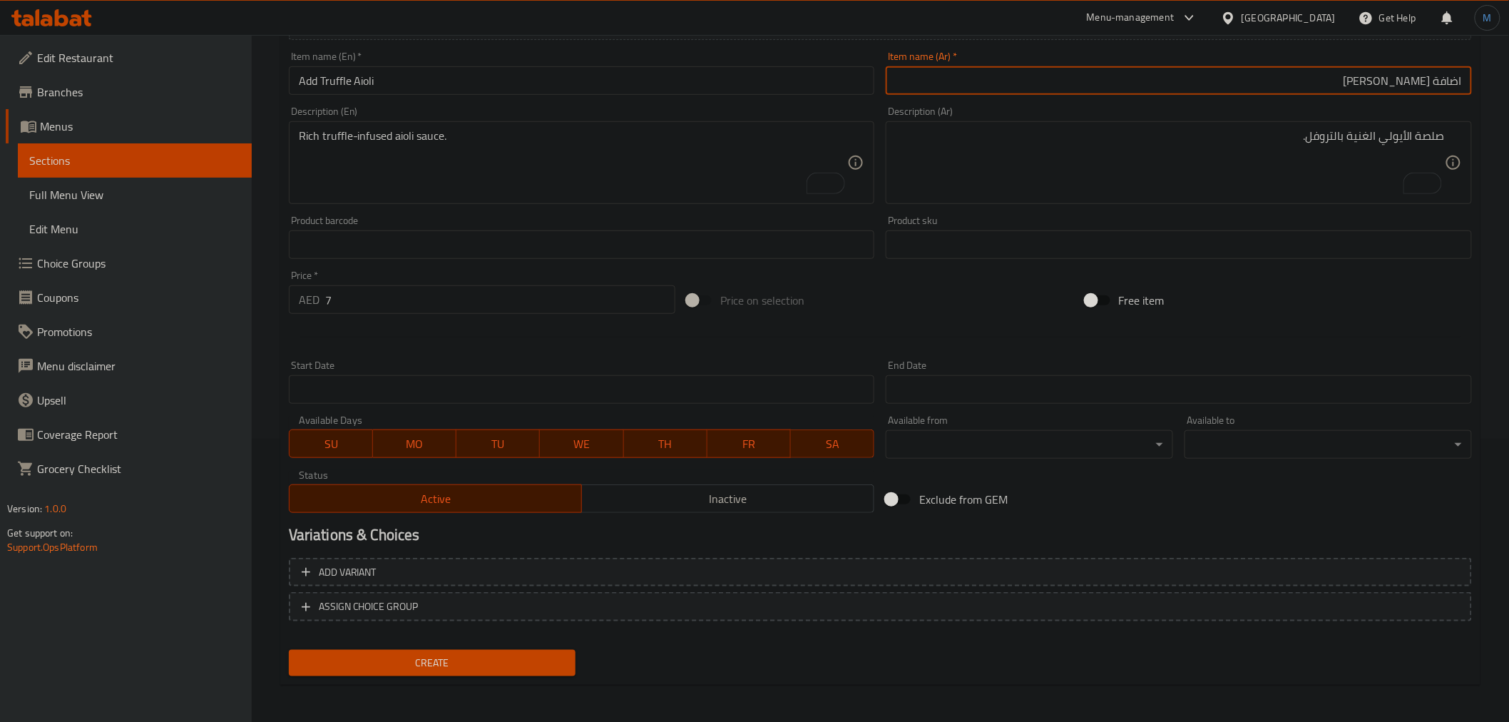
click at [289, 650] on button "Create" at bounding box center [432, 663] width 287 height 26
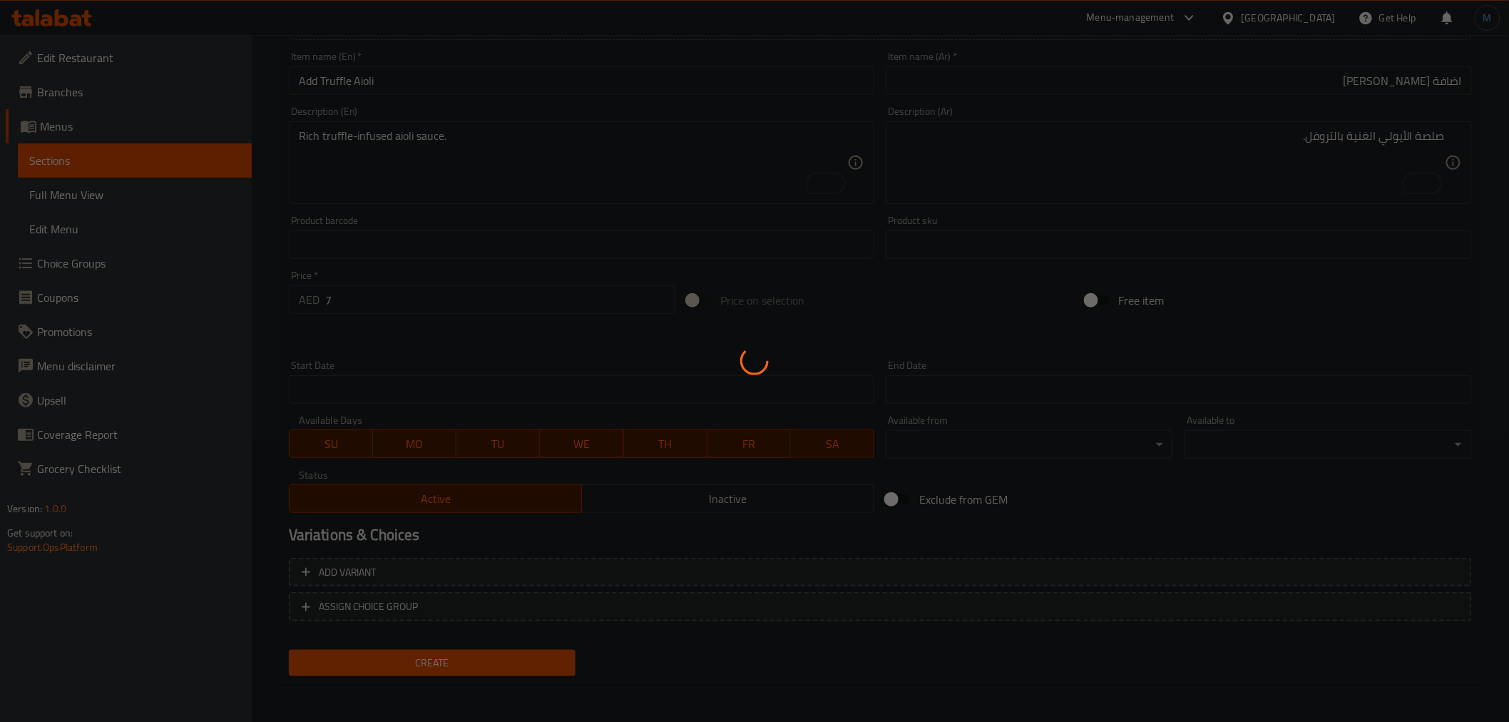
type input "0"
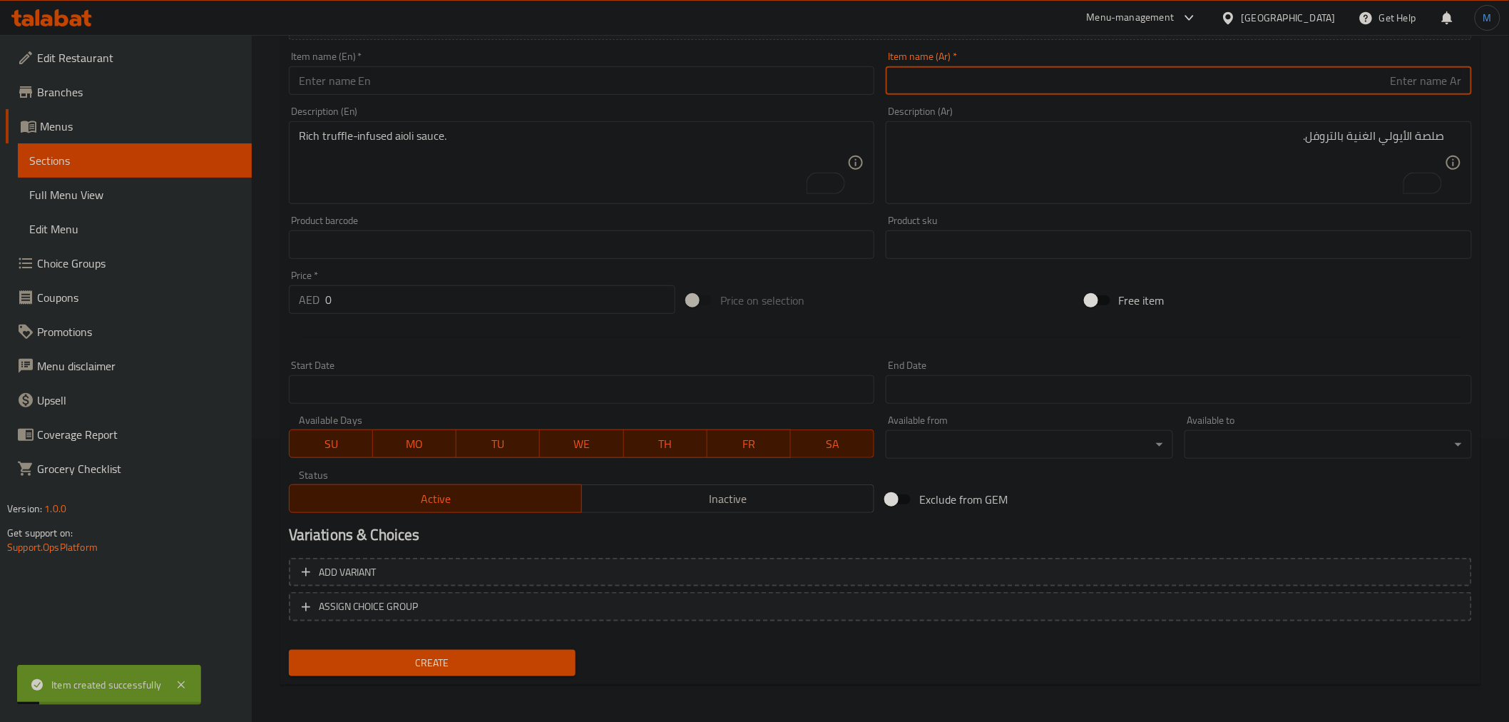
drag, startPoint x: 533, startPoint y: 108, endPoint x: 533, endPoint y: 96, distance: 11.4
click at [533, 107] on div "Description (En) Rich truffle-infused aioli sauce. Description (En)" at bounding box center [582, 155] width 586 height 98
click at [535, 93] on input "text" at bounding box center [582, 80] width 586 height 29
paste input "Extra Wagyu Patty"
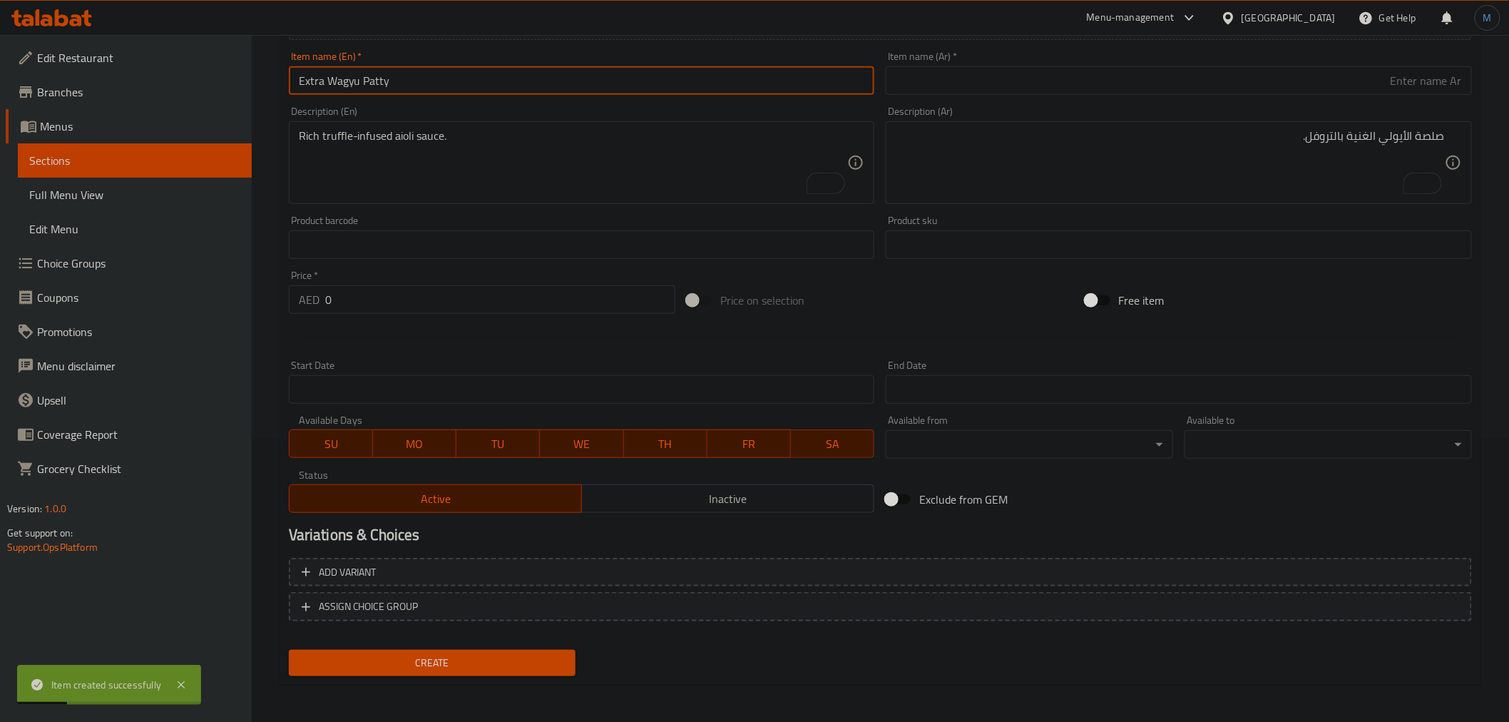
type input "Extra Wagyu Patty"
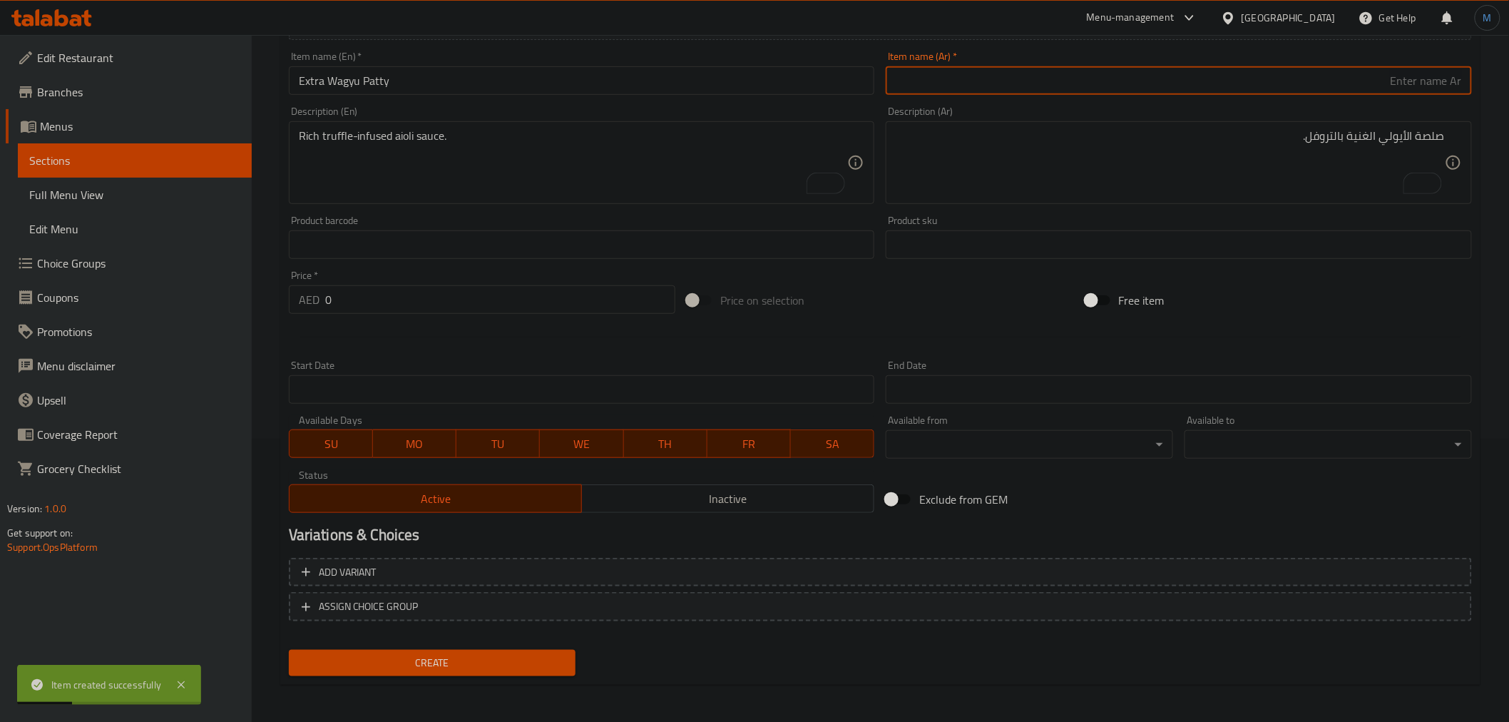
click at [1050, 81] on input "text" at bounding box center [1179, 80] width 586 height 29
paste input "اكسترا"
type input "قطعة واجيو اكسترا"
click at [654, 193] on textarea "Rich truffle-infused aioli sauce." at bounding box center [573, 163] width 549 height 68
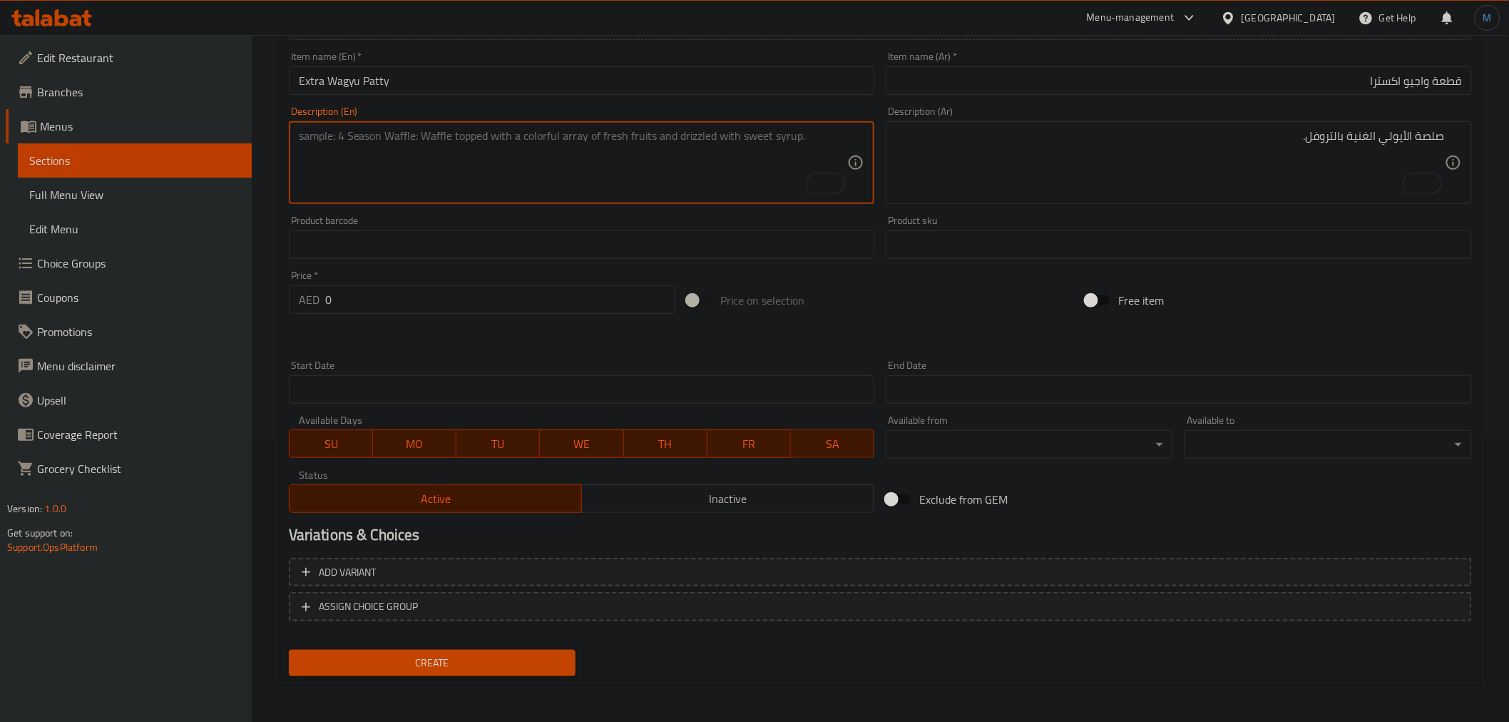
paste textarea "Extra 100% Wagyu beef patty for double the flavor."
type textarea "Extra 100% Wagyu beef patty for double the flavor."
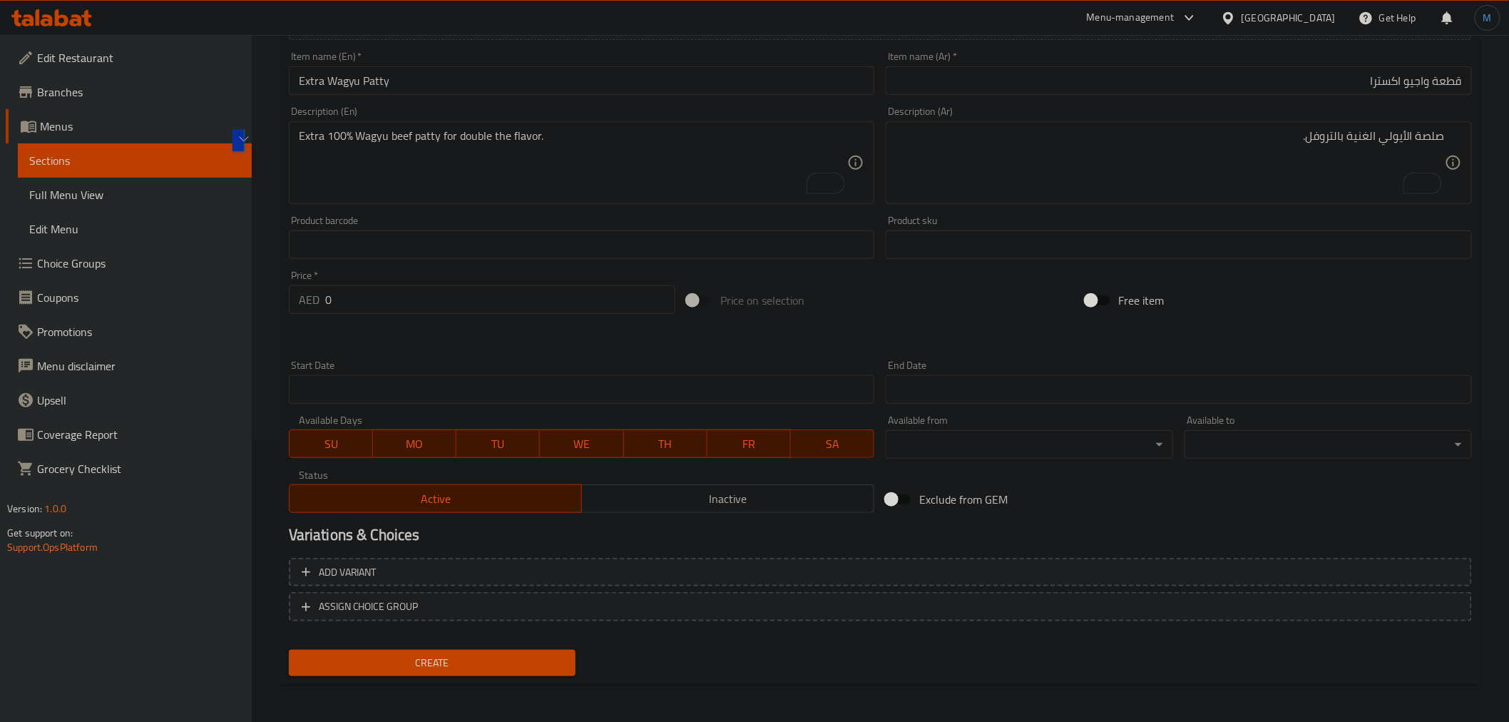
click at [1369, 168] on textarea "صلصة الأيولي الغنية بالتروفل." at bounding box center [1170, 163] width 549 height 68
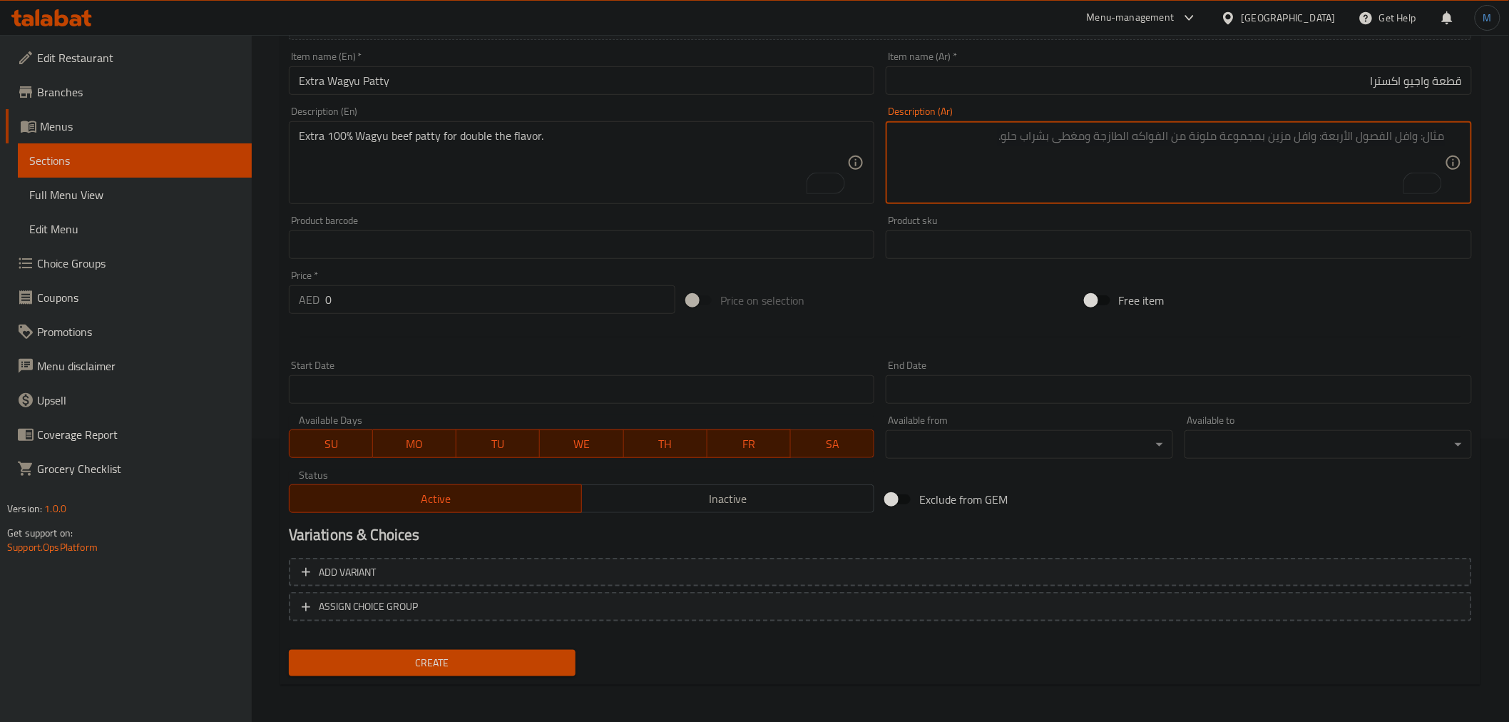
paste textarea "قطعة إضافية من لحم واغيو بنسبة 100% لمضاعفة النكهة."
type textarea "قطعة إضافية من لحم واغيو بنسبة 100% لمضاعفة النكهة."
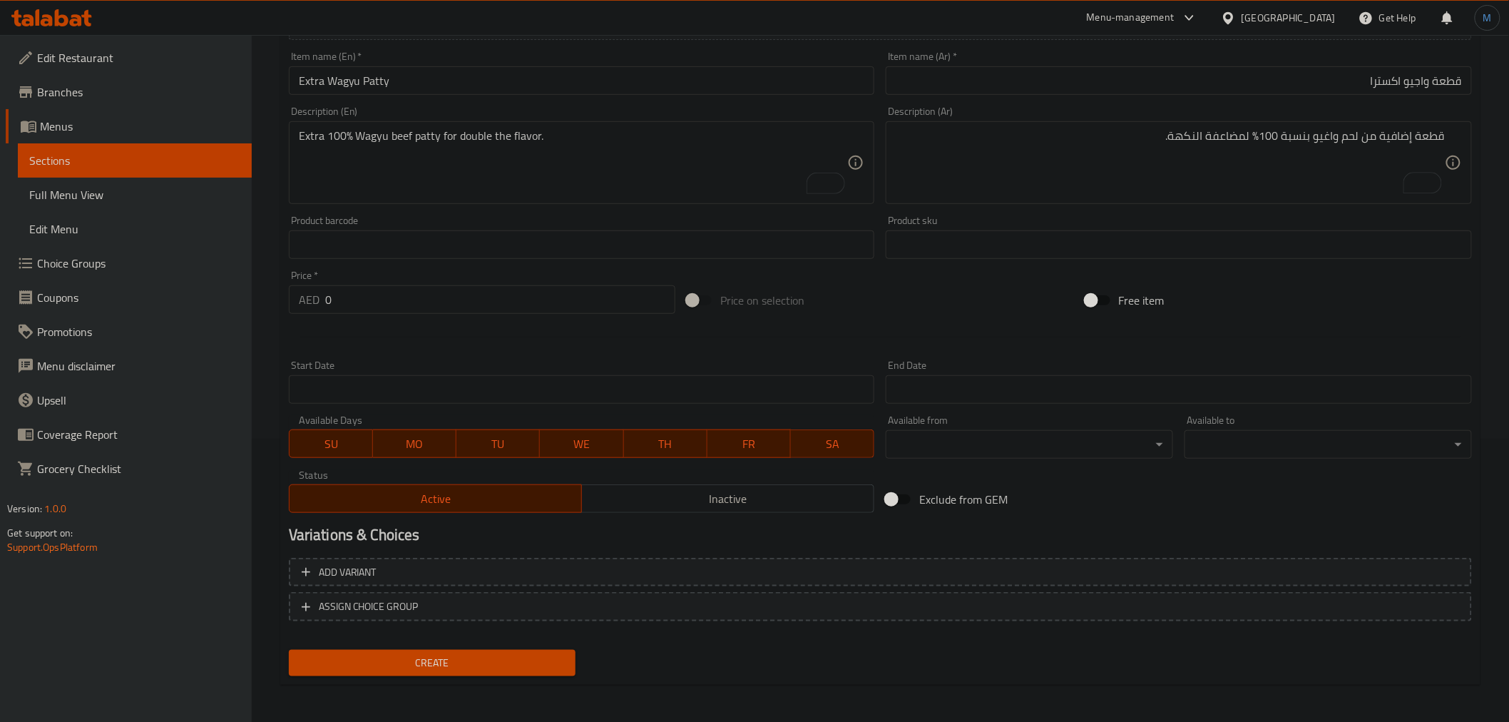
click at [403, 316] on div "Price   * AED 0 Price *" at bounding box center [482, 292] width 398 height 55
click at [403, 312] on input "0" at bounding box center [500, 299] width 350 height 29
type input "22"
click at [289, 650] on button "Create" at bounding box center [432, 663] width 287 height 26
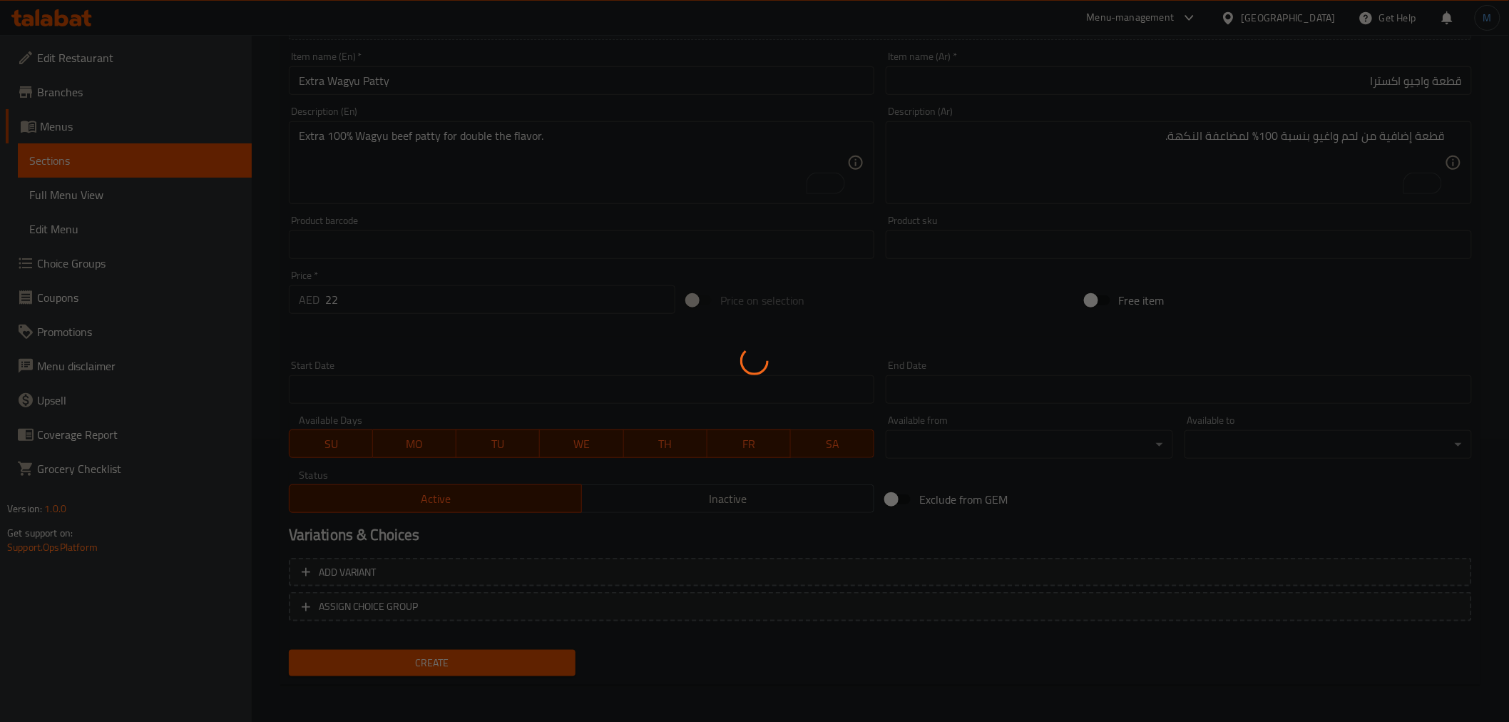
type input "0"
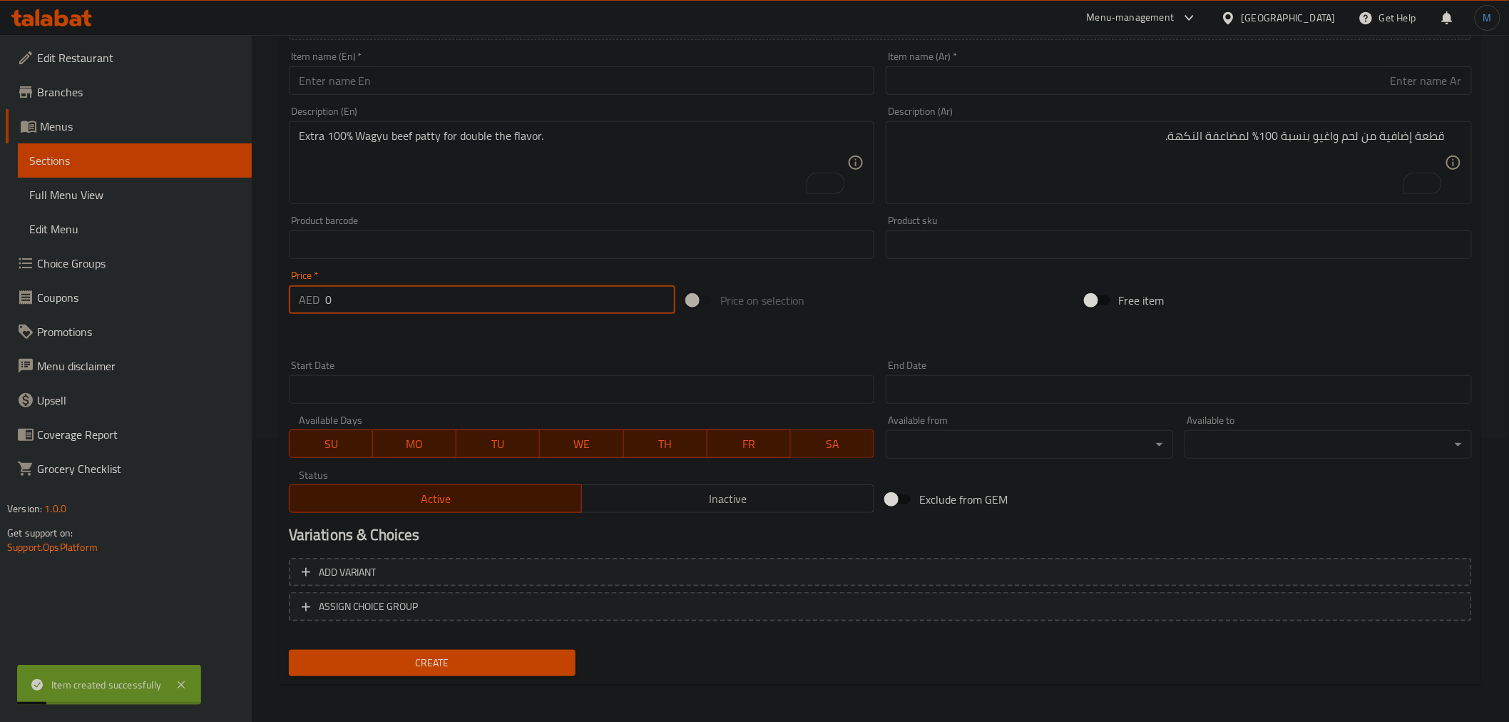
click at [439, 81] on input "text" at bounding box center [582, 80] width 586 height 29
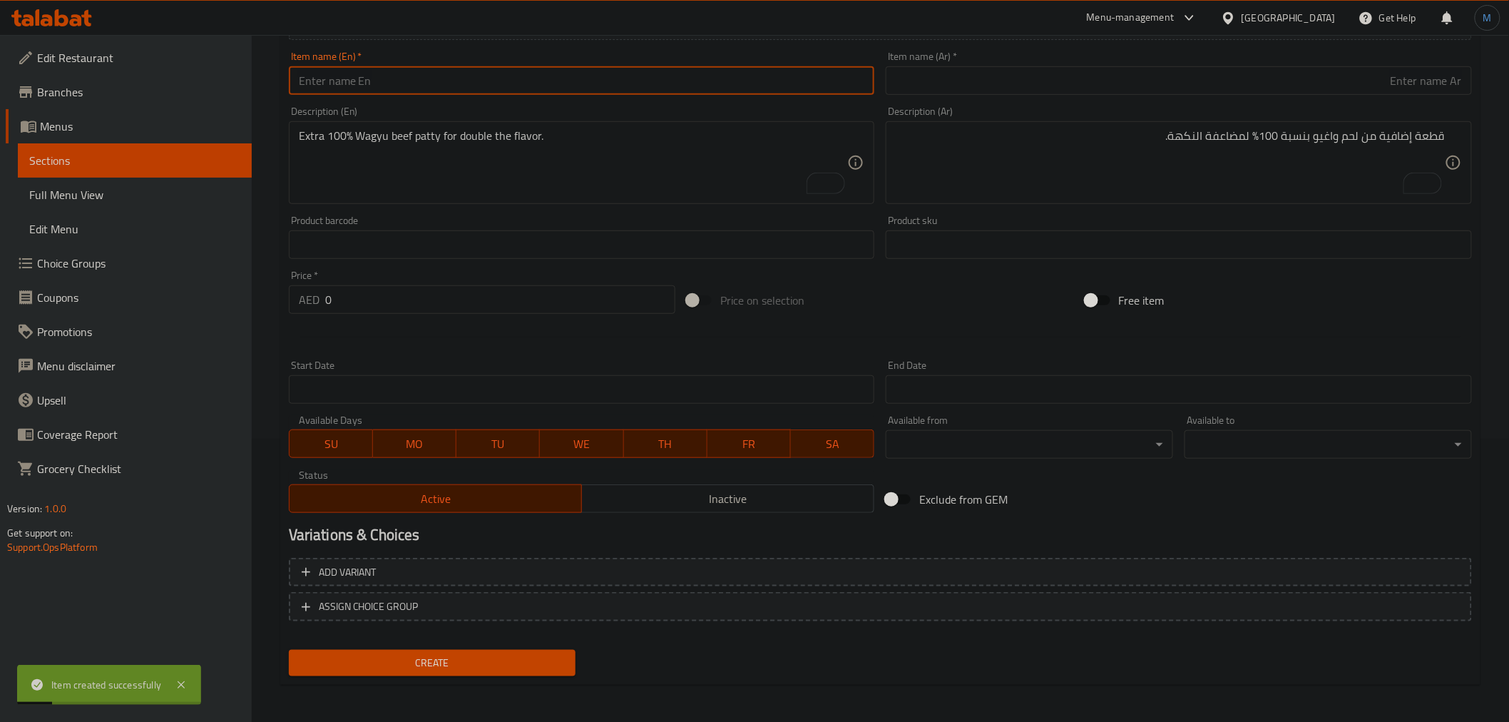
paste input "Extra Chicken Patty"
type input "Extra Chicken Patty"
click at [1363, 77] on input "text" at bounding box center [1179, 80] width 586 height 29
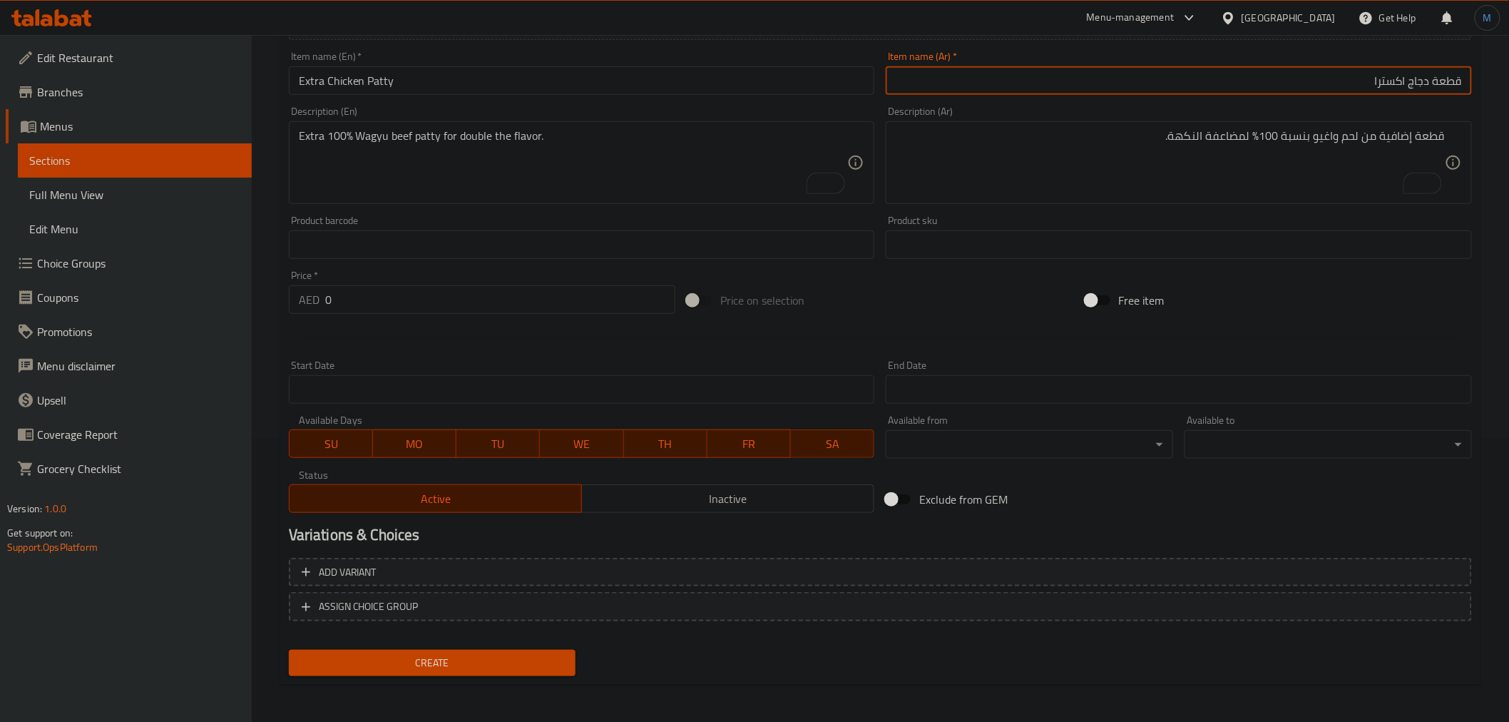
type input "قطعة دجاج اكسترا"
click at [559, 195] on textarea "Extra 100% Wagyu beef patty for double the flavor." at bounding box center [573, 163] width 549 height 68
paste textarea "Extra high-grade grilled chicken patty."
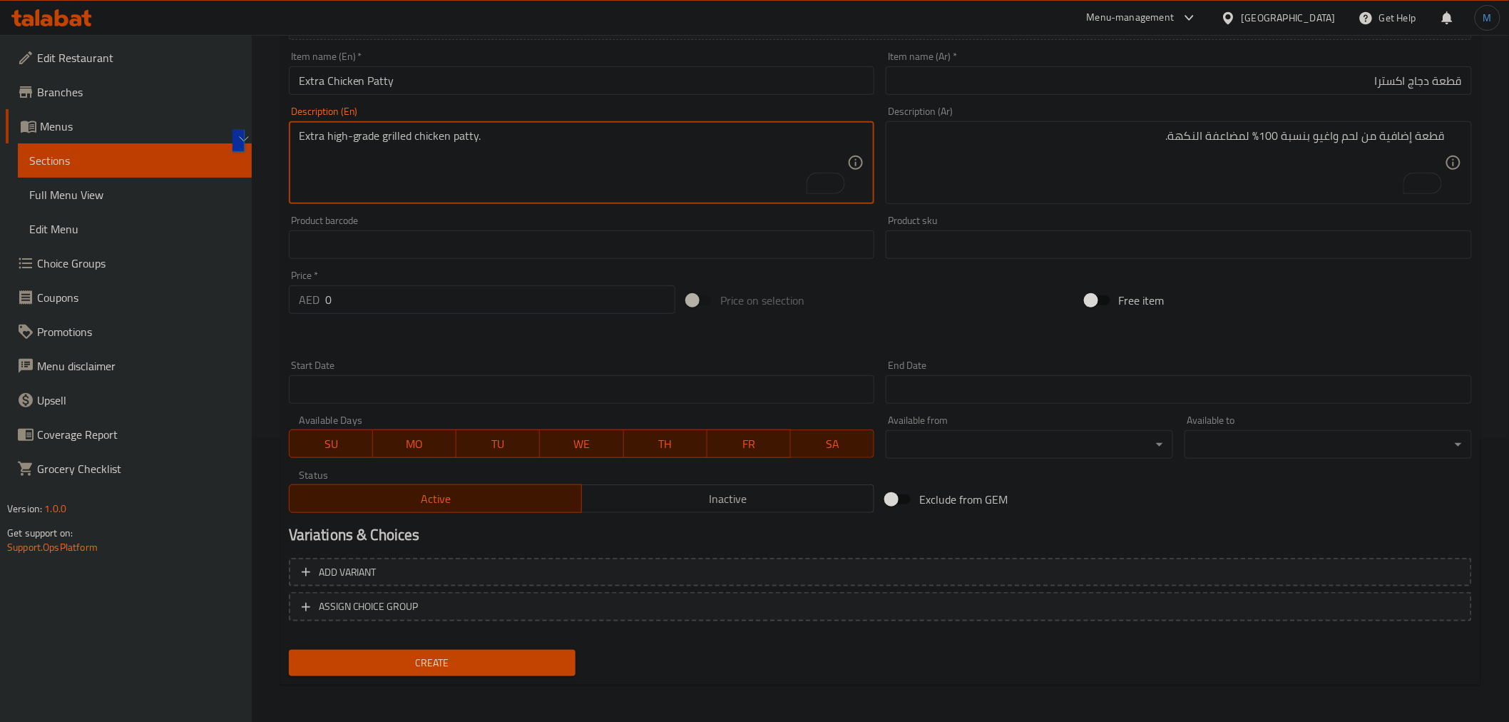
type textarea "Extra high-grade grilled chicken patty."
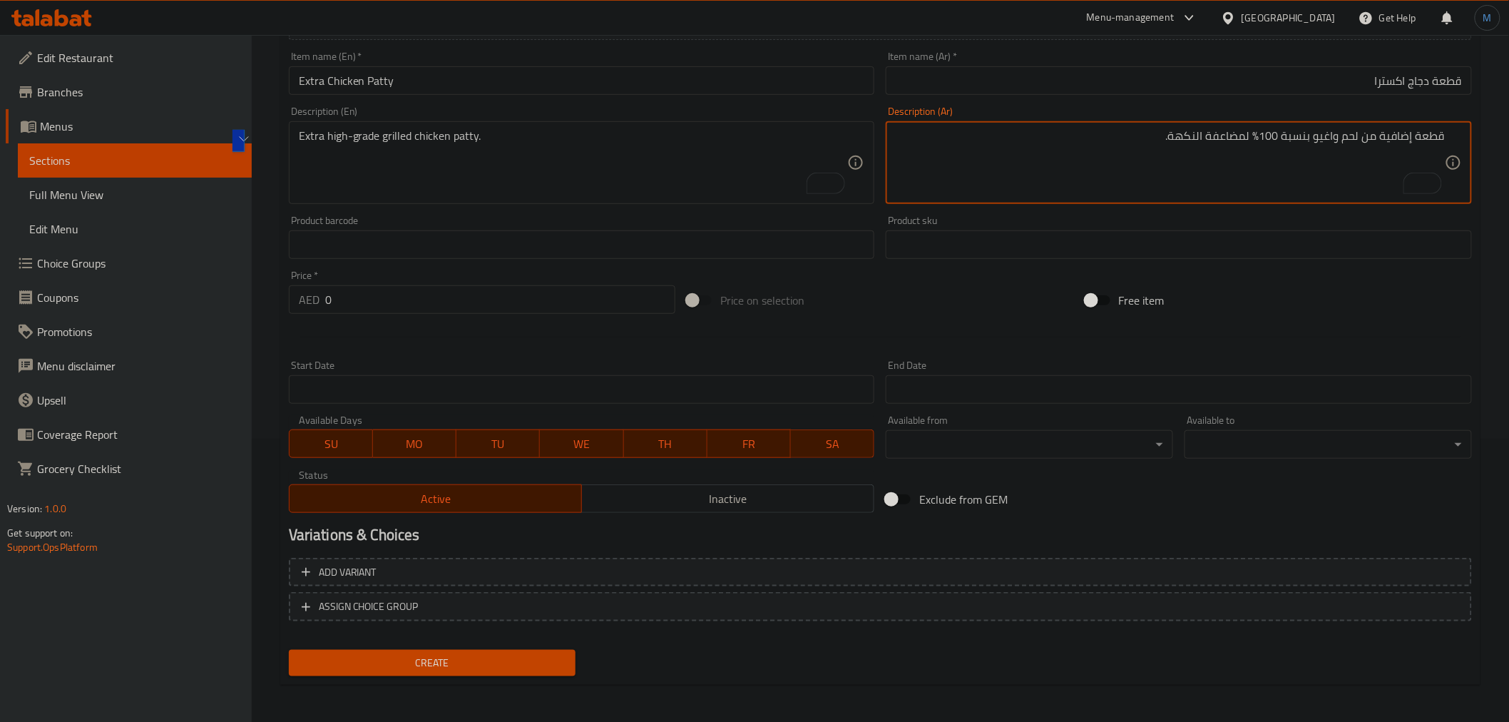
click at [1362, 160] on textarea "قطعة إضافية من لحم واغيو بنسبة 100% لمضاعفة النكهة." at bounding box center [1170, 163] width 549 height 68
paste textarea "مشوية"
type textarea "قطعة دجاج مشوية ذات جودة عالية"
drag, startPoint x: 401, startPoint y: 314, endPoint x: 359, endPoint y: 312, distance: 42.2
click at [360, 312] on div "Price   * AED 0 Price *" at bounding box center [482, 292] width 398 height 55
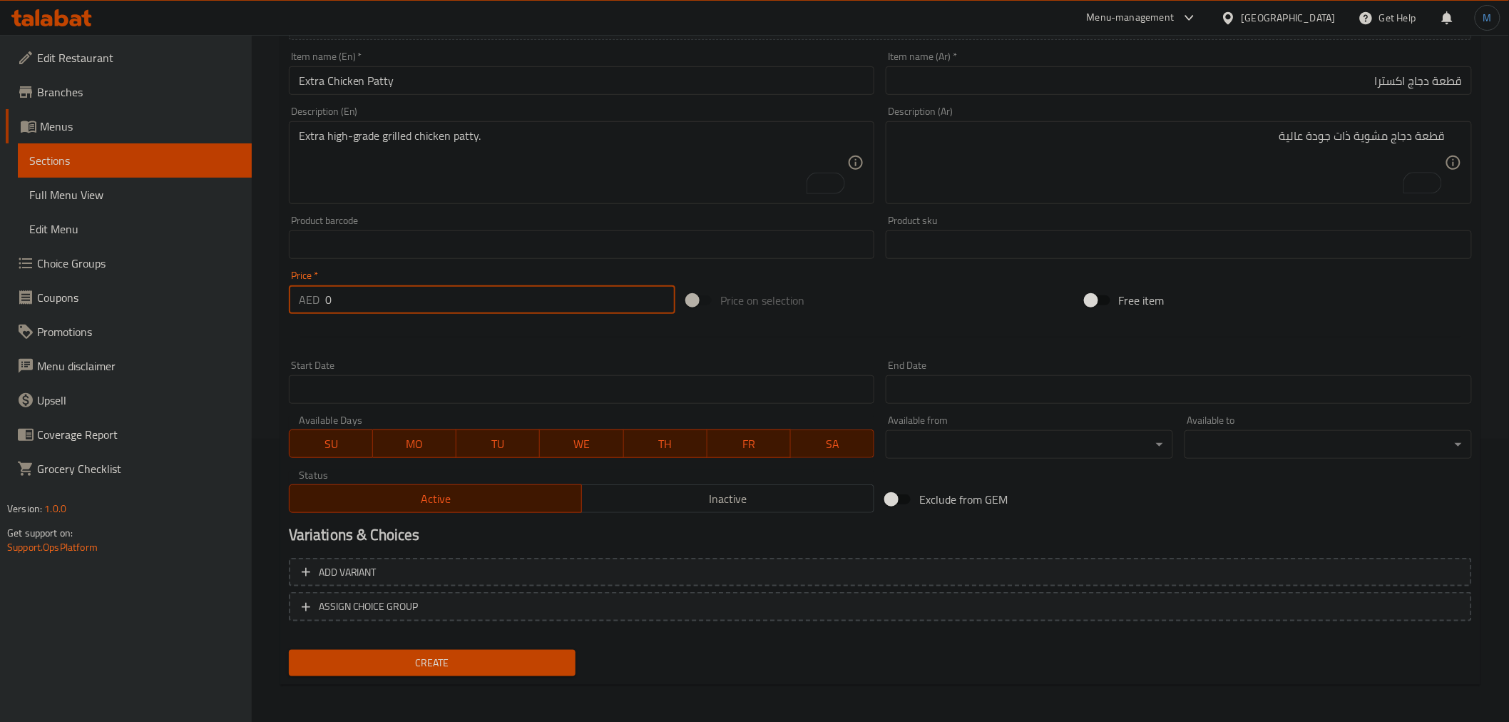
drag, startPoint x: 359, startPoint y: 299, endPoint x: 319, endPoint y: 302, distance: 40.0
click at [319, 302] on div "AED 0 Price *" at bounding box center [482, 299] width 386 height 29
type input "16"
click at [558, 98] on div "Item name (En)   * Extra Chicken Patty Item name (En) *" at bounding box center [582, 73] width 598 height 55
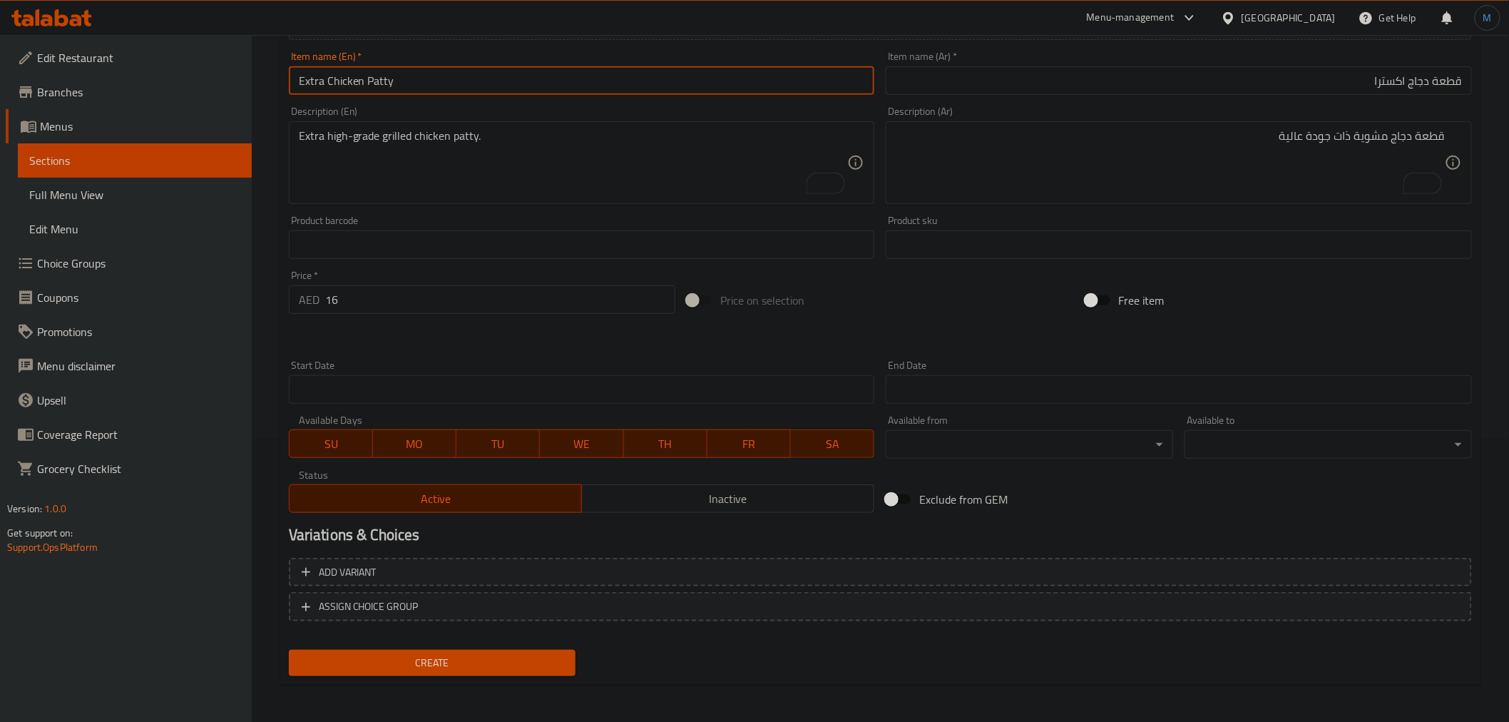
click at [559, 93] on input "Extra Chicken Patty" at bounding box center [582, 80] width 586 height 29
click at [496, 674] on div "Create" at bounding box center [432, 663] width 299 height 38
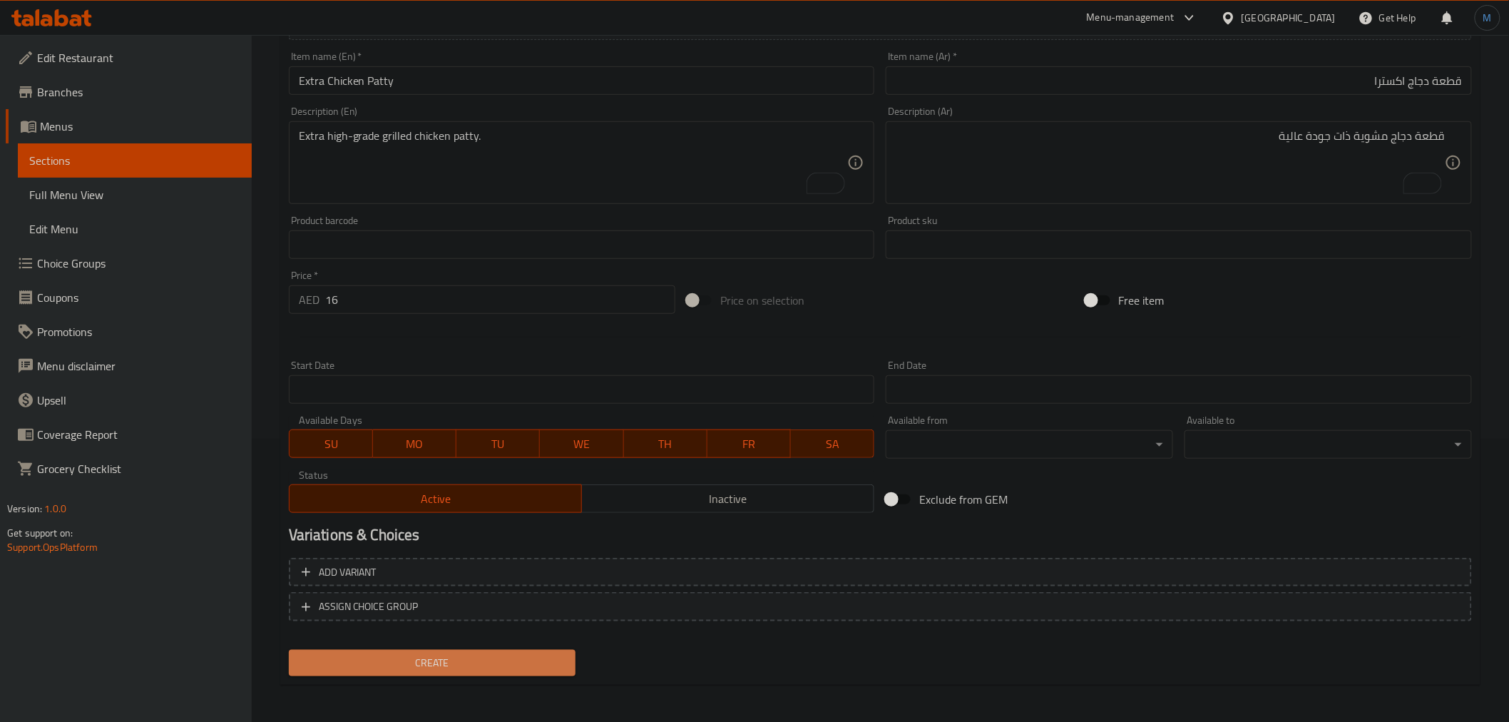
click at [503, 665] on span "Create" at bounding box center [432, 663] width 265 height 18
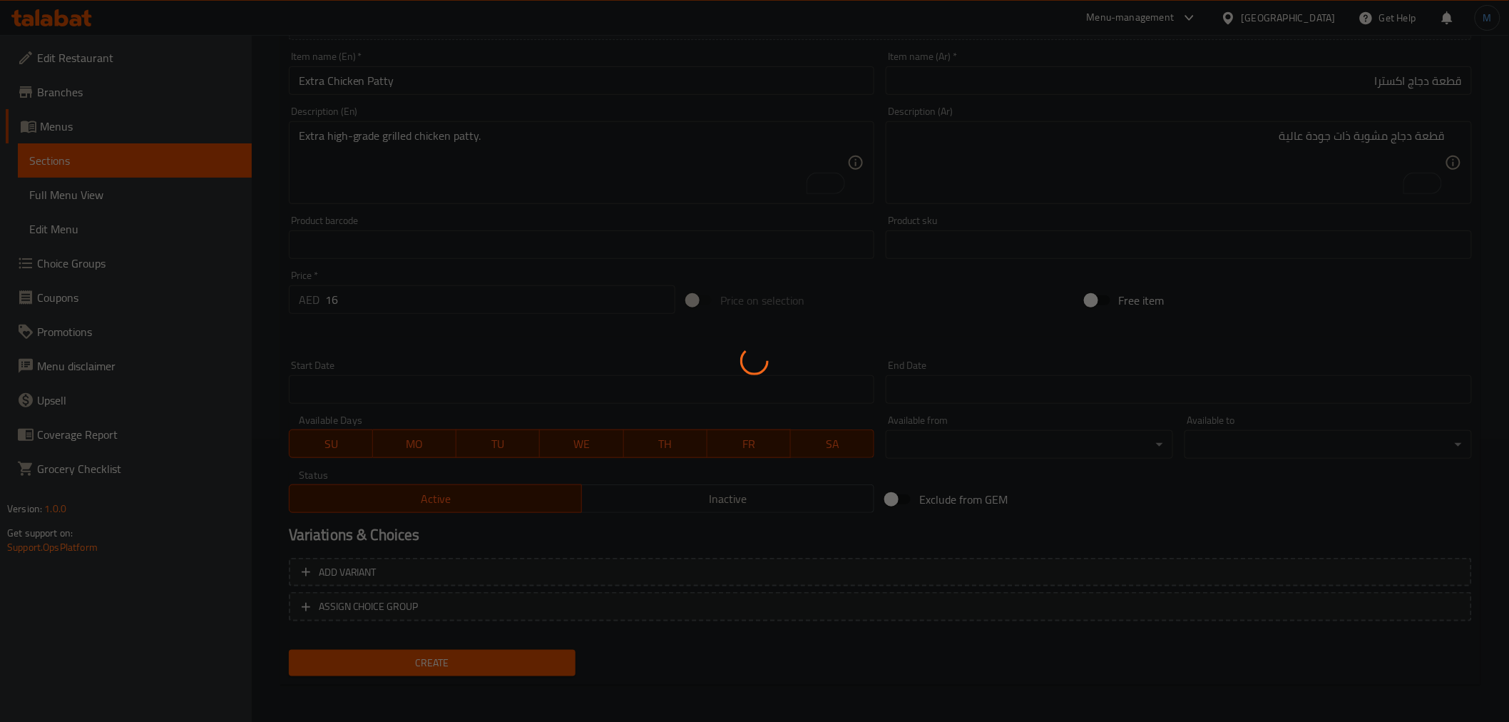
scroll to position [111, 0]
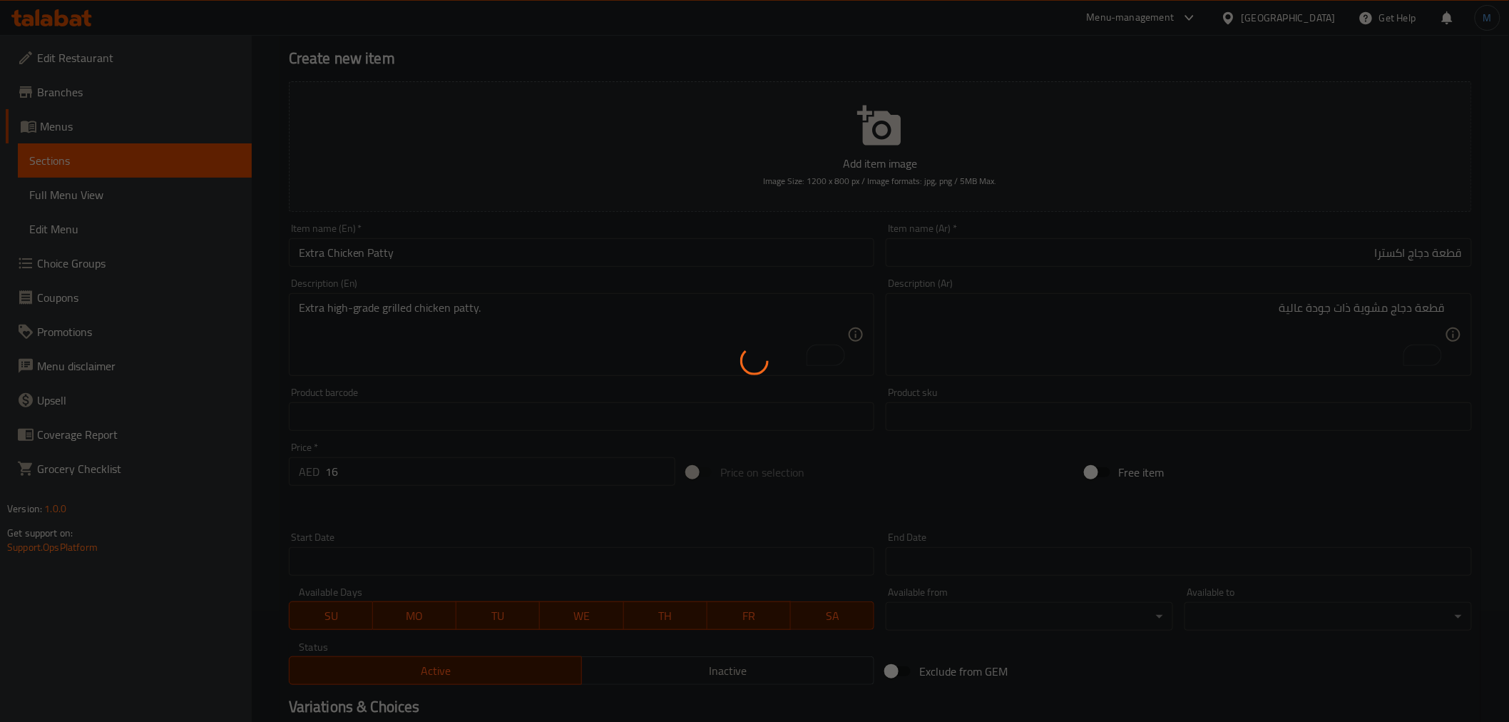
type input "0"
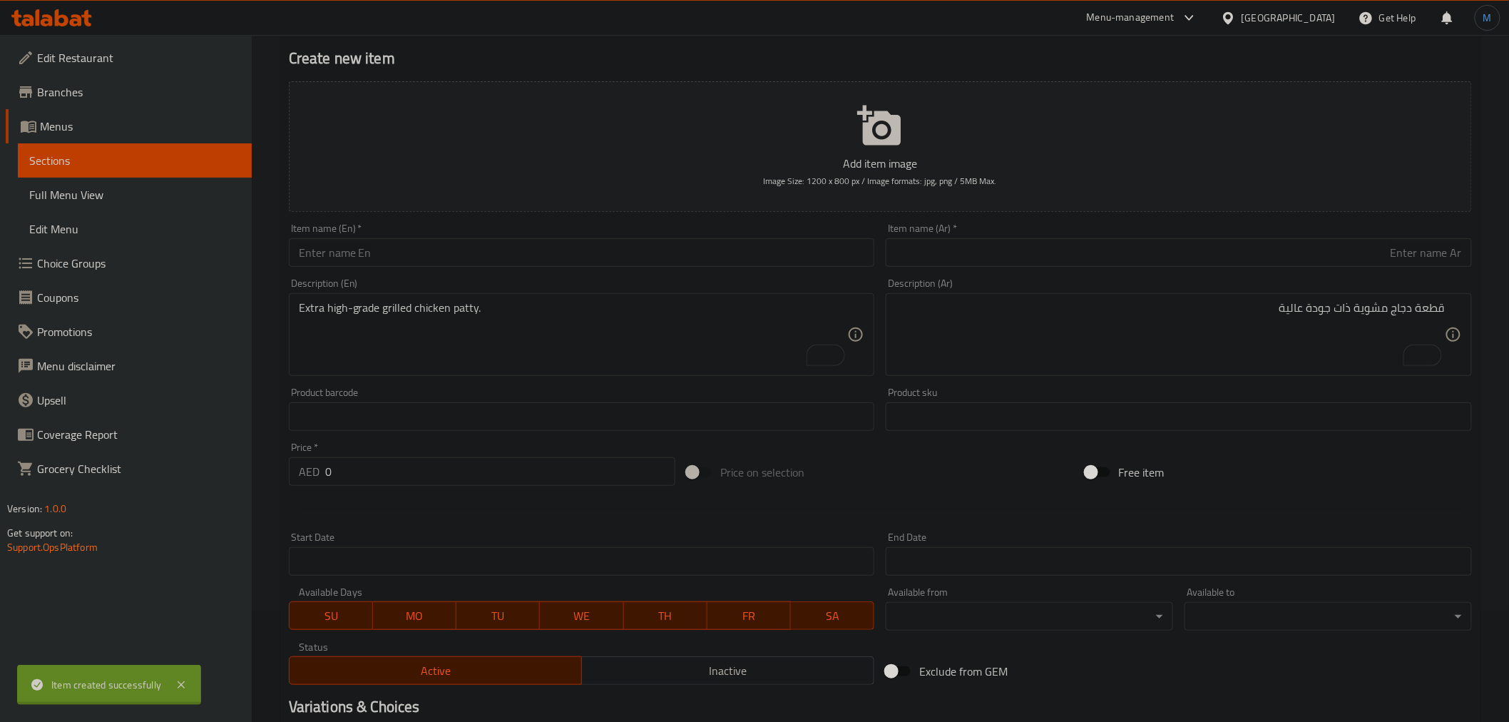
scroll to position [0, 0]
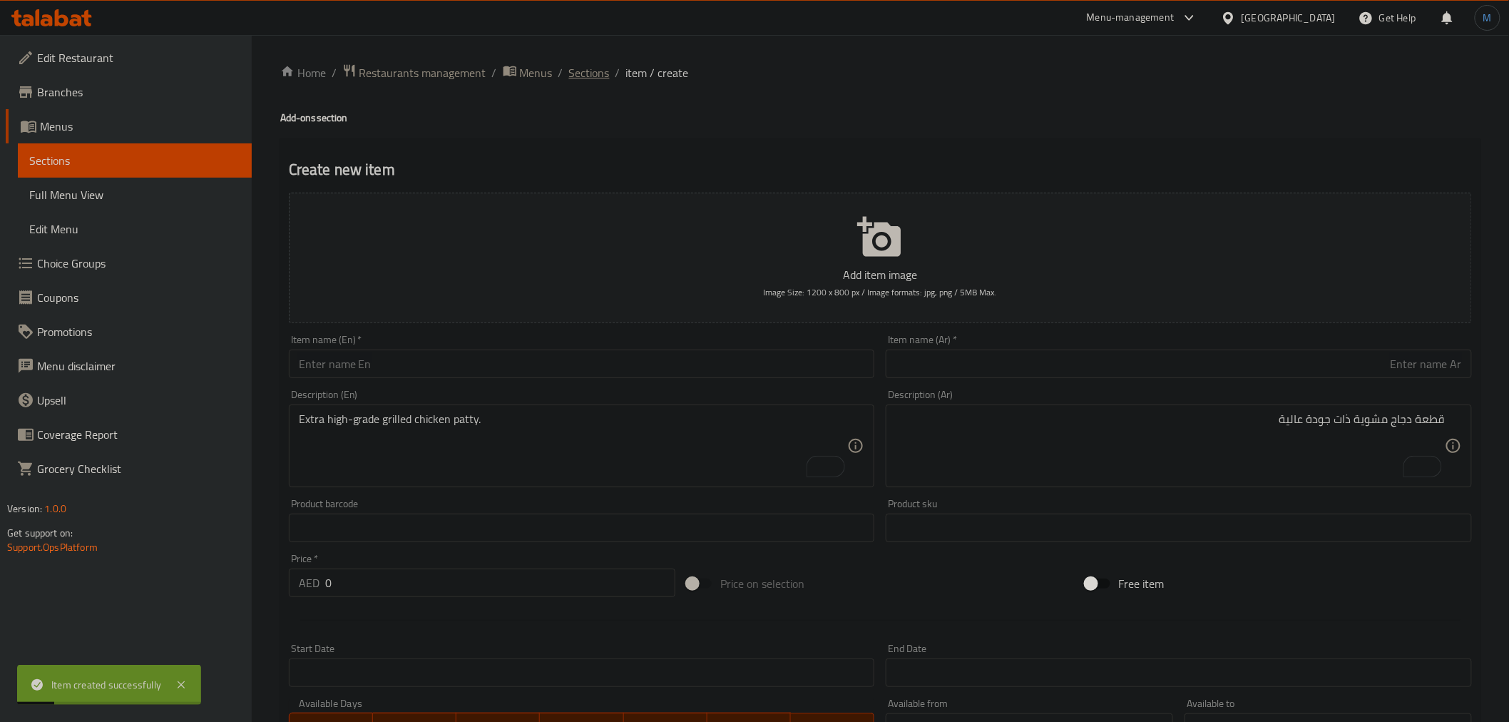
click at [600, 81] on span "Sections" at bounding box center [589, 72] width 41 height 17
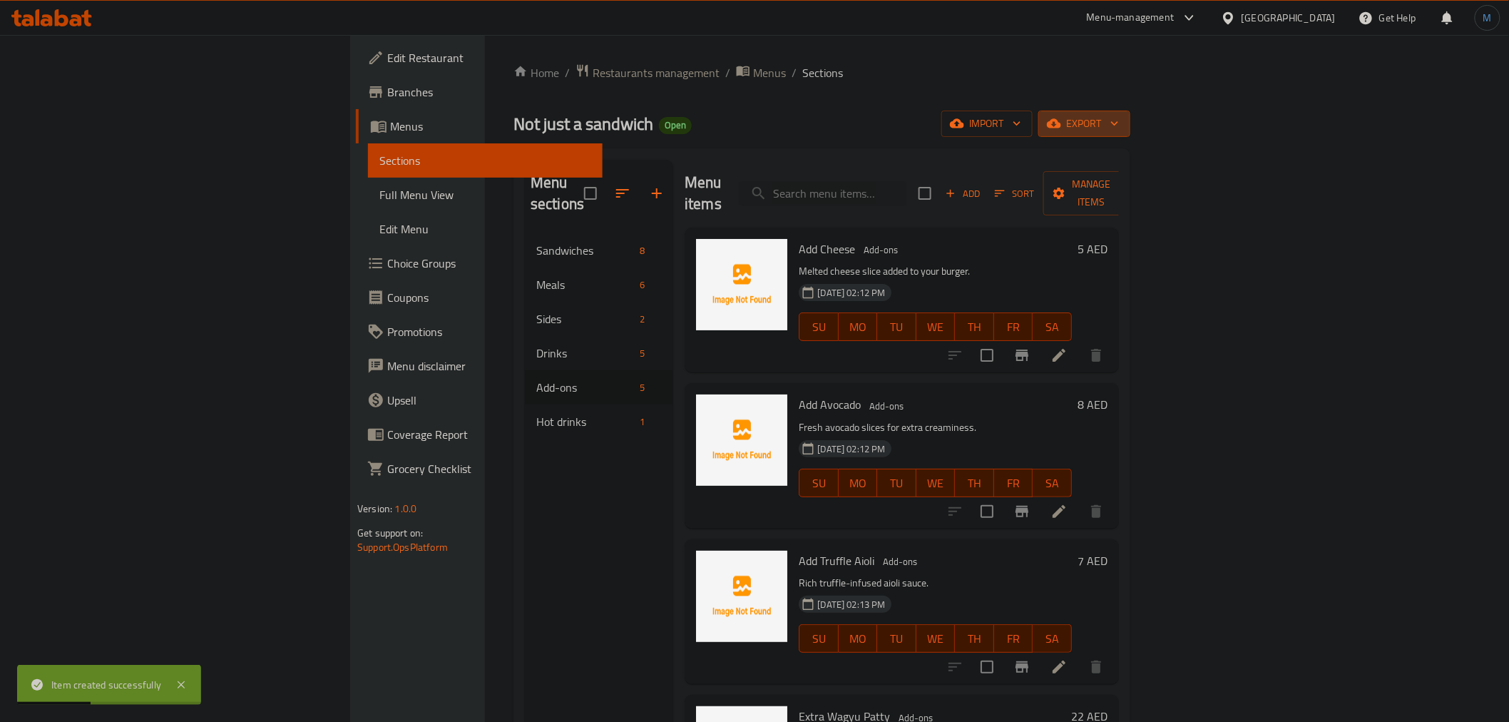
click at [1119, 132] on span "export" at bounding box center [1084, 124] width 69 height 18
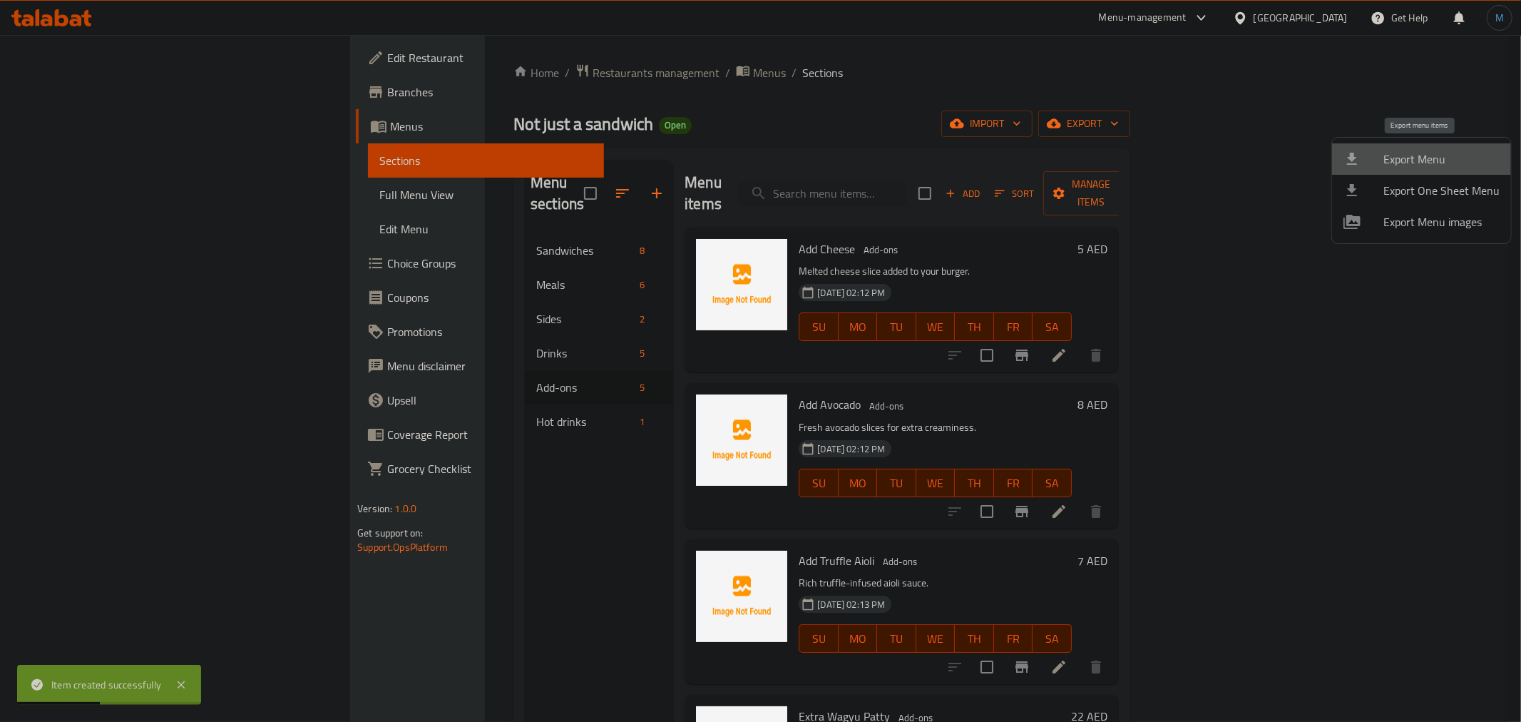
click at [1438, 160] on span "Export Menu" at bounding box center [1441, 158] width 116 height 17
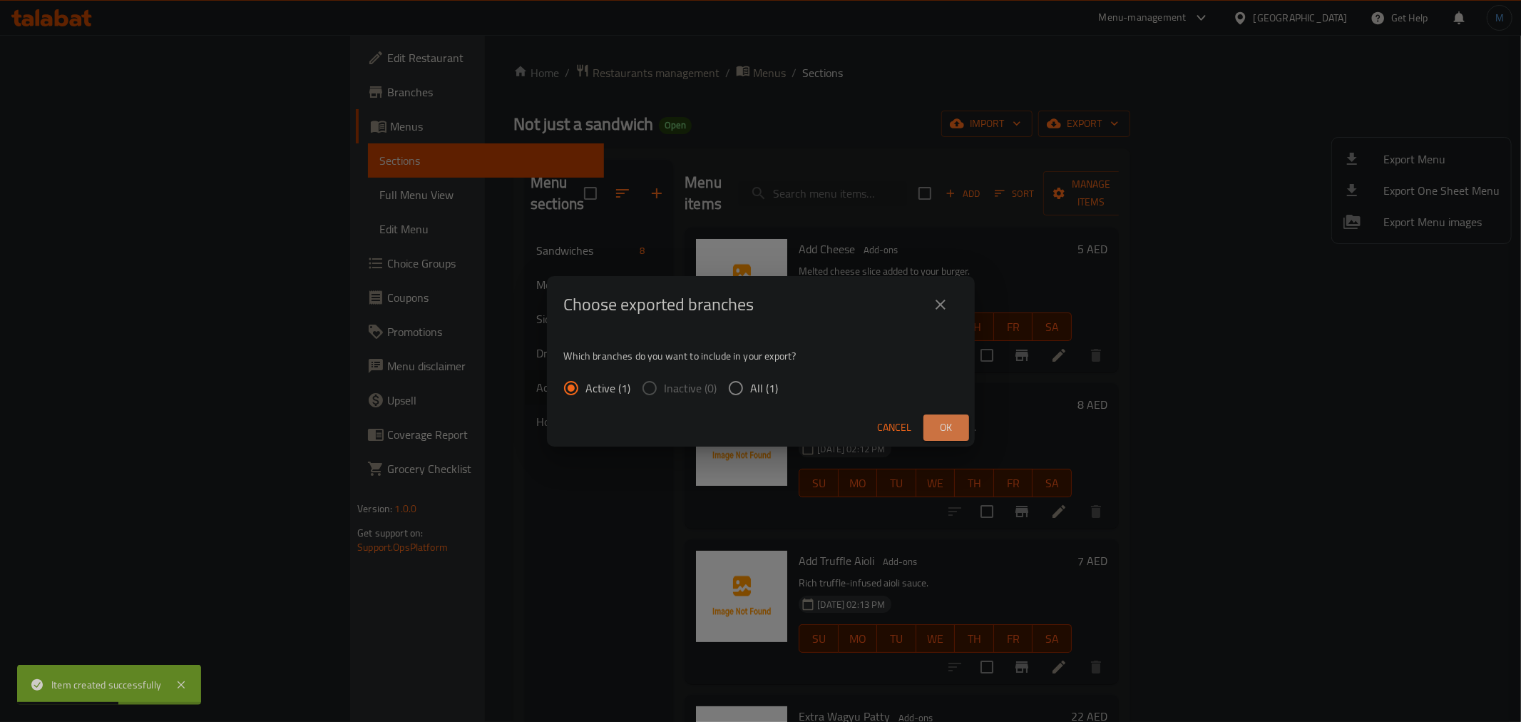
click at [958, 416] on button "Ok" at bounding box center [946, 427] width 46 height 26
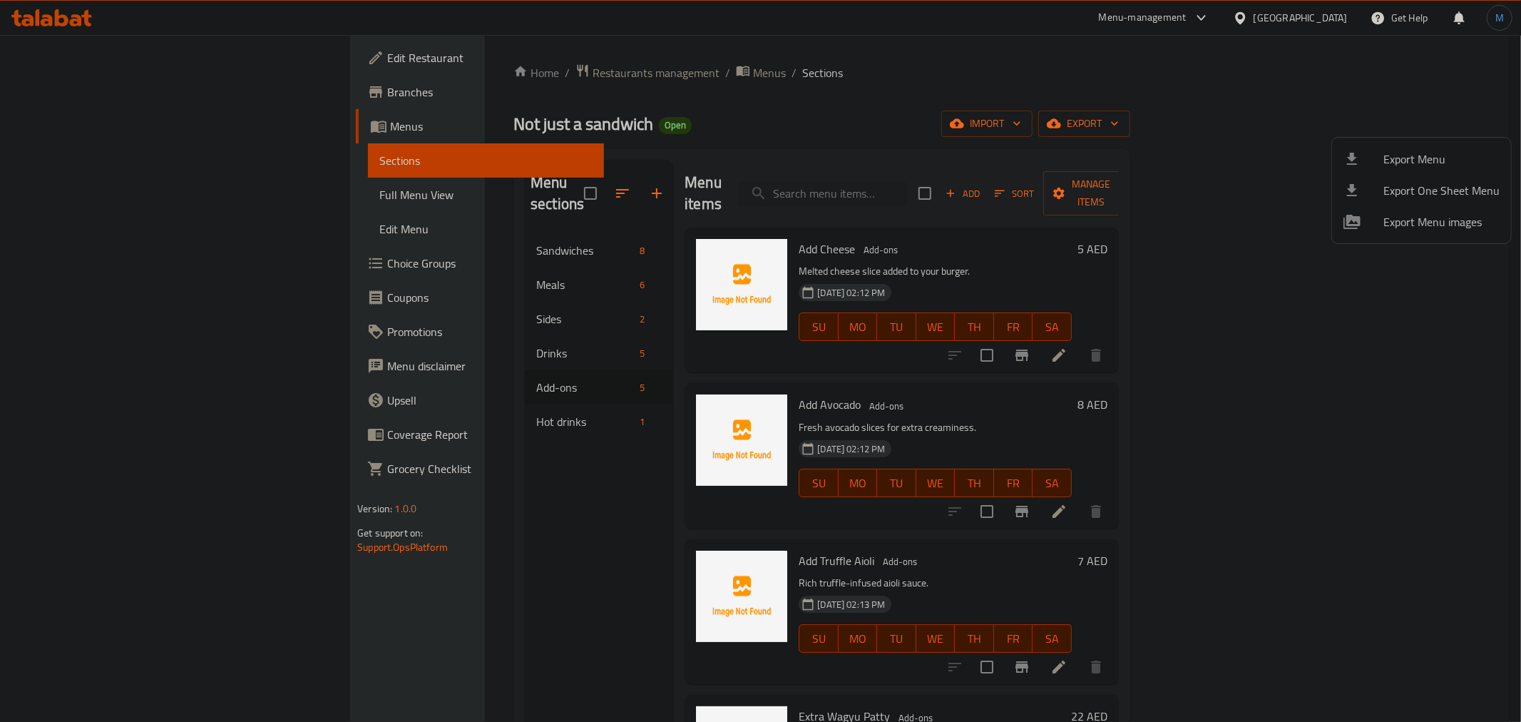
click at [378, 417] on div at bounding box center [760, 361] width 1521 height 722
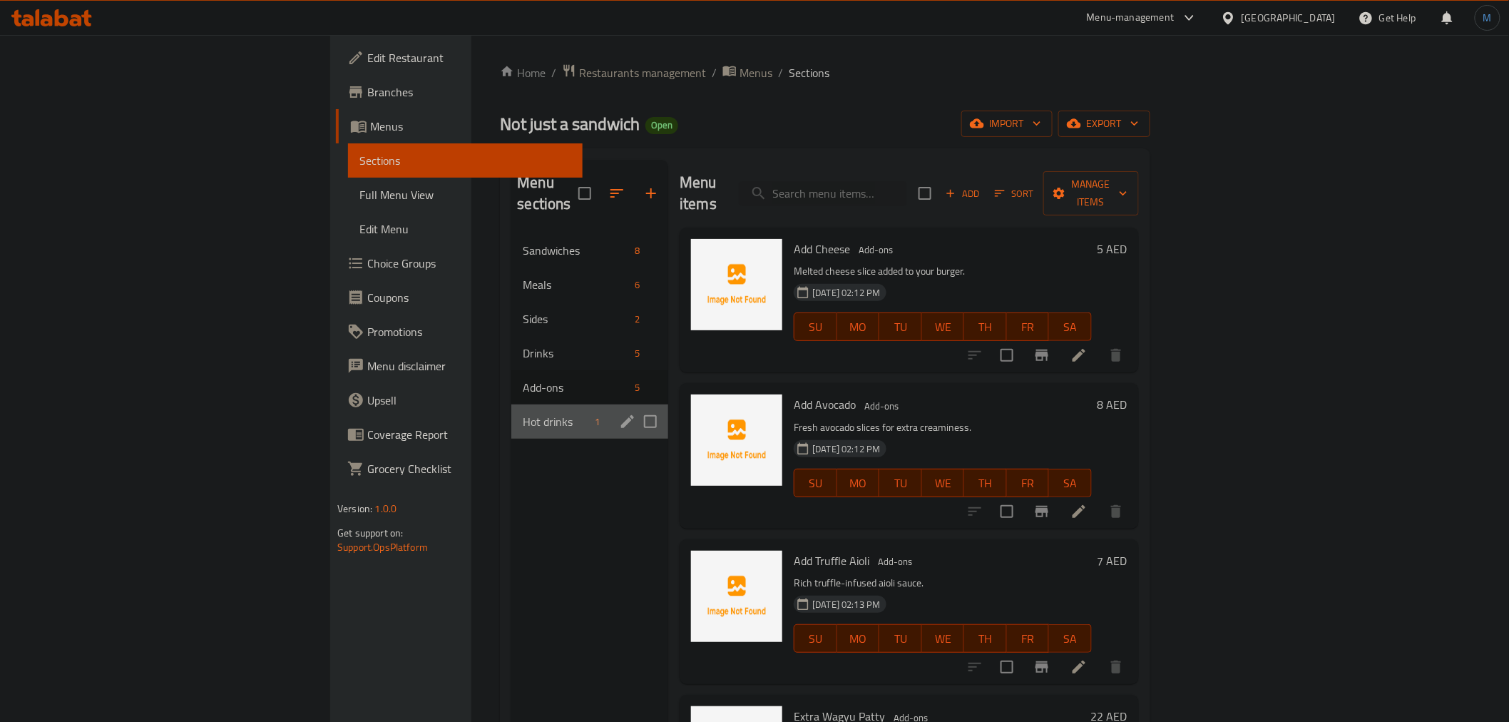
click at [511, 411] on div "Hot drinks 1" at bounding box center [589, 421] width 157 height 34
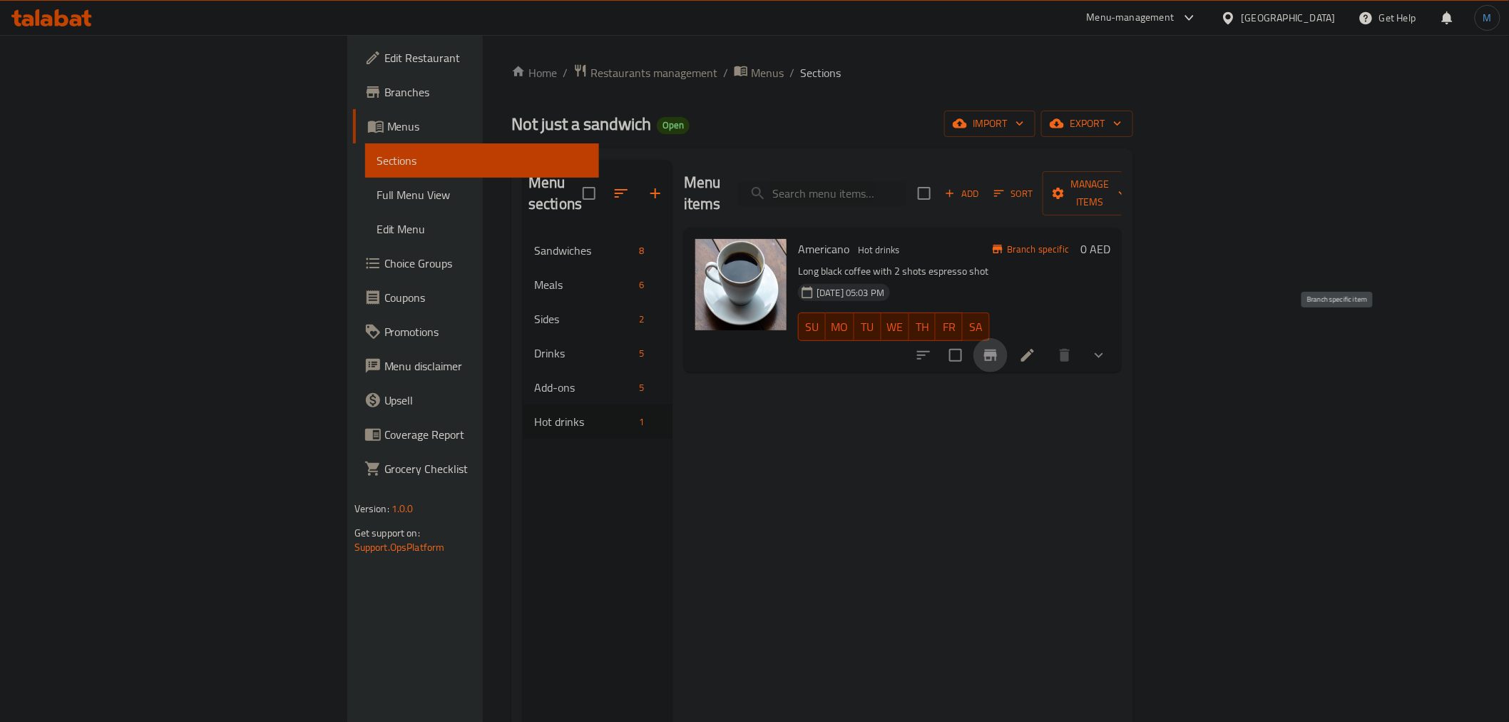
click at [997, 349] on icon "Branch-specific-item" at bounding box center [990, 354] width 13 height 11
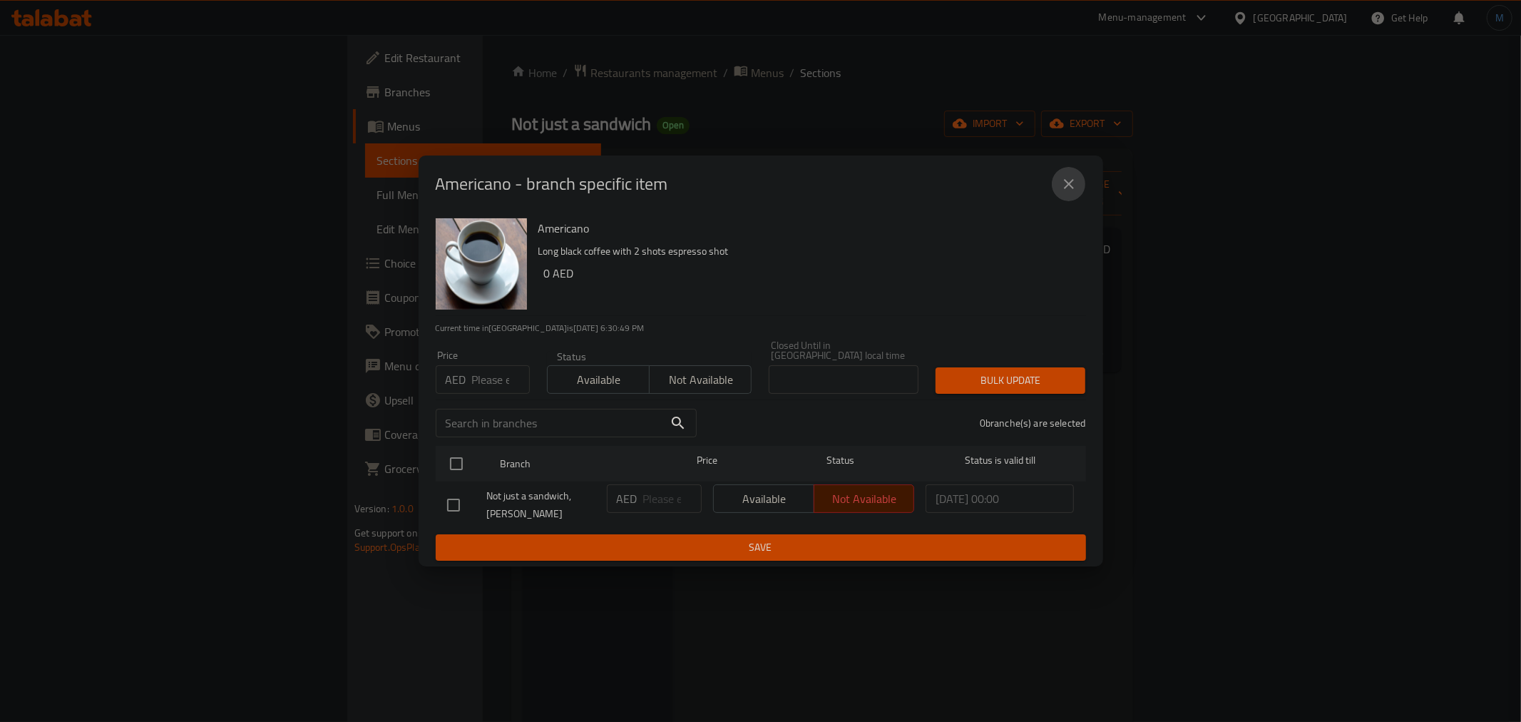
click at [1068, 193] on button "close" at bounding box center [1069, 184] width 34 height 34
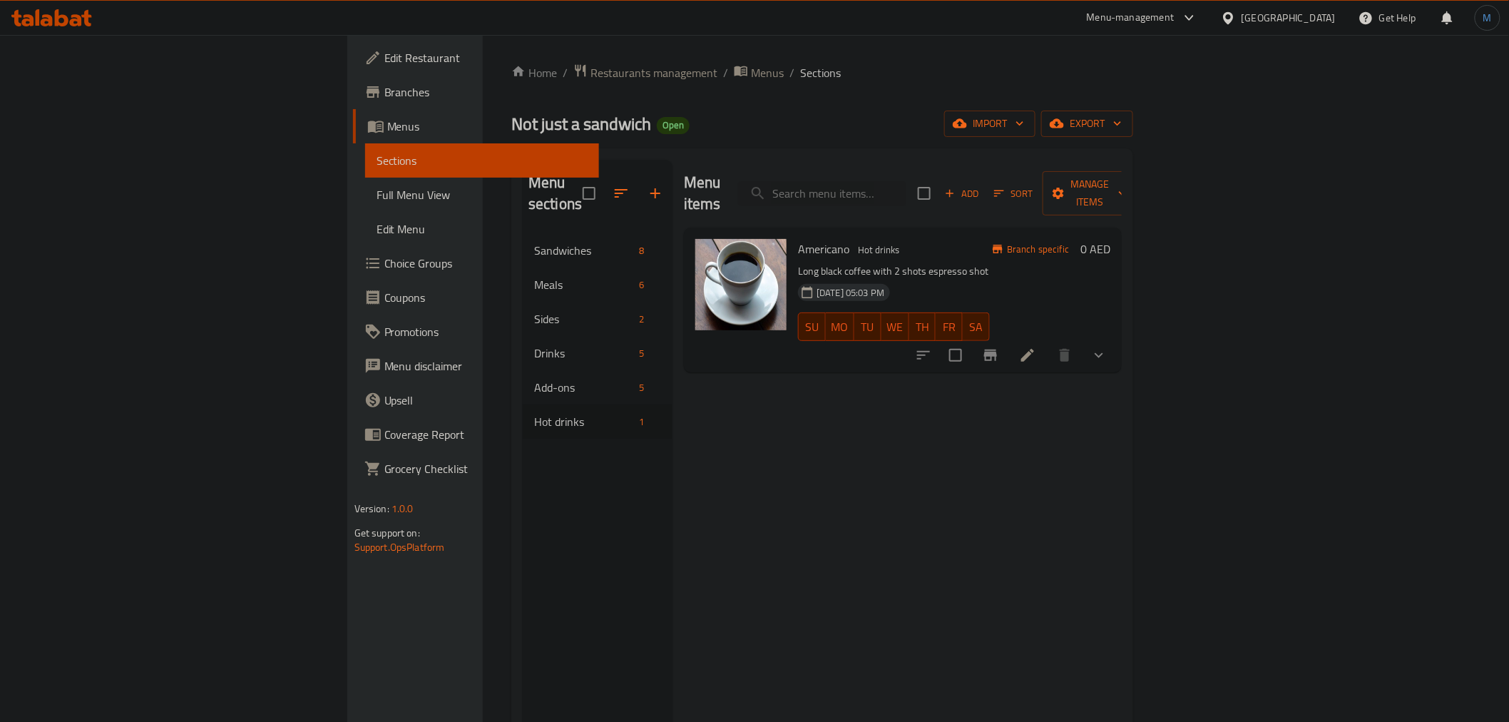
click at [1291, 8] on div "[GEOGRAPHIC_DATA]" at bounding box center [1278, 18] width 138 height 34
click at [1268, 15] on div "[GEOGRAPHIC_DATA]" at bounding box center [1288, 18] width 94 height 16
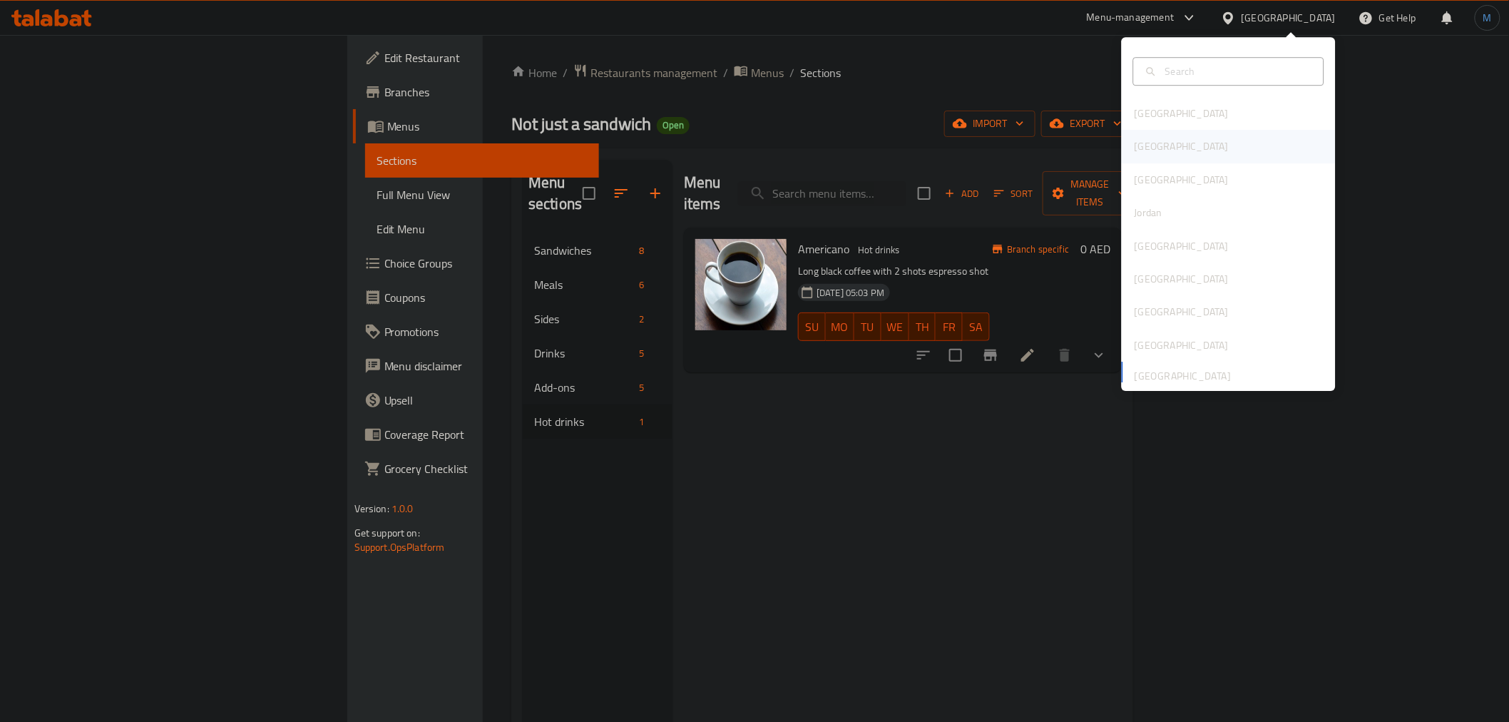
click at [1174, 134] on div "[GEOGRAPHIC_DATA]" at bounding box center [1229, 146] width 214 height 33
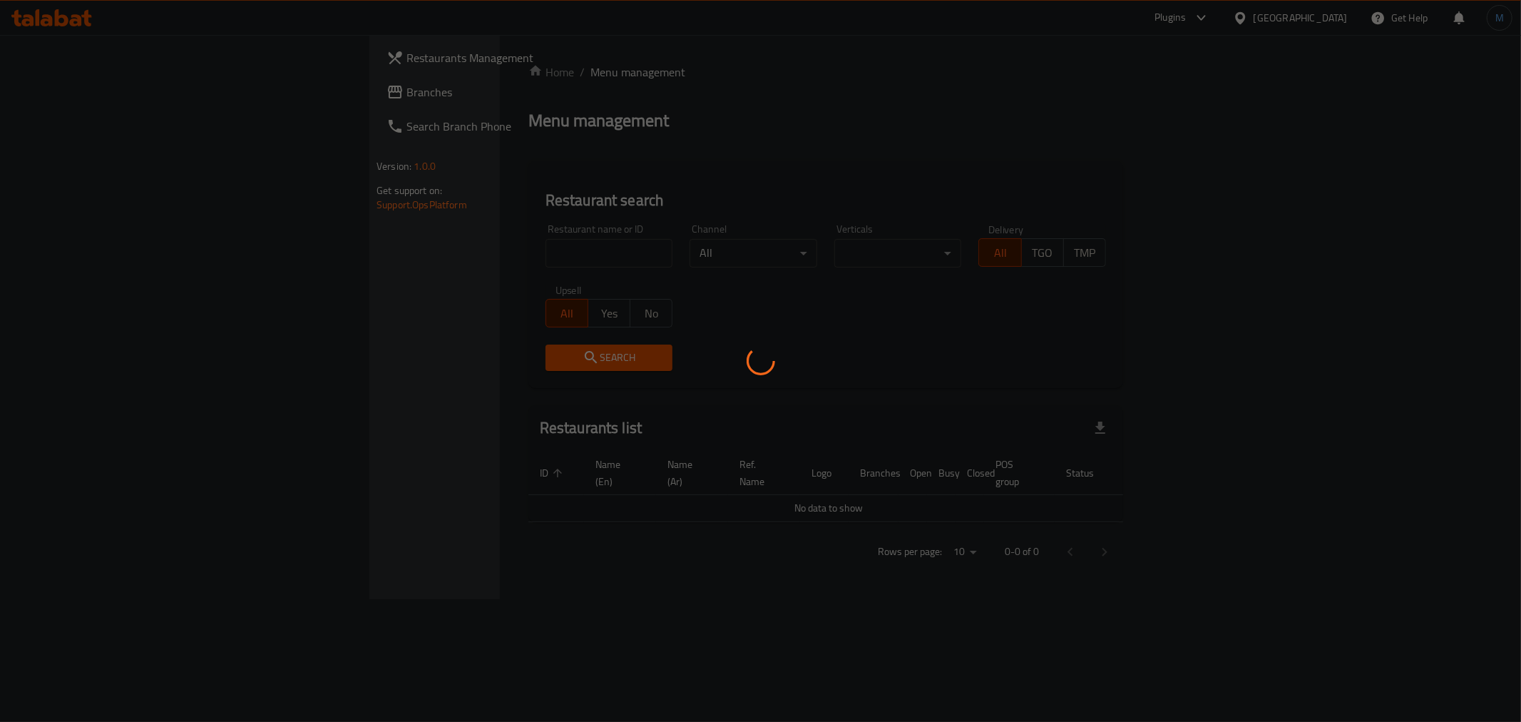
click at [109, 95] on div at bounding box center [760, 361] width 1521 height 722
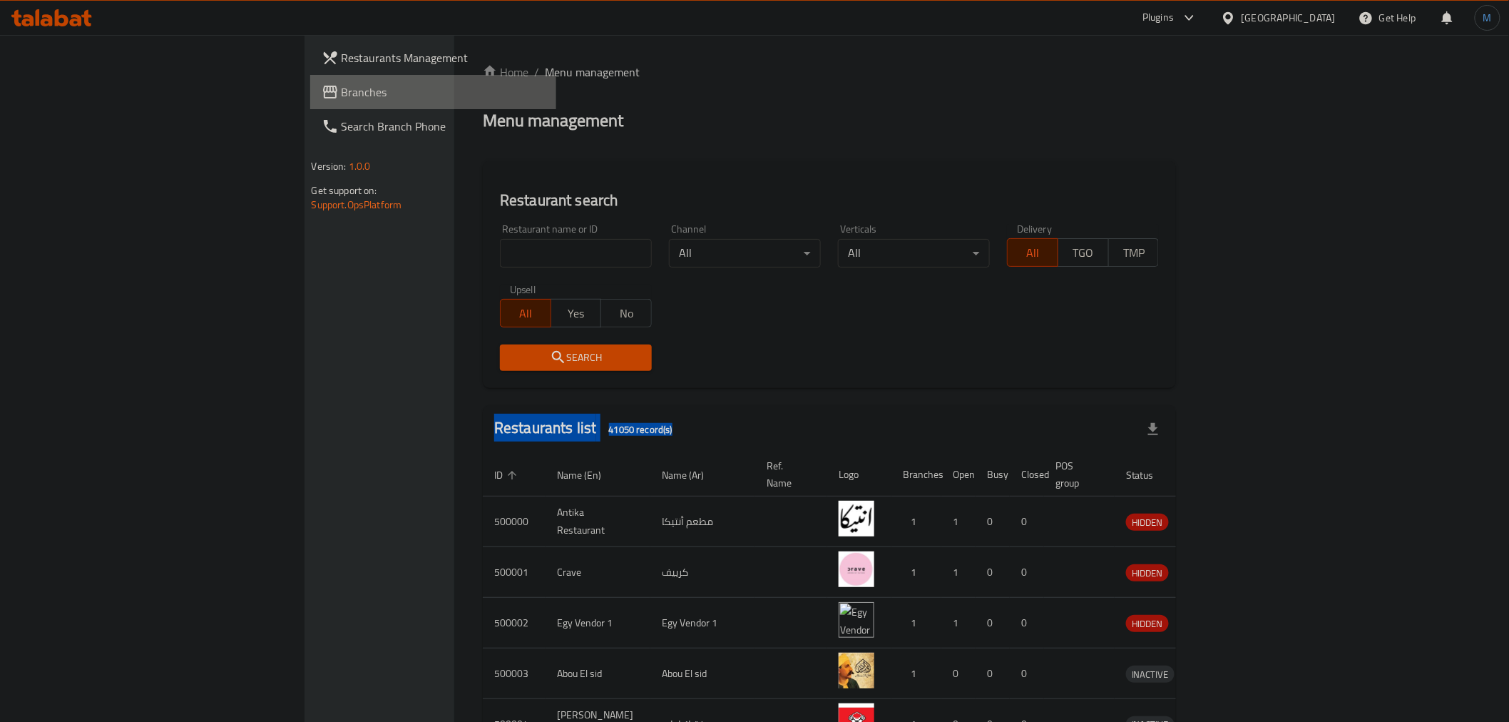
click at [342, 95] on span "Branches" at bounding box center [443, 91] width 203 height 17
